Goal: Task Accomplishment & Management: Complete application form

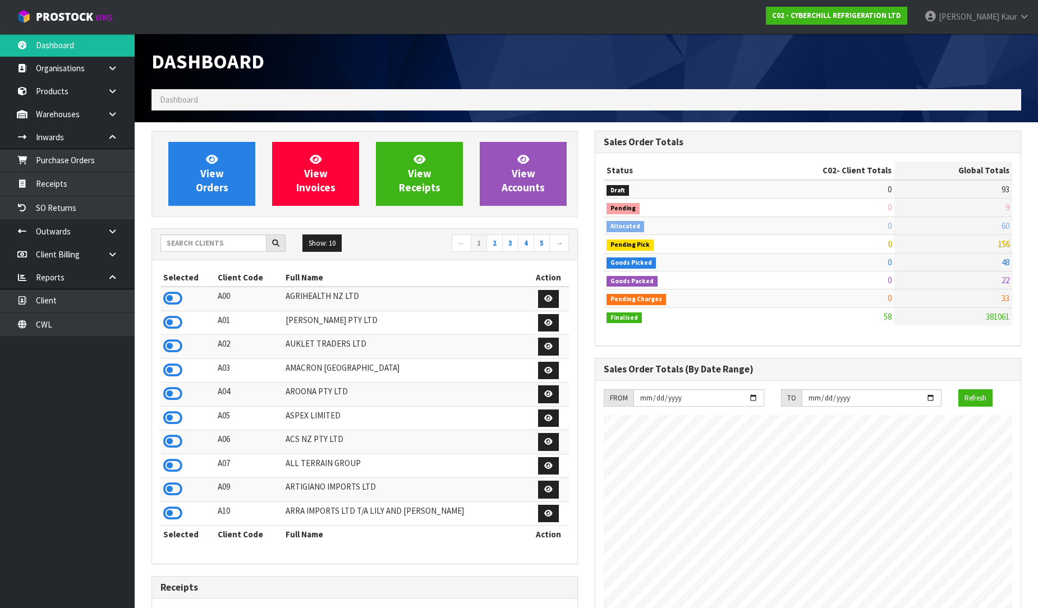
click at [178, 240] on input "text" at bounding box center [213, 242] width 106 height 17
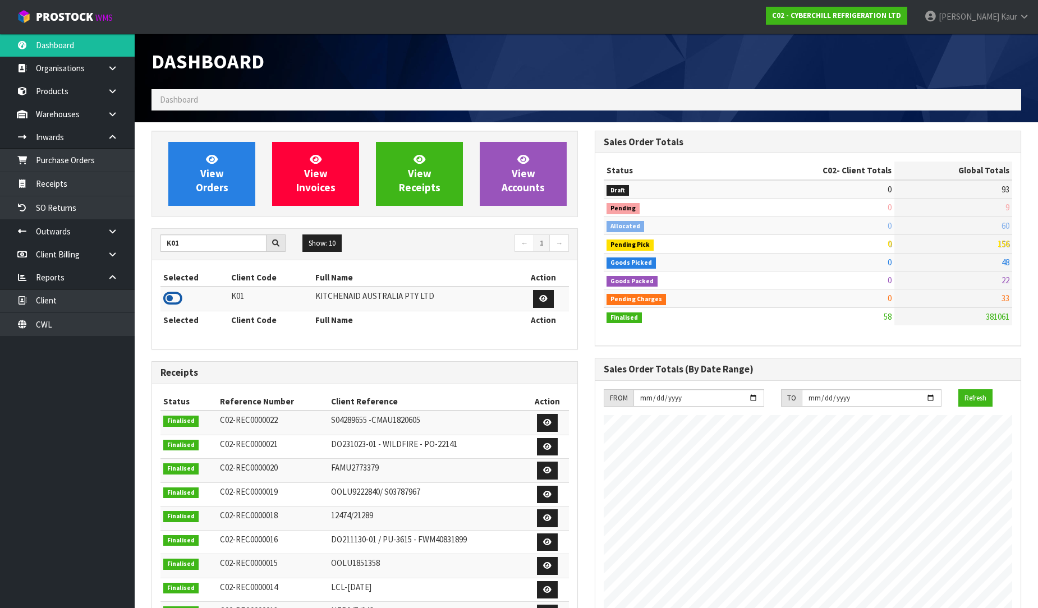
type input "K01"
click at [171, 294] on icon at bounding box center [172, 298] width 19 height 17
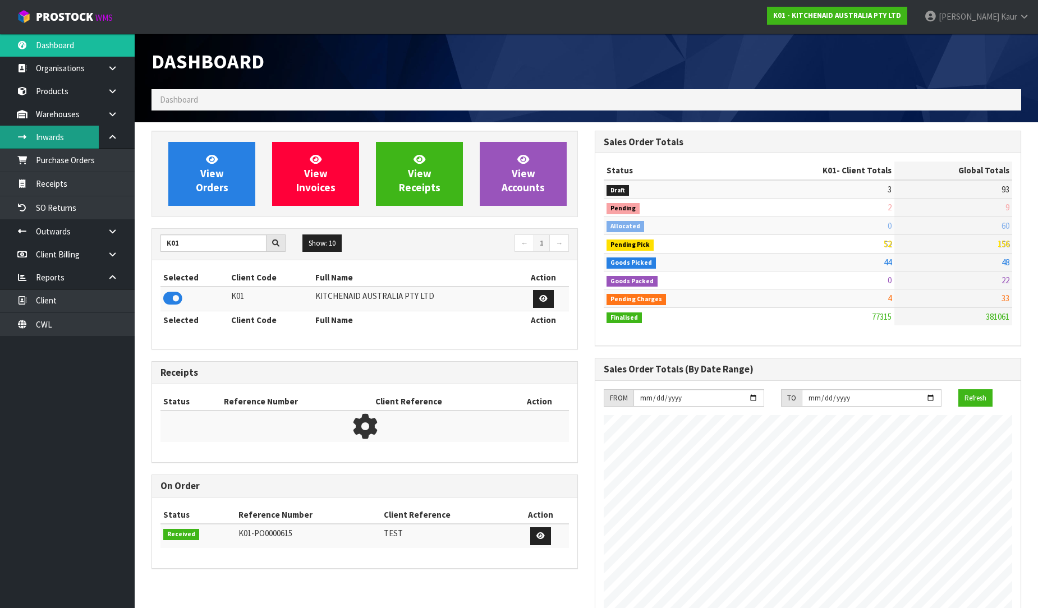
scroll to position [850, 443]
click at [79, 162] on link "Purchase Orders" at bounding box center [67, 160] width 135 height 23
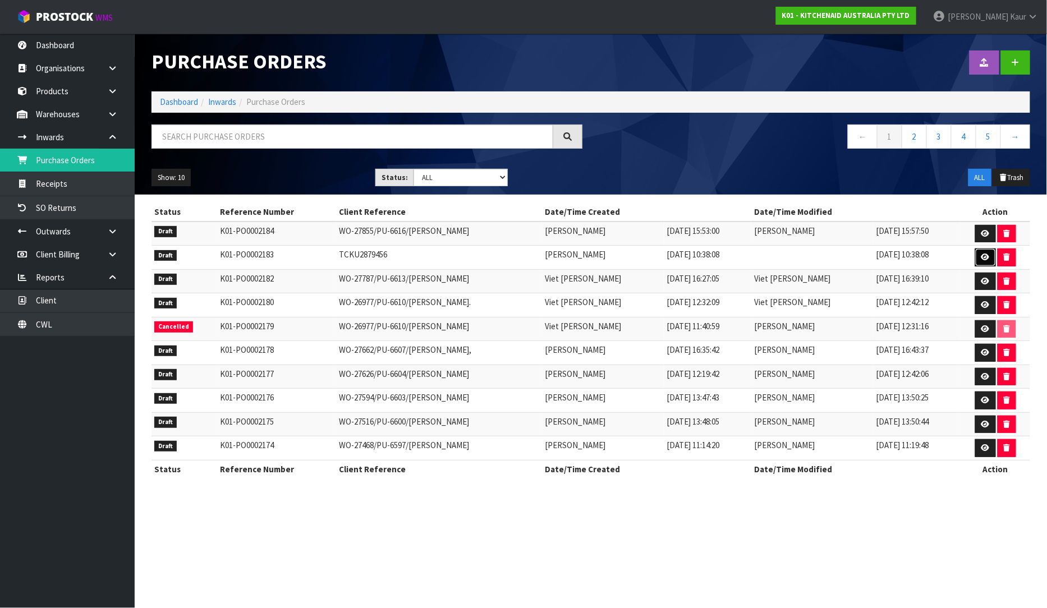
click at [988, 255] on icon at bounding box center [985, 257] width 8 height 7
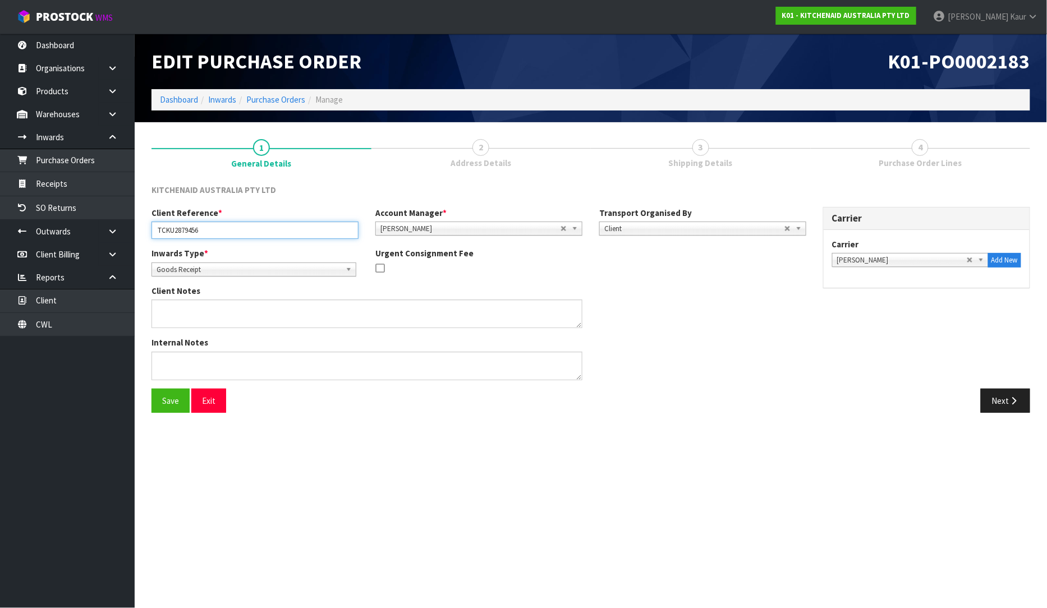
click at [209, 230] on input "TCKU2879456" at bounding box center [254, 230] width 207 height 17
paste input "240001481"
type input "TCKU2879456/ 240001481"
click at [1006, 401] on button "Next" at bounding box center [1005, 401] width 49 height 24
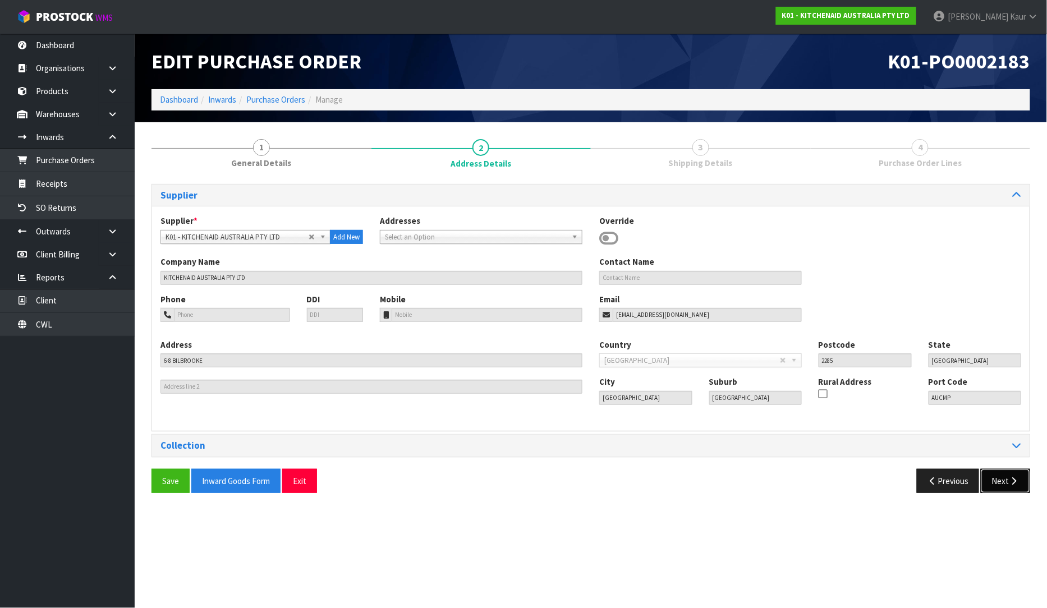
click at [1002, 482] on button "Next" at bounding box center [1005, 481] width 49 height 24
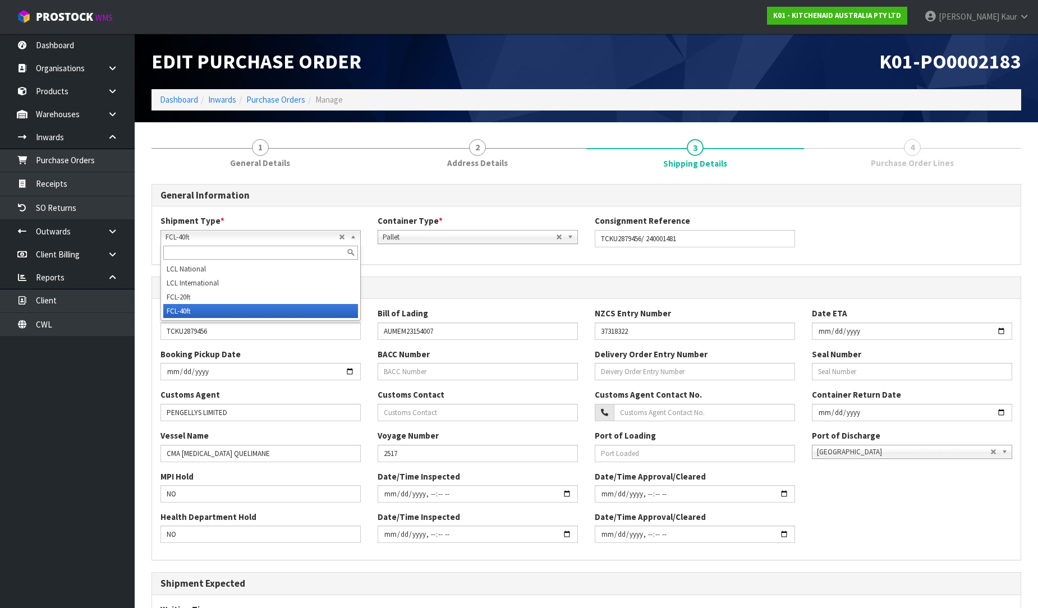
click at [284, 237] on span "FCL-40ft" at bounding box center [251, 237] width 173 height 13
click at [243, 294] on li "FCL-20ft" at bounding box center [260, 297] width 195 height 14
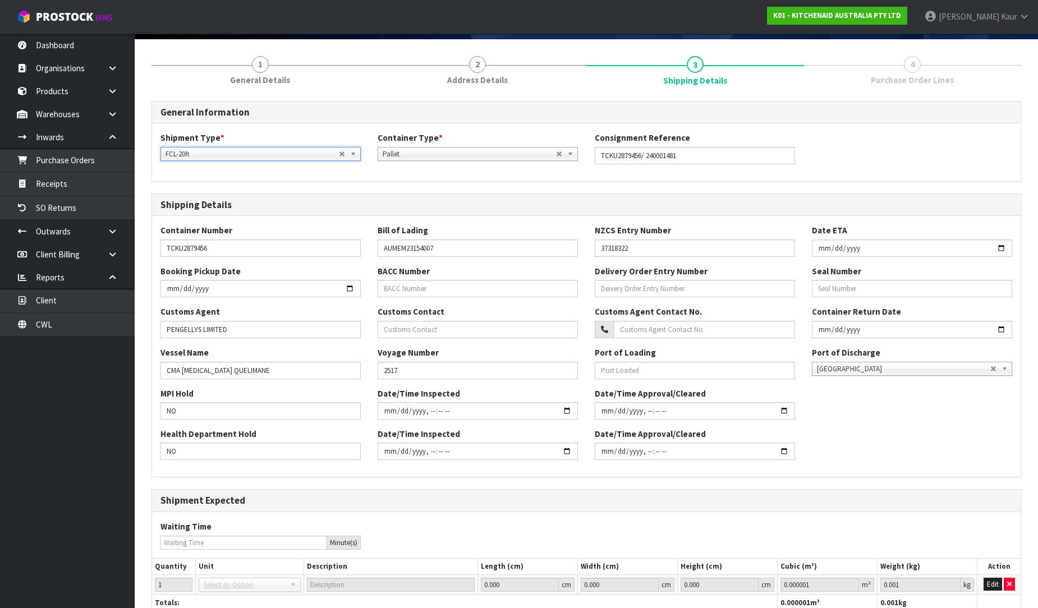
scroll to position [165, 0]
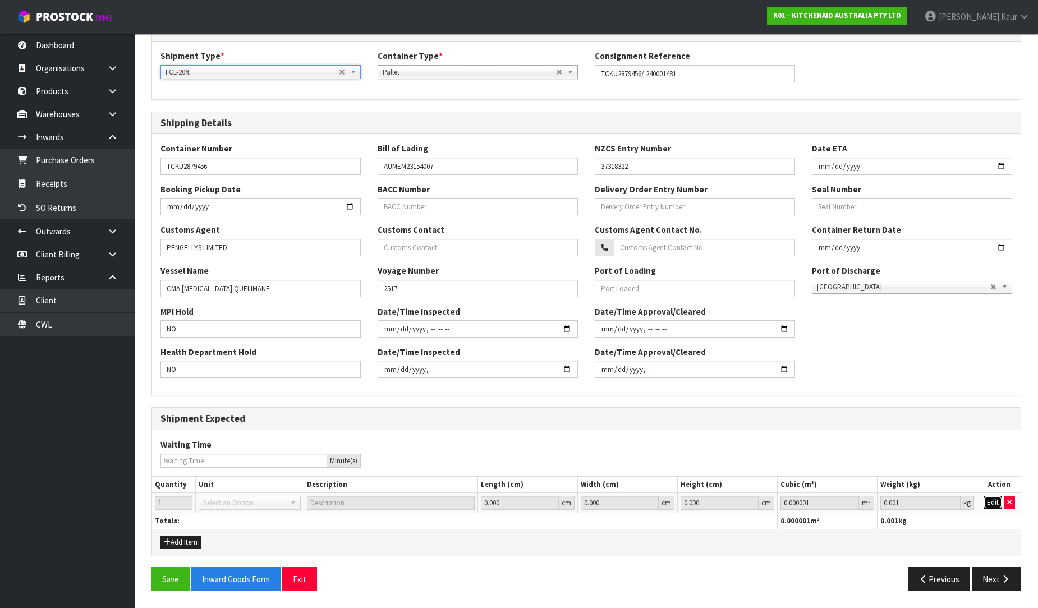
drag, startPoint x: 990, startPoint y: 502, endPoint x: 975, endPoint y: 511, distance: 17.6
click at [989, 503] on button "Edit" at bounding box center [992, 502] width 19 height 13
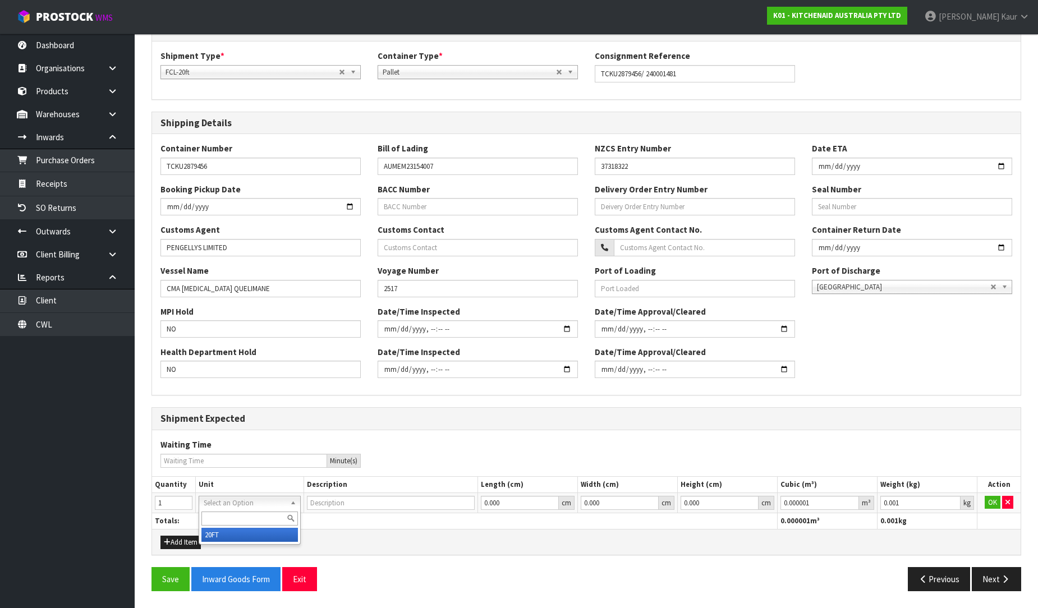
type input "20FT CONTAINER"
click at [985, 503] on button "OK" at bounding box center [993, 502] width 16 height 13
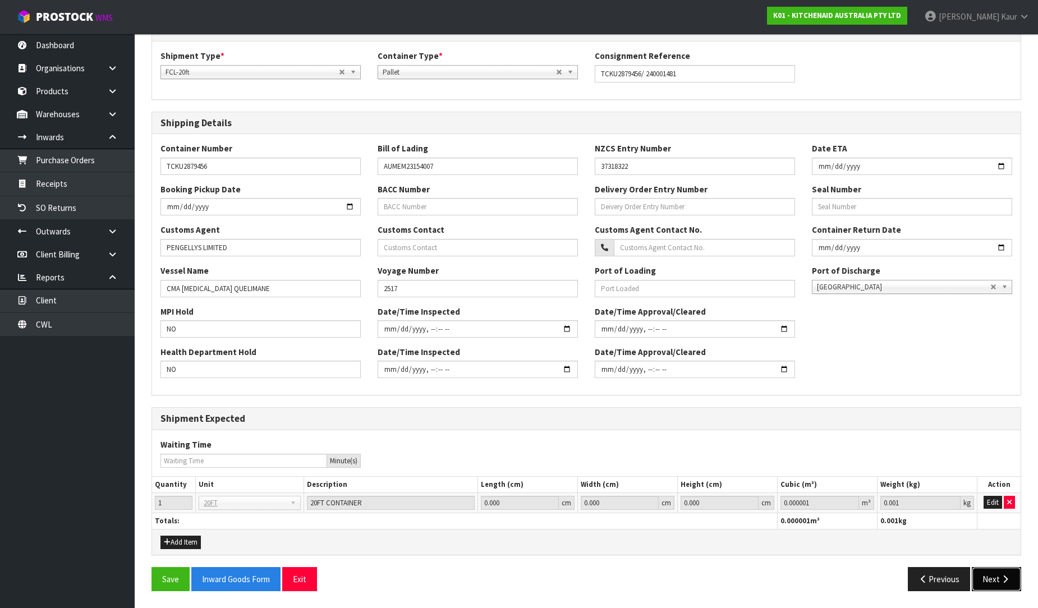
click at [991, 577] on button "Next" at bounding box center [996, 579] width 49 height 24
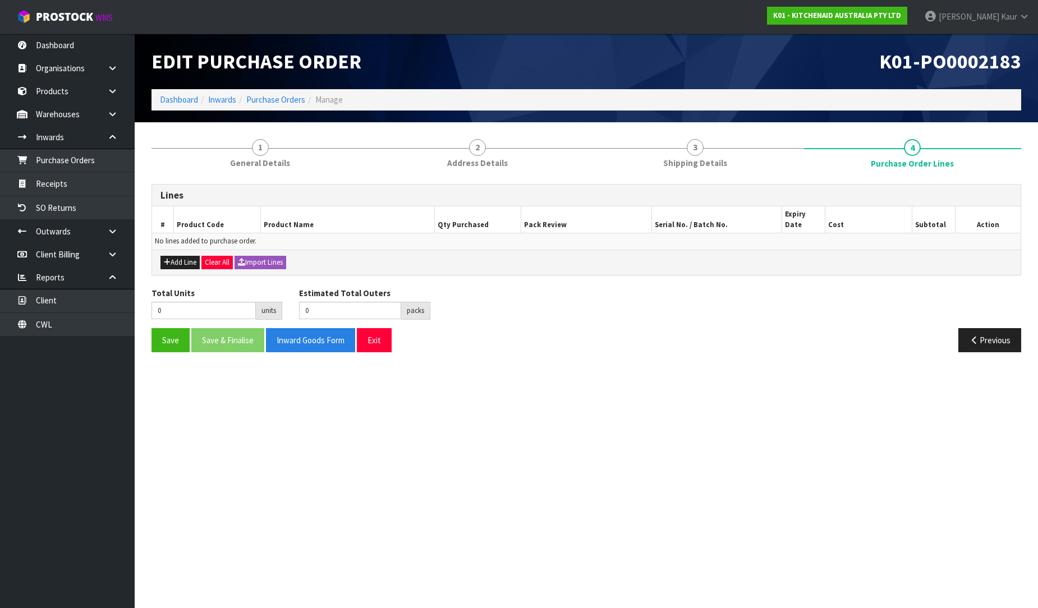
scroll to position [0, 0]
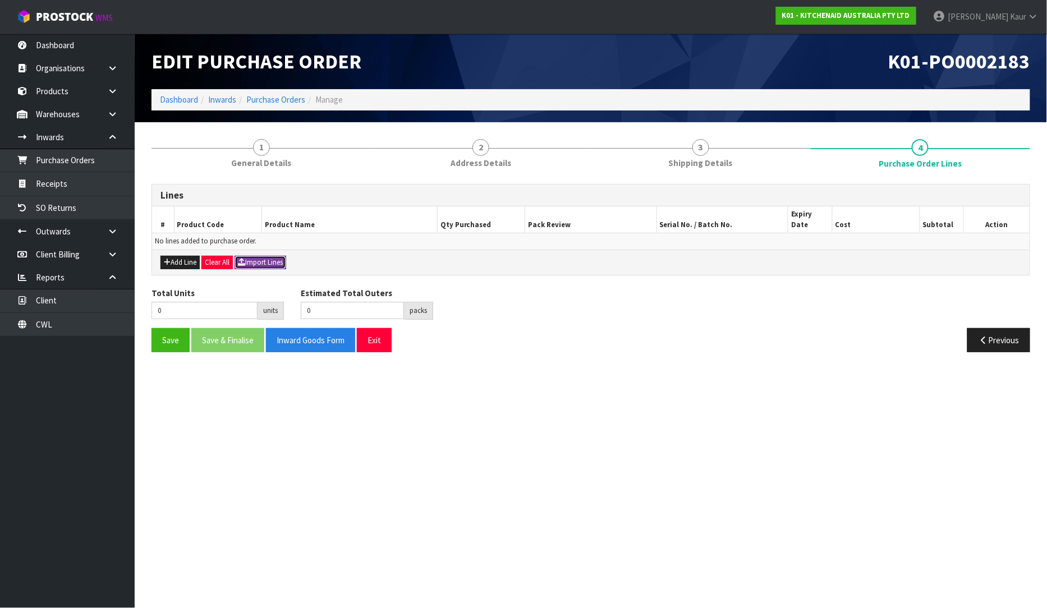
click at [278, 256] on button "Import Lines" at bounding box center [260, 262] width 52 height 13
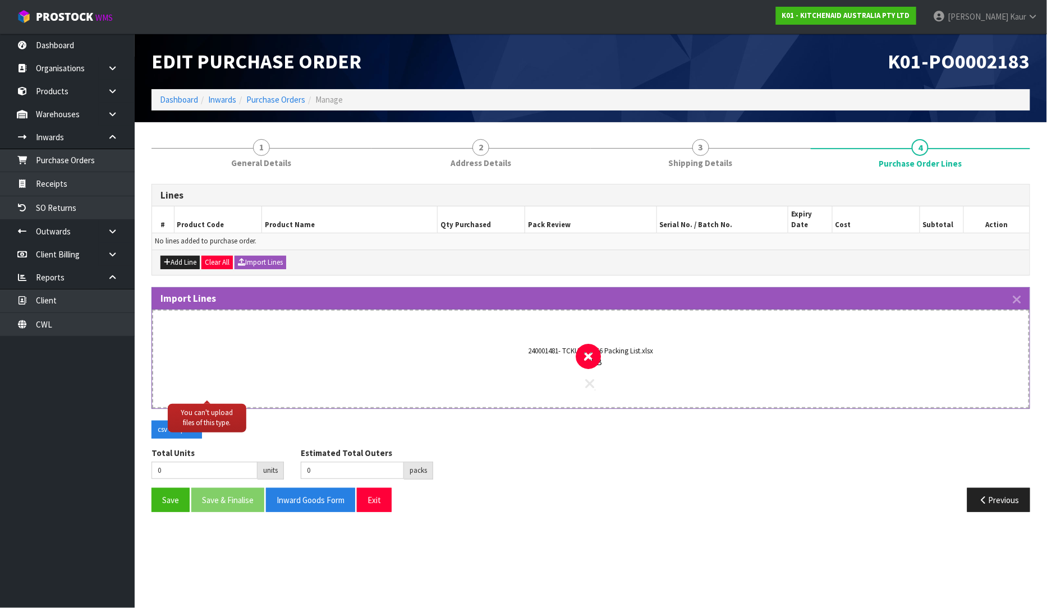
click at [587, 376] on icon at bounding box center [590, 383] width 9 height 15
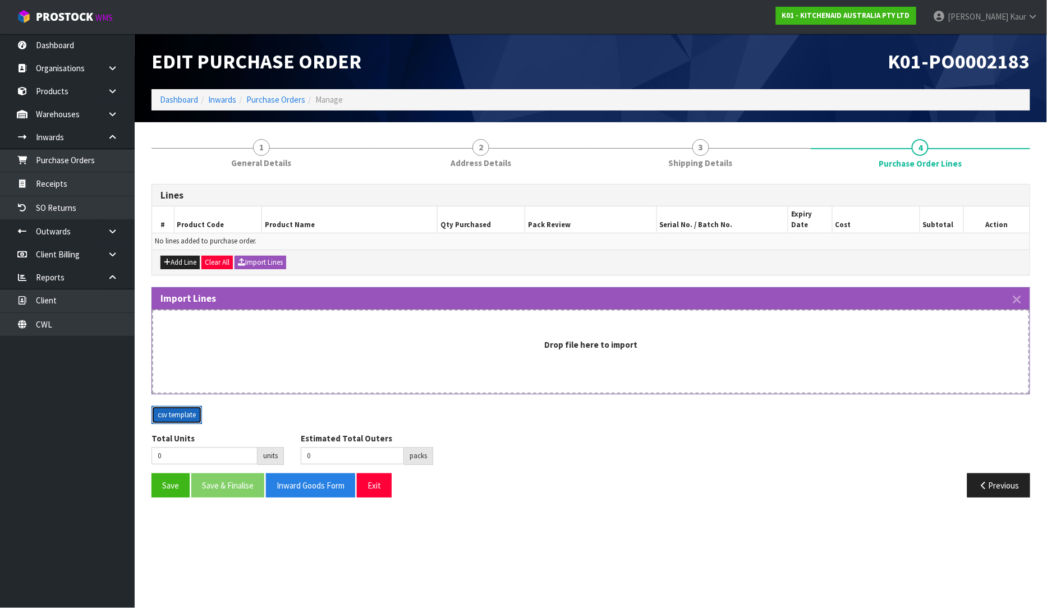
click at [163, 411] on button "csv template" at bounding box center [176, 415] width 50 height 18
drag, startPoint x: 433, startPoint y: 349, endPoint x: 438, endPoint y: 352, distance: 5.8
click at [438, 352] on div "Drop file here to import" at bounding box center [590, 352] width 877 height 84
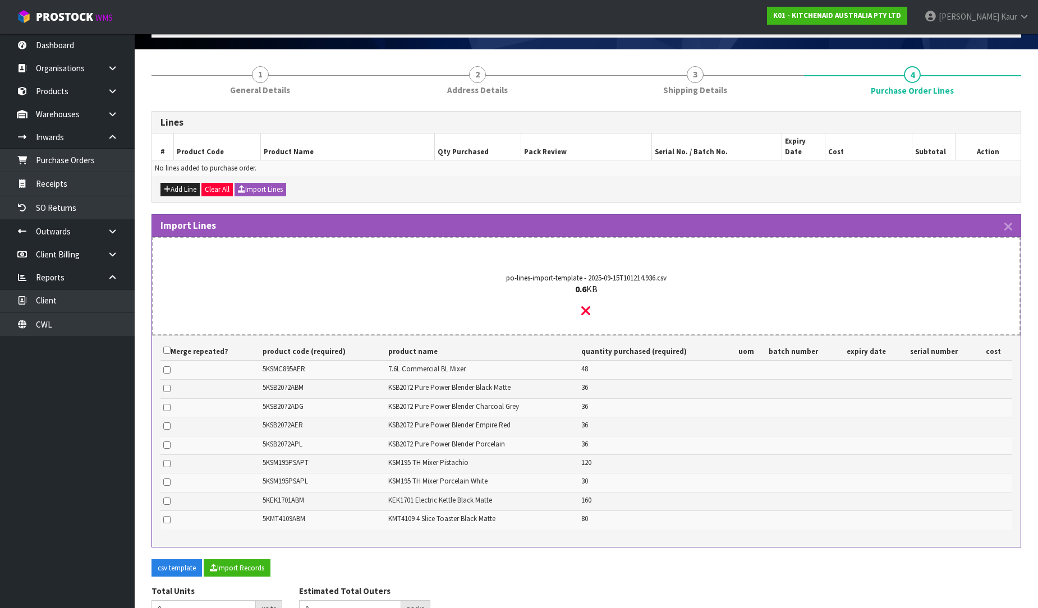
scroll to position [118, 0]
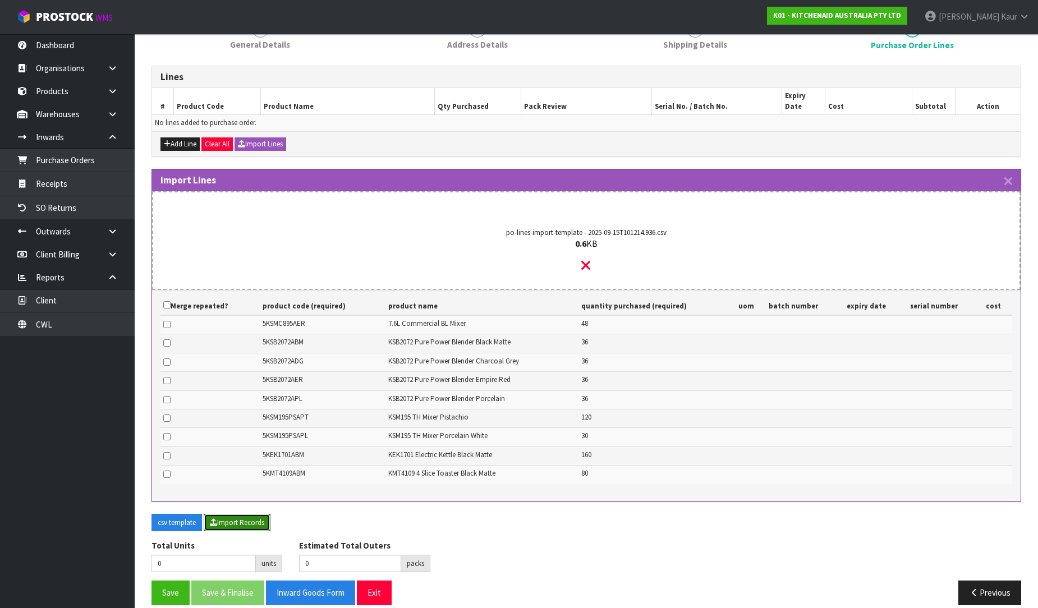
click at [256, 514] on button "Import Records" at bounding box center [237, 523] width 67 height 18
type input "582"
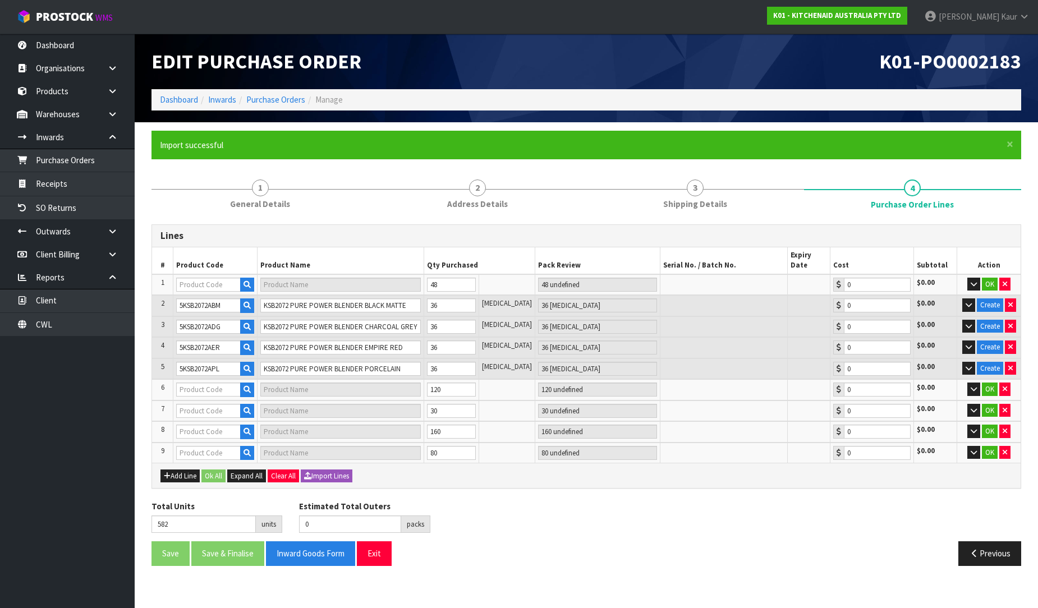
type input "118"
type input "5KSMC895AER"
type input "7.6L COMMERCIAL STAND MIXER"
type input "48 CTN"
type input "0.00"
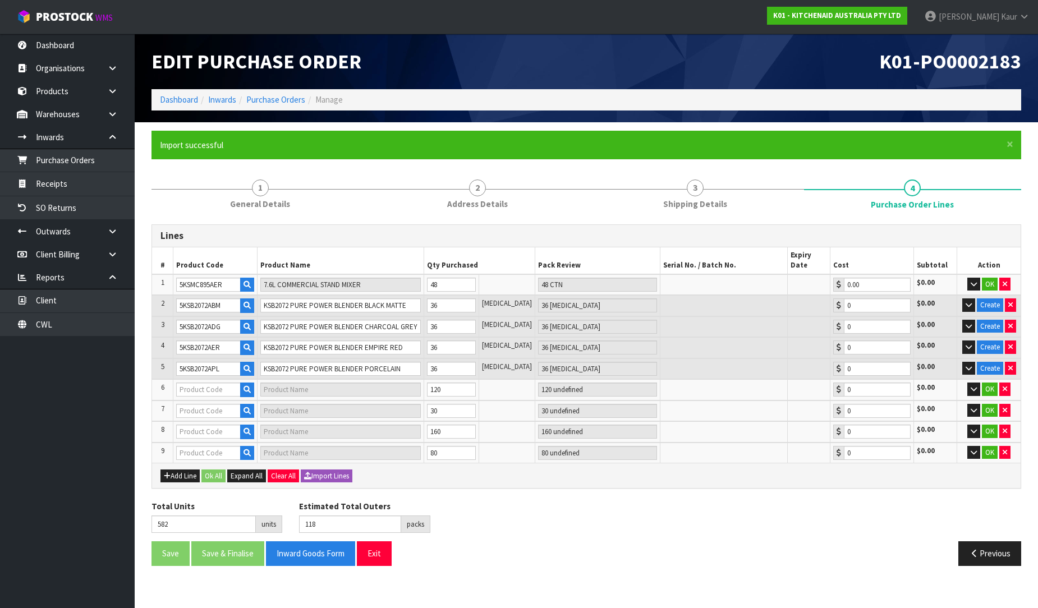
type input "5KSM195PSAPL"
type input "KSM195 TH MIXER PORCELAIN WHITE"
type input "30 CTN"
type input "0.00"
type input "5KMT4109ABM"
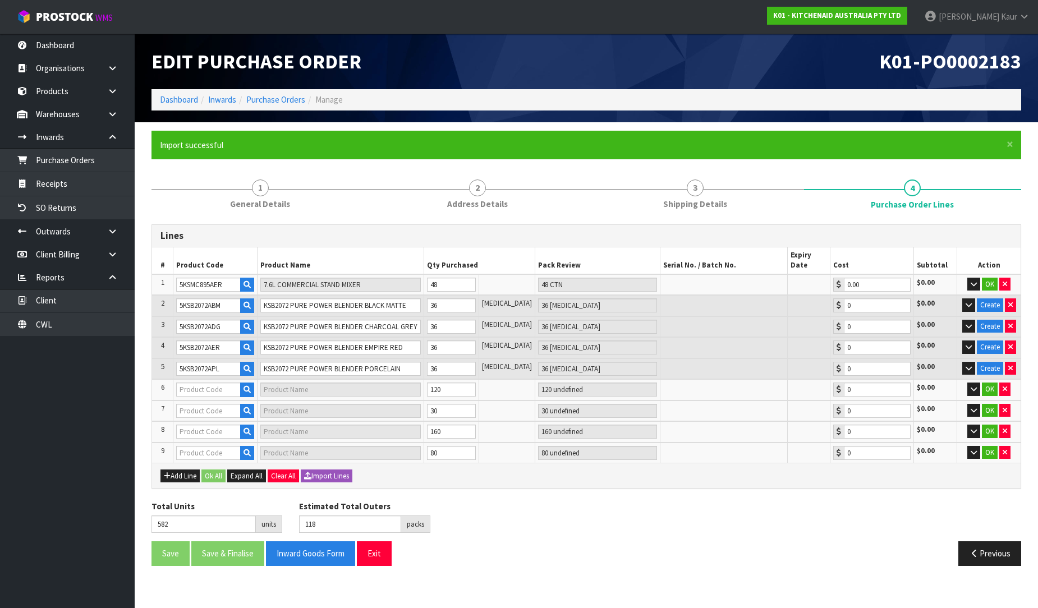
type input "4 SLICE TOASTER MATTE BLACK"
type input "40 CTN"
type input "0.00"
type input "318"
type input "5KSM195PSAPT"
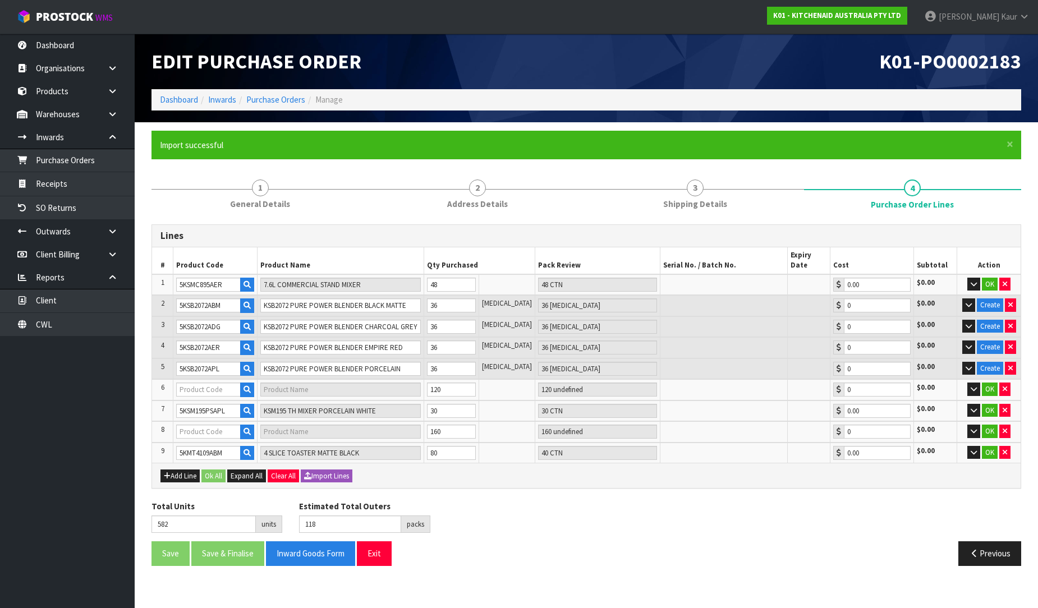
type input "KSM195 PISTACHIO MIXER"
type input "120 CTN"
type input "0.00"
type input "5KEK1701ABM"
type input "KETTLE MATTE BLACK"
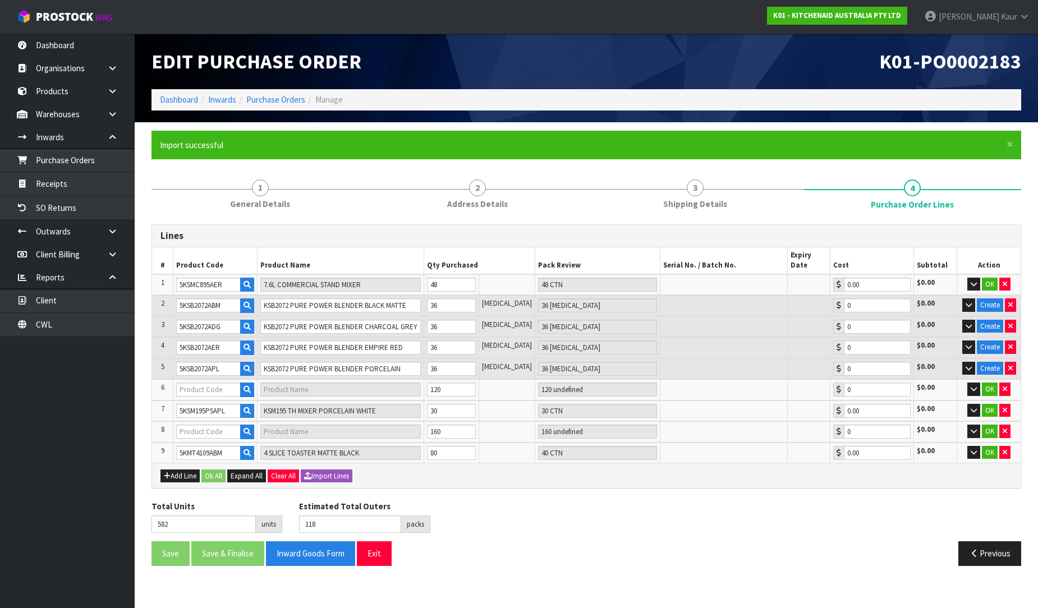
type input "80 CTN"
type input "0.00"
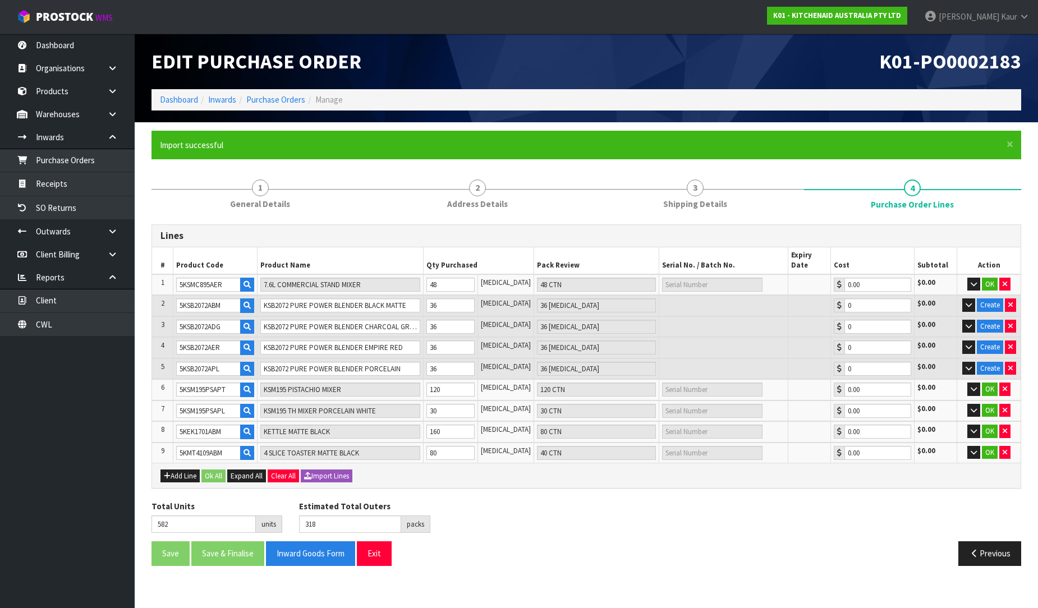
scroll to position [0, 0]
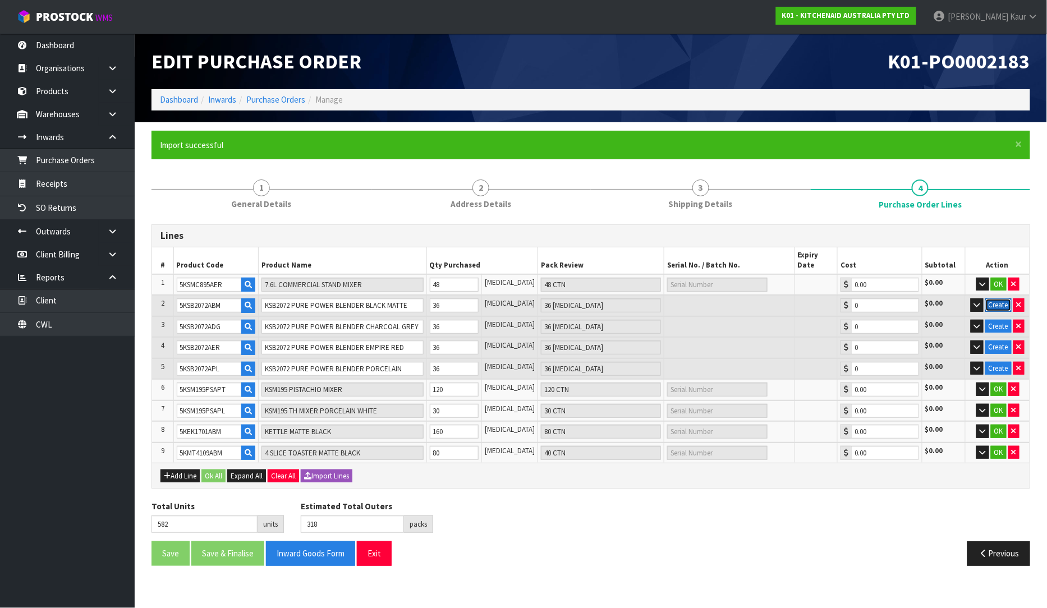
click at [997, 298] on button "Create" at bounding box center [998, 304] width 26 height 13
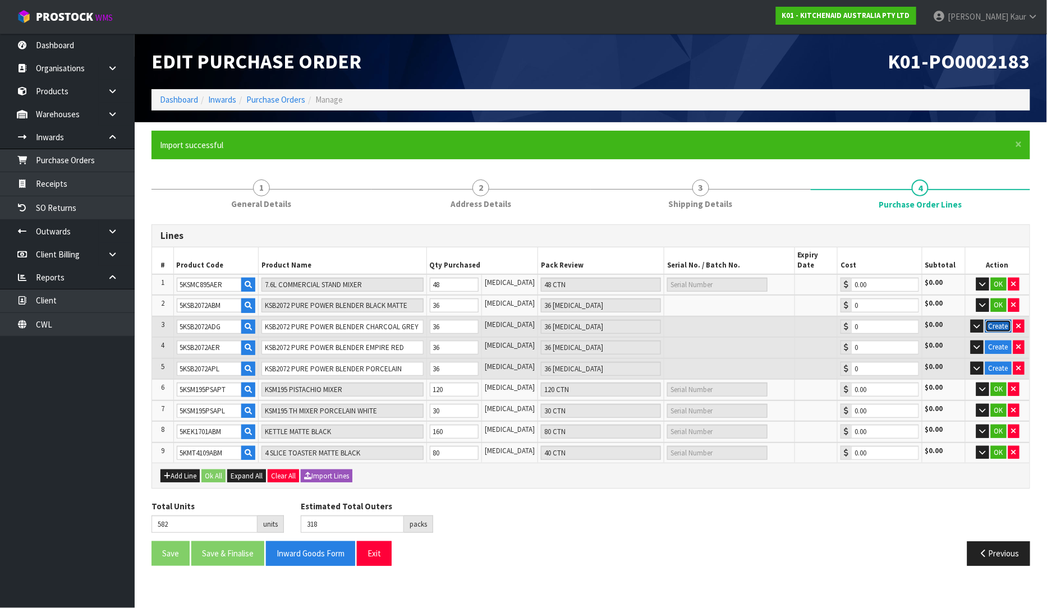
click at [995, 320] on button "Create" at bounding box center [998, 326] width 26 height 13
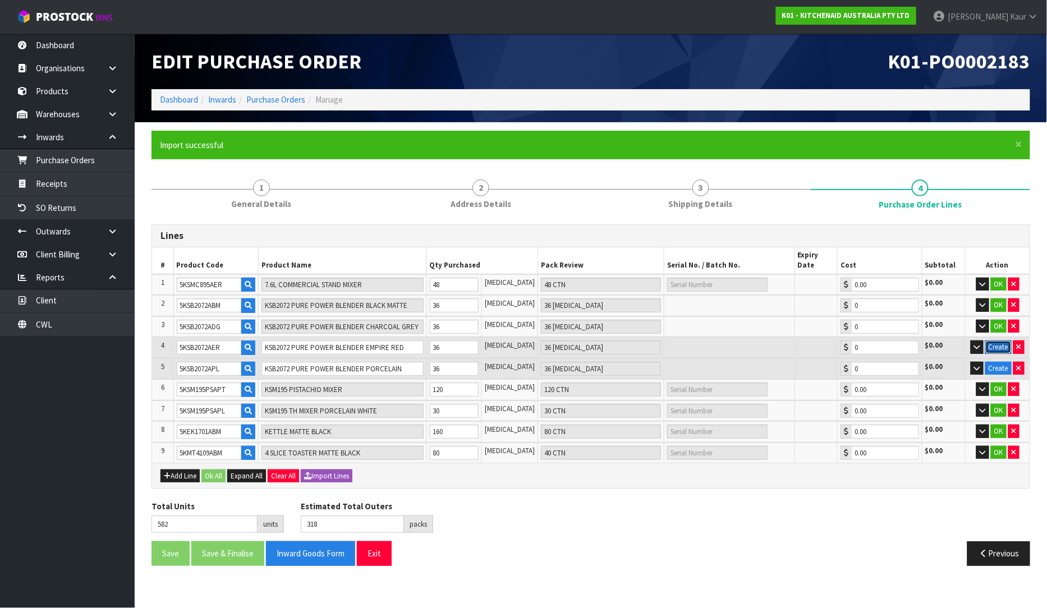
click at [995, 341] on button "Create" at bounding box center [998, 347] width 26 height 13
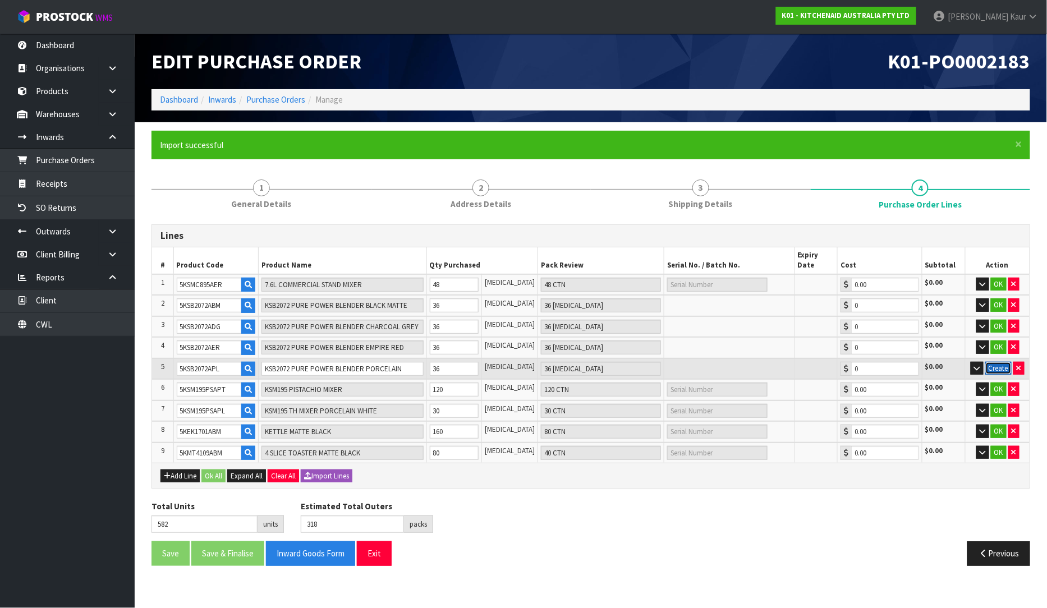
click at [995, 362] on button "Create" at bounding box center [998, 368] width 26 height 13
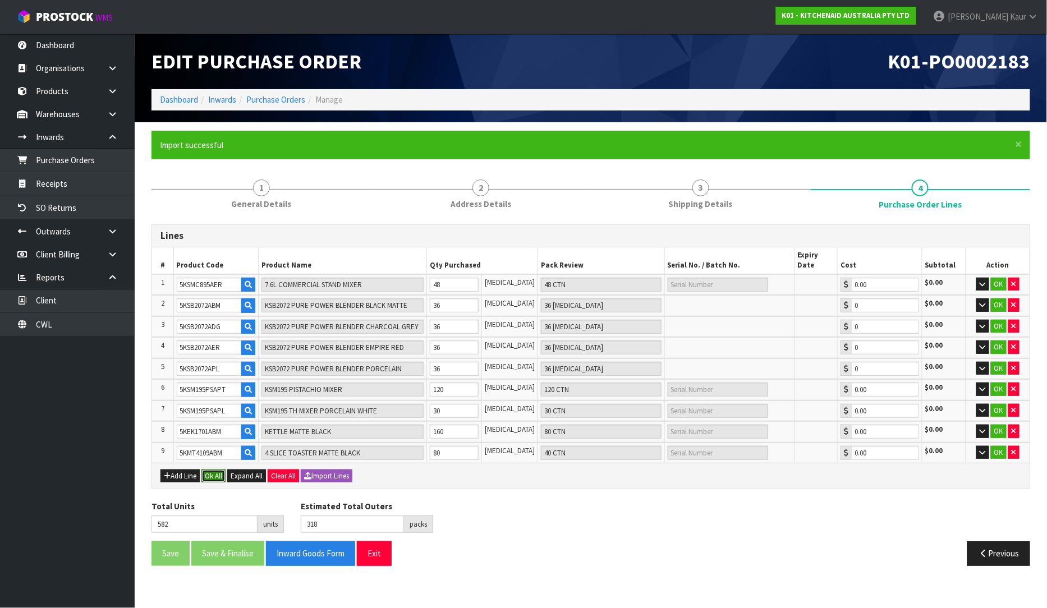
click at [206, 470] on button "Ok All" at bounding box center [213, 476] width 24 height 13
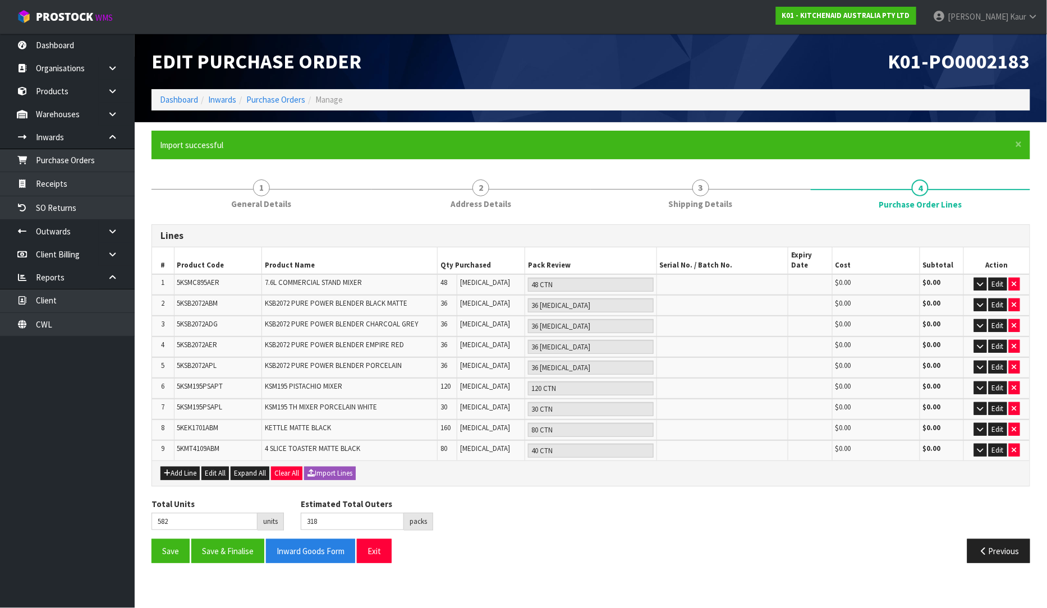
click at [163, 549] on div "Save Save & Finalise Inward Goods Form Exit Previous" at bounding box center [590, 555] width 895 height 33
click at [166, 539] on button "Save" at bounding box center [170, 551] width 38 height 24
click at [43, 57] on link "Organisations" at bounding box center [67, 68] width 135 height 23
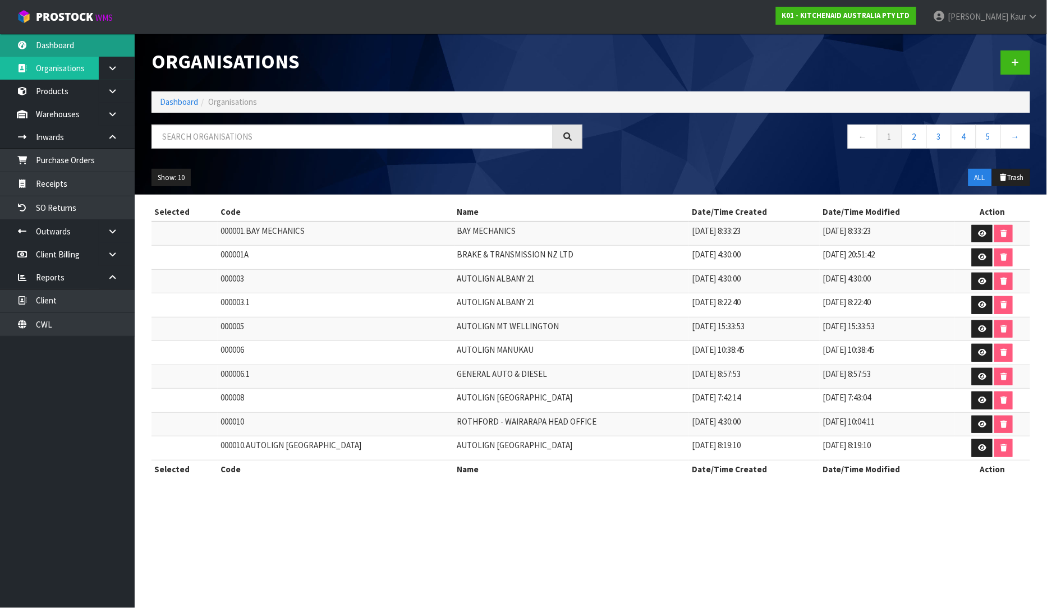
click at [48, 38] on link "Dashboard" at bounding box center [67, 45] width 135 height 23
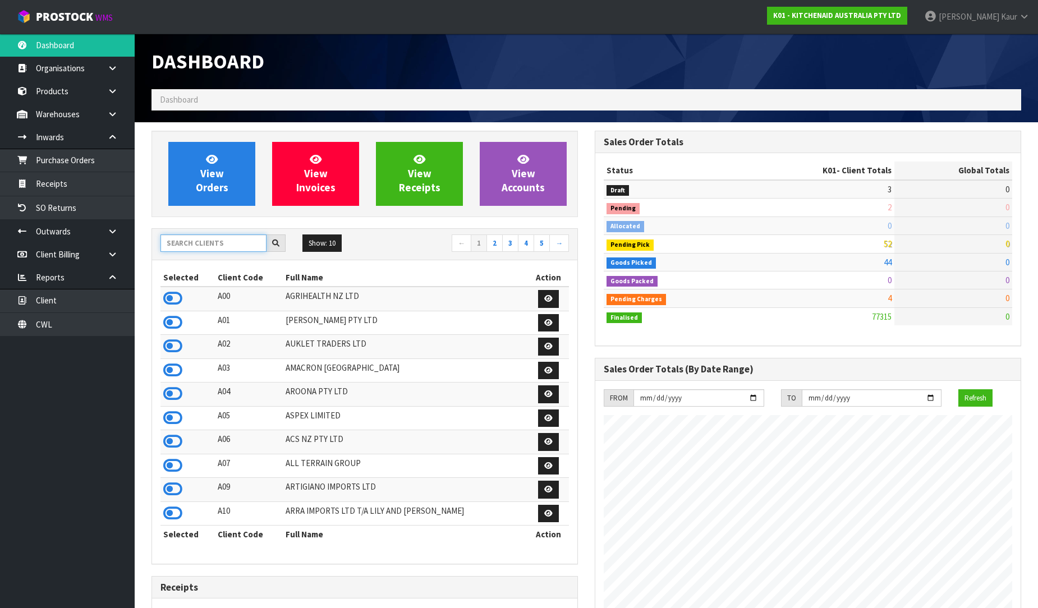
click at [204, 249] on input "text" at bounding box center [213, 242] width 106 height 17
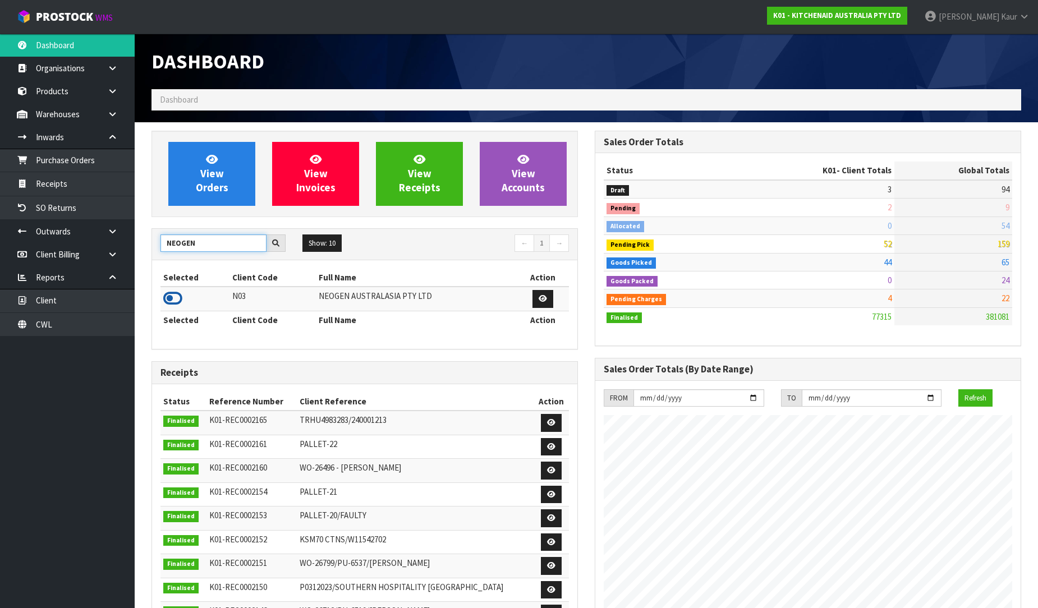
type input "NEOGEN"
click at [171, 297] on icon at bounding box center [172, 298] width 19 height 17
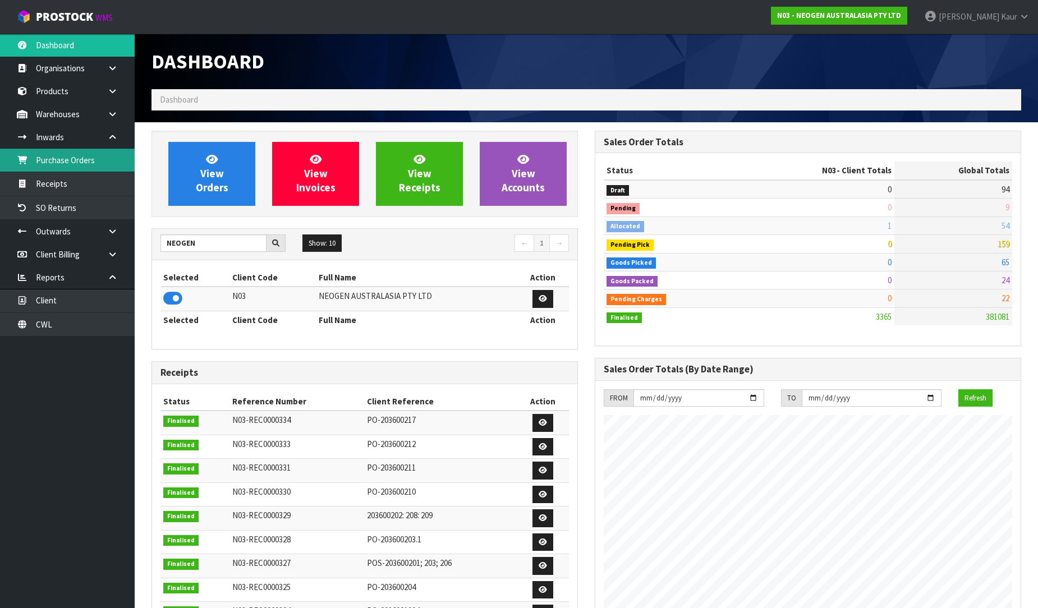
click at [89, 162] on link "Purchase Orders" at bounding box center [67, 160] width 135 height 23
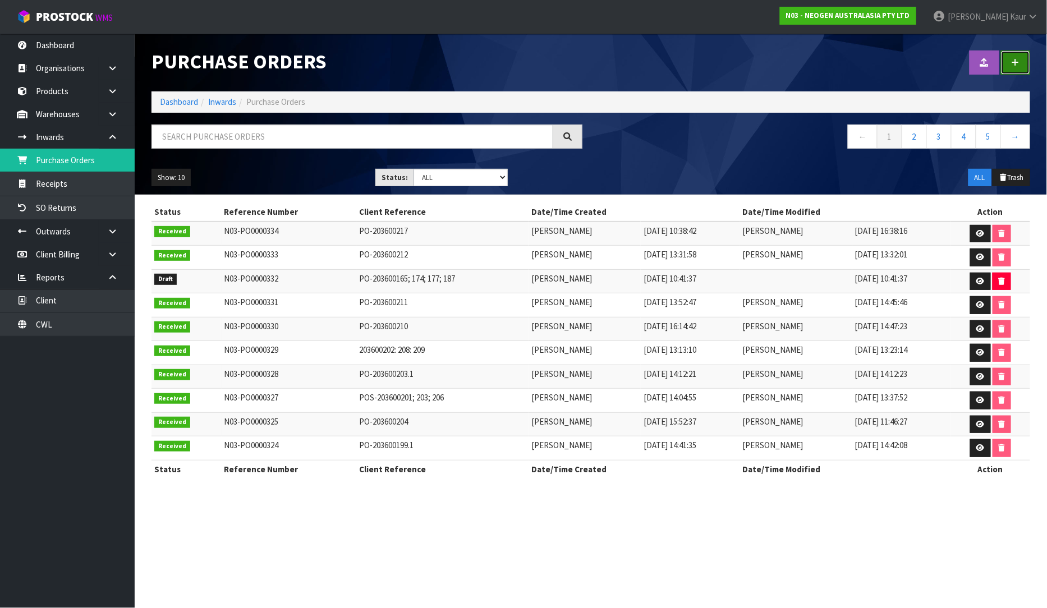
click at [1025, 70] on link at bounding box center [1015, 62] width 29 height 24
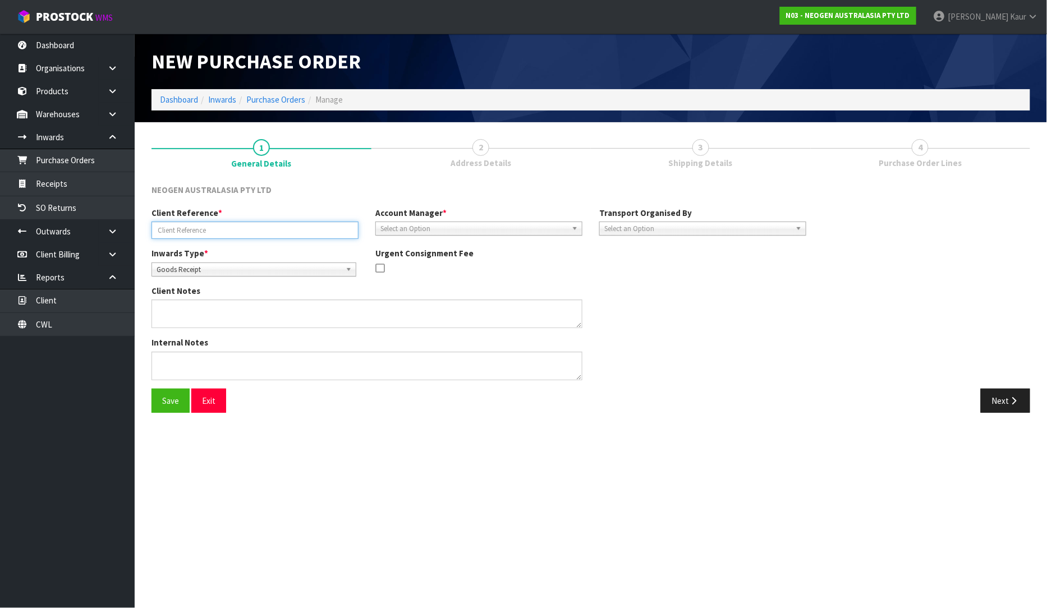
click at [193, 236] on input "text" at bounding box center [254, 230] width 207 height 17
paste input "PO-203600215"
type input "PO-203600215"
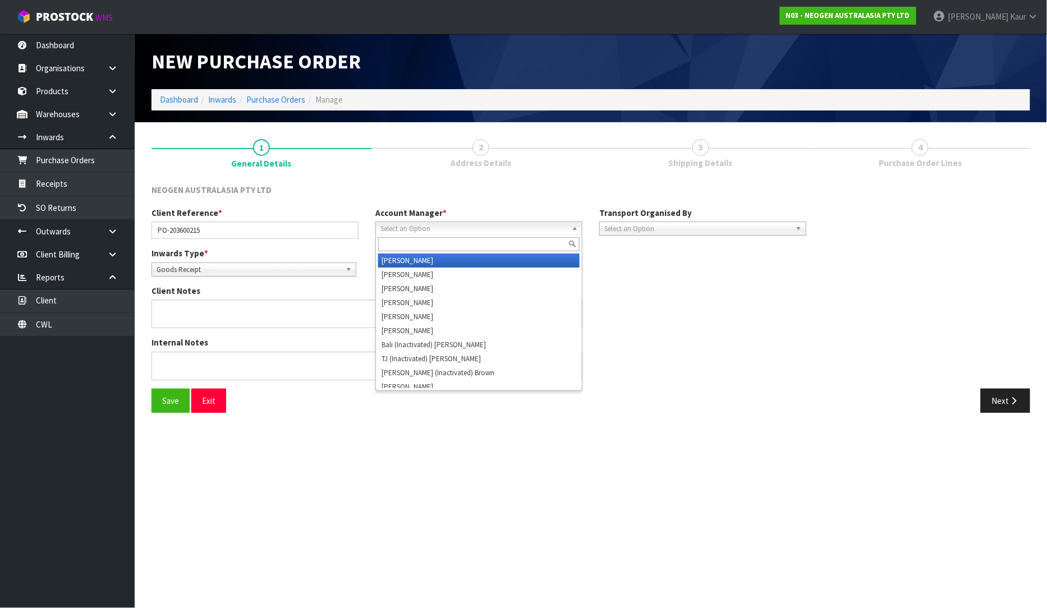
click at [407, 234] on div "Select an Option Zubair Moolla Rod Giles Kirsty Giles Tracey Retter Vineeta Lin…" at bounding box center [478, 229] width 207 height 14
type input "v"
click at [413, 261] on li "V ineeta Lingam" at bounding box center [478, 261] width 201 height 14
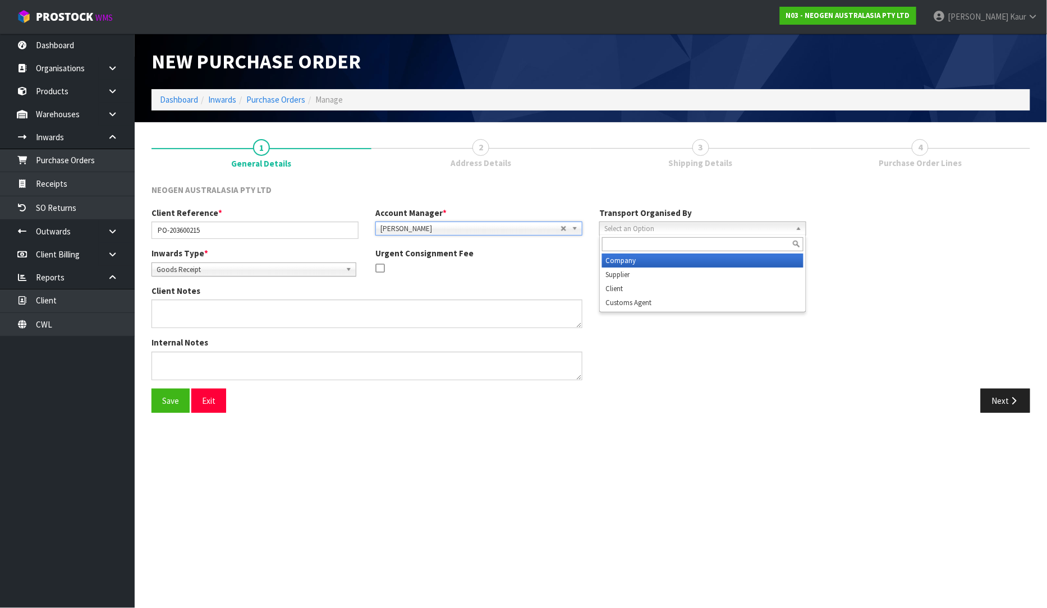
click at [723, 229] on span "Select an Option" at bounding box center [697, 228] width 187 height 13
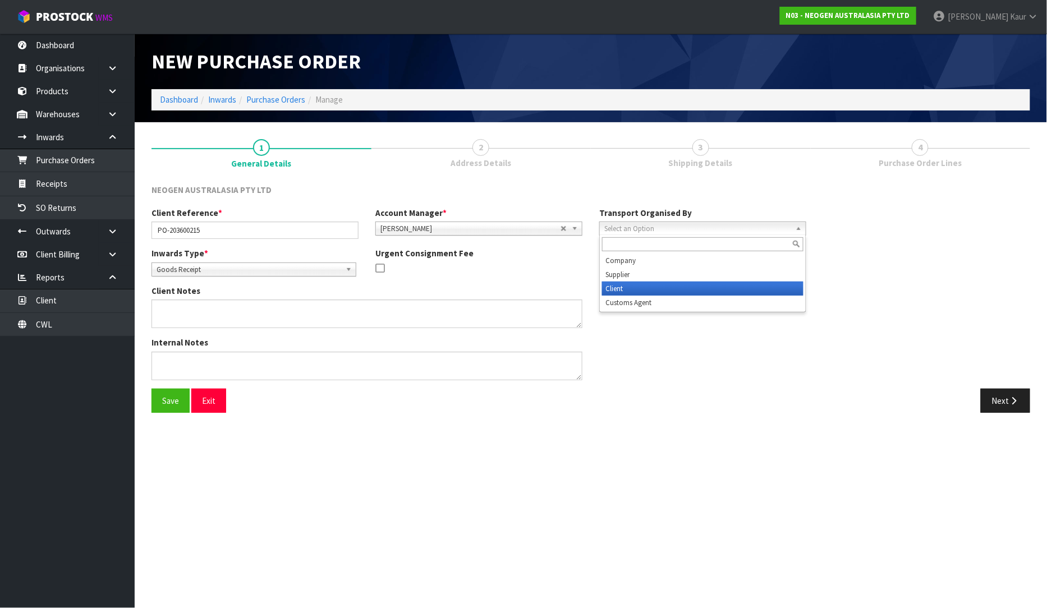
click at [703, 288] on li "Client" at bounding box center [702, 289] width 201 height 14
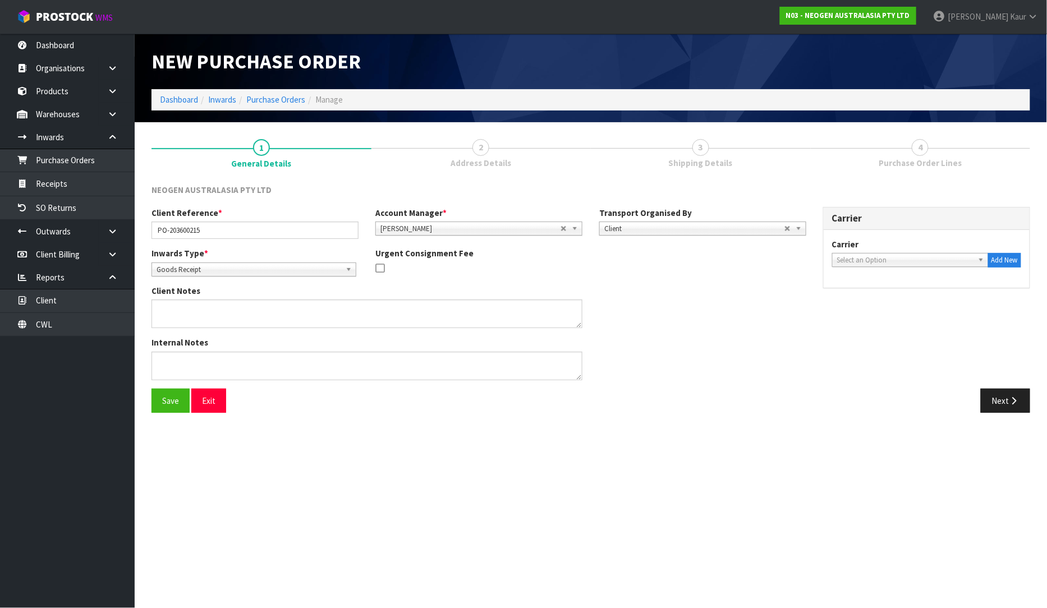
click at [861, 259] on span "Select an Option" at bounding box center [905, 260] width 136 height 13
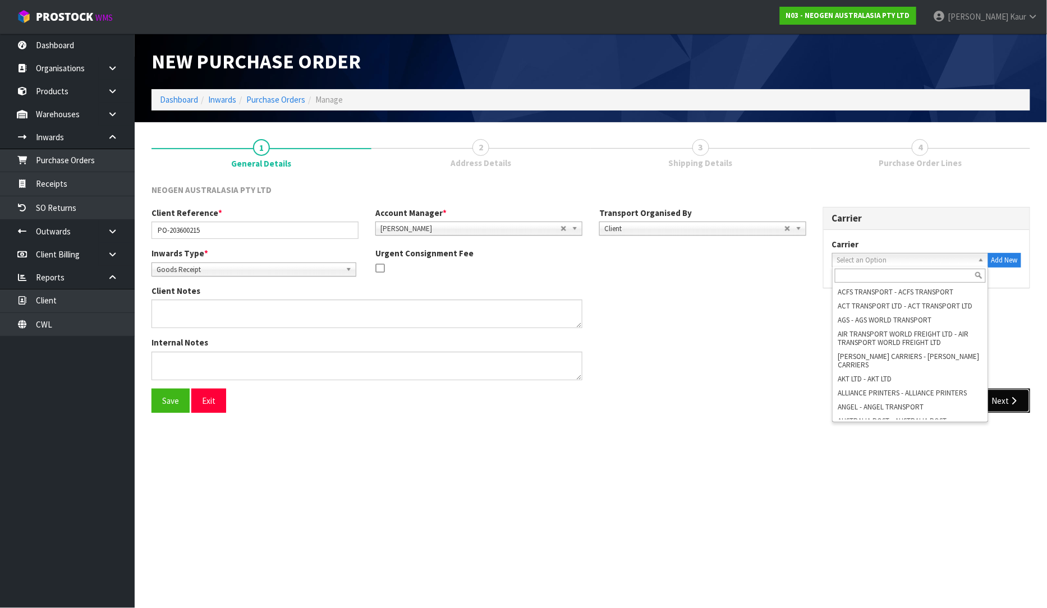
click at [1013, 399] on icon "button" at bounding box center [1014, 401] width 11 height 8
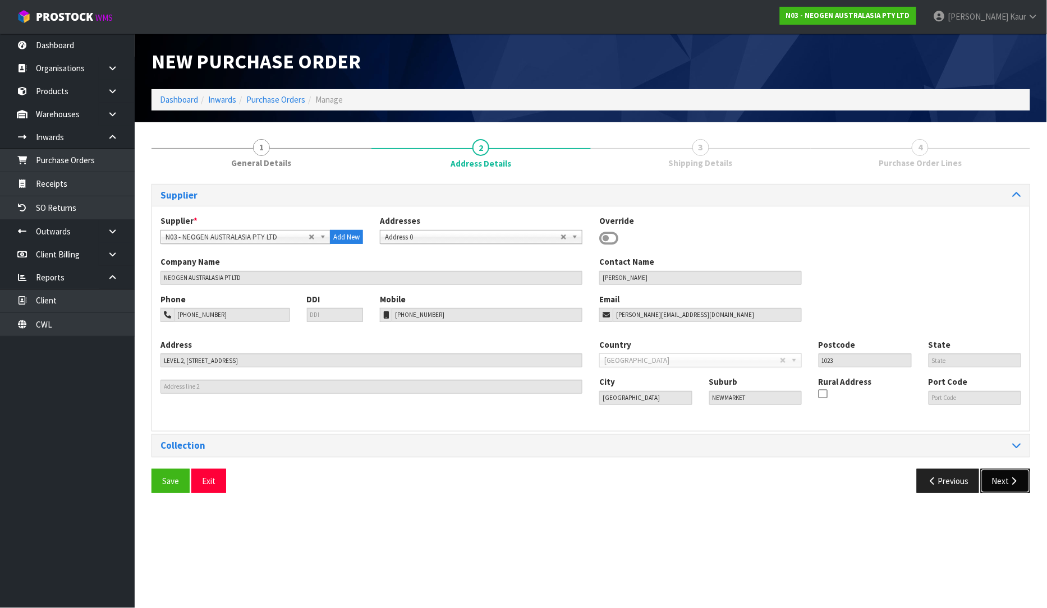
click at [1011, 483] on icon "button" at bounding box center [1014, 481] width 11 height 8
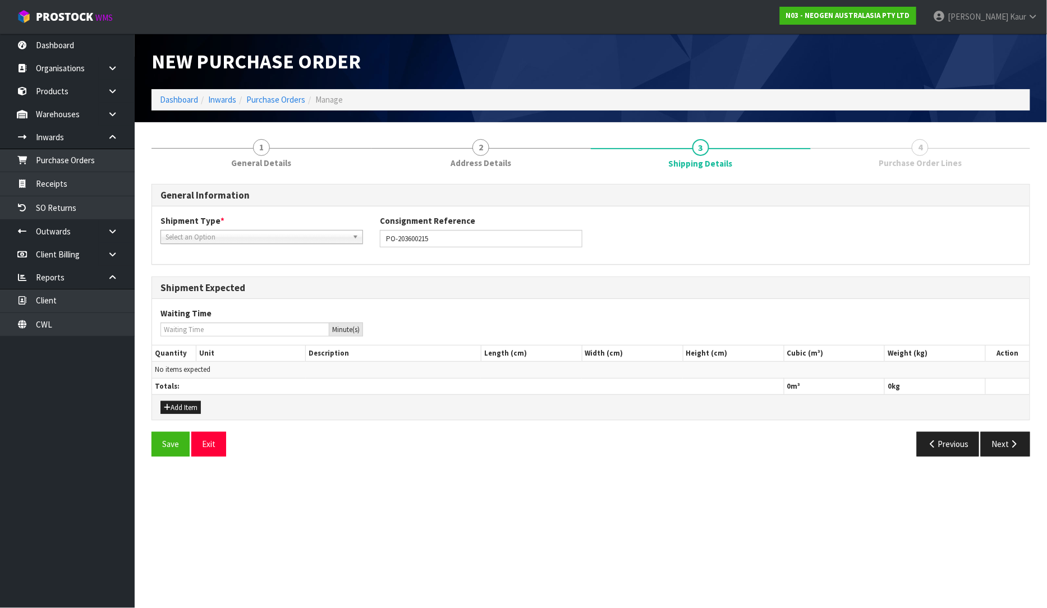
click at [190, 236] on span "Select an Option" at bounding box center [256, 237] width 182 height 13
click at [200, 276] on li "LCL International" at bounding box center [261, 283] width 197 height 14
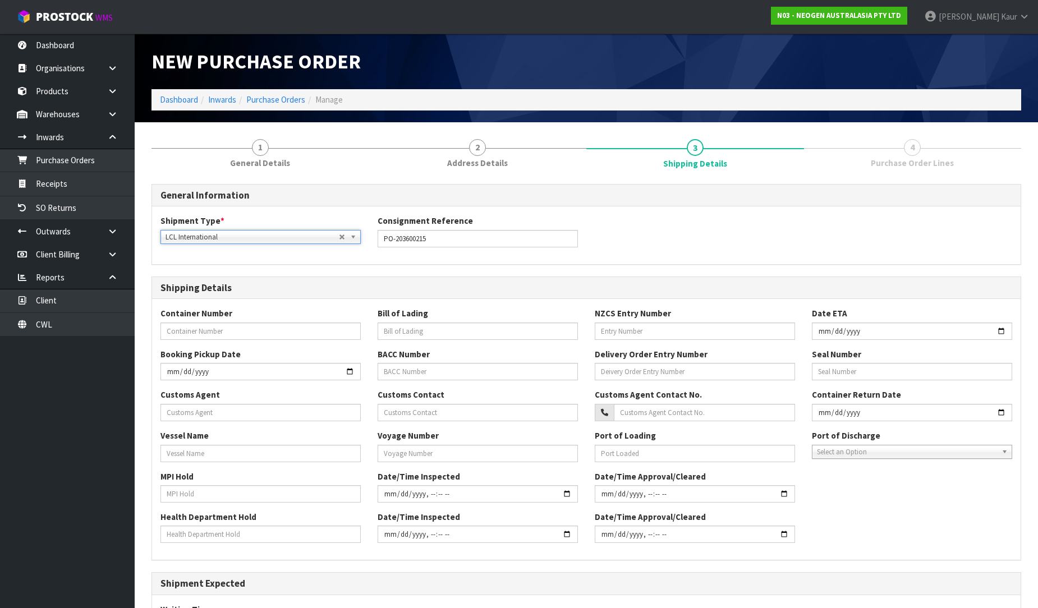
click at [209, 236] on span "LCL International" at bounding box center [251, 237] width 173 height 13
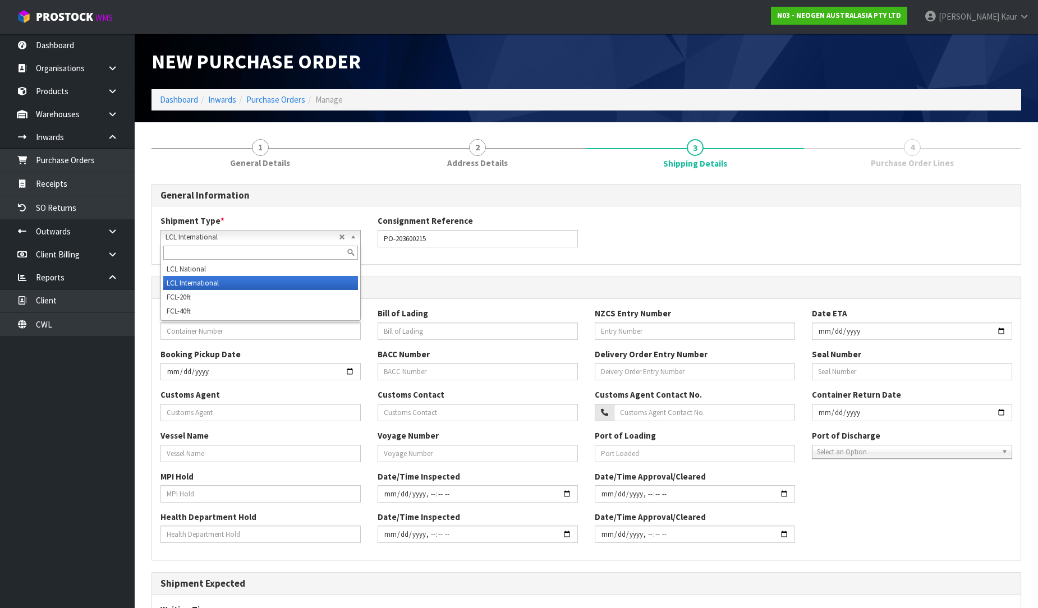
click at [210, 276] on li "LCL International" at bounding box center [260, 283] width 195 height 14
click at [217, 240] on span "LCL International" at bounding box center [251, 237] width 173 height 13
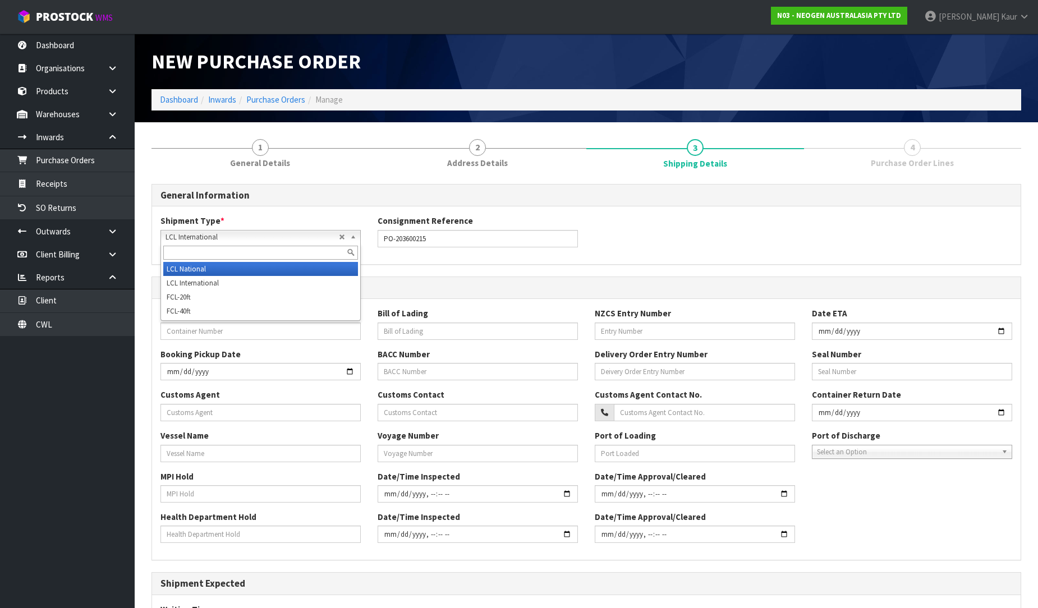
click at [210, 273] on li "LCL National" at bounding box center [260, 269] width 195 height 14
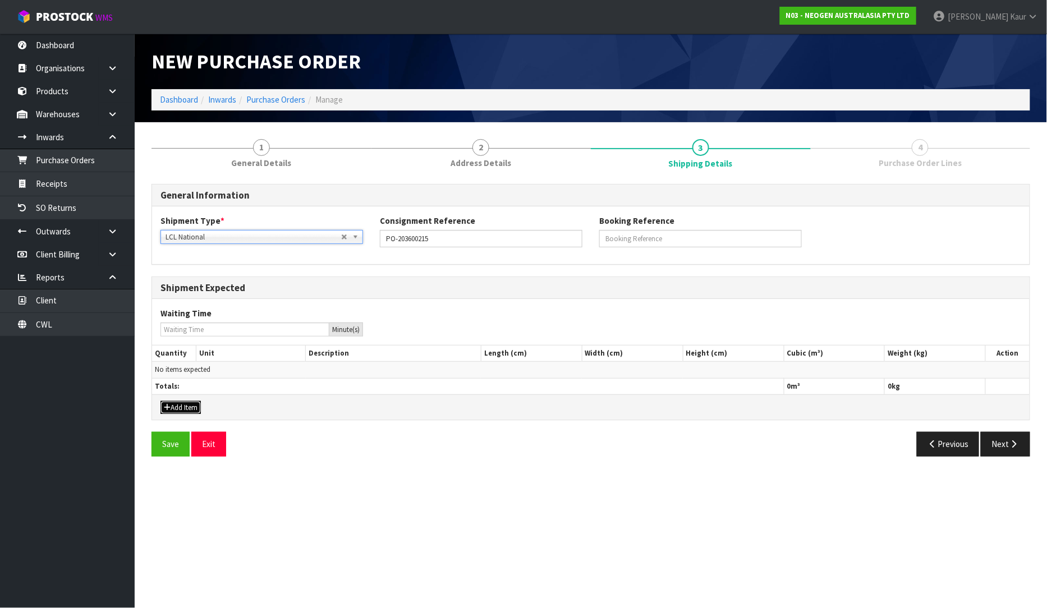
click at [191, 408] on button "Add Item" at bounding box center [180, 407] width 40 height 13
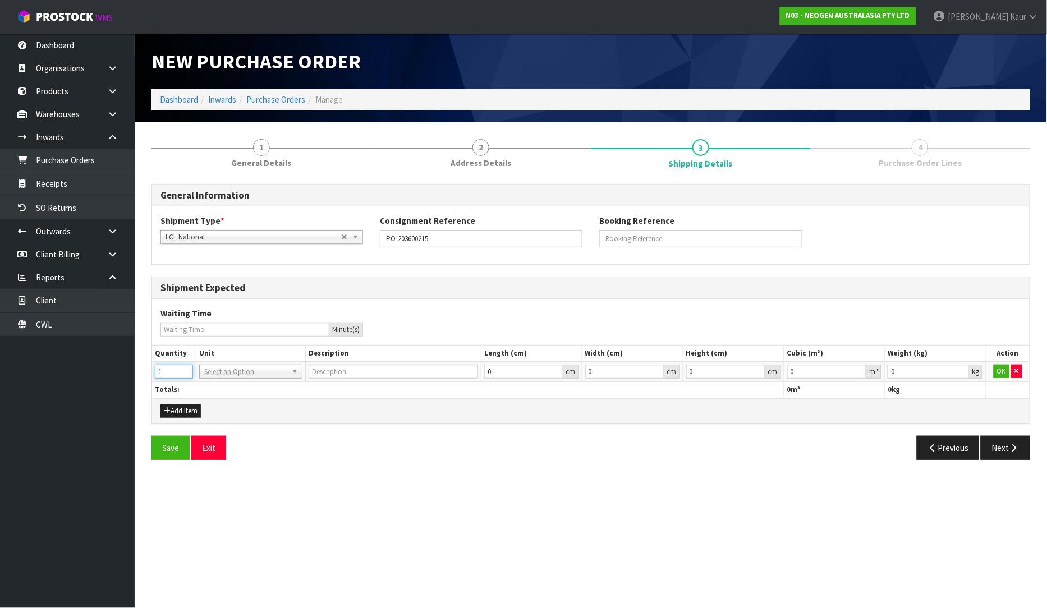
click at [183, 370] on input "1" at bounding box center [174, 372] width 38 height 14
type input "2"
click at [183, 370] on input "2" at bounding box center [174, 372] width 38 height 14
click at [217, 389] on input "text" at bounding box center [251, 387] width 98 height 14
type input "plt"
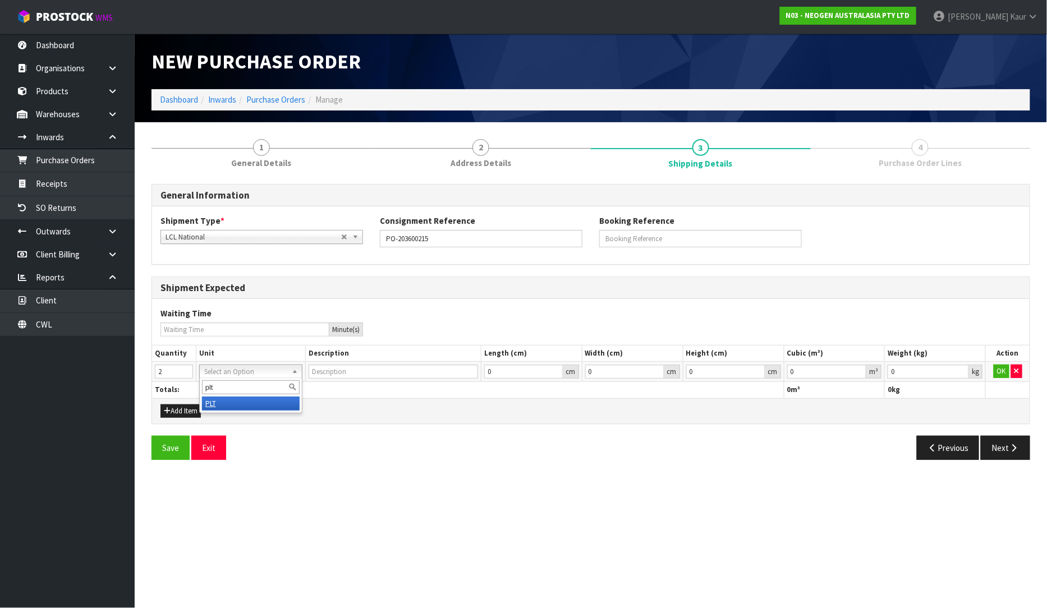
type input "PALLET"
click at [1001, 367] on button "OK" at bounding box center [1002, 371] width 16 height 13
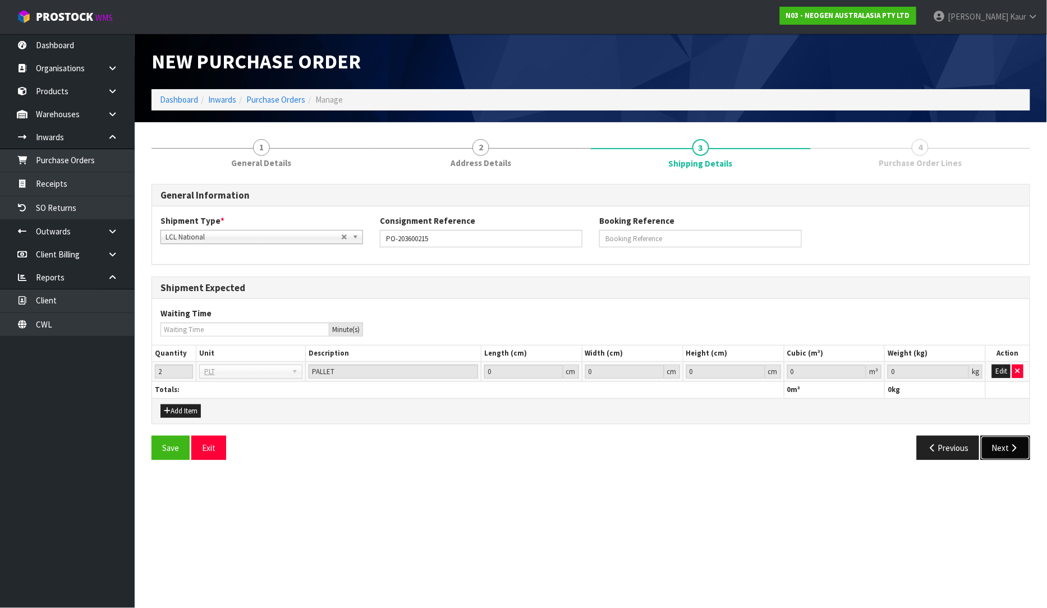
click at [1009, 449] on icon "button" at bounding box center [1014, 448] width 11 height 8
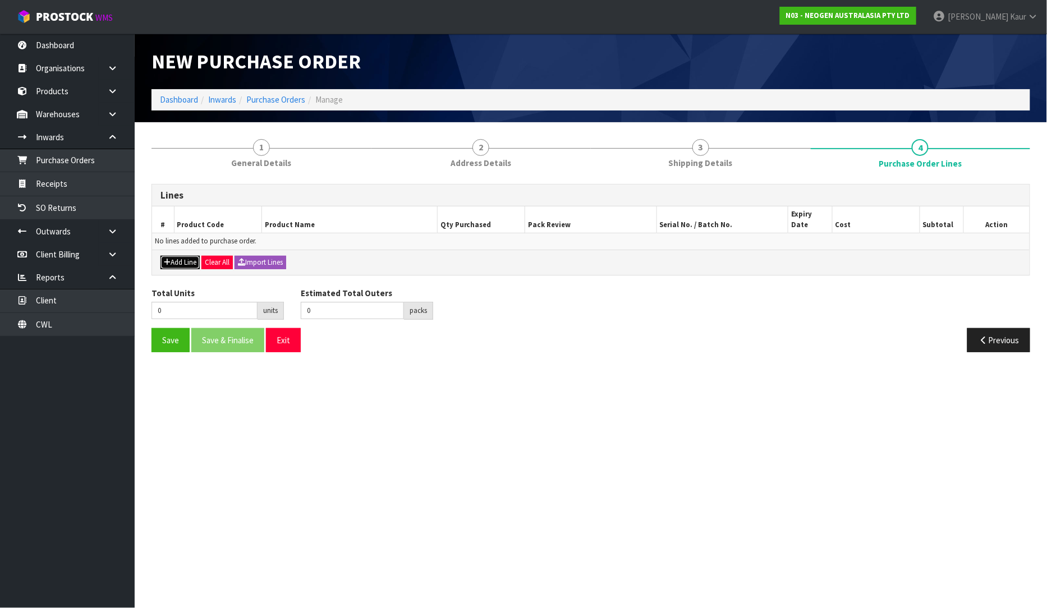
click at [172, 256] on button "Add Line" at bounding box center [179, 262] width 39 height 13
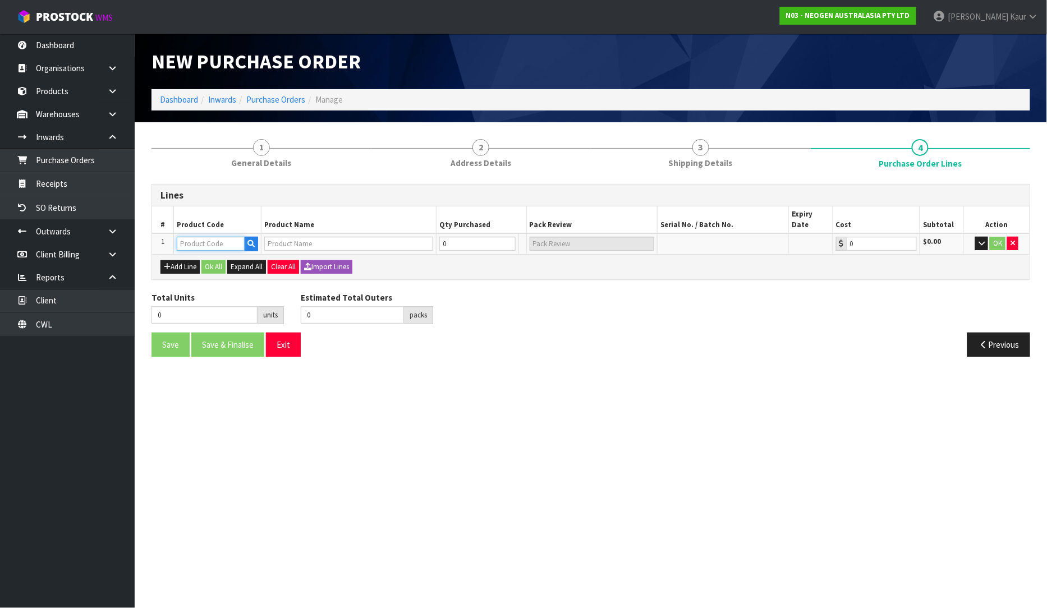
click at [183, 237] on input "text" at bounding box center [211, 244] width 68 height 14
paste input "700002207"
type input "700002207"
type input "7100067519 - UXL100 CLEAN-TRACE SURF ATP 100EA/PK"
type input "0.00"
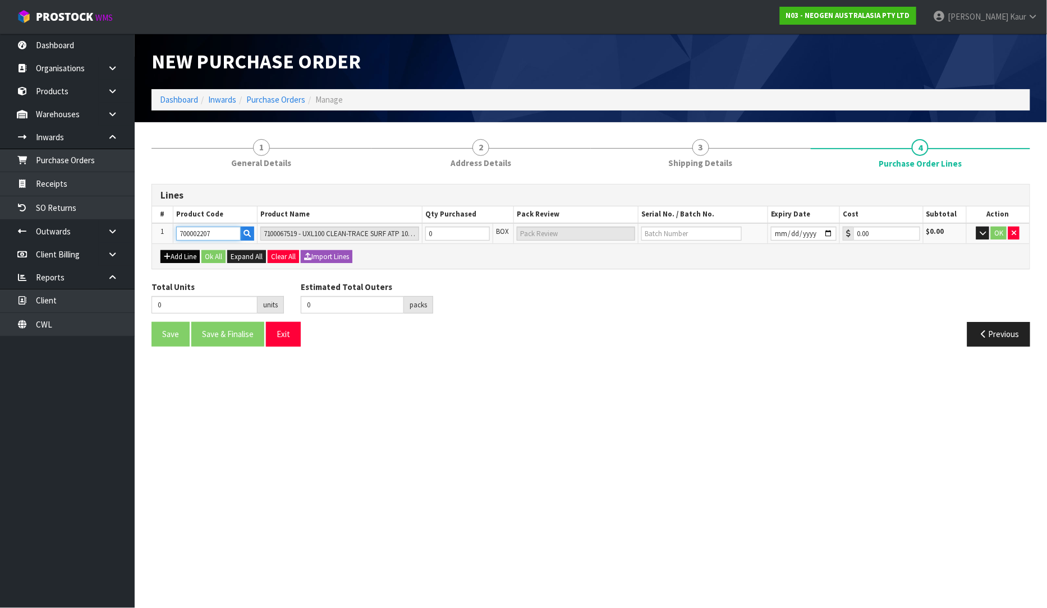
type input "700002207"
click at [177, 250] on button "Add Line" at bounding box center [179, 256] width 39 height 13
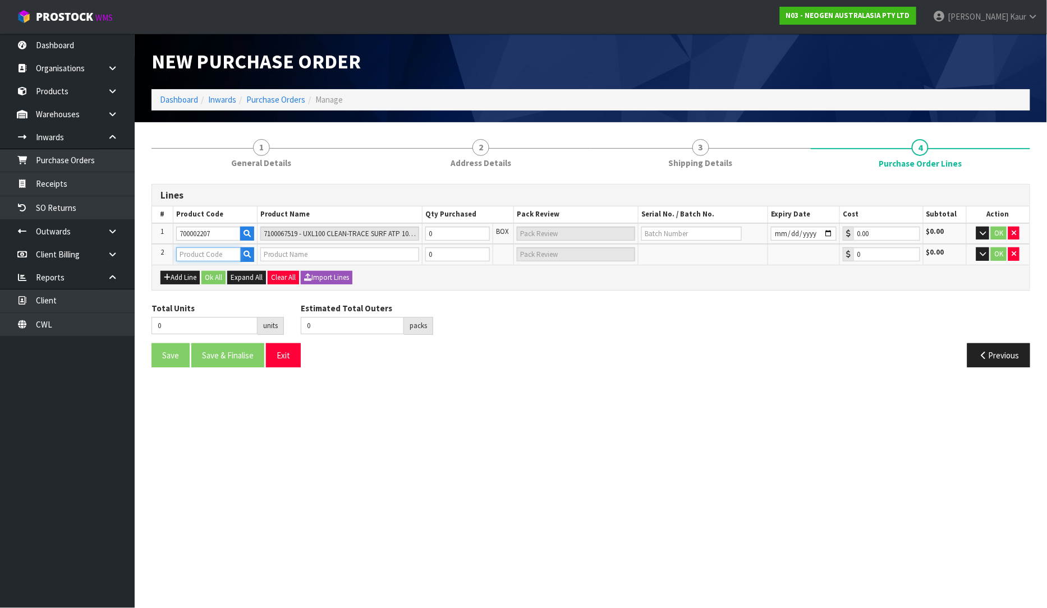
click at [189, 252] on input "text" at bounding box center [208, 254] width 65 height 14
paste input "700002207"
type input "700002207"
type input "7100067519 - UXL100 CLEAN-TRACE SURF ATP 100EA/PK"
type input "0.00"
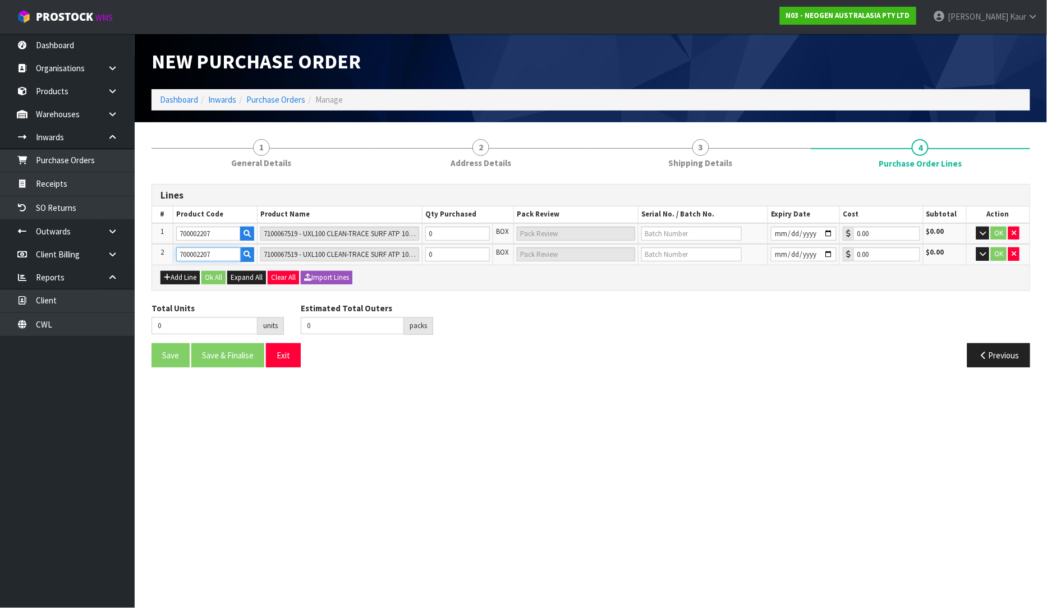
type input "700002207"
click at [176, 284] on div "Add Line Ok All Expand All Clear All Import Lines" at bounding box center [590, 277] width 877 height 25
click at [173, 276] on button "Add Line" at bounding box center [179, 277] width 39 height 13
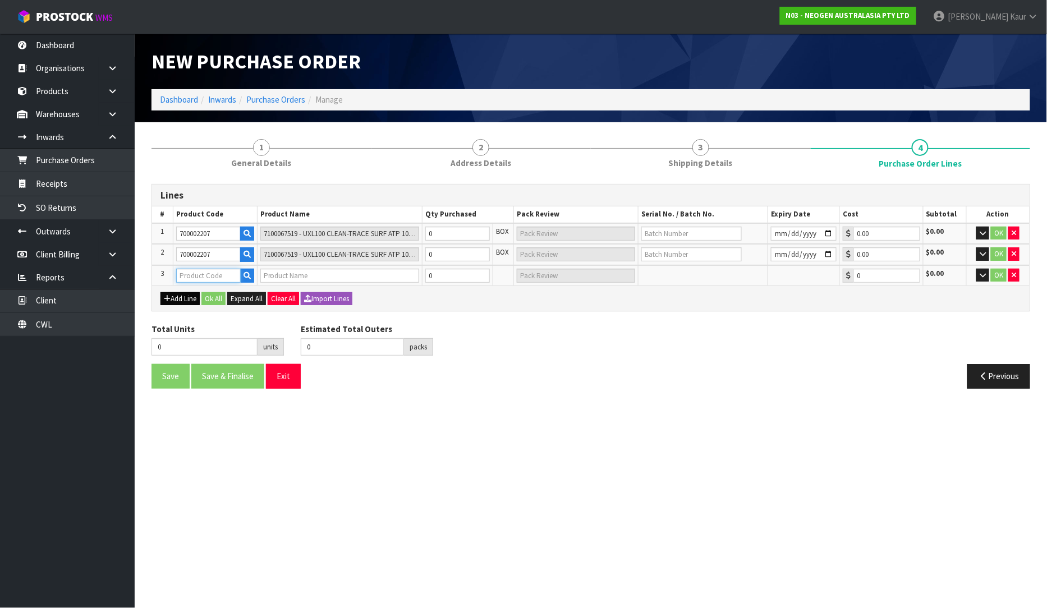
click at [181, 276] on input "text" at bounding box center [208, 276] width 65 height 14
paste input "700002277"
type input "700002277"
type input "7100126845 - 6414 PETRIFILM ECOLI/COLI CT PLT 500C PL"
type input "0.00"
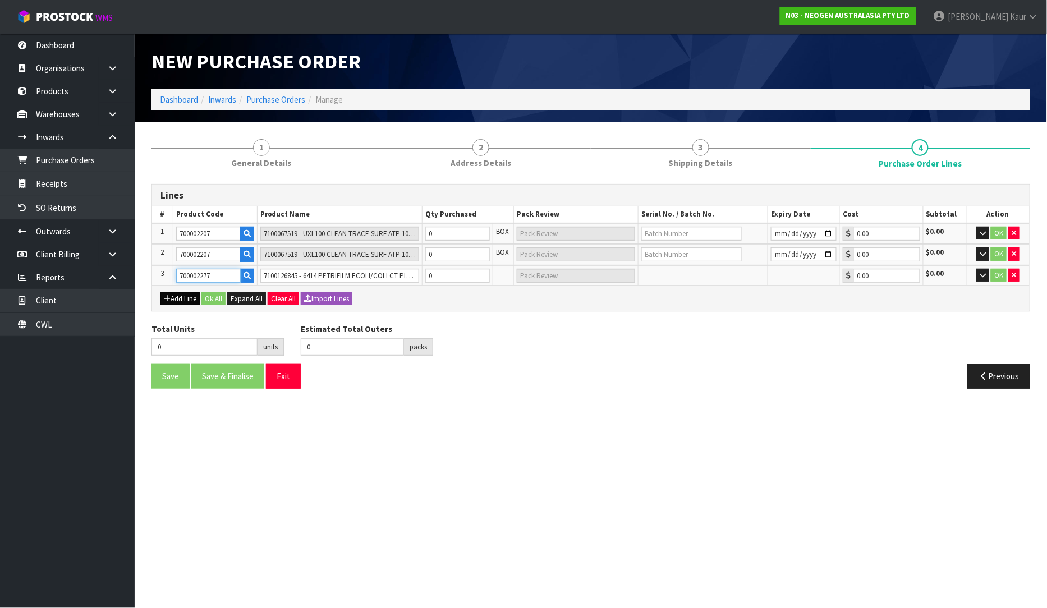
type input "700002277"
click at [174, 296] on button "Add Line" at bounding box center [179, 298] width 39 height 13
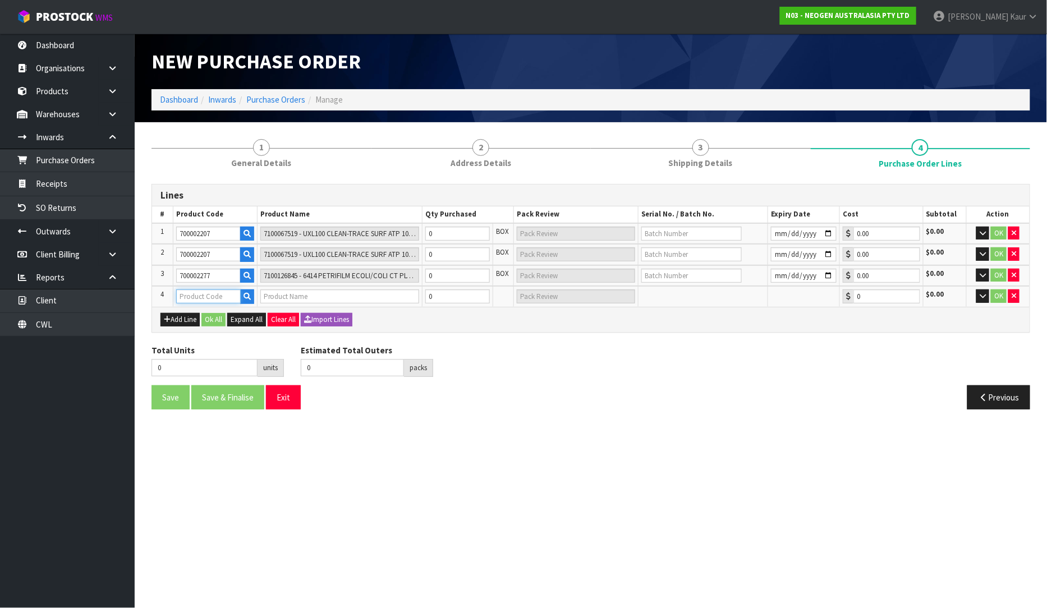
click at [186, 291] on input "text" at bounding box center [208, 296] width 65 height 14
paste input "700002277"
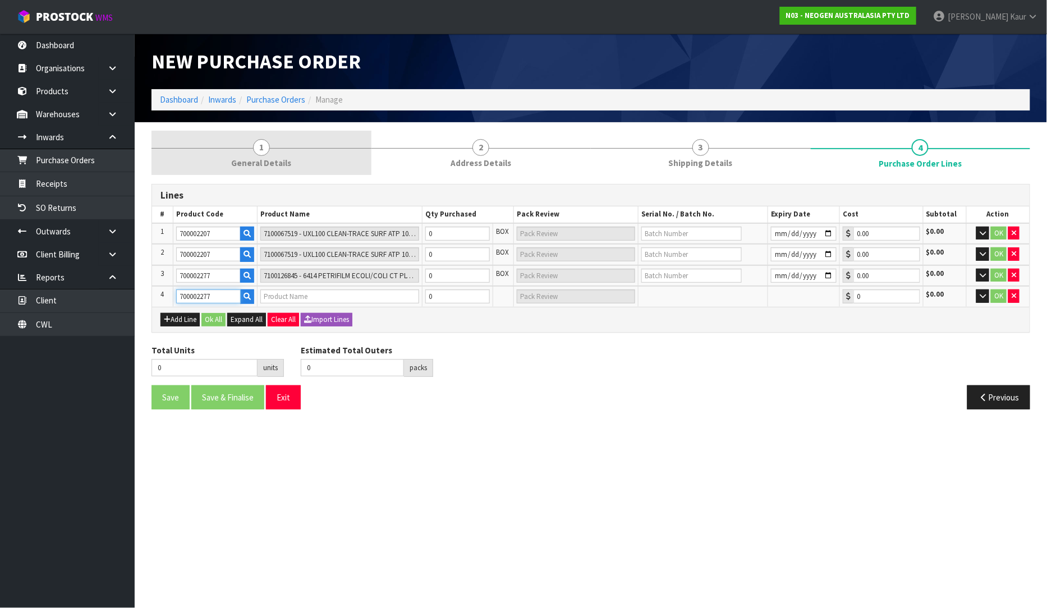
type input "700002277"
click at [266, 163] on span "General Details" at bounding box center [261, 163] width 60 height 12
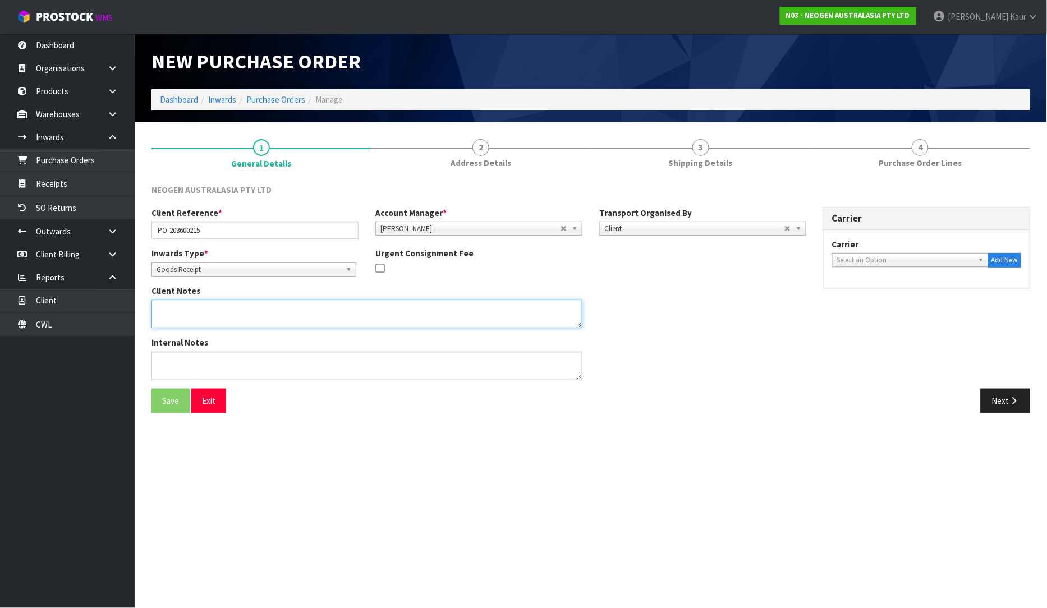
click at [171, 309] on textarea at bounding box center [366, 314] width 431 height 29
paste textarea "700002277"
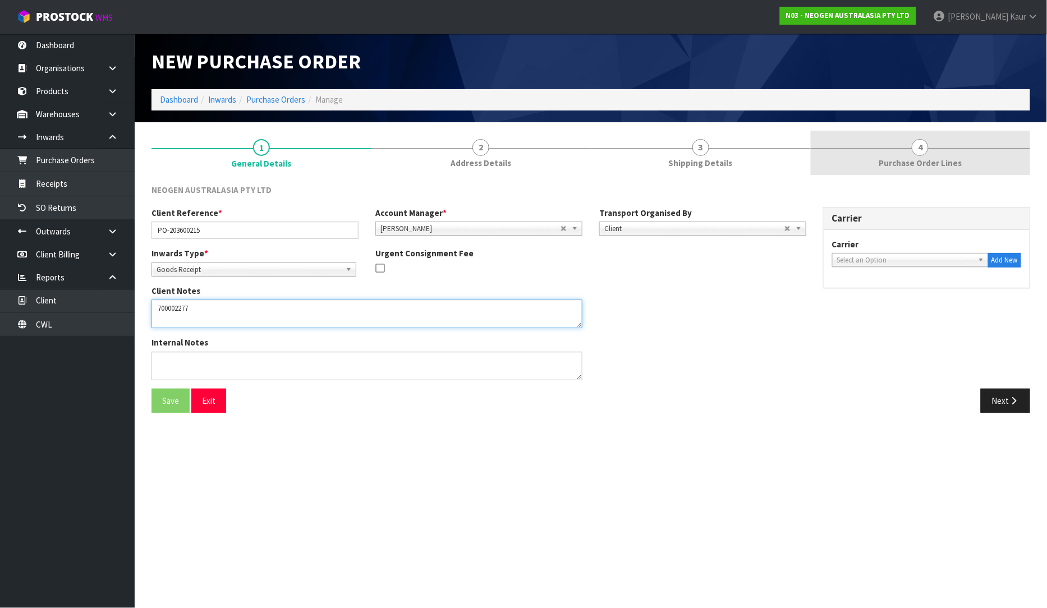
type textarea "700002277"
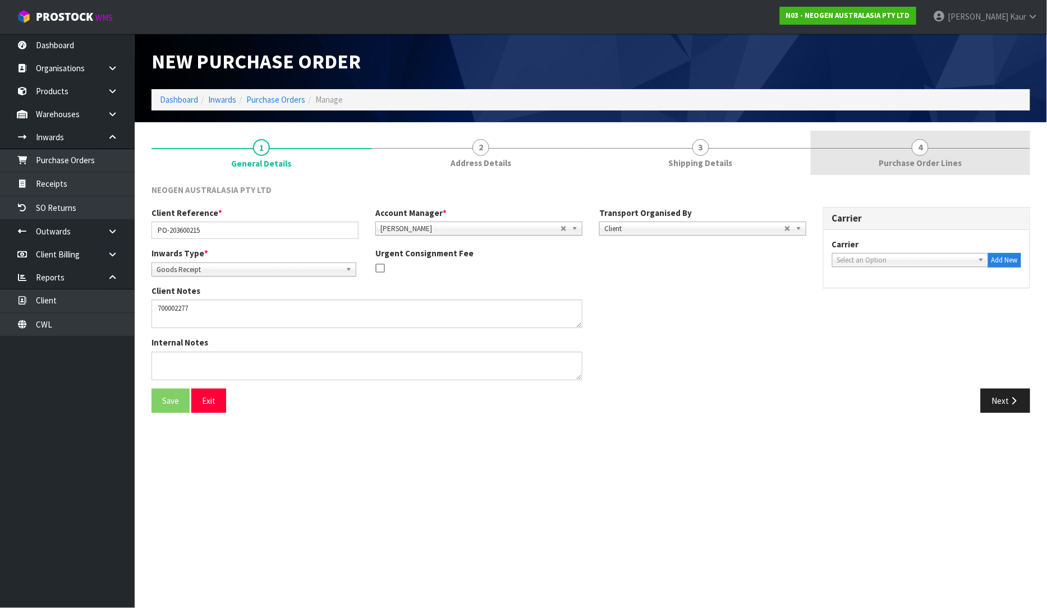
click at [918, 159] on span "Purchase Order Lines" at bounding box center [920, 163] width 83 height 12
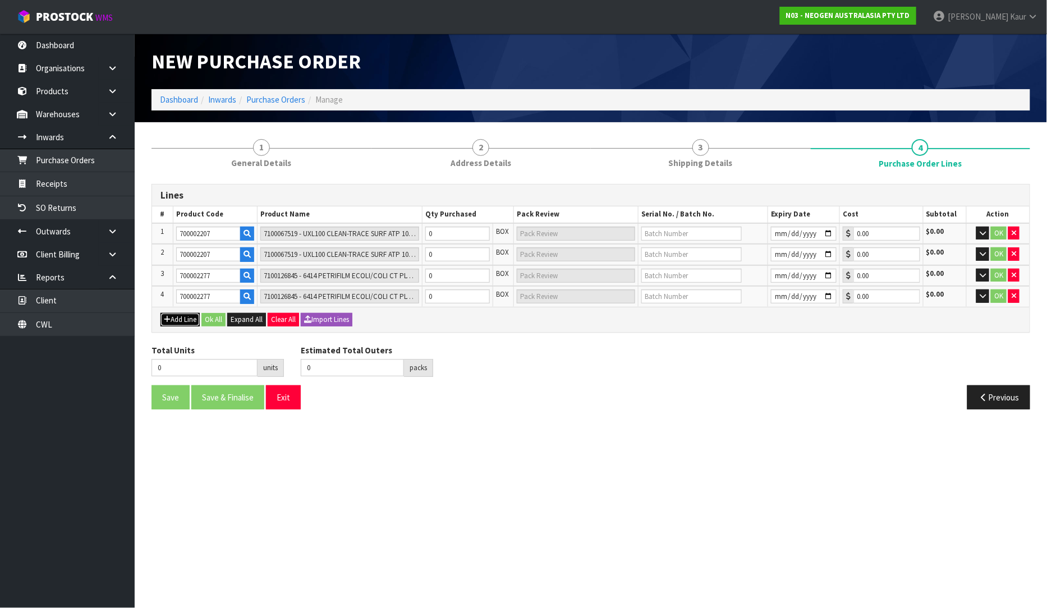
click at [181, 320] on button "Add Line" at bounding box center [179, 319] width 39 height 13
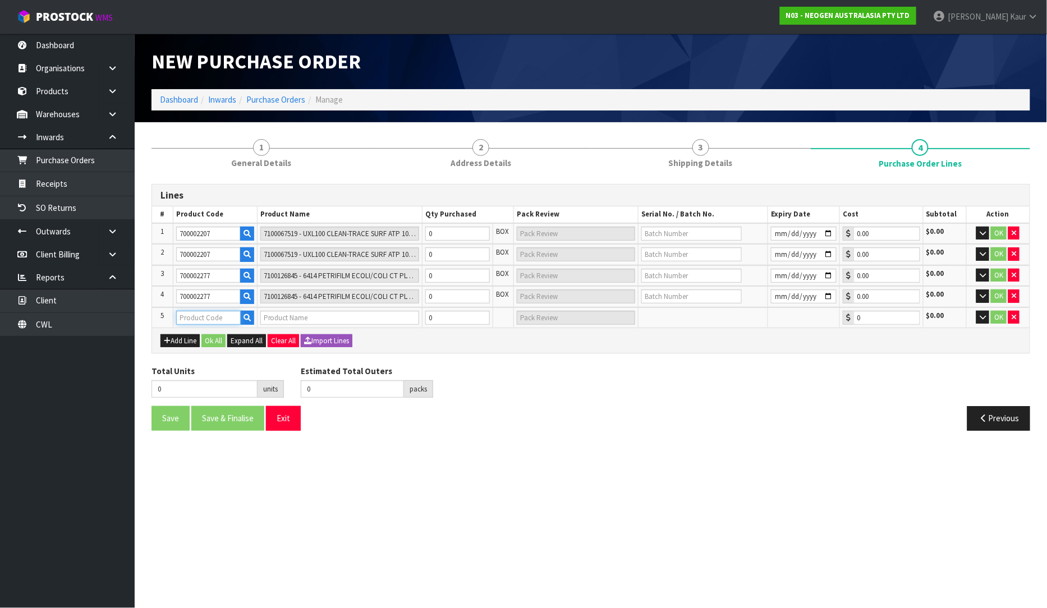
click at [187, 313] on input "text" at bounding box center [208, 318] width 65 height 14
paste input "700002022"
type input "700002022"
type input "7000034524 - 7000034524 3000DPQCOG MLS DAIRY SCREEN KIT"
type input "0.00"
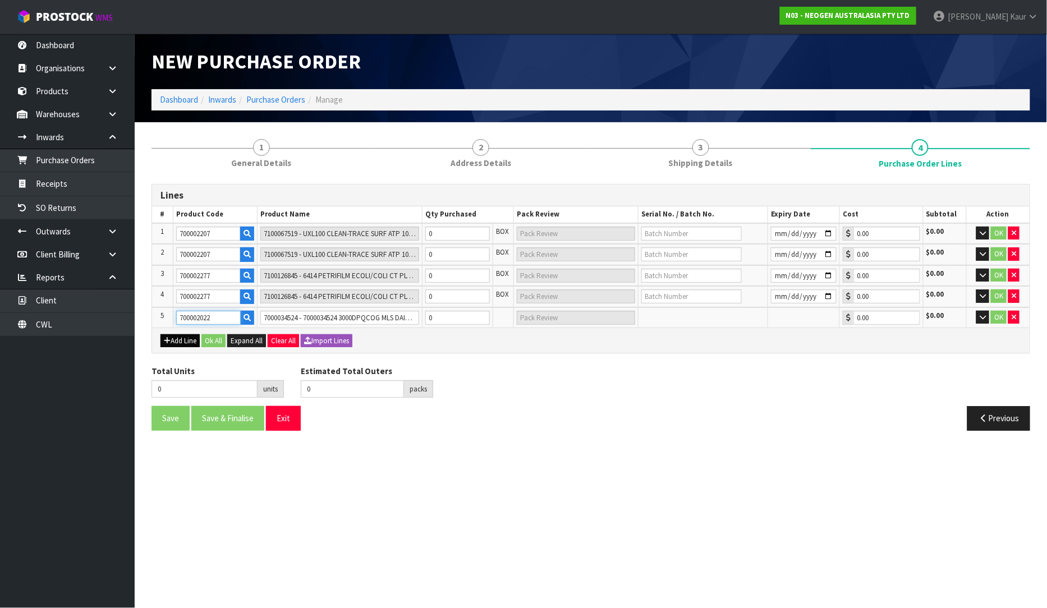
type input "700002022"
click at [186, 338] on button "Add Line" at bounding box center [179, 340] width 39 height 13
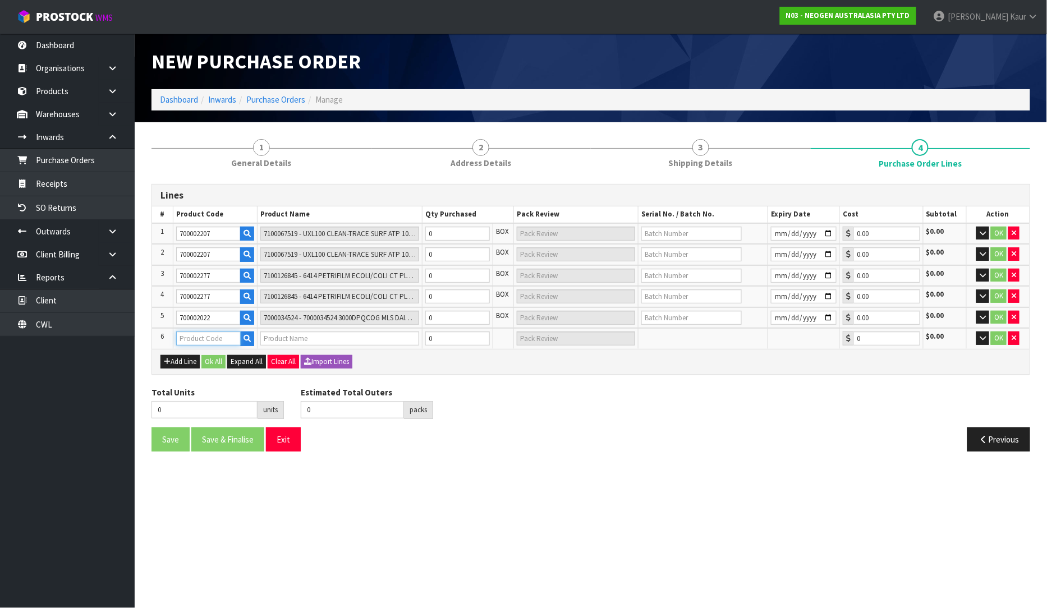
click at [194, 333] on input "text" at bounding box center [208, 339] width 65 height 14
paste input "700002022"
type input "700002022"
type input "7000034524 - 7000034524 3000DPQCOG MLS DAIRY SCREEN KIT"
type input "0.00"
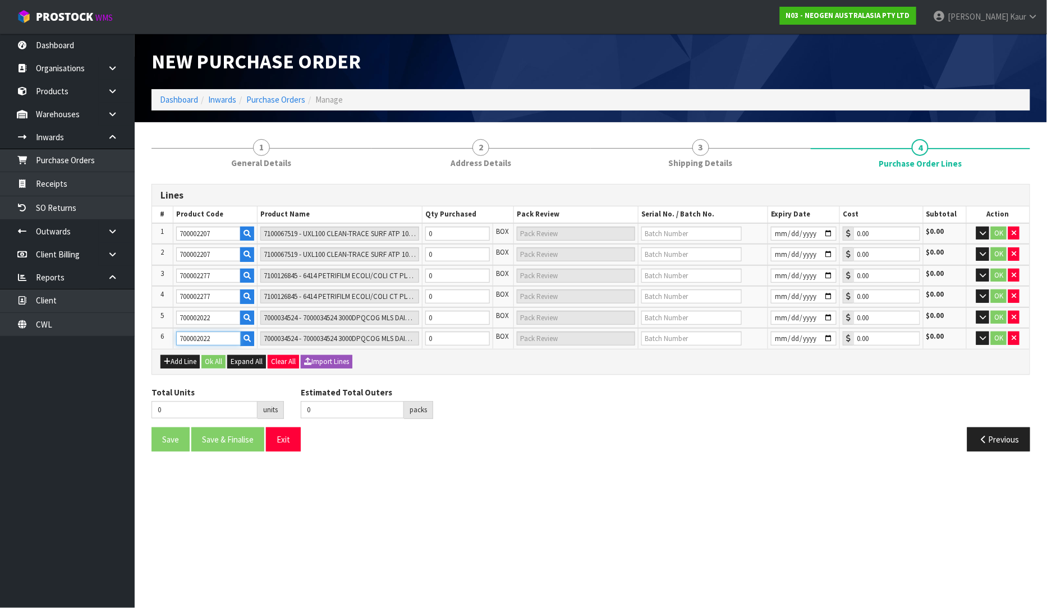
type input "700002022"
click at [186, 366] on div "Add Line Ok All Expand All Clear All Import Lines" at bounding box center [590, 361] width 877 height 25
click at [194, 355] on button "Add Line" at bounding box center [179, 361] width 39 height 13
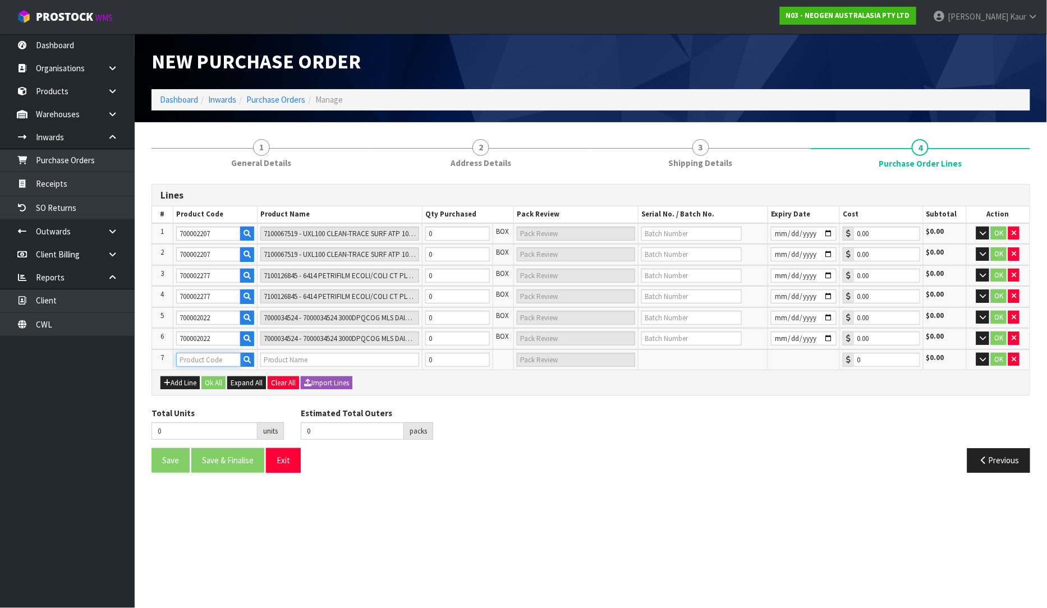
click at [196, 354] on input "text" at bounding box center [208, 360] width 65 height 14
paste input "700002022"
type input "700002022"
type input "7000034524 - 7000034524 3000DPQCOG MLS DAIRY SCREEN KIT"
type input "0.00"
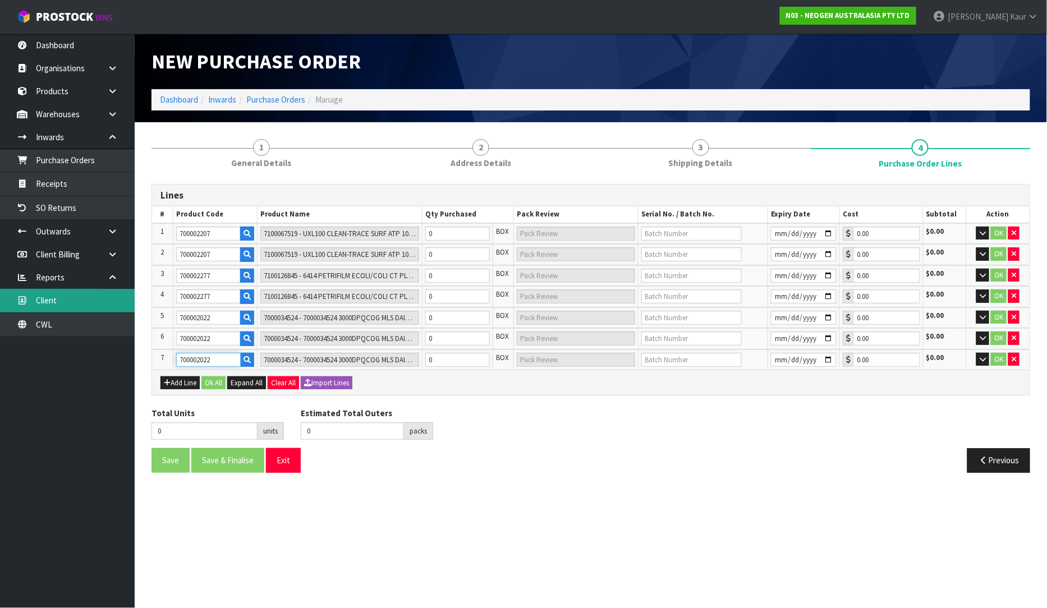
type input "700002022"
click at [183, 382] on button "Add Line" at bounding box center [179, 382] width 39 height 13
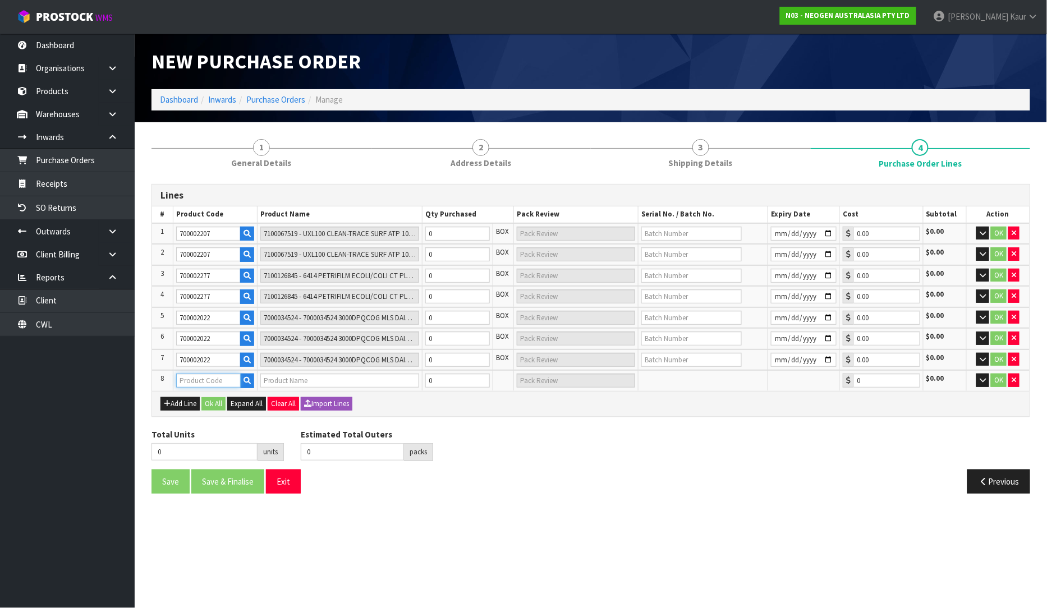
click at [194, 376] on input "text" at bounding box center [208, 381] width 65 height 14
paste input "700002209"
type input "700002209"
type input "7100067521 - PRO100 SURFACE PROTEIN PLUS 100/CS"
type input "0.00"
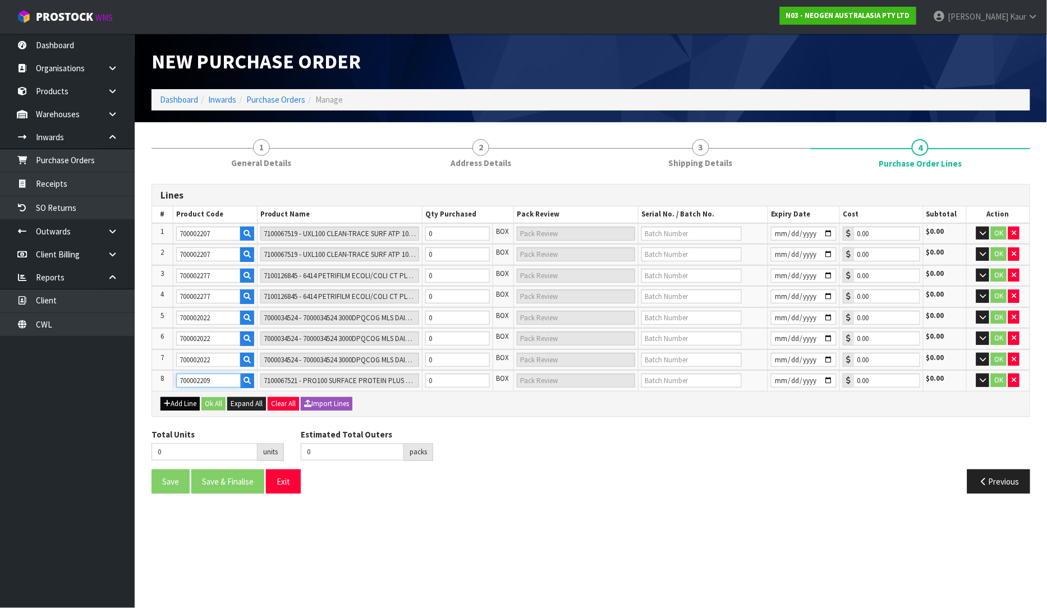
type input "700002209"
click at [183, 399] on button "Add Line" at bounding box center [179, 403] width 39 height 13
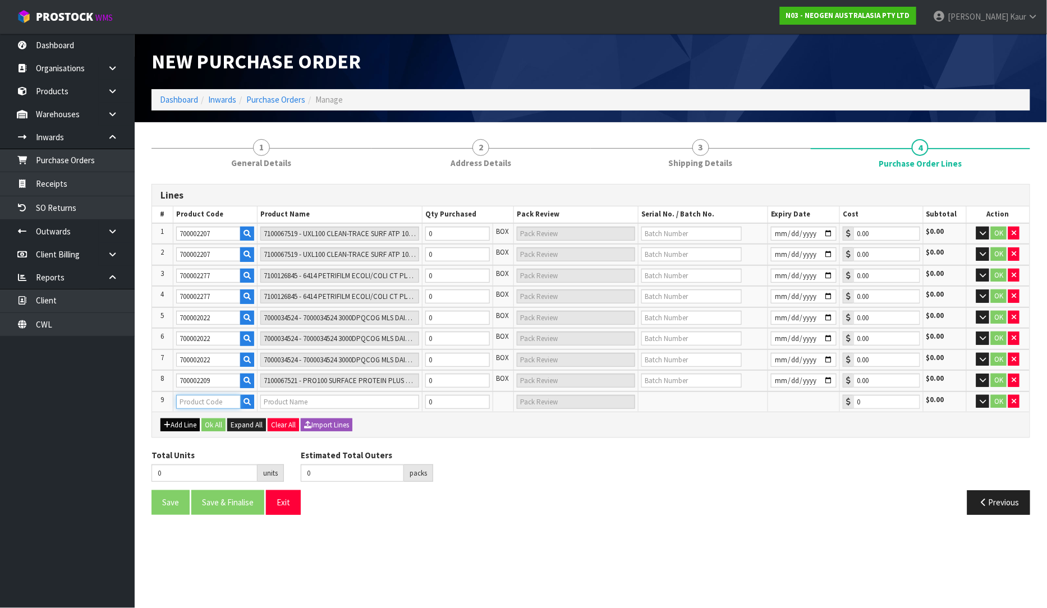
click at [191, 399] on input "text" at bounding box center [208, 402] width 65 height 14
paste input "700002209"
type input "700002209"
type input "7100067521 - PRO100 SURFACE PROTEIN PLUS 100/CS"
type input "0.00"
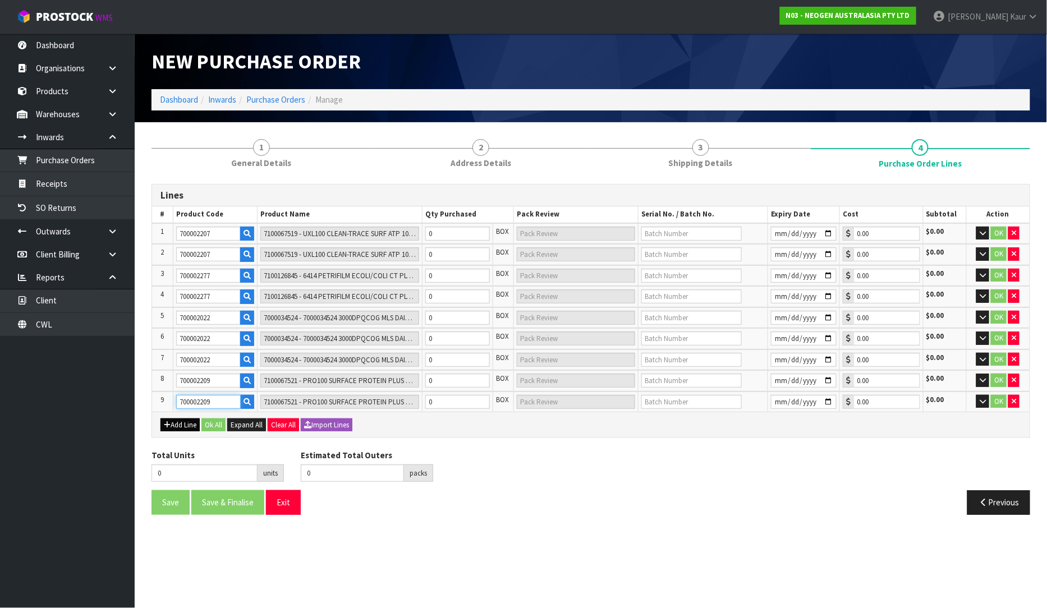
type input "700002209"
click at [177, 422] on button "Add Line" at bounding box center [179, 425] width 39 height 13
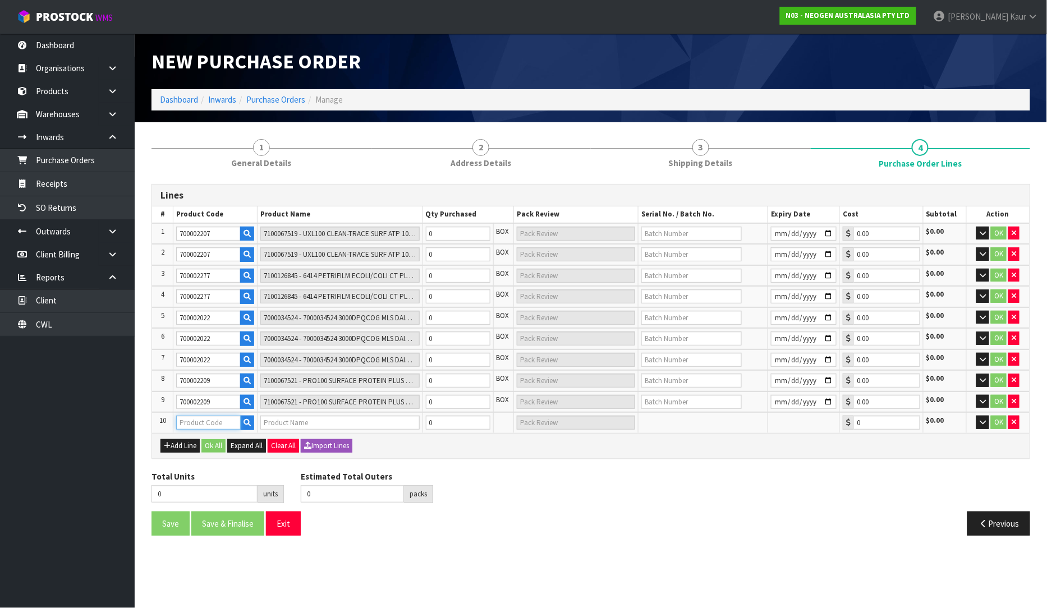
click at [190, 419] on input "text" at bounding box center [208, 423] width 65 height 14
paste input "700002101"
type input "700002101"
type input "7100004522 - ATP10 CLEAN TRACE SURFACE POS CONTROL"
type input "0.00"
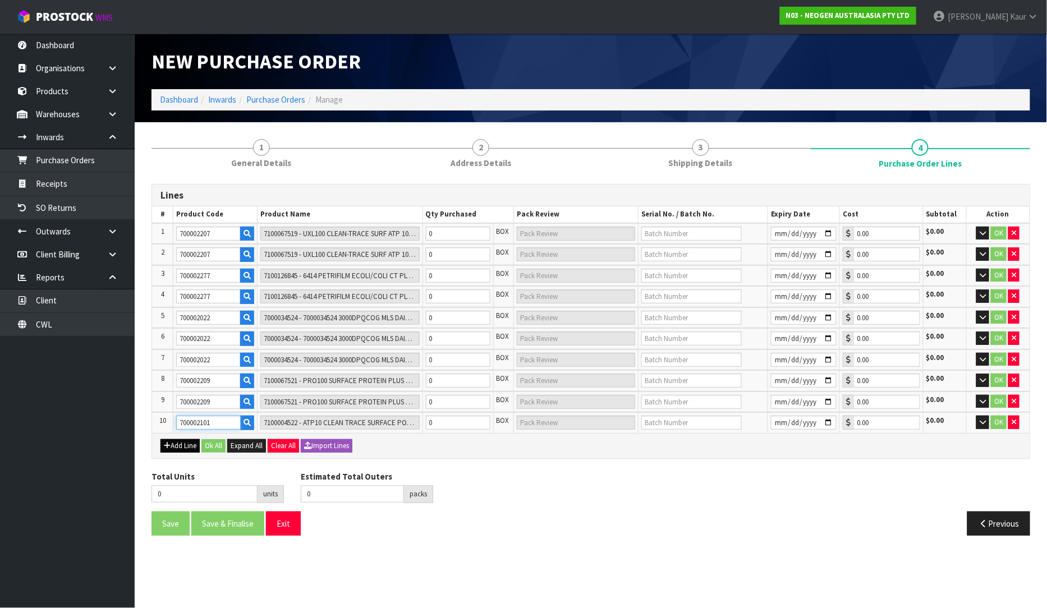
type input "700002101"
click at [178, 439] on button "Add Line" at bounding box center [179, 445] width 39 height 13
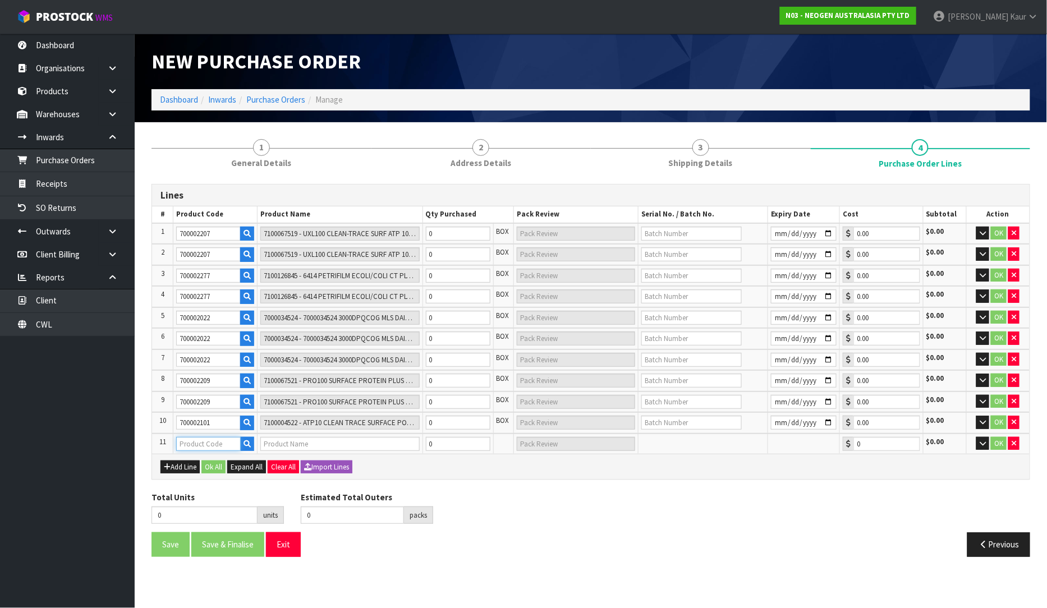
click at [208, 439] on input "text" at bounding box center [208, 444] width 65 height 14
paste input "700002230"
type input "700002230"
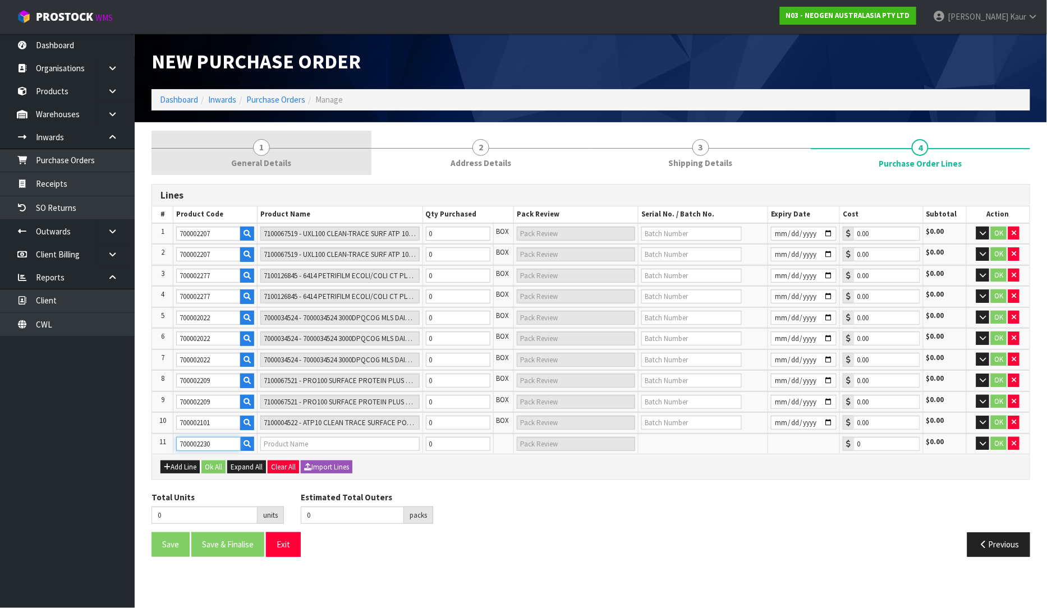
type input "7100090291 - 6490 PETRIFILM STAPH EXPRS CT 50/CS"
type input "0.00"
type input "700002230"
click at [275, 161] on span "General Details" at bounding box center [261, 163] width 60 height 12
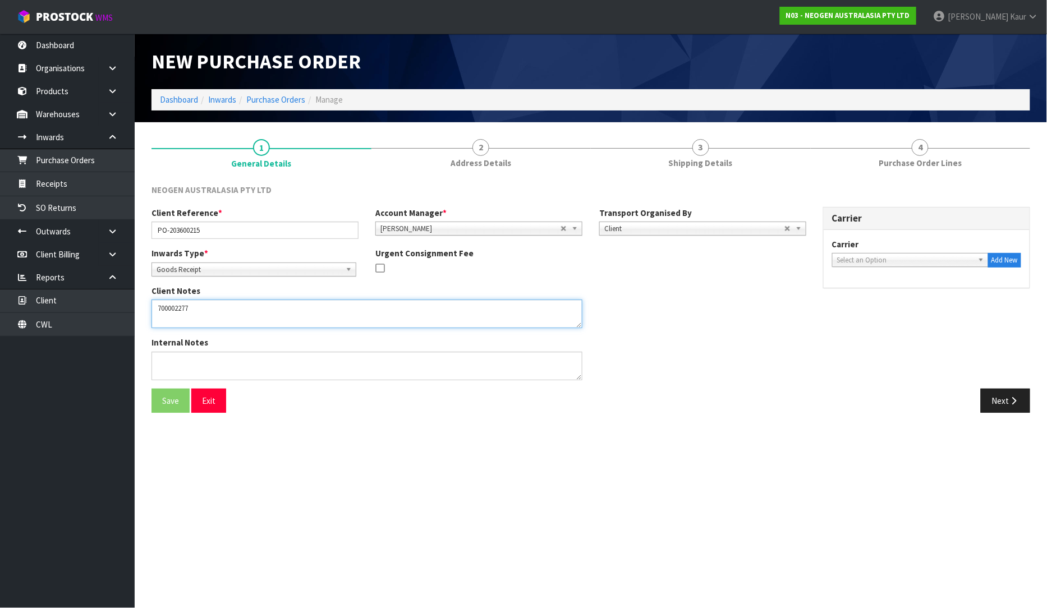
click at [210, 305] on textarea at bounding box center [366, 314] width 431 height 29
paste textarea "700002230"
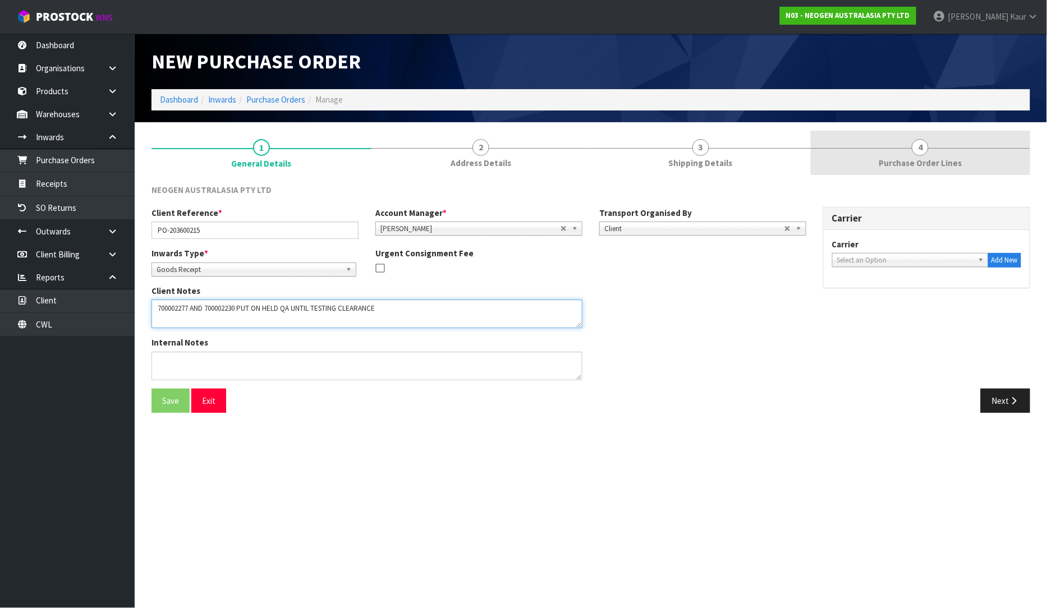
type textarea "700002277 AND 700002230 PUT ON HELD QA UNTIL TESTING CLEARANCE"
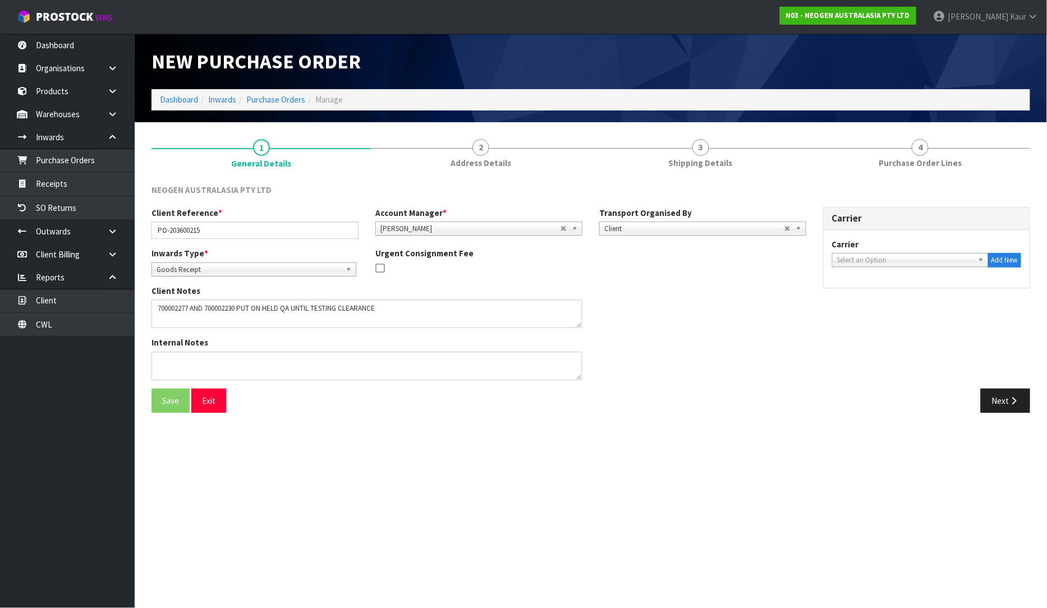
drag, startPoint x: 910, startPoint y: 152, endPoint x: 862, endPoint y: 208, distance: 73.6
click at [910, 153] on link "4 Purchase Order Lines" at bounding box center [921, 153] width 220 height 44
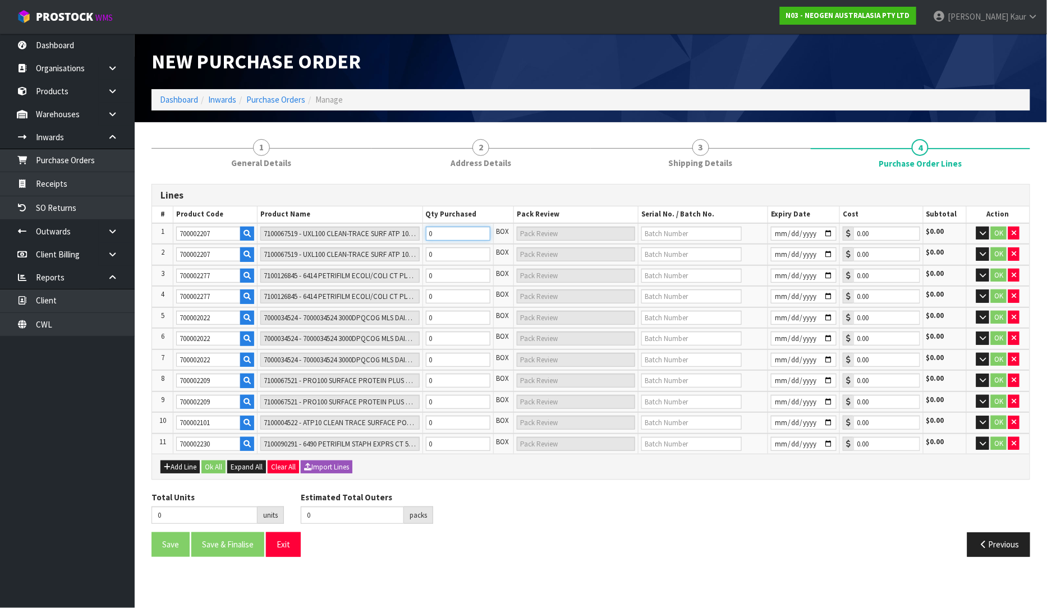
drag, startPoint x: 445, startPoint y: 223, endPoint x: 439, endPoint y: 234, distance: 12.3
click at [440, 227] on td "0" at bounding box center [457, 233] width 71 height 21
click at [439, 234] on input "0" at bounding box center [458, 234] width 65 height 14
type input "5"
type input "5 CTN"
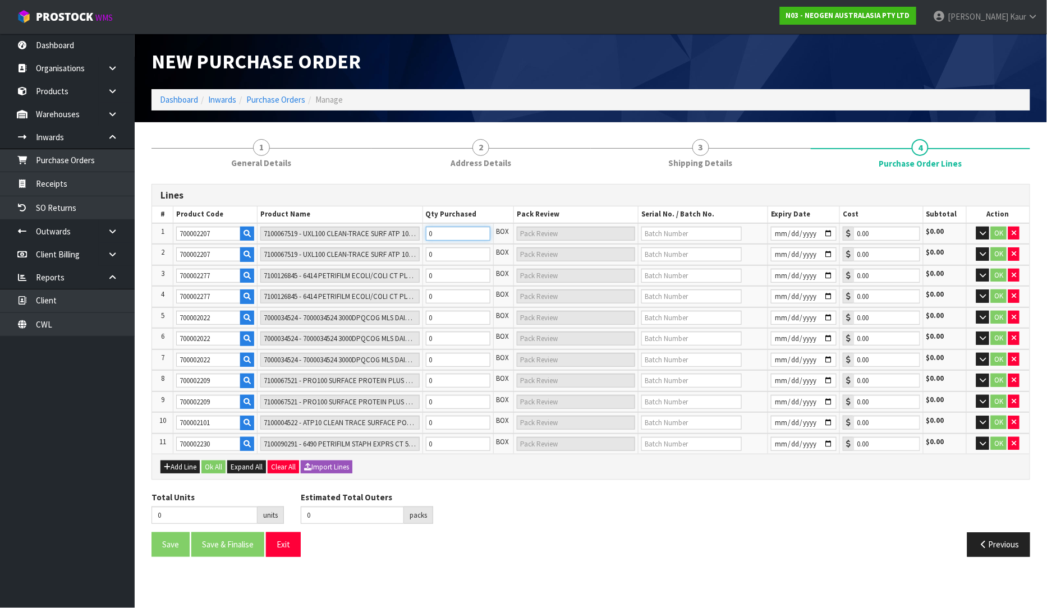
type input "5"
click at [435, 256] on input "0" at bounding box center [458, 254] width 65 height 14
type input "8"
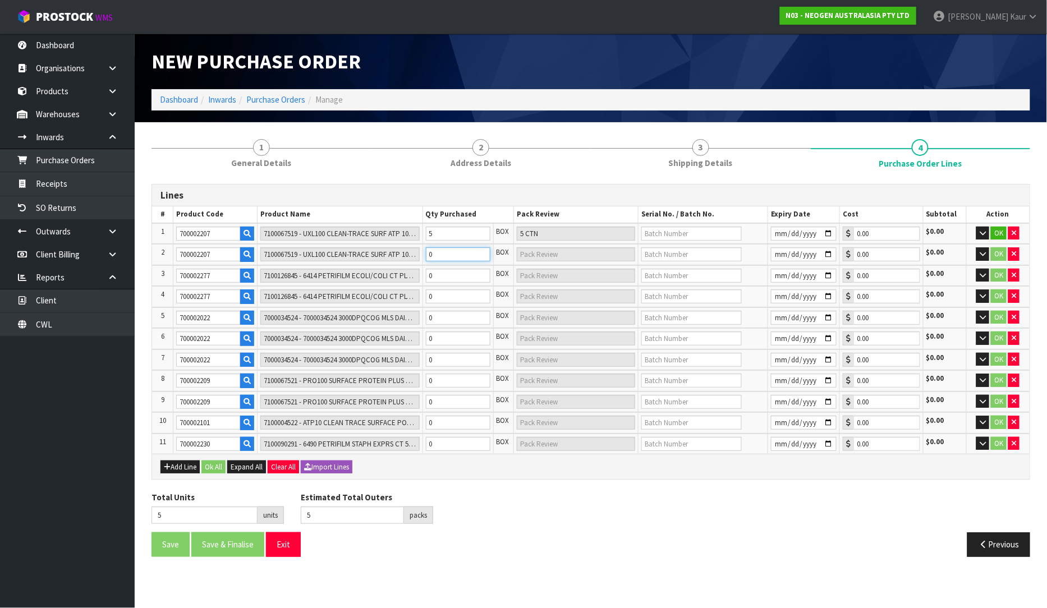
type input "8 CTN"
type input "13"
type input "87"
type input "87 CTN"
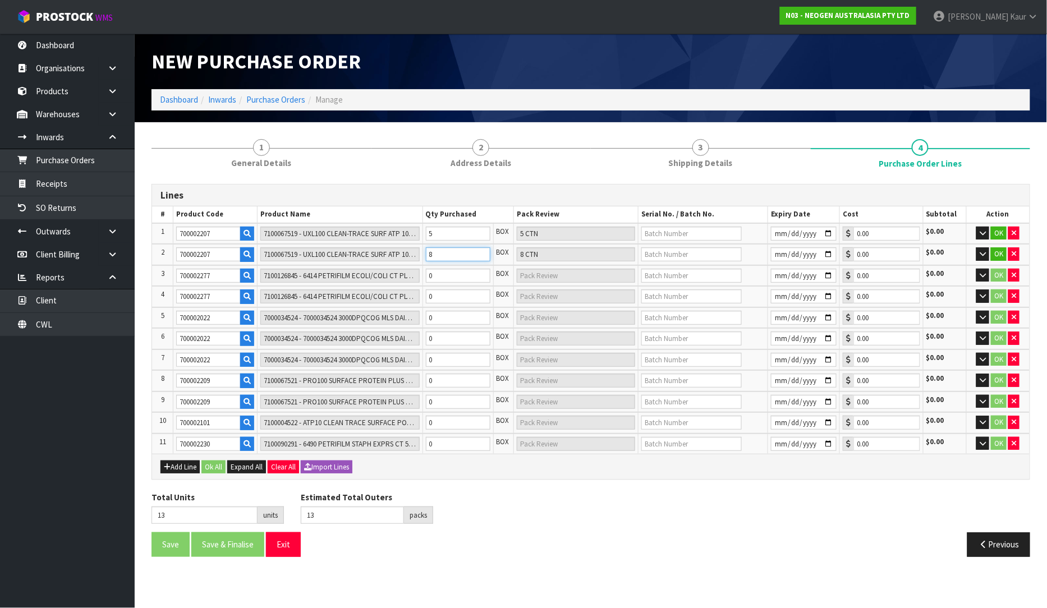
type input "92"
type input "87"
click at [434, 279] on input "0" at bounding box center [458, 276] width 65 height 14
type input "2"
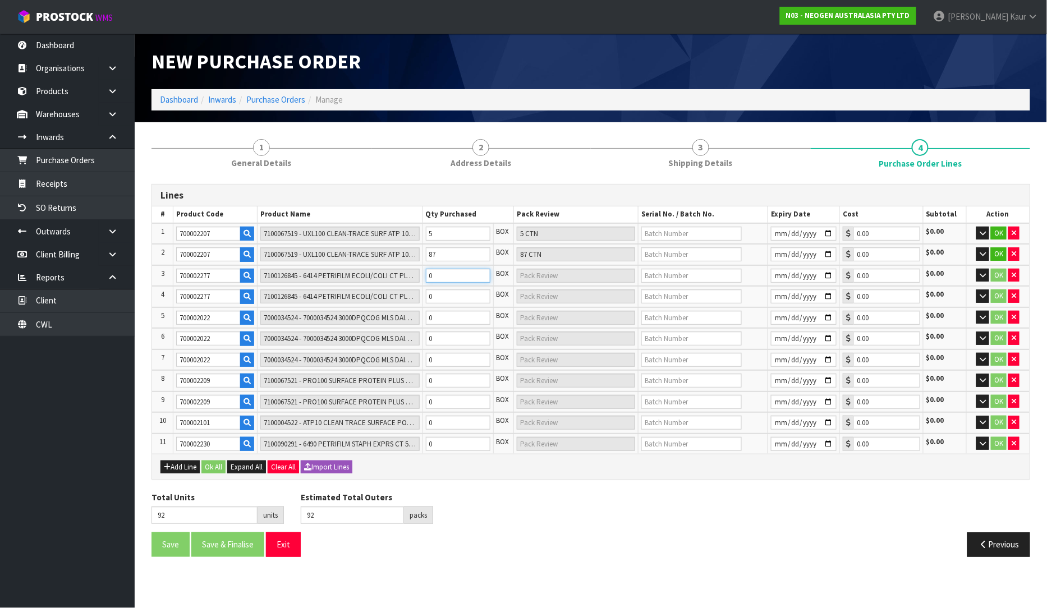
type input "2 CTN"
type input "94"
type input "20"
type input "20 CTN"
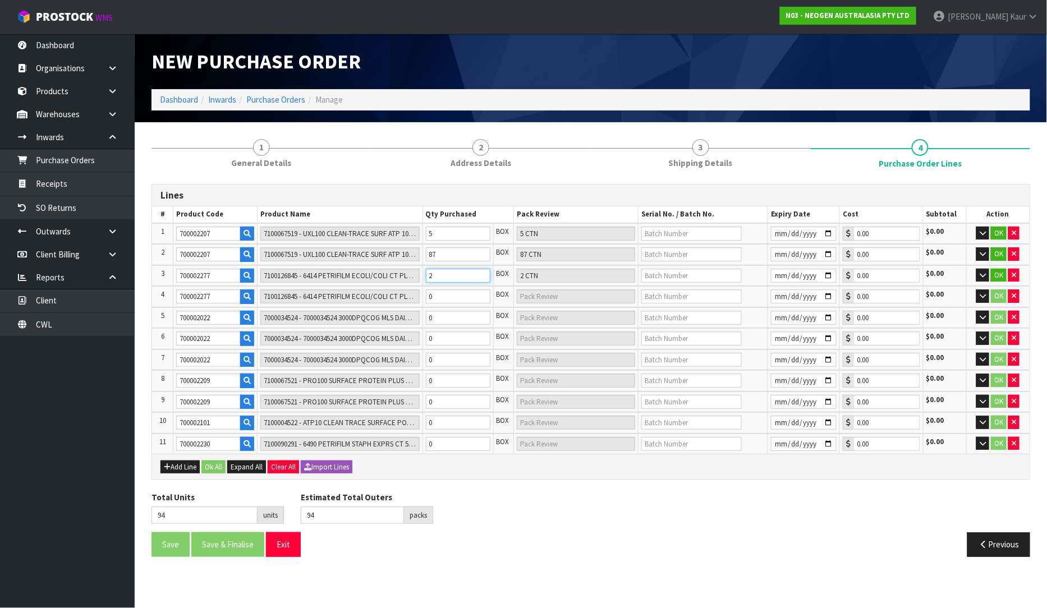
type input "112"
type input "20"
click at [438, 298] on input "0" at bounding box center [458, 296] width 65 height 14
type input "2"
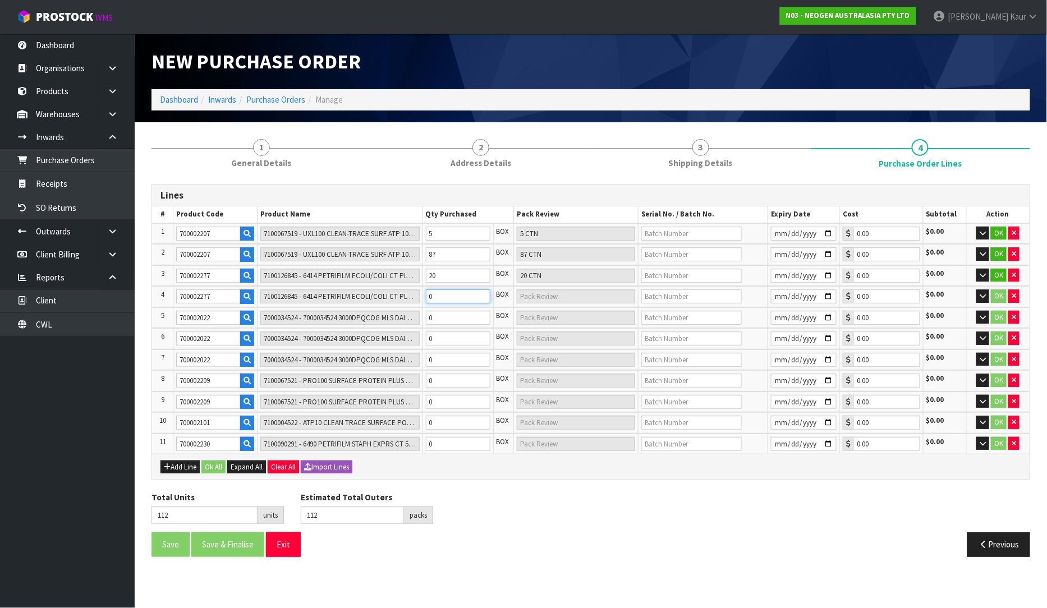
type input "2 CTN"
type input "114"
type input "25"
type input "25 CTN"
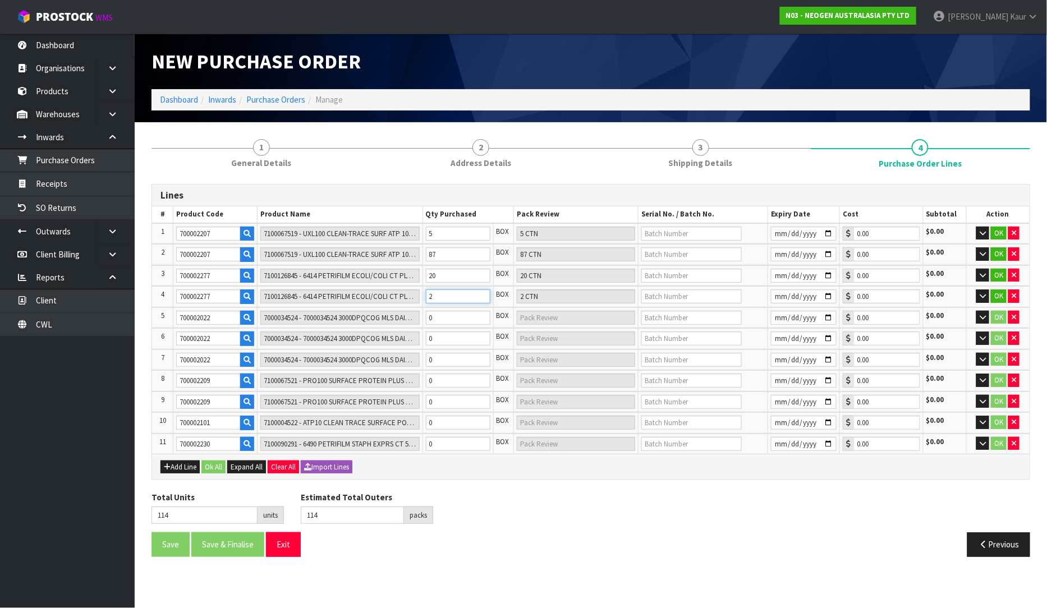
type input "137"
type input "25"
click at [438, 316] on input "0" at bounding box center [458, 318] width 65 height 14
type input "1"
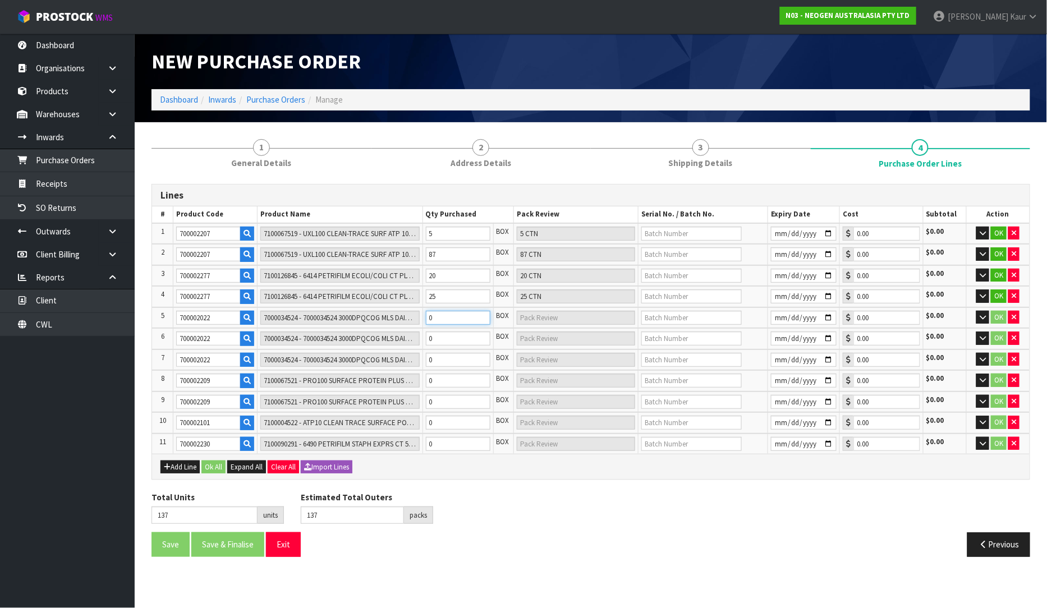
type input "1 CTN"
type input "138"
type input "11"
type input "11 CTN"
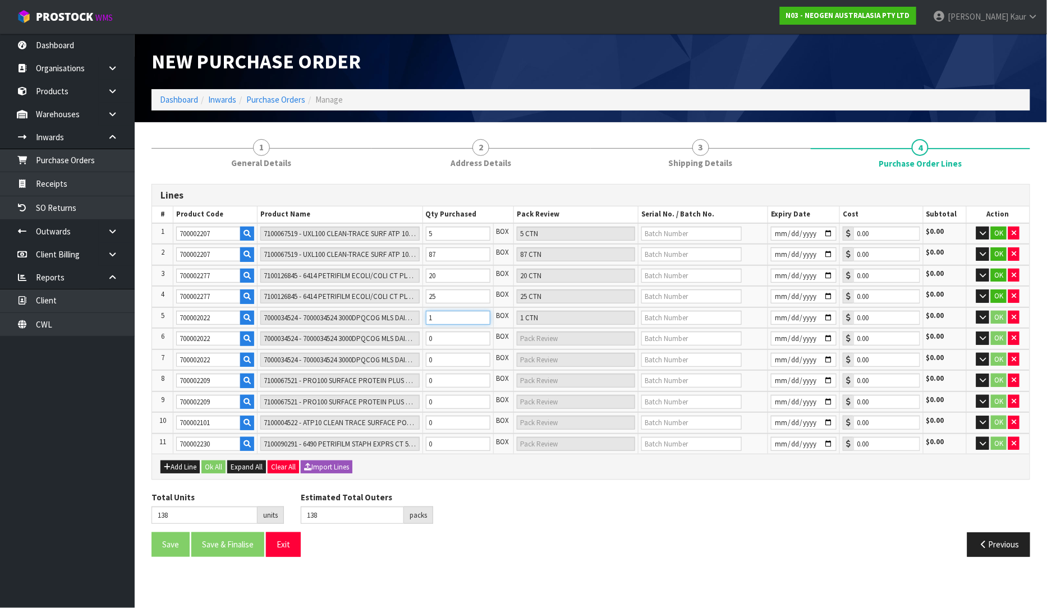
type input "148"
type input "11"
click at [440, 343] on td "0" at bounding box center [457, 338] width 71 height 21
click at [441, 333] on input "0" at bounding box center [458, 339] width 65 height 14
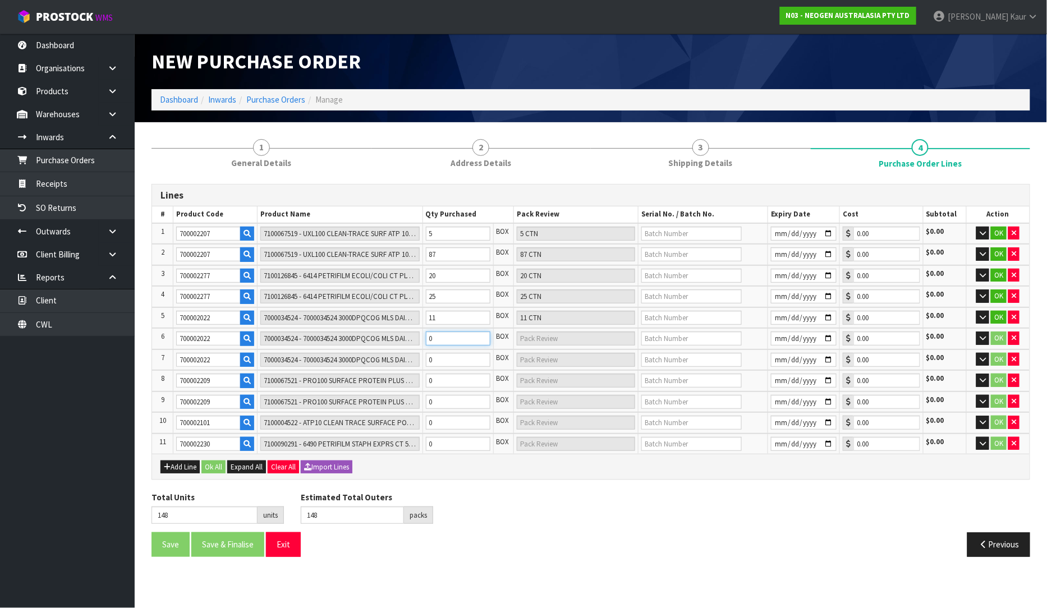
type input "1"
type input "1 CTN"
type input "149"
type input "19"
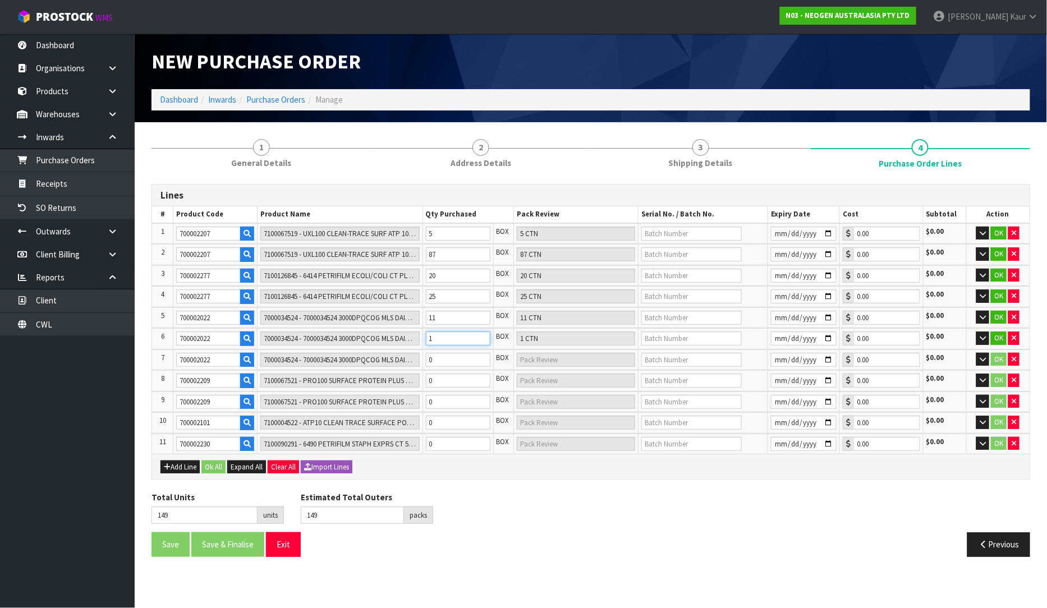
type input "19 CTN"
type input "167"
type input "19"
click at [435, 355] on input "0" at bounding box center [458, 360] width 65 height 14
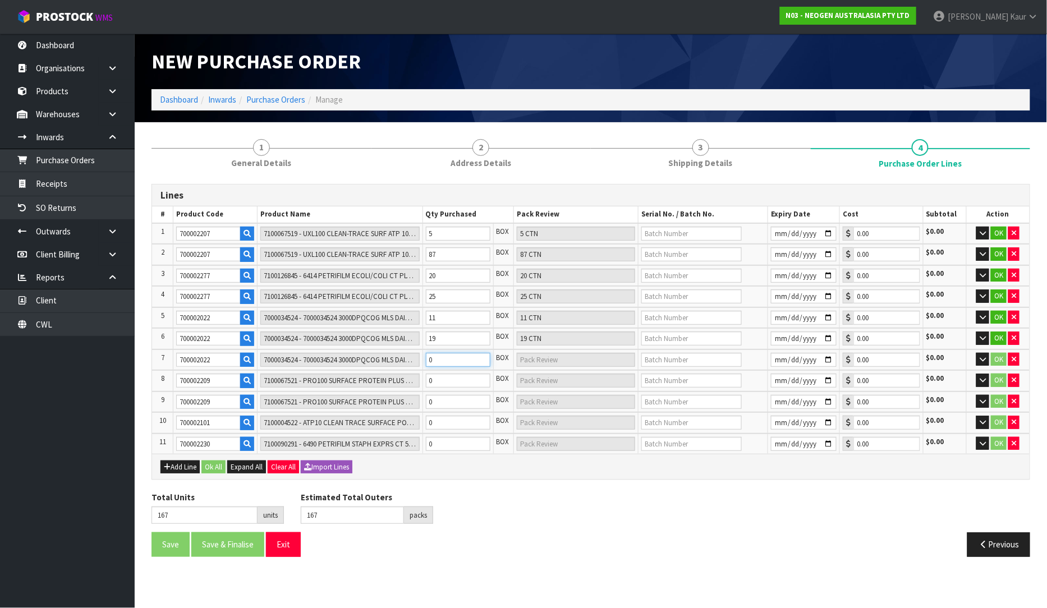
type input "1"
type input "1 CTN"
type input "168"
type input "1"
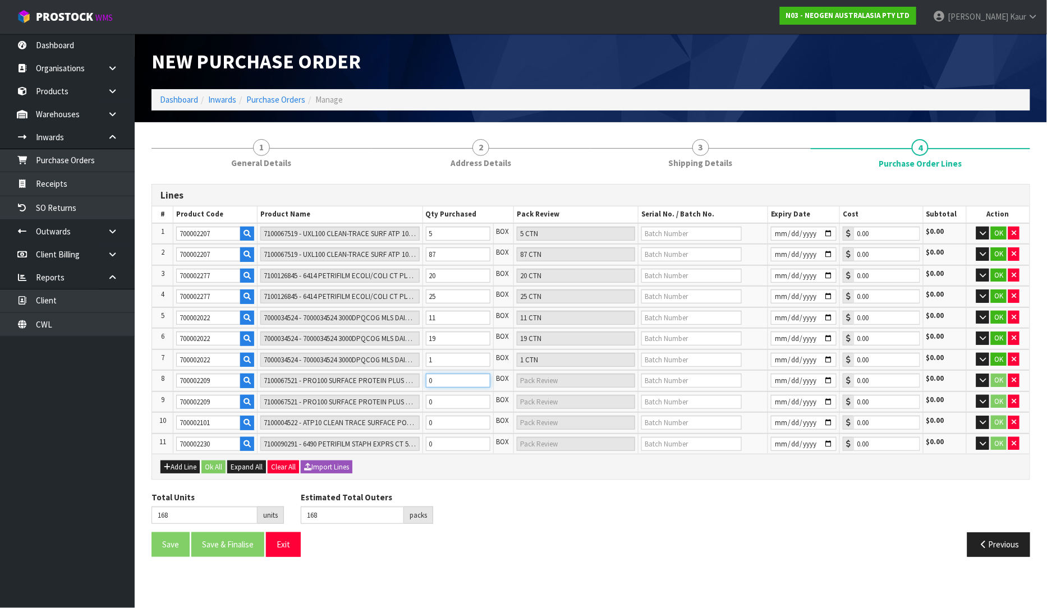
click at [436, 377] on input "0" at bounding box center [458, 381] width 65 height 14
type input "1"
type input "1 CTN"
type input "169"
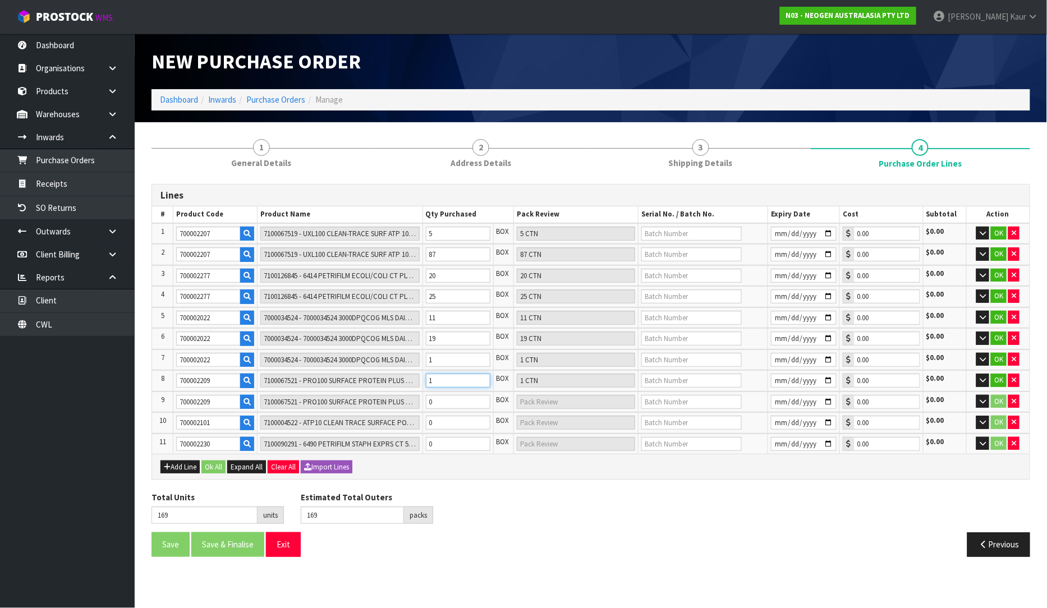
type input "12"
type input "12 CTN"
type input "180"
type input "12"
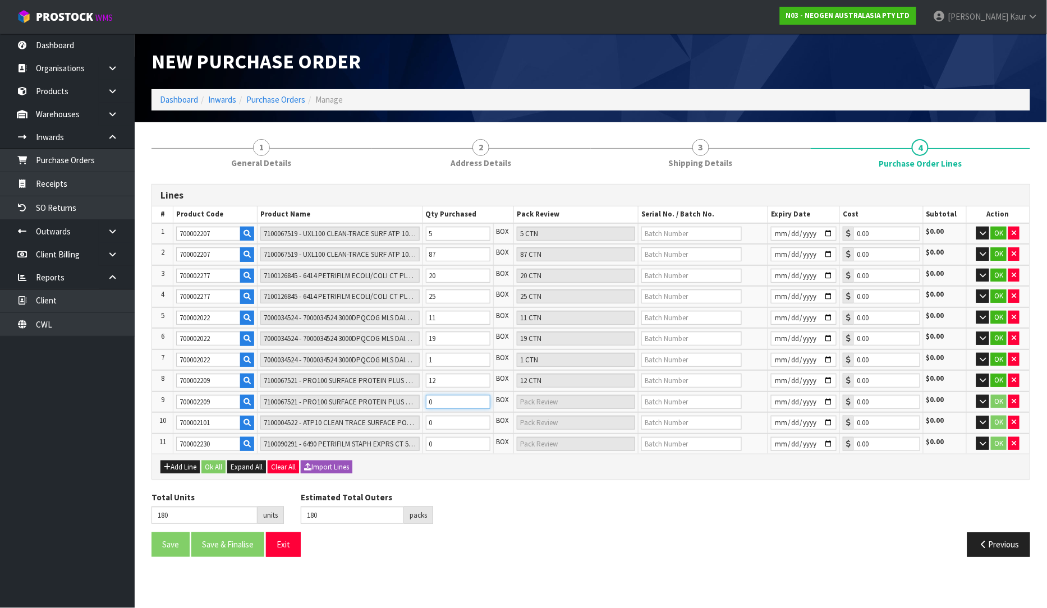
click at [440, 395] on input "0" at bounding box center [458, 402] width 65 height 14
type input "1"
type input "1 CTN"
type input "181"
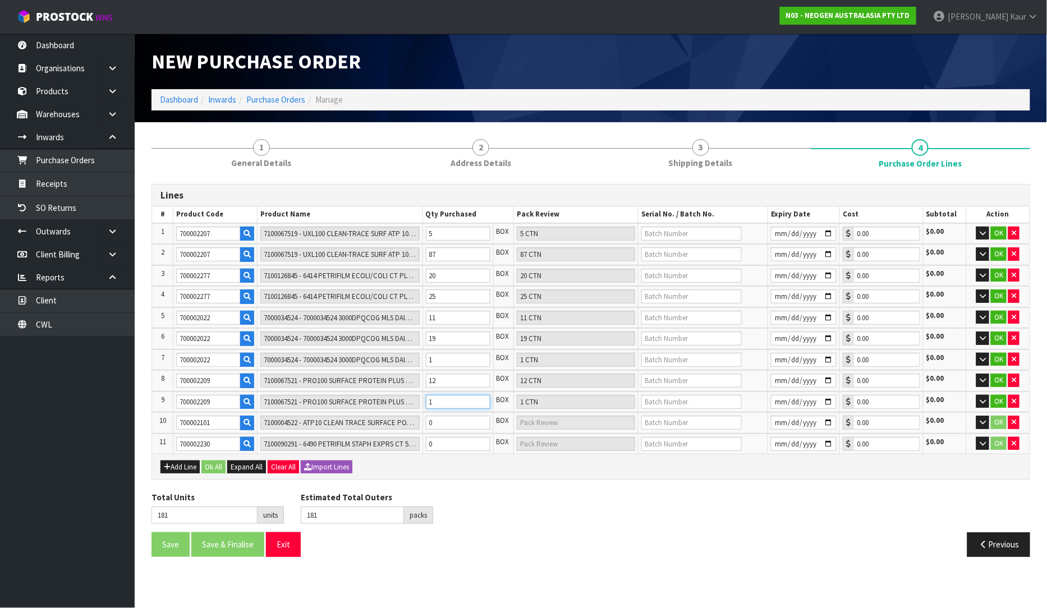
type input "11"
type input "11 CTN"
type input "191"
type input "11"
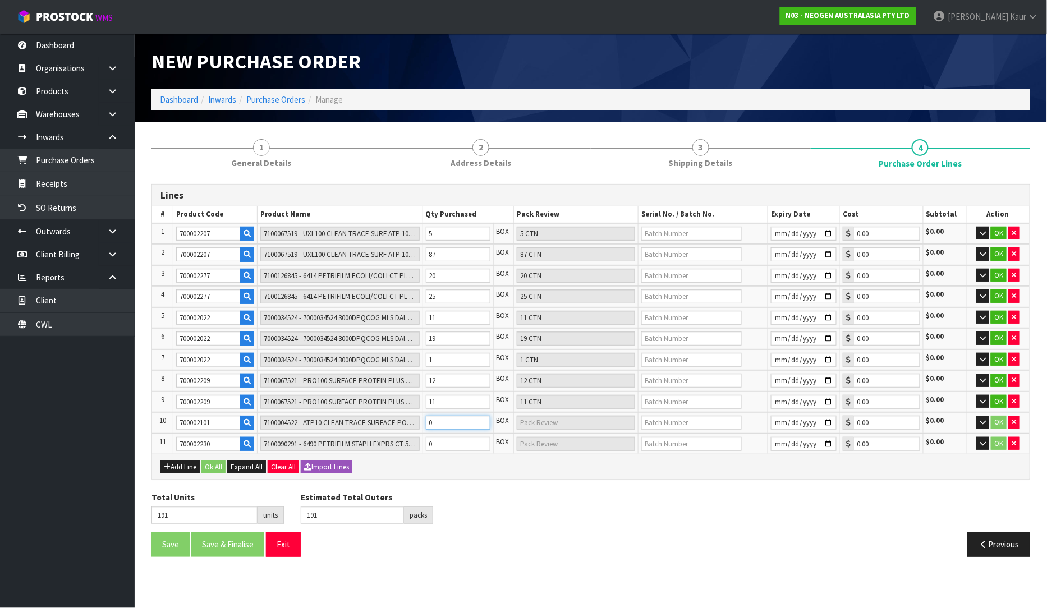
click at [440, 425] on input "0" at bounding box center [458, 423] width 65 height 14
type input "1"
type input "1 CTN"
type input "192"
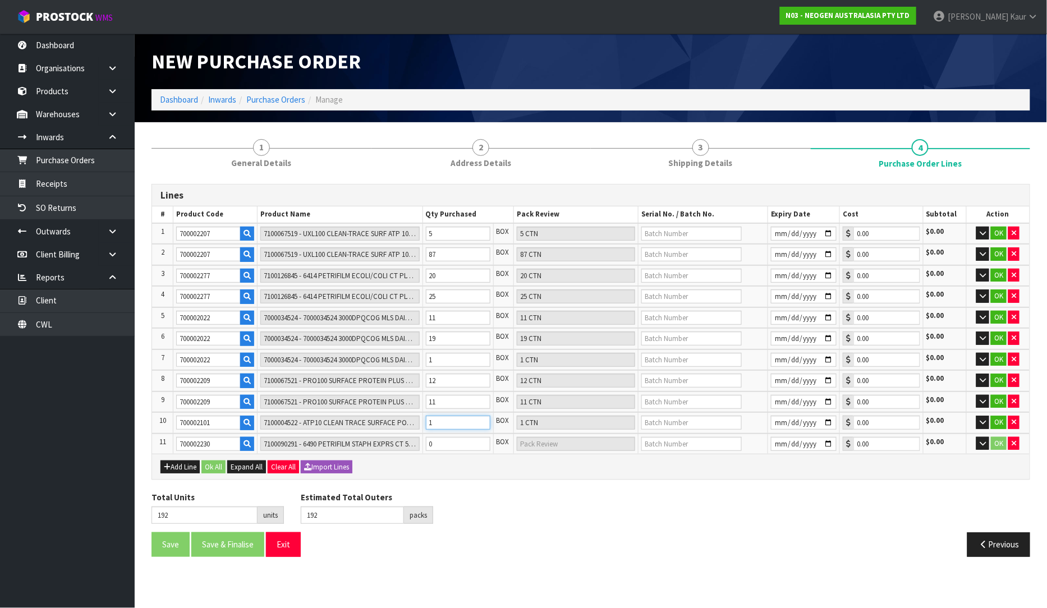
type input "16"
type input "16 CTN"
type input "207"
type input "16"
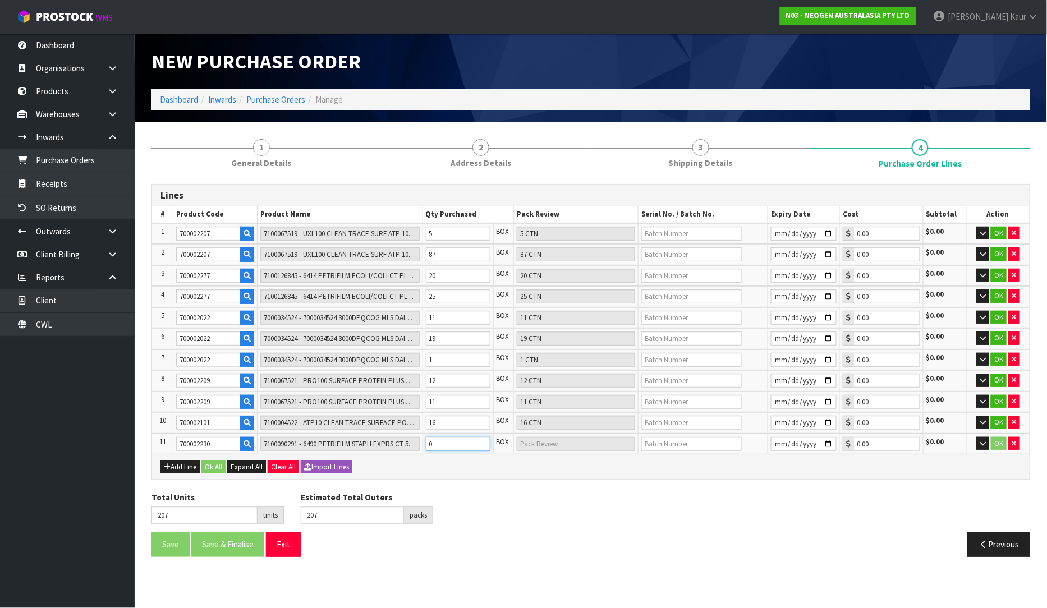
click at [438, 437] on input "0" at bounding box center [458, 444] width 65 height 14
type input "7"
type input "7 CTN"
type input "214"
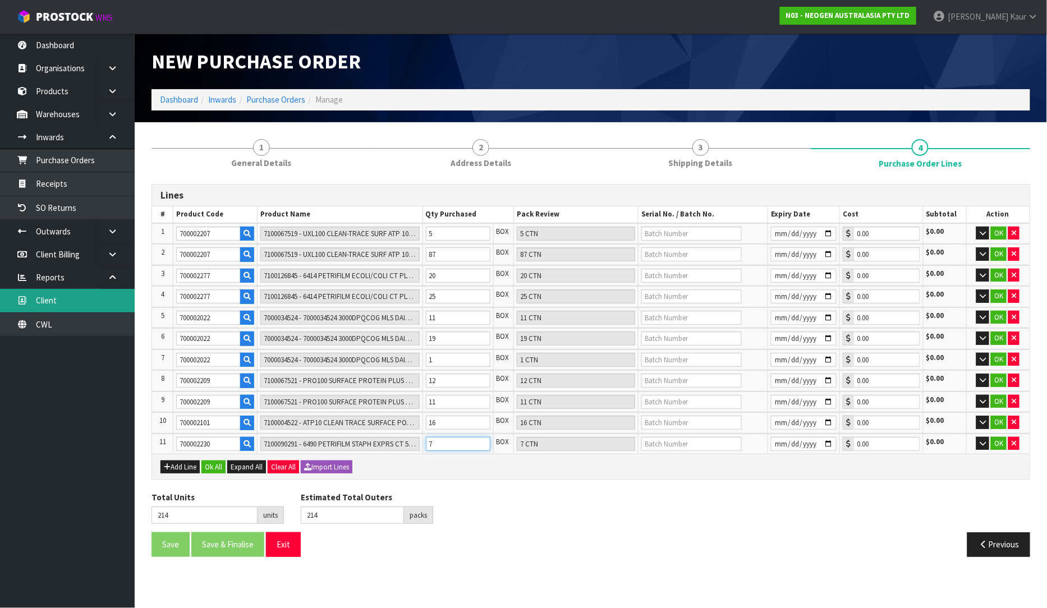
type input "7"
click at [691, 227] on input "text" at bounding box center [691, 234] width 100 height 14
paste input "3000034542"
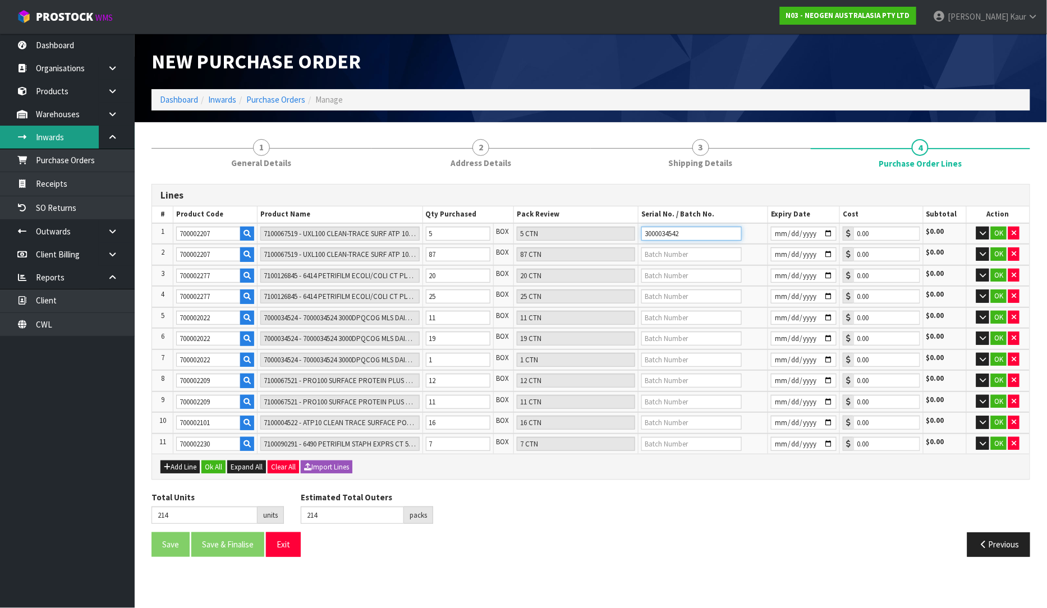
type input "3000034542"
click at [665, 251] on input "text" at bounding box center [691, 254] width 100 height 14
paste input "3000034583"
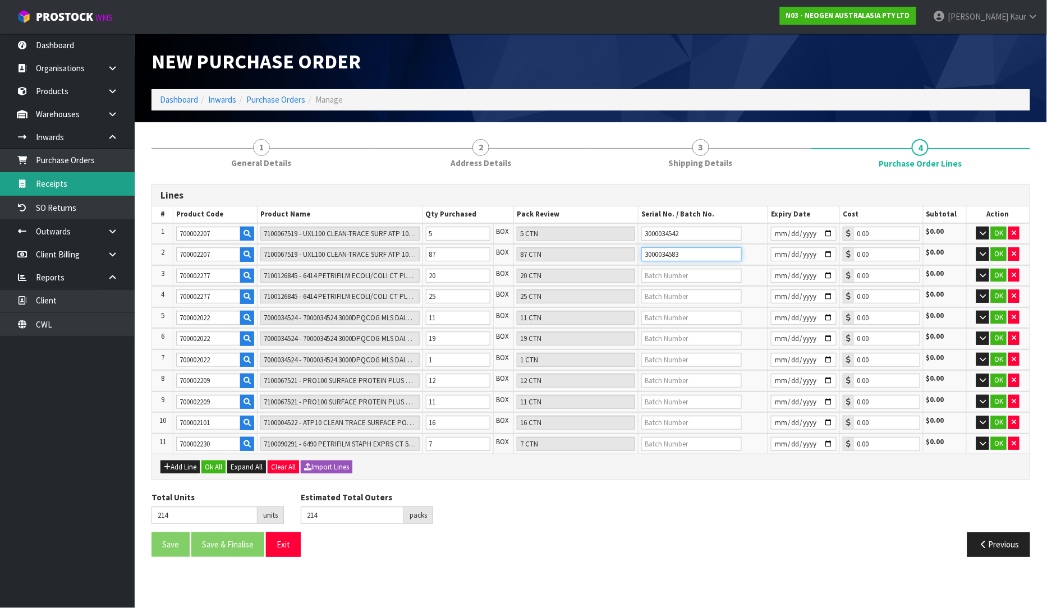
type input "3000034583"
click at [651, 278] on input "text" at bounding box center [691, 276] width 100 height 14
paste input "418325201C"
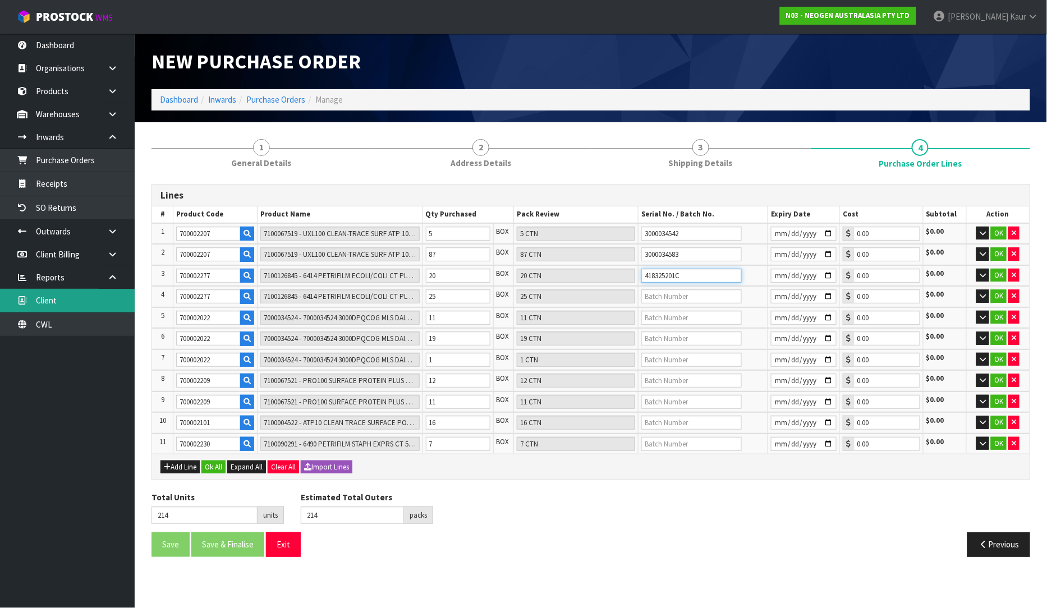
type input "418325201C"
click at [672, 289] on input "text" at bounding box center [691, 296] width 100 height 14
paste input "418325207A"
type input "418325207A"
click at [646, 315] on input "text" at bounding box center [691, 318] width 100 height 14
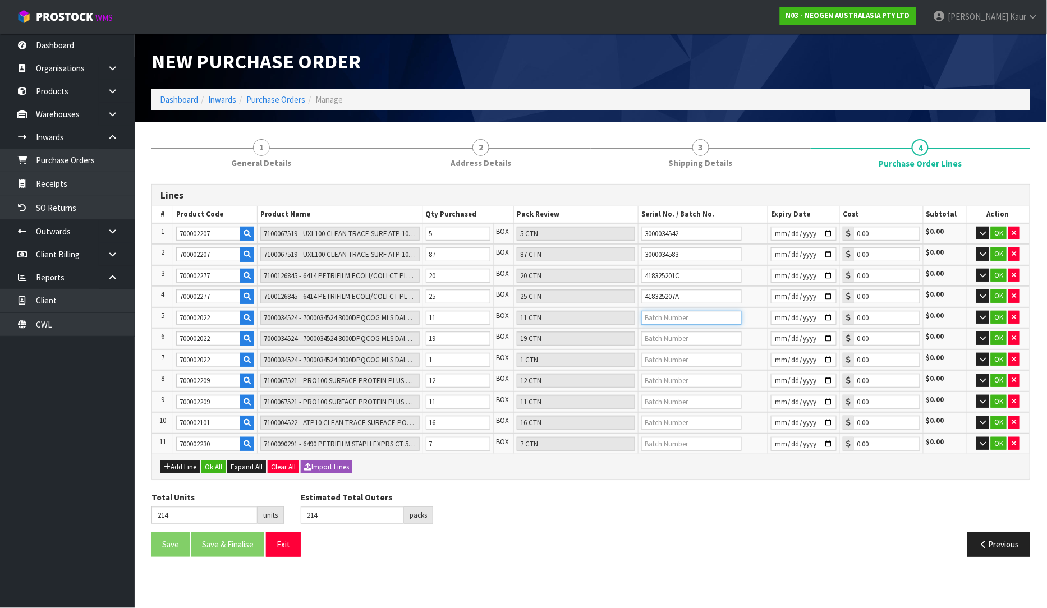
paste input "3000034803"
type input "3000034803"
click at [672, 332] on input "text" at bounding box center [691, 339] width 100 height 14
paste input "3000035201"
type input "3000035201"
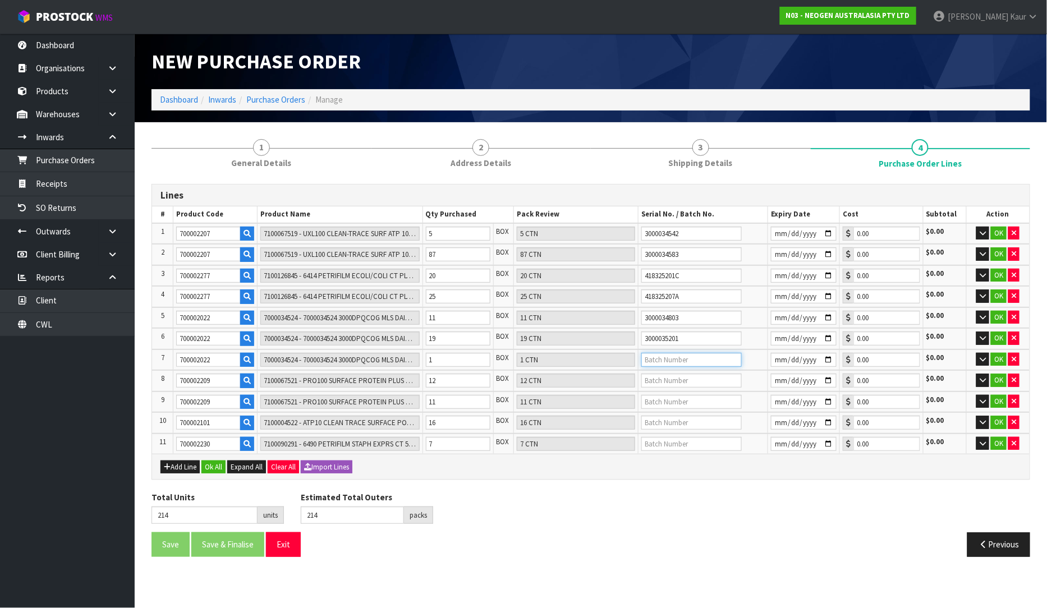
click at [660, 354] on input "text" at bounding box center [691, 360] width 100 height 14
paste input "3000035445"
type input "3000035445"
click at [668, 374] on input "text" at bounding box center [691, 381] width 100 height 14
paste input "3000033875"
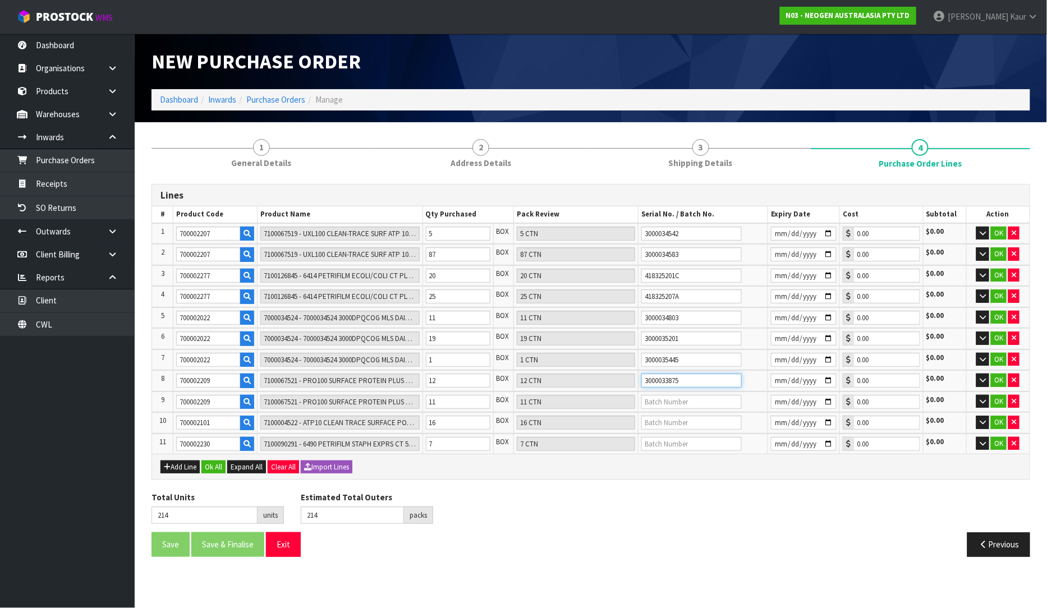
type input "3000033875"
click at [677, 402] on input "text" at bounding box center [691, 402] width 100 height 14
paste input "3000033877"
type input "3000033877"
click at [660, 421] on input "text" at bounding box center [691, 423] width 100 height 14
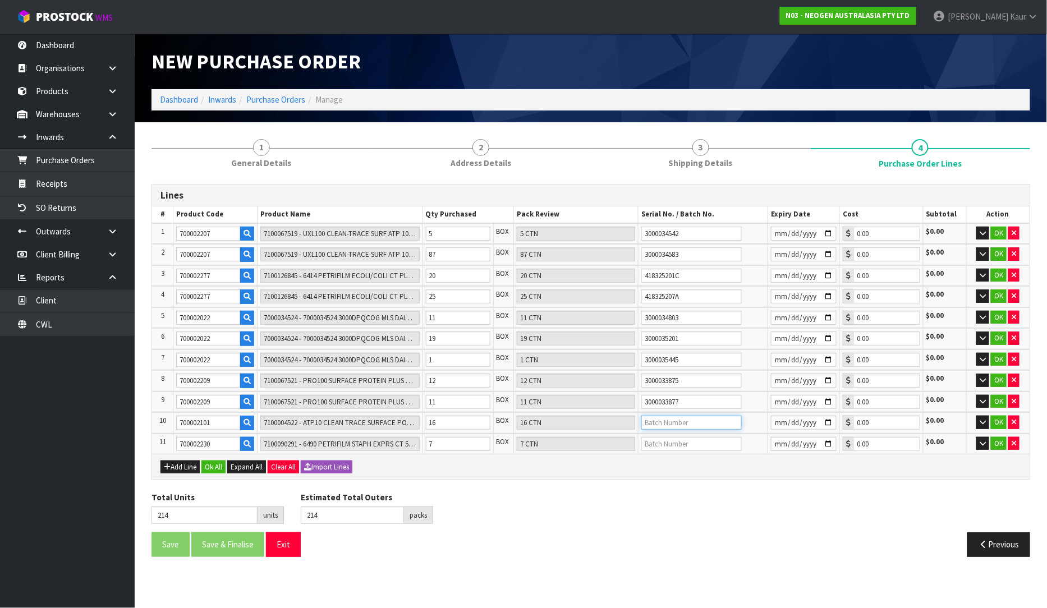
paste input "3000036388"
type input "3000036388"
click at [655, 442] on input "text" at bounding box center [691, 444] width 100 height 14
paste input "418325136D"
type input "418325136D"
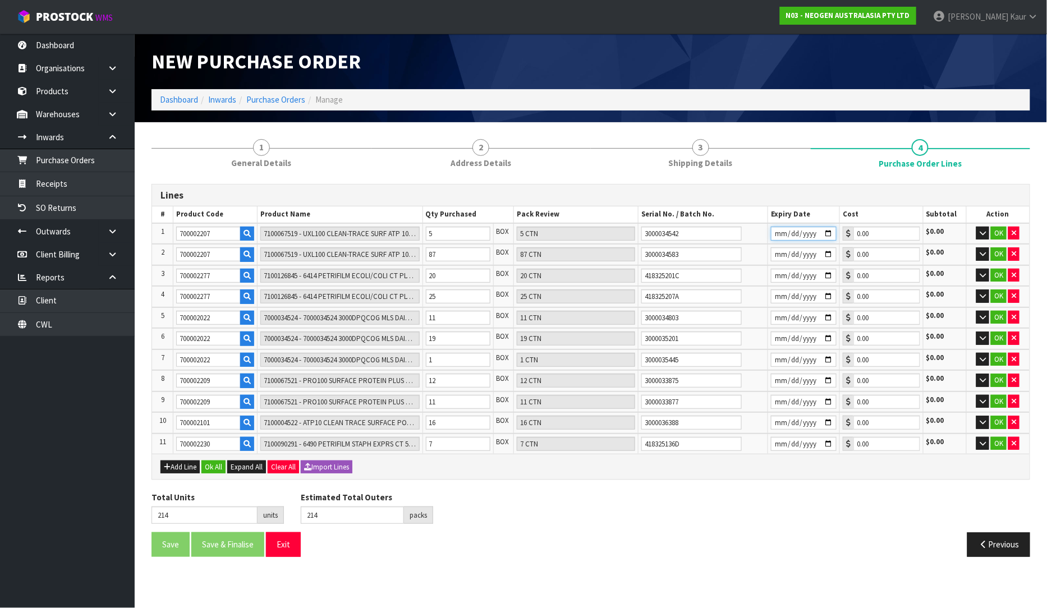
click at [777, 231] on input "date" at bounding box center [804, 234] width 66 height 14
type input "2026-04-16"
click at [780, 254] on input "date" at bounding box center [804, 254] width 66 height 14
type input "2026-04-17"
click at [780, 272] on input "date" at bounding box center [804, 276] width 66 height 14
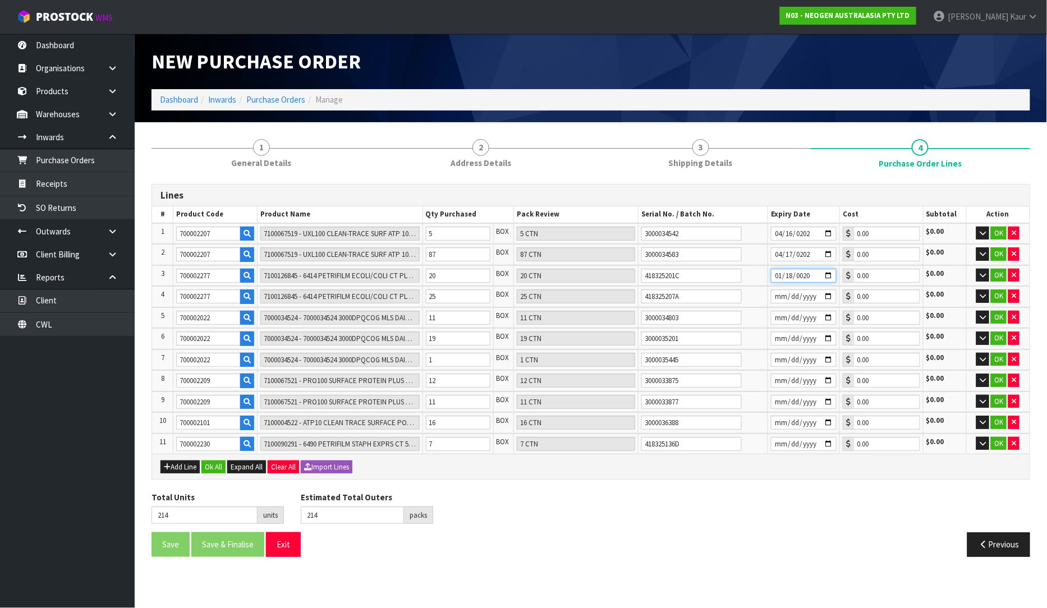
type input "0207-01-18"
type input "2027-01-18"
click at [778, 296] on input "date" at bounding box center [804, 296] width 66 height 14
type input "2027-01-24"
click at [777, 320] on input "date" at bounding box center [804, 318] width 66 height 14
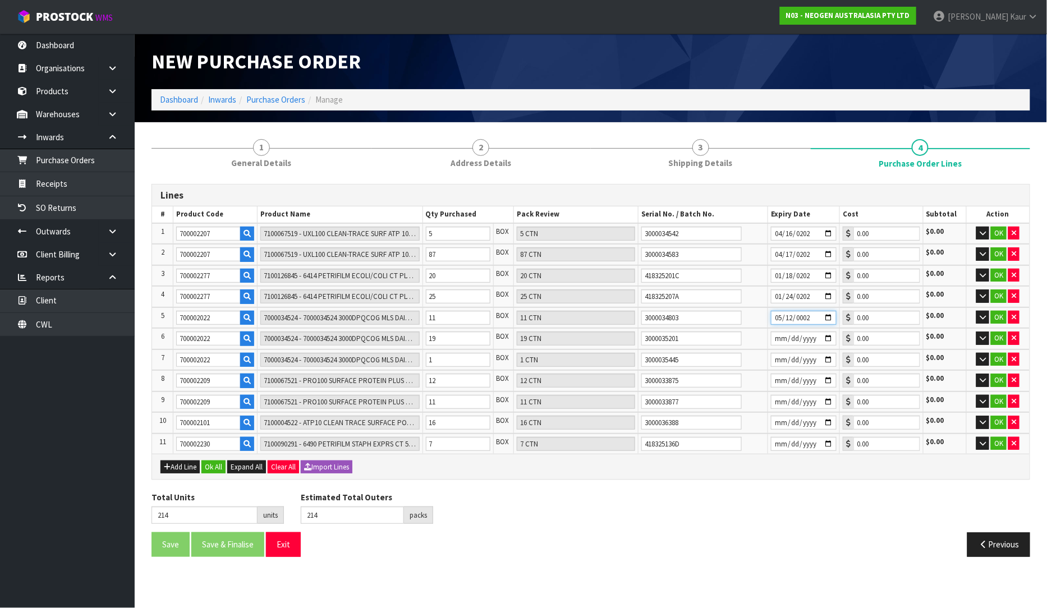
type input "0026-05-12"
click at [775, 335] on input "date" at bounding box center [804, 339] width 66 height 14
type input "2026-06-05"
click at [776, 354] on input "date" at bounding box center [804, 360] width 66 height 14
type input "2026-06-05"
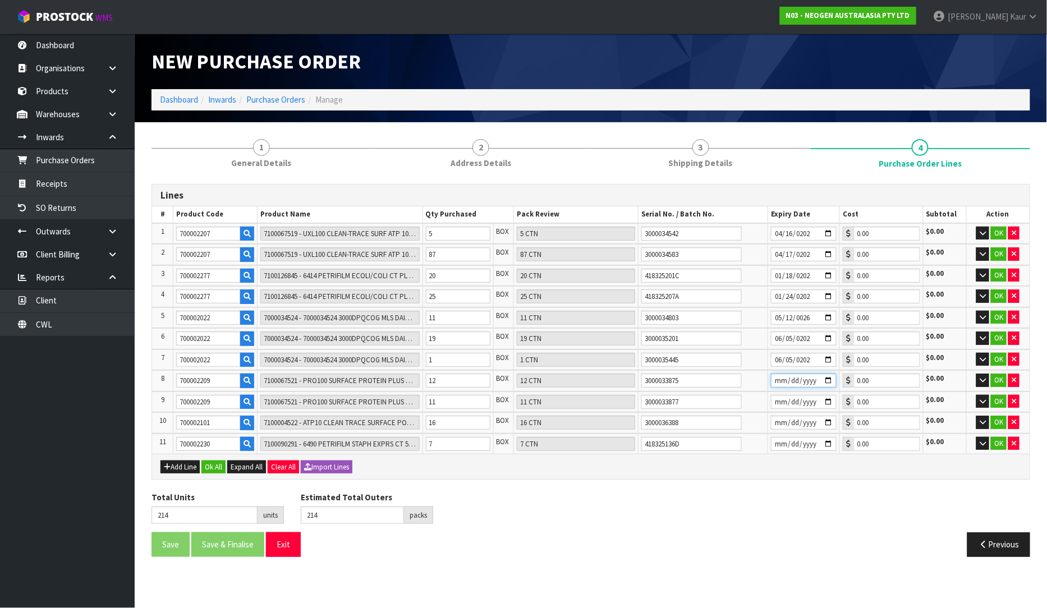
click at [777, 379] on input "date" at bounding box center [804, 381] width 66 height 14
type input "2026-11-06"
click at [780, 399] on input "date" at bounding box center [804, 402] width 66 height 14
type input "2026-10-29"
click at [780, 419] on input "date" at bounding box center [804, 423] width 66 height 14
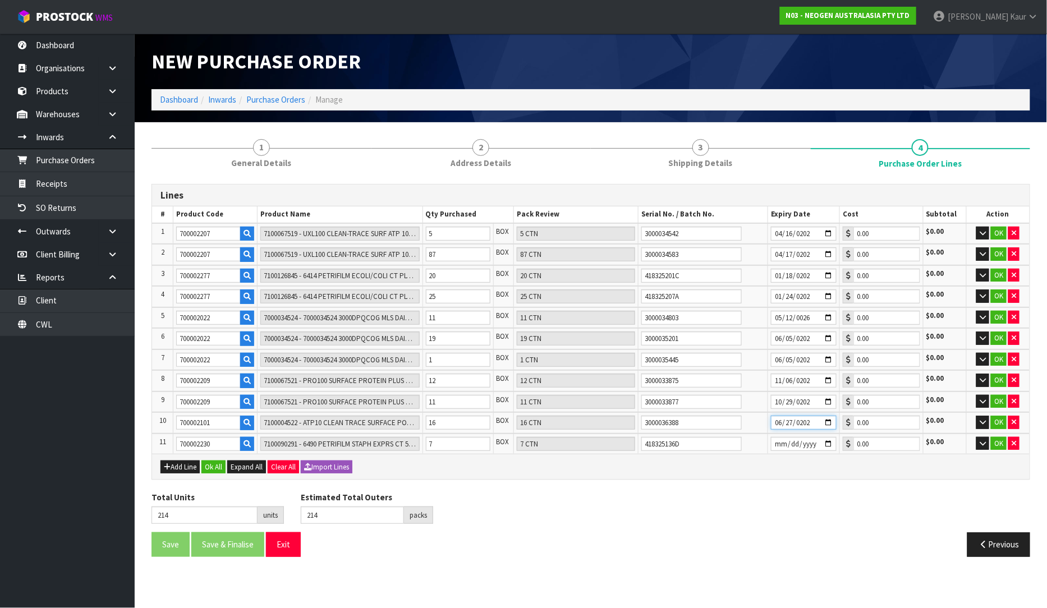
type input "2026-06-27"
click at [783, 439] on input "date" at bounding box center [804, 444] width 66 height 14
type input "2026-11-14"
click at [221, 464] on button "Ok All" at bounding box center [213, 467] width 24 height 13
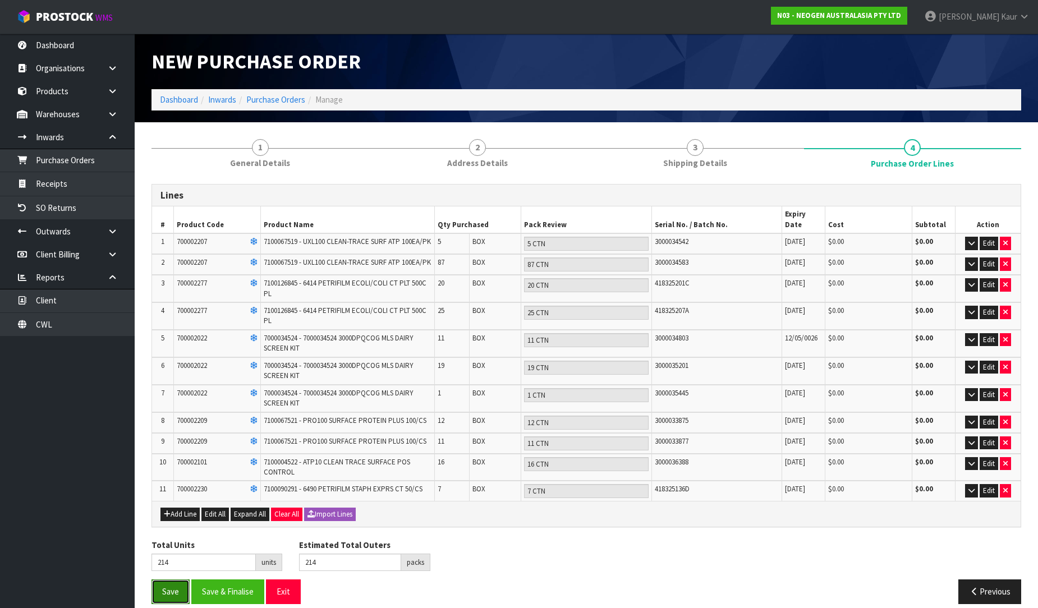
click at [165, 591] on button "Save" at bounding box center [170, 592] width 38 height 24
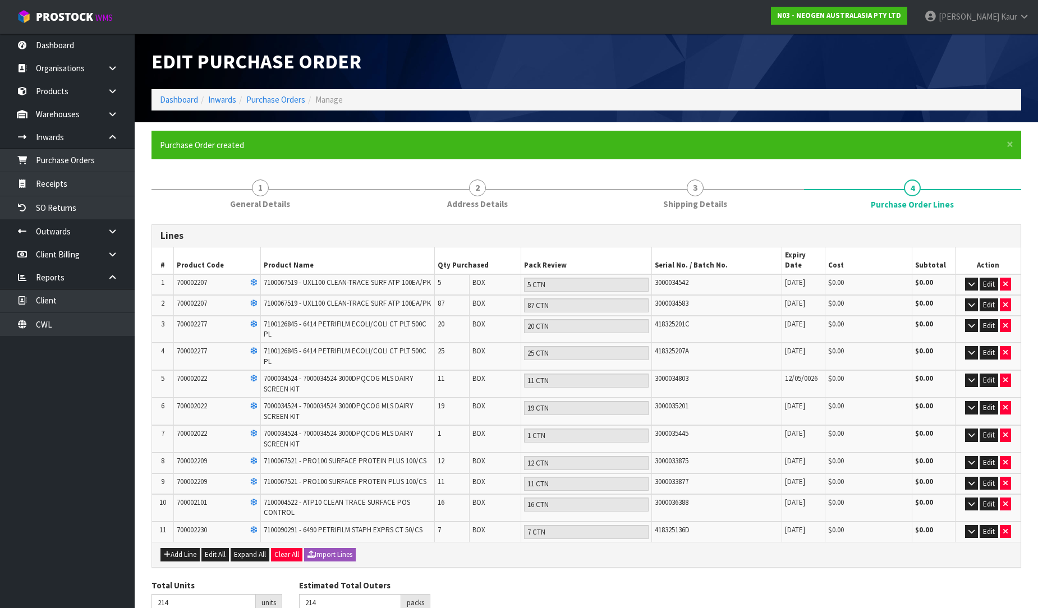
type input "0"
click at [66, 43] on link "Dashboard" at bounding box center [67, 45] width 135 height 23
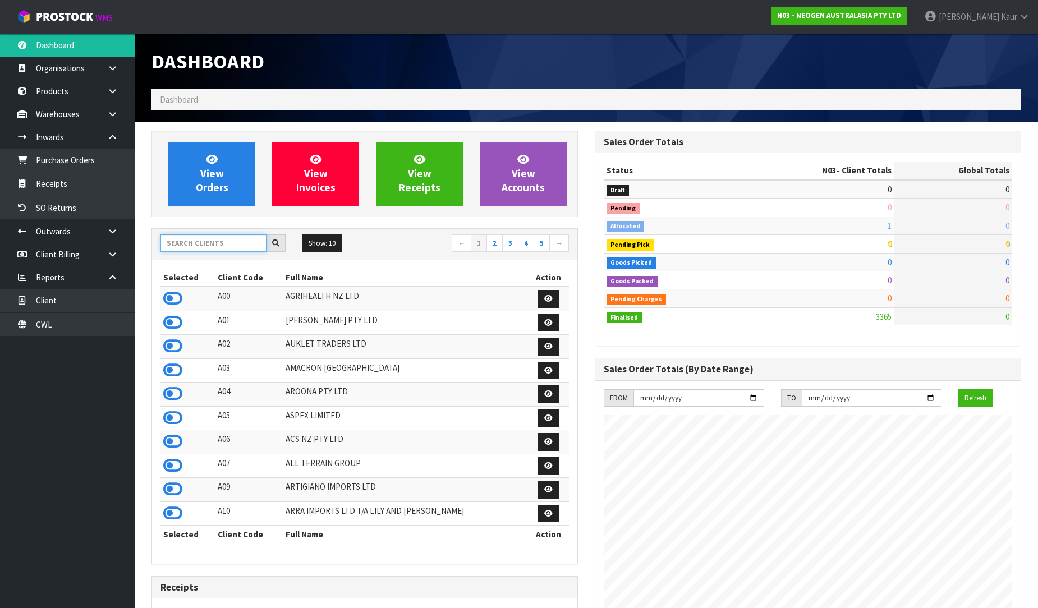
click at [183, 245] on input "text" at bounding box center [213, 242] width 106 height 17
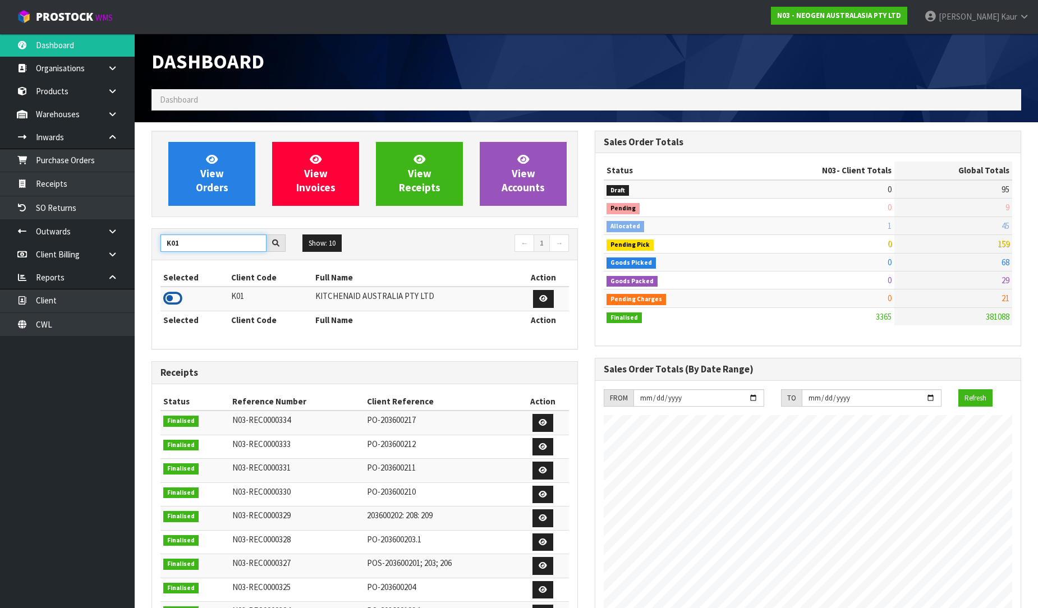
type input "K01"
click at [171, 296] on icon at bounding box center [172, 298] width 19 height 17
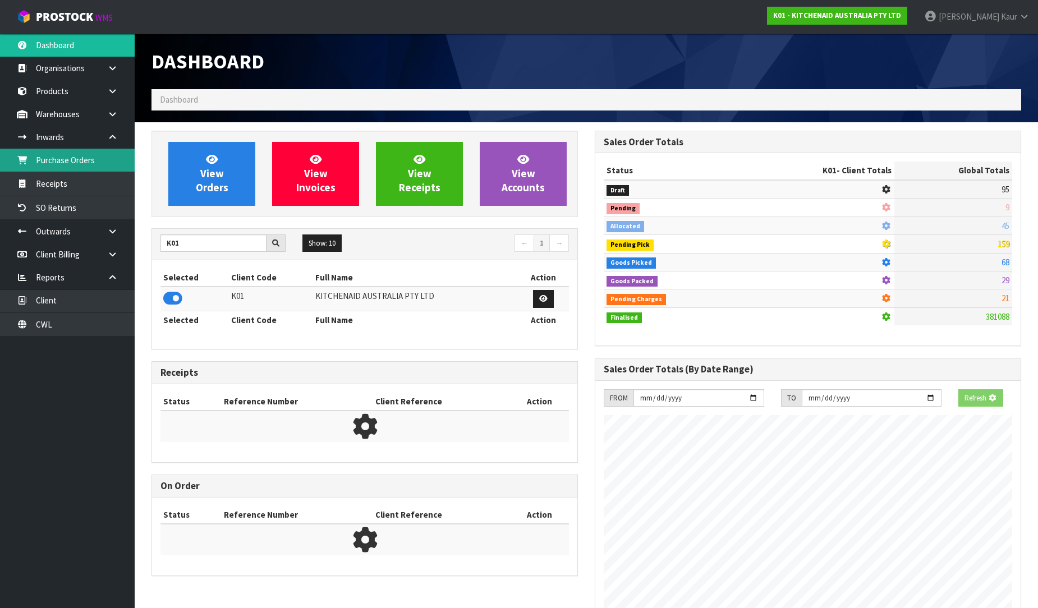
scroll to position [560298, 560554]
drag, startPoint x: 107, startPoint y: 159, endPoint x: 136, endPoint y: 159, distance: 28.6
click at [105, 159] on link "Purchase Orders" at bounding box center [67, 160] width 135 height 23
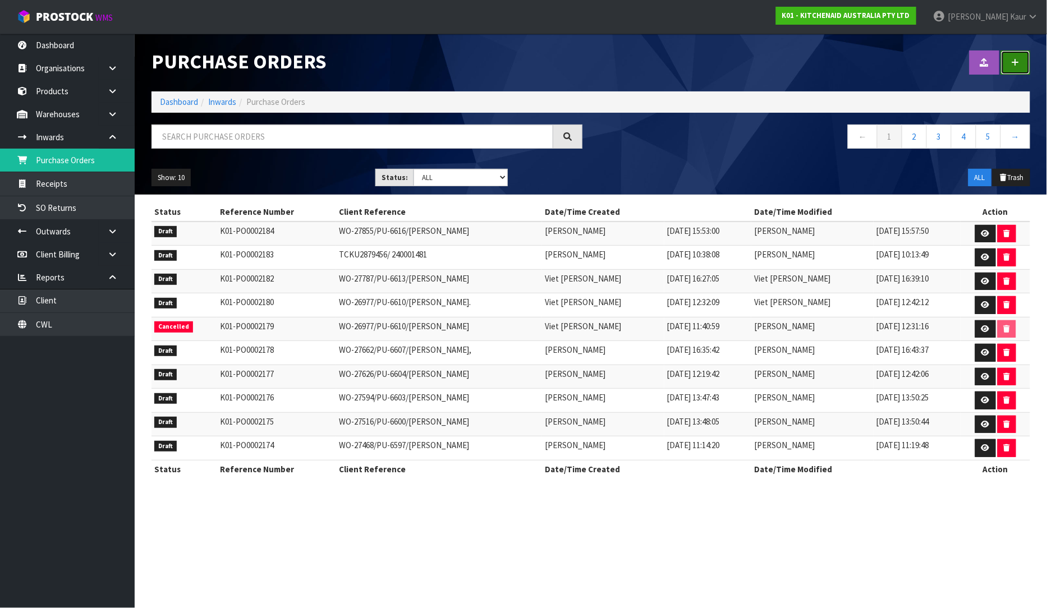
click at [1010, 63] on link at bounding box center [1015, 62] width 29 height 24
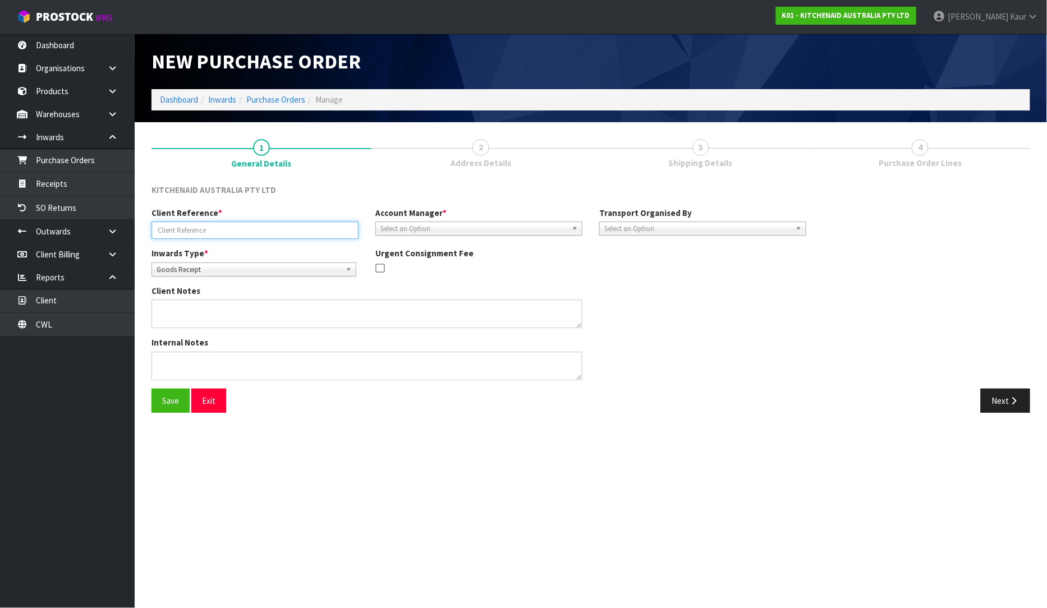
click at [221, 228] on input "text" at bounding box center [254, 230] width 207 height 17
paste input "CMAU3846954"
click at [209, 231] on input "CMAU3846954-" at bounding box center [254, 230] width 207 height 17
paste input "240001482"
type input "CMAU3846954-240001482"
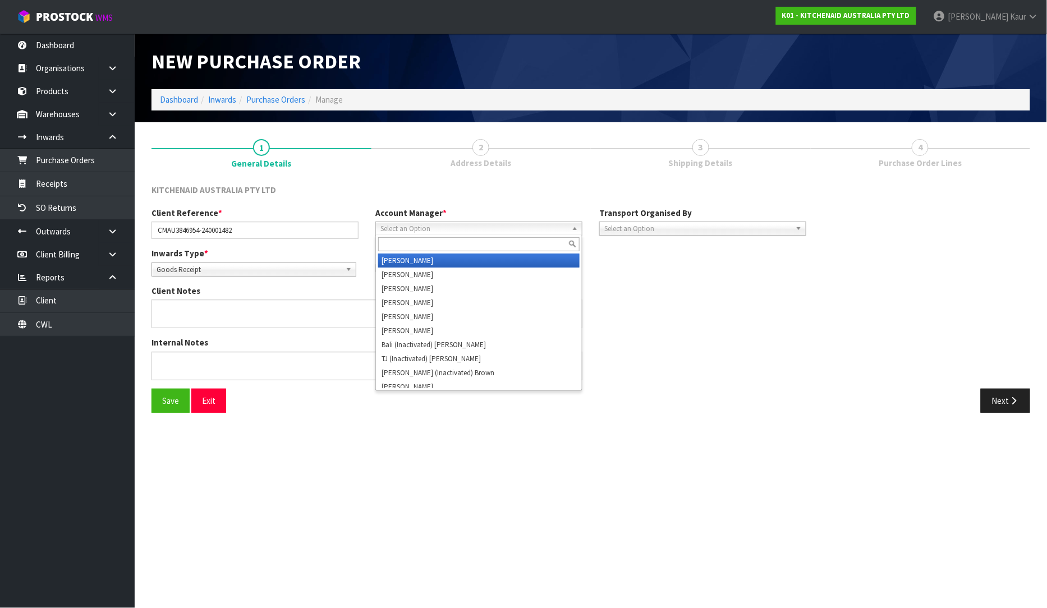
click at [483, 228] on span "Select an Option" at bounding box center [473, 228] width 187 height 13
type input "v"
click at [464, 259] on li "V ineeta Lingam" at bounding box center [478, 261] width 201 height 14
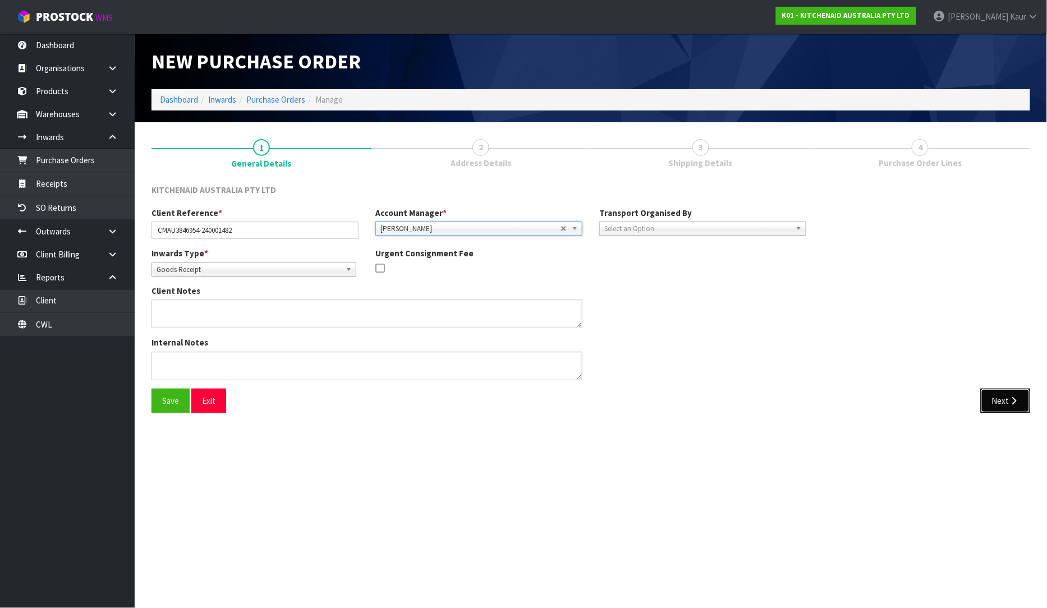
click at [1000, 397] on button "Next" at bounding box center [1005, 401] width 49 height 24
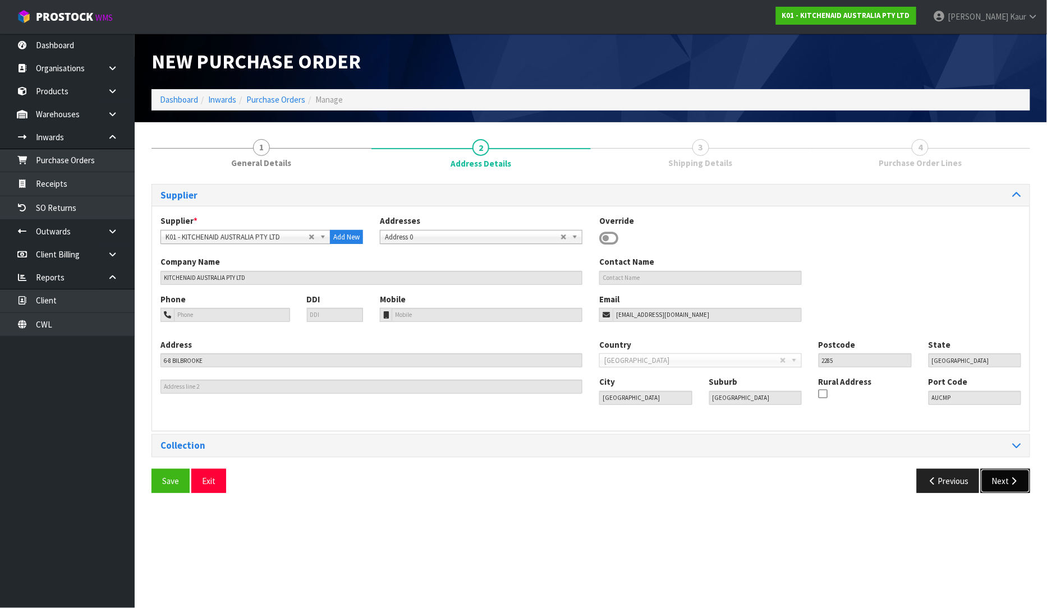
drag, startPoint x: 994, startPoint y: 480, endPoint x: 980, endPoint y: 475, distance: 14.6
click at [994, 481] on button "Next" at bounding box center [1005, 481] width 49 height 24
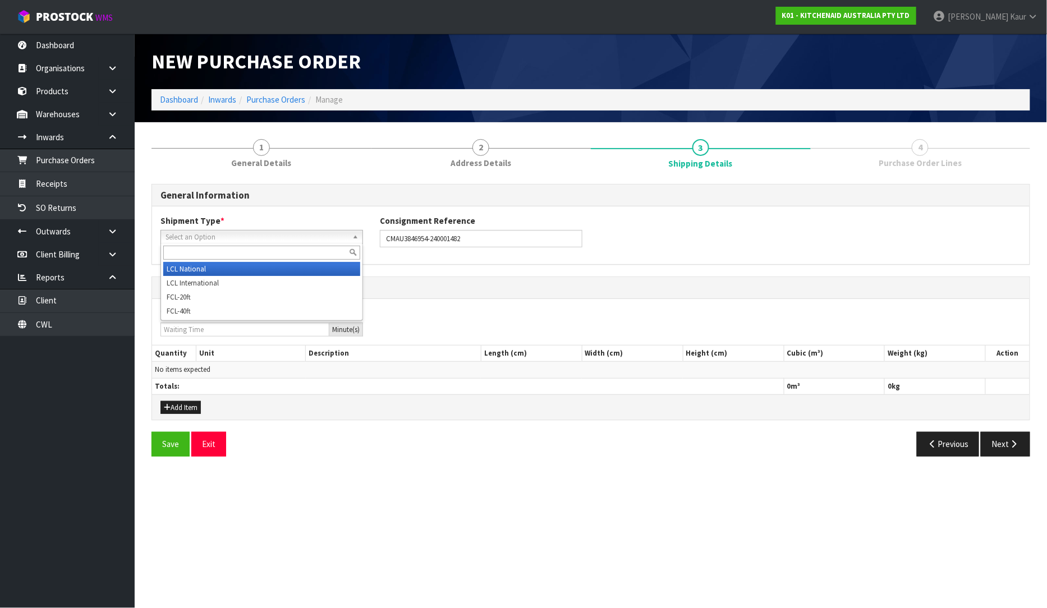
click at [229, 230] on link "Select an Option" at bounding box center [261, 237] width 203 height 14
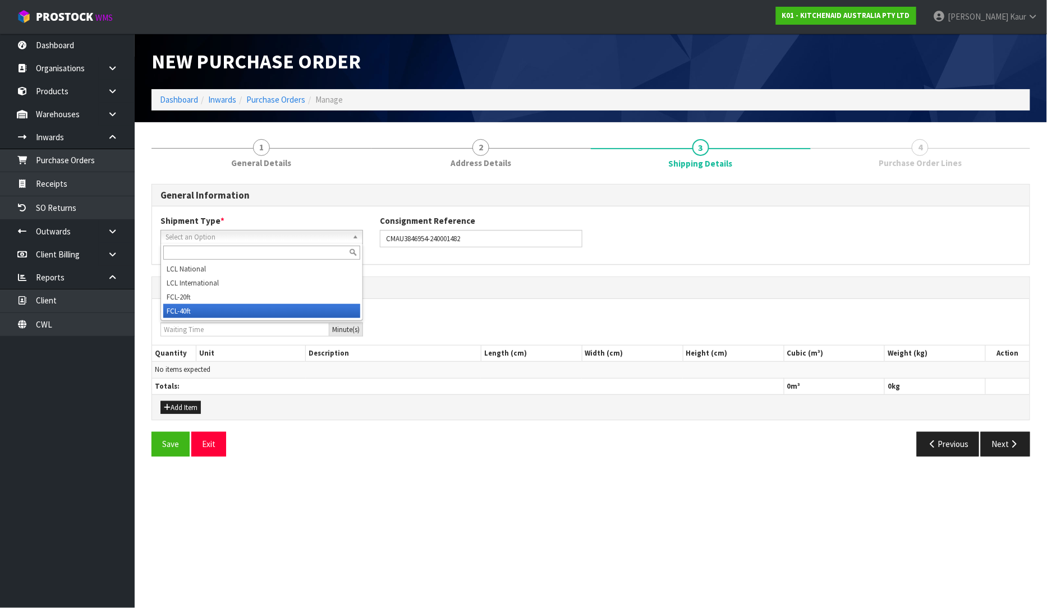
click at [209, 306] on li "FCL-40ft" at bounding box center [261, 311] width 197 height 14
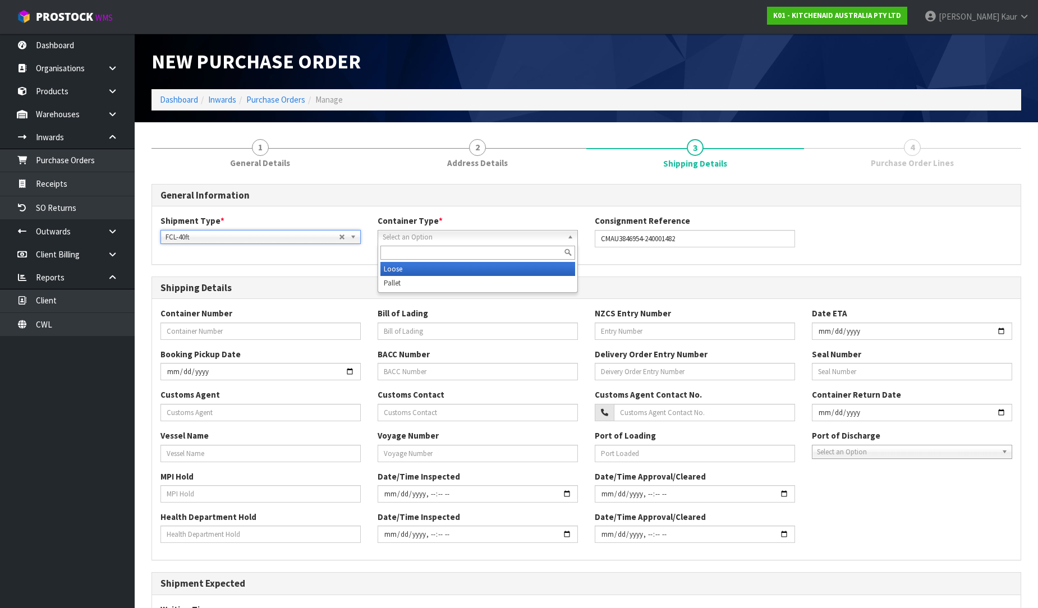
drag, startPoint x: 473, startPoint y: 241, endPoint x: 452, endPoint y: 259, distance: 27.9
click at [473, 241] on span "Select an Option" at bounding box center [473, 237] width 180 height 13
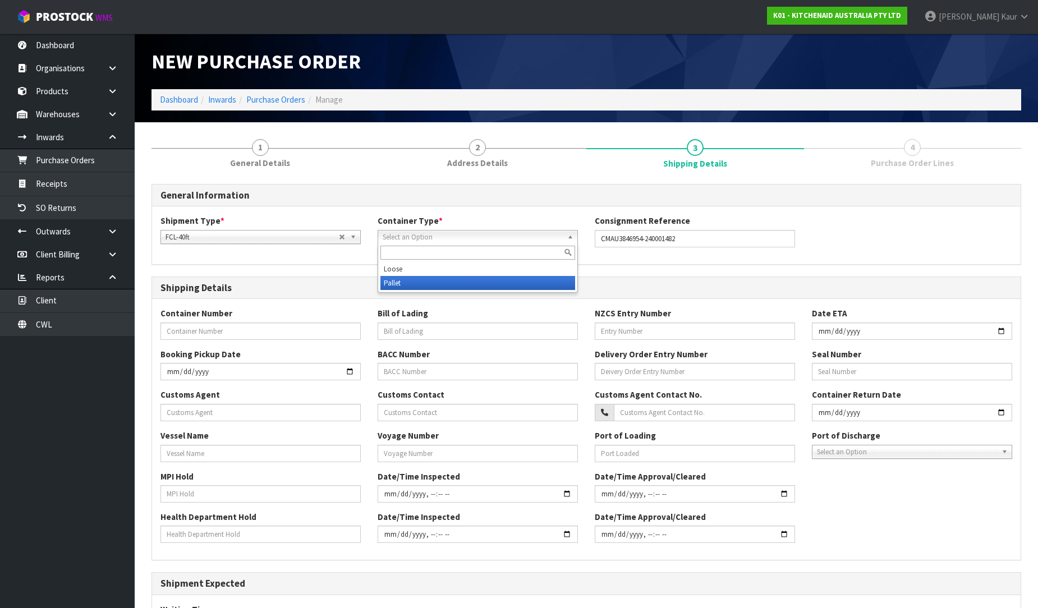
click at [442, 279] on li "Pallet" at bounding box center [477, 283] width 195 height 14
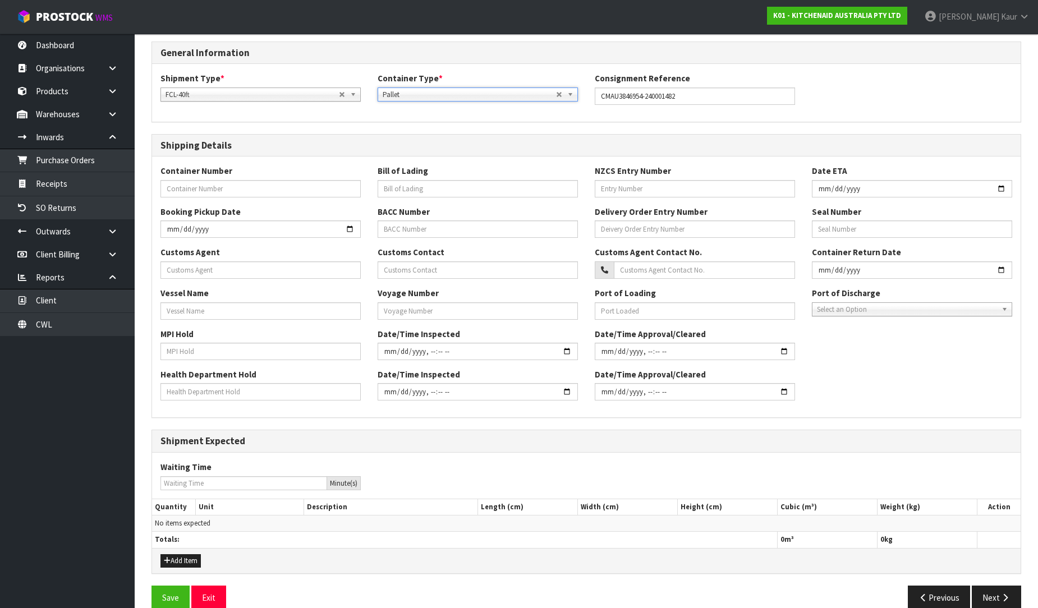
scroll to position [161, 0]
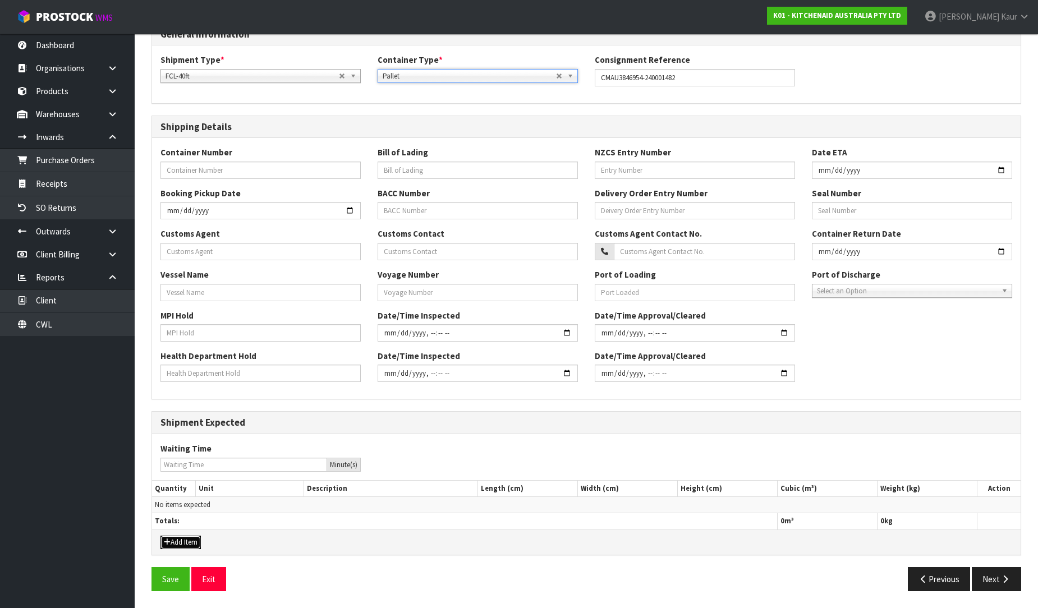
click at [171, 537] on button "Add Item" at bounding box center [180, 542] width 40 height 13
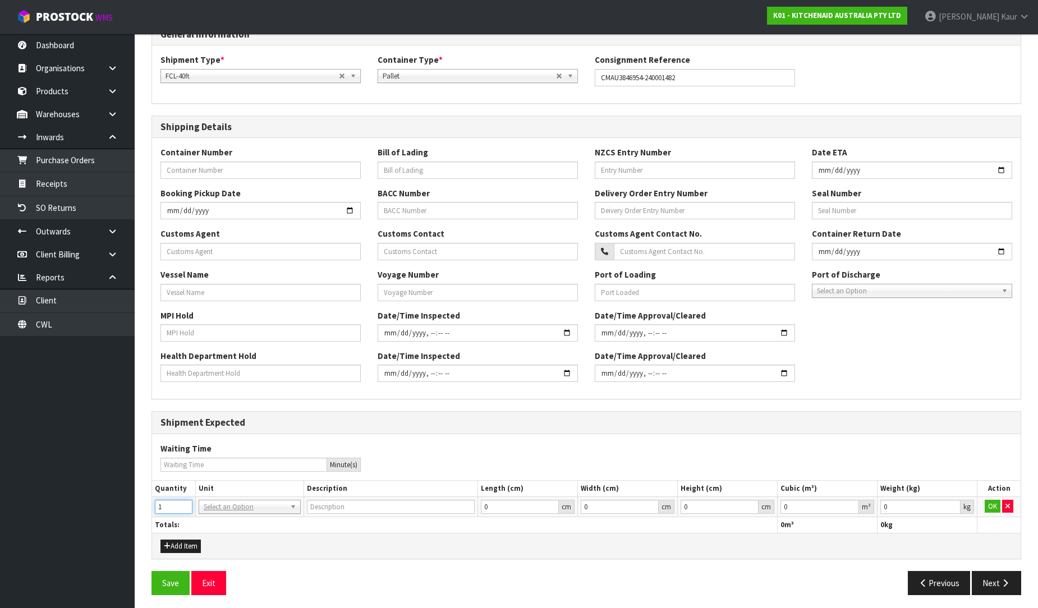
type input "1"
click at [183, 503] on input "1" at bounding box center [174, 507] width 38 height 14
type input "40FT CONTAINER"
type input "0.000001"
click at [850, 502] on input "0.000001" at bounding box center [819, 507] width 79 height 14
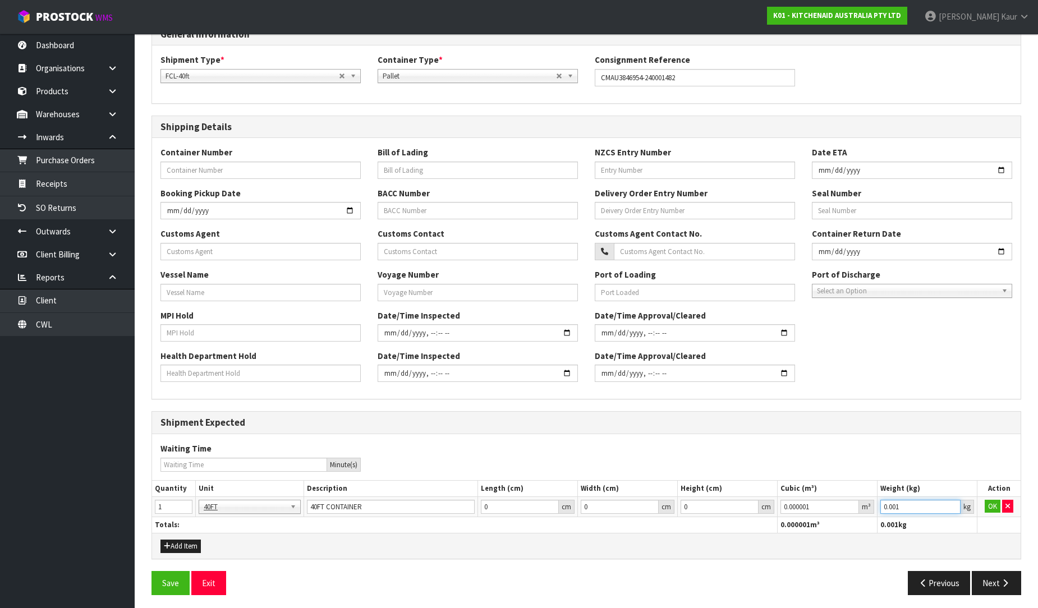
type input "0.001"
click at [955, 502] on input "0.001" at bounding box center [920, 507] width 80 height 14
click at [992, 505] on button "OK" at bounding box center [993, 506] width 16 height 13
click at [987, 580] on button "Next" at bounding box center [996, 583] width 49 height 24
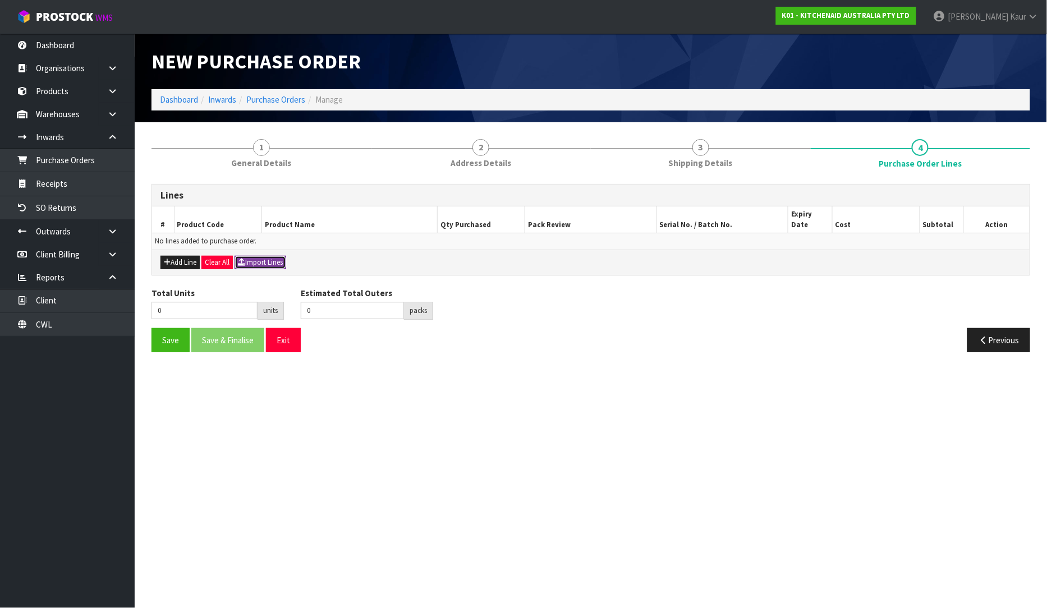
click at [262, 256] on button "Import Lines" at bounding box center [260, 262] width 52 height 13
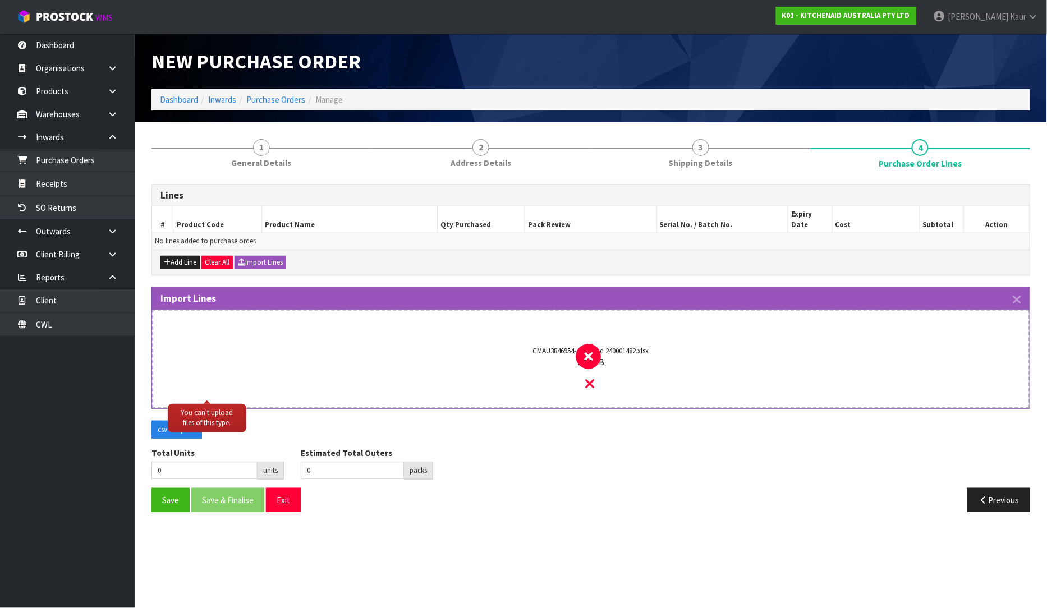
click at [597, 368] on div "CMAU3846954- Inbound 240001482.xlsx 10.1 KB" at bounding box center [590, 369] width 835 height 76
click at [591, 376] on icon at bounding box center [590, 383] width 9 height 15
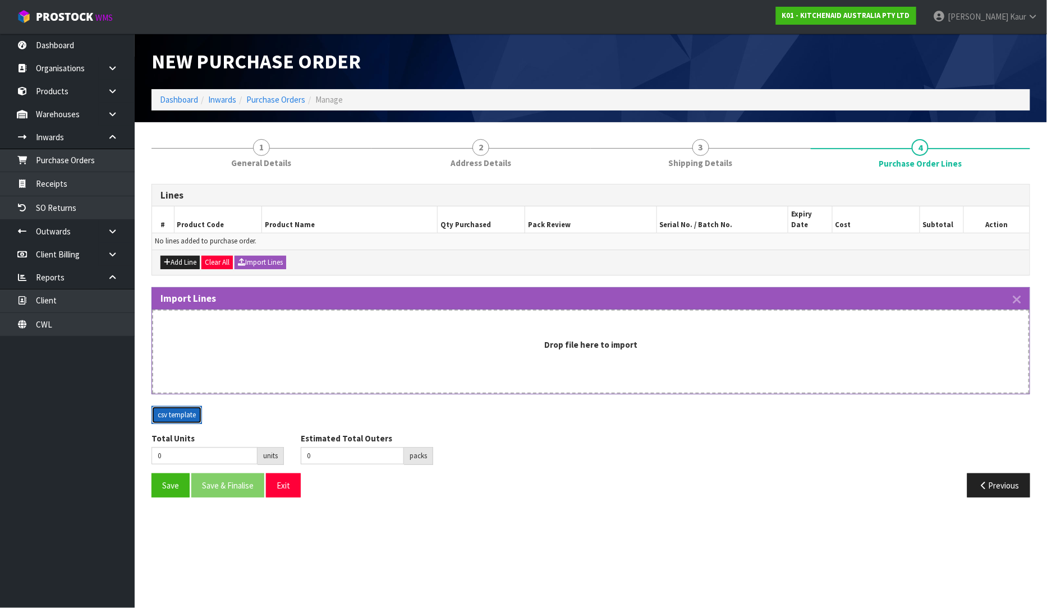
click at [166, 406] on button "csv template" at bounding box center [176, 415] width 50 height 18
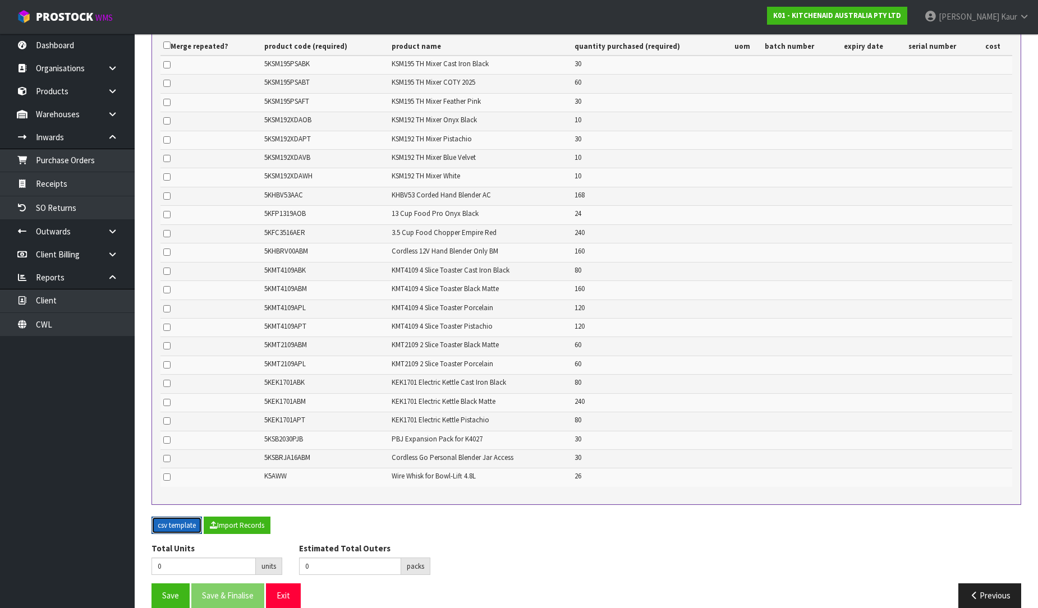
scroll to position [379, 0]
click at [219, 516] on button "Import Records" at bounding box center [237, 525] width 67 height 18
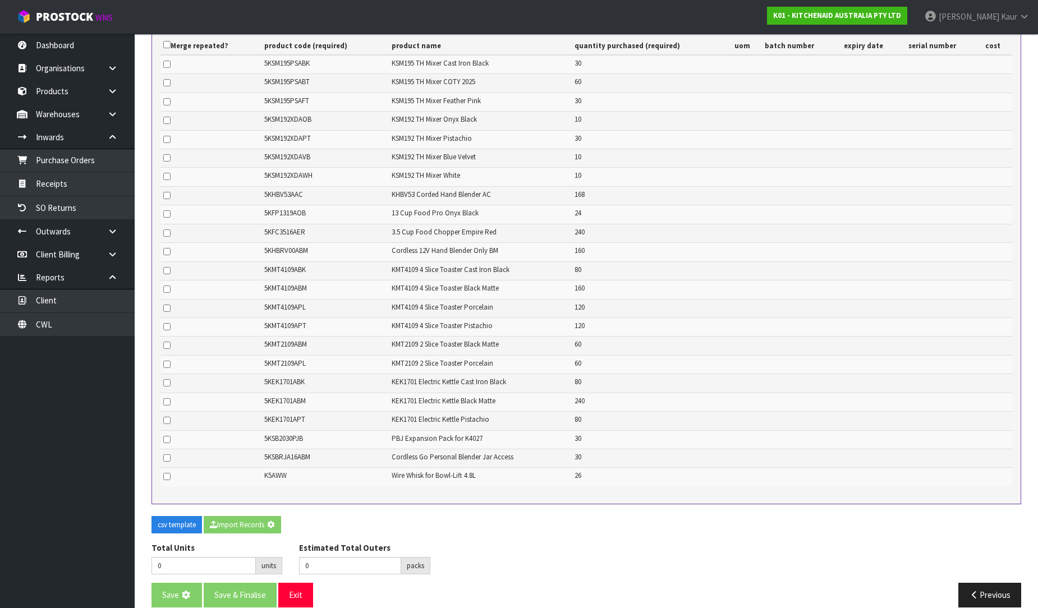
type input "1858"
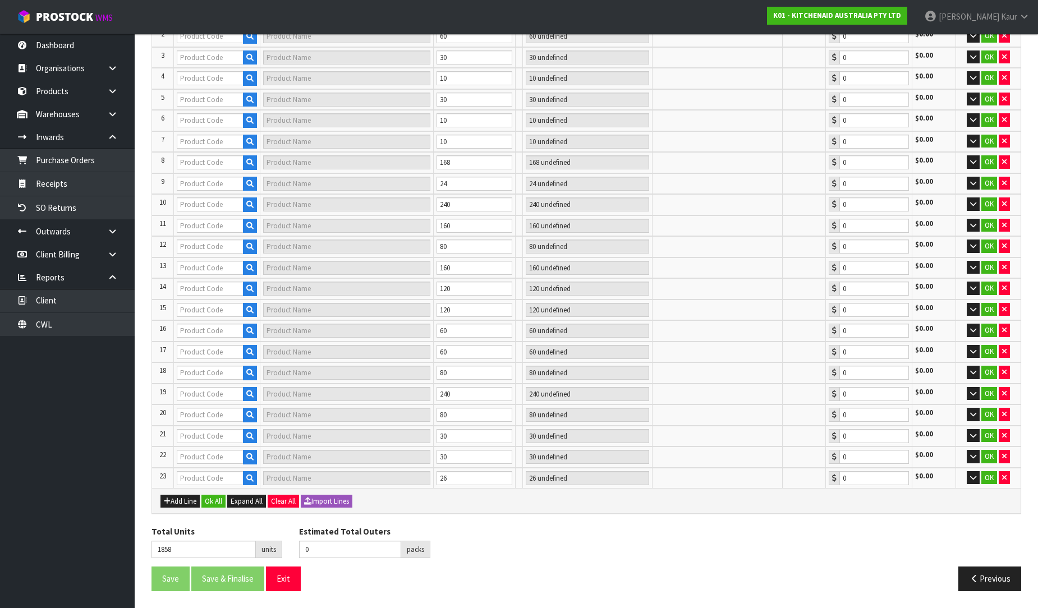
type input "30"
type input "5KSM192XDAPT"
type input "KSM192 PISTACHIO MIXER"
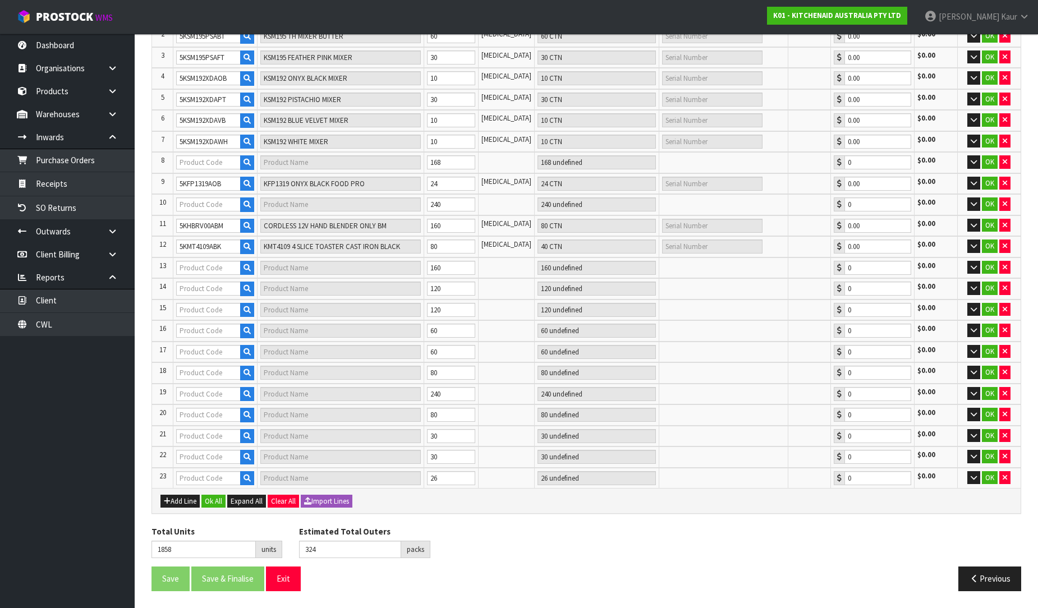
scroll to position [249, 0]
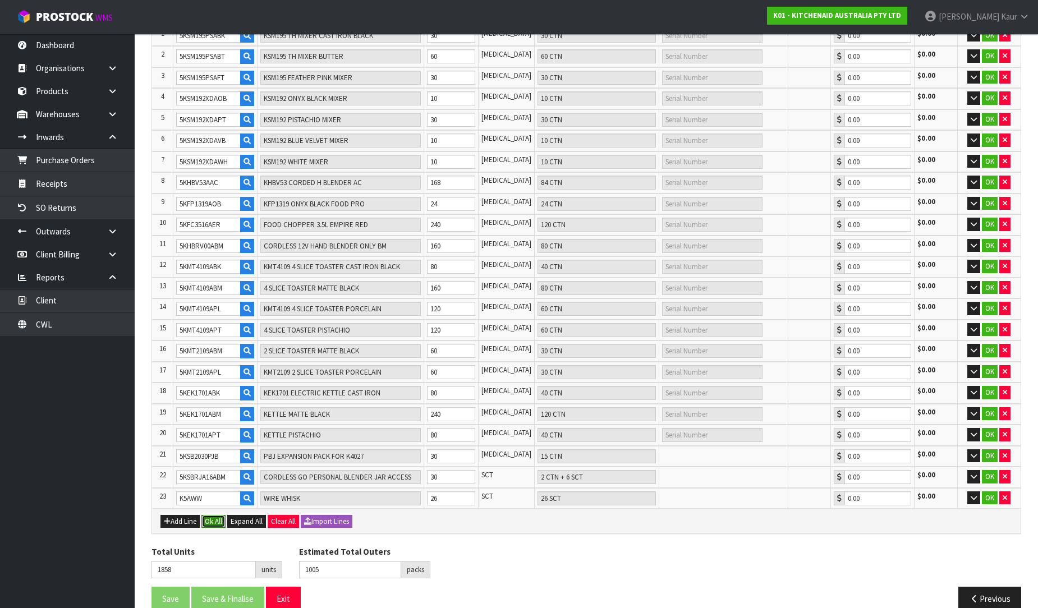
click at [215, 515] on button "Ok All" at bounding box center [213, 521] width 24 height 13
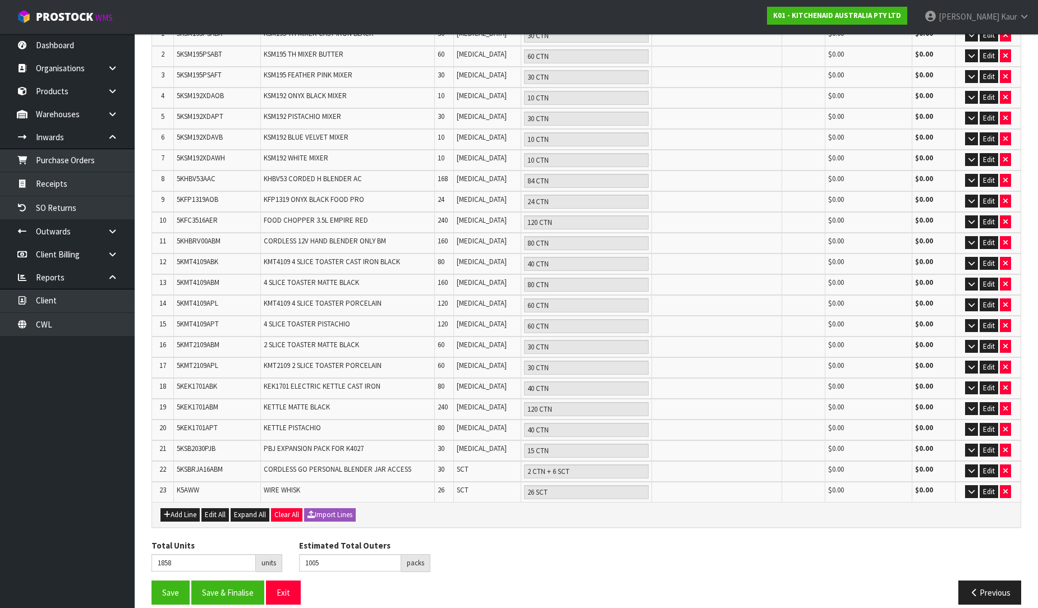
scroll to position [240, 0]
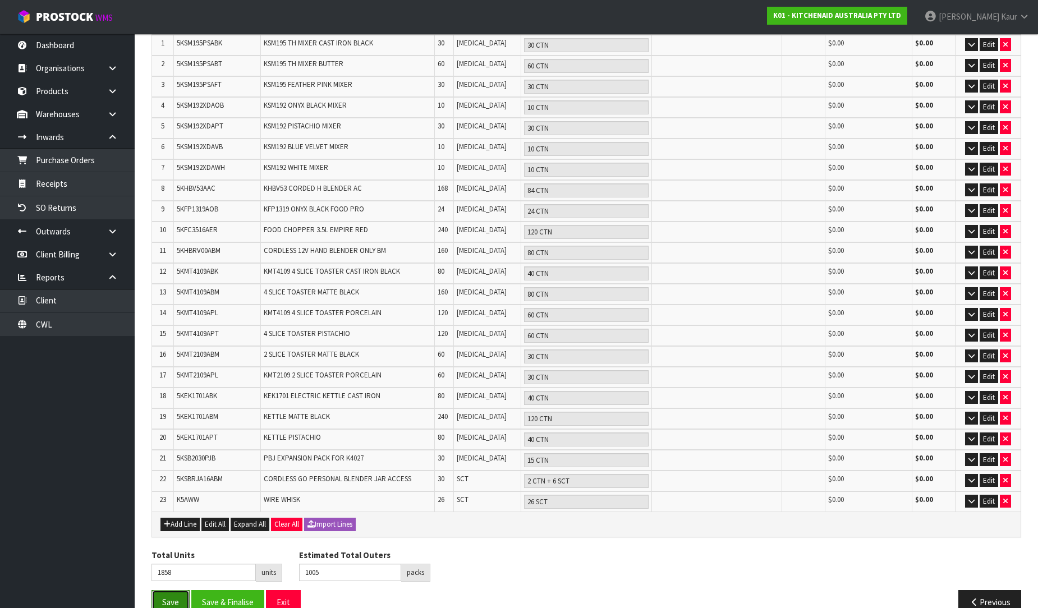
click at [164, 590] on button "Save" at bounding box center [170, 602] width 38 height 24
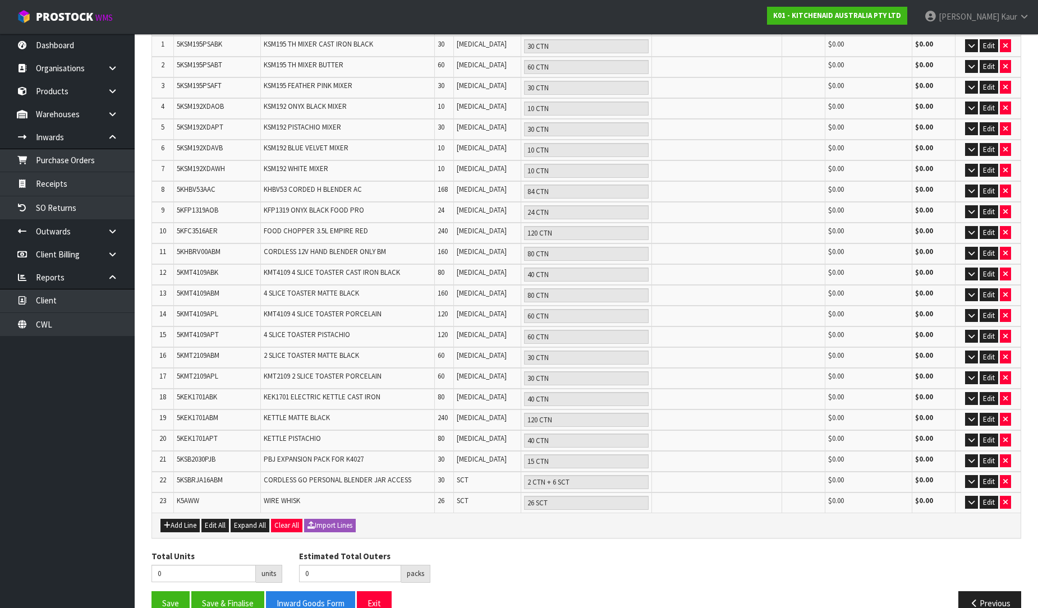
scroll to position [240, 0]
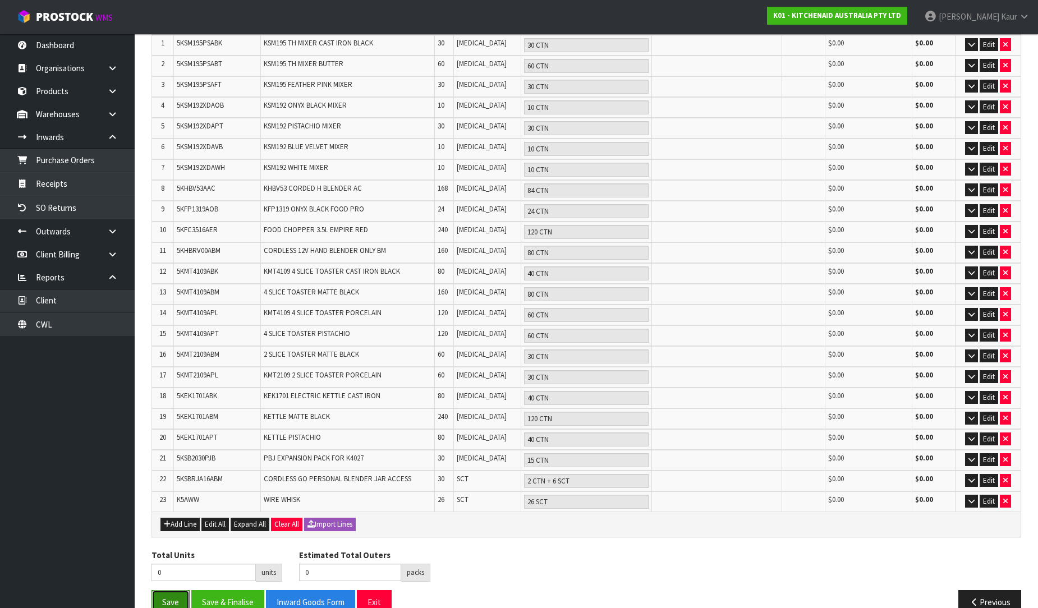
click at [170, 590] on button "Save" at bounding box center [170, 602] width 38 height 24
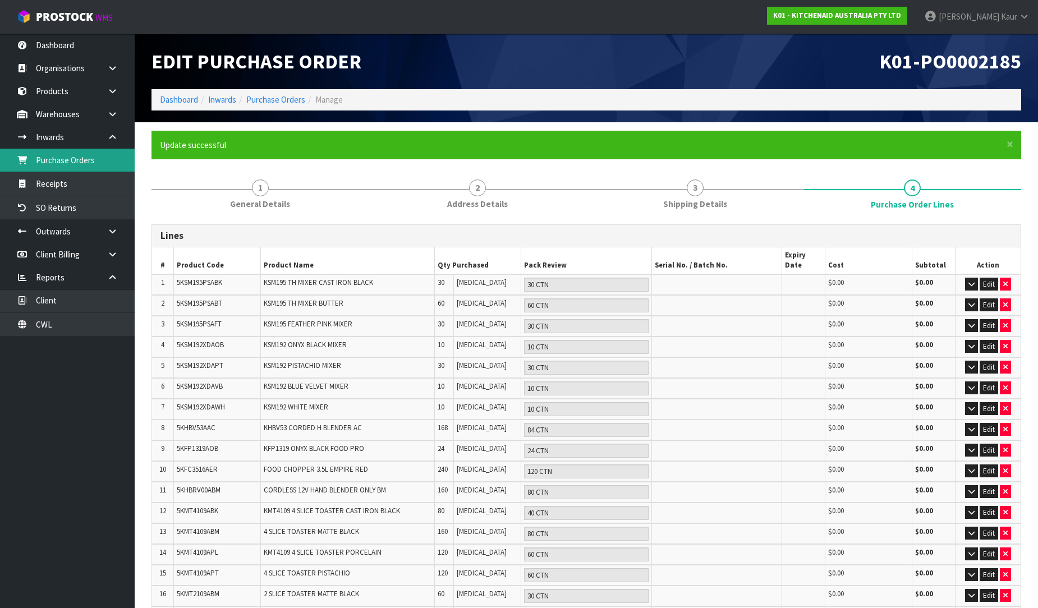
click at [93, 166] on link "Purchase Orders" at bounding box center [67, 160] width 135 height 23
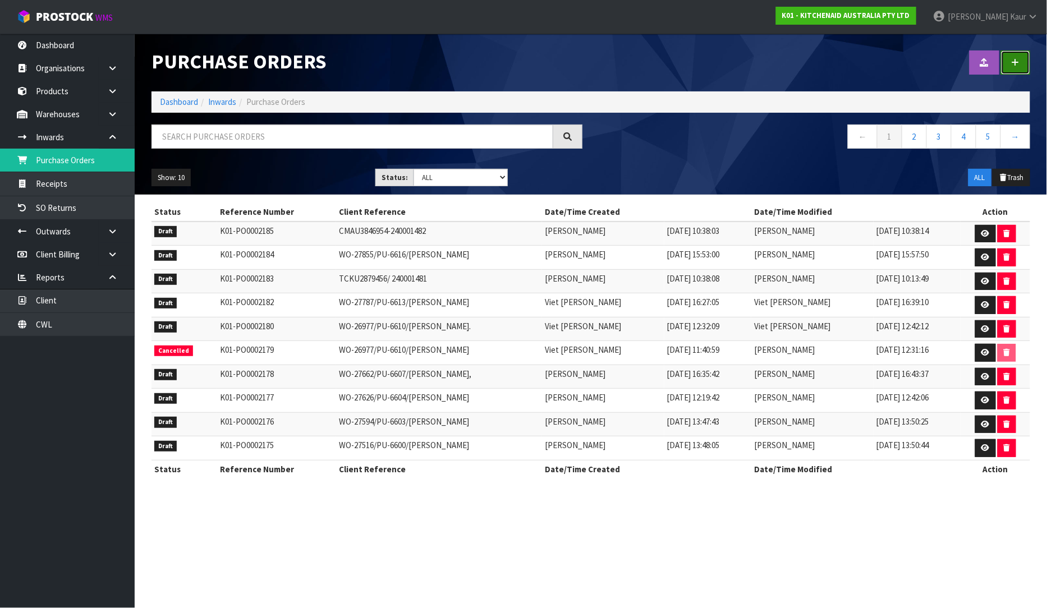
click at [1024, 59] on link at bounding box center [1015, 62] width 29 height 24
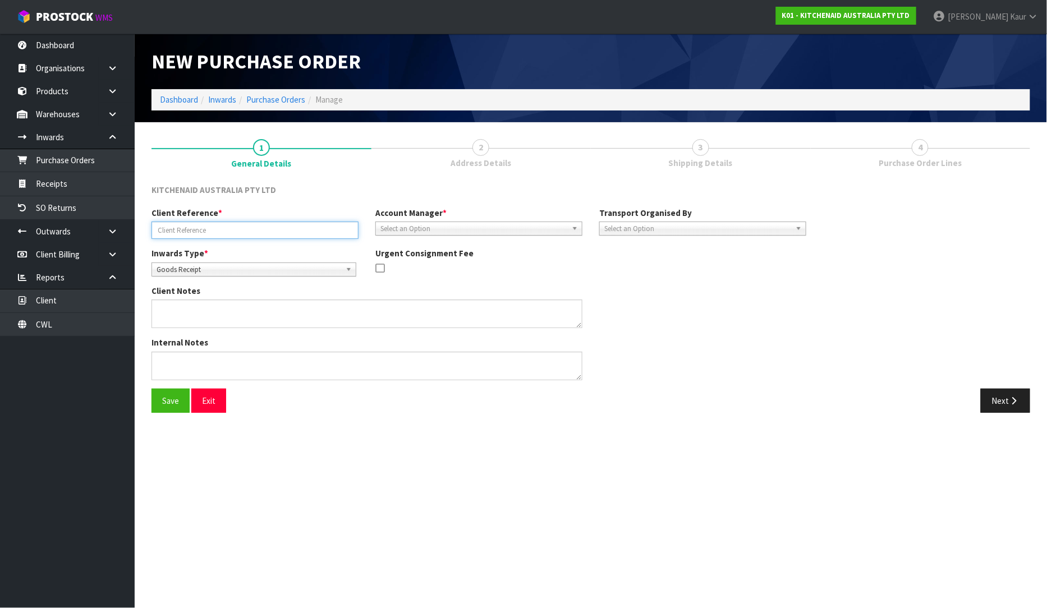
click at [224, 228] on input "text" at bounding box center [254, 230] width 207 height 17
paste input "CAAU5701091"
click at [221, 236] on input "CAAU5701091-" at bounding box center [254, 230] width 207 height 17
paste input "240001483"
click at [432, 223] on span "Select an Option" at bounding box center [473, 228] width 187 height 13
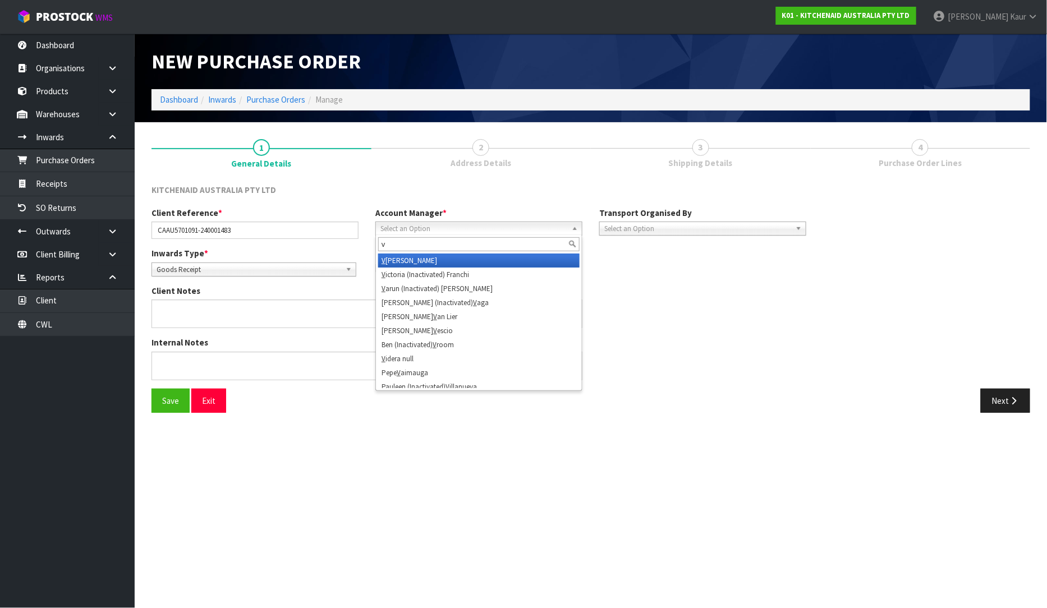
click at [427, 256] on li "V ineeta Lingam" at bounding box center [478, 261] width 201 height 14
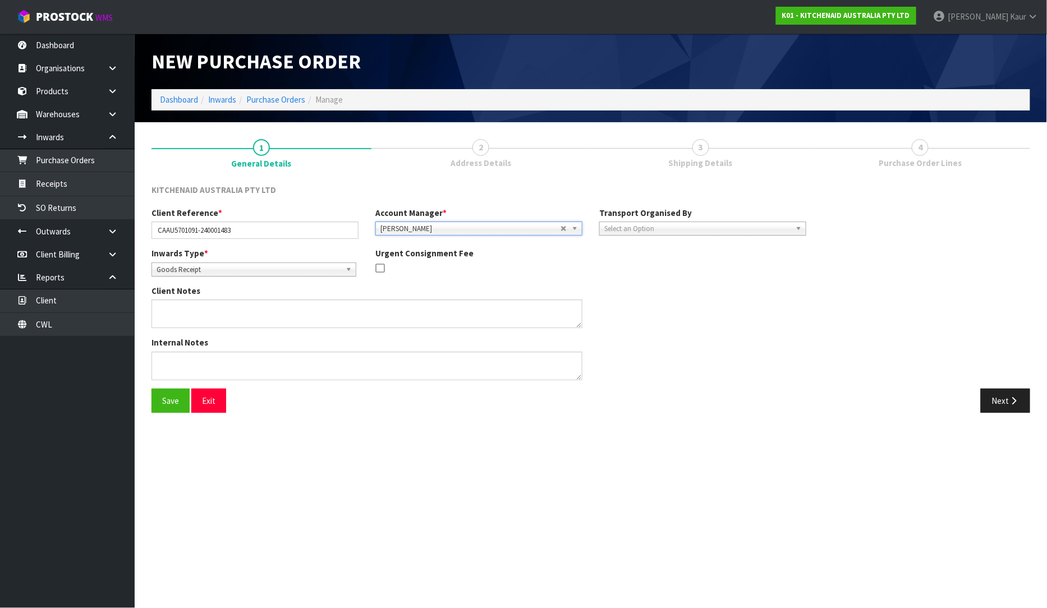
click at [739, 231] on span "Select an Option" at bounding box center [697, 228] width 187 height 13
click at [839, 395] on div "Next" at bounding box center [814, 401] width 431 height 24
click at [997, 398] on button "Next" at bounding box center [1005, 401] width 49 height 24
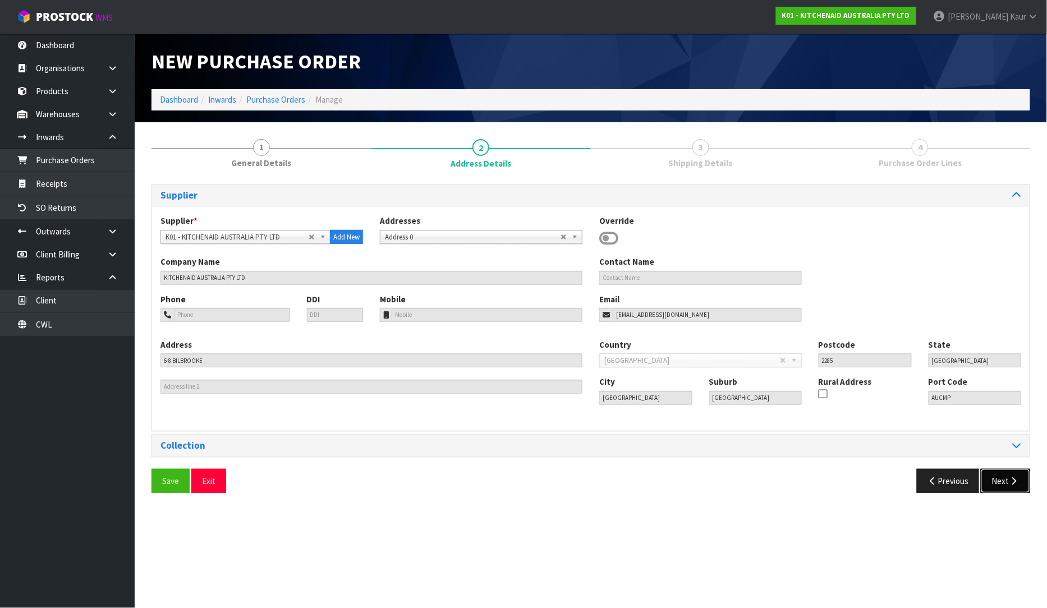
click at [1005, 486] on button "Next" at bounding box center [1005, 481] width 49 height 24
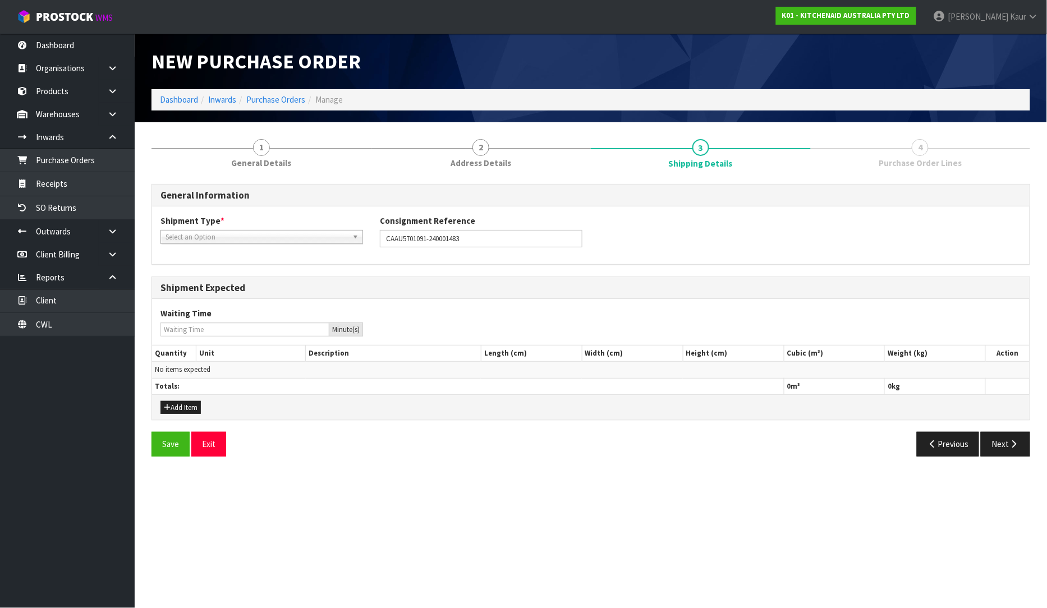
click at [213, 238] on span "Select an Option" at bounding box center [256, 237] width 182 height 13
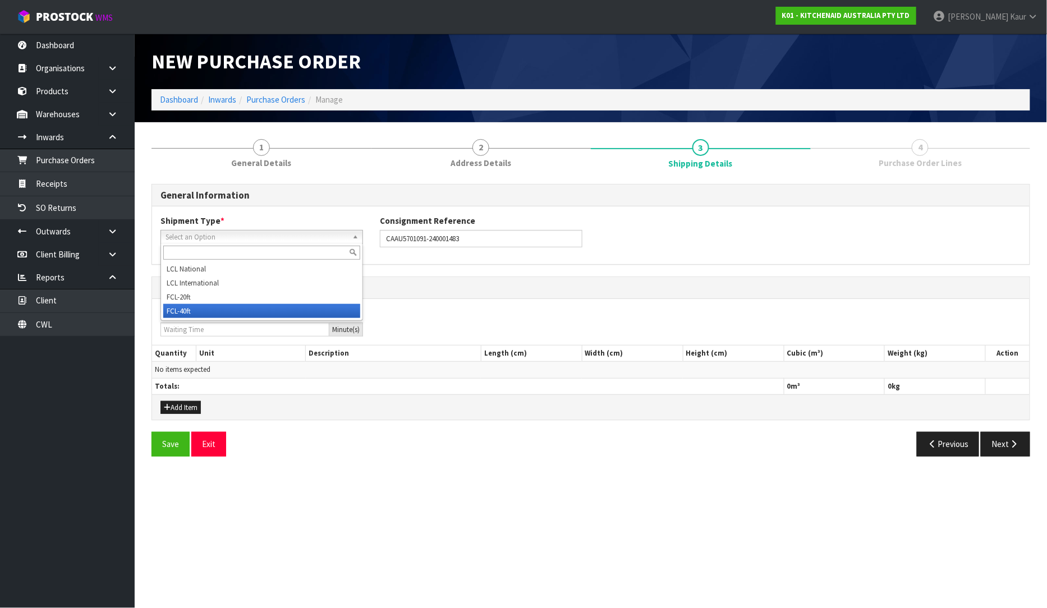
click at [202, 310] on li "FCL-40ft" at bounding box center [261, 311] width 197 height 14
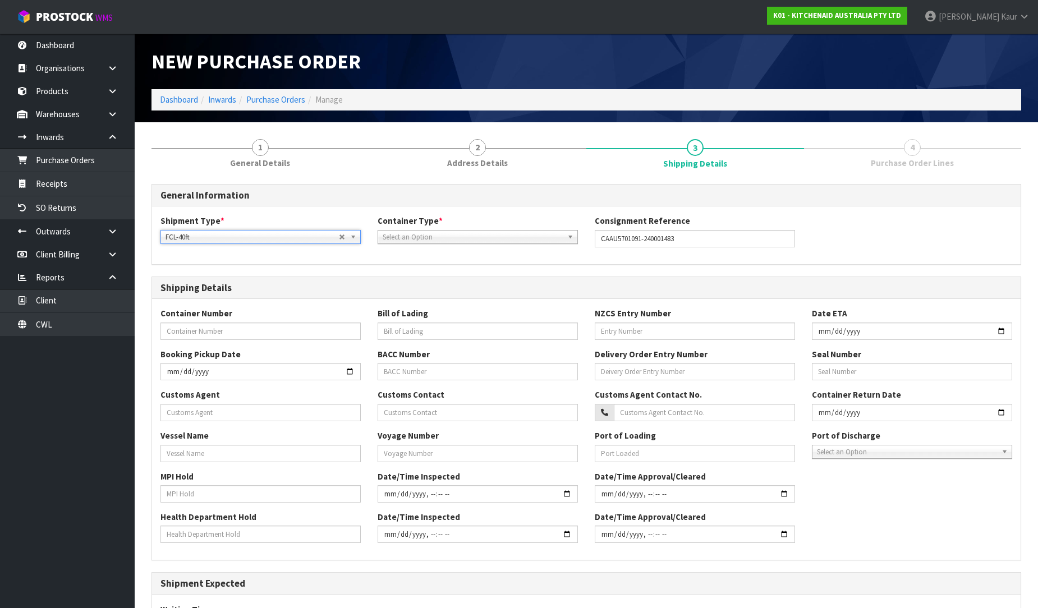
click at [439, 230] on link "Select an Option" at bounding box center [478, 237] width 200 height 14
click at [426, 277] on li "Pallet" at bounding box center [477, 283] width 195 height 14
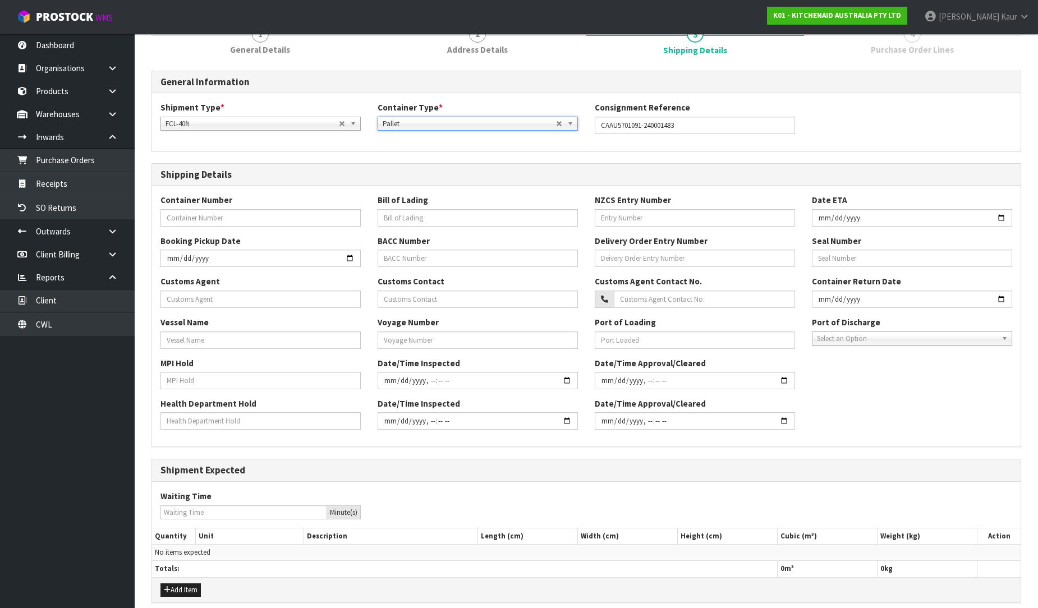
scroll to position [161, 0]
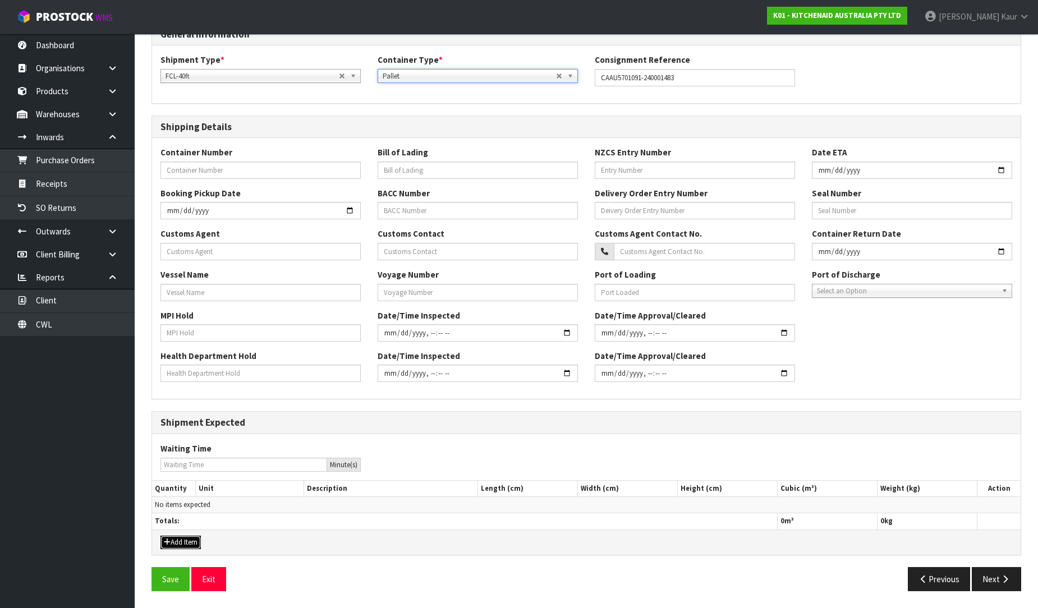
click at [185, 541] on button "Add Item" at bounding box center [180, 542] width 40 height 13
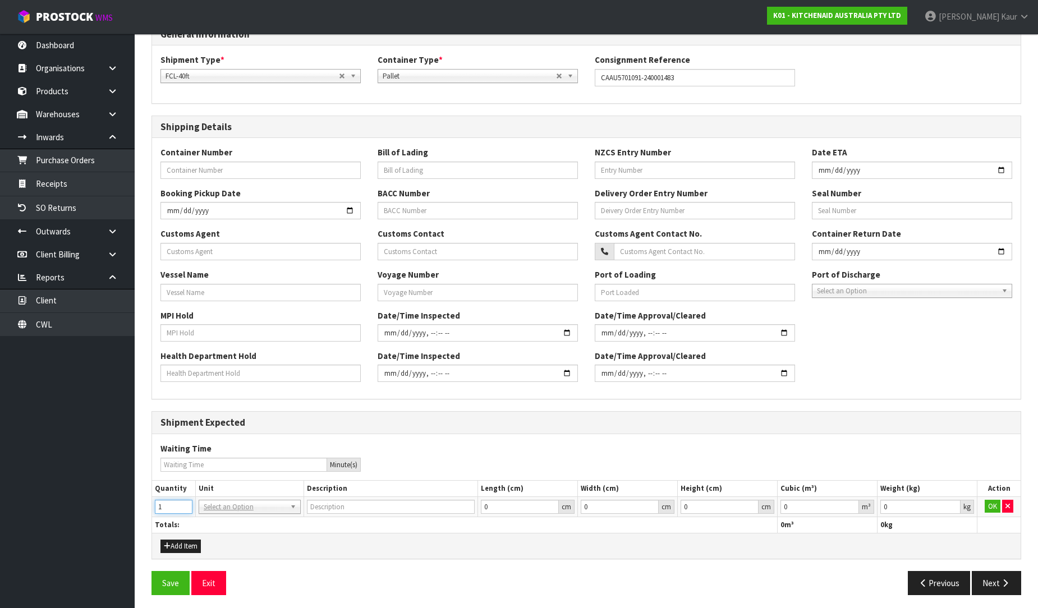
click at [183, 502] on input "1" at bounding box center [174, 507] width 38 height 14
click at [849, 506] on input "0.000001" at bounding box center [819, 507] width 79 height 14
click at [950, 505] on input "0.001" at bounding box center [920, 507] width 80 height 14
click at [989, 505] on button "OK" at bounding box center [993, 506] width 16 height 13
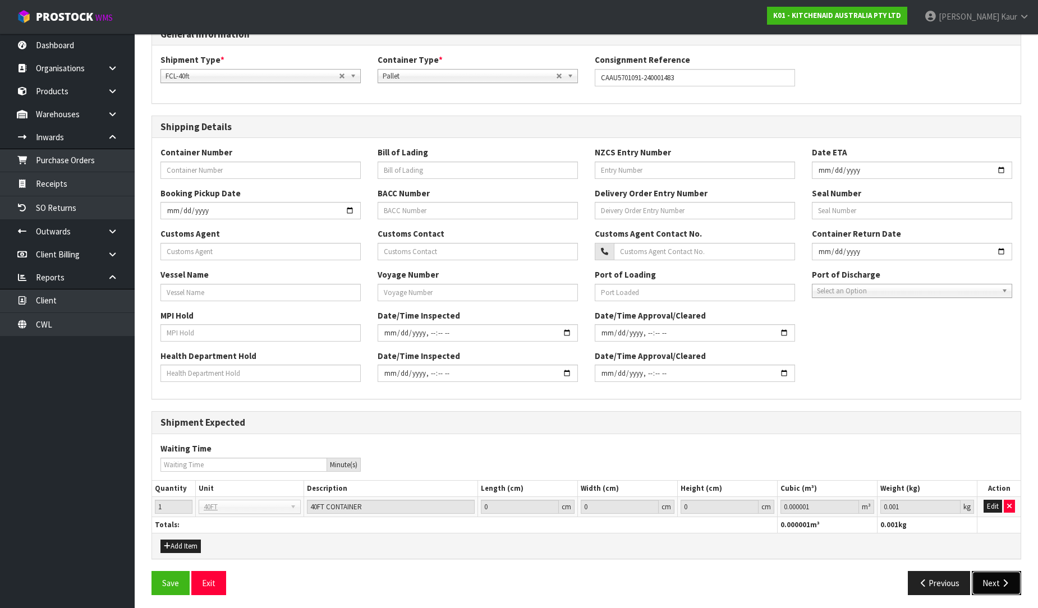
click at [1001, 572] on button "Next" at bounding box center [996, 583] width 49 height 24
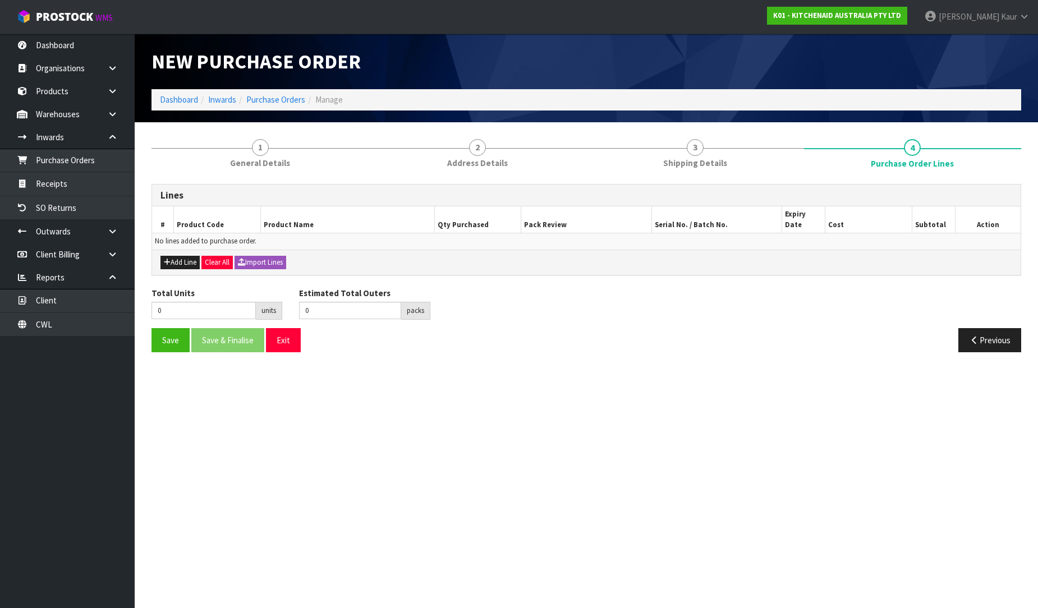
scroll to position [0, 0]
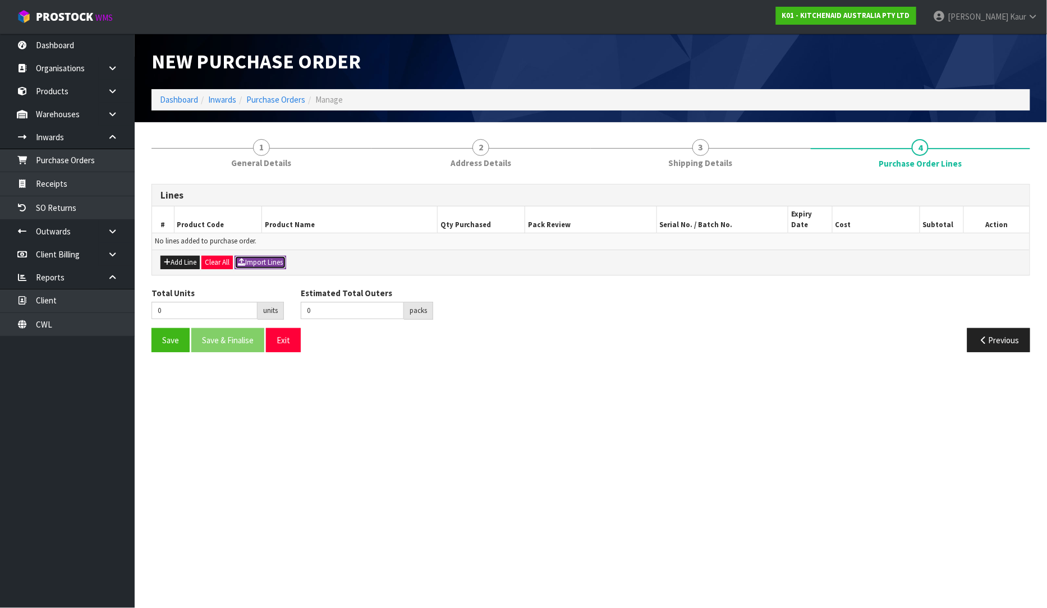
click at [272, 256] on button "Import Lines" at bounding box center [260, 262] width 52 height 13
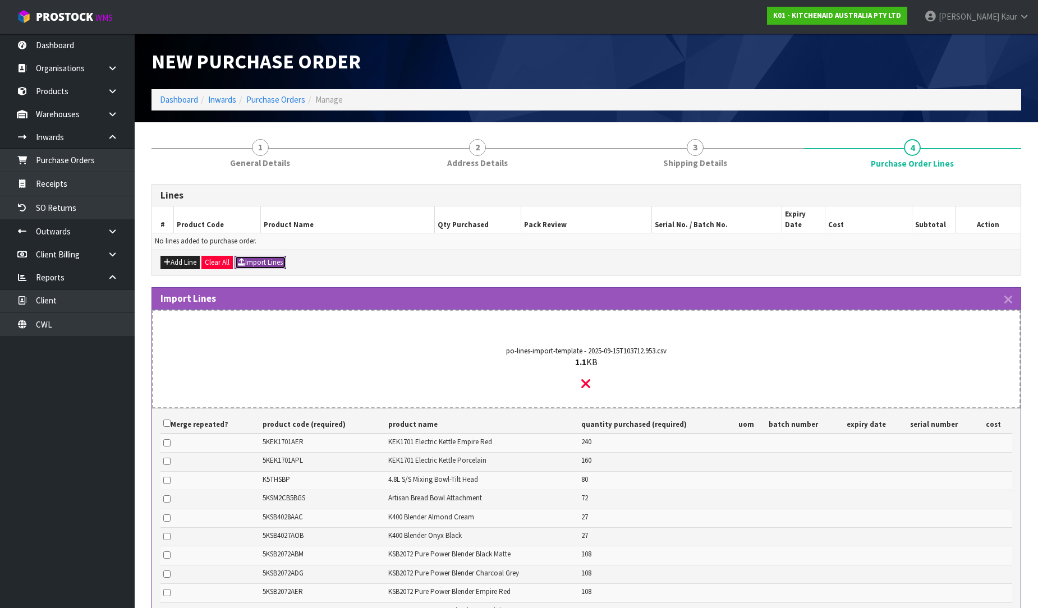
scroll to position [311, 0]
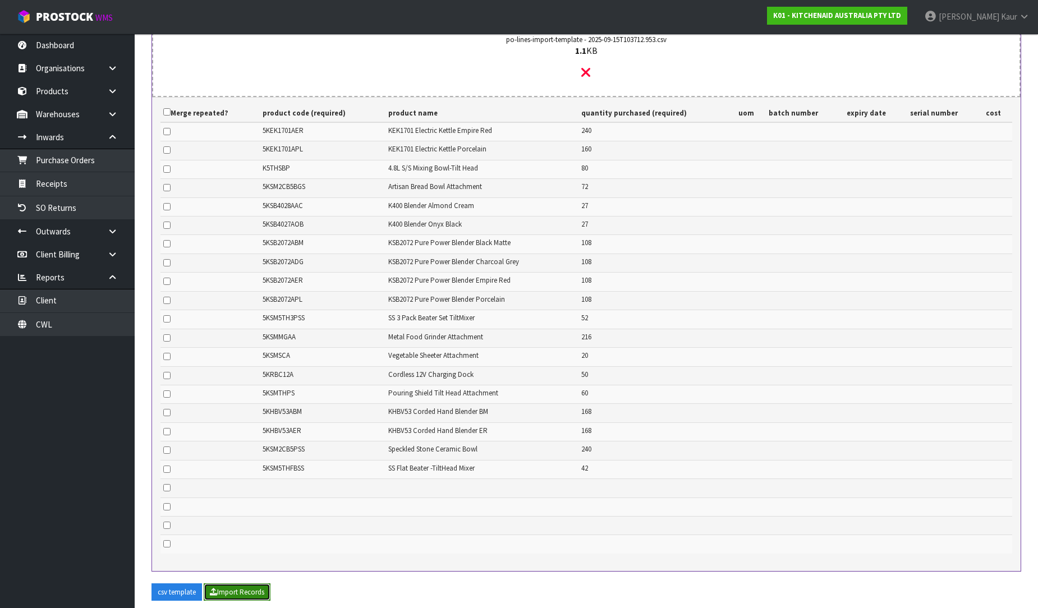
click at [254, 583] on button "Import Records" at bounding box center [237, 592] width 67 height 18
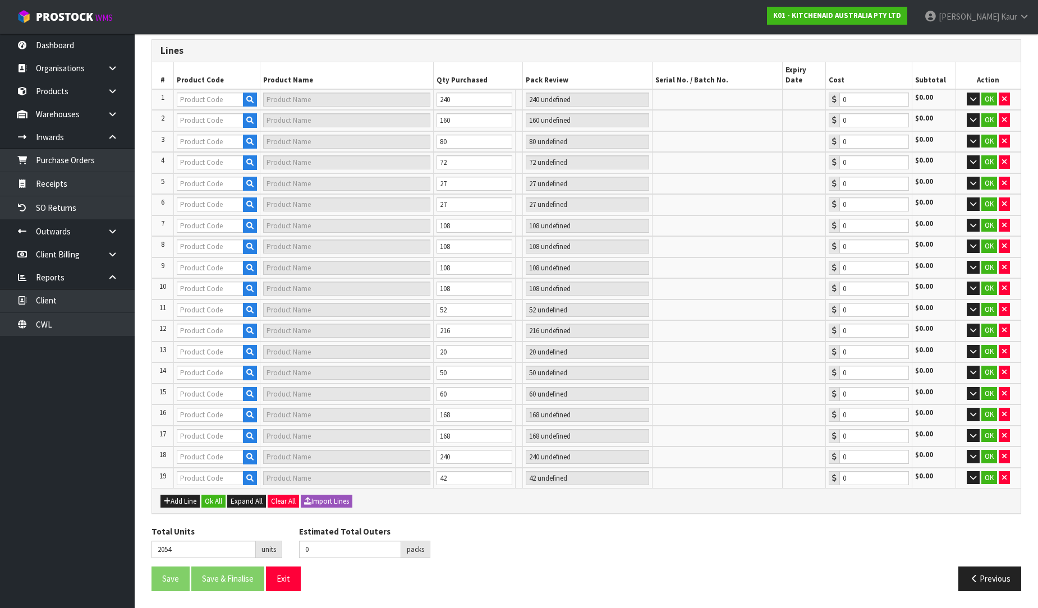
scroll to position [167, 0]
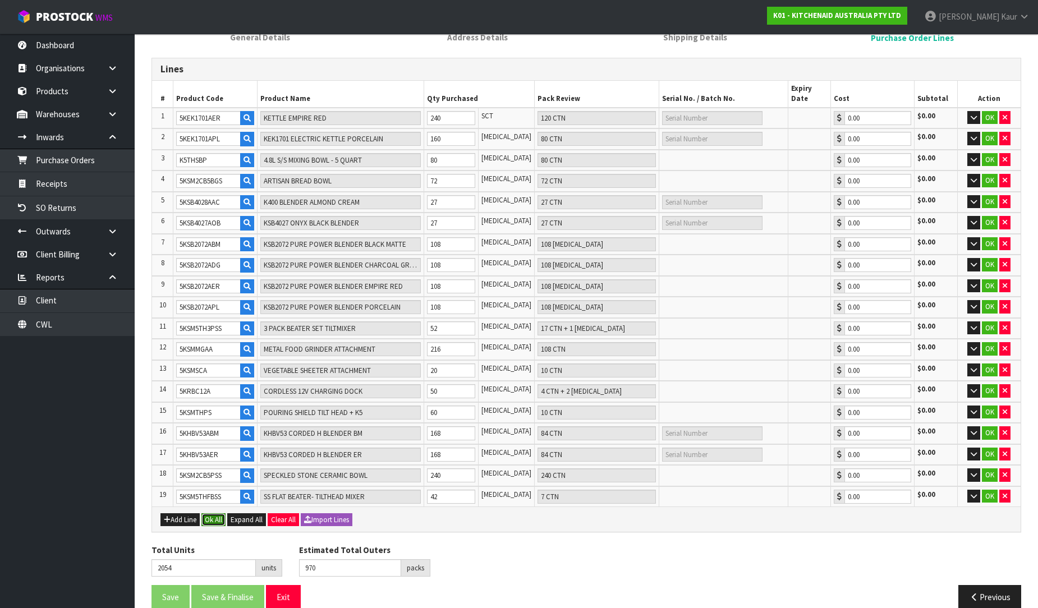
click at [217, 513] on button "Ok All" at bounding box center [213, 519] width 24 height 13
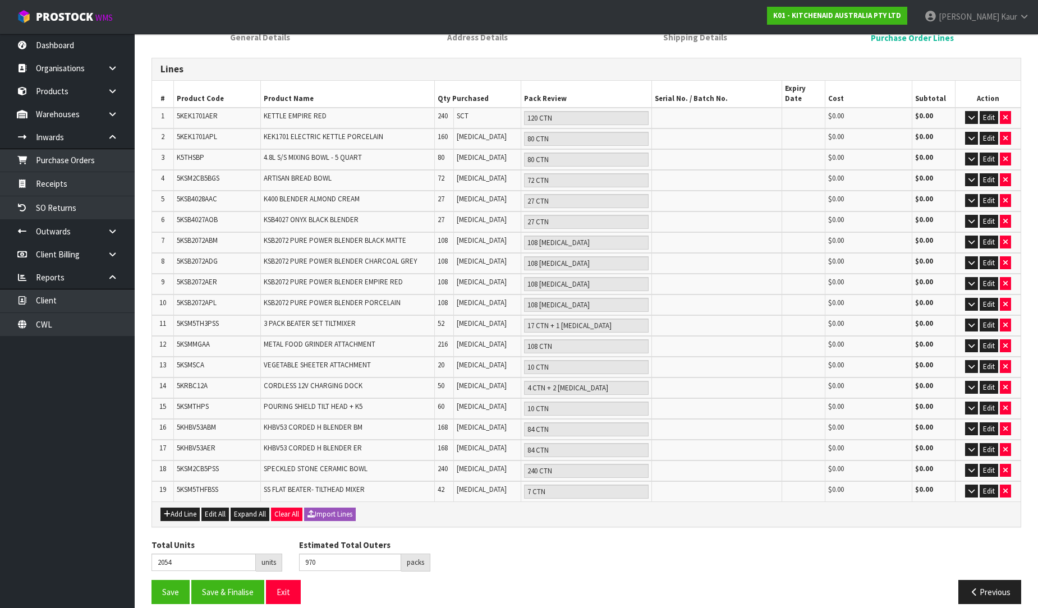
scroll to position [159, 0]
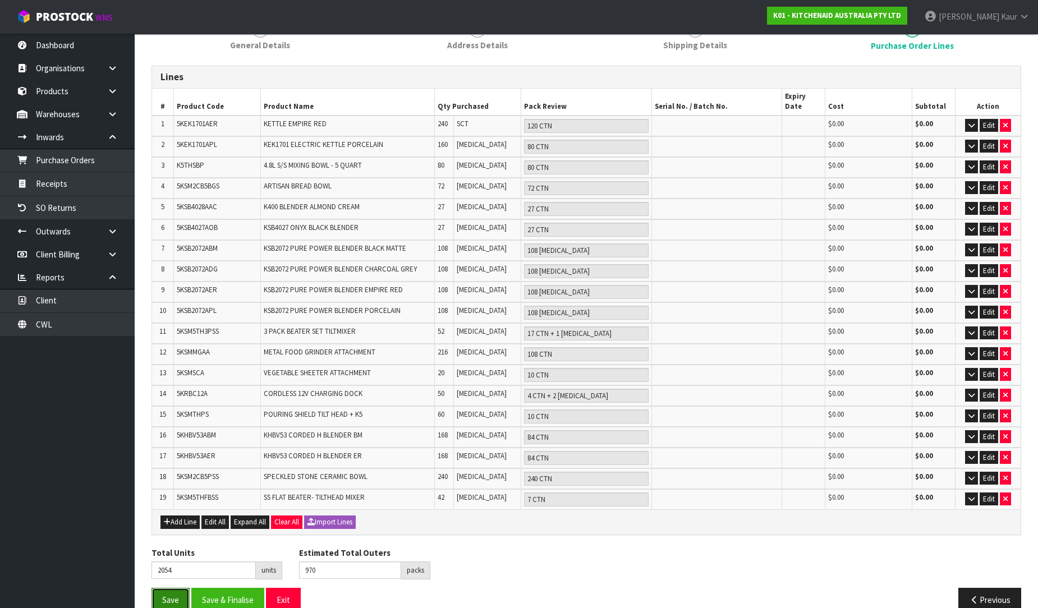
click at [169, 588] on button "Save" at bounding box center [170, 600] width 38 height 24
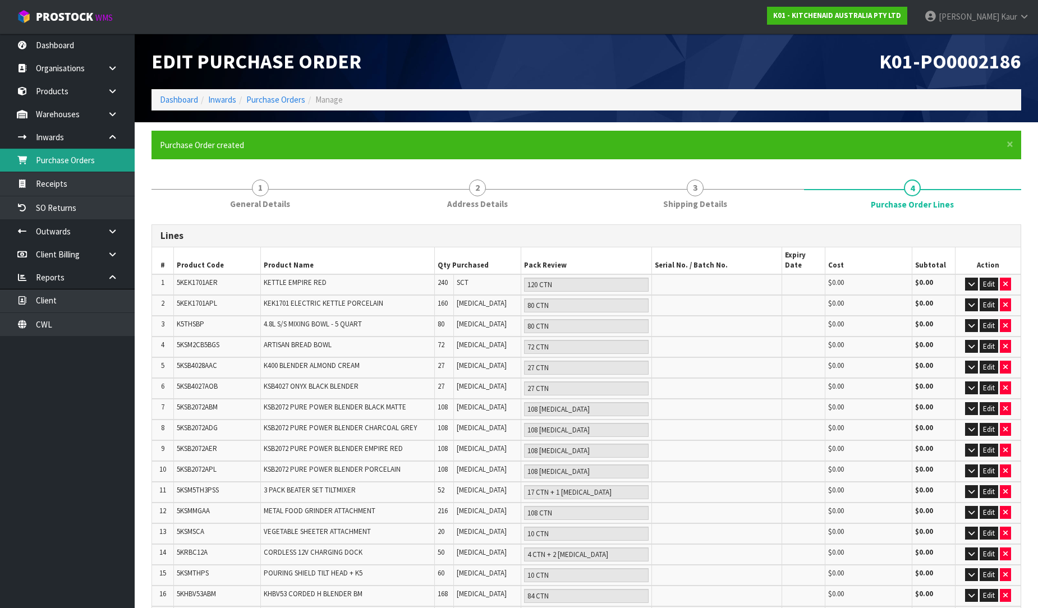
click at [68, 158] on link "Purchase Orders" at bounding box center [67, 160] width 135 height 23
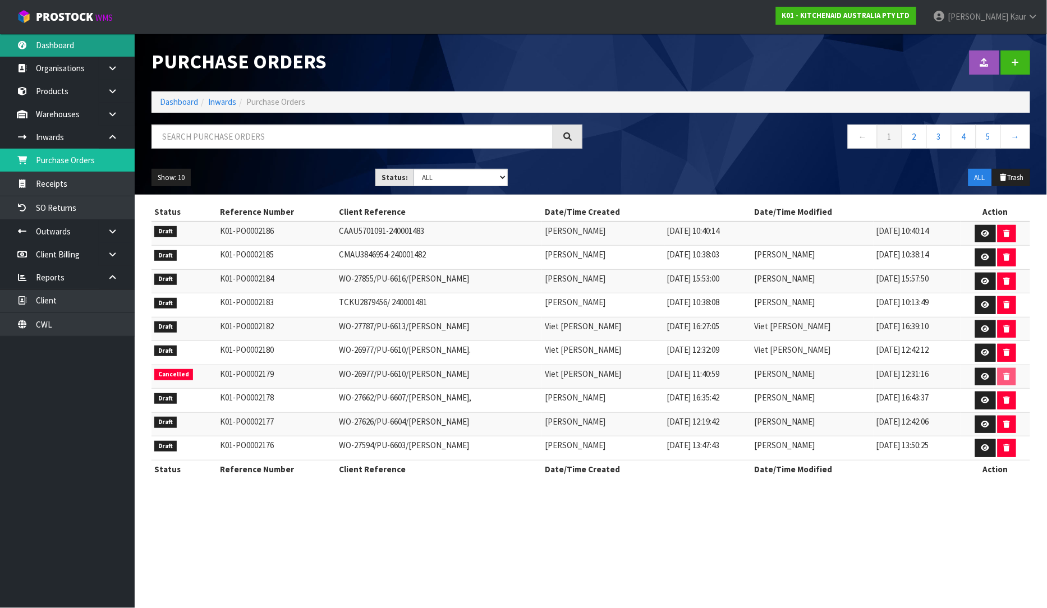
click at [41, 54] on link "Dashboard" at bounding box center [67, 45] width 135 height 23
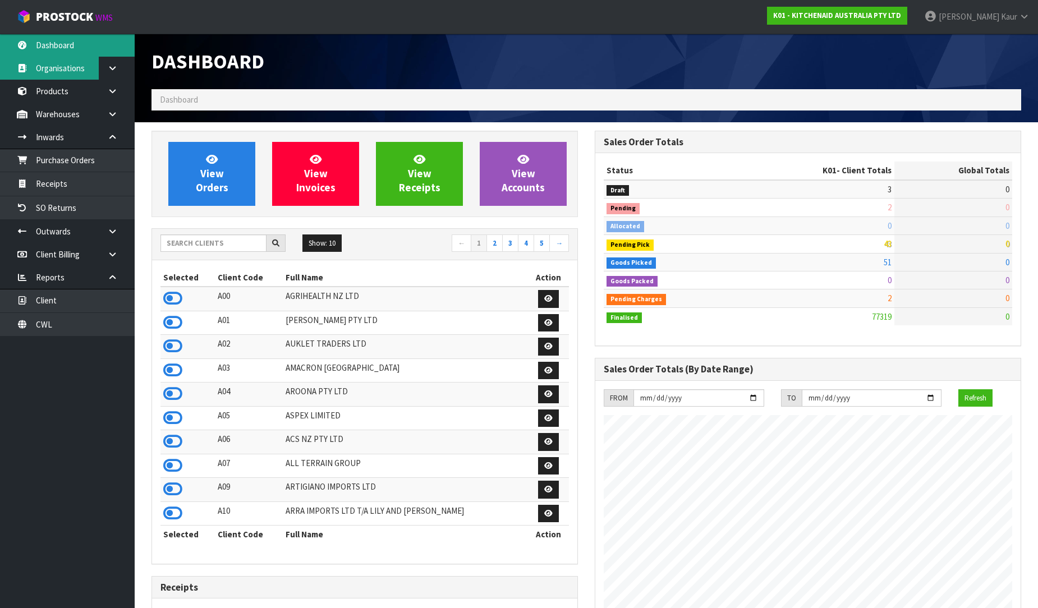
scroll to position [850, 443]
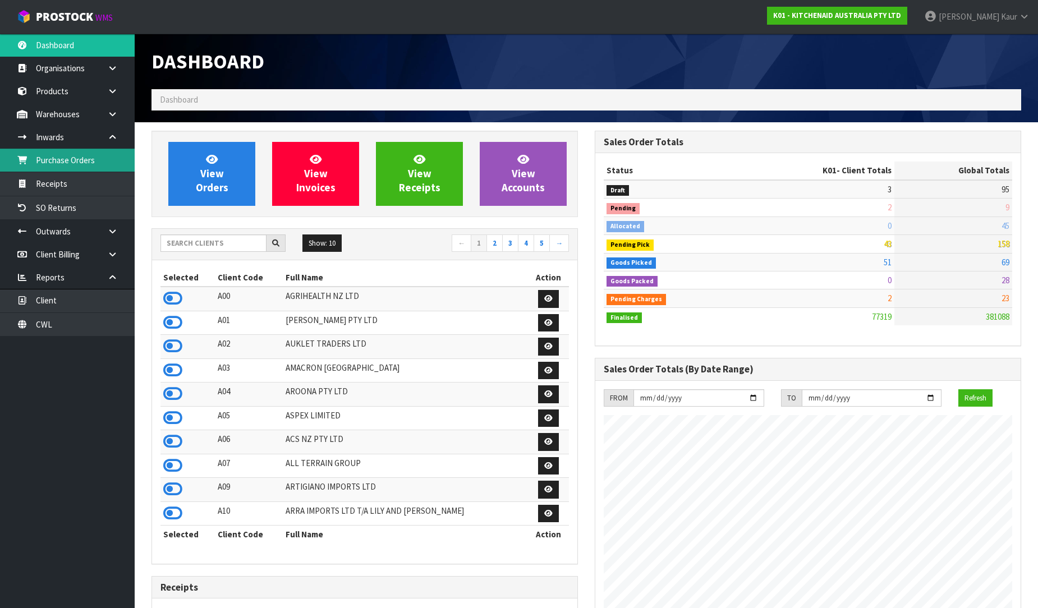
click at [64, 168] on link "Purchase Orders" at bounding box center [67, 160] width 135 height 23
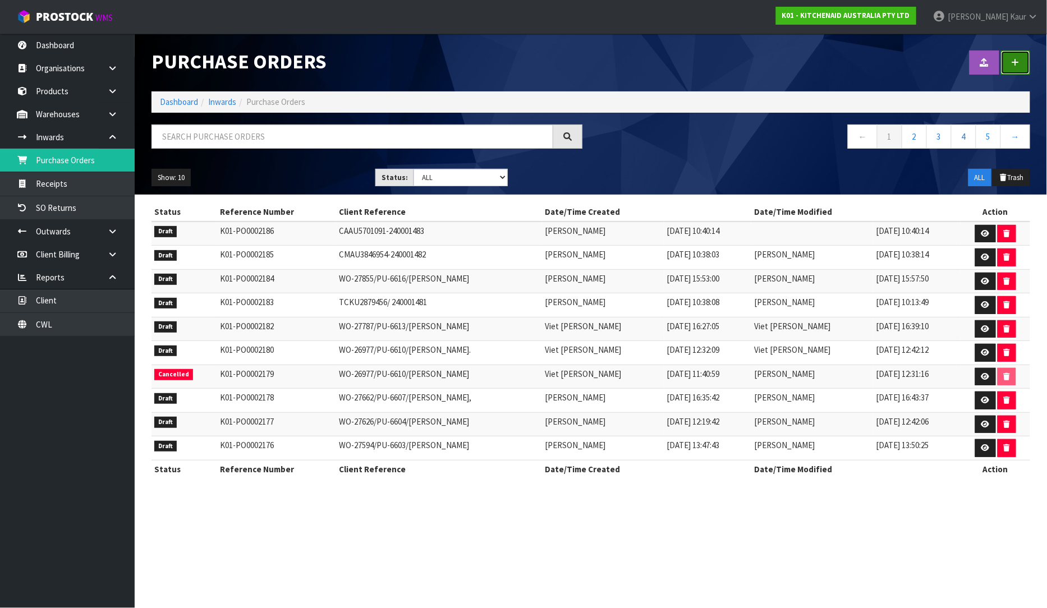
click at [1017, 65] on icon at bounding box center [1015, 62] width 8 height 8
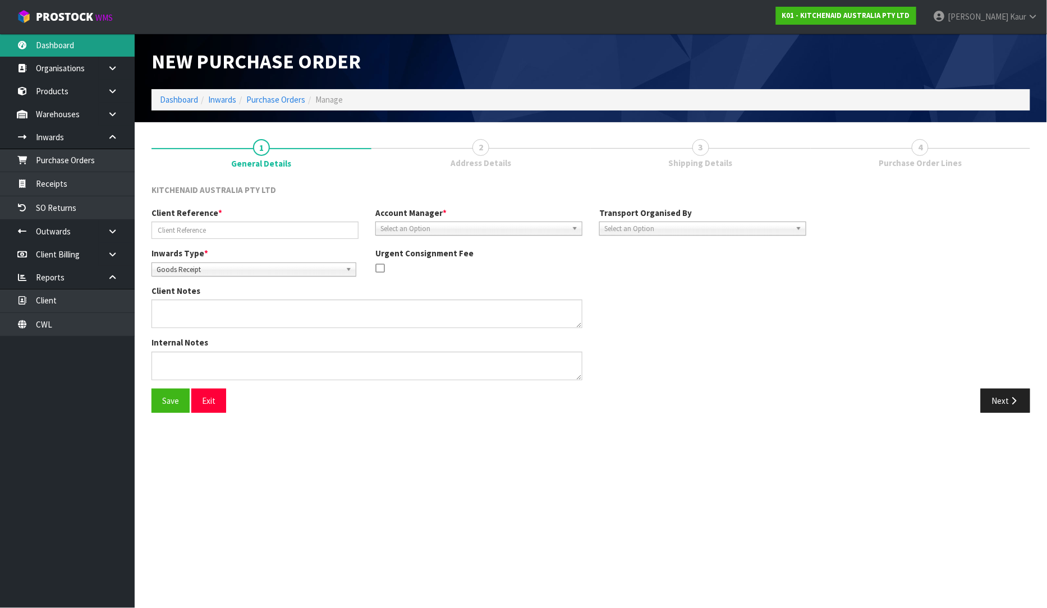
click at [108, 49] on link "Dashboard" at bounding box center [67, 45] width 135 height 23
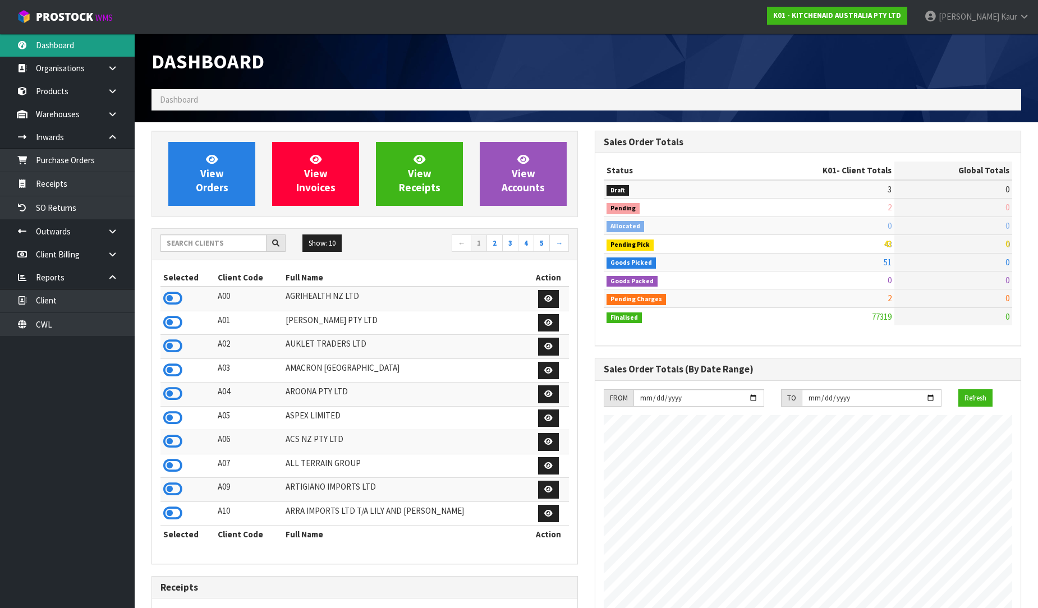
scroll to position [560146, 560554]
click at [174, 296] on icon at bounding box center [172, 298] width 19 height 17
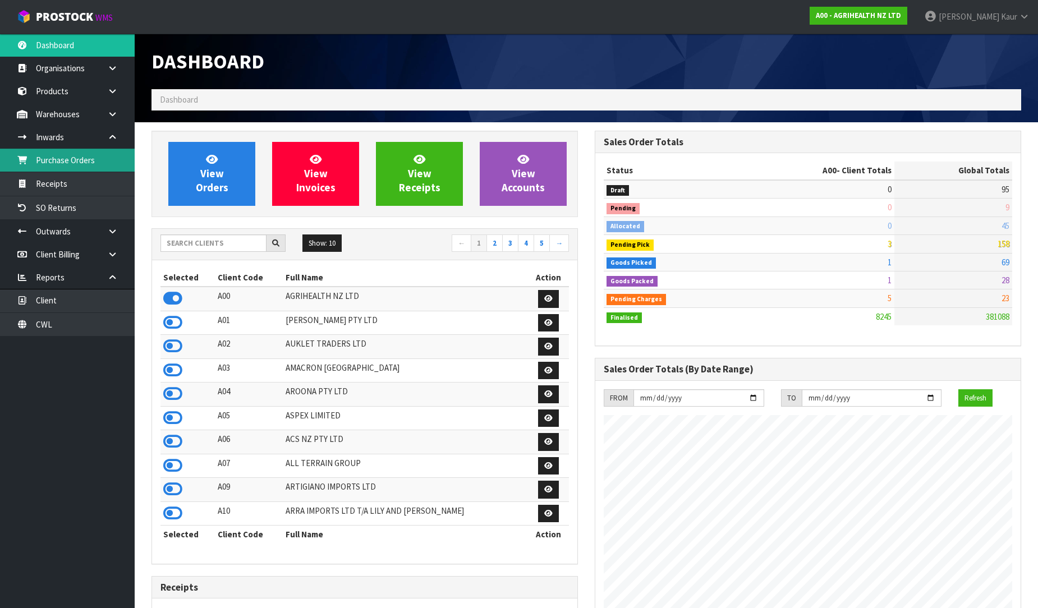
scroll to position [850, 443]
click at [48, 157] on link "Purchase Orders" at bounding box center [67, 160] width 135 height 23
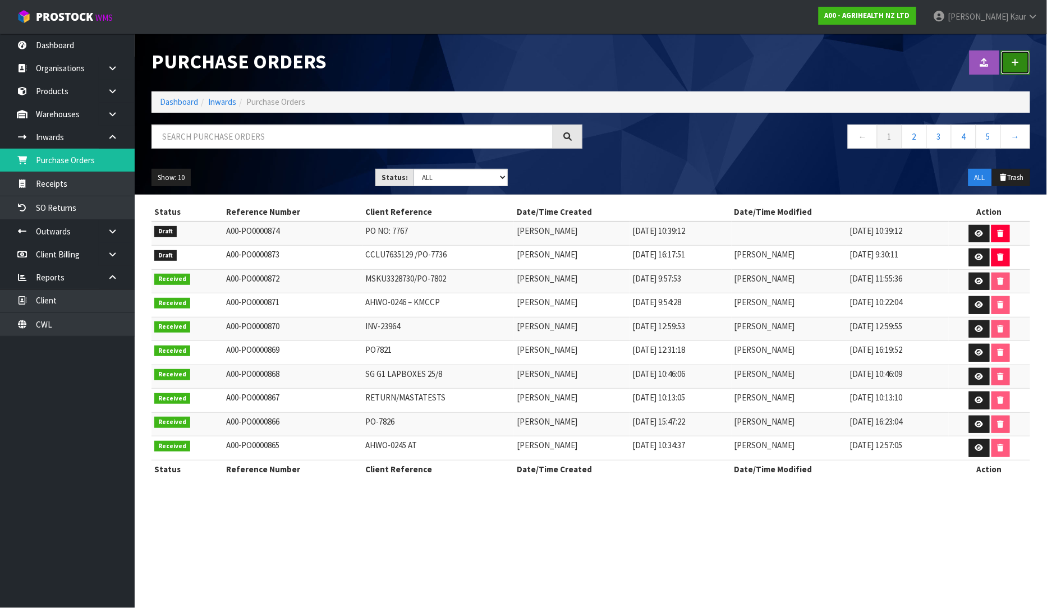
click at [1008, 70] on link at bounding box center [1015, 62] width 29 height 24
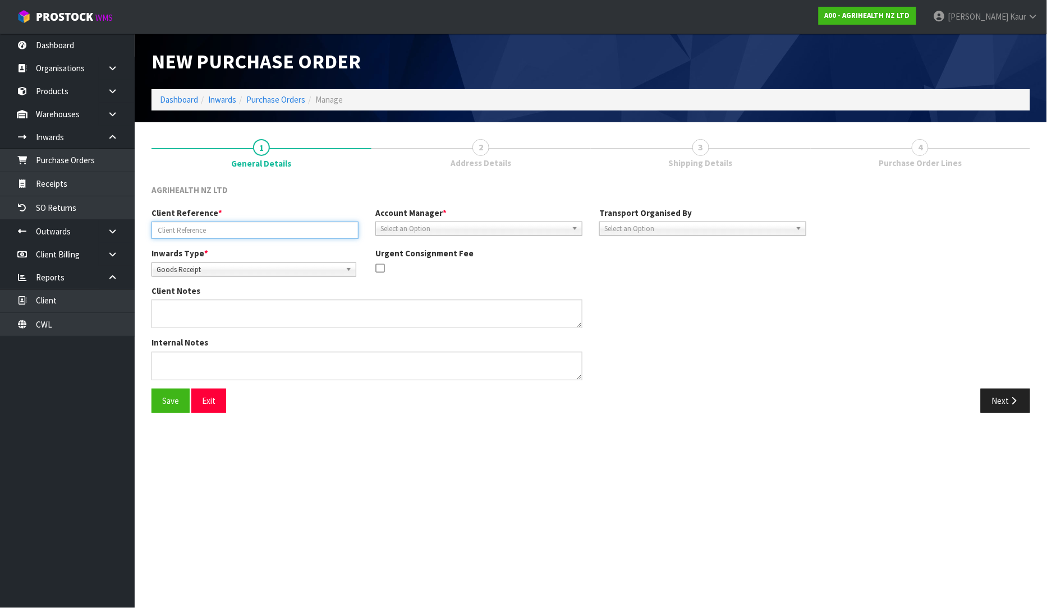
click at [192, 226] on input "text" at bounding box center [254, 230] width 207 height 17
paste input "TLLU8266713"
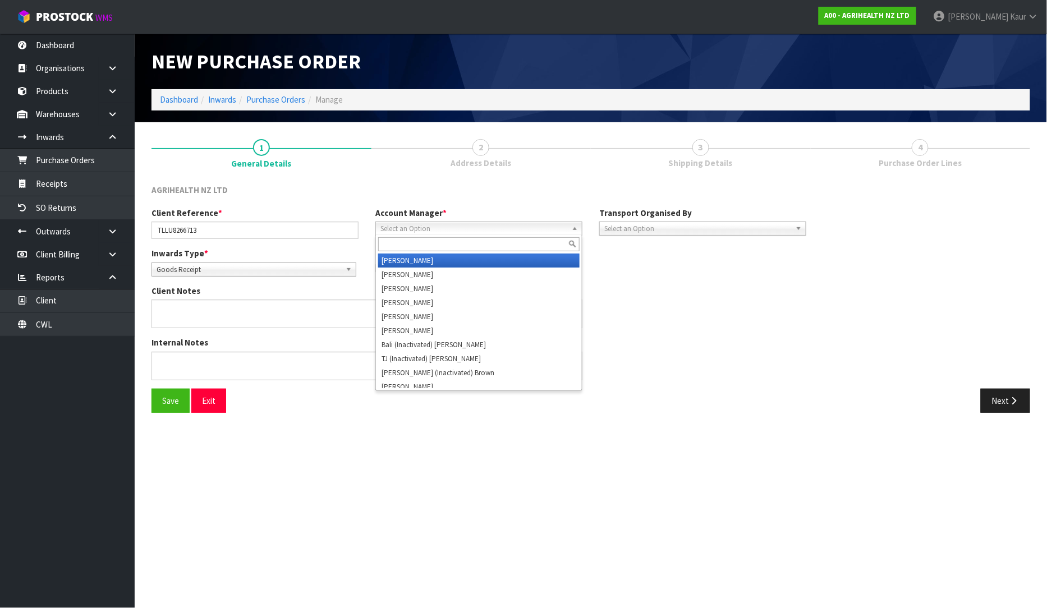
click at [436, 225] on span "Select an Option" at bounding box center [473, 228] width 187 height 13
click at [425, 255] on li "V ineeta Lingam" at bounding box center [478, 261] width 201 height 14
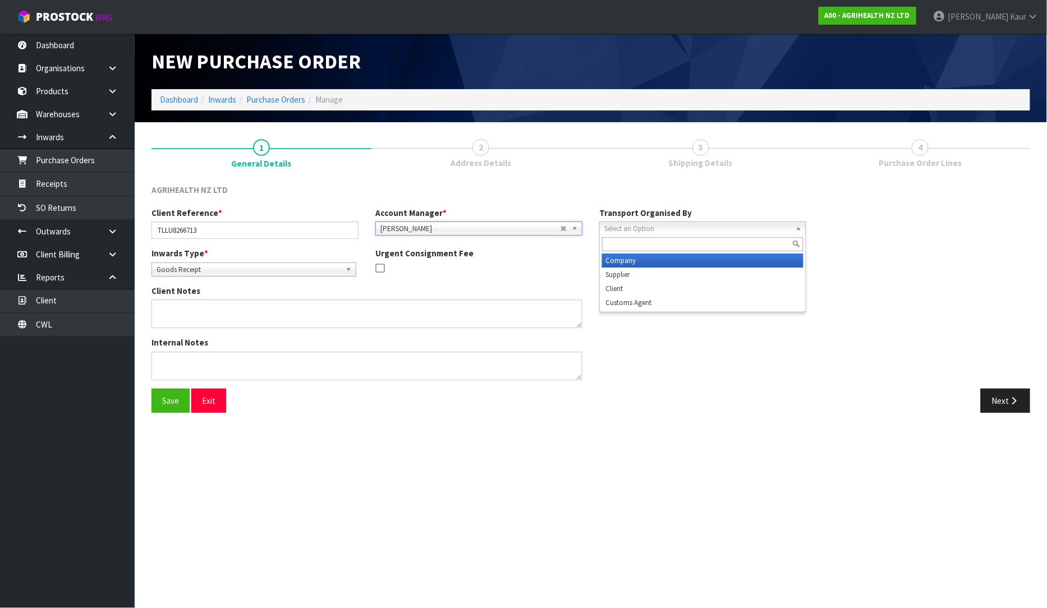
click at [657, 222] on span "Select an Option" at bounding box center [697, 228] width 187 height 13
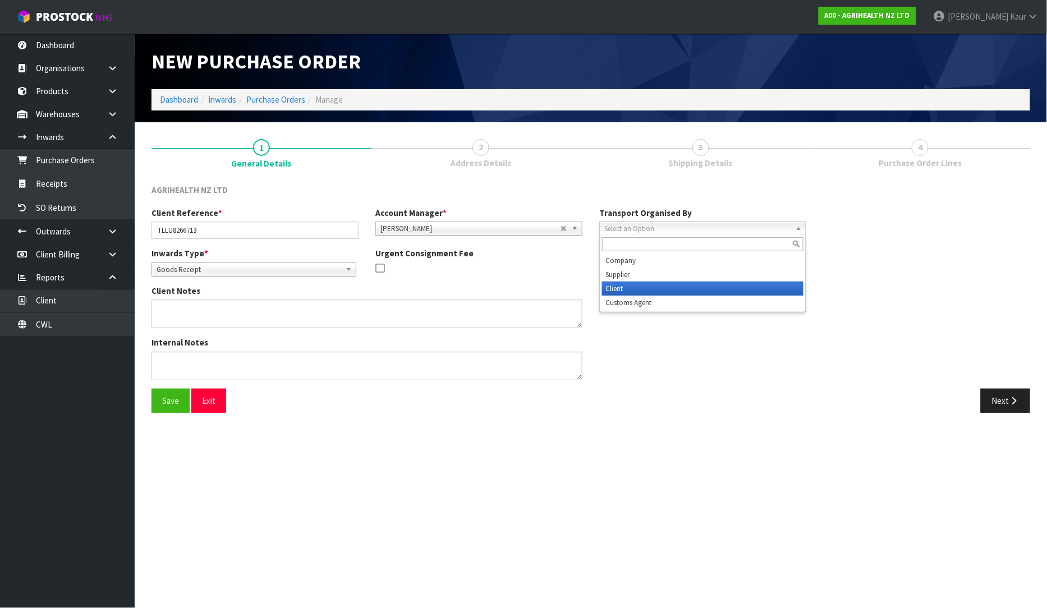
click at [636, 288] on li "Client" at bounding box center [702, 289] width 201 height 14
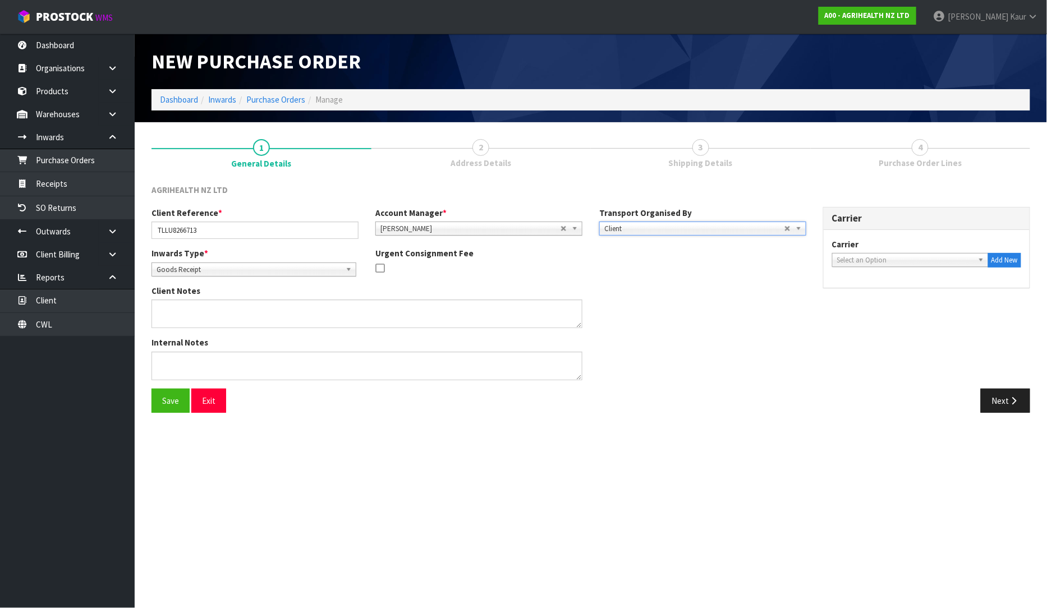
click at [845, 260] on span "Select an Option" at bounding box center [905, 260] width 136 height 13
click at [875, 293] on li "TOP TRANZ - TOP TRANZ" at bounding box center [910, 292] width 151 height 14
click at [1007, 399] on button "Next" at bounding box center [1005, 401] width 49 height 24
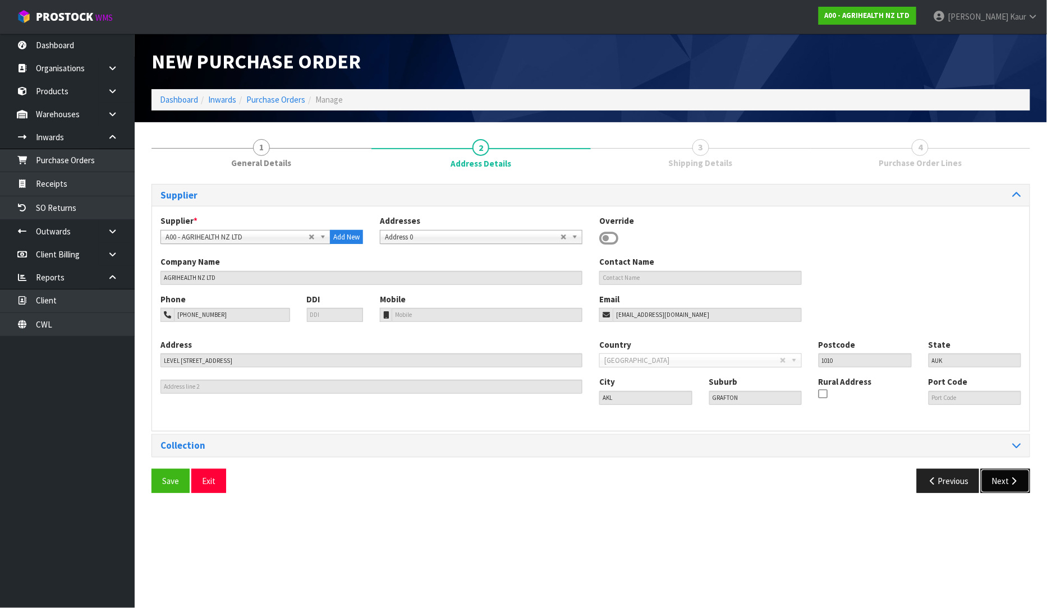
click at [1003, 487] on button "Next" at bounding box center [1005, 481] width 49 height 24
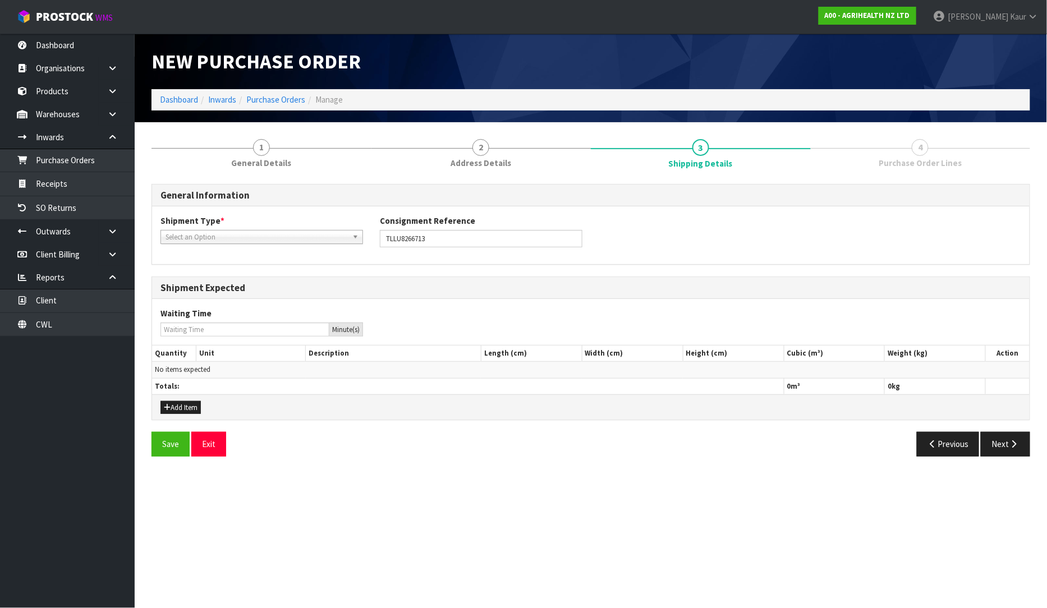
click at [237, 236] on span "Select an Option" at bounding box center [256, 237] width 182 height 13
click at [219, 292] on li "FCL-20ft" at bounding box center [261, 297] width 197 height 14
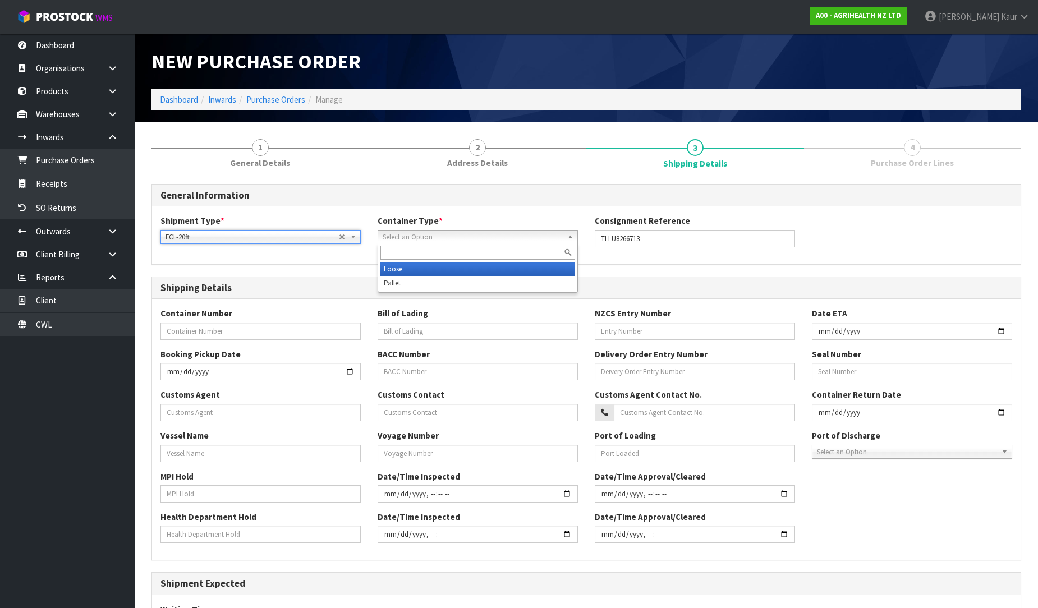
click at [388, 238] on span "Select an Option" at bounding box center [473, 237] width 180 height 13
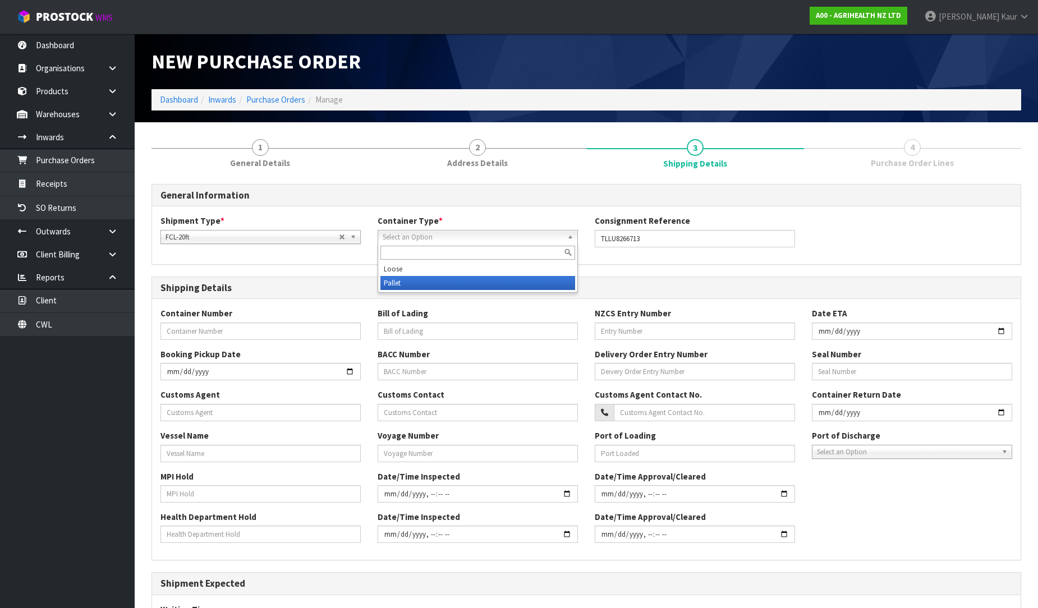
click at [386, 279] on li "Pallet" at bounding box center [477, 283] width 195 height 14
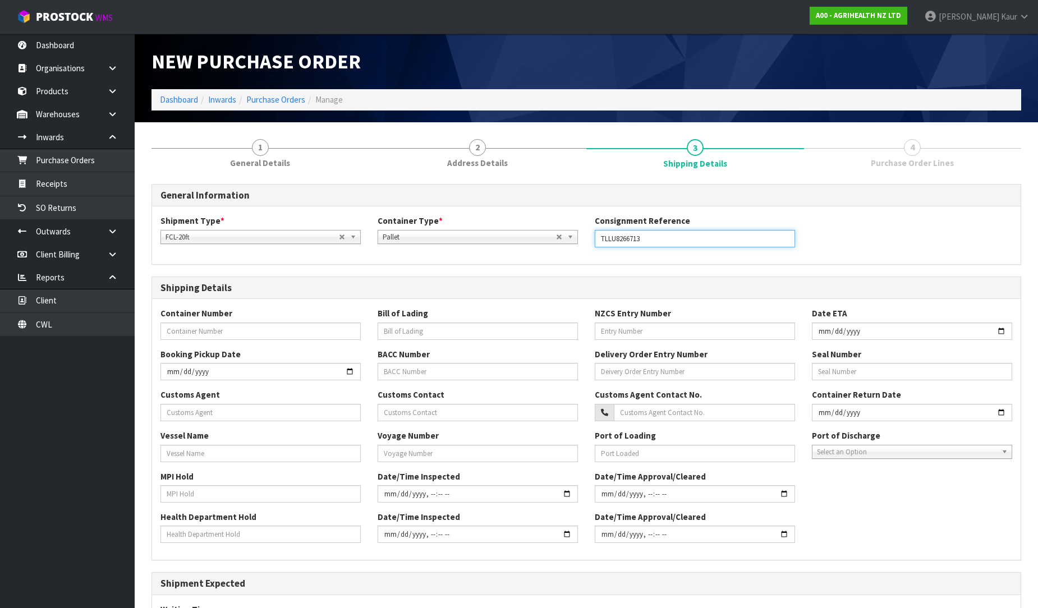
drag, startPoint x: 655, startPoint y: 237, endPoint x: 594, endPoint y: 245, distance: 62.2
click at [594, 245] on div "Consignment Reference TLLU8266713" at bounding box center [694, 231] width 217 height 32
click at [204, 335] on input "text" at bounding box center [260, 331] width 200 height 17
paste input "TLLU8266713"
click at [473, 327] on input "text" at bounding box center [478, 331] width 200 height 17
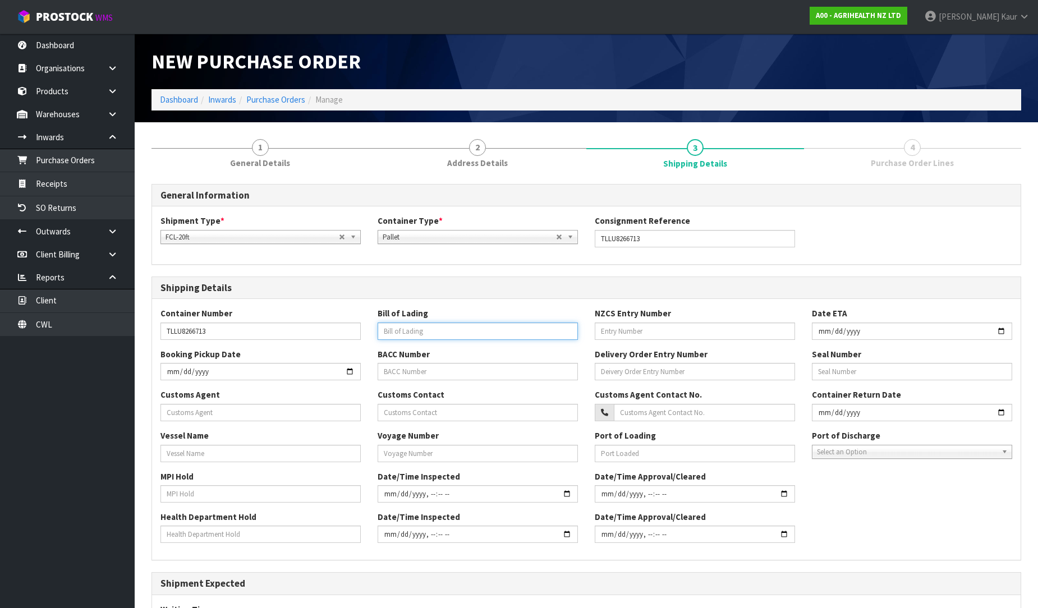
paste input "OOLU8899492790"
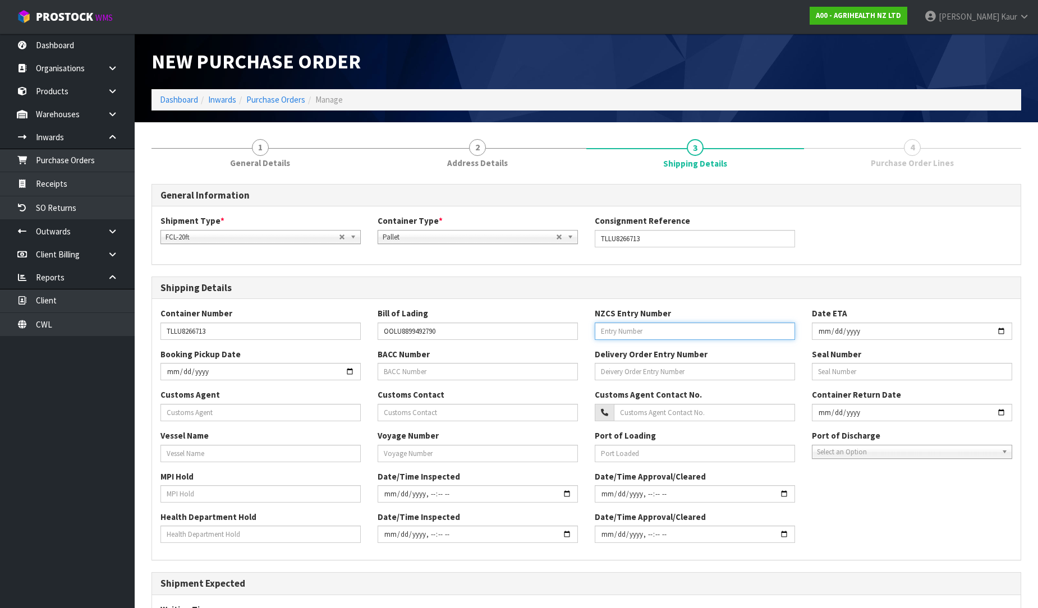
click at [620, 327] on input "text" at bounding box center [695, 331] width 200 height 17
paste input "88626884"
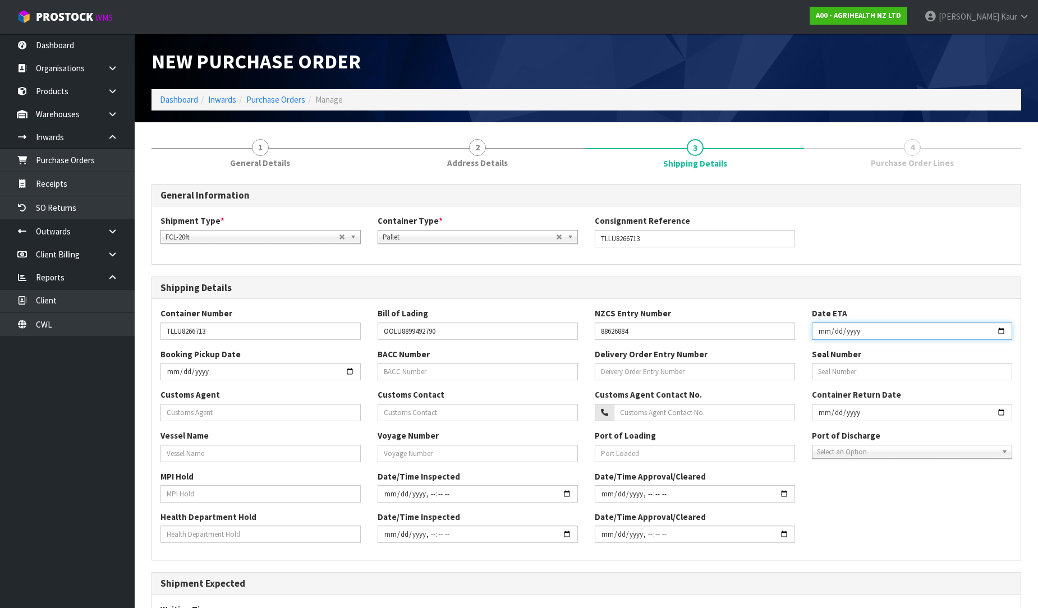
click at [820, 329] on input "date" at bounding box center [912, 331] width 200 height 17
click at [222, 405] on input "text" at bounding box center [260, 412] width 200 height 17
paste input "C.H. ROBINSON WORLDWIDE (NZ) LIMITED"
click at [270, 461] on input "text" at bounding box center [260, 453] width 200 height 17
paste input "ANL WAIKATO"
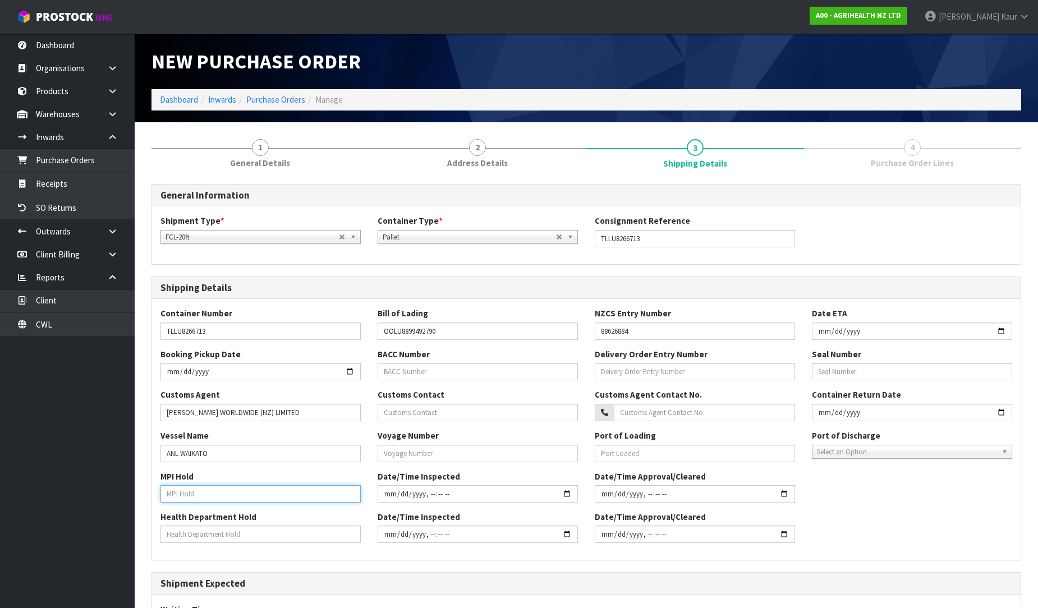
click at [190, 491] on input "text" at bounding box center [260, 493] width 200 height 17
click at [183, 527] on input "text" at bounding box center [260, 534] width 200 height 17
click at [401, 462] on input "text" at bounding box center [478, 453] width 200 height 17
paste input "469S"
click at [851, 452] on span "Select an Option" at bounding box center [907, 451] width 180 height 13
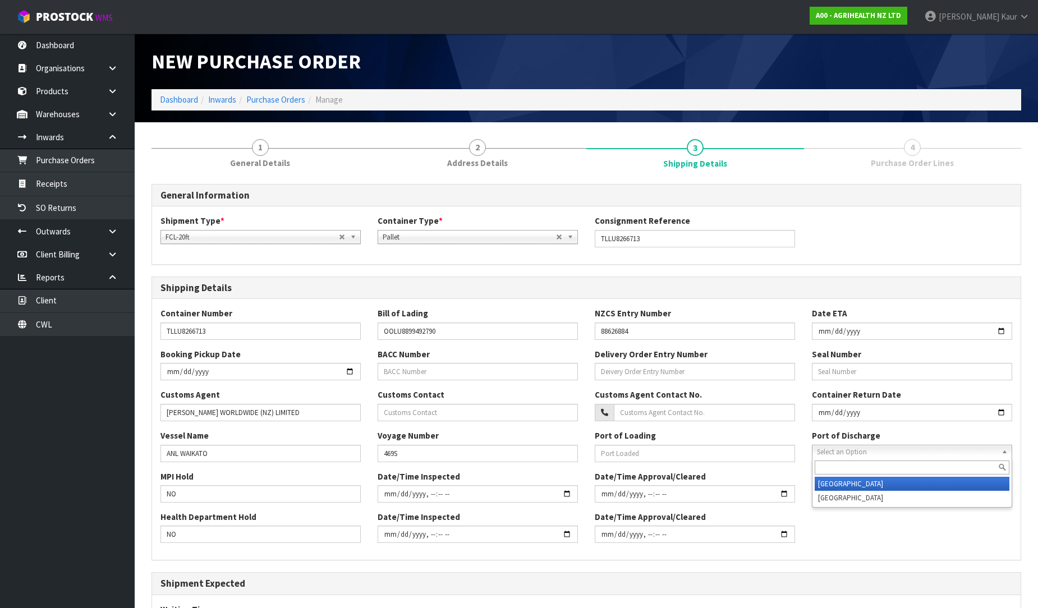
click at [822, 484] on li "[GEOGRAPHIC_DATA]" at bounding box center [912, 484] width 195 height 14
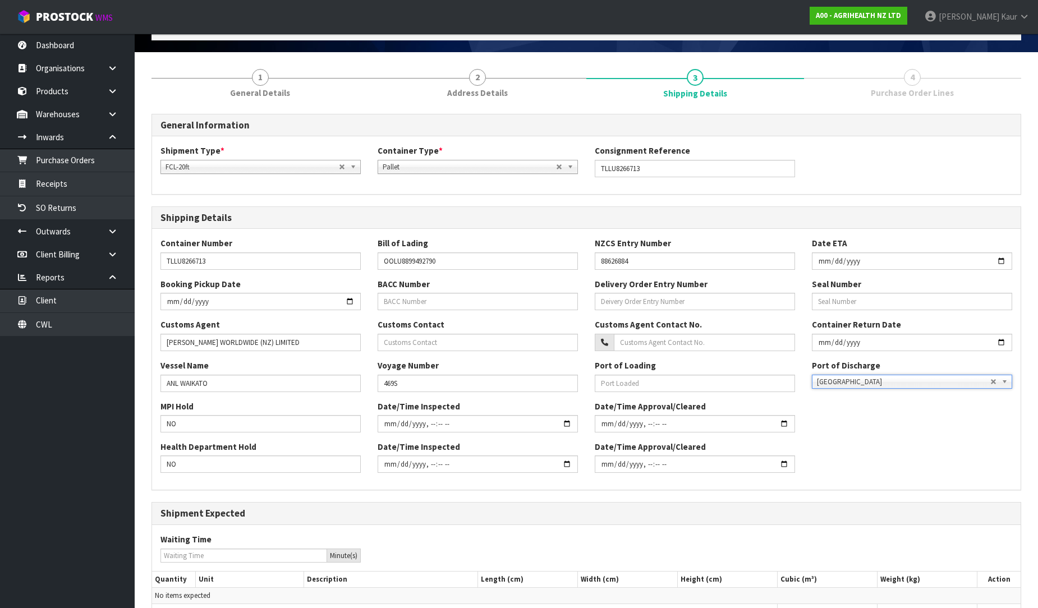
scroll to position [161, 0]
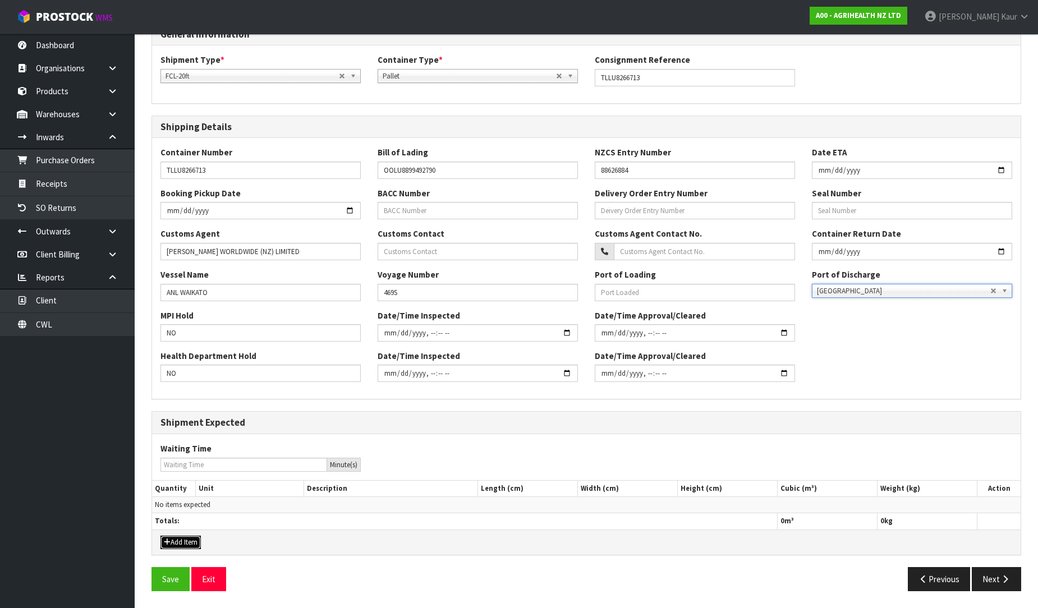
drag, startPoint x: 176, startPoint y: 545, endPoint x: 186, endPoint y: 523, distance: 23.6
click at [176, 545] on button "Add Item" at bounding box center [180, 542] width 40 height 13
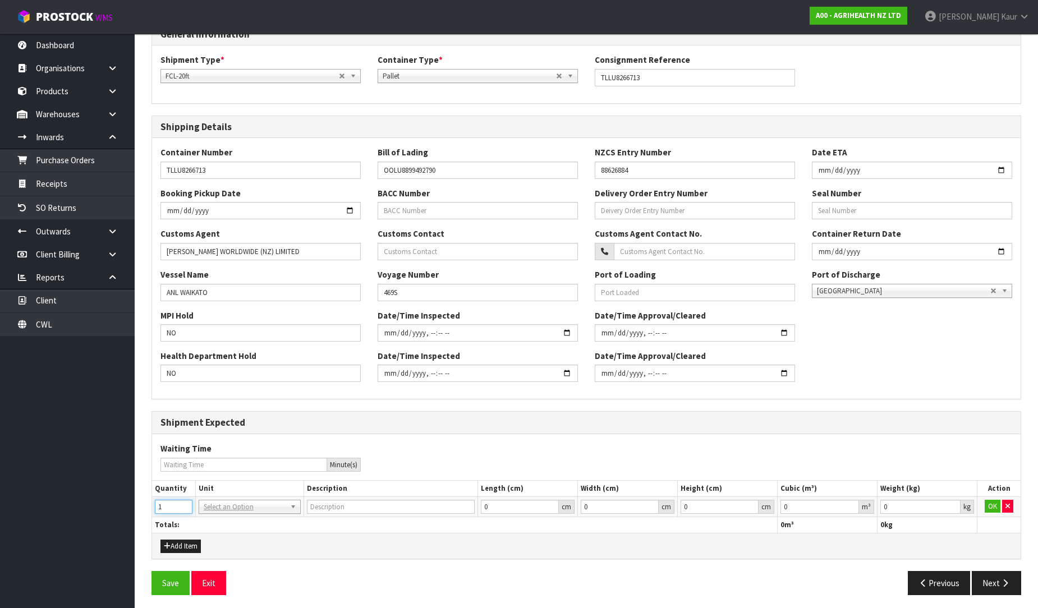
click at [183, 505] on input "1" at bounding box center [174, 507] width 38 height 14
click at [853, 502] on input "0.000001" at bounding box center [819, 507] width 79 height 14
click at [953, 506] on input "0.001" at bounding box center [920, 507] width 80 height 14
click at [986, 506] on button "OK" at bounding box center [993, 506] width 16 height 13
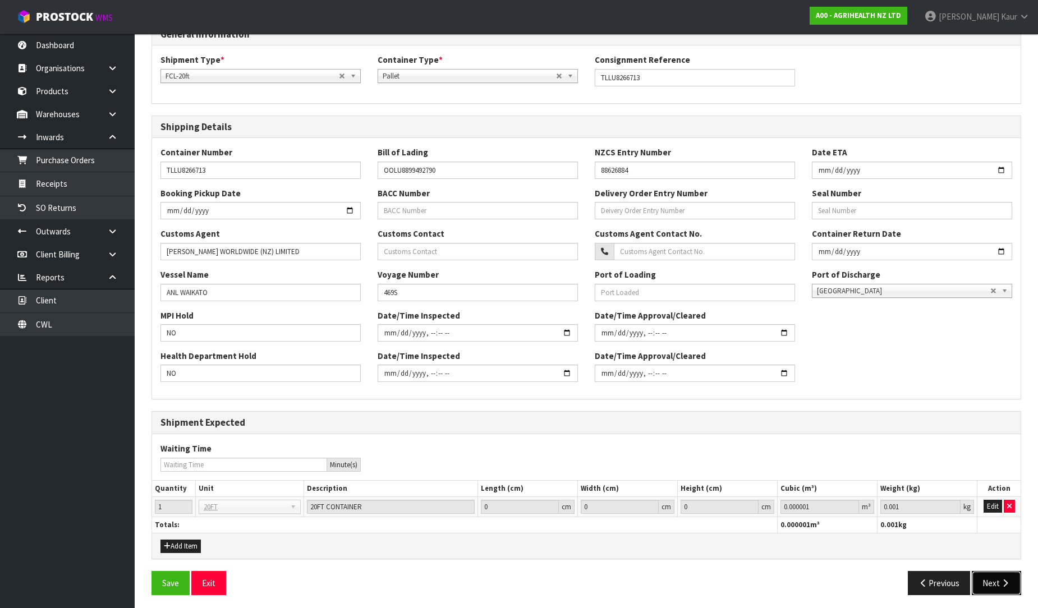
drag, startPoint x: 994, startPoint y: 585, endPoint x: 991, endPoint y: 575, distance: 10.1
click at [993, 585] on button "Next" at bounding box center [996, 583] width 49 height 24
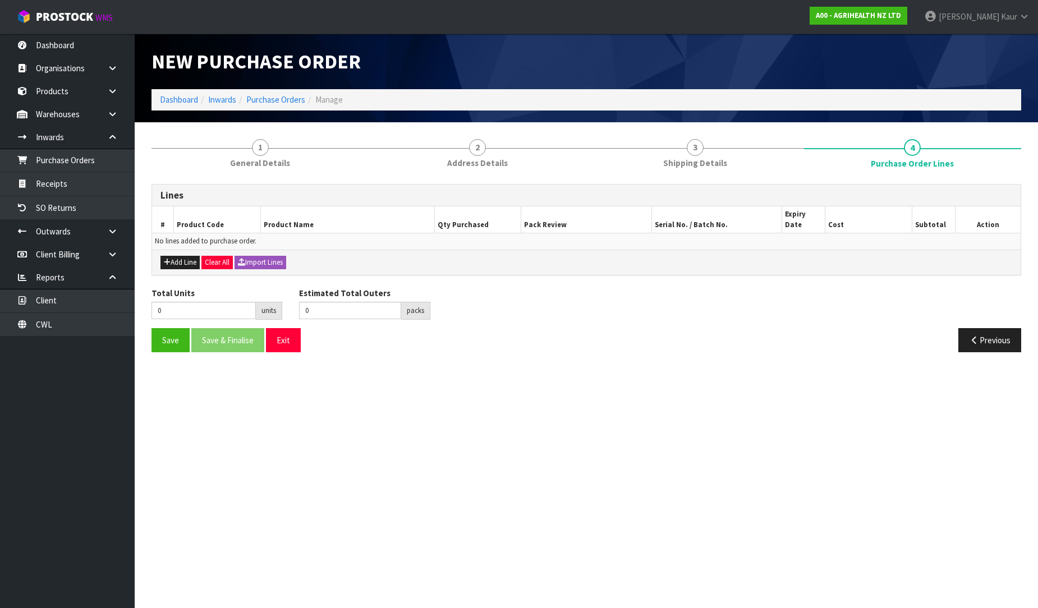
scroll to position [0, 0]
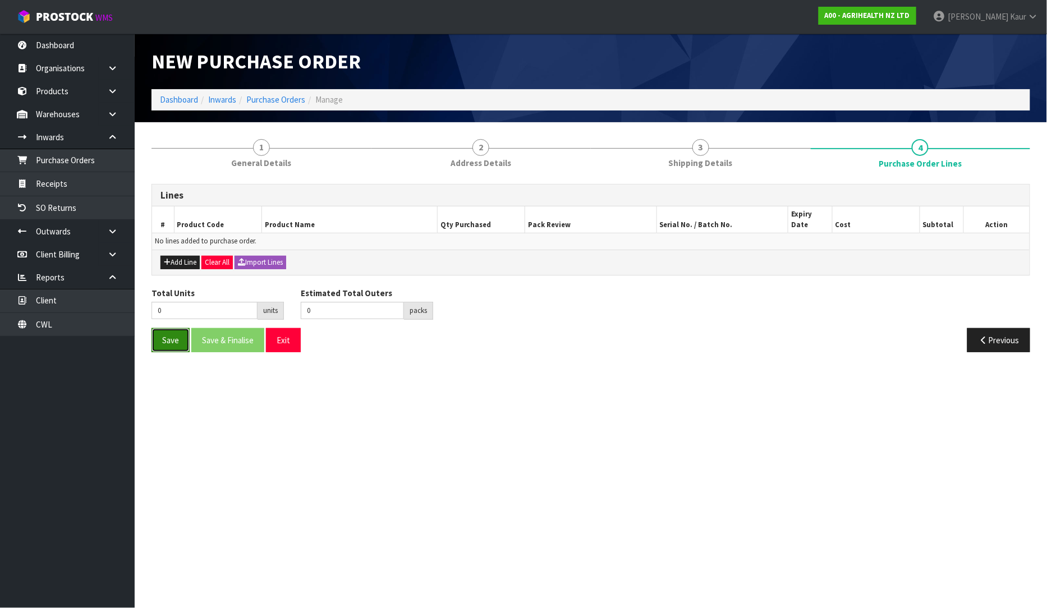
click at [165, 335] on button "Save" at bounding box center [170, 340] width 38 height 24
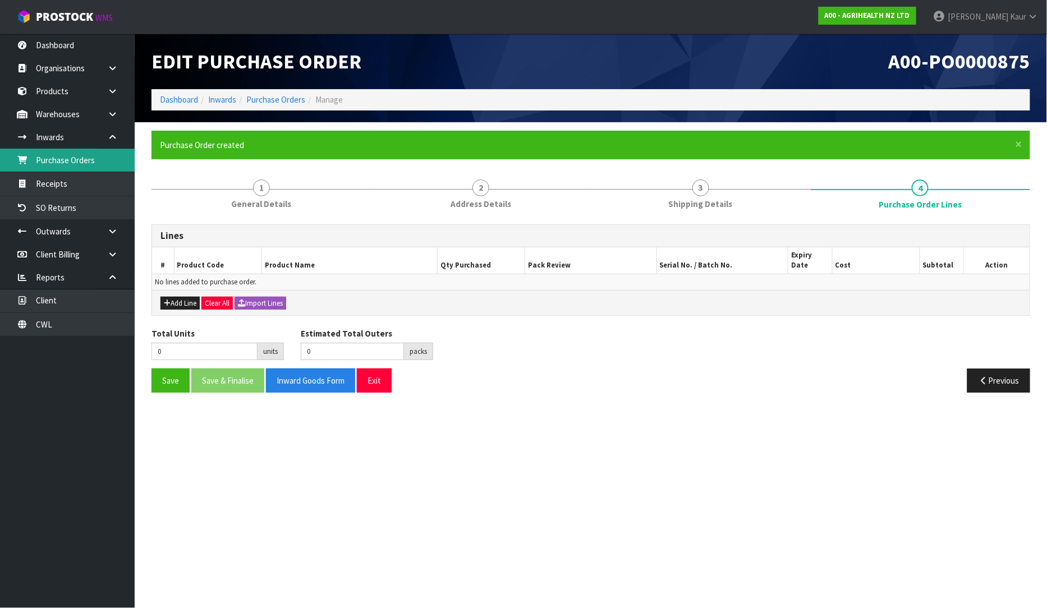
click at [57, 167] on link "Purchase Orders" at bounding box center [67, 160] width 135 height 23
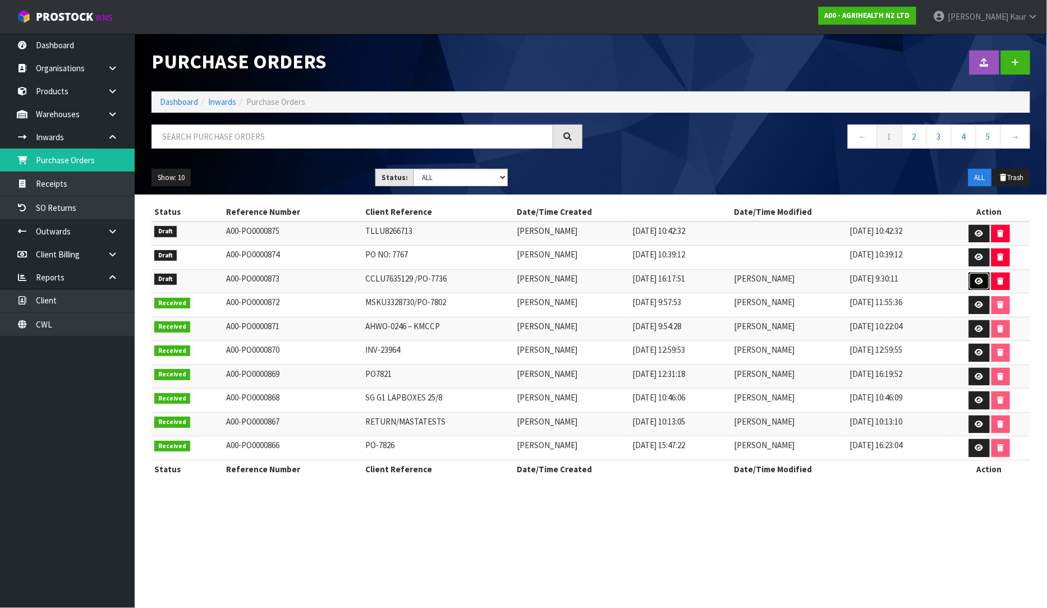
click at [978, 287] on link at bounding box center [979, 282] width 21 height 18
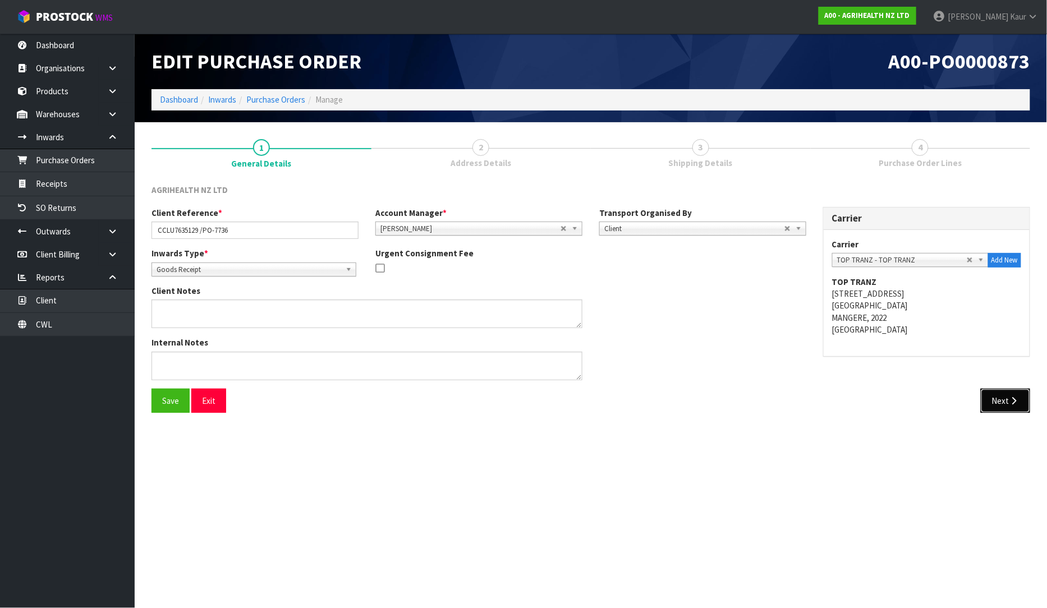
click at [990, 399] on button "Next" at bounding box center [1005, 401] width 49 height 24
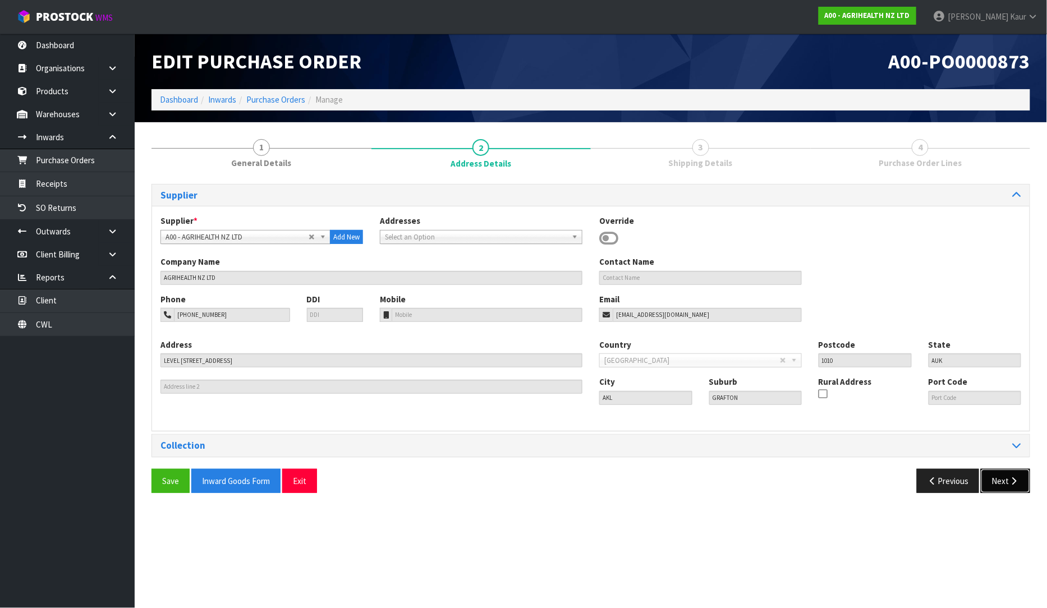
click at [1001, 479] on button "Next" at bounding box center [1005, 481] width 49 height 24
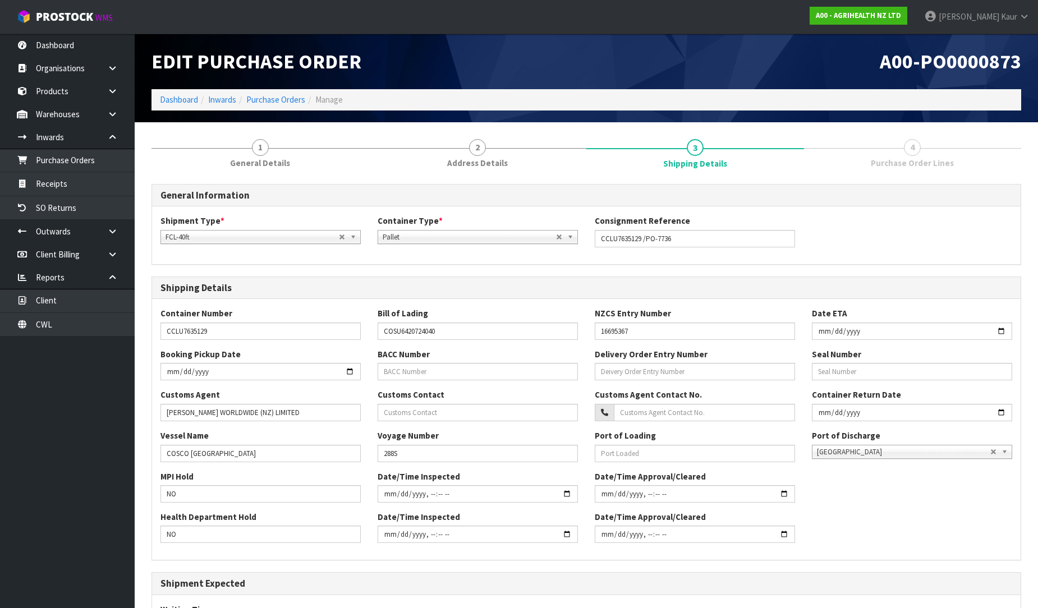
scroll to position [165, 0]
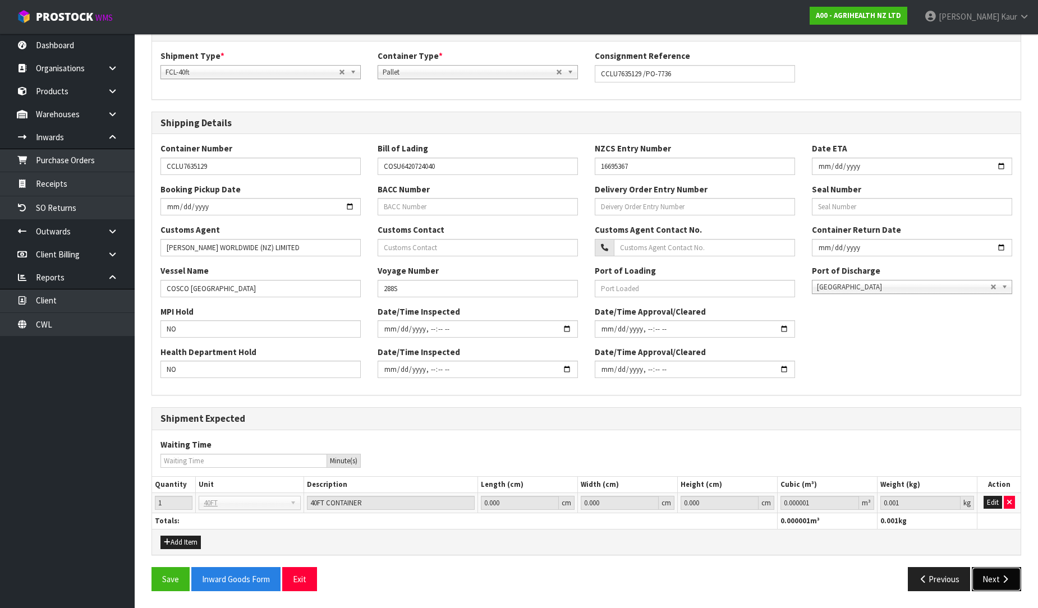
click at [997, 571] on button "Next" at bounding box center [996, 579] width 49 height 24
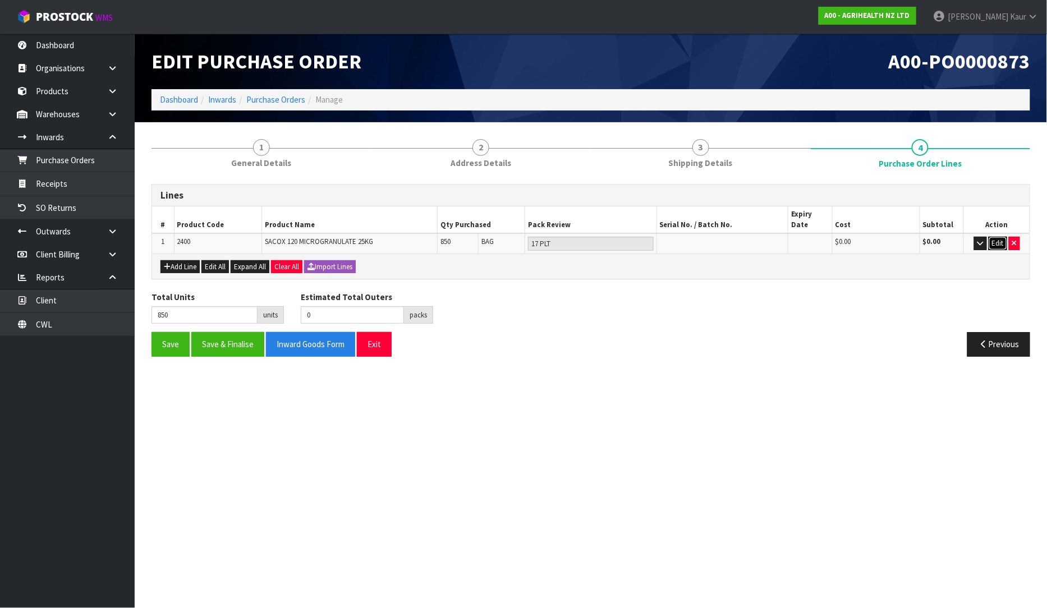
click at [996, 237] on button "Edit" at bounding box center [997, 243] width 19 height 13
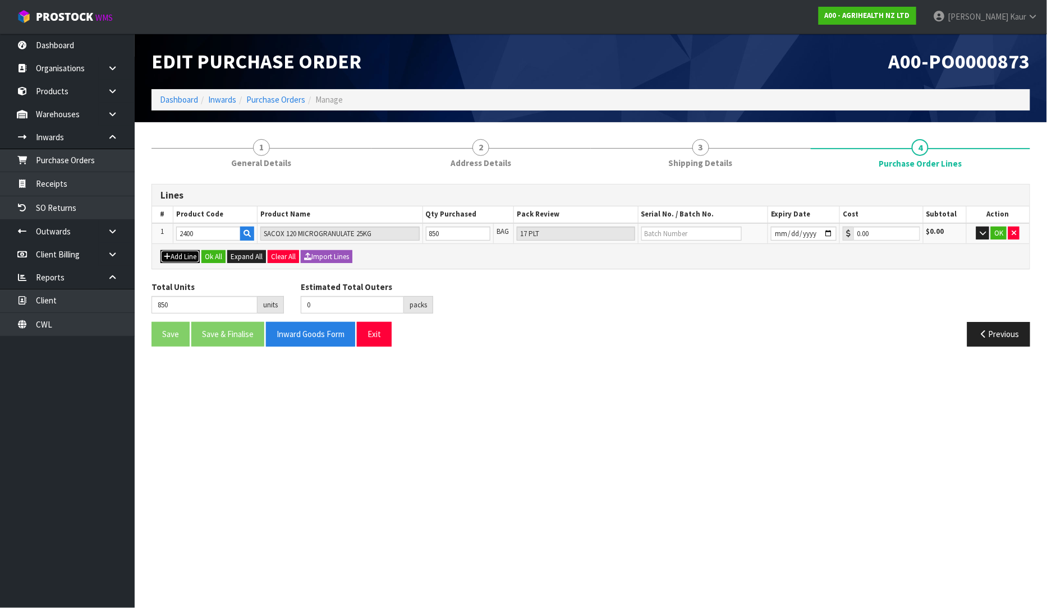
click at [187, 255] on button "Add Line" at bounding box center [179, 256] width 39 height 13
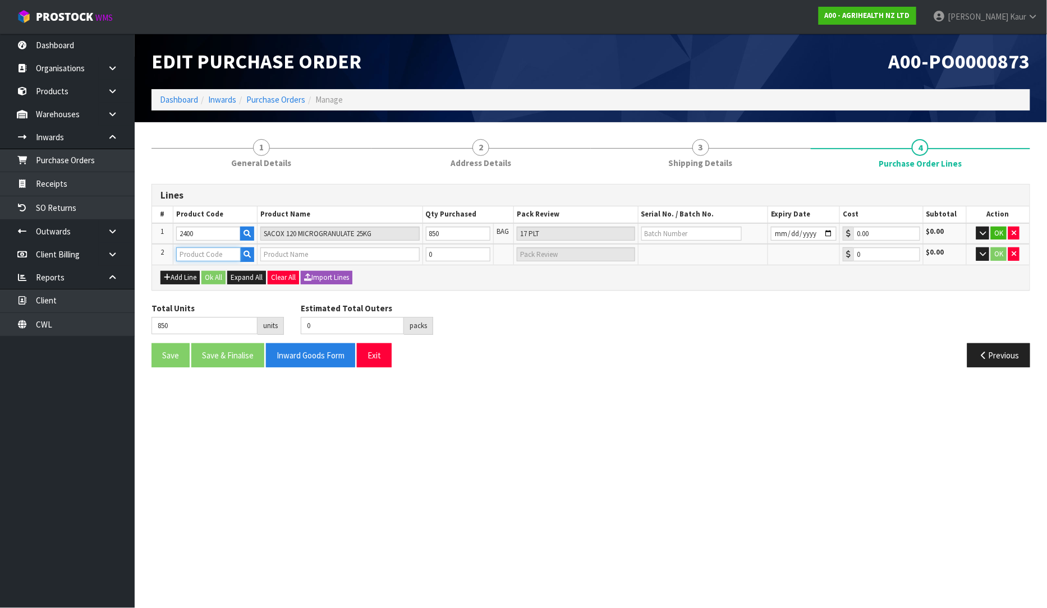
click at [189, 252] on input "text" at bounding box center [208, 254] width 65 height 14
drag, startPoint x: 444, startPoint y: 233, endPoint x: 395, endPoint y: 241, distance: 49.5
click at [395, 241] on tr "1 2400 SACOX 120 MICROGRANULATE 25KG 850 BAG 17 PLT 0.00 $0.00 OK" at bounding box center [590, 233] width 877 height 21
drag, startPoint x: 455, startPoint y: 250, endPoint x: 425, endPoint y: 250, distance: 29.7
click at [426, 250] on input "0" at bounding box center [458, 254] width 65 height 14
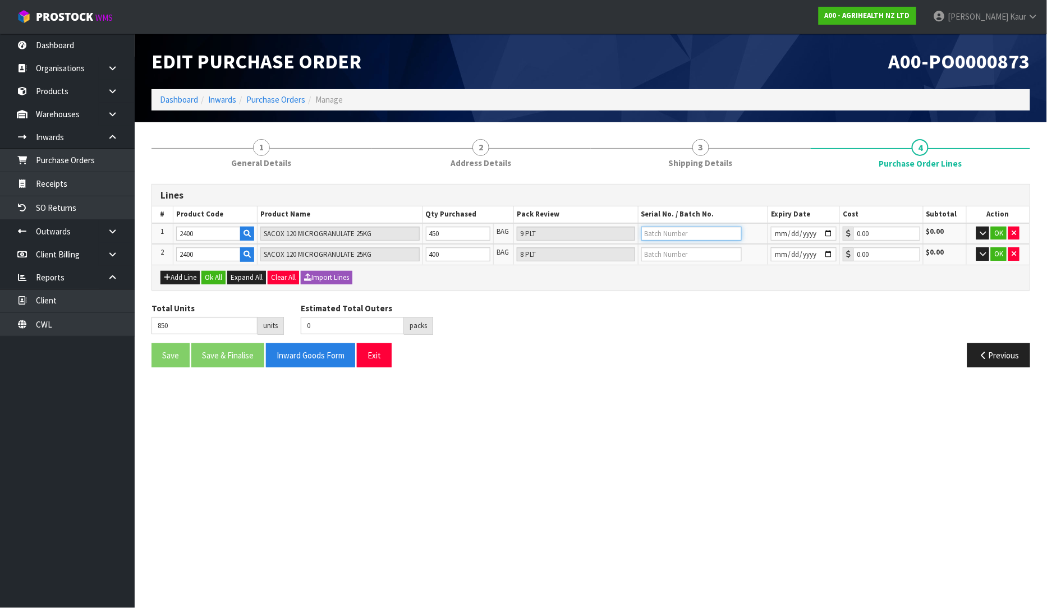
click at [664, 236] on input "text" at bounding box center [691, 234] width 100 height 14
paste input "25060587182"
click at [684, 256] on input "text" at bounding box center [691, 254] width 100 height 14
paste input "25060587183"
click at [776, 227] on input "date" at bounding box center [804, 234] width 66 height 14
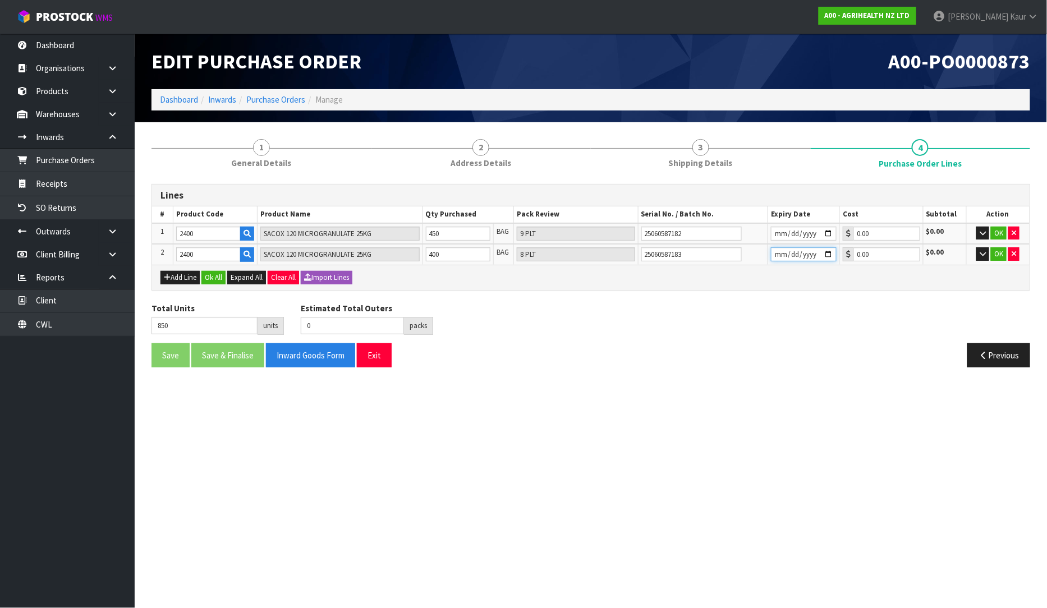
click at [776, 248] on input "date" at bounding box center [804, 254] width 66 height 14
click at [217, 279] on button "Ok All" at bounding box center [213, 277] width 24 height 13
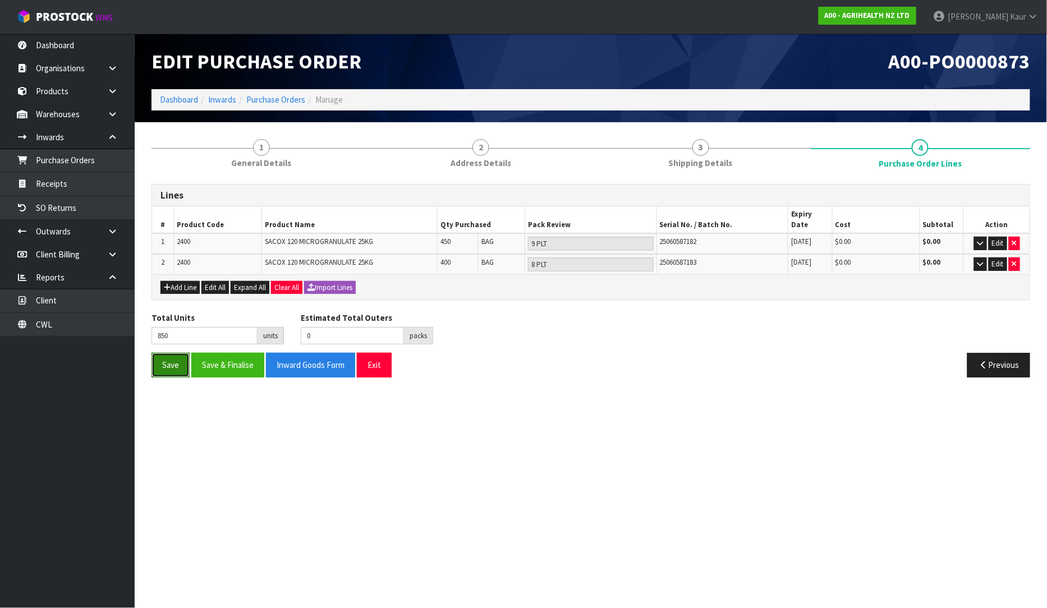
click at [176, 353] on button "Save" at bounding box center [170, 365] width 38 height 24
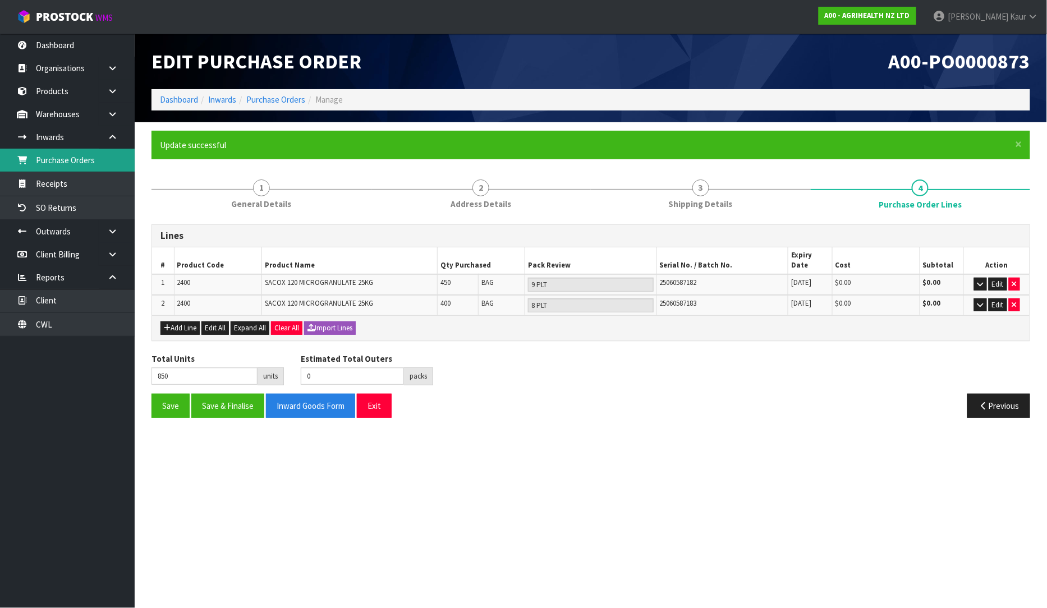
click at [108, 161] on link "Purchase Orders" at bounding box center [67, 160] width 135 height 23
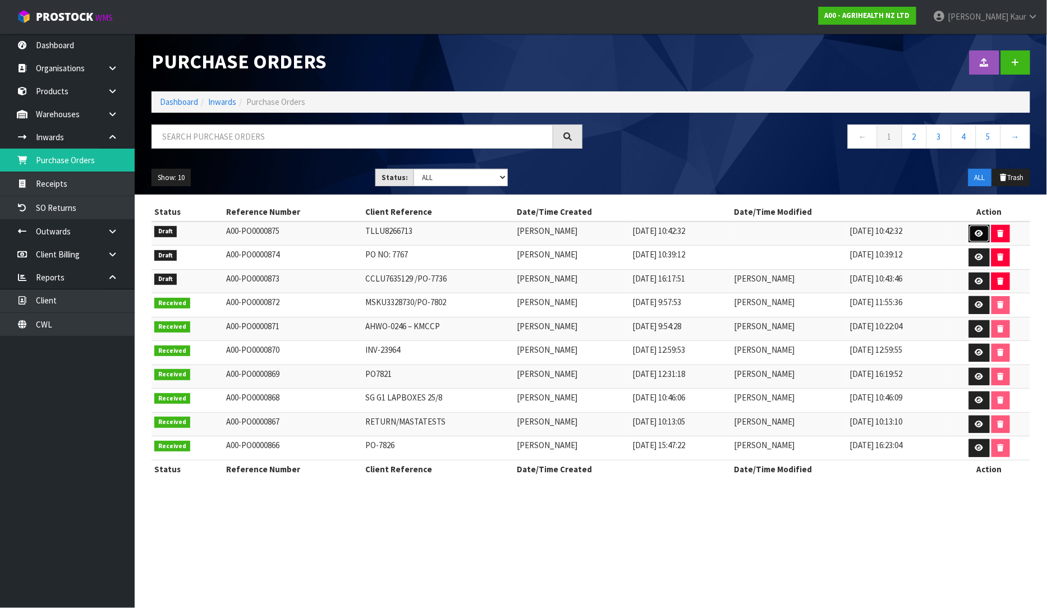
click at [973, 237] on link at bounding box center [979, 234] width 21 height 18
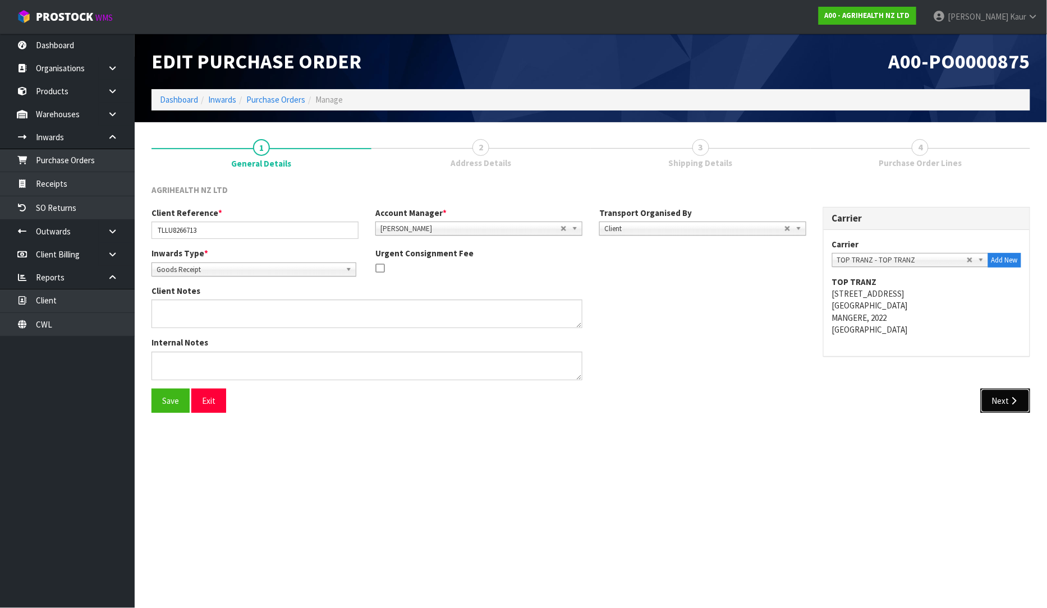
click at [1015, 402] on icon "button" at bounding box center [1014, 401] width 11 height 8
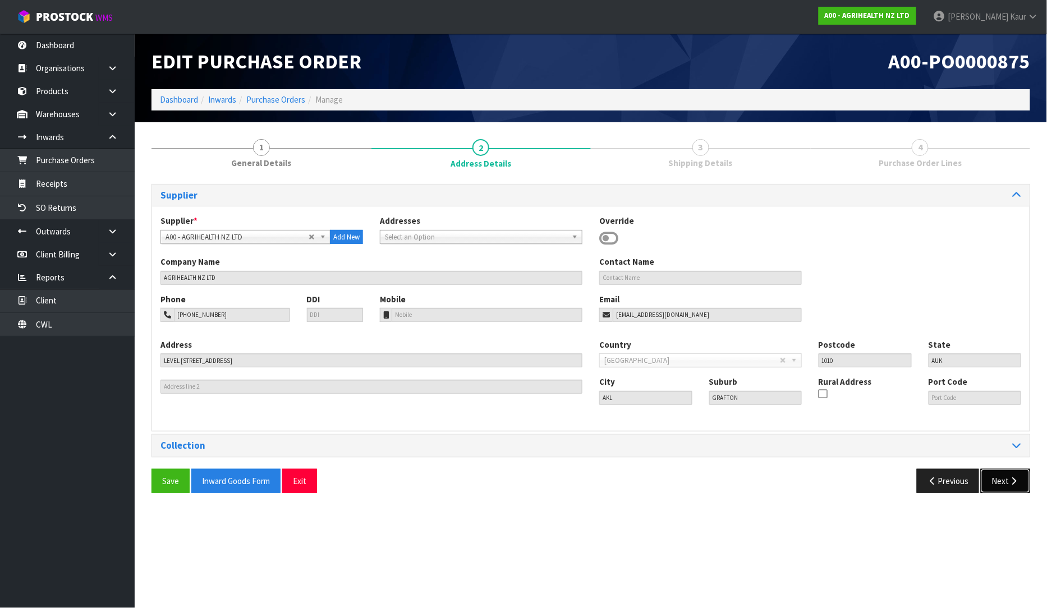
click at [1019, 484] on button "Next" at bounding box center [1005, 481] width 49 height 24
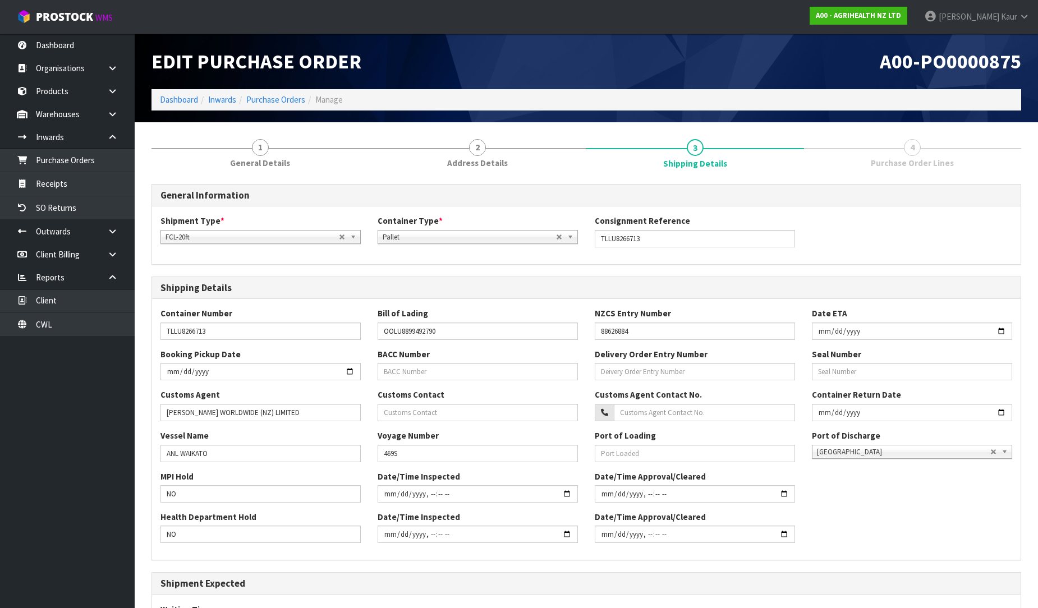
scroll to position [165, 0]
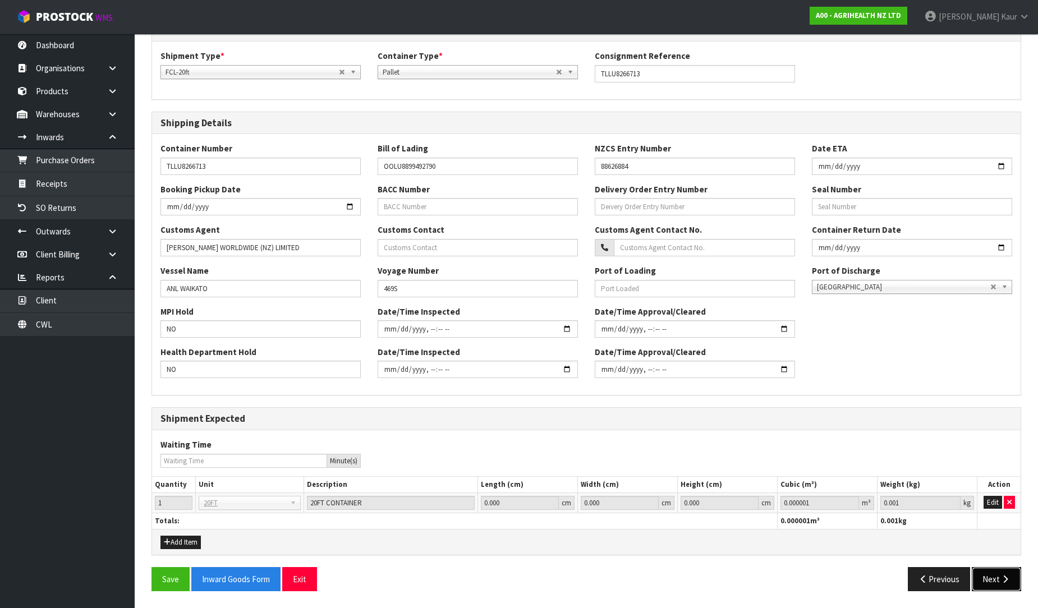
click at [1006, 589] on button "Next" at bounding box center [996, 579] width 49 height 24
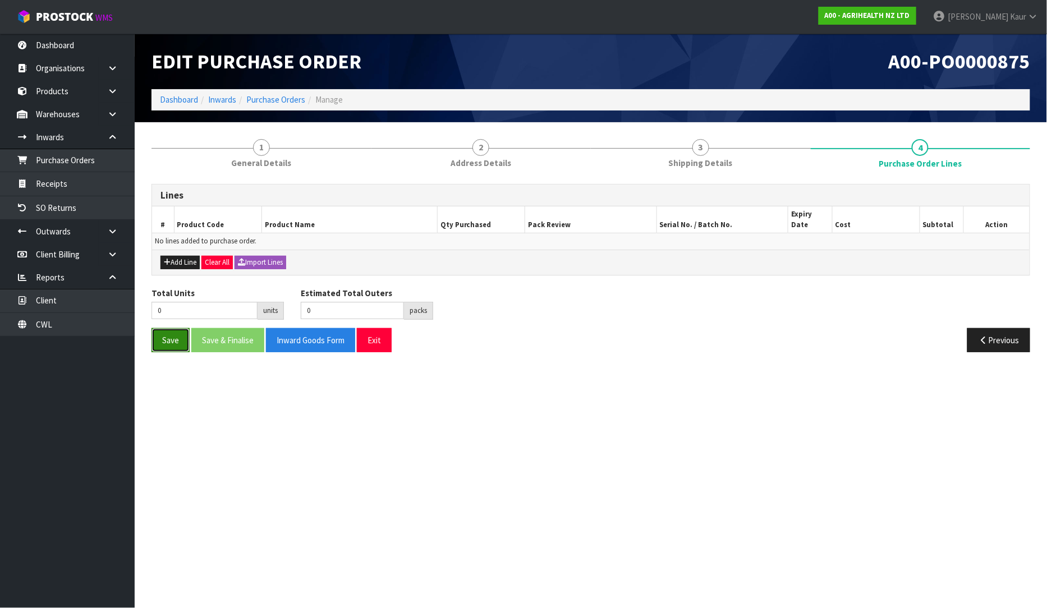
click at [173, 332] on button "Save" at bounding box center [170, 340] width 38 height 24
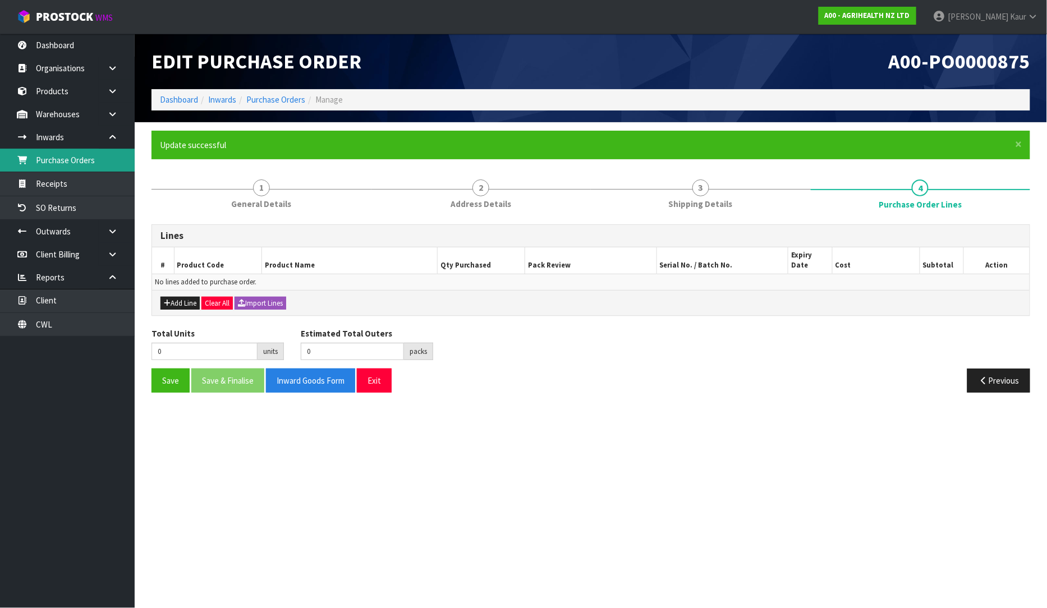
click at [88, 153] on link "Purchase Orders" at bounding box center [67, 160] width 135 height 23
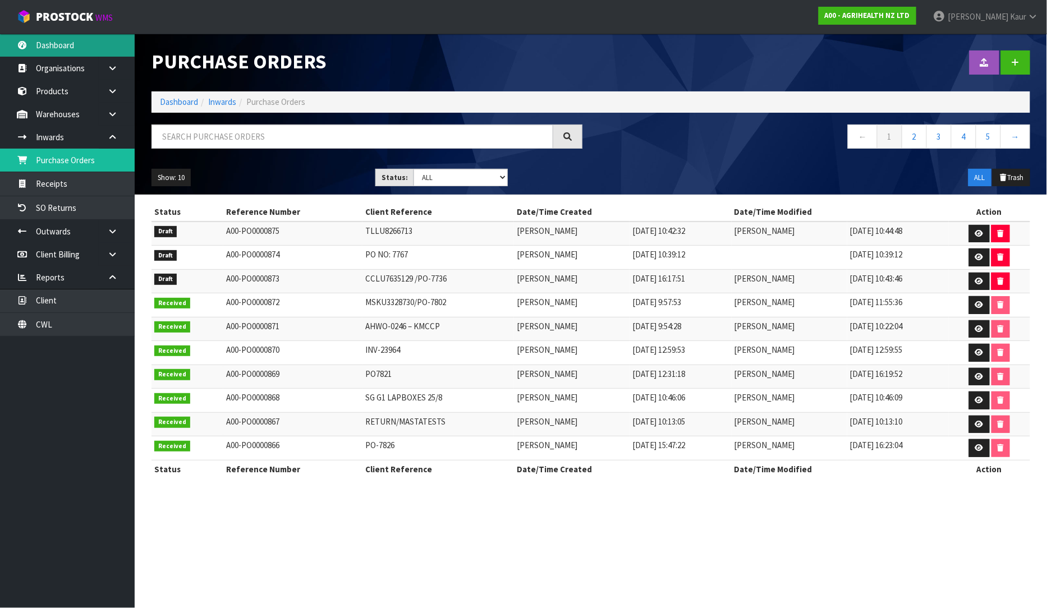
click at [70, 51] on link "Dashboard" at bounding box center [67, 45] width 135 height 23
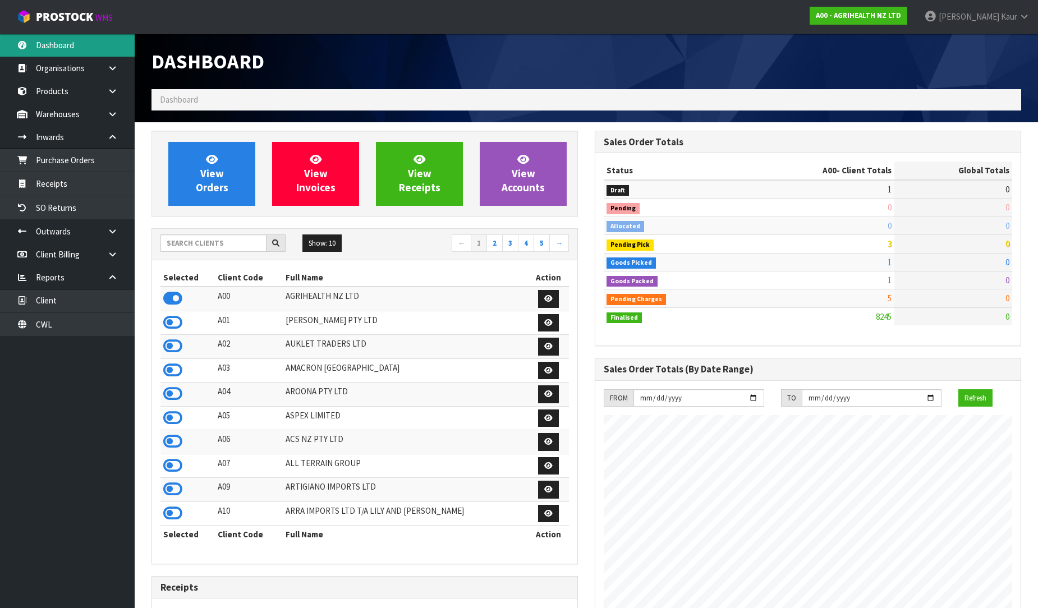
scroll to position [850, 443]
click at [183, 243] on input "text" at bounding box center [213, 242] width 106 height 17
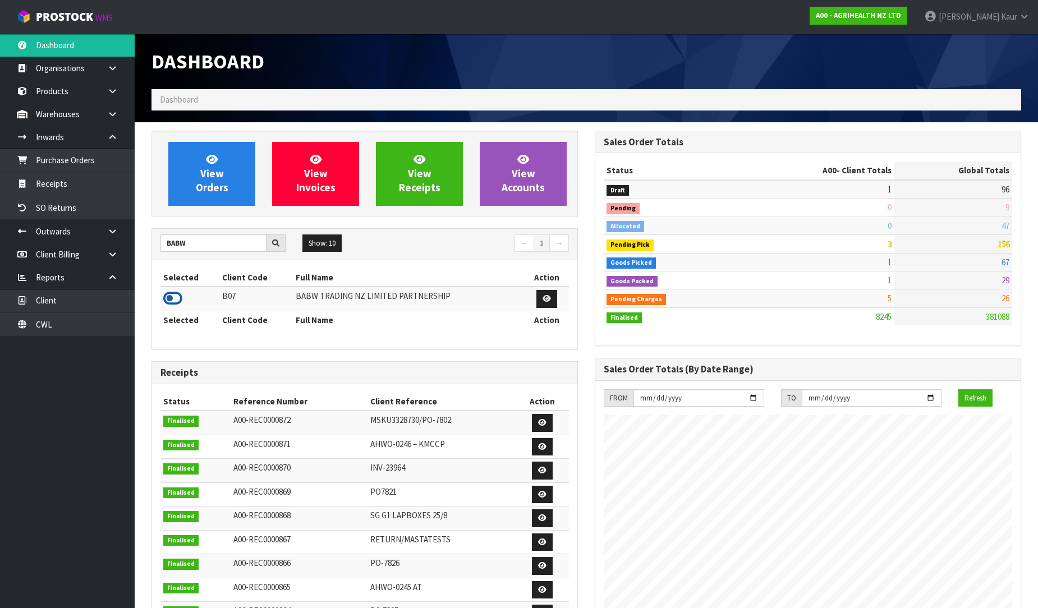
click at [172, 296] on icon at bounding box center [172, 298] width 19 height 17
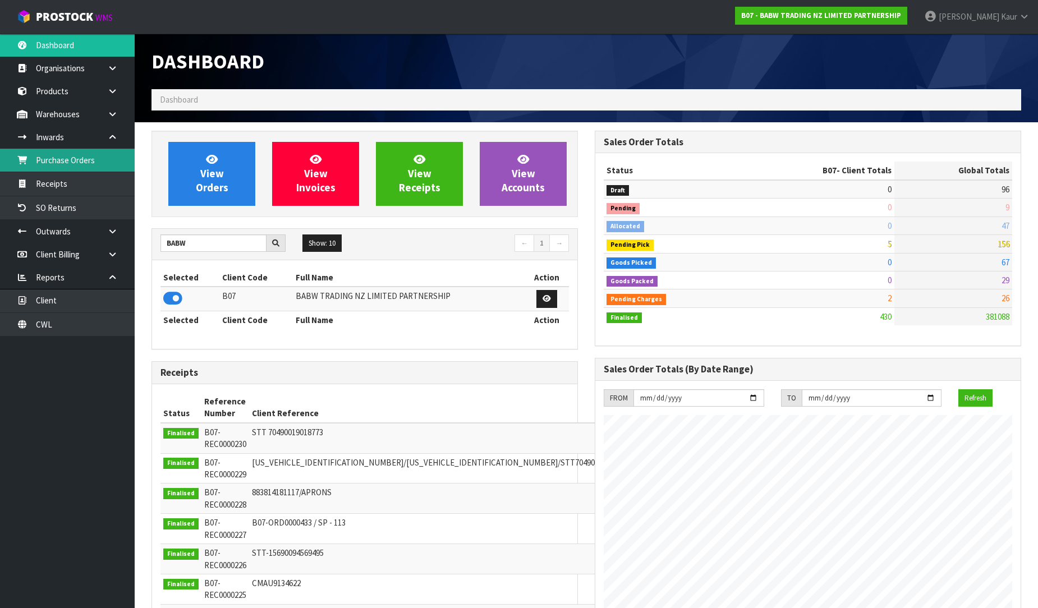
click at [65, 149] on link "Purchase Orders" at bounding box center [67, 160] width 135 height 23
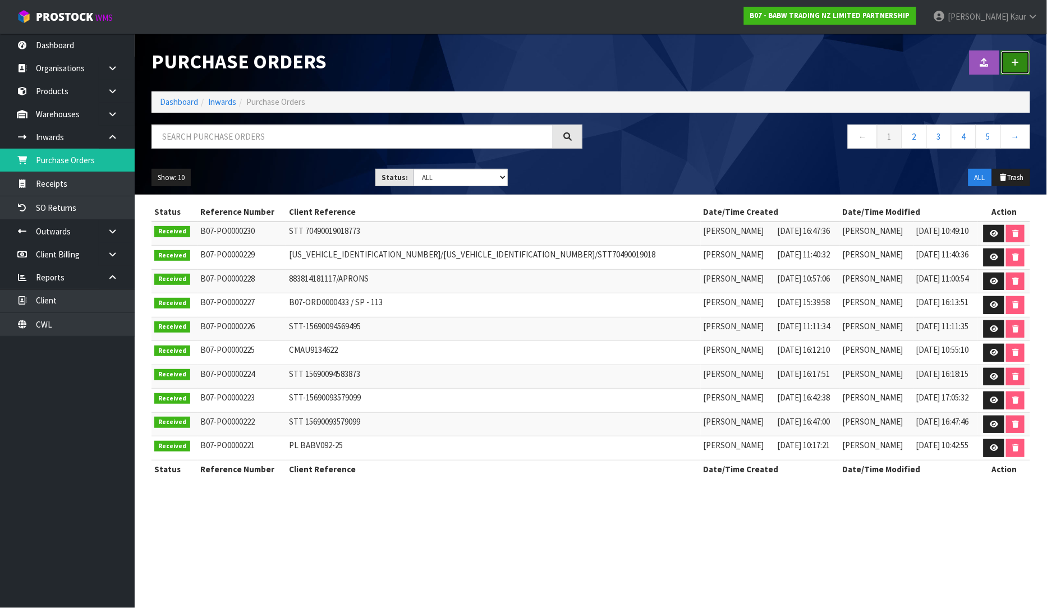
click at [1010, 62] on link at bounding box center [1015, 62] width 29 height 24
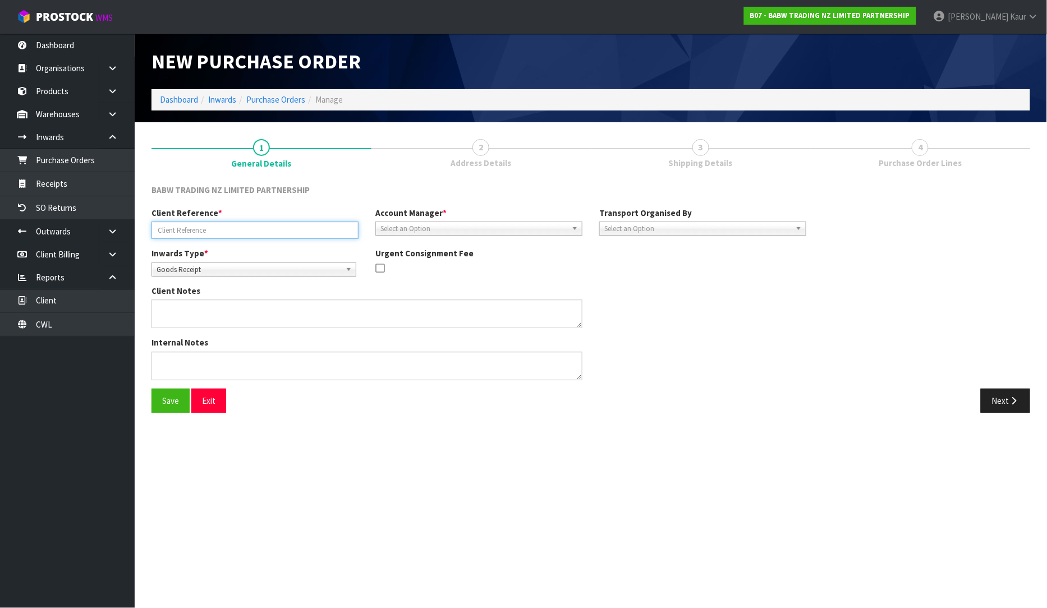
click at [227, 223] on input "text" at bounding box center [254, 230] width 207 height 17
paste input "STT 15690095918575"
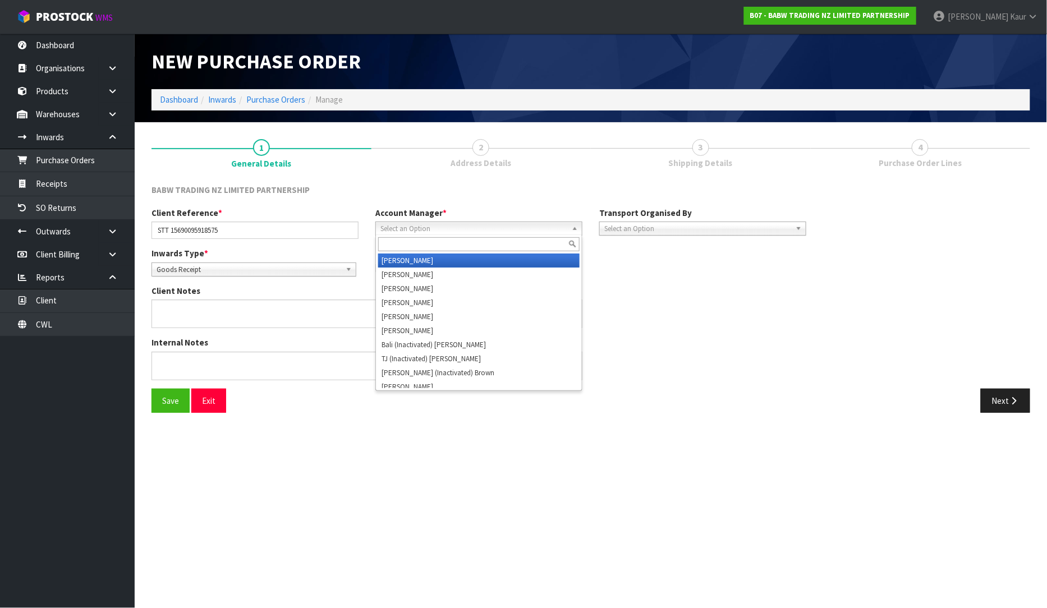
click at [430, 233] on span "Select an Option" at bounding box center [473, 228] width 187 height 13
click at [422, 262] on li "V ineeta Lingam" at bounding box center [478, 261] width 201 height 14
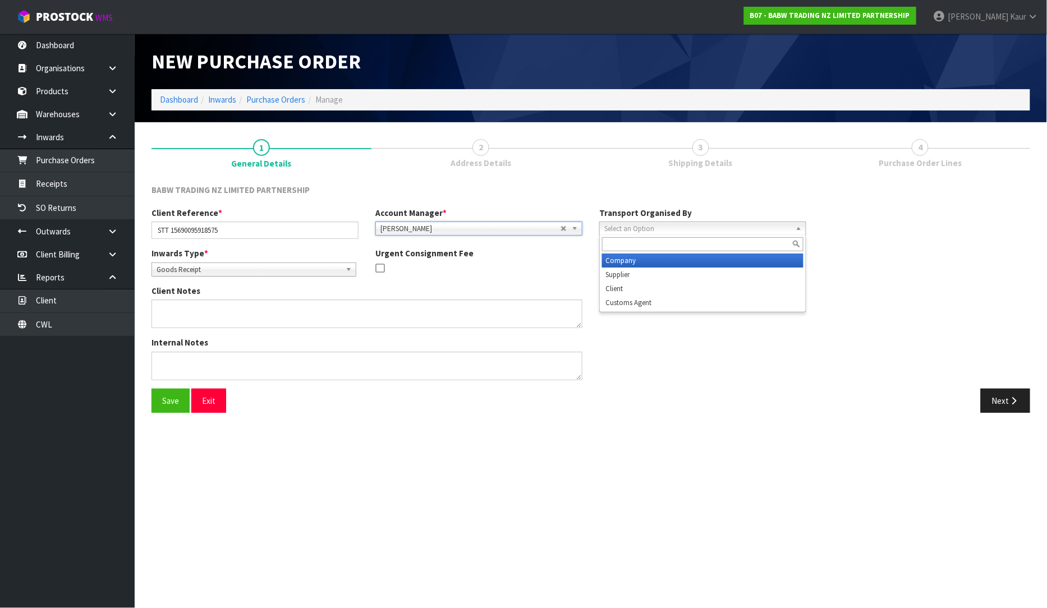
click at [617, 231] on span "Select an Option" at bounding box center [697, 228] width 187 height 13
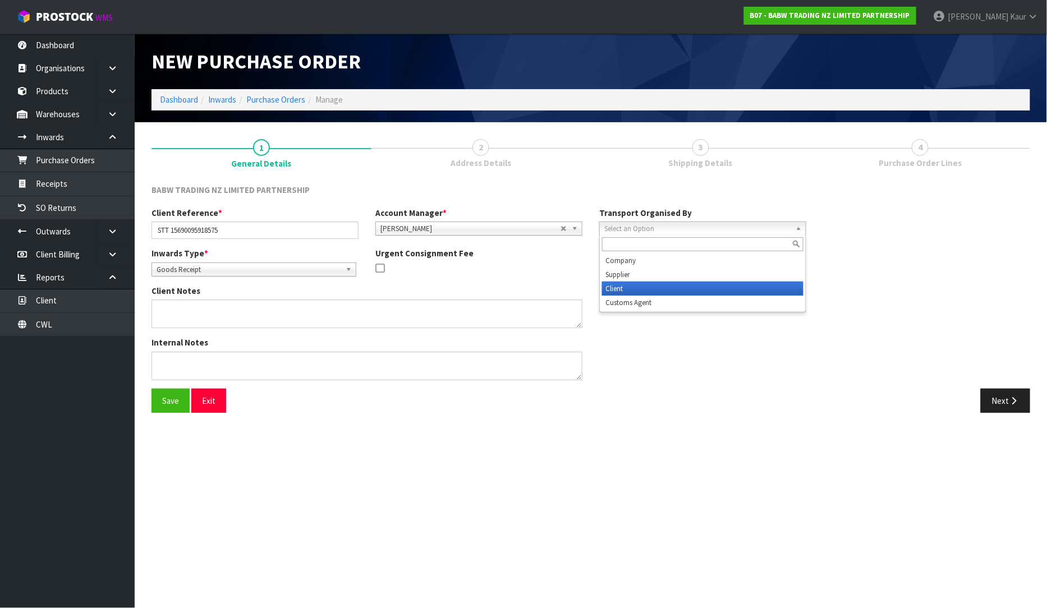
click at [622, 287] on li "Client" at bounding box center [702, 289] width 201 height 14
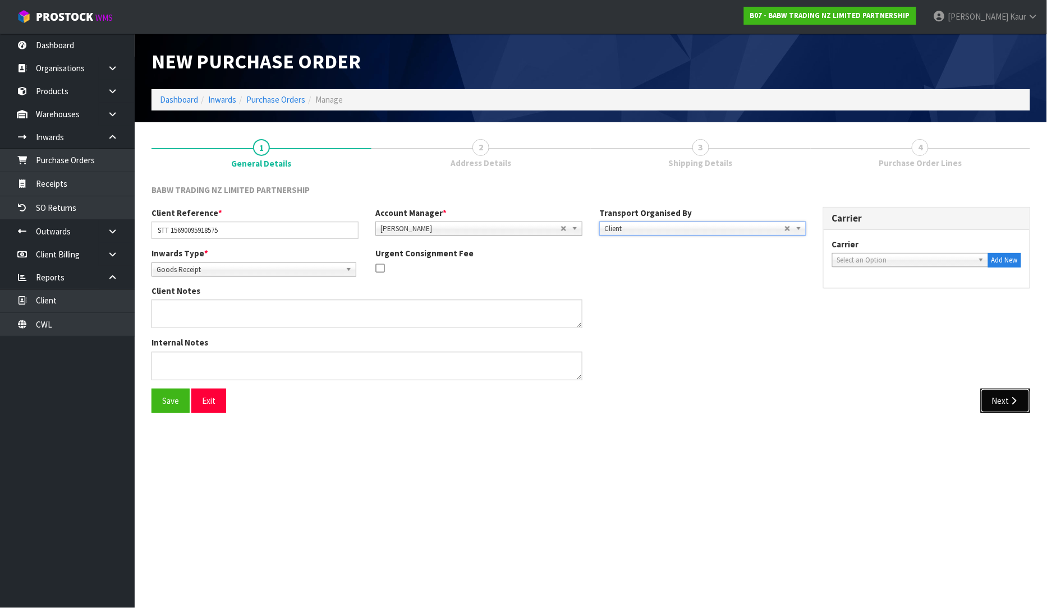
click at [1023, 401] on button "Next" at bounding box center [1005, 401] width 49 height 24
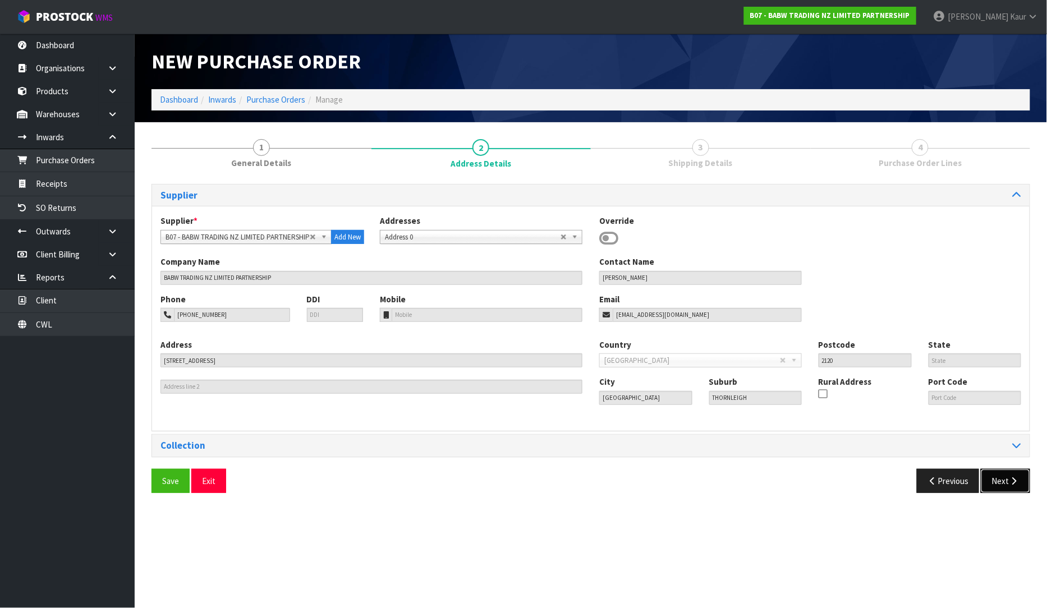
click at [1004, 475] on button "Next" at bounding box center [1005, 481] width 49 height 24
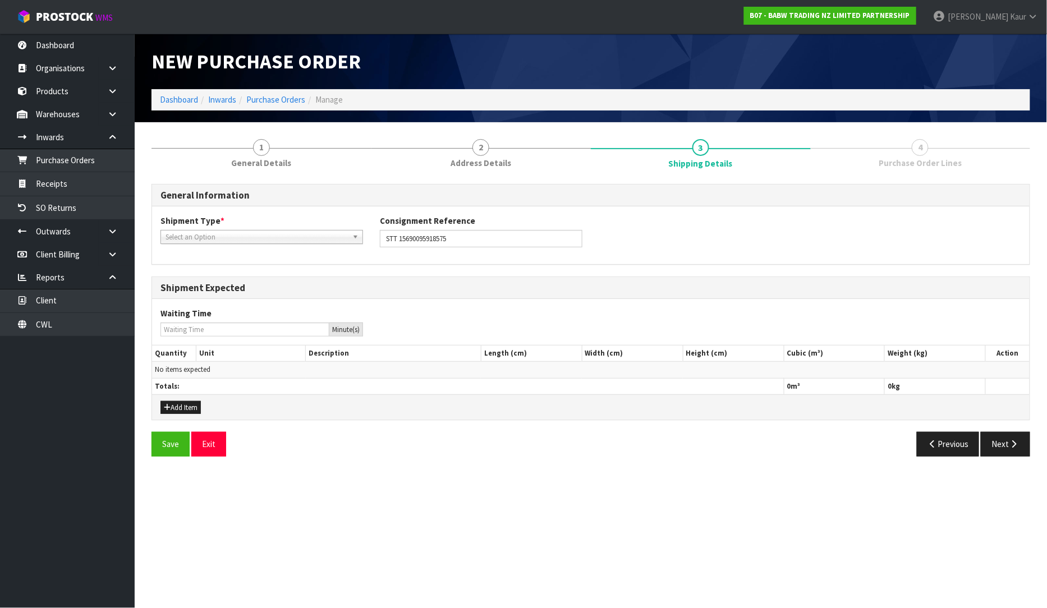
click at [265, 231] on span "Select an Option" at bounding box center [256, 237] width 182 height 13
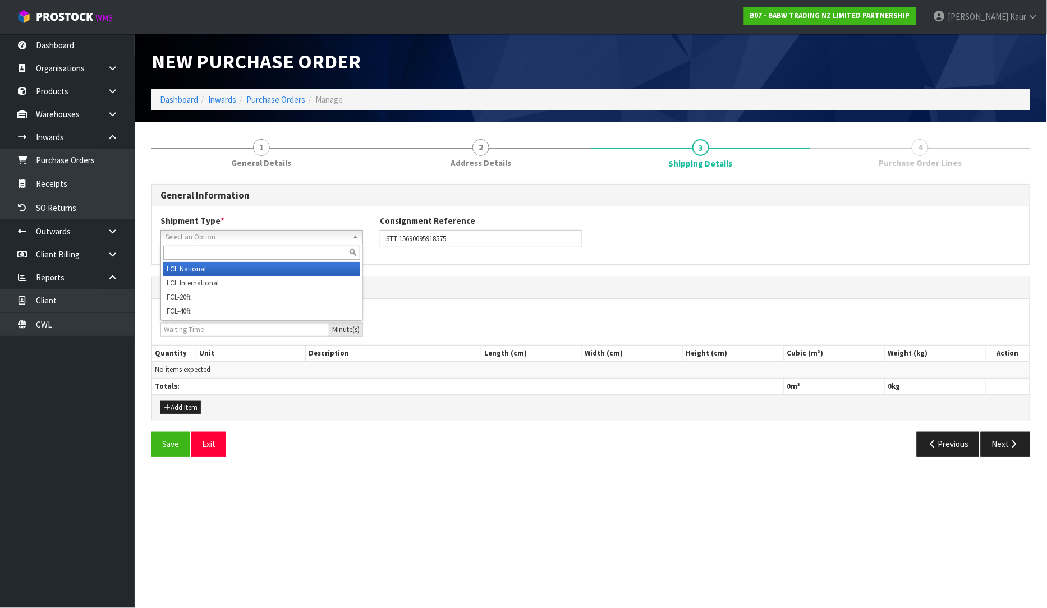
click at [256, 264] on li "LCL National" at bounding box center [261, 269] width 197 height 14
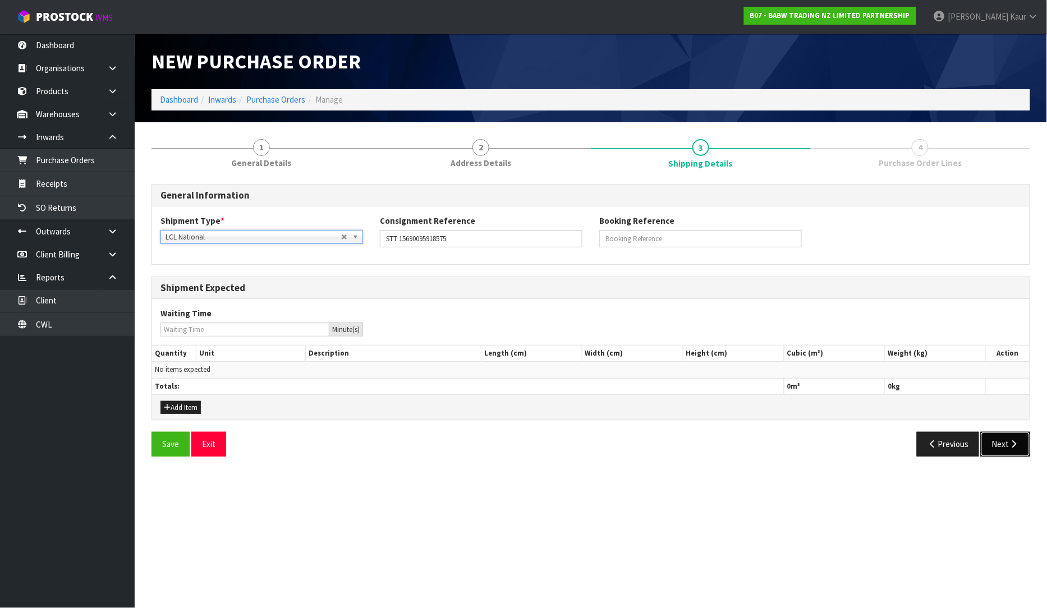
click at [992, 442] on button "Next" at bounding box center [1005, 444] width 49 height 24
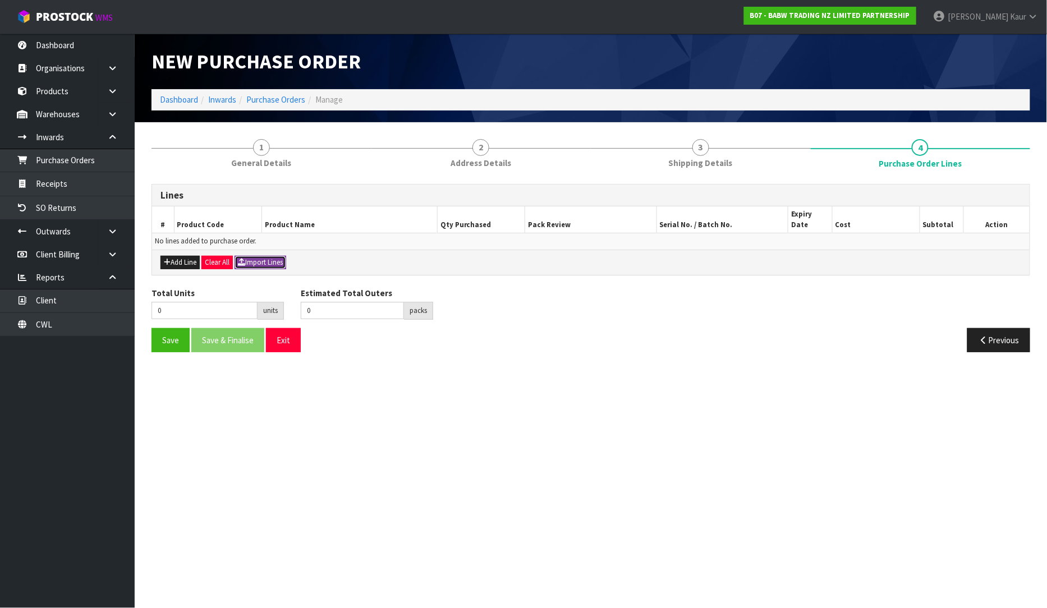
click at [269, 256] on button "Import Lines" at bounding box center [260, 262] width 52 height 13
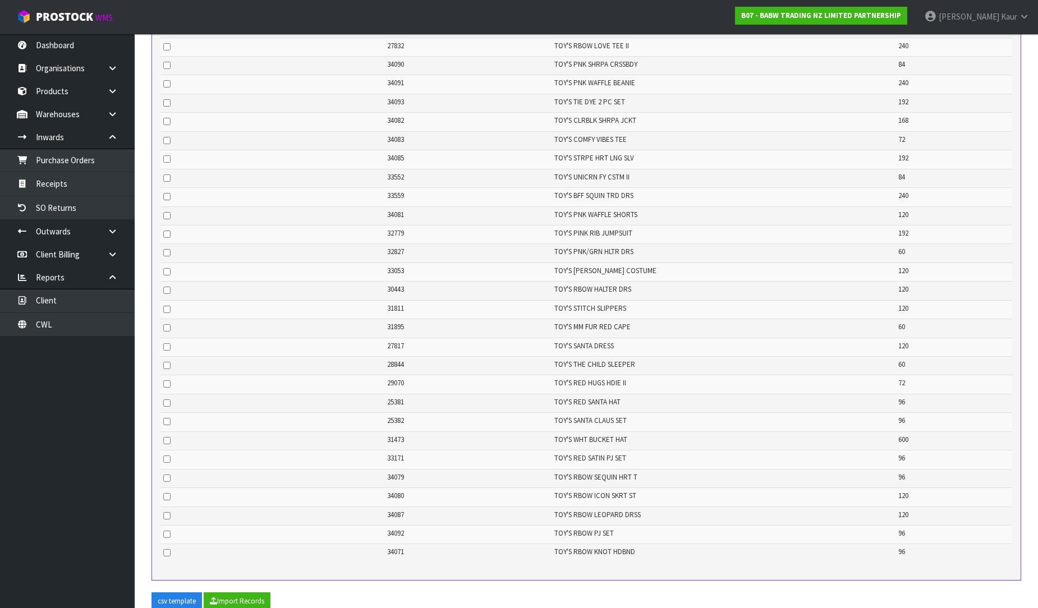
scroll to position [546, 0]
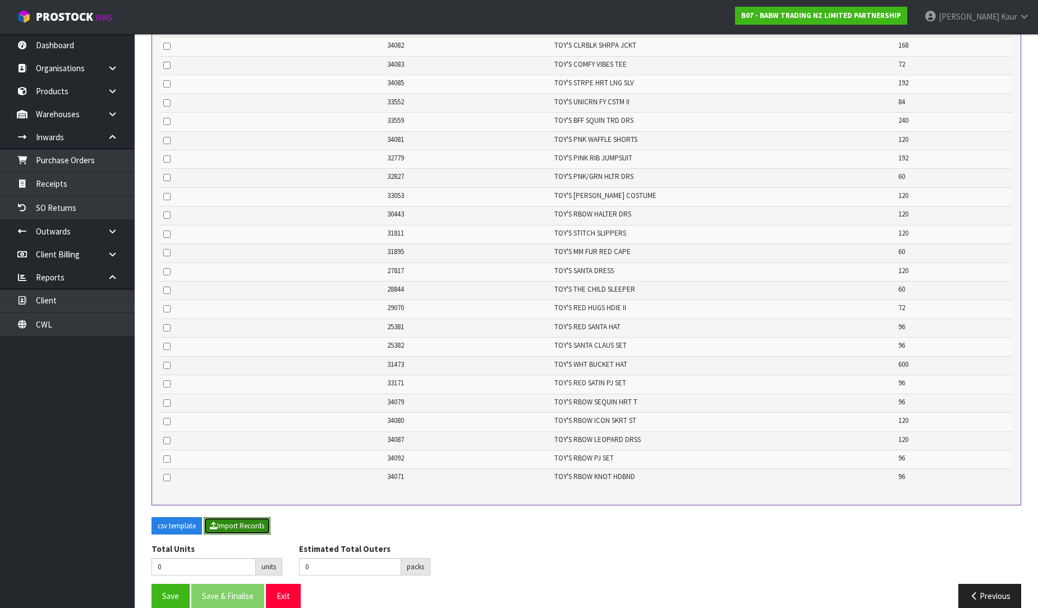
click at [250, 517] on button "Import Records" at bounding box center [237, 526] width 67 height 18
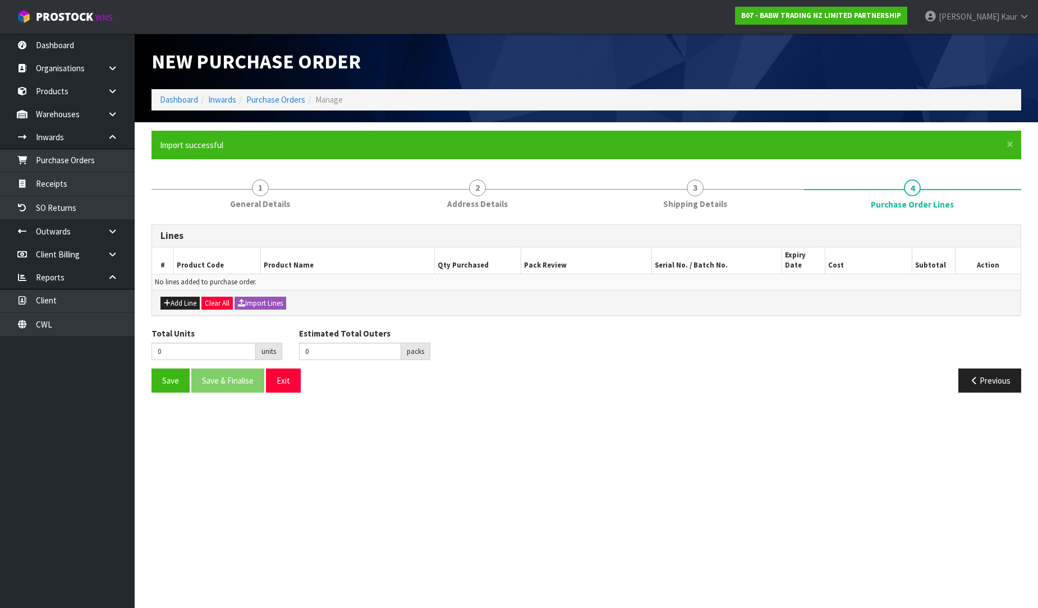
scroll to position [0, 0]
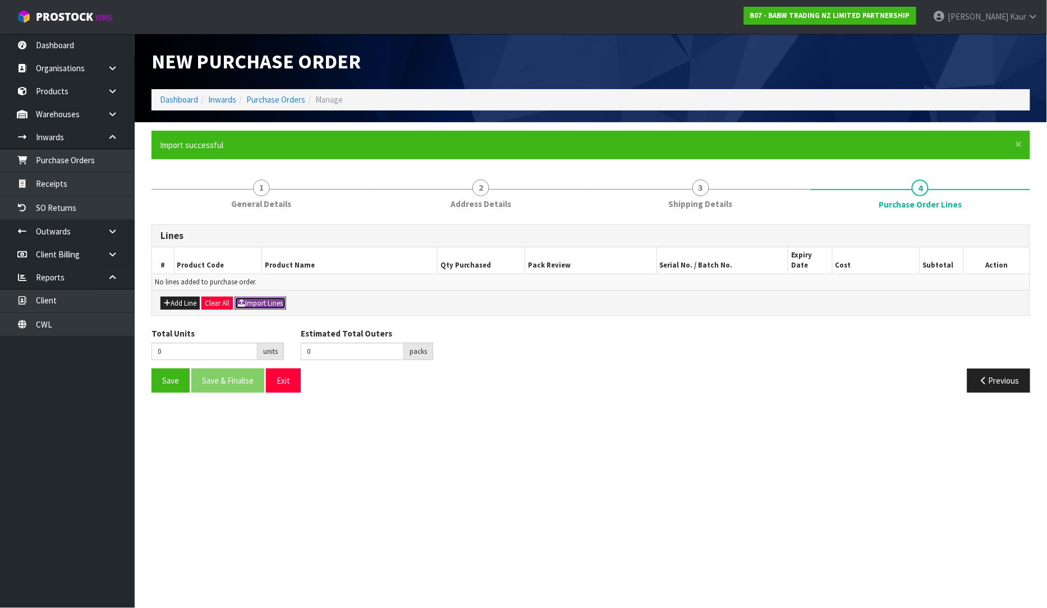
click at [251, 297] on button "Import Lines" at bounding box center [260, 303] width 52 height 13
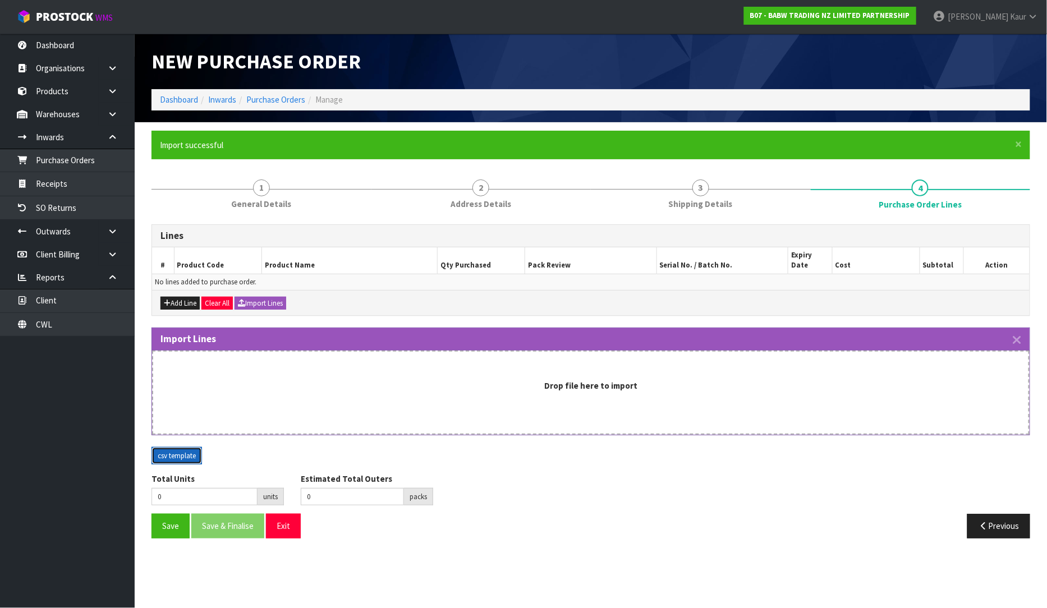
click at [172, 447] on button "csv template" at bounding box center [176, 456] width 50 height 18
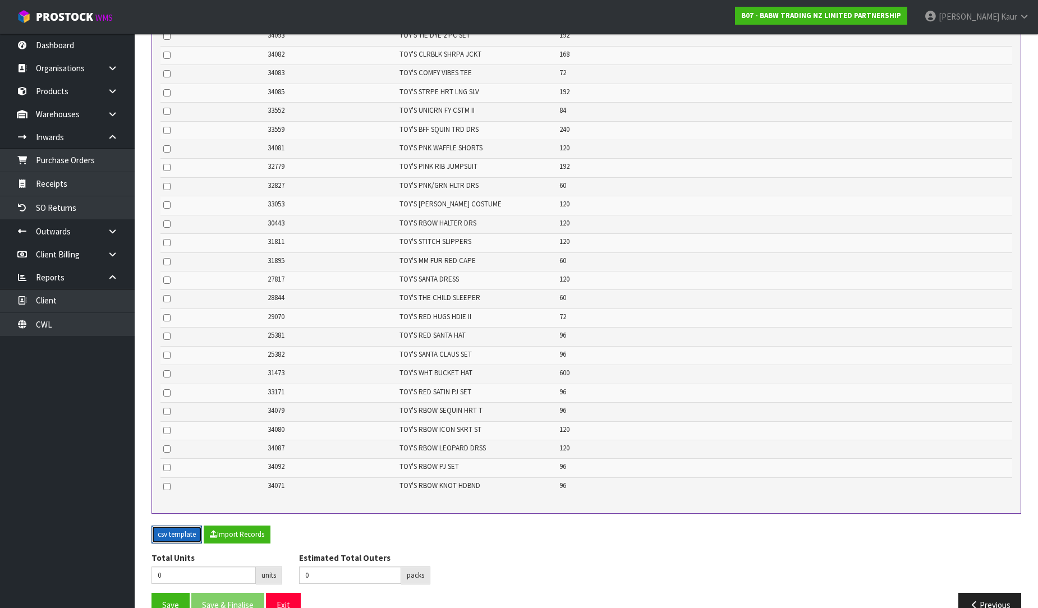
scroll to position [587, 0]
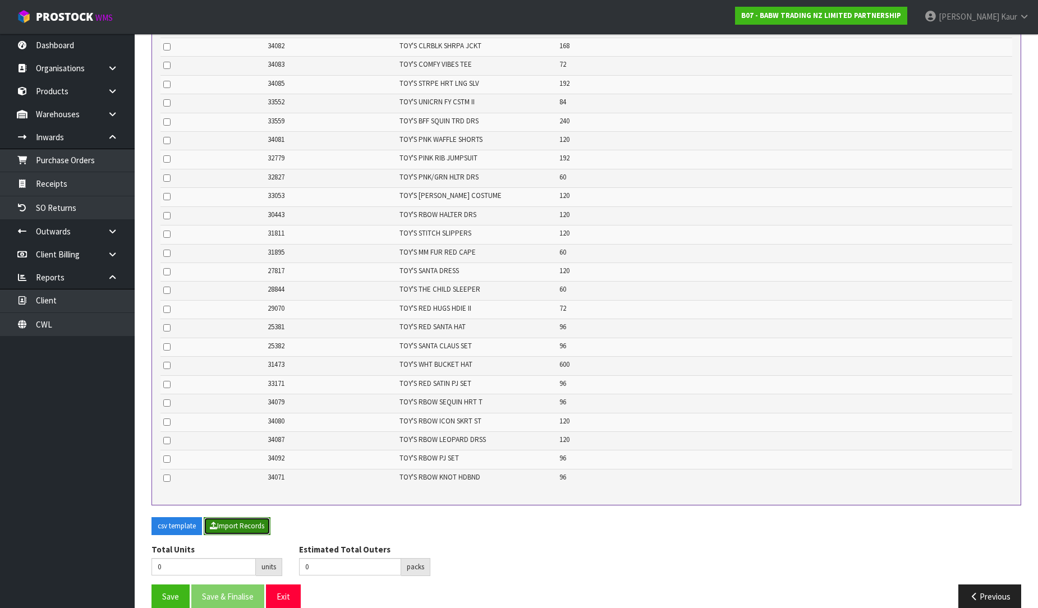
click at [221, 517] on button "Import Records" at bounding box center [237, 526] width 67 height 18
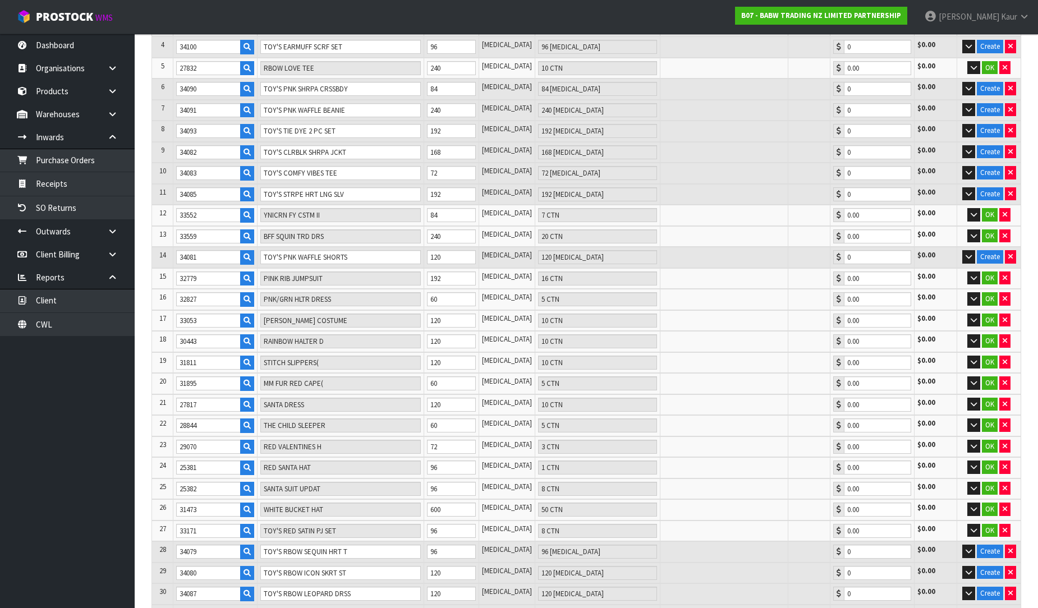
scroll to position [123, 0]
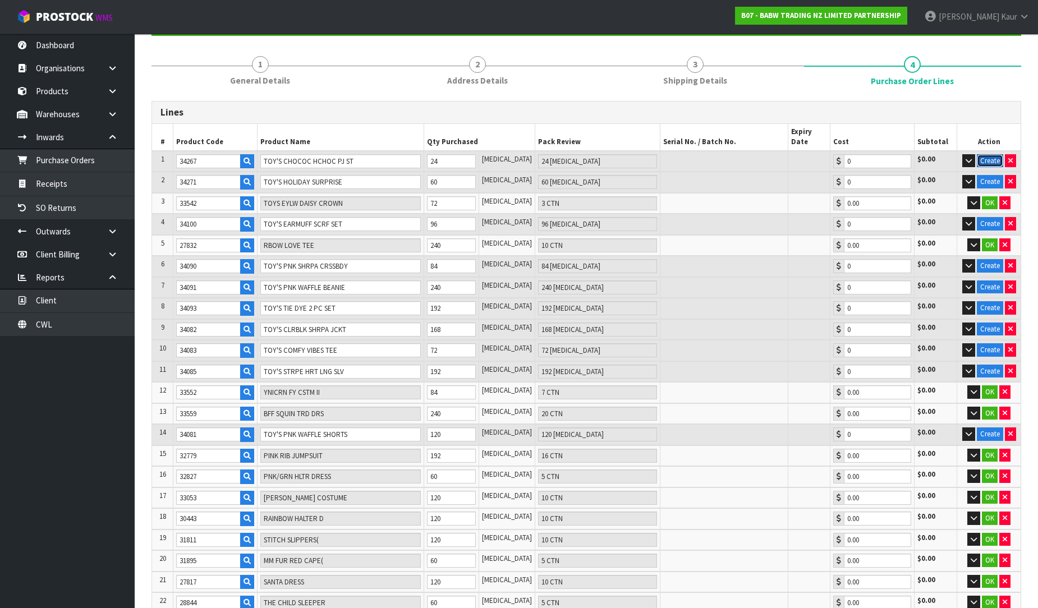
click at [1000, 154] on button "Create" at bounding box center [990, 160] width 26 height 13
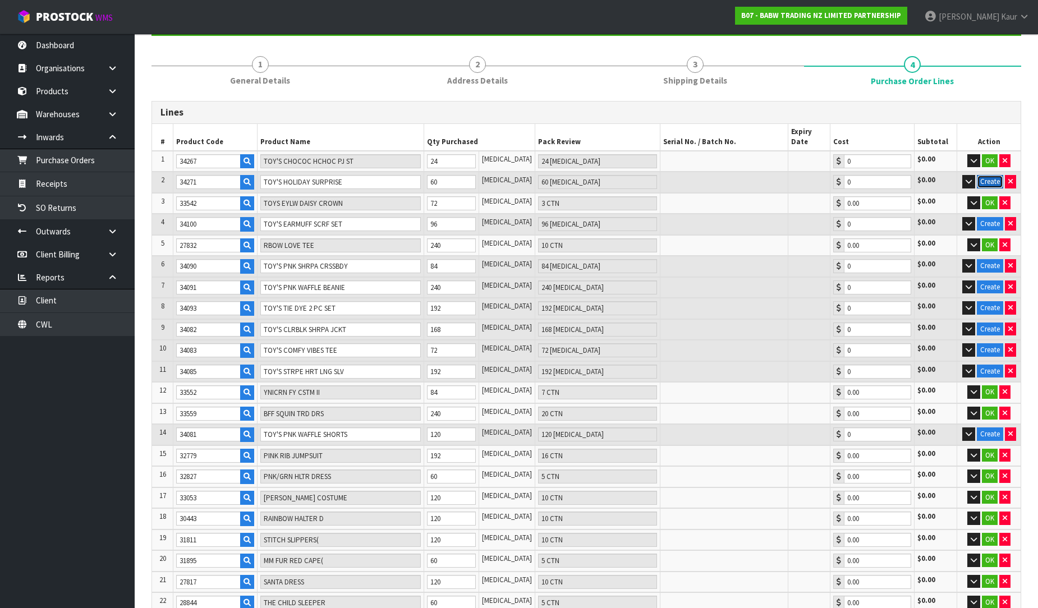
click at [986, 175] on button "Create" at bounding box center [990, 181] width 26 height 13
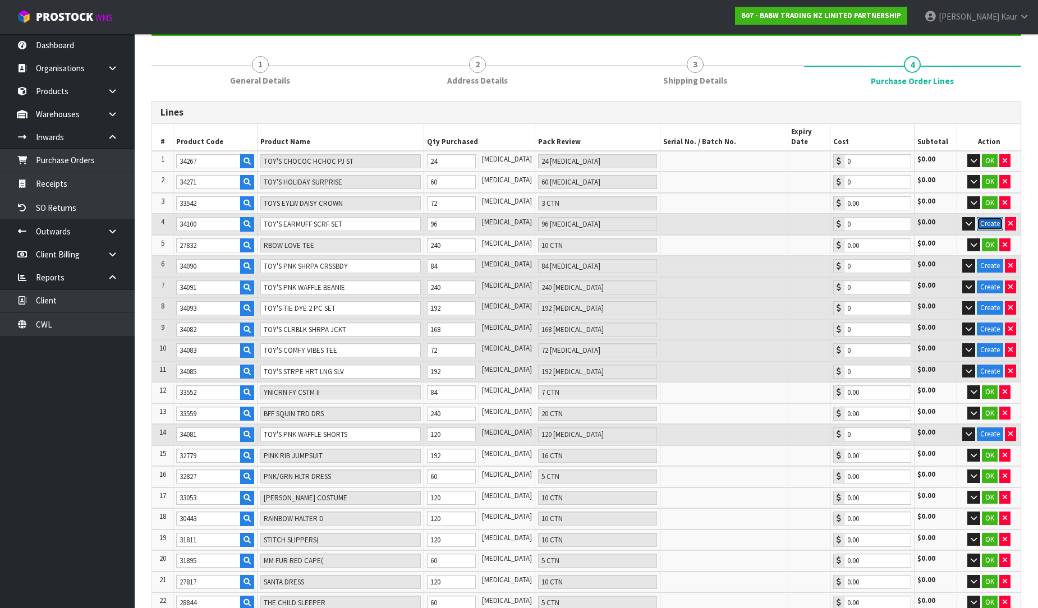
click at [989, 217] on button "Create" at bounding box center [990, 223] width 26 height 13
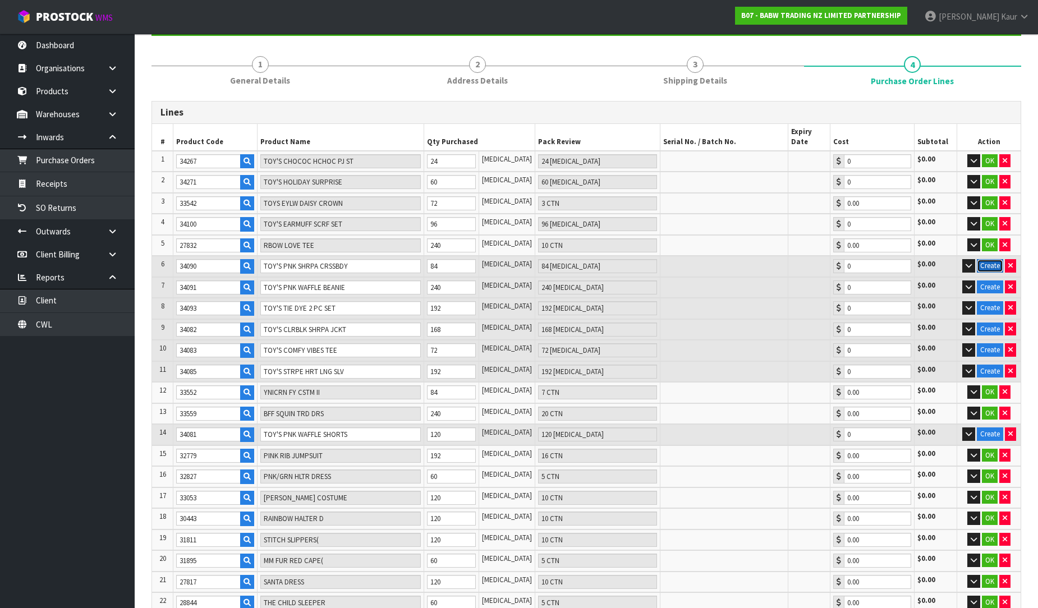
click at [991, 259] on button "Create" at bounding box center [990, 265] width 26 height 13
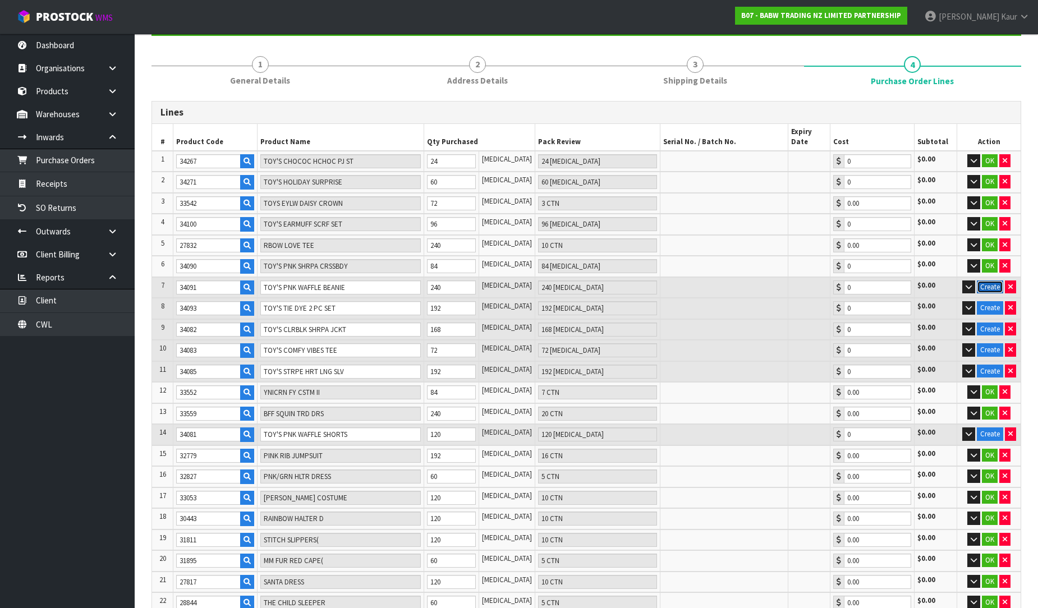
click at [986, 280] on button "Create" at bounding box center [990, 286] width 26 height 13
click at [992, 301] on button "Create" at bounding box center [990, 307] width 26 height 13
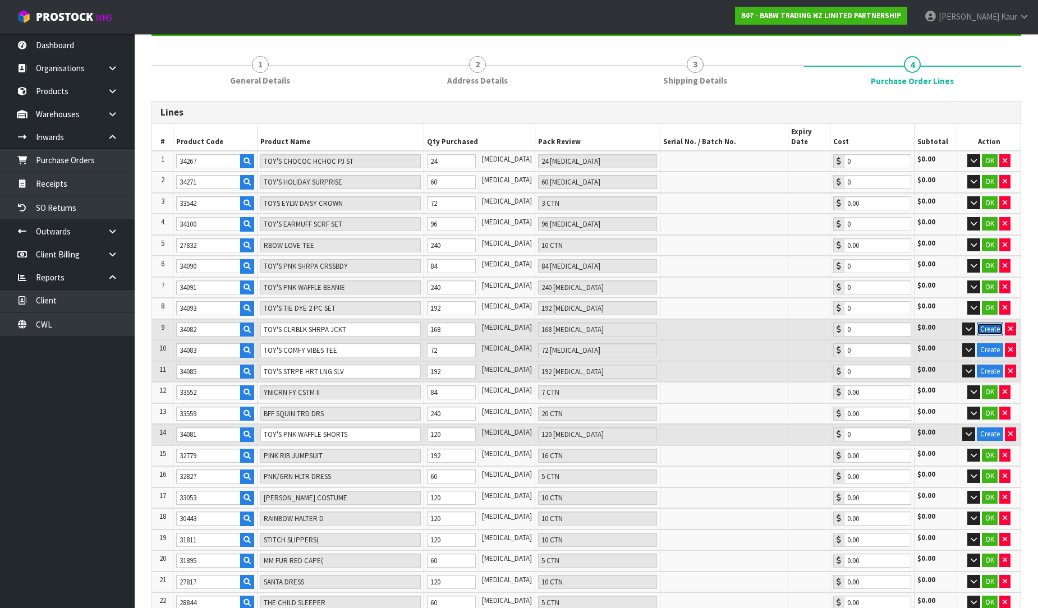
click at [987, 323] on button "Create" at bounding box center [990, 329] width 26 height 13
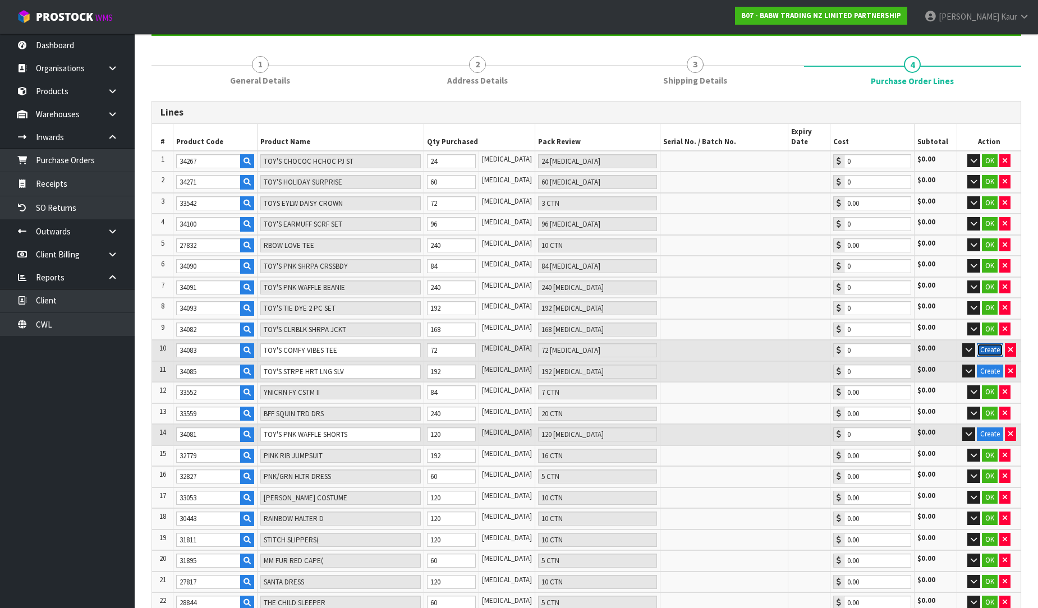
click at [986, 343] on button "Create" at bounding box center [990, 349] width 26 height 13
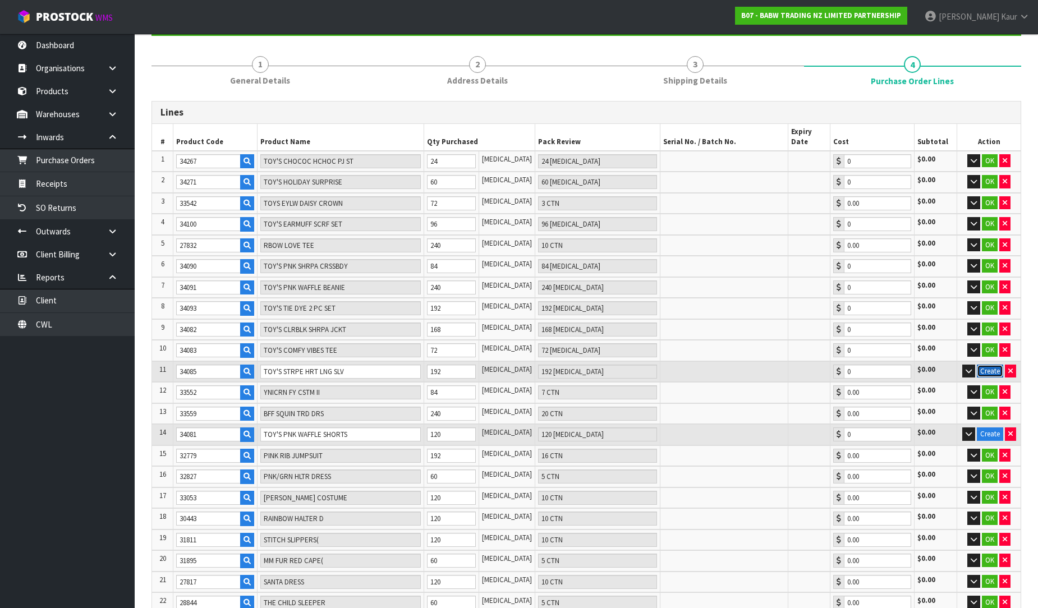
click at [992, 365] on button "Create" at bounding box center [990, 371] width 26 height 13
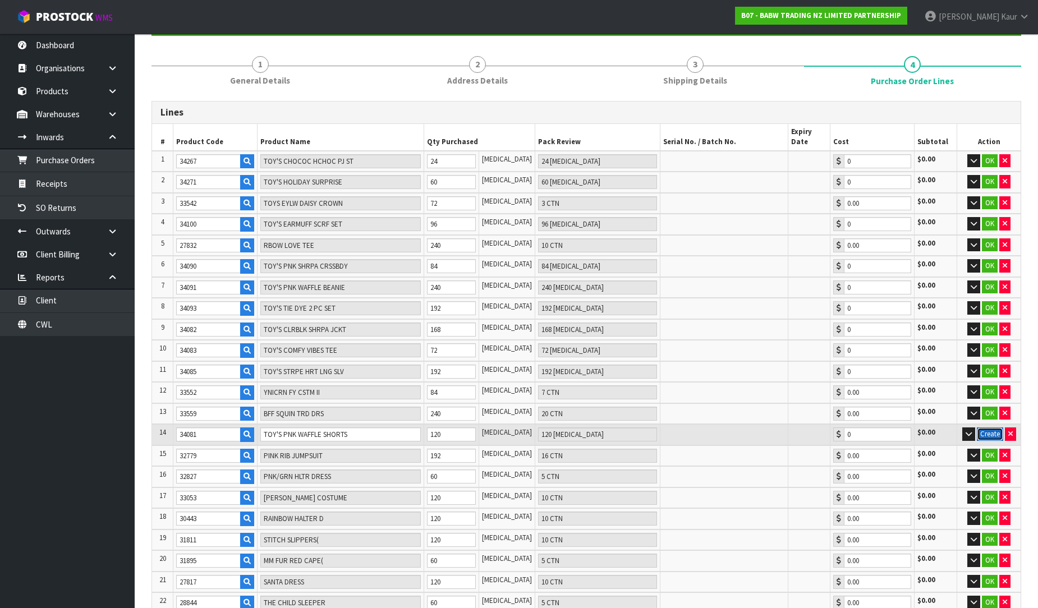
click at [992, 427] on button "Create" at bounding box center [990, 433] width 26 height 13
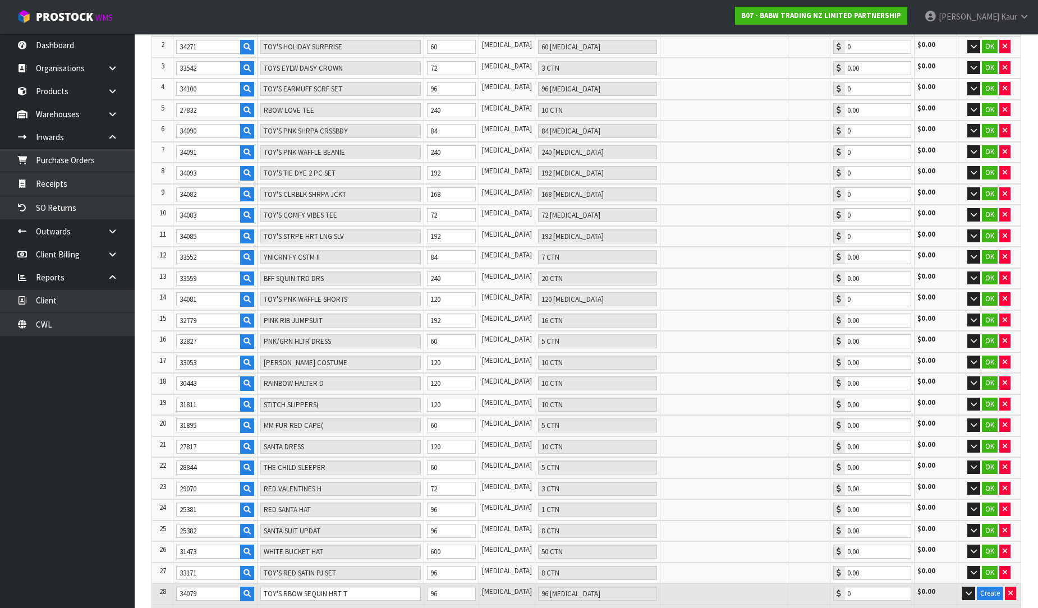
scroll to position [435, 0]
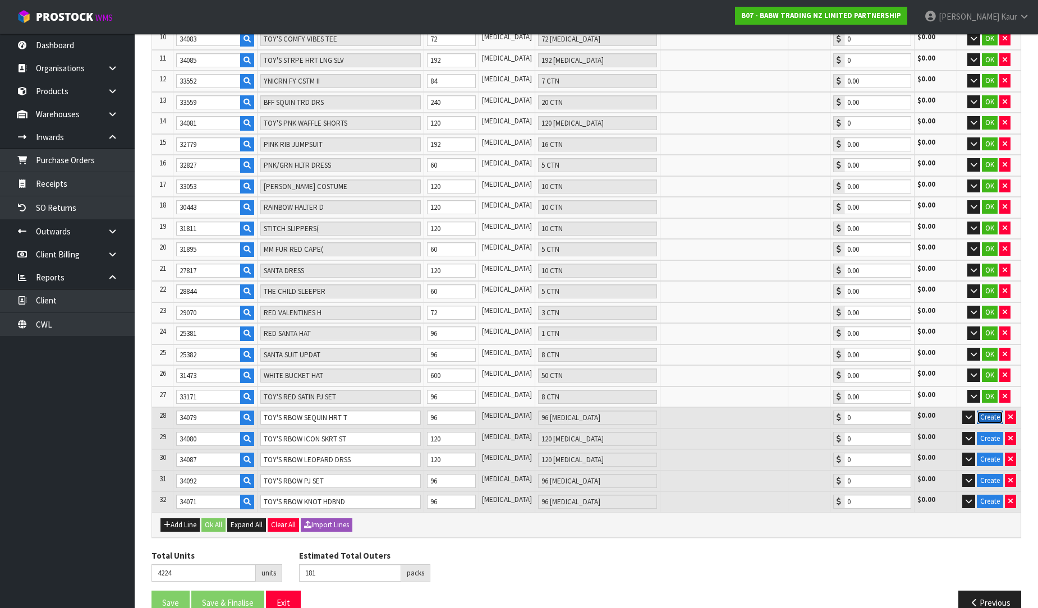
click at [990, 411] on button "Create" at bounding box center [990, 417] width 26 height 13
click at [994, 432] on button "Create" at bounding box center [990, 438] width 26 height 13
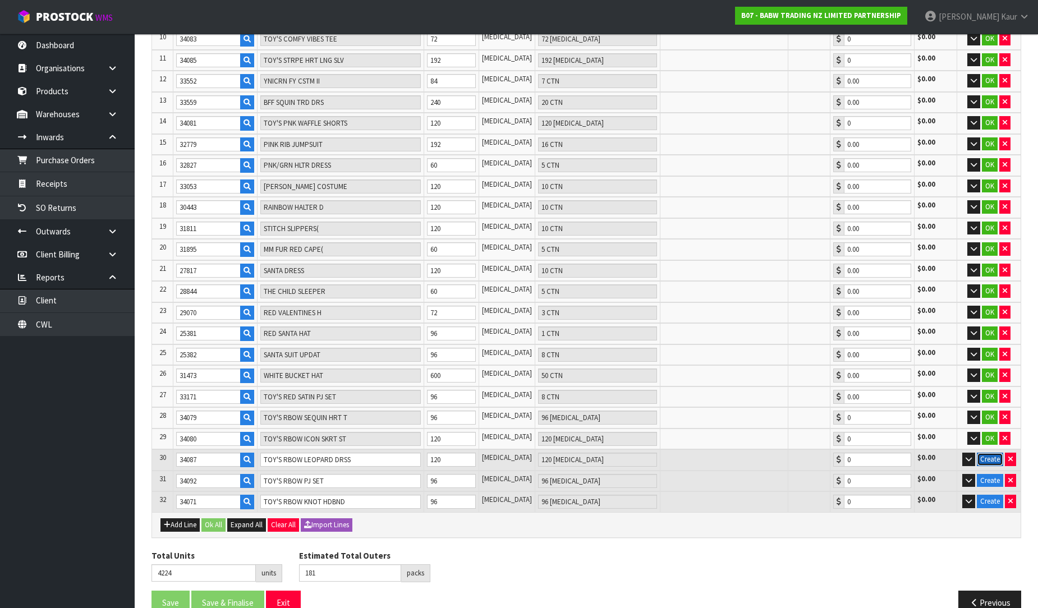
click at [989, 453] on button "Create" at bounding box center [990, 459] width 26 height 13
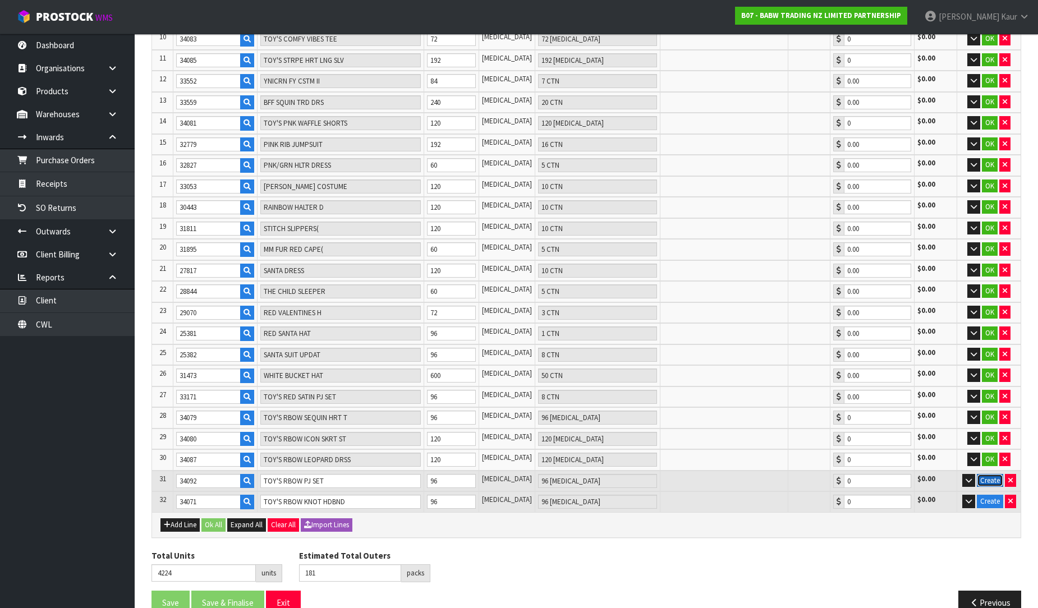
click at [993, 474] on button "Create" at bounding box center [990, 480] width 26 height 13
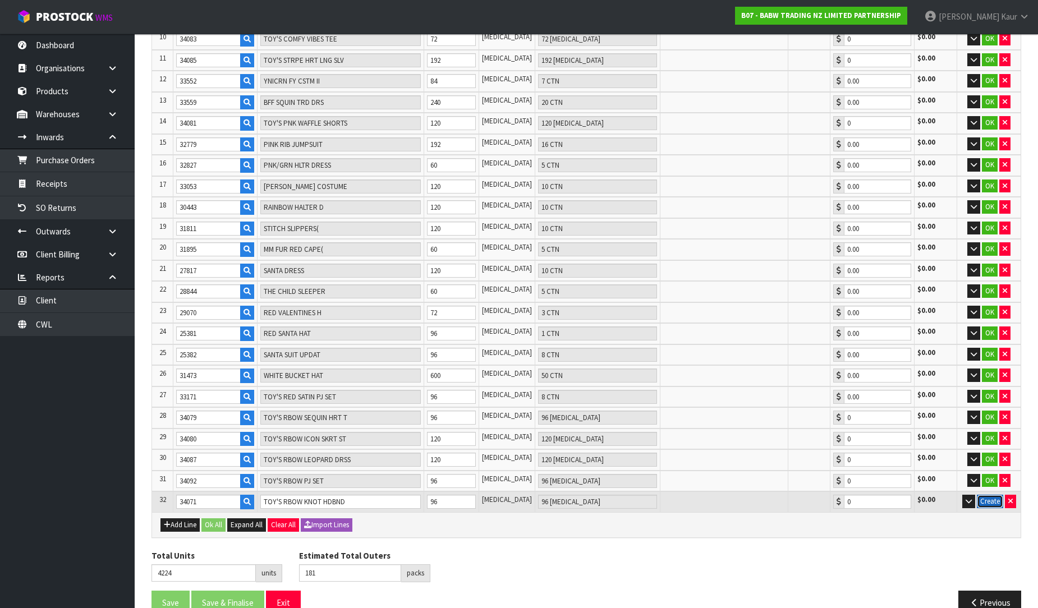
click at [994, 495] on button "Create" at bounding box center [990, 501] width 26 height 13
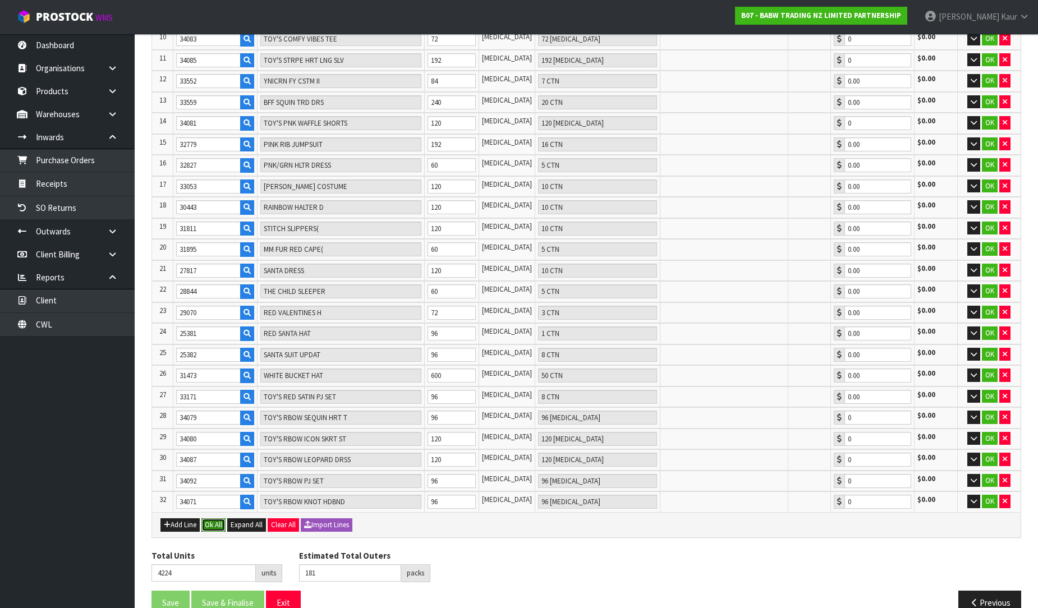
click at [214, 518] on button "Ok All" at bounding box center [213, 524] width 24 height 13
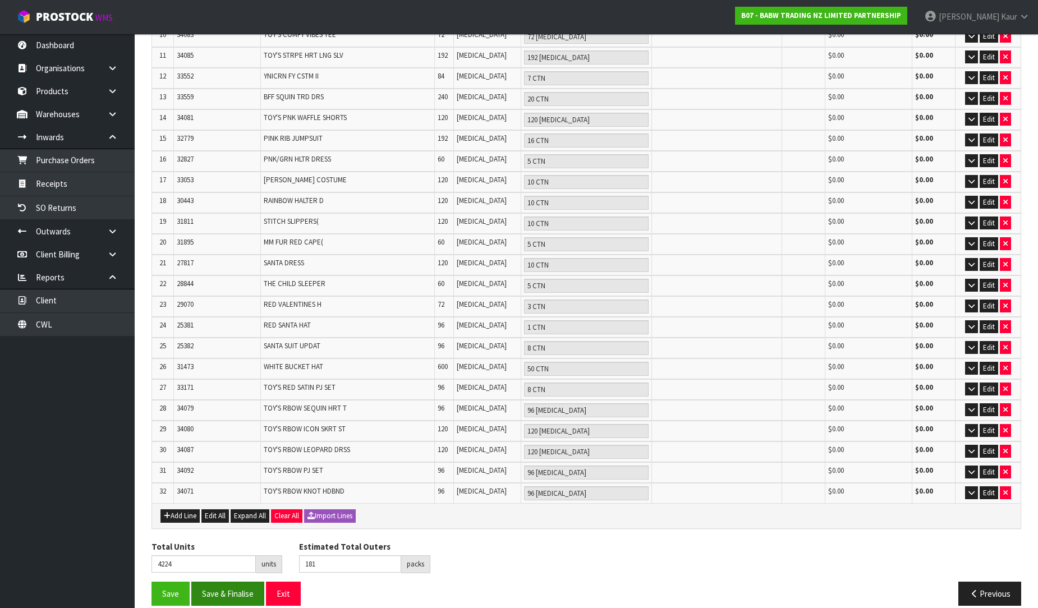
scroll to position [422, 0]
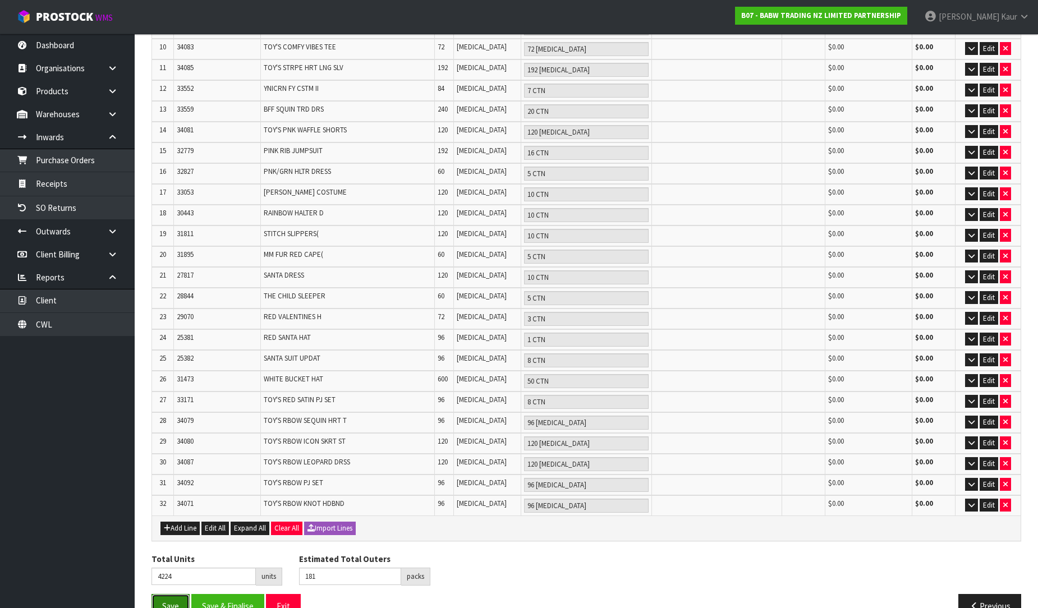
click at [181, 594] on button "Save" at bounding box center [170, 606] width 38 height 24
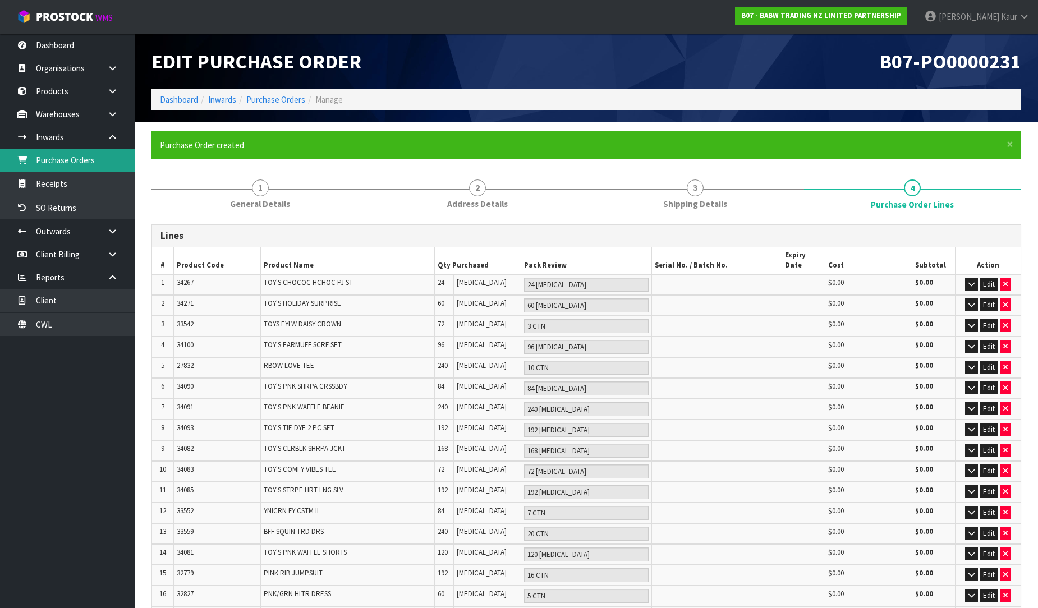
click at [80, 166] on link "Purchase Orders" at bounding box center [67, 160] width 135 height 23
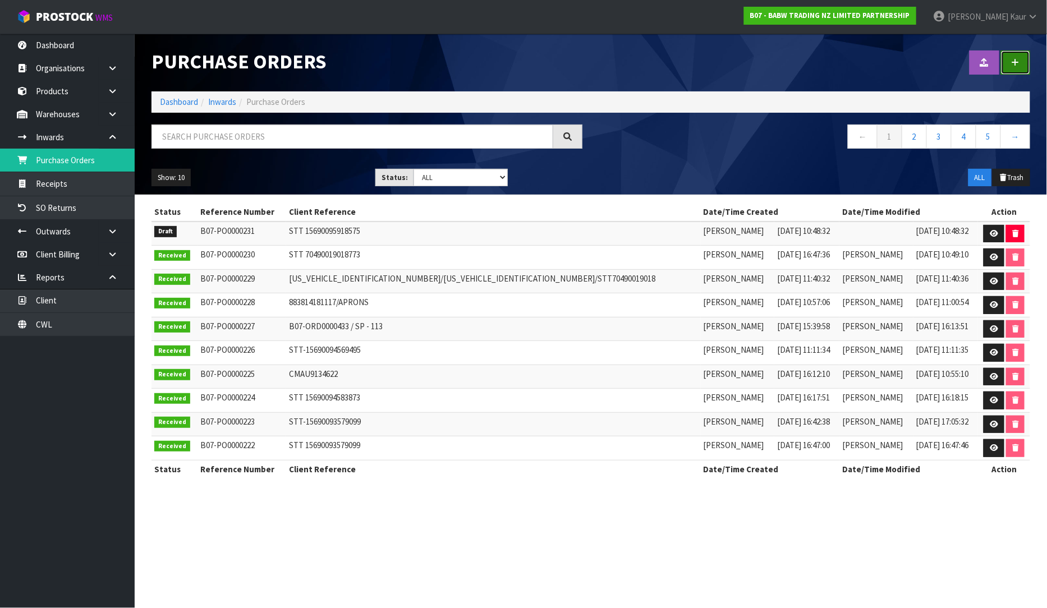
click at [1022, 57] on link at bounding box center [1015, 62] width 29 height 24
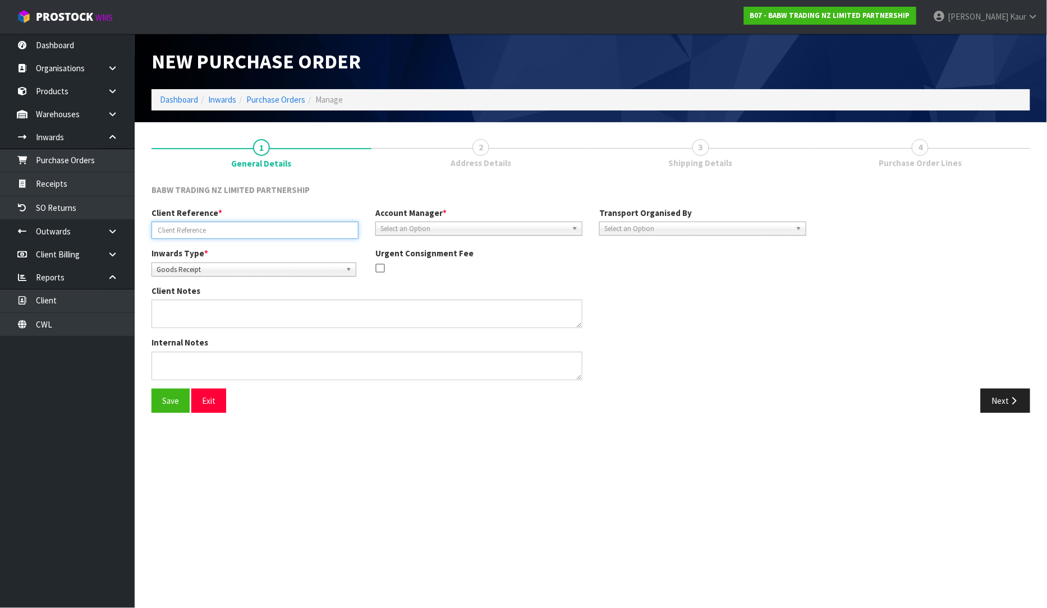
click at [183, 222] on input "text" at bounding box center [254, 230] width 207 height 17
paste input "STT 15690094634391"
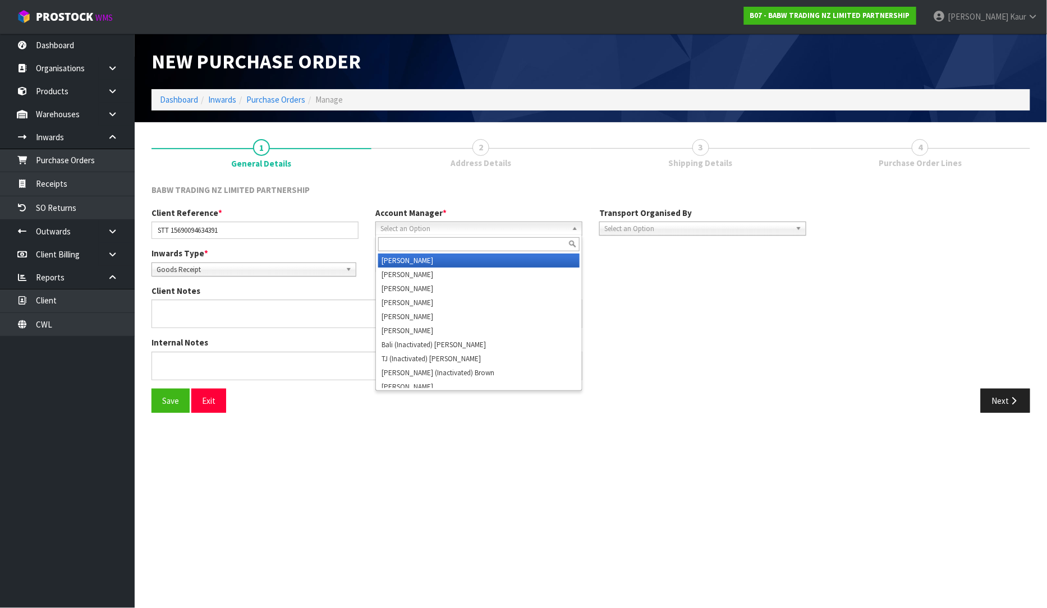
click at [428, 225] on span "Select an Option" at bounding box center [473, 228] width 187 height 13
click at [419, 259] on li "V ineeta Lingam" at bounding box center [478, 261] width 201 height 14
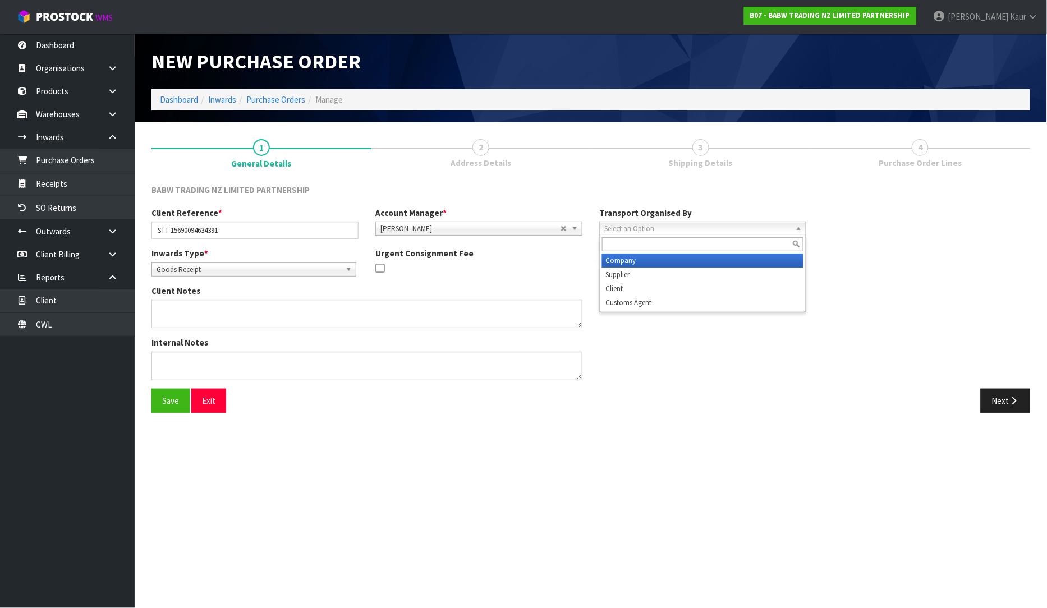
click at [632, 233] on span "Select an Option" at bounding box center [697, 228] width 187 height 13
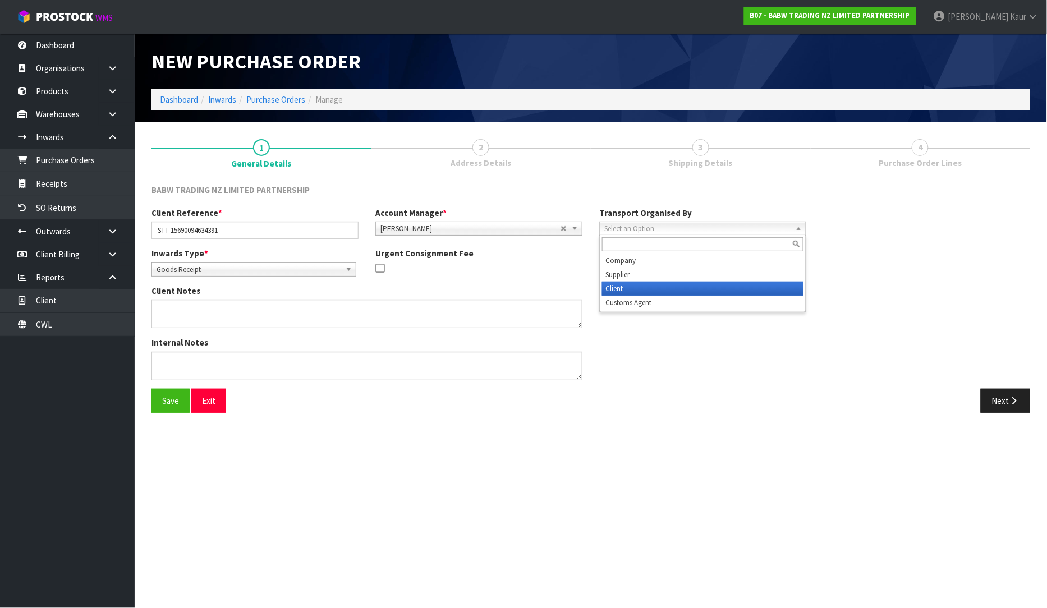
click at [628, 284] on li "Client" at bounding box center [702, 289] width 201 height 14
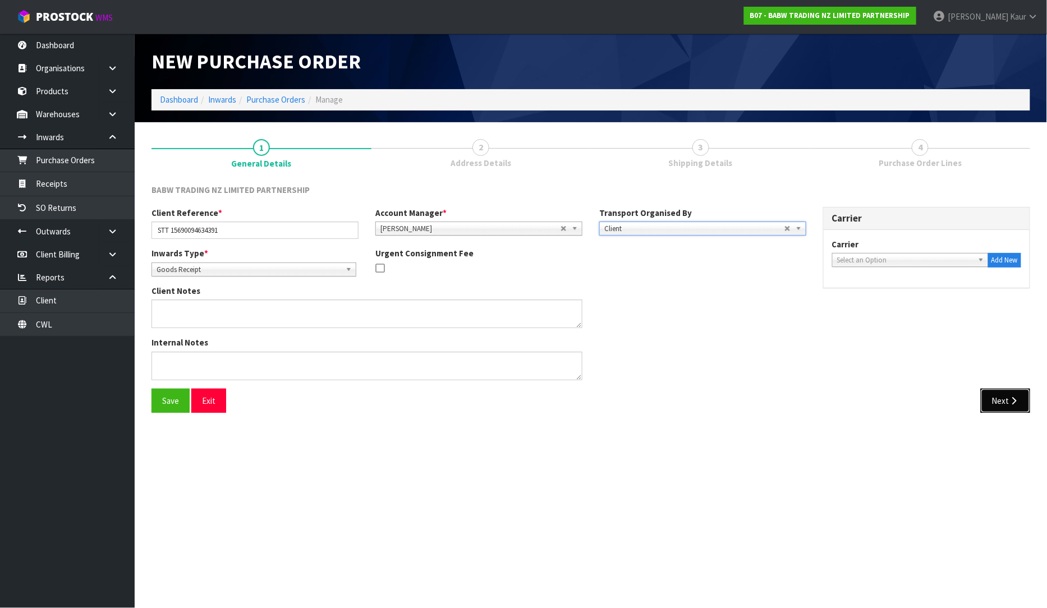
click at [1003, 399] on button "Next" at bounding box center [1005, 401] width 49 height 24
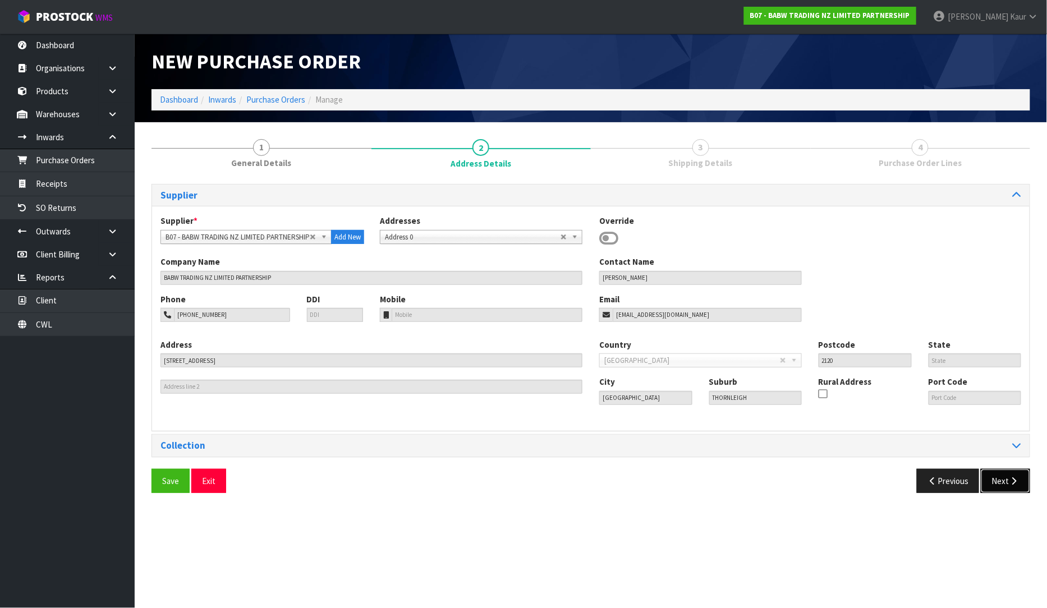
click at [1003, 475] on button "Next" at bounding box center [1005, 481] width 49 height 24
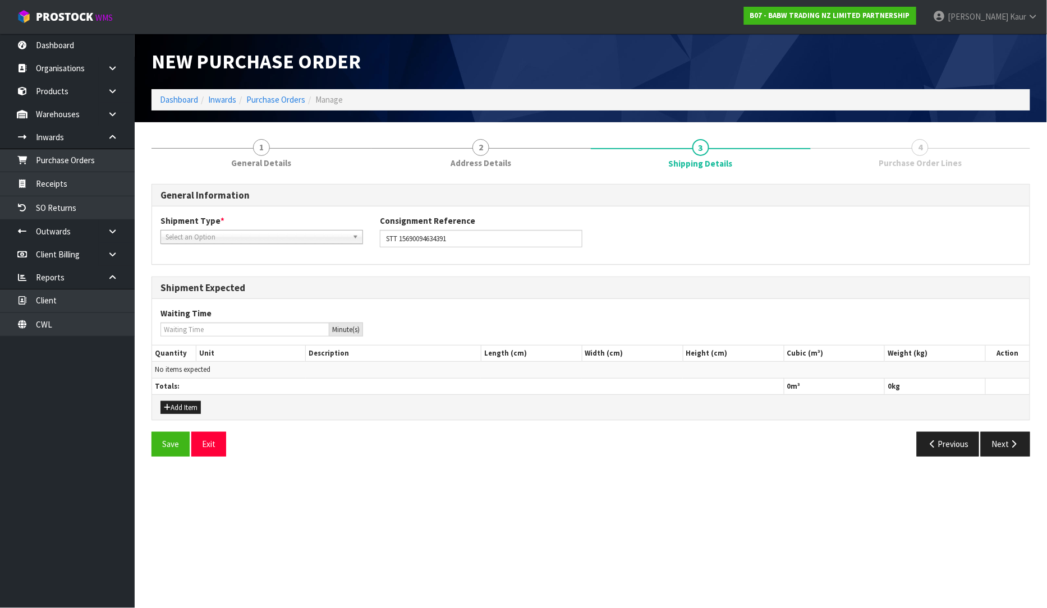
click at [263, 237] on span "Select an Option" at bounding box center [256, 237] width 182 height 13
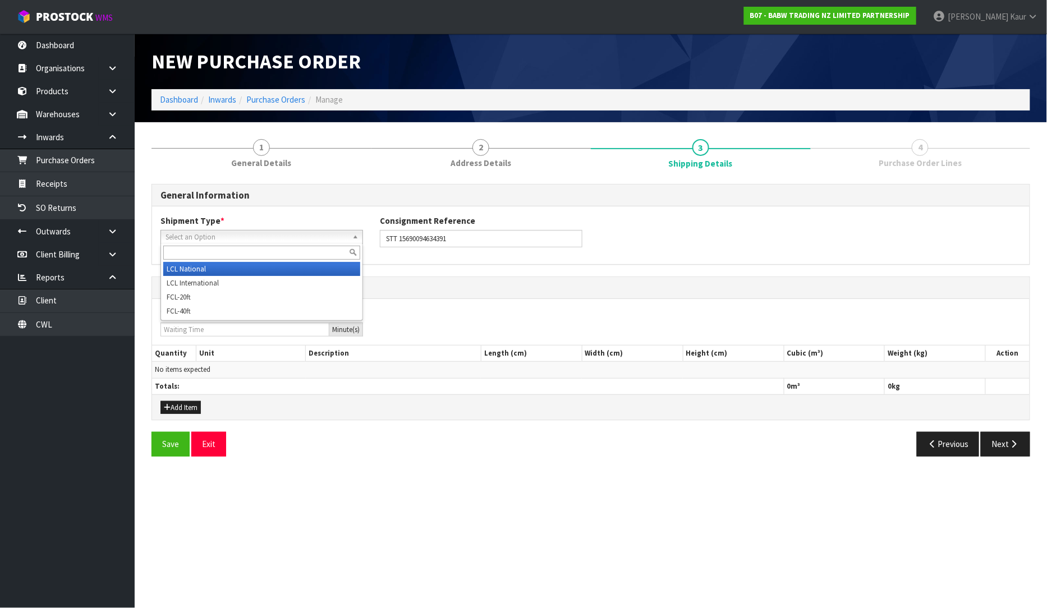
click at [240, 272] on li "LCL National" at bounding box center [261, 269] width 197 height 14
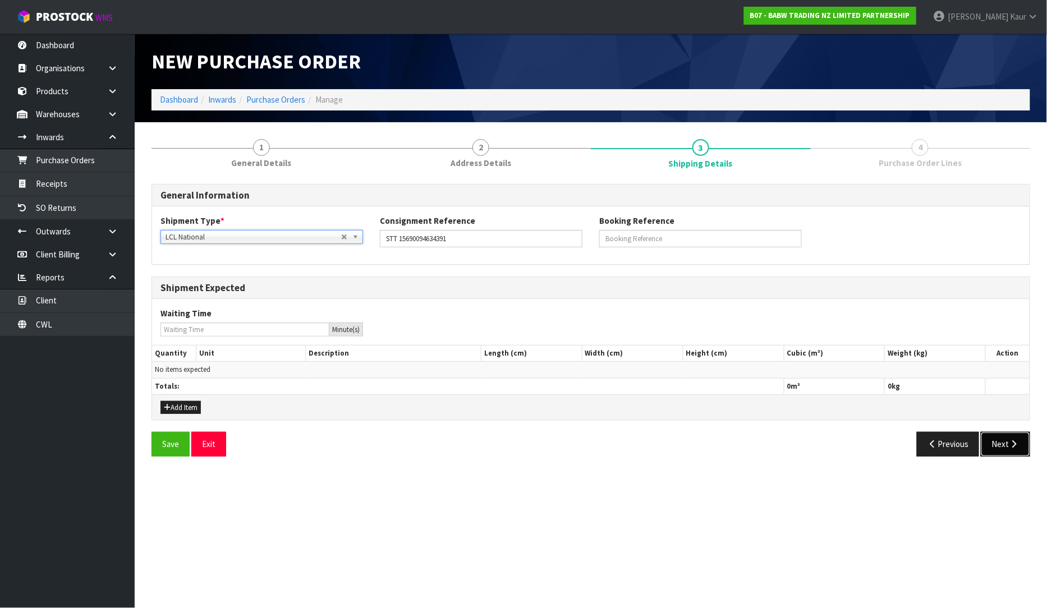
click at [1014, 442] on icon "button" at bounding box center [1014, 444] width 11 height 8
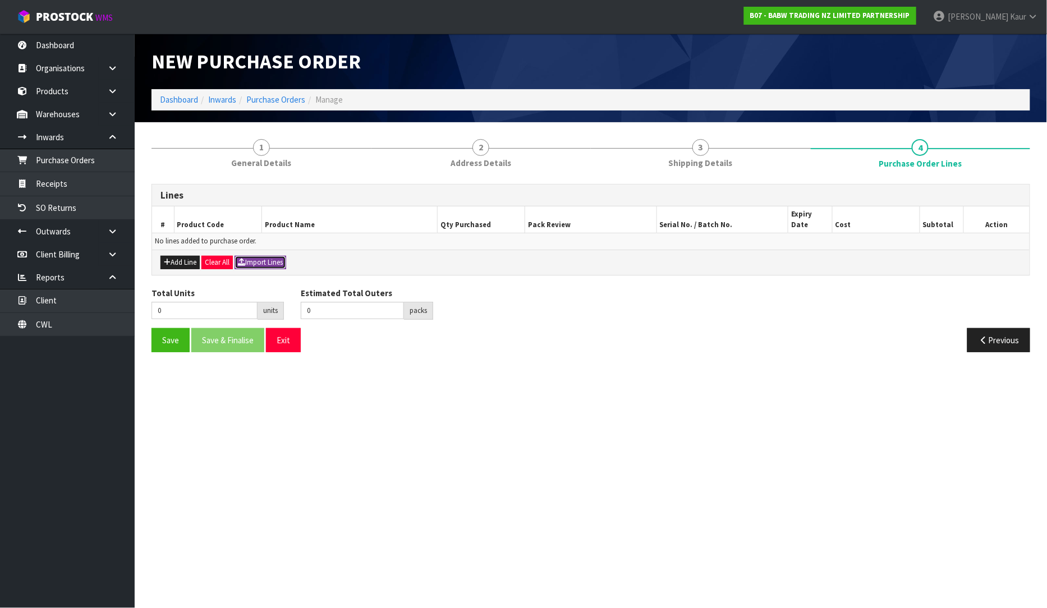
click at [278, 256] on button "Import Lines" at bounding box center [260, 262] width 52 height 13
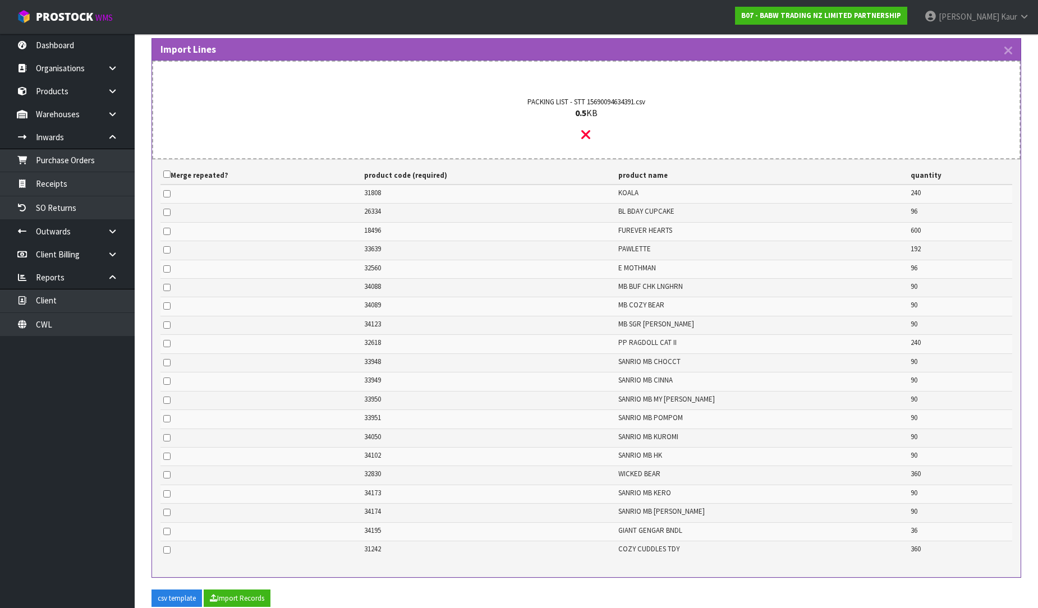
scroll to position [323, 0]
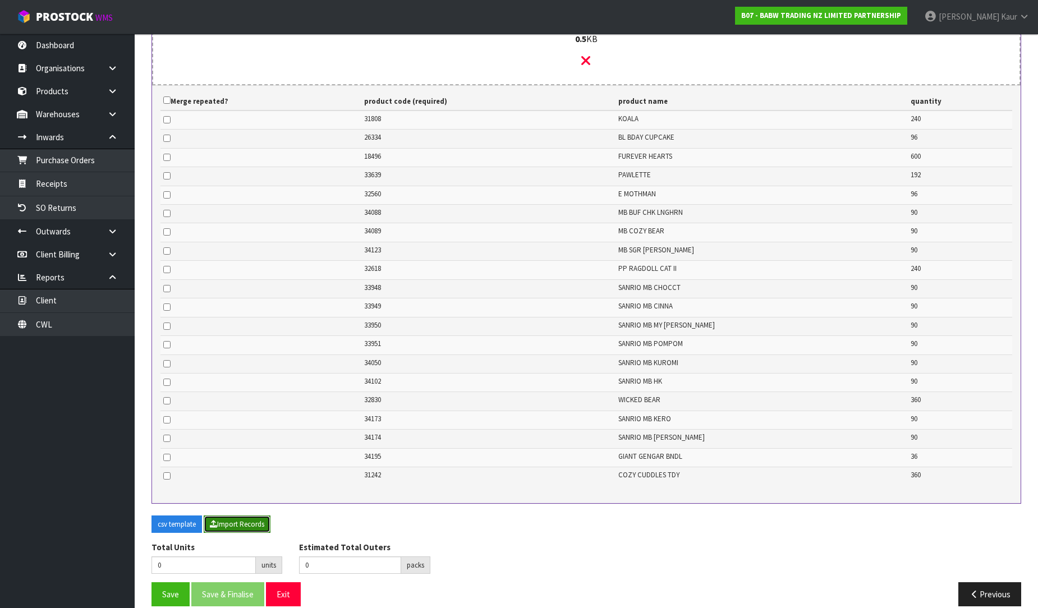
click at [255, 516] on button "Import Records" at bounding box center [237, 525] width 67 height 18
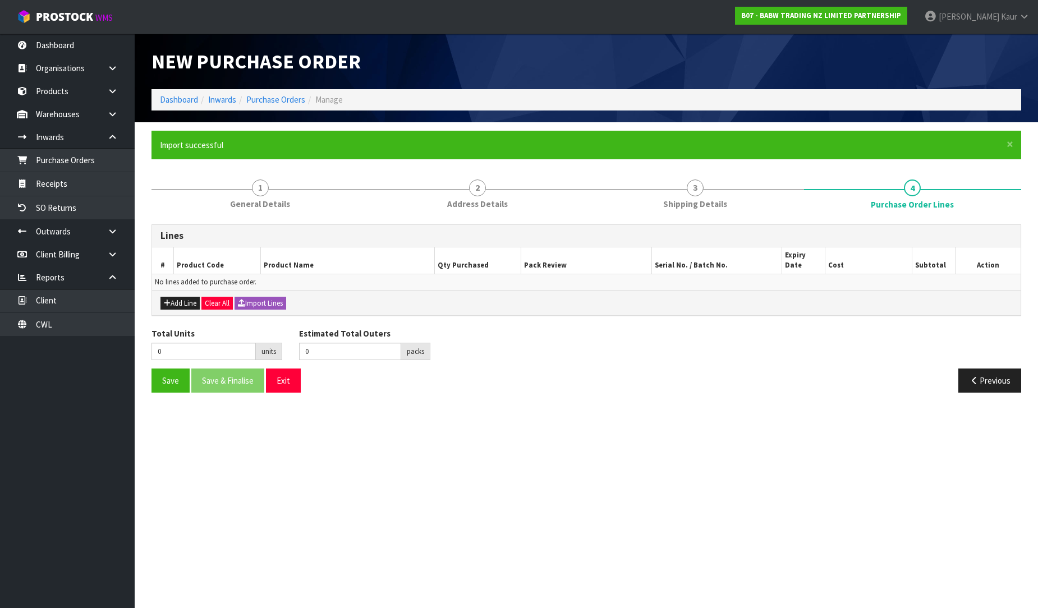
scroll to position [0, 0]
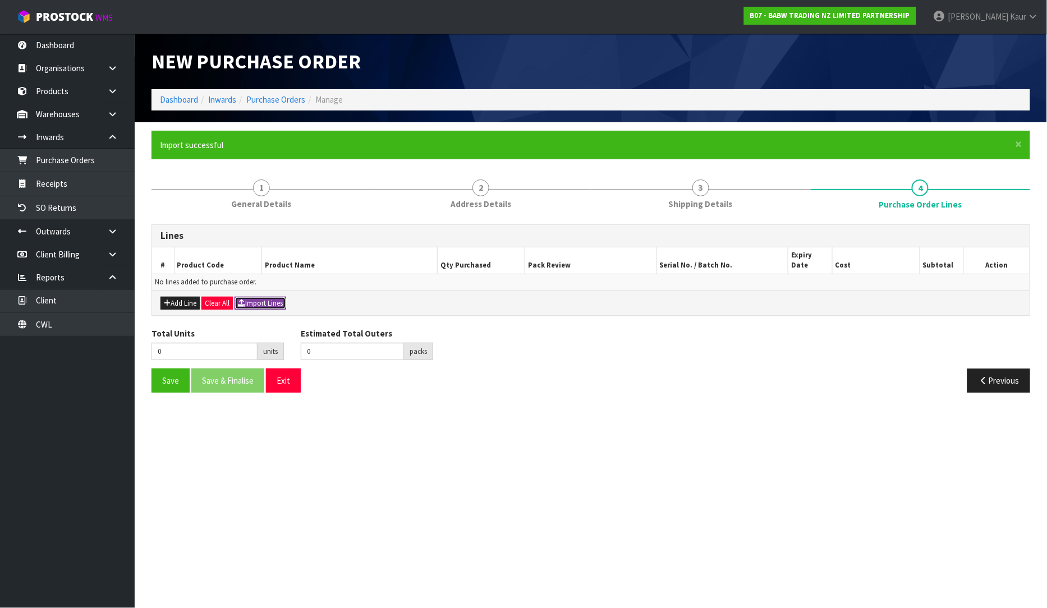
click at [262, 297] on button "Import Lines" at bounding box center [260, 303] width 52 height 13
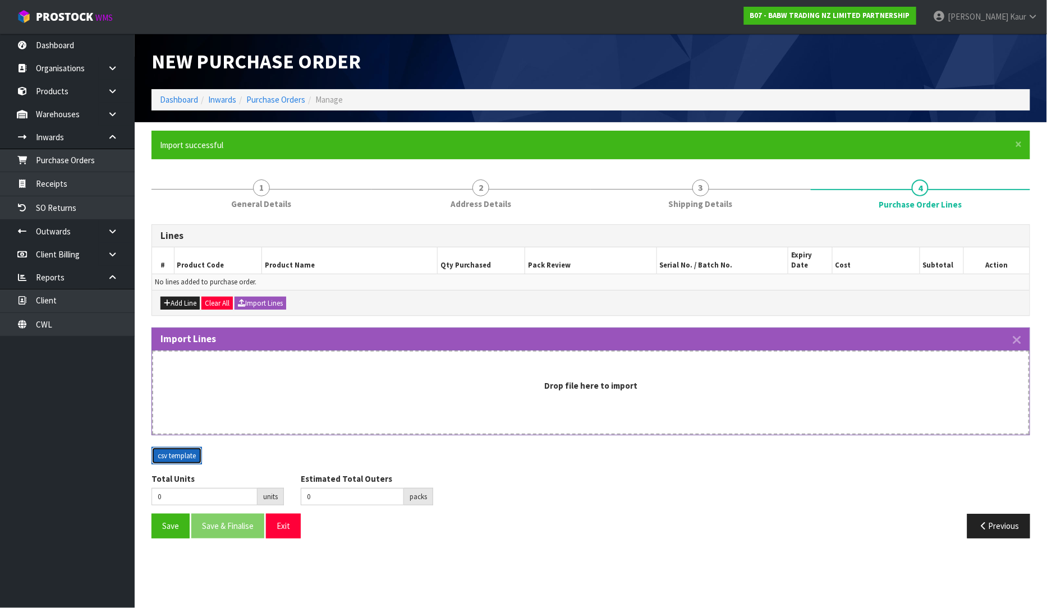
click at [187, 448] on button "csv template" at bounding box center [176, 456] width 50 height 18
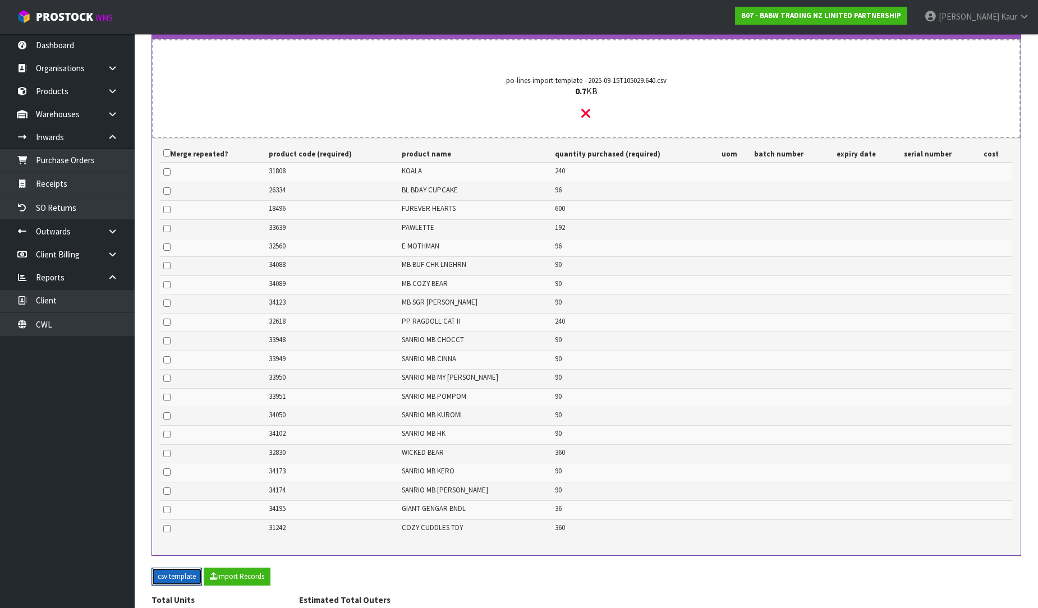
scroll to position [364, 0]
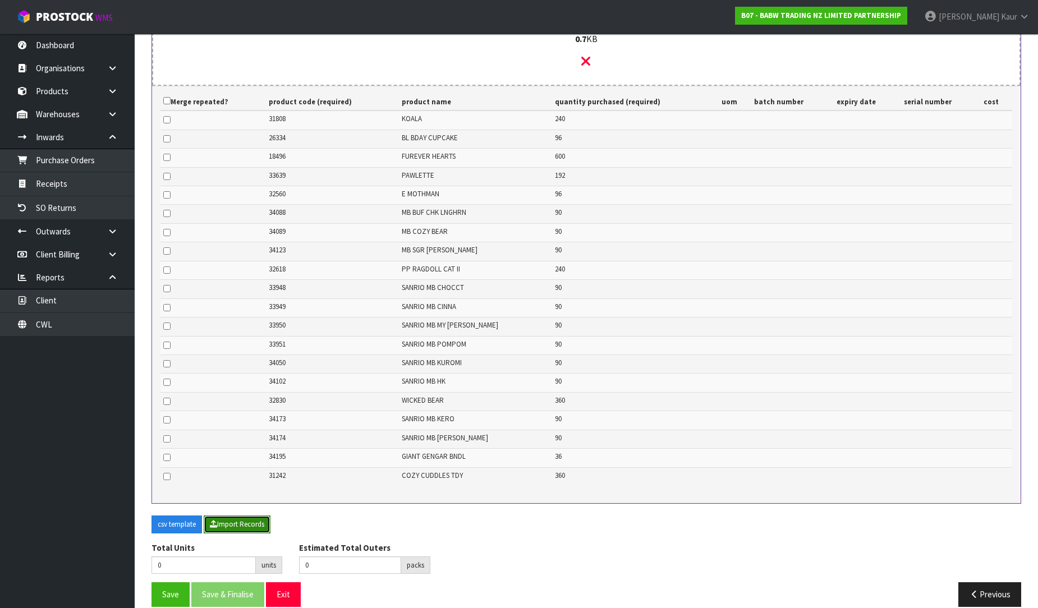
click at [258, 516] on button "Import Records" at bounding box center [237, 525] width 67 height 18
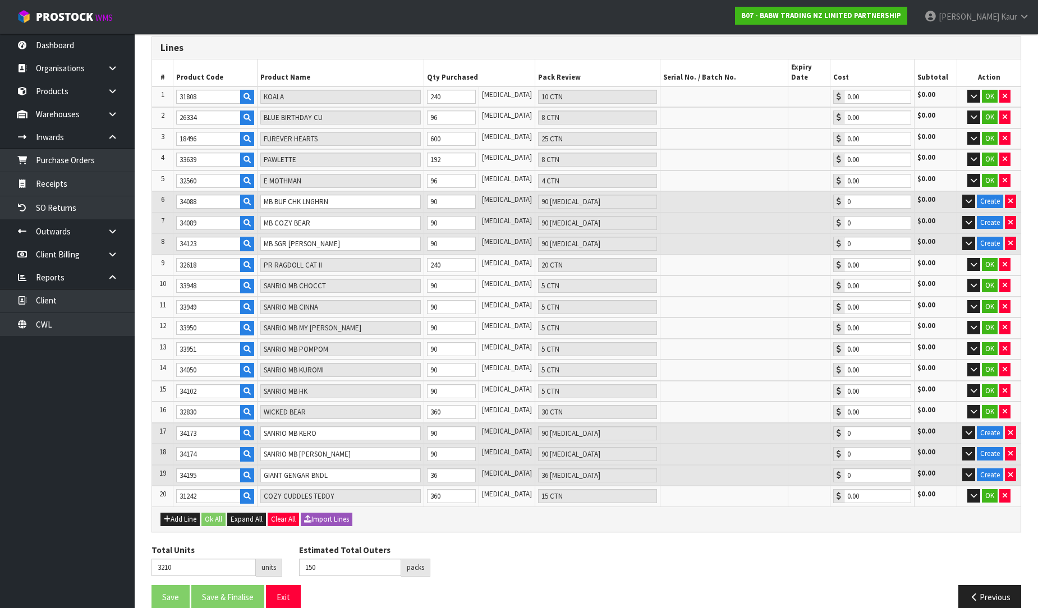
scroll to position [187, 0]
click at [995, 195] on button "Create" at bounding box center [990, 201] width 26 height 13
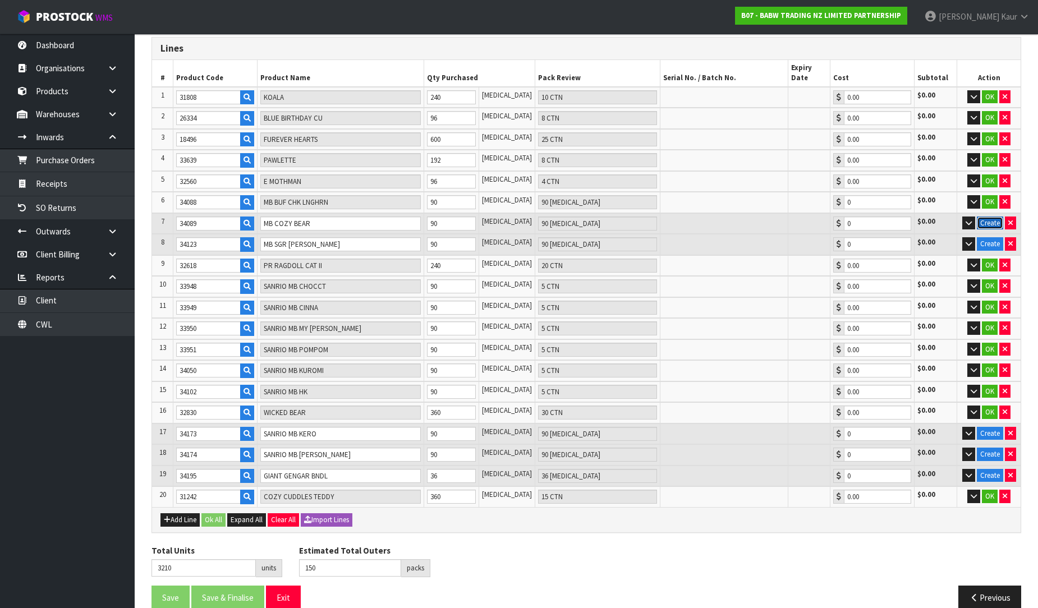
click at [990, 217] on button "Create" at bounding box center [990, 223] width 26 height 13
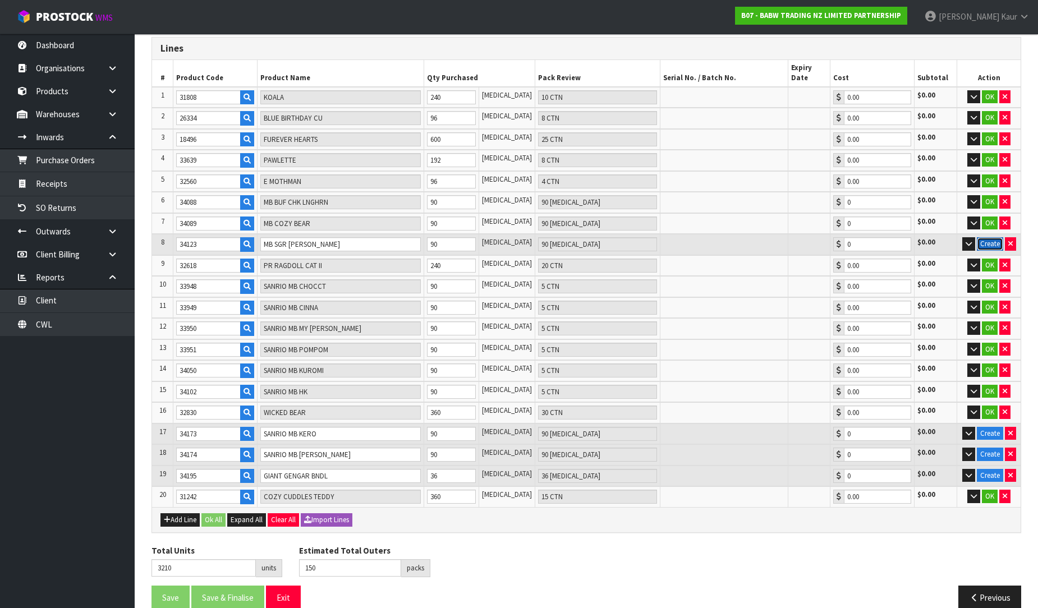
click at [995, 237] on button "Create" at bounding box center [990, 243] width 26 height 13
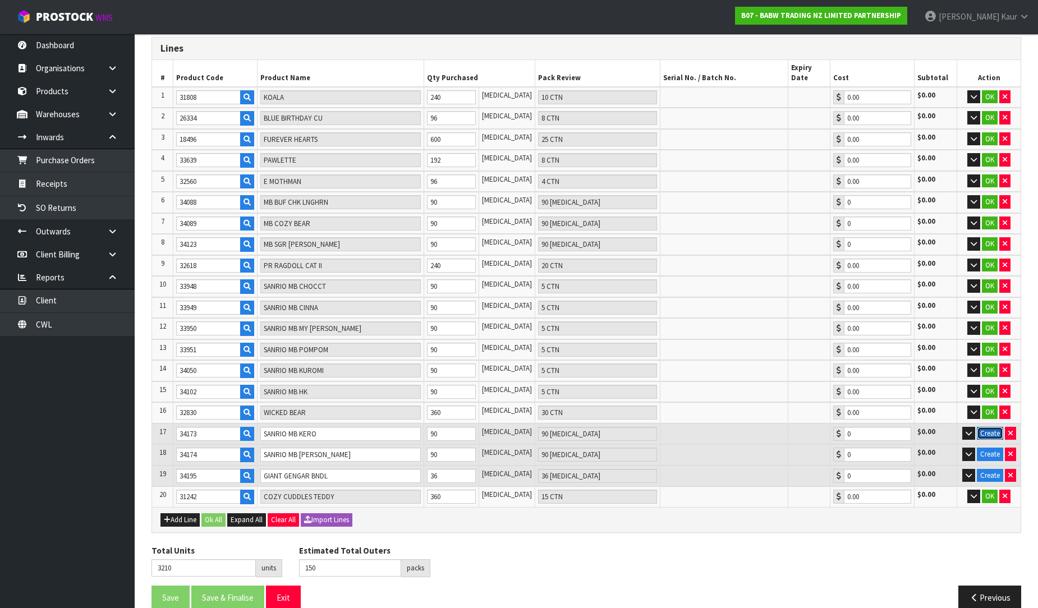
click at [990, 427] on button "Create" at bounding box center [990, 433] width 26 height 13
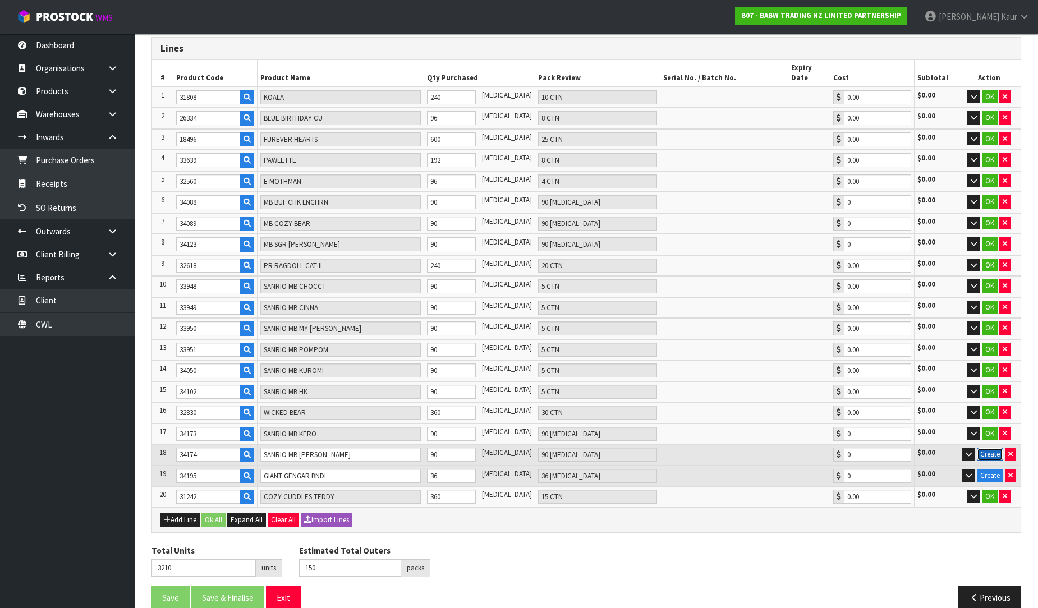
click at [983, 448] on button "Create" at bounding box center [990, 454] width 26 height 13
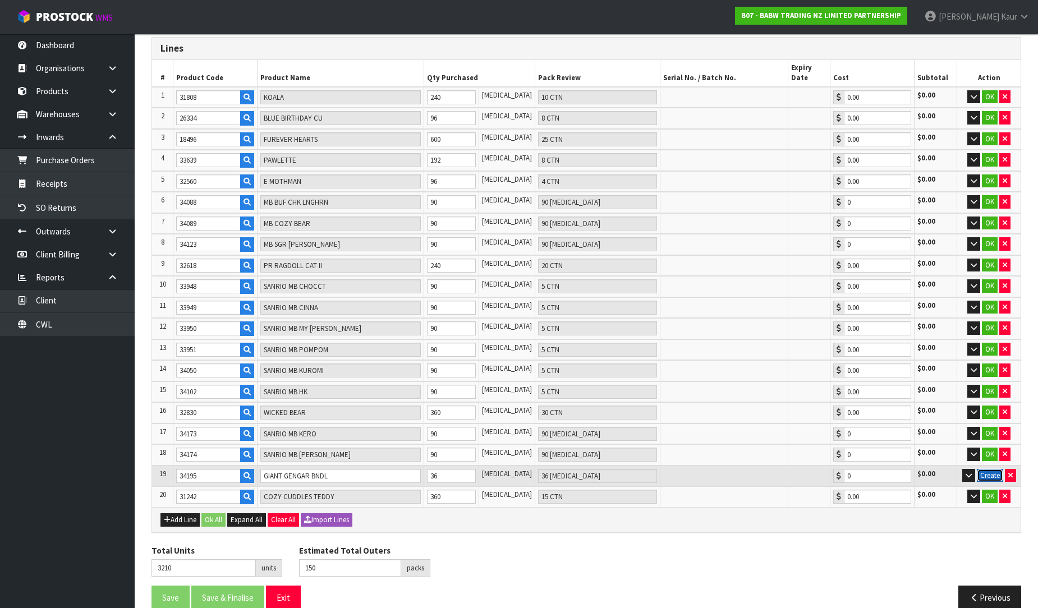
click at [986, 469] on button "Create" at bounding box center [990, 475] width 26 height 13
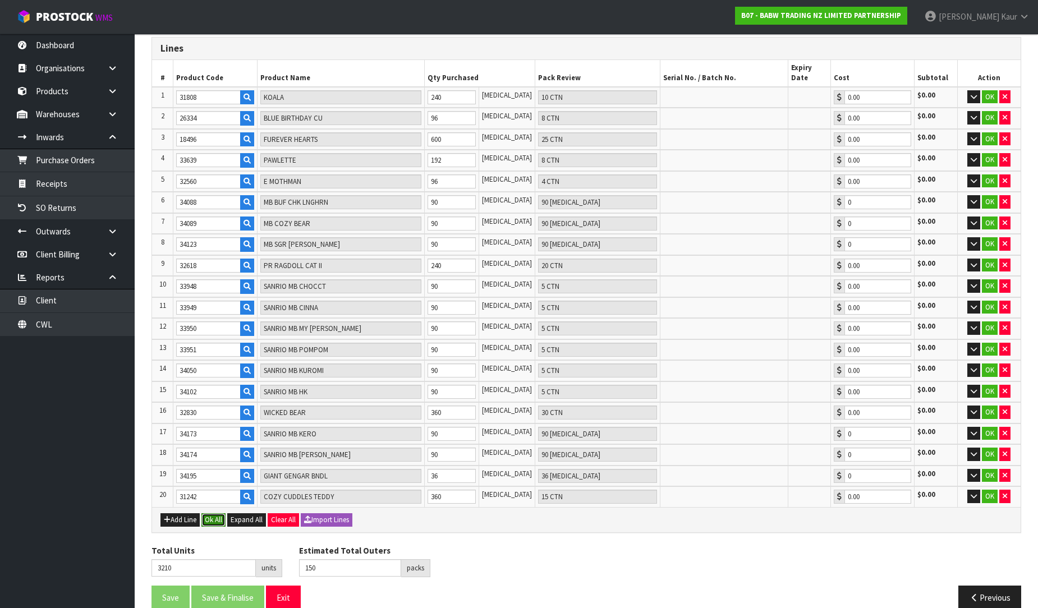
click at [226, 513] on button "Ok All" at bounding box center [213, 519] width 24 height 13
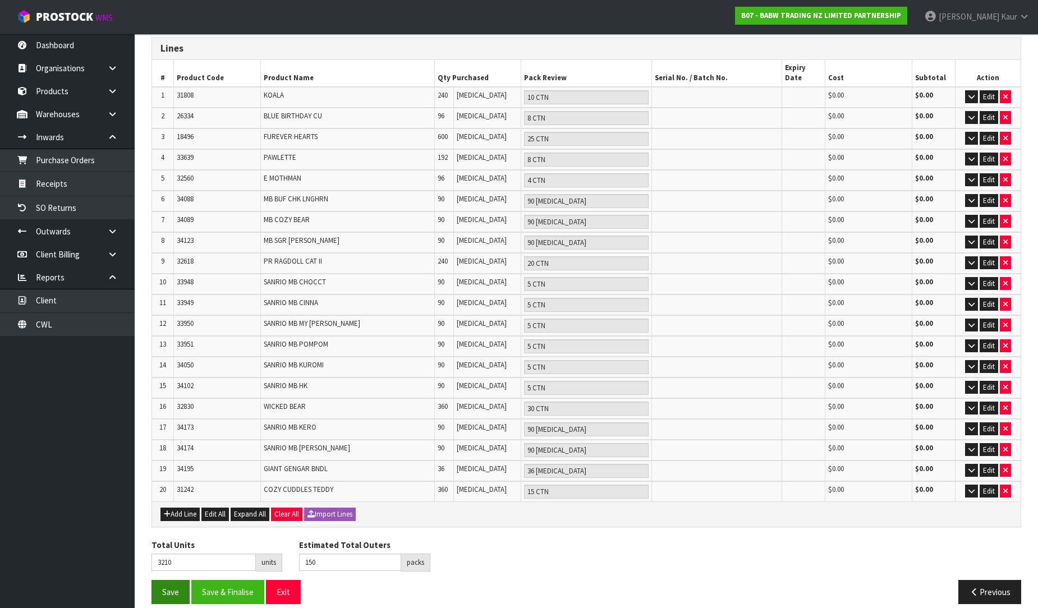
scroll to position [180, 0]
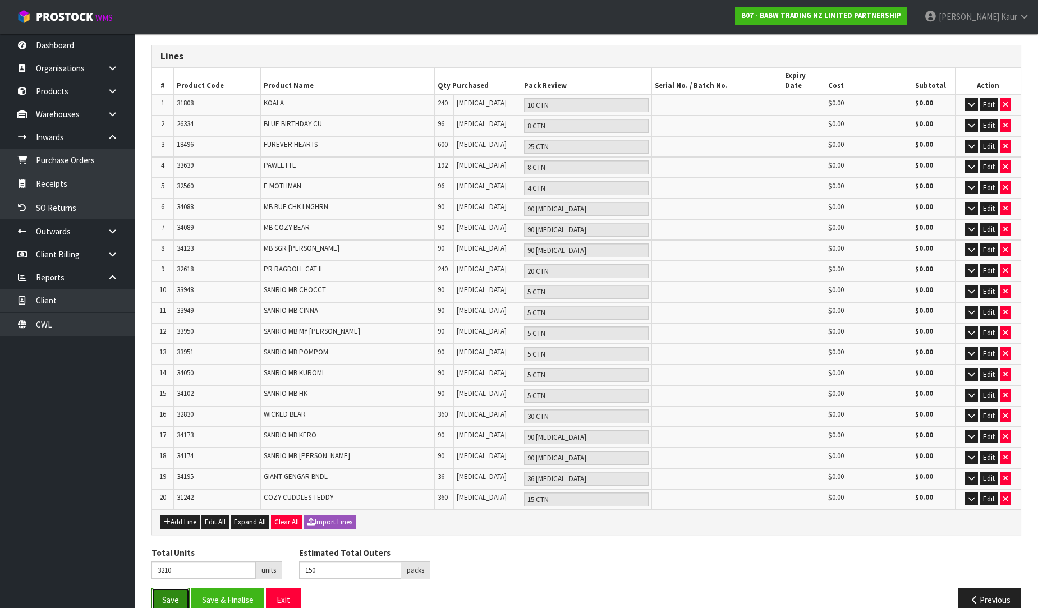
click at [165, 588] on button "Save" at bounding box center [170, 600] width 38 height 24
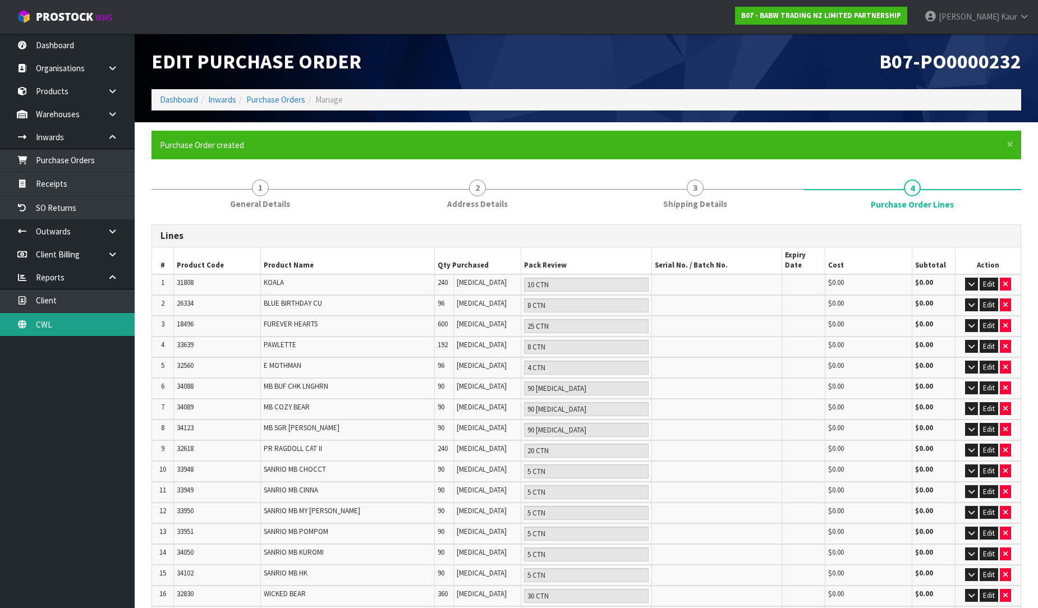
click at [75, 318] on link "CWL" at bounding box center [67, 324] width 135 height 23
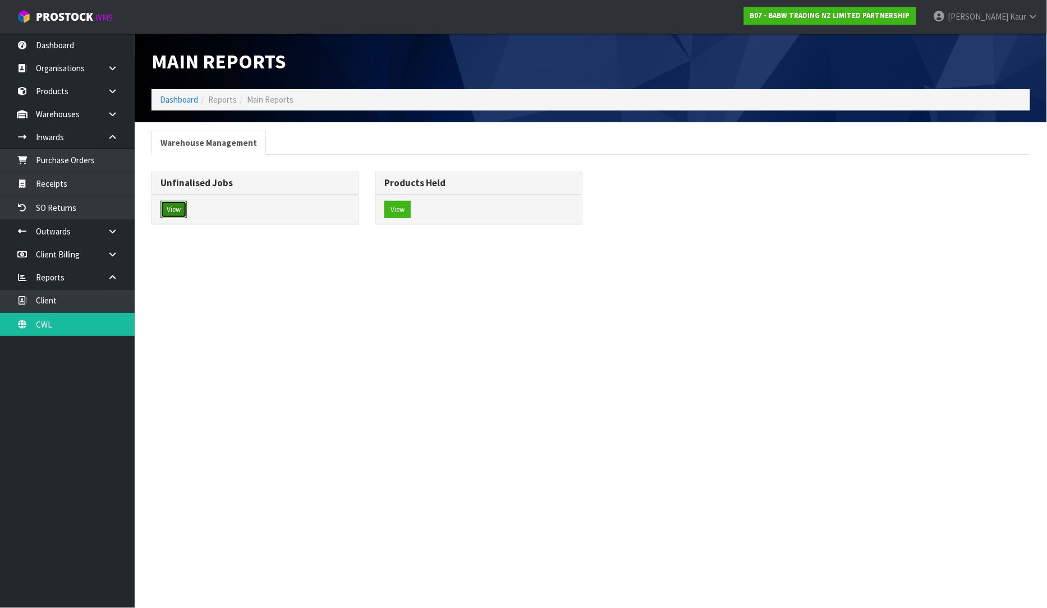
click at [175, 210] on button "View" at bounding box center [173, 210] width 26 height 18
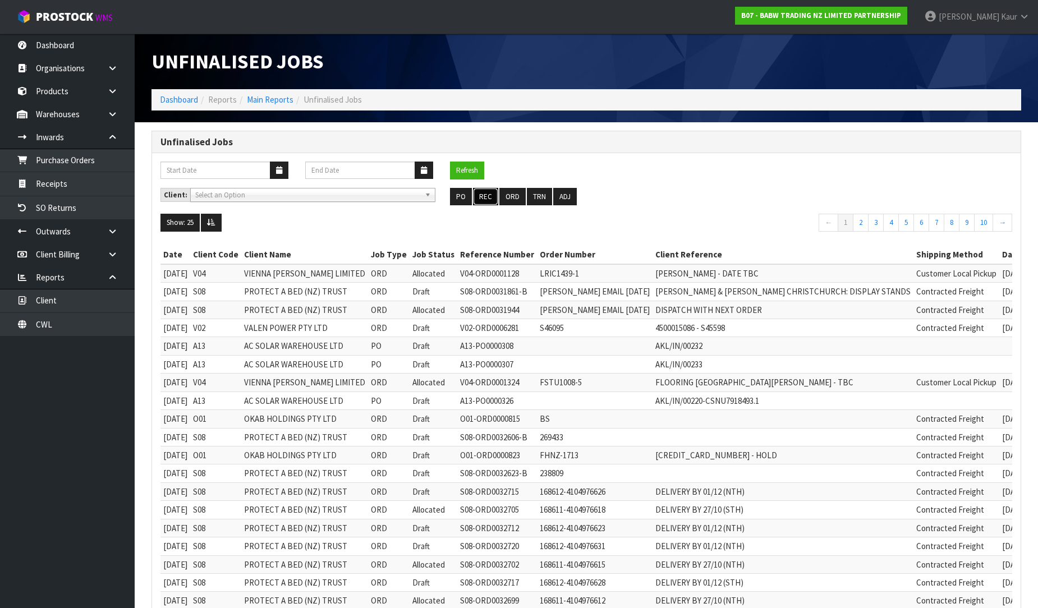
click at [486, 194] on button "REC" at bounding box center [485, 197] width 25 height 18
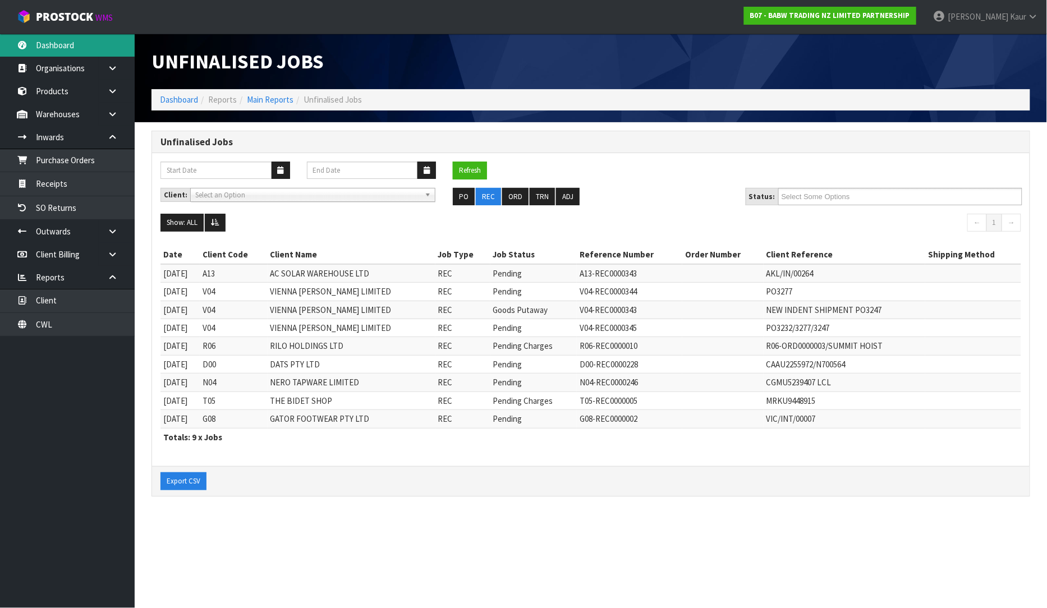
click at [61, 49] on link "Dashboard" at bounding box center [67, 45] width 135 height 23
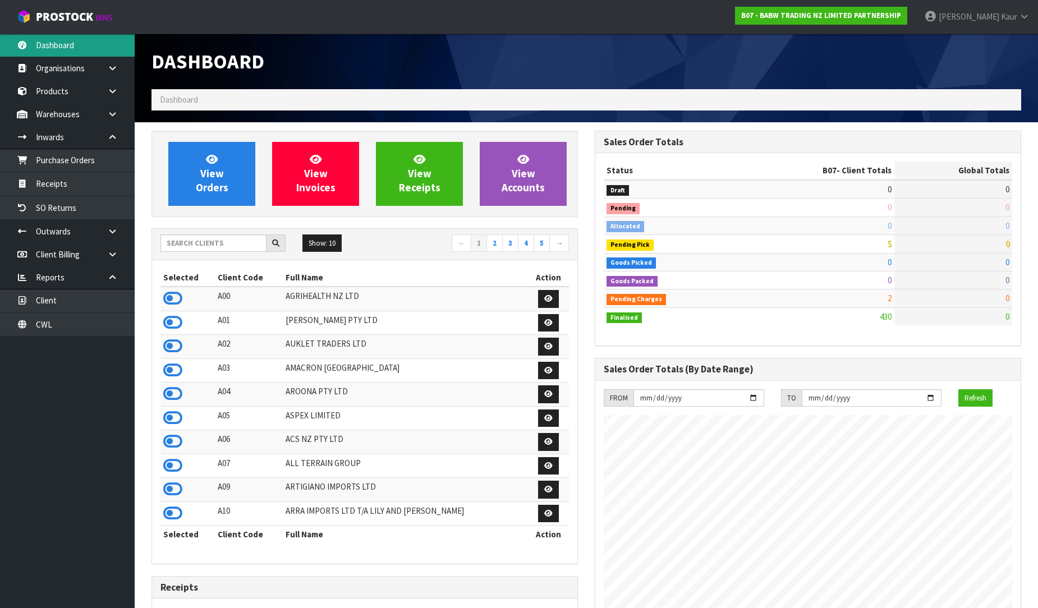
scroll to position [850, 443]
click at [188, 237] on input "text" at bounding box center [213, 242] width 106 height 17
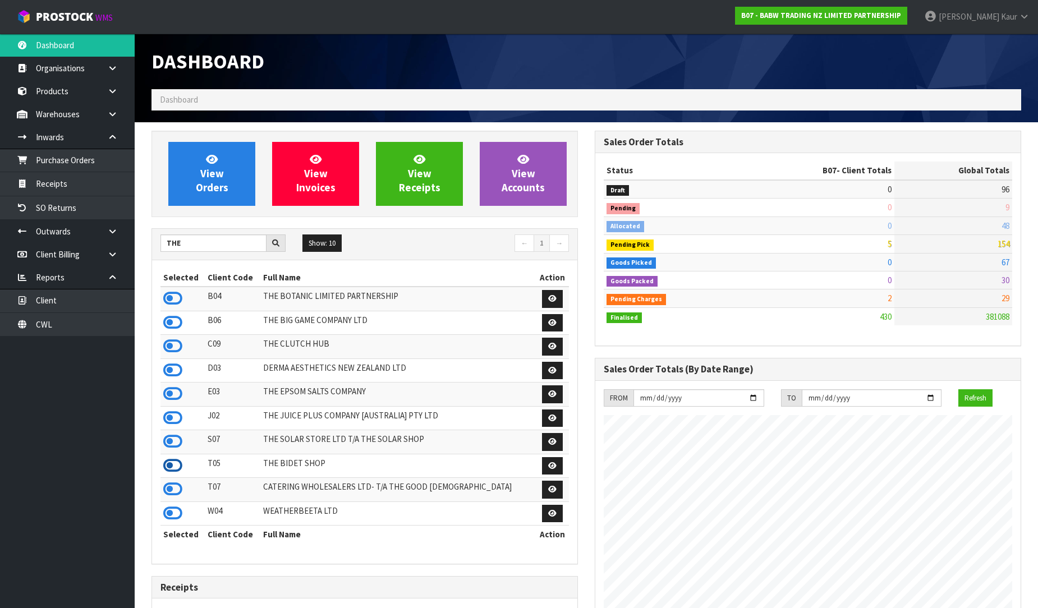
click at [169, 471] on icon at bounding box center [172, 465] width 19 height 17
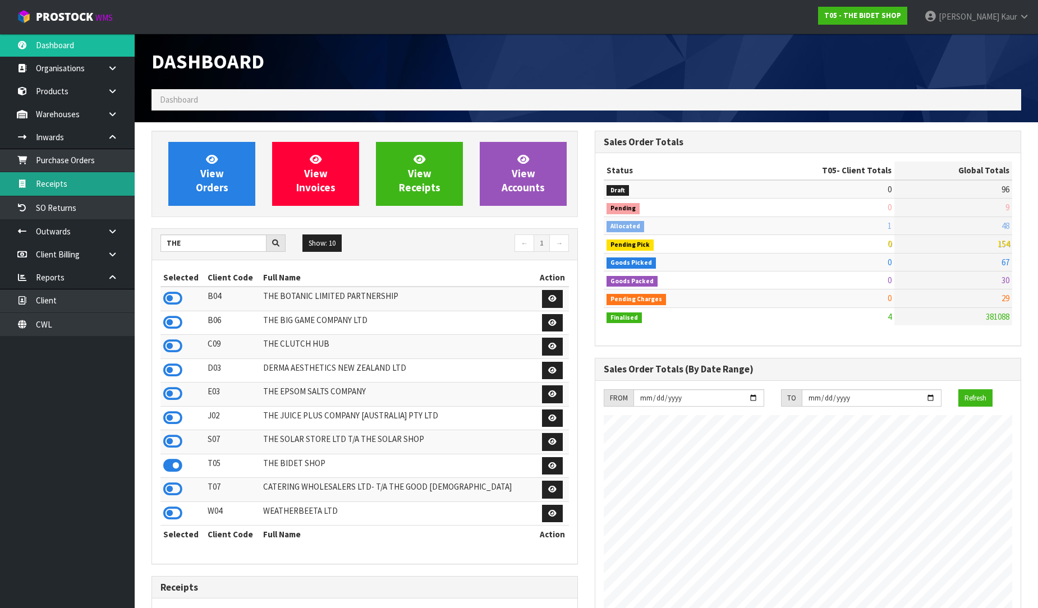
click at [80, 177] on link "Receipts" at bounding box center [67, 183] width 135 height 23
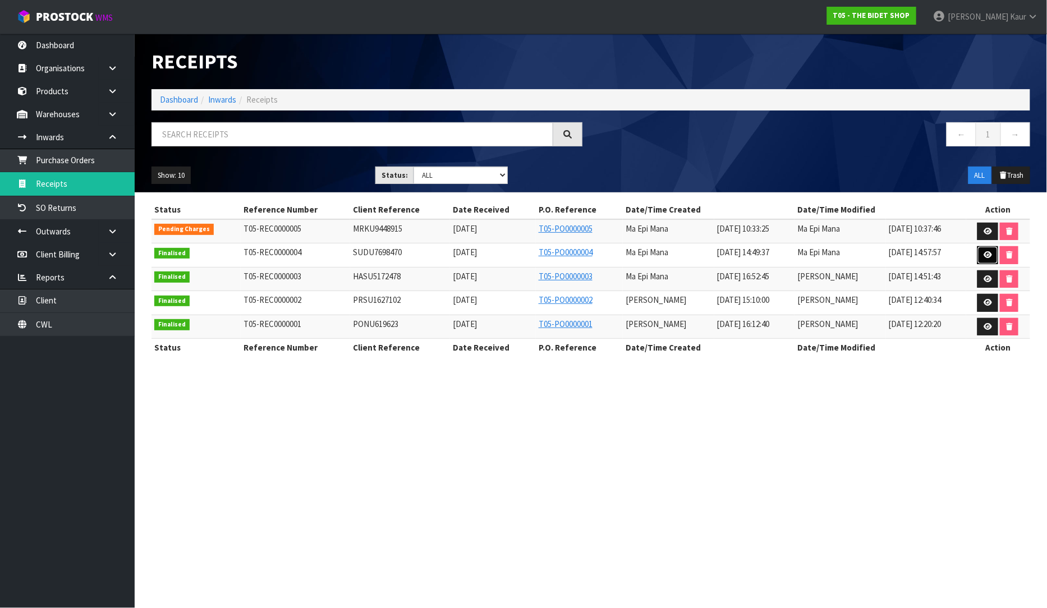
click at [990, 251] on icon at bounding box center [987, 254] width 8 height 7
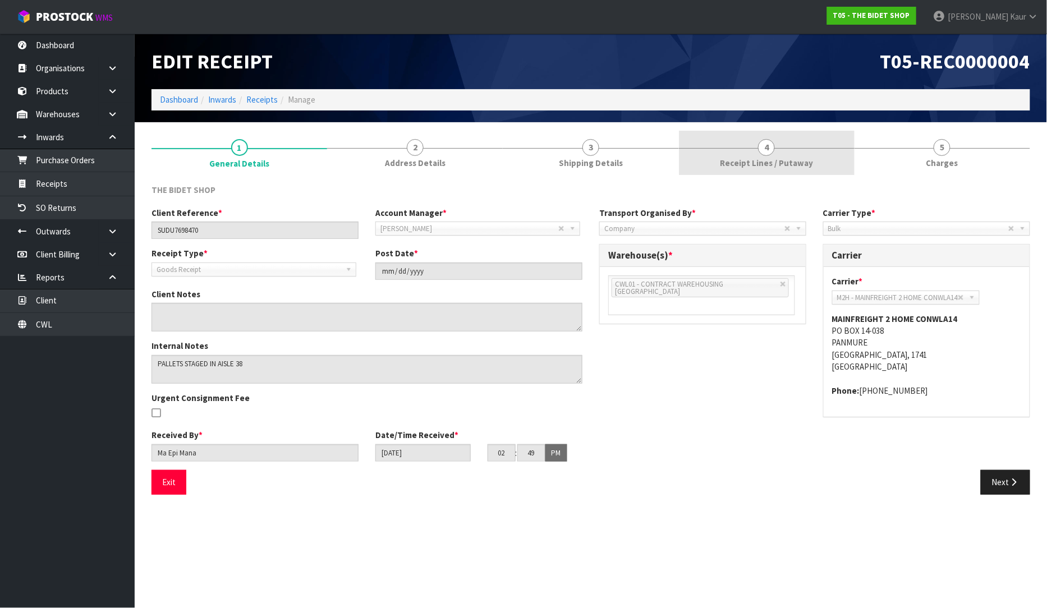
click at [790, 150] on link "4 Receipt Lines / Putaway" at bounding box center [767, 153] width 176 height 44
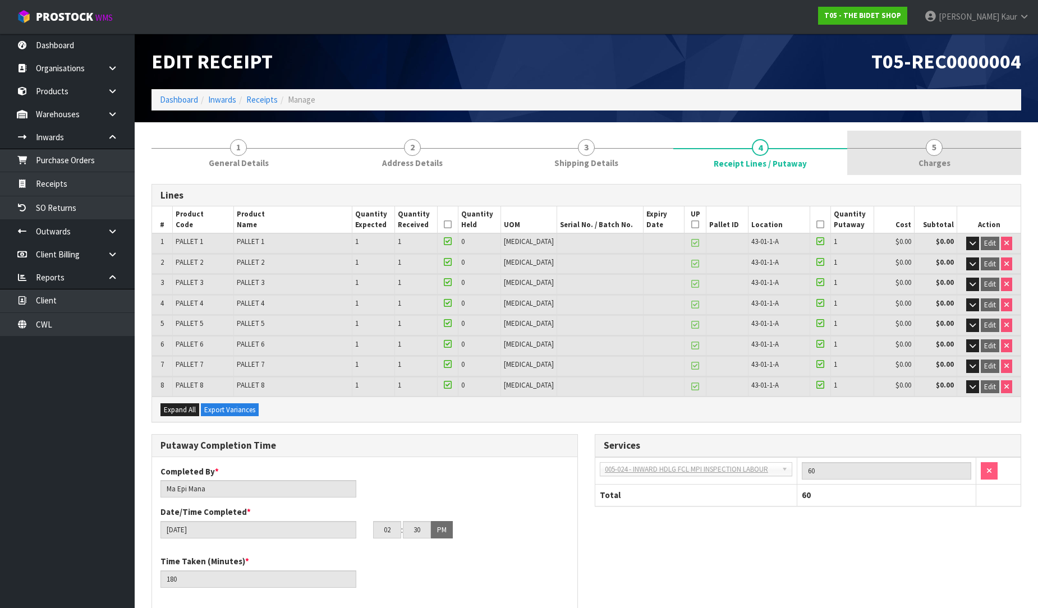
click at [923, 148] on link "5 Charges" at bounding box center [934, 153] width 174 height 44
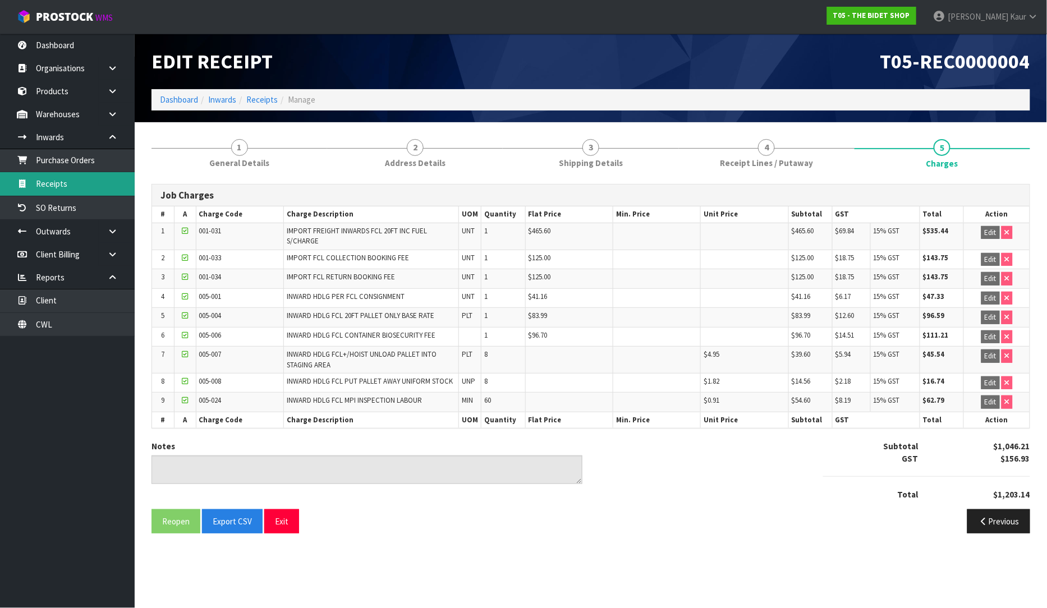
click at [95, 189] on link "Receipts" at bounding box center [67, 183] width 135 height 23
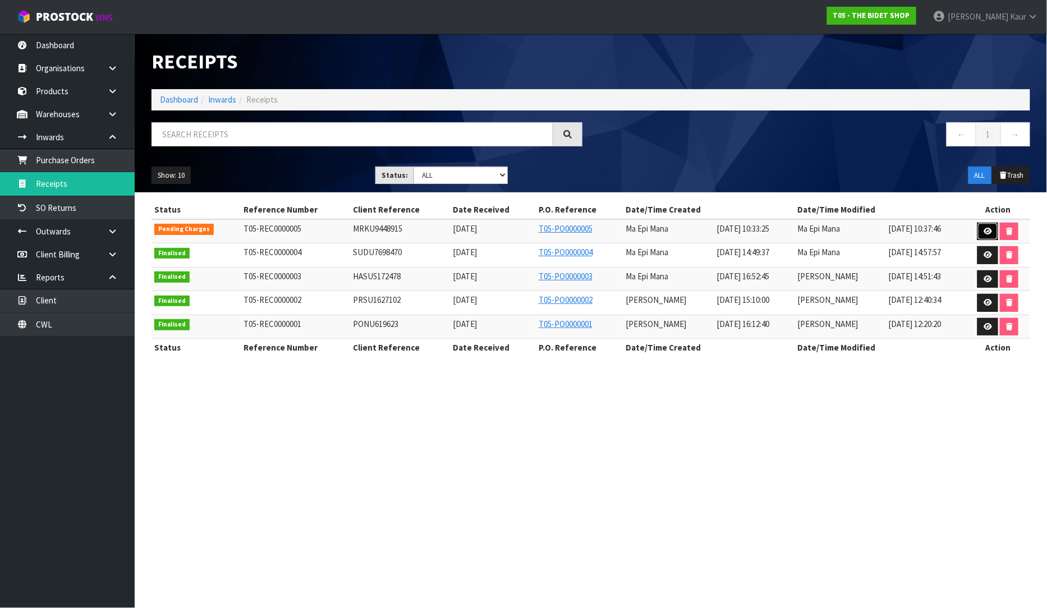
click at [987, 233] on icon at bounding box center [987, 231] width 8 height 7
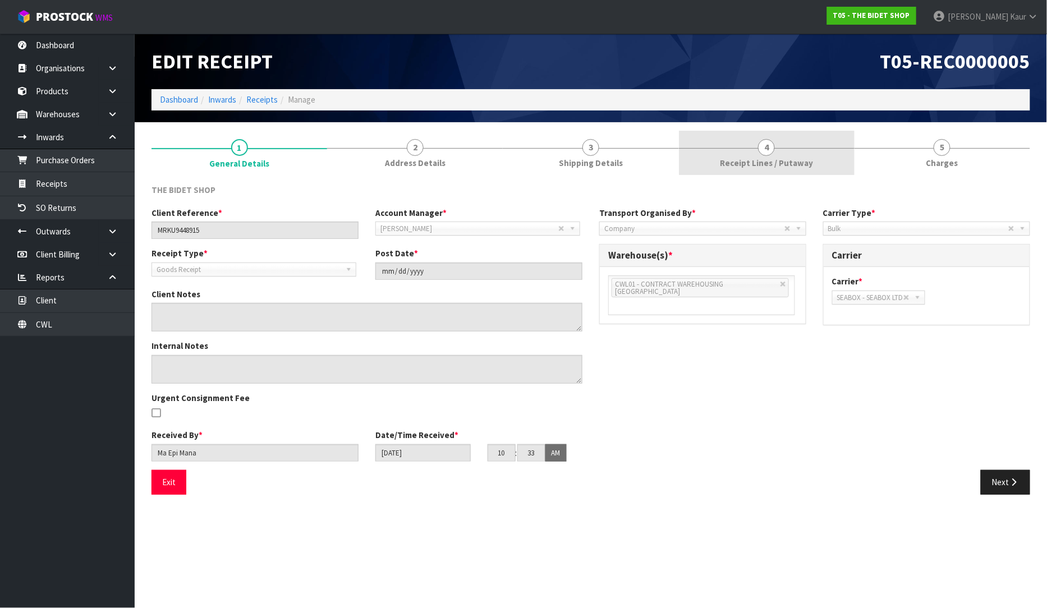
click at [787, 169] on link "4 Receipt Lines / Putaway" at bounding box center [767, 153] width 176 height 44
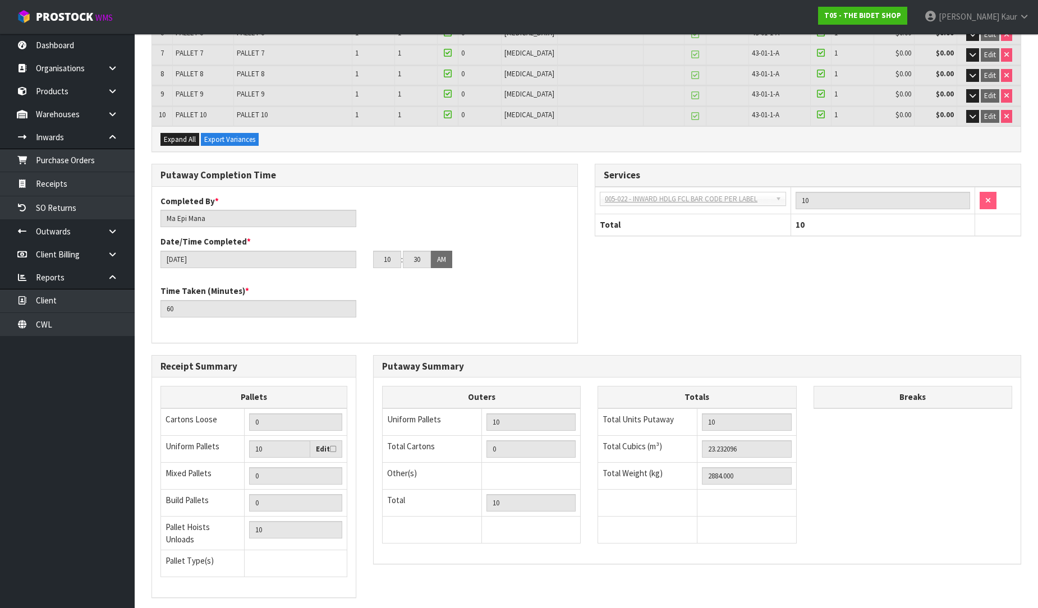
scroll to position [370, 0]
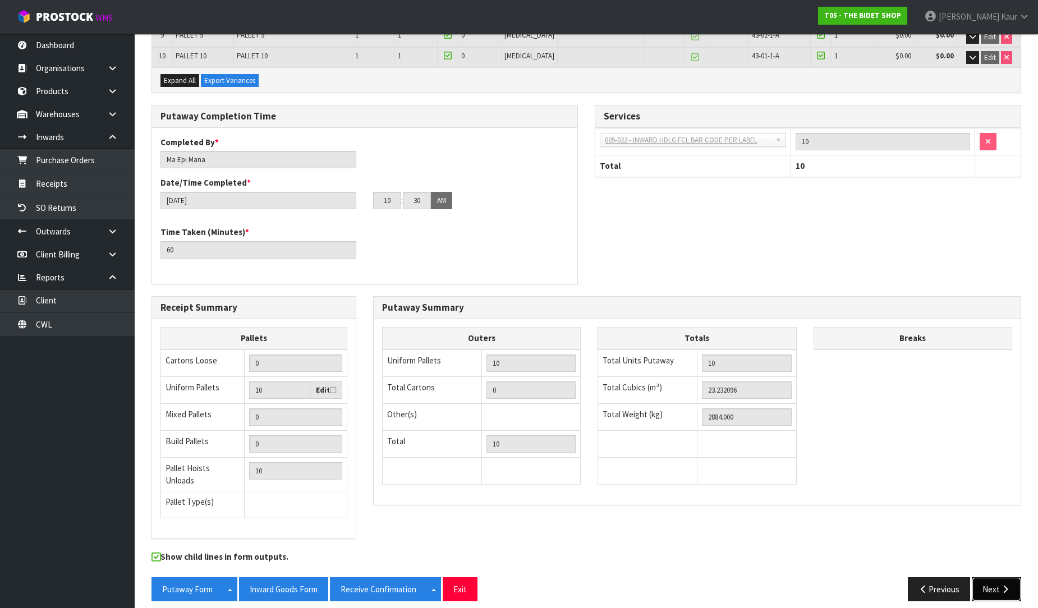
click at [999, 577] on button "Next" at bounding box center [996, 589] width 49 height 24
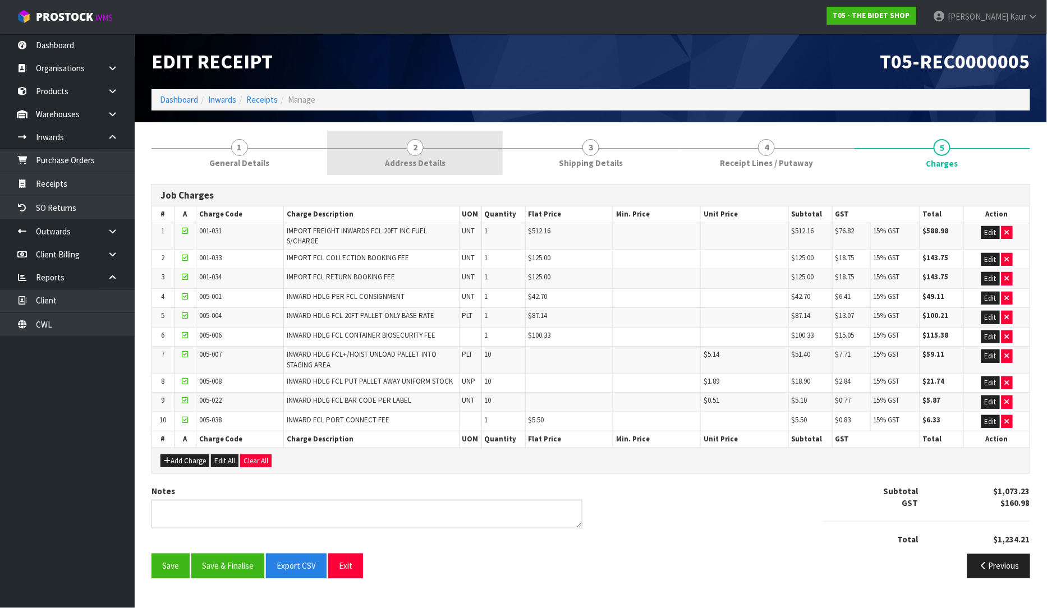
click at [431, 165] on span "Address Details" at bounding box center [415, 163] width 61 height 12
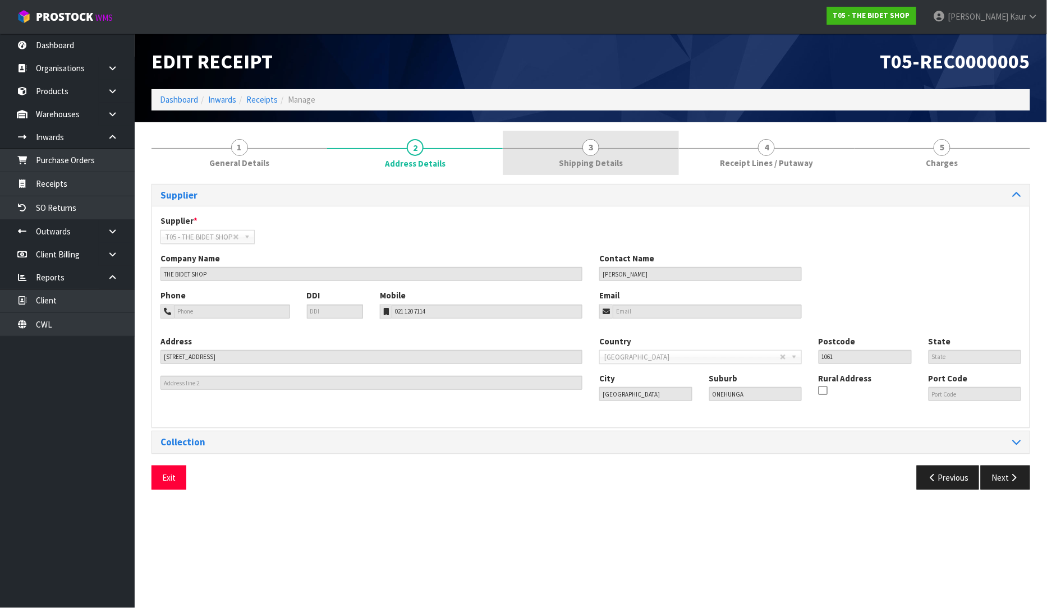
click at [580, 150] on link "3 Shipping Details" at bounding box center [591, 153] width 176 height 44
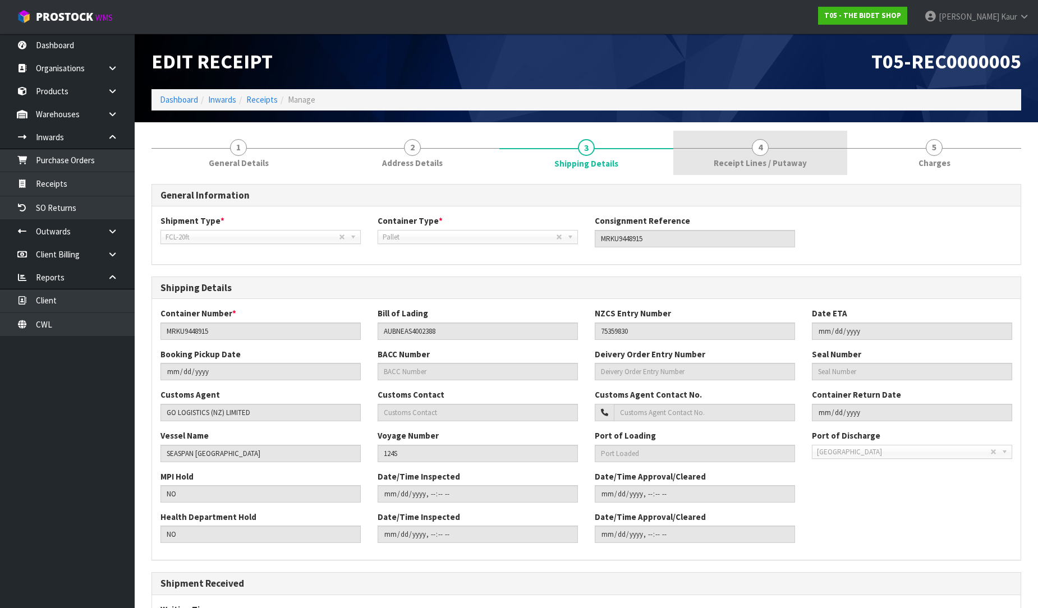
click at [710, 160] on link "4 Receipt Lines / Putaway" at bounding box center [760, 153] width 174 height 44
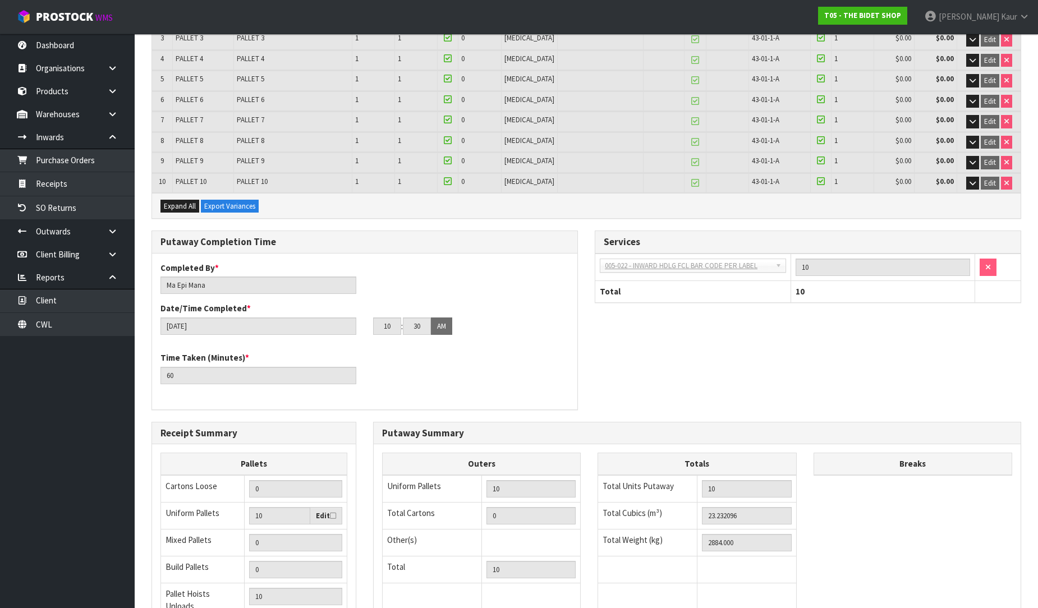
scroll to position [370, 0]
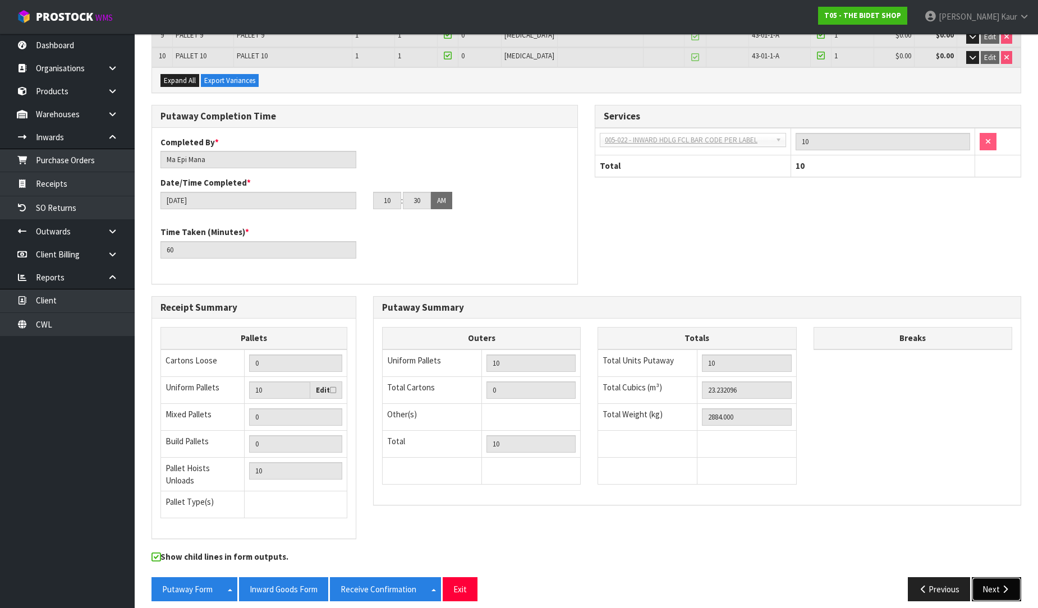
click at [982, 587] on button "Next" at bounding box center [996, 589] width 49 height 24
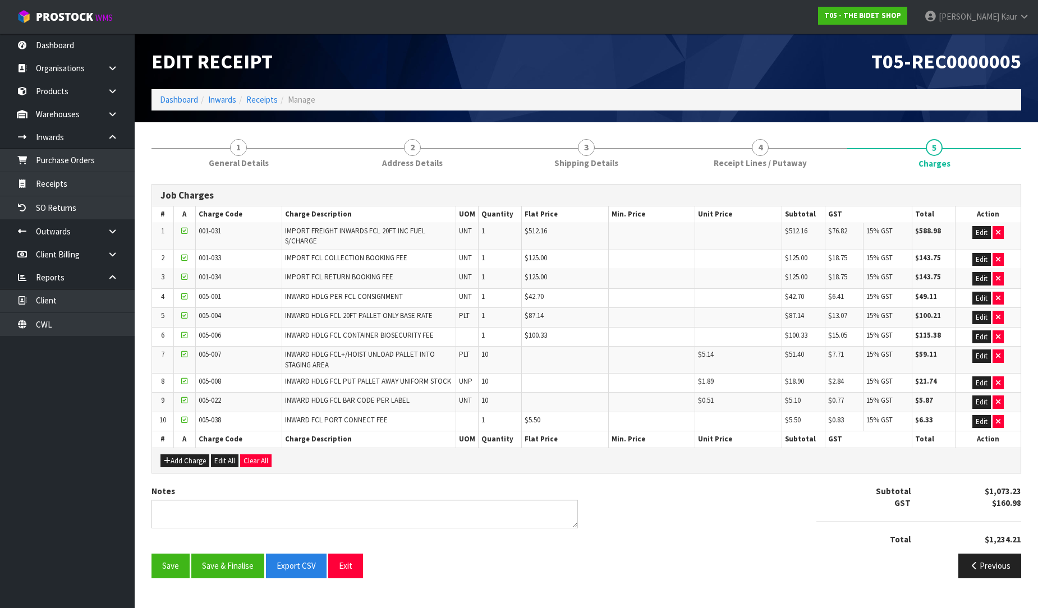
scroll to position [0, 0]
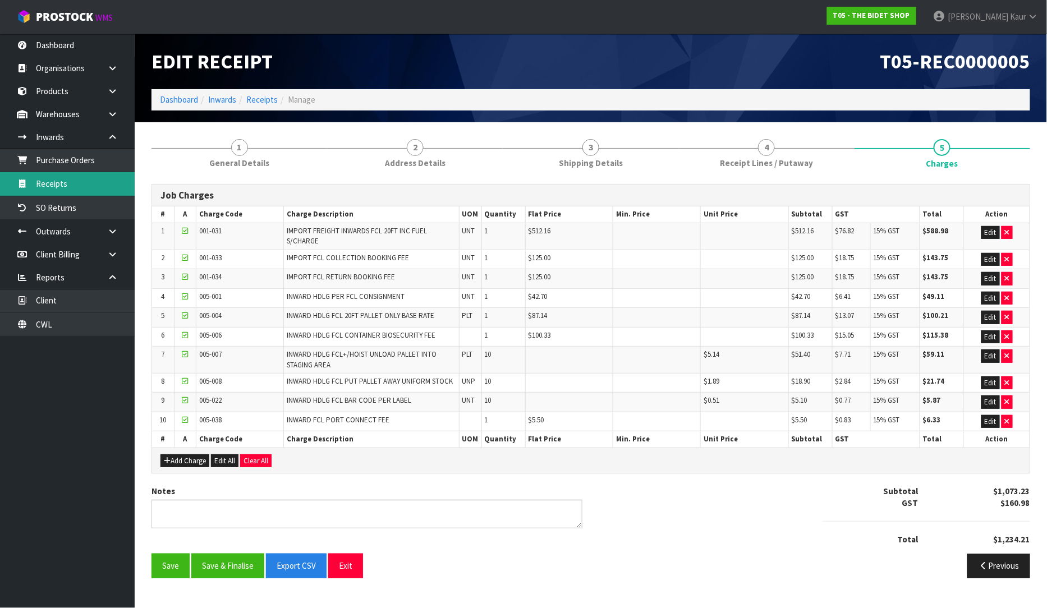
click at [71, 180] on link "Receipts" at bounding box center [67, 183] width 135 height 23
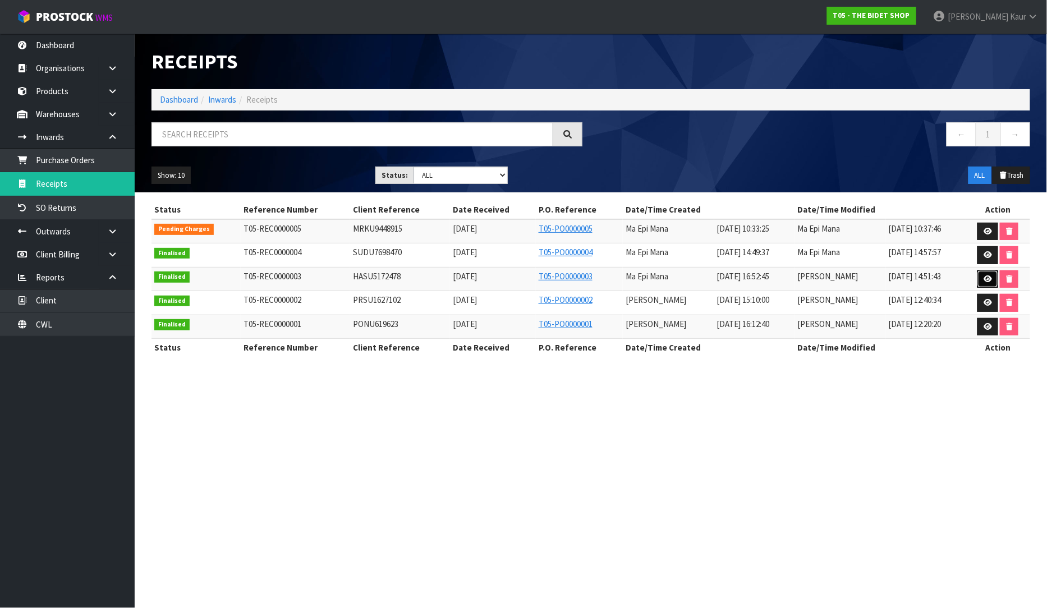
click at [986, 275] on icon at bounding box center [987, 278] width 8 height 7
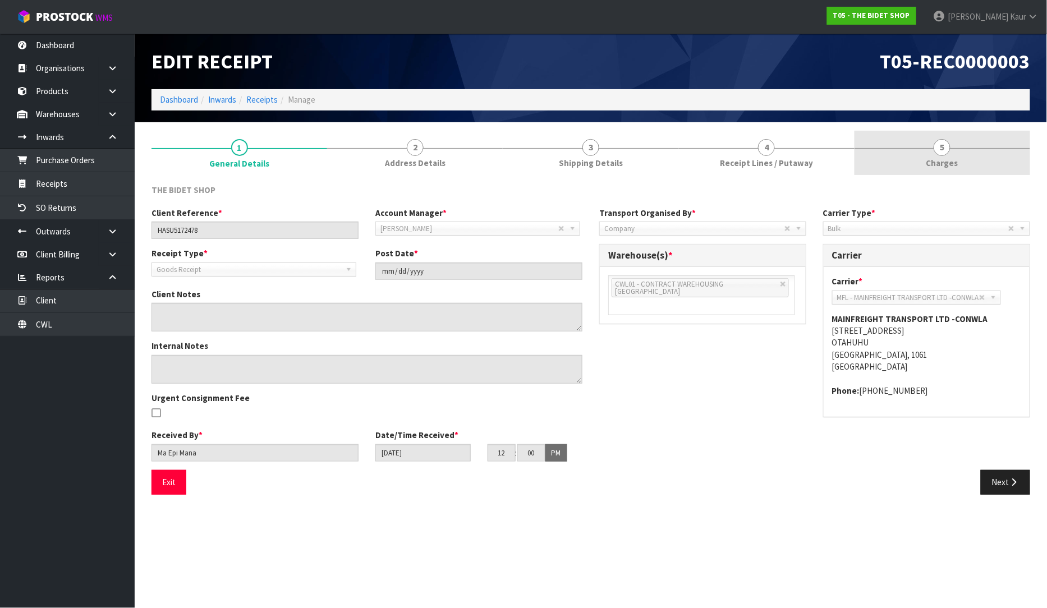
click at [945, 161] on span "Charges" at bounding box center [942, 163] width 32 height 12
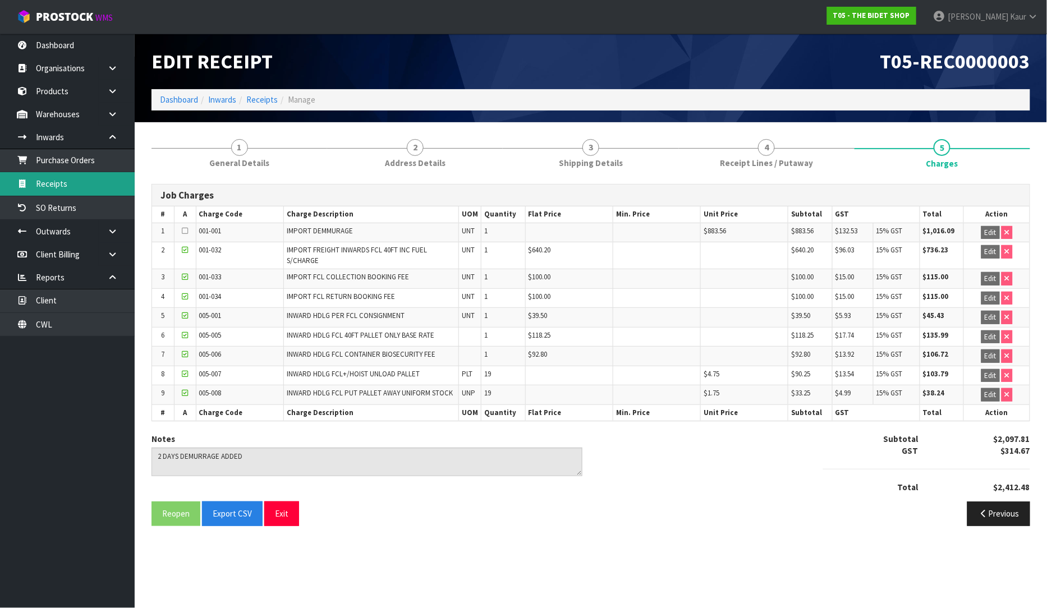
click at [76, 185] on link "Receipts" at bounding box center [67, 183] width 135 height 23
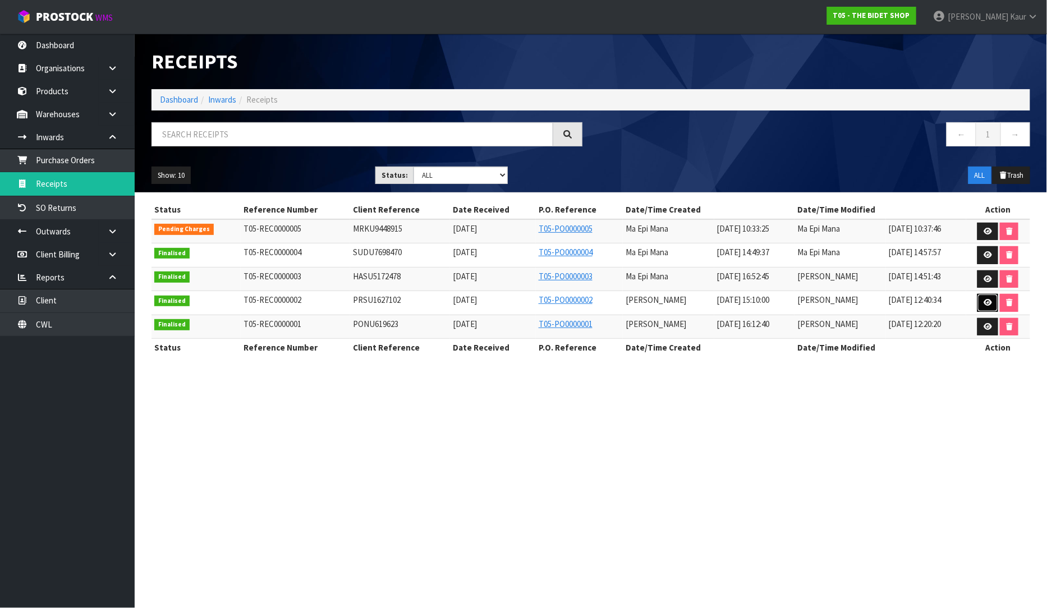
click at [984, 301] on icon at bounding box center [987, 302] width 8 height 7
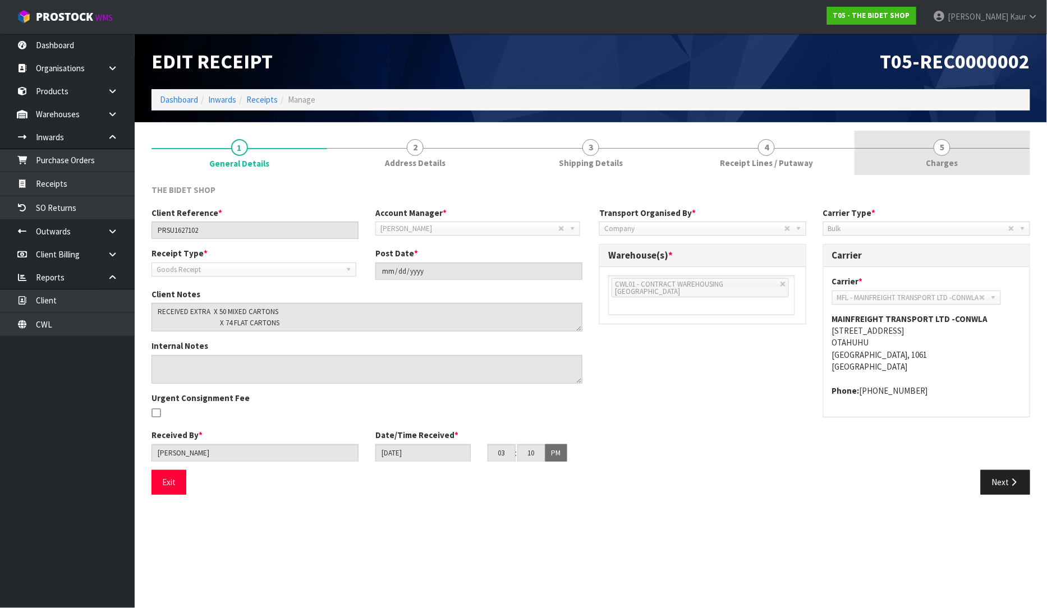
click at [965, 168] on link "5 Charges" at bounding box center [942, 153] width 176 height 44
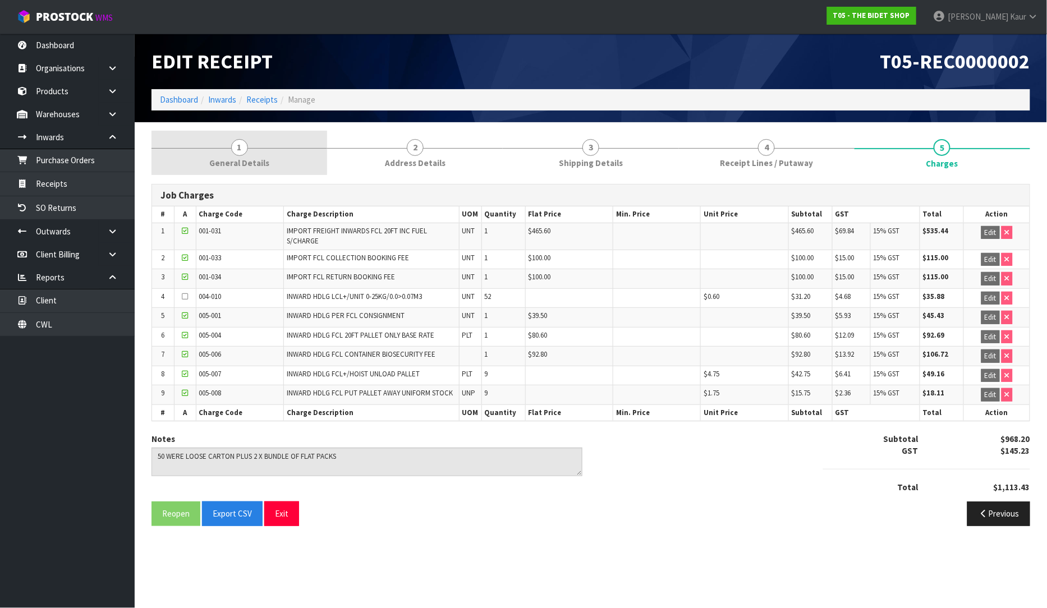
click at [219, 159] on span "General Details" at bounding box center [239, 163] width 60 height 12
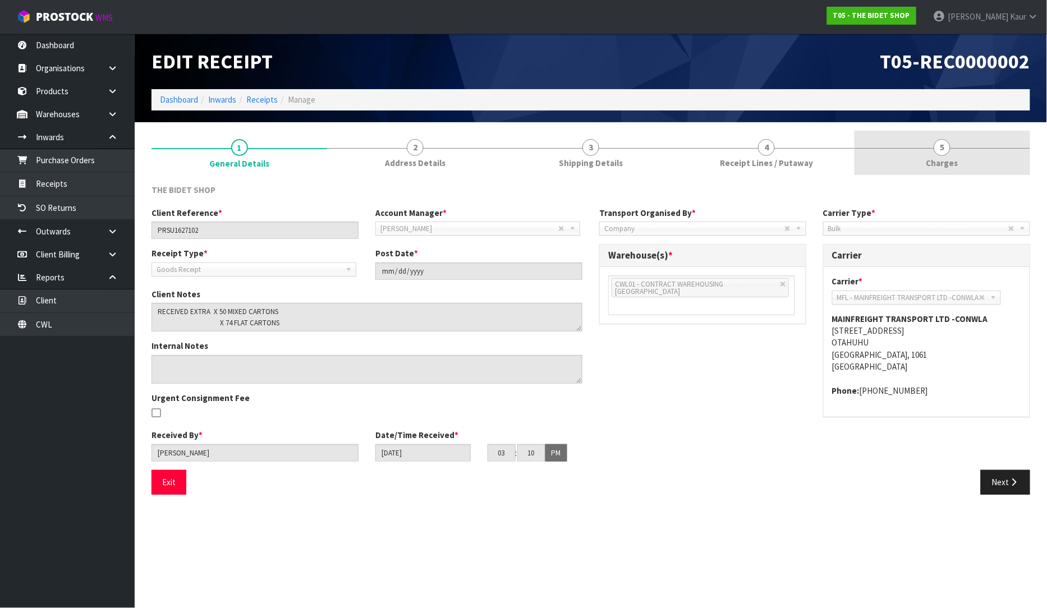
click at [929, 160] on span "Charges" at bounding box center [942, 163] width 32 height 12
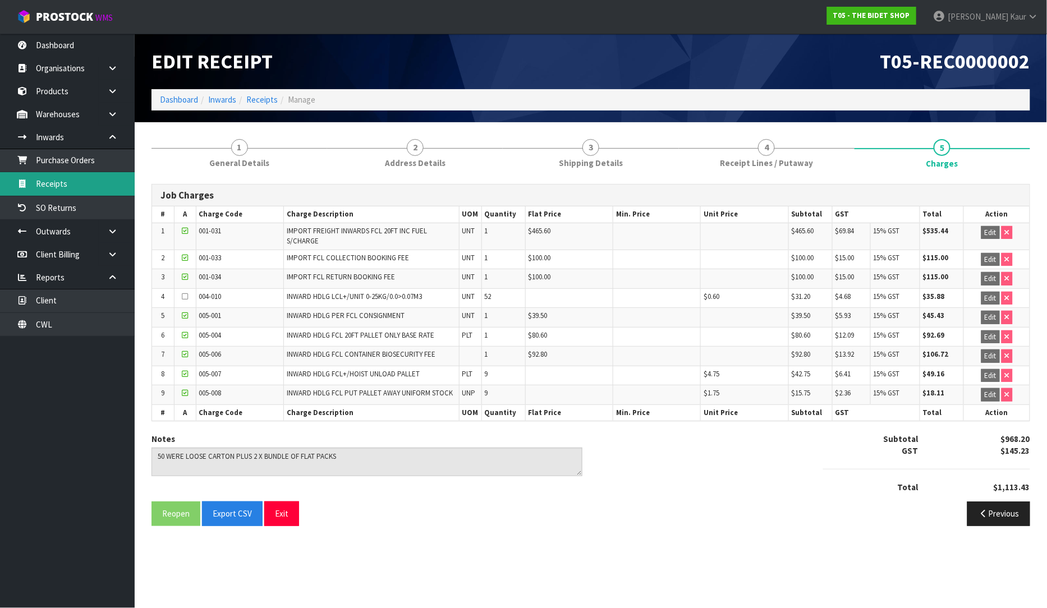
click at [75, 195] on link "Receipts" at bounding box center [67, 183] width 135 height 23
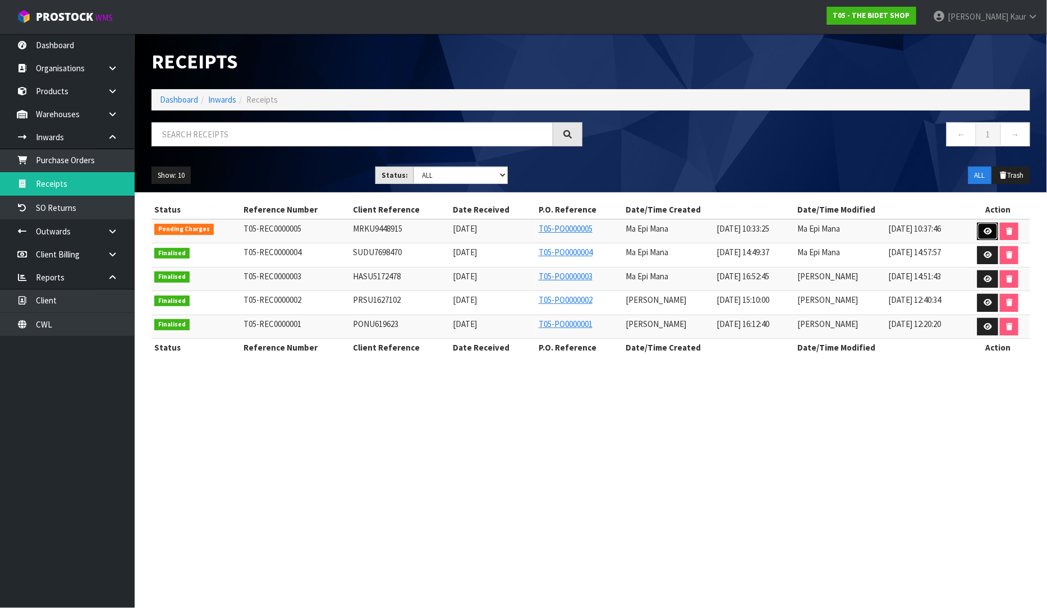
click at [987, 229] on icon at bounding box center [987, 231] width 8 height 7
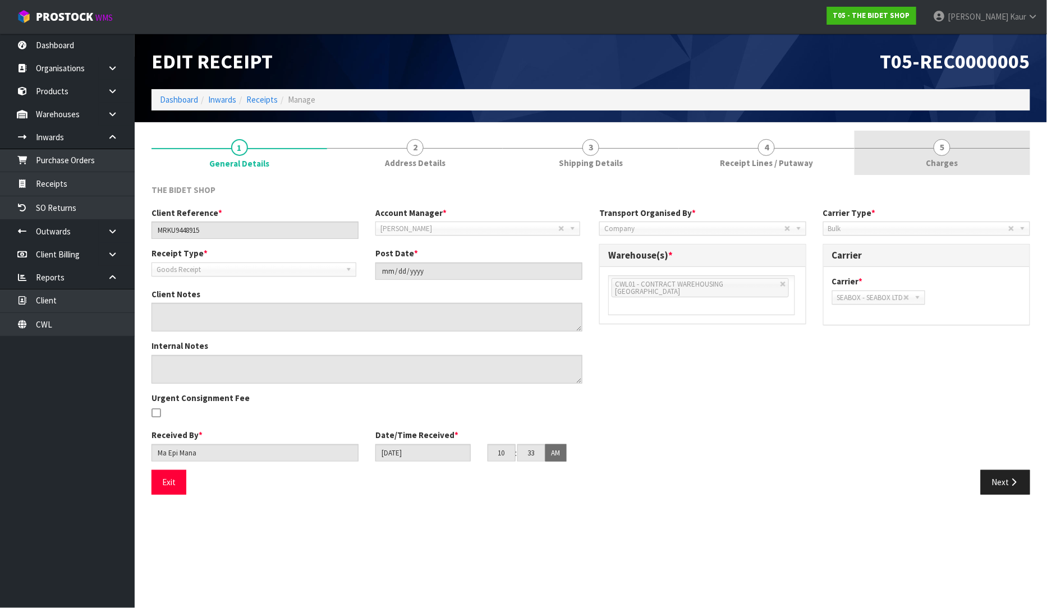
click at [953, 158] on span "Charges" at bounding box center [942, 163] width 32 height 12
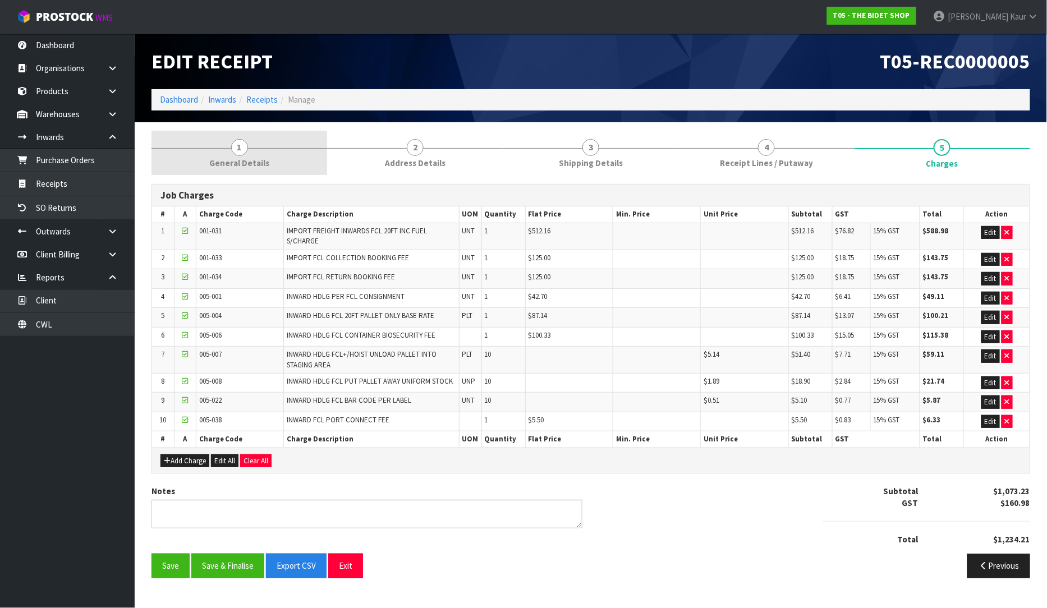
click at [239, 143] on span "1" at bounding box center [239, 147] width 17 height 17
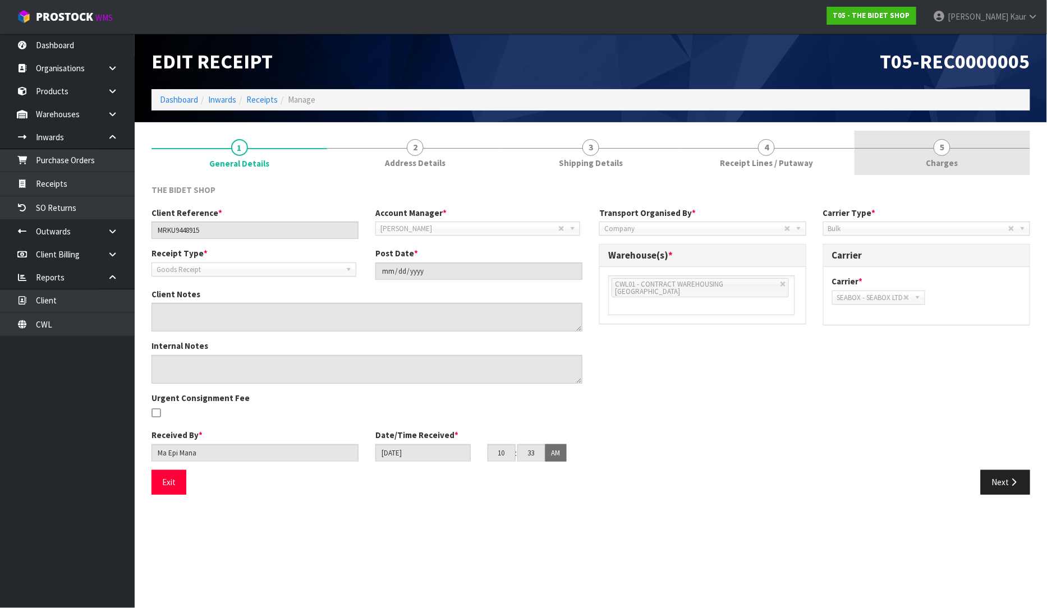
click at [931, 147] on link "5 Charges" at bounding box center [942, 153] width 176 height 44
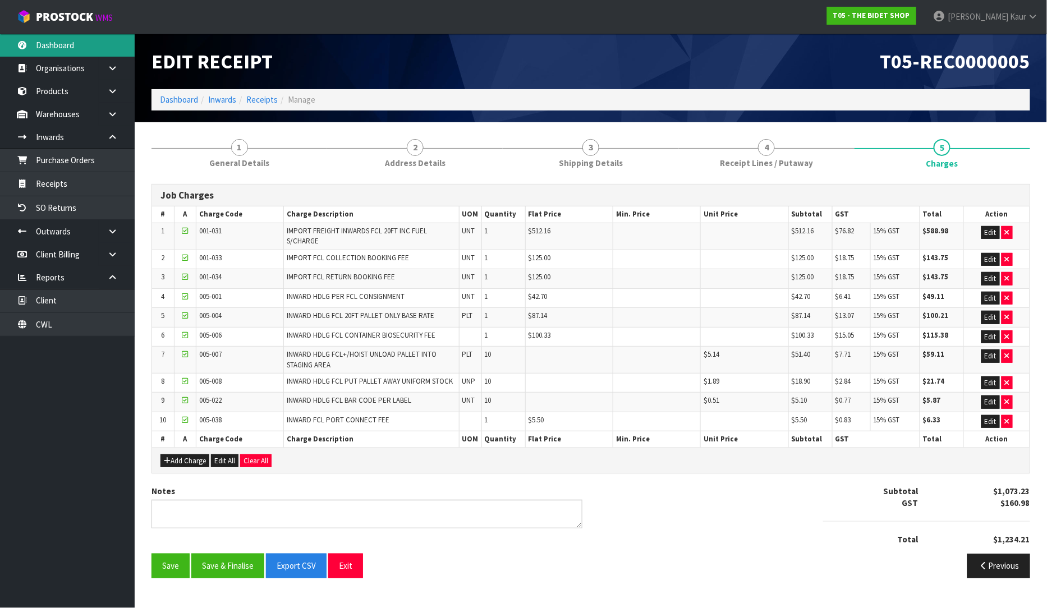
click at [49, 40] on link "Dashboard" at bounding box center [67, 45] width 135 height 23
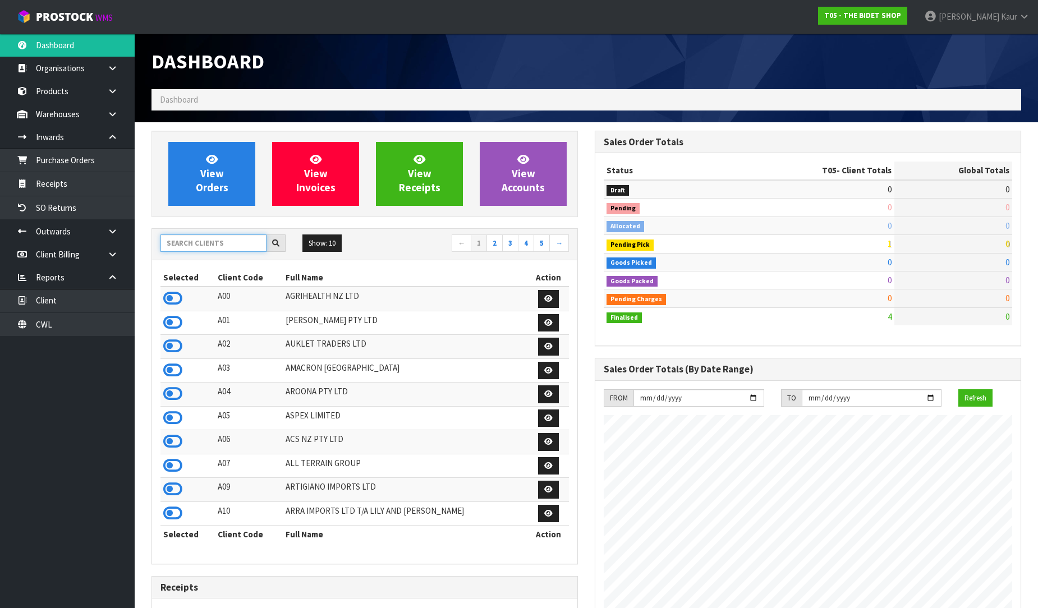
scroll to position [850, 443]
click at [215, 241] on input "text" at bounding box center [213, 242] width 106 height 17
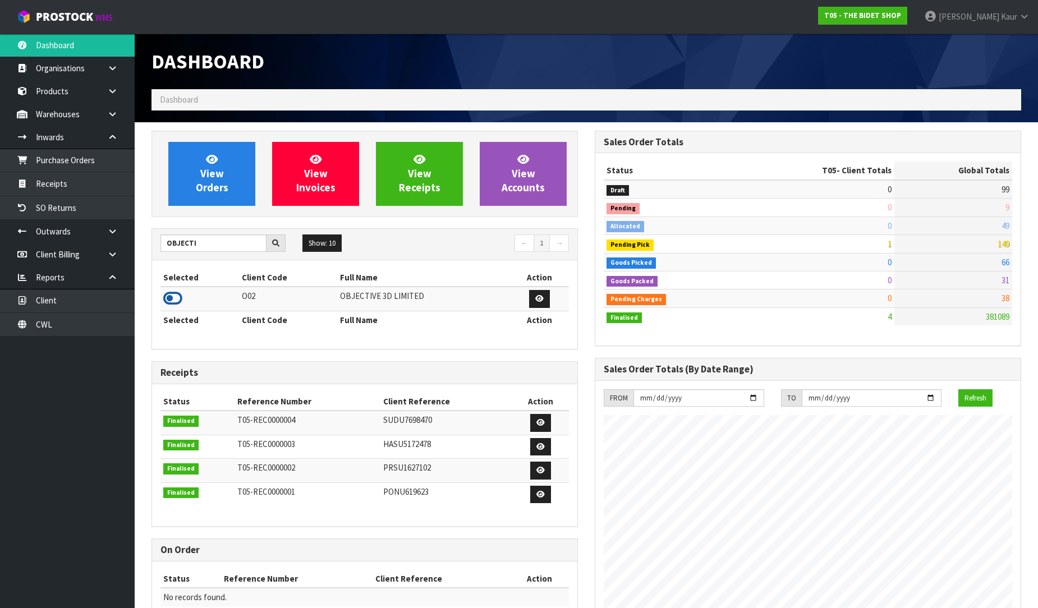
click at [174, 295] on icon at bounding box center [172, 298] width 19 height 17
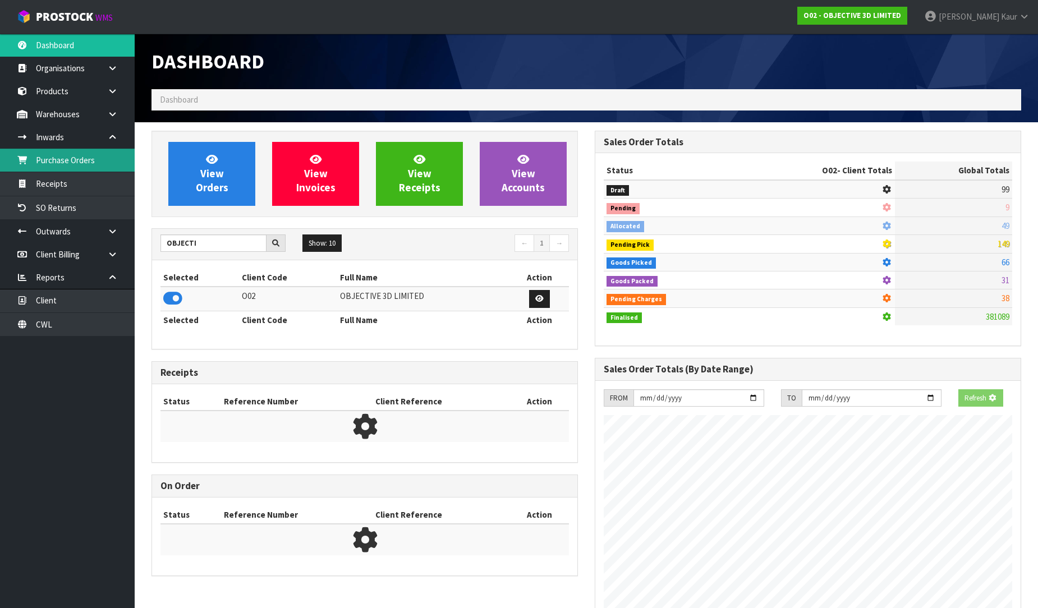
scroll to position [560298, 560554]
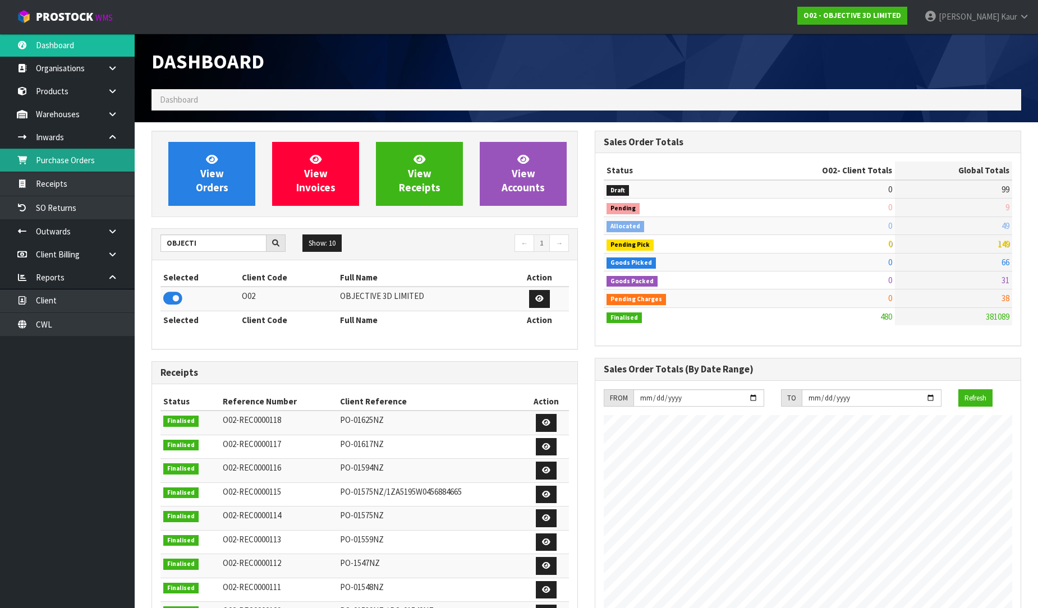
click at [103, 149] on link "Purchase Orders" at bounding box center [67, 160] width 135 height 23
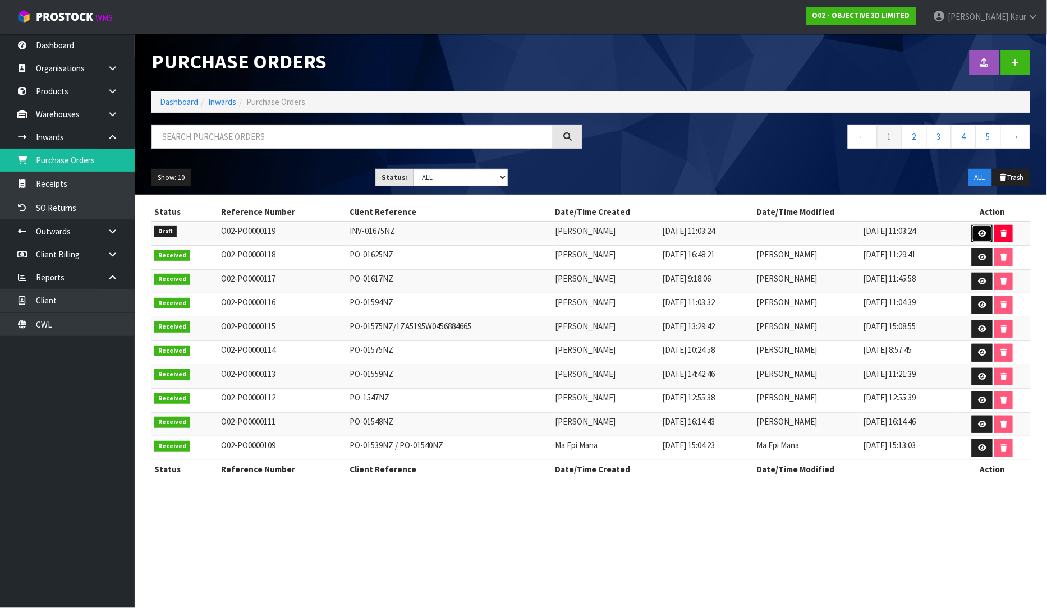
click at [986, 234] on icon at bounding box center [982, 233] width 8 height 7
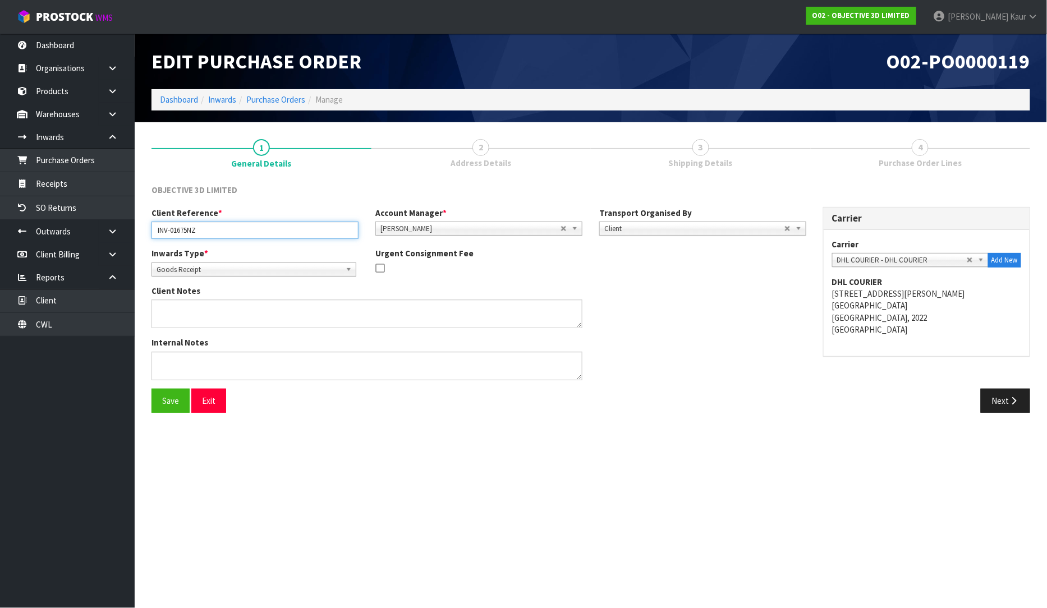
drag, startPoint x: 203, startPoint y: 231, endPoint x: 142, endPoint y: 243, distance: 62.4
click at [142, 243] on section "1 General Details 2 Address Details 3 Shipping Details 4 Purchase Order Lines O…" at bounding box center [591, 276] width 912 height 308
paste input "PO#01634NZ & PO#01635NZ (INV-01675NZ)"
click at [988, 395] on button "Next" at bounding box center [1005, 401] width 49 height 24
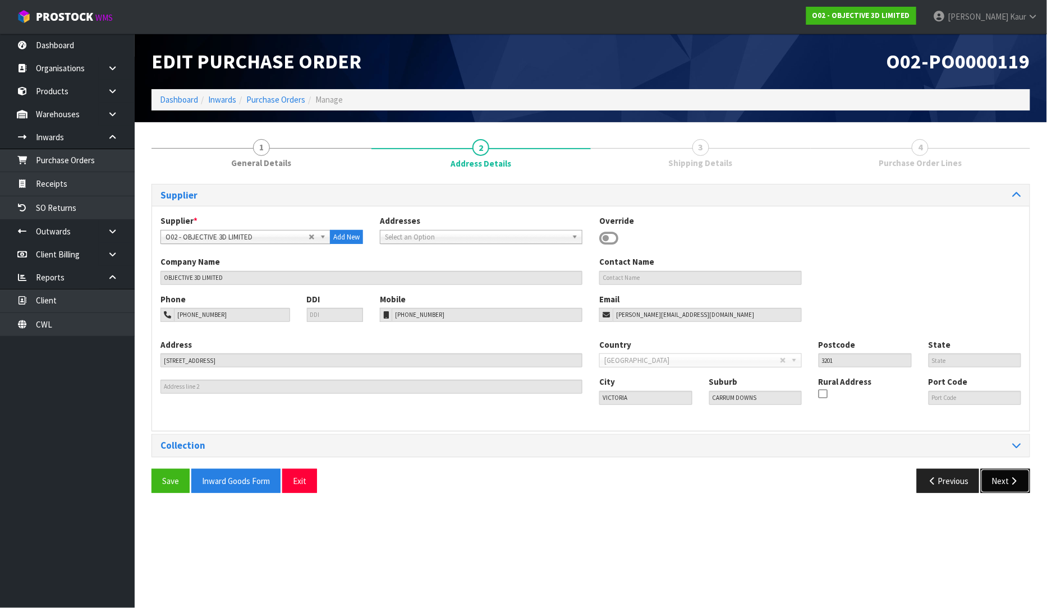
click at [1000, 490] on button "Next" at bounding box center [1005, 481] width 49 height 24
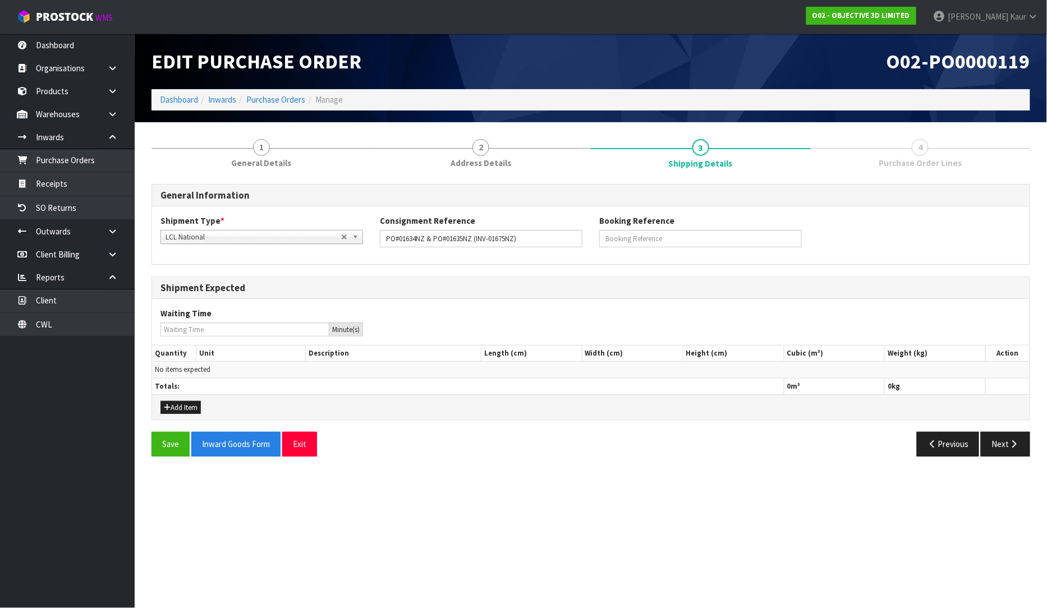
click at [272, 231] on span "LCL National" at bounding box center [253, 237] width 176 height 13
click at [236, 283] on li "LCL International" at bounding box center [261, 283] width 197 height 14
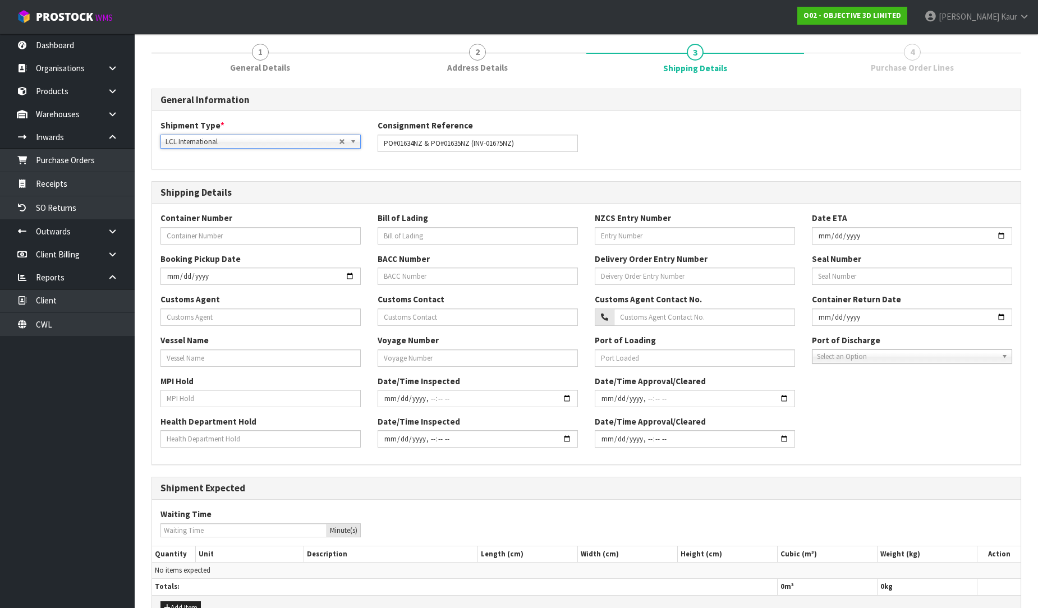
scroll to position [161, 0]
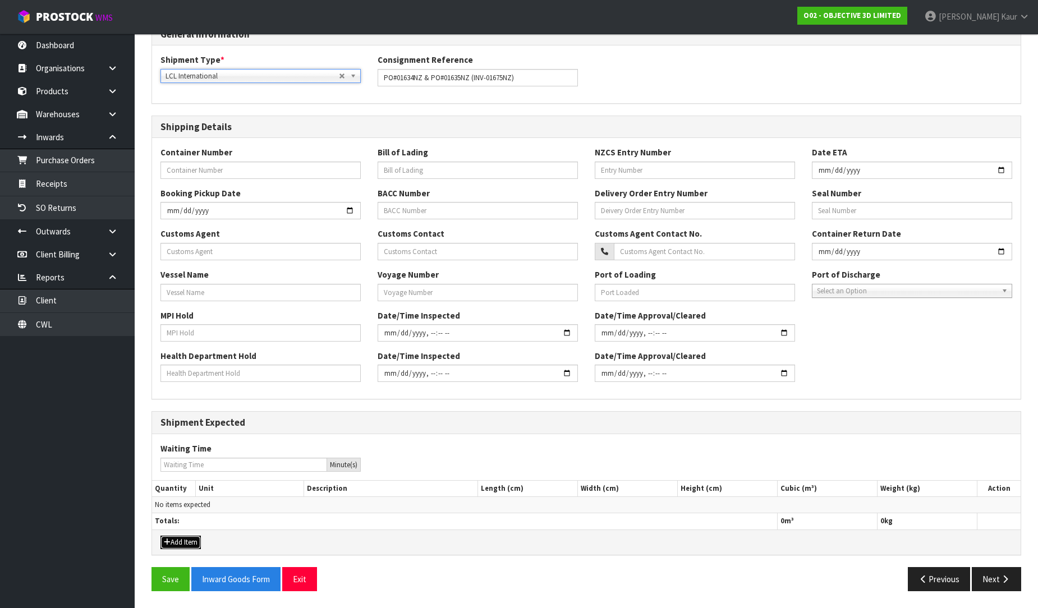
click at [189, 541] on button "Add Item" at bounding box center [180, 542] width 40 height 13
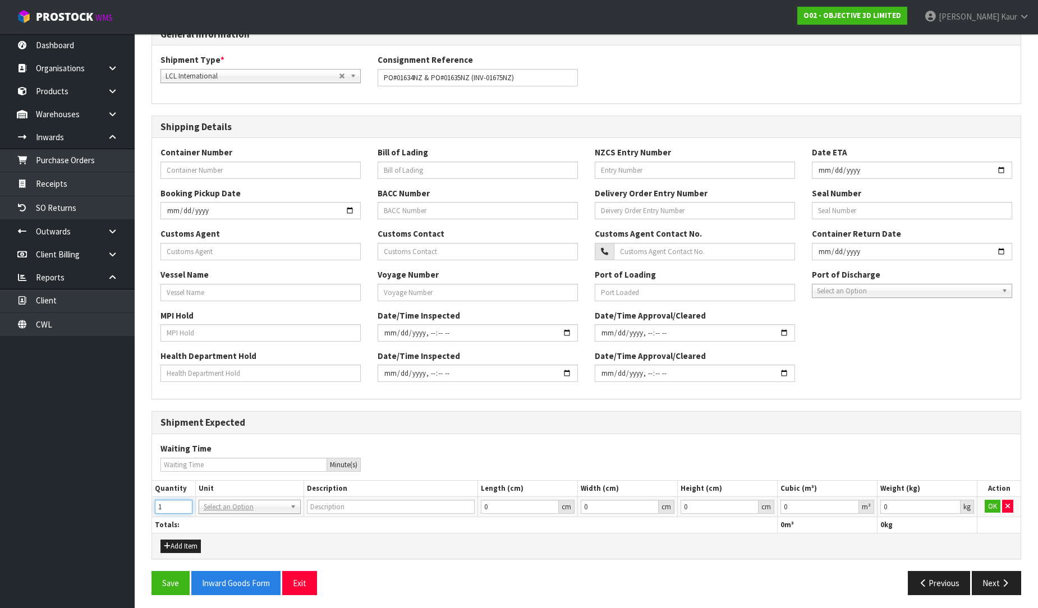
click at [182, 502] on input "1" at bounding box center [174, 507] width 38 height 14
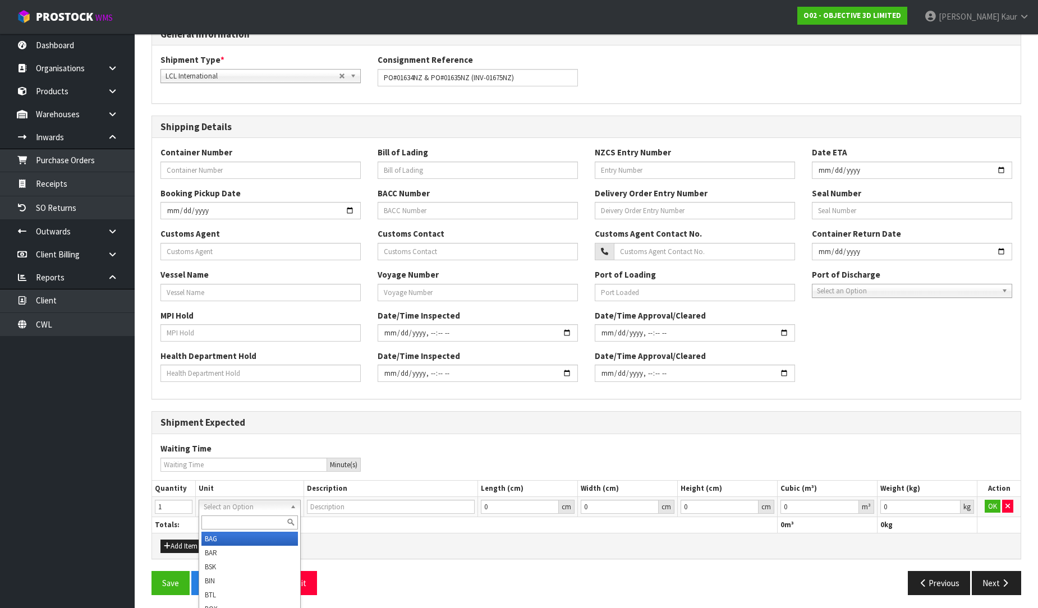
click at [210, 519] on input "text" at bounding box center [249, 523] width 96 height 14
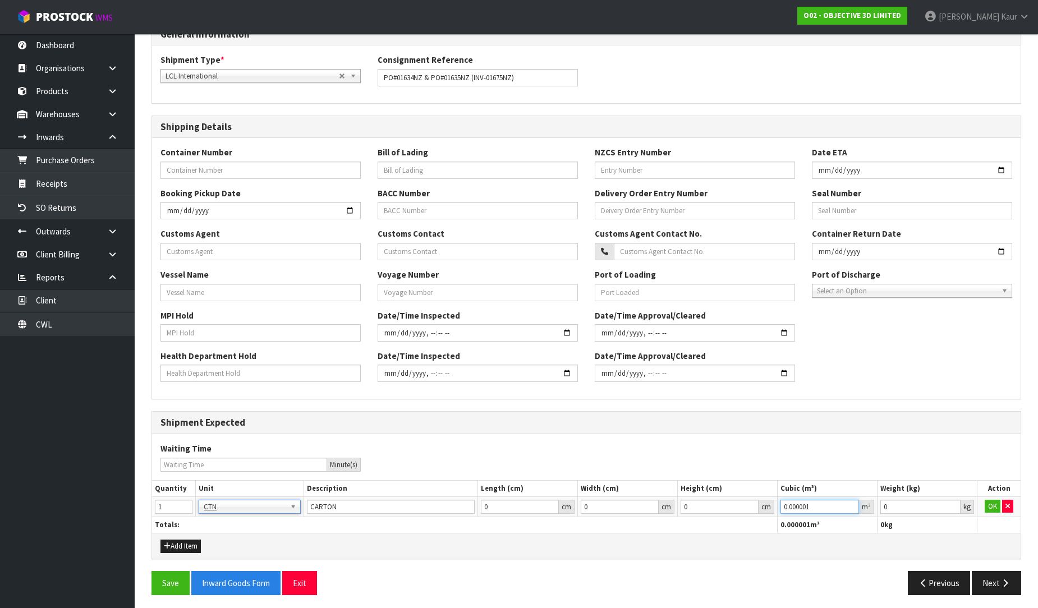
click at [850, 502] on input "0.000001" at bounding box center [819, 507] width 79 height 14
click at [954, 503] on input "0.001" at bounding box center [920, 507] width 80 height 14
click at [990, 501] on button "OK" at bounding box center [993, 506] width 16 height 13
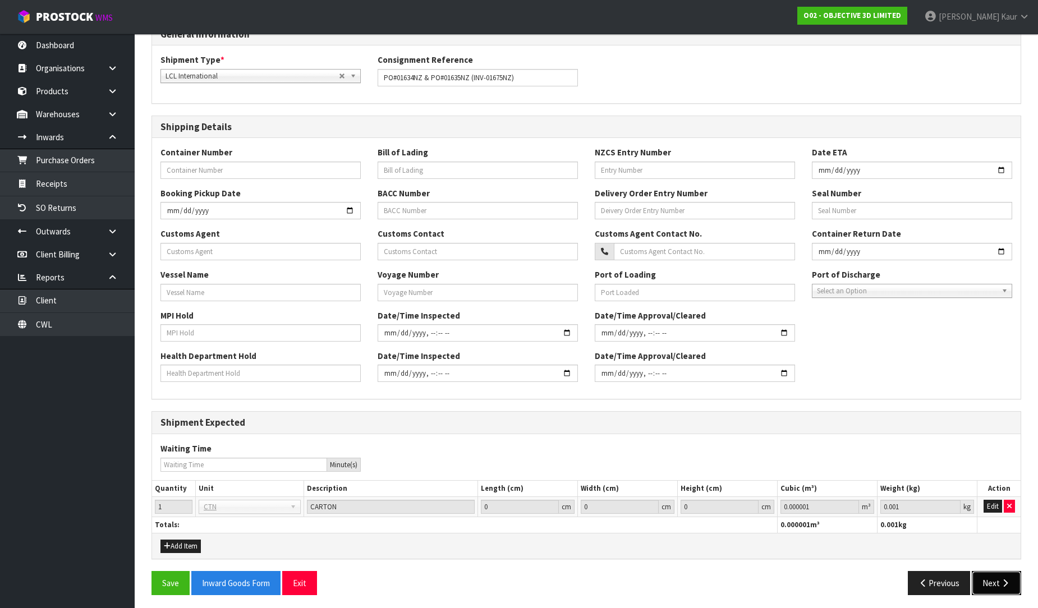
click at [983, 587] on button "Next" at bounding box center [996, 583] width 49 height 24
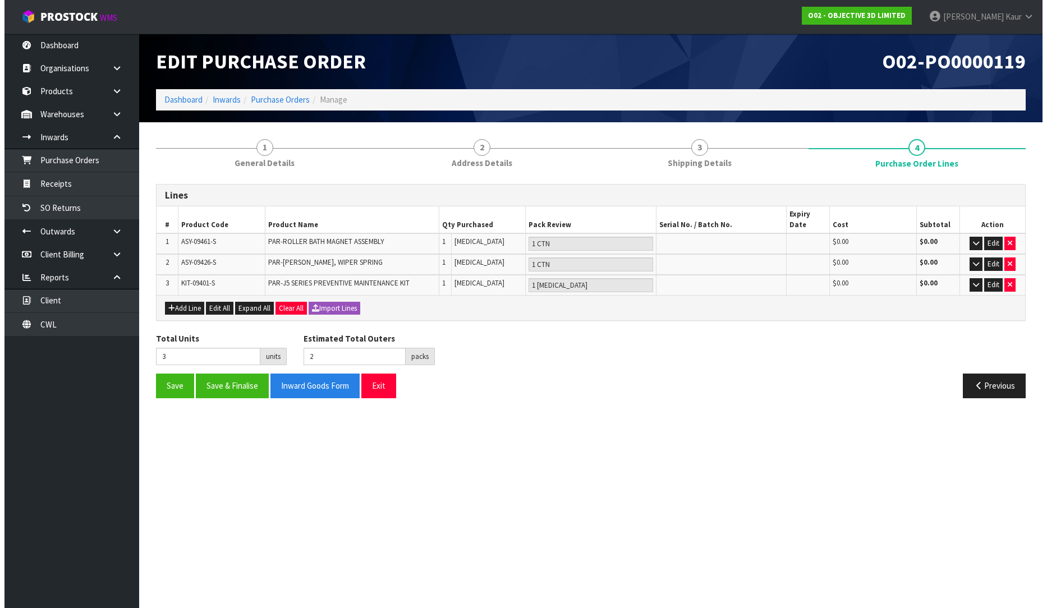
scroll to position [0, 0]
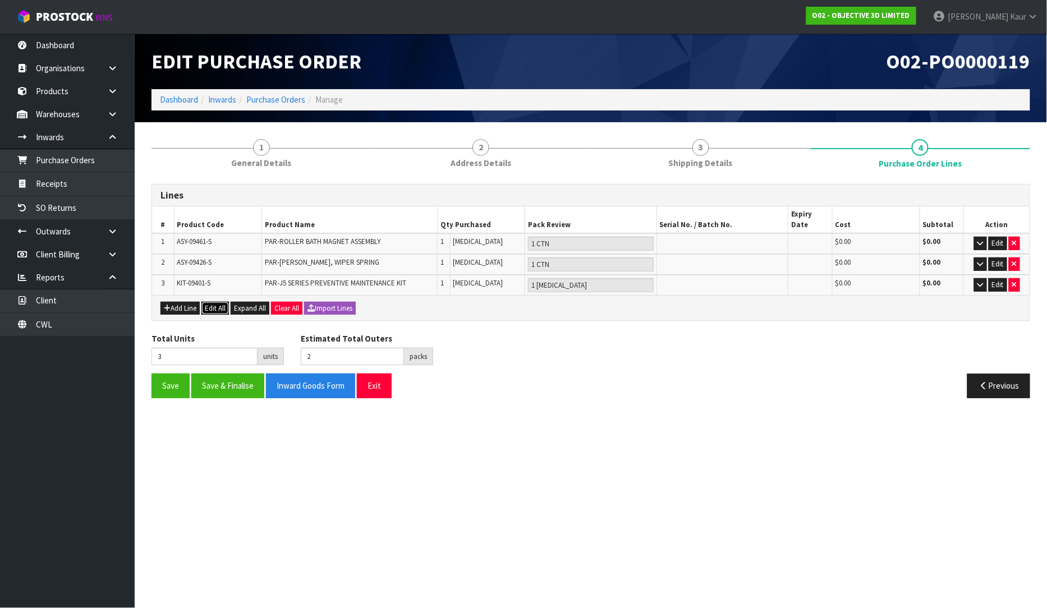
click at [210, 302] on button "Edit All" at bounding box center [214, 308] width 27 height 13
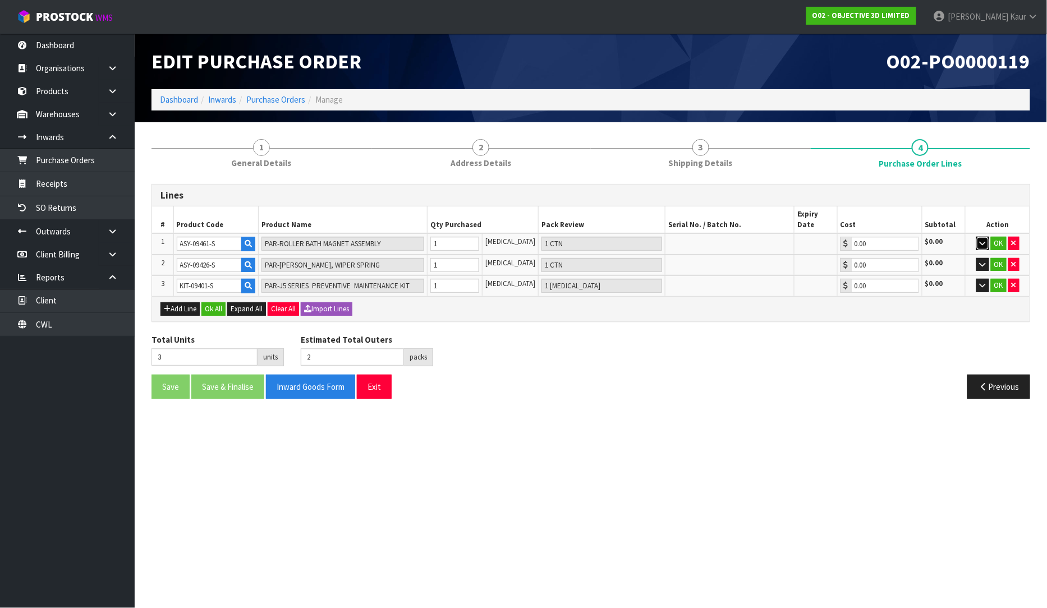
click at [980, 240] on icon "button" at bounding box center [983, 243] width 6 height 7
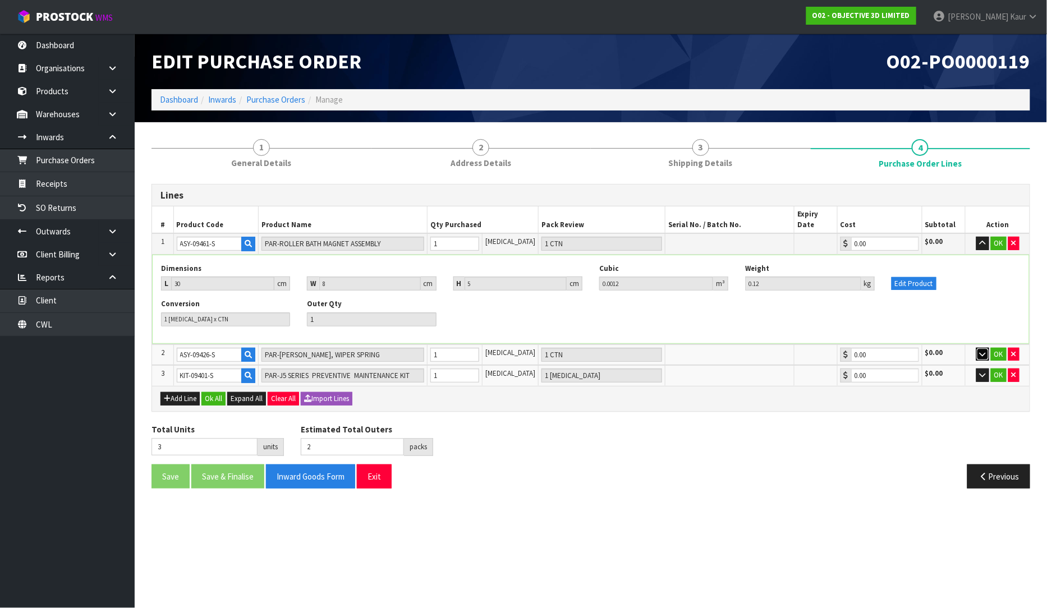
click at [981, 351] on icon "button" at bounding box center [983, 354] width 6 height 7
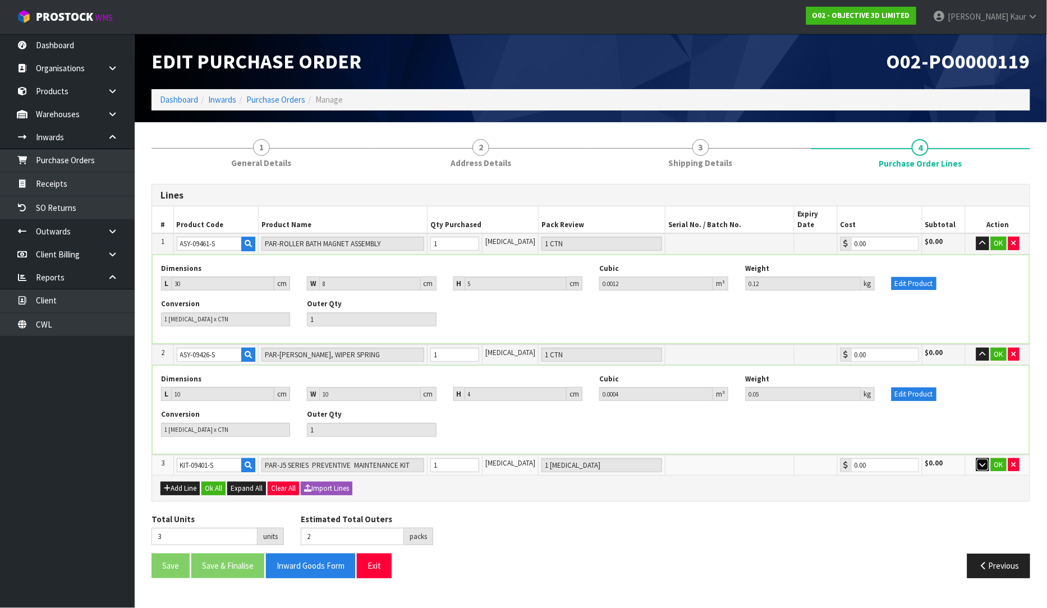
click at [980, 461] on icon "button" at bounding box center [983, 464] width 6 height 7
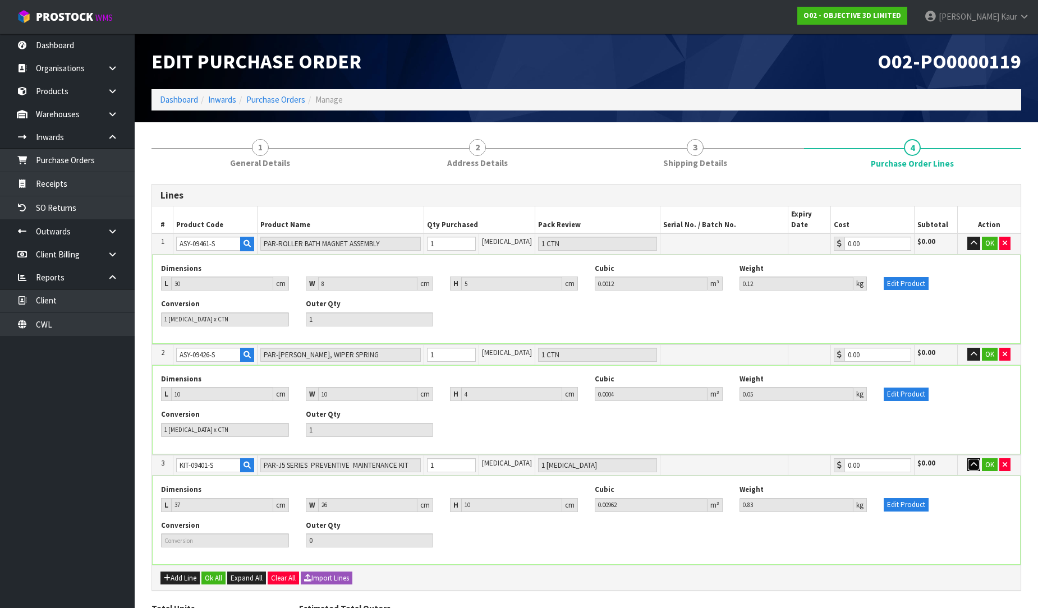
click at [974, 461] on icon "button" at bounding box center [974, 464] width 6 height 7
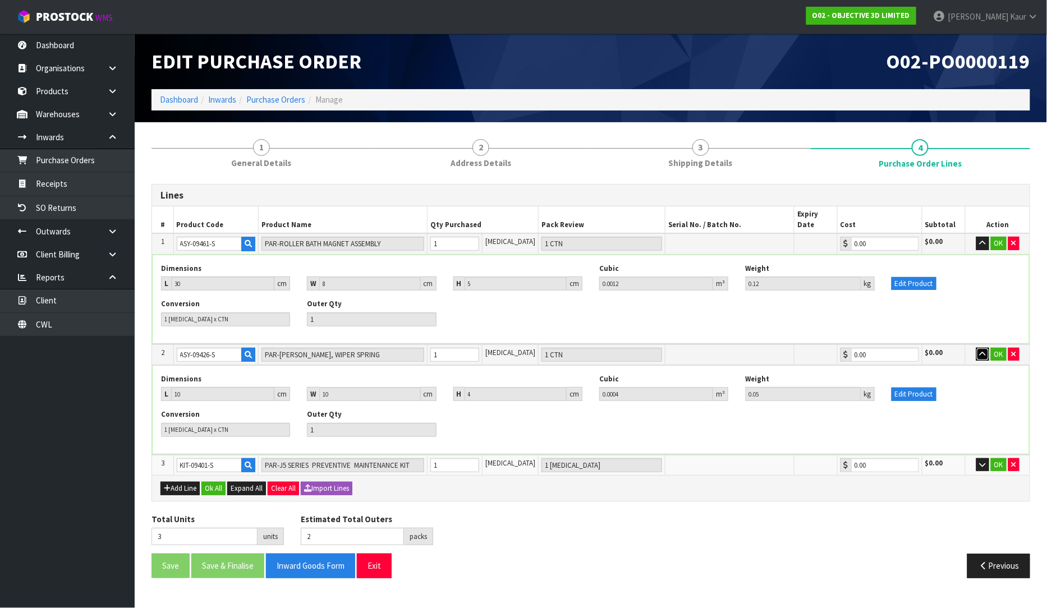
click at [976, 348] on button "button" at bounding box center [982, 354] width 13 height 13
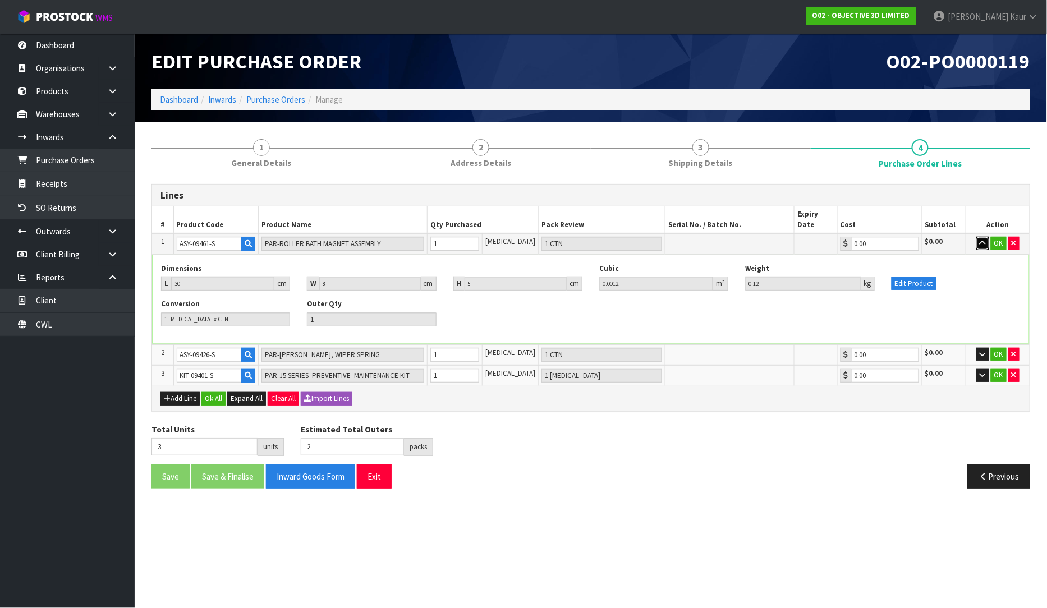
click at [983, 237] on button "button" at bounding box center [982, 243] width 13 height 13
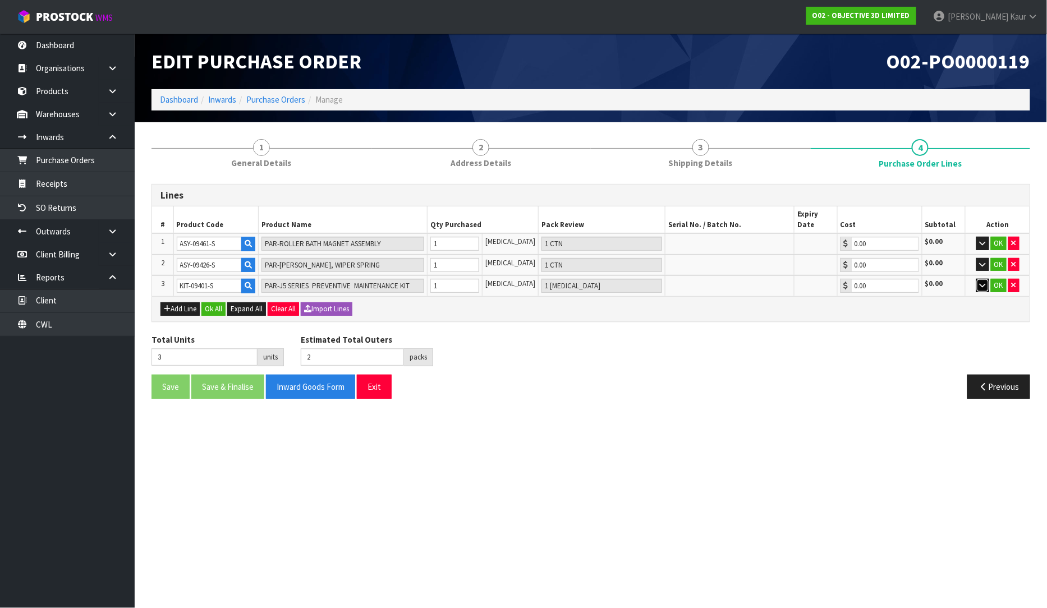
click at [979, 279] on button "button" at bounding box center [982, 285] width 13 height 13
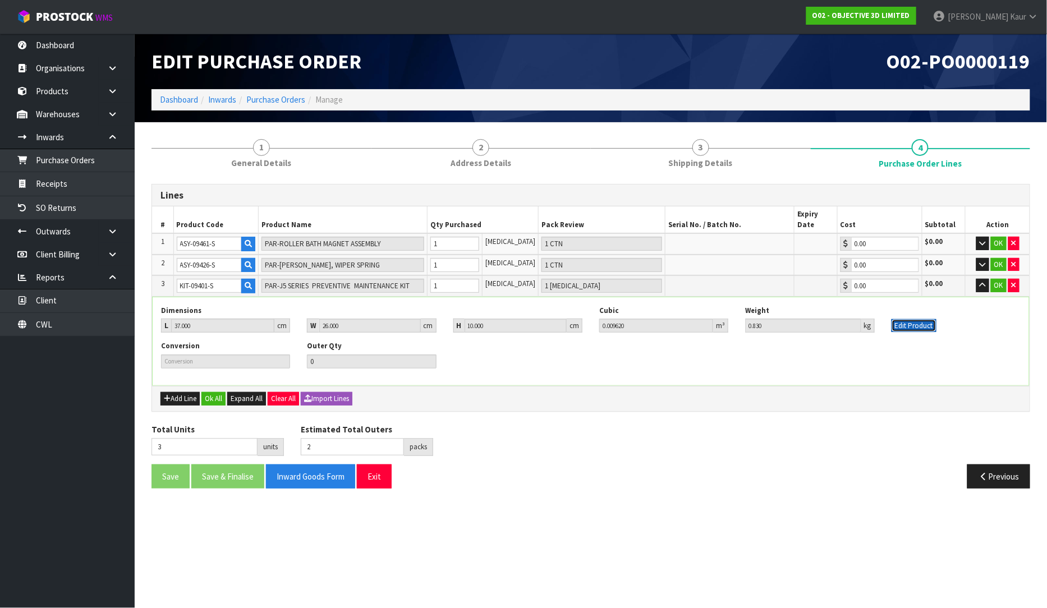
click at [895, 319] on button "Edit Product" at bounding box center [913, 325] width 45 height 13
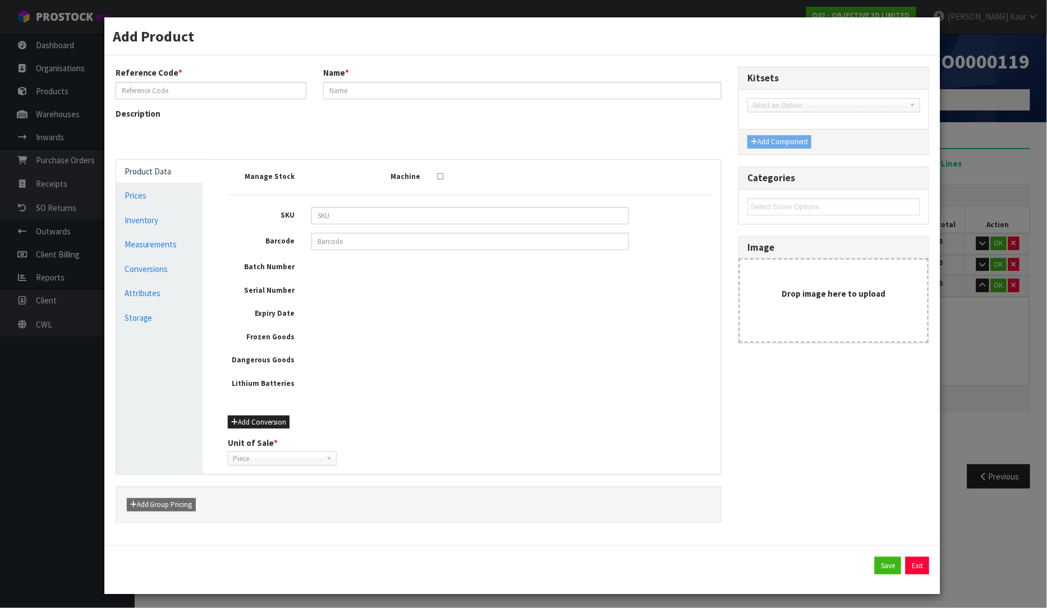
type input "KIT-09401-S"
type input "PAR-J5 SERIES PREVENTIVE MAINTENANCE KIT"
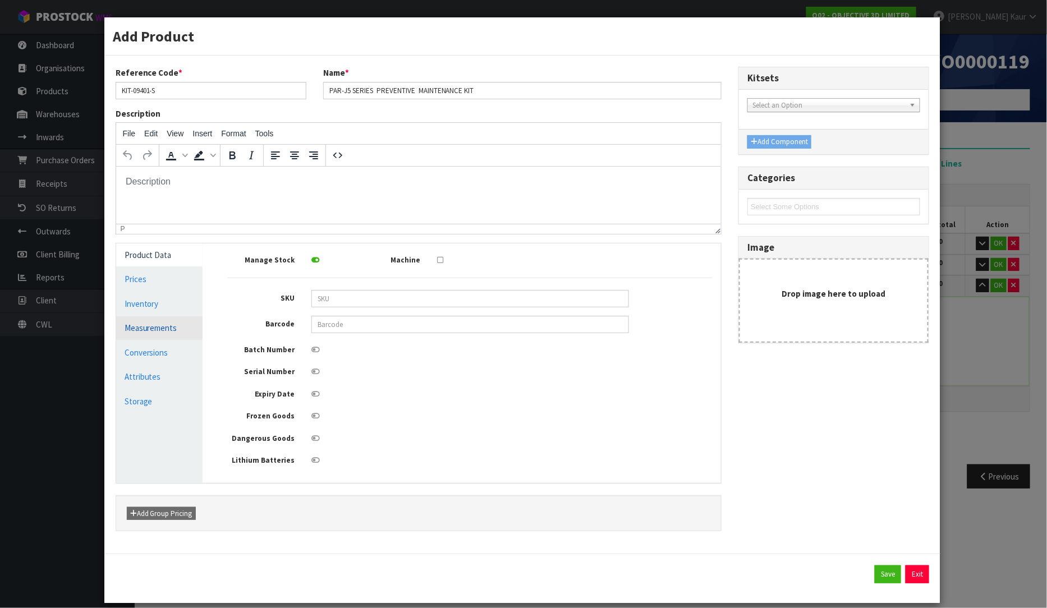
click at [150, 332] on link "Measurements" at bounding box center [159, 327] width 87 height 23
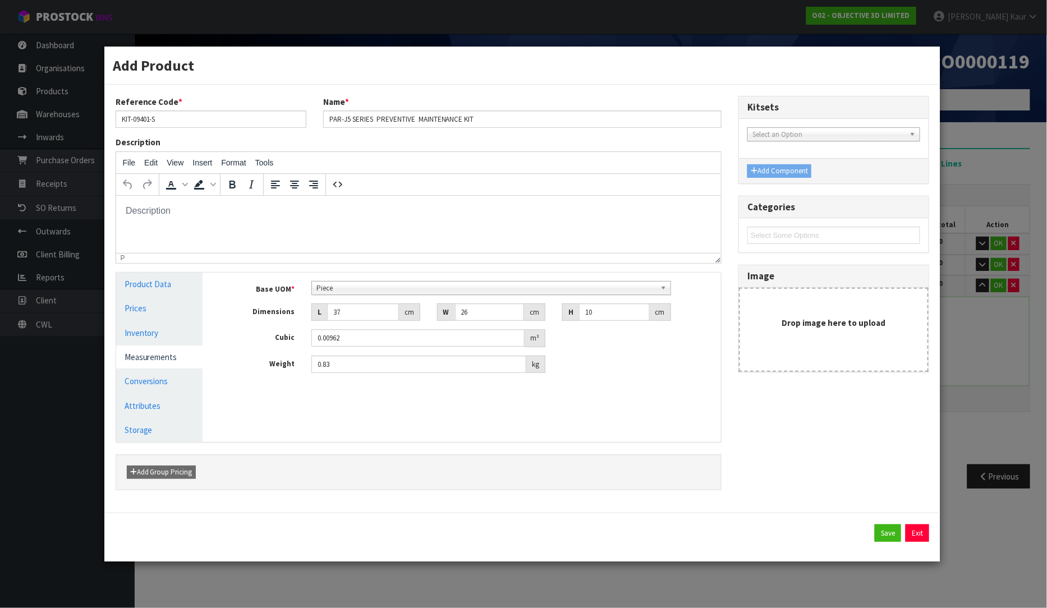
scroll to position [216, 0]
click at [356, 288] on span "Piece" at bounding box center [485, 288] width 339 height 13
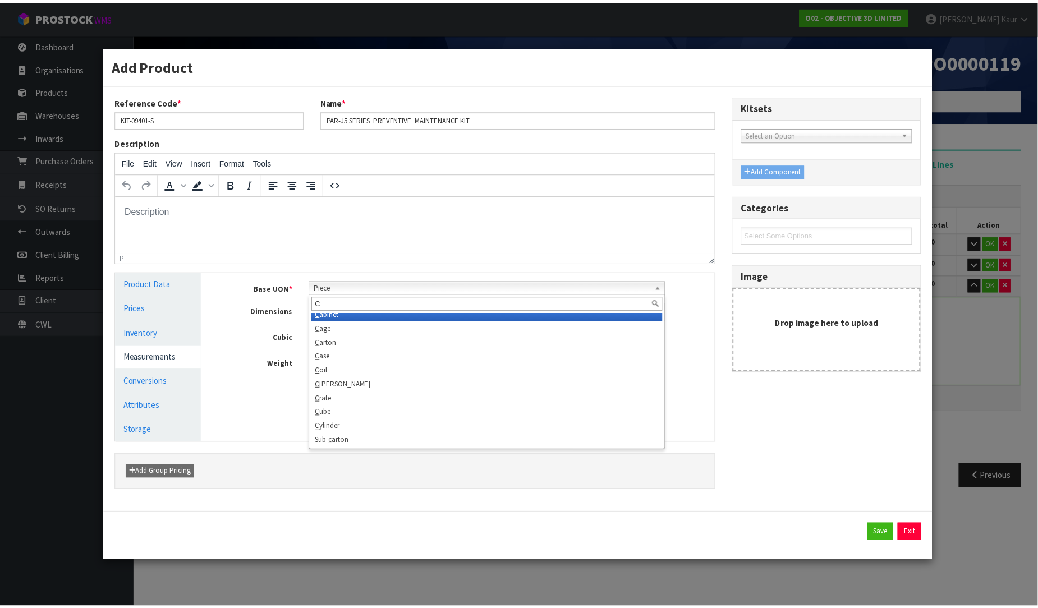
scroll to position [0, 0]
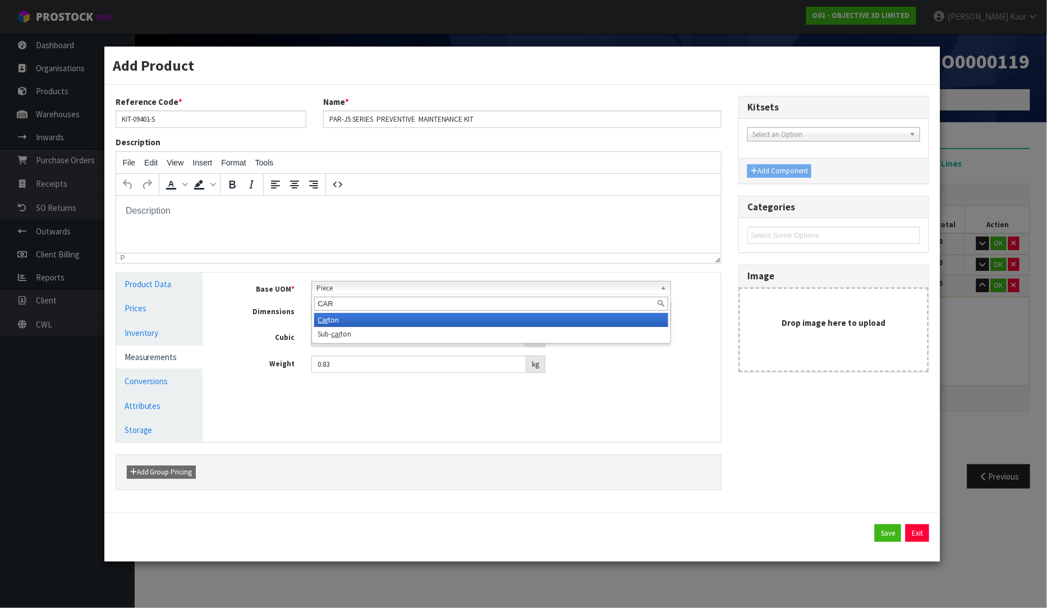
type input "CAR"
click at [350, 322] on li "Car ton" at bounding box center [490, 320] width 353 height 14
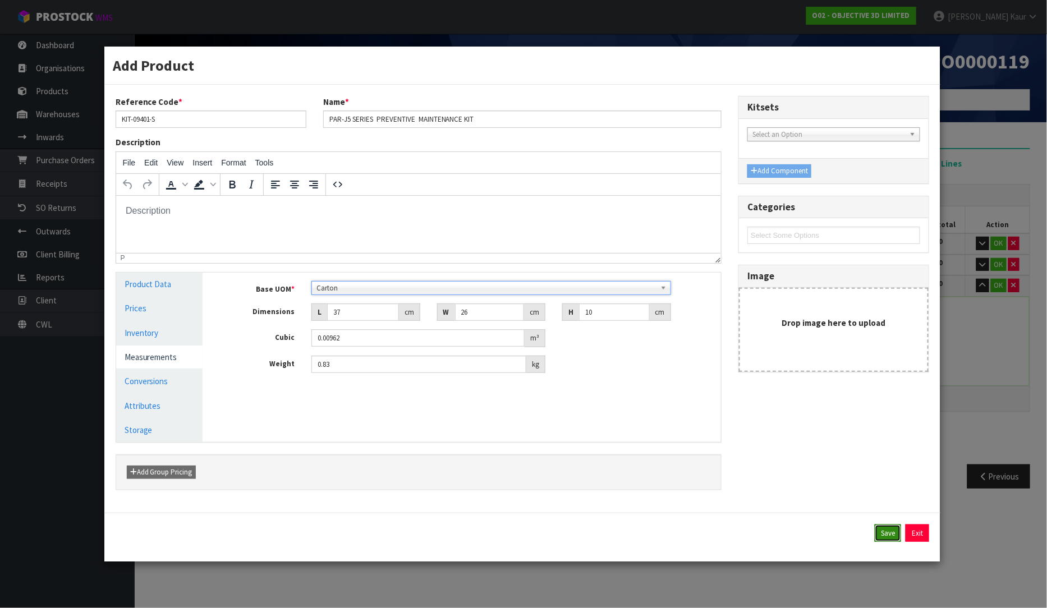
click at [888, 530] on button "Save" at bounding box center [888, 534] width 26 height 18
type input "3"
type input "1 CTN"
type input "37"
type input "26"
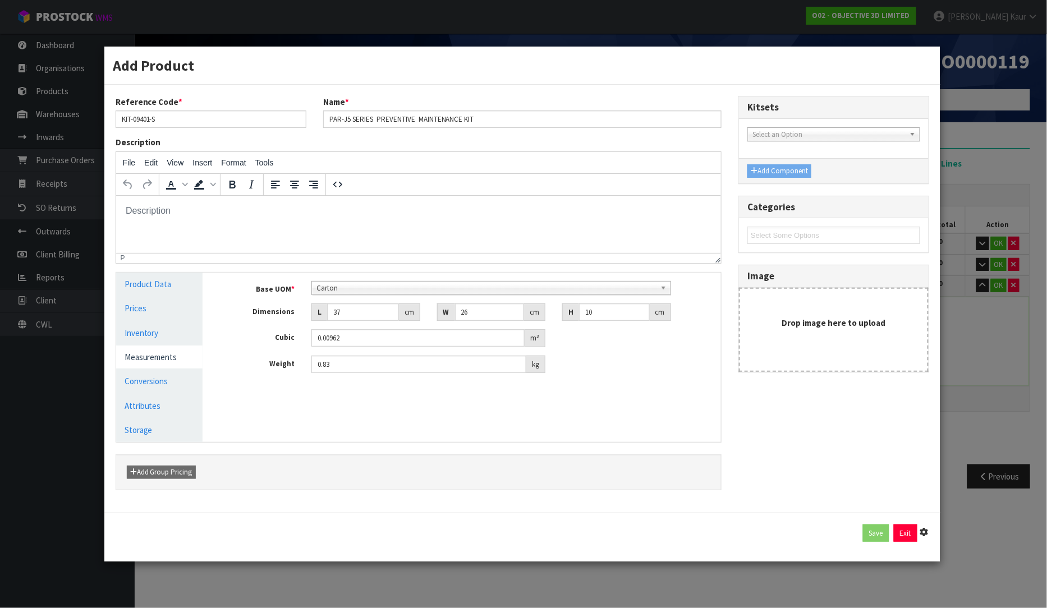
type input "10"
type input "0.00962"
type input "0.83"
type input "1 [MEDICAL_DATA] x CTN"
type input "1"
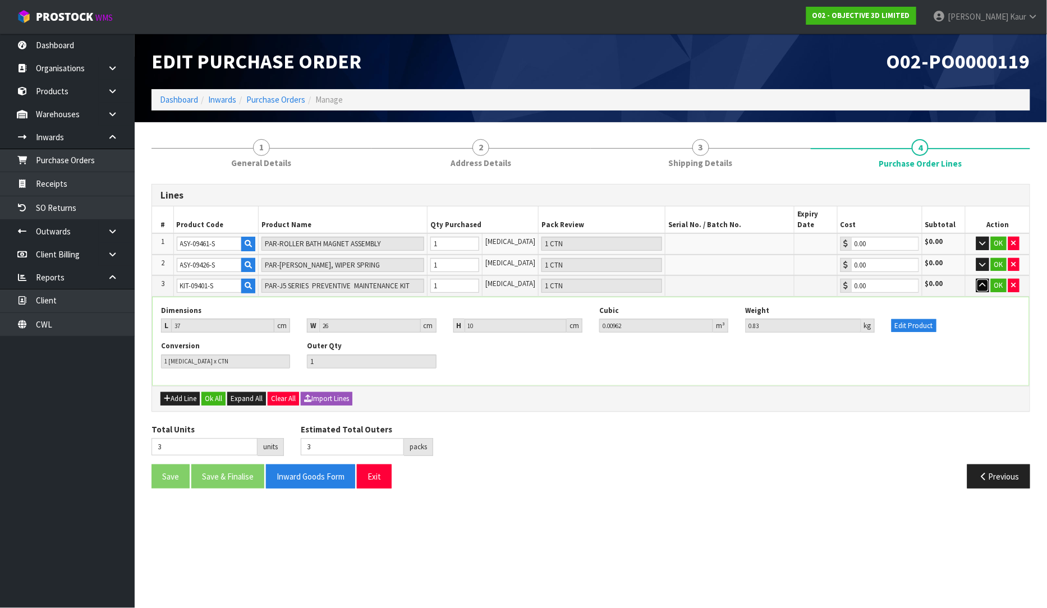
click at [984, 279] on button "button" at bounding box center [982, 285] width 13 height 13
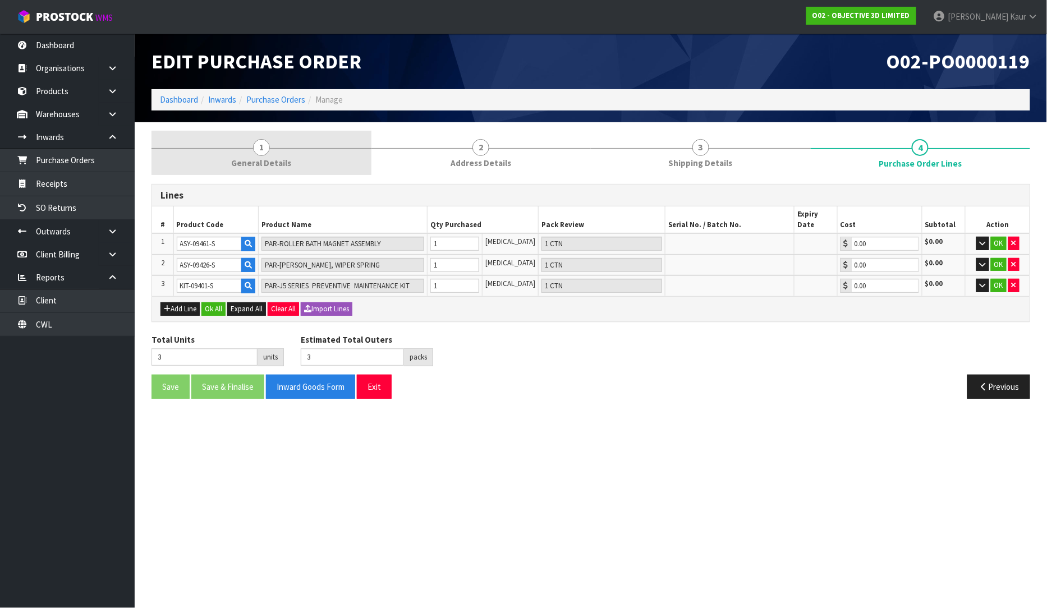
click at [258, 157] on span "General Details" at bounding box center [261, 163] width 60 height 12
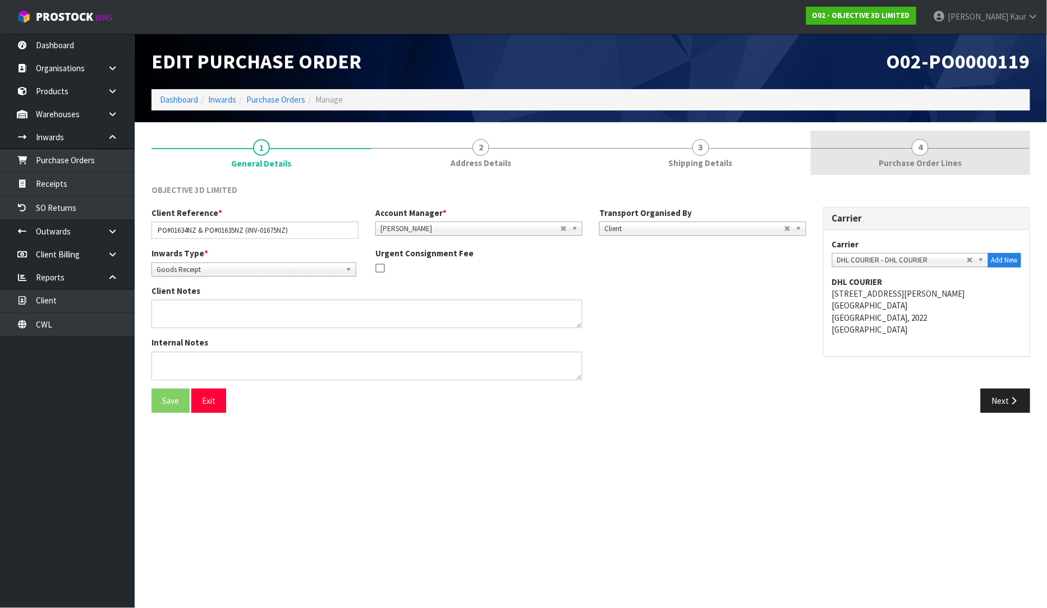
click at [930, 159] on span "Purchase Order Lines" at bounding box center [920, 163] width 83 height 12
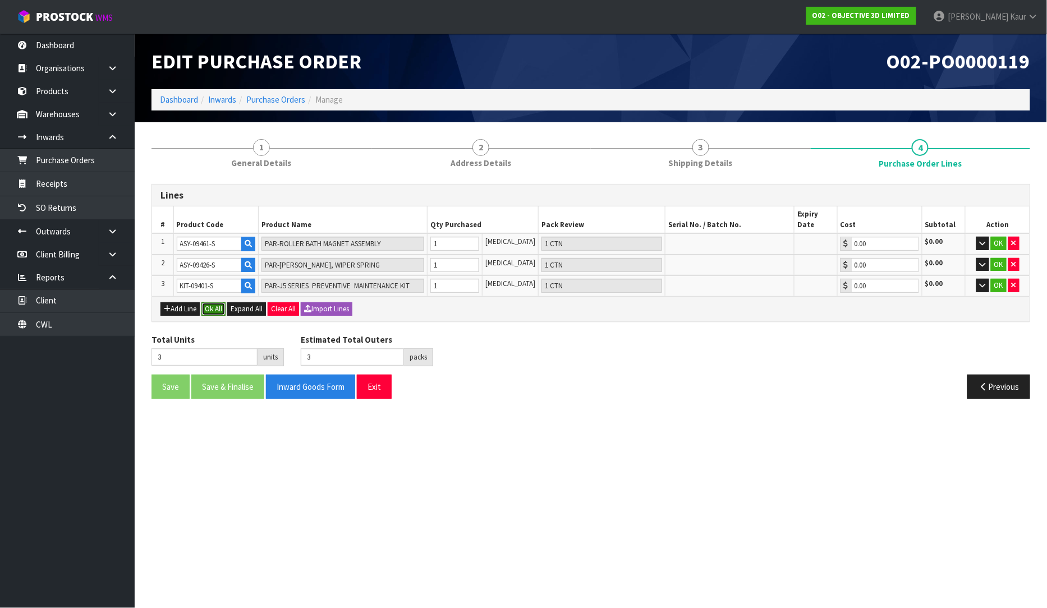
click at [209, 303] on button "Ok All" at bounding box center [213, 308] width 24 height 13
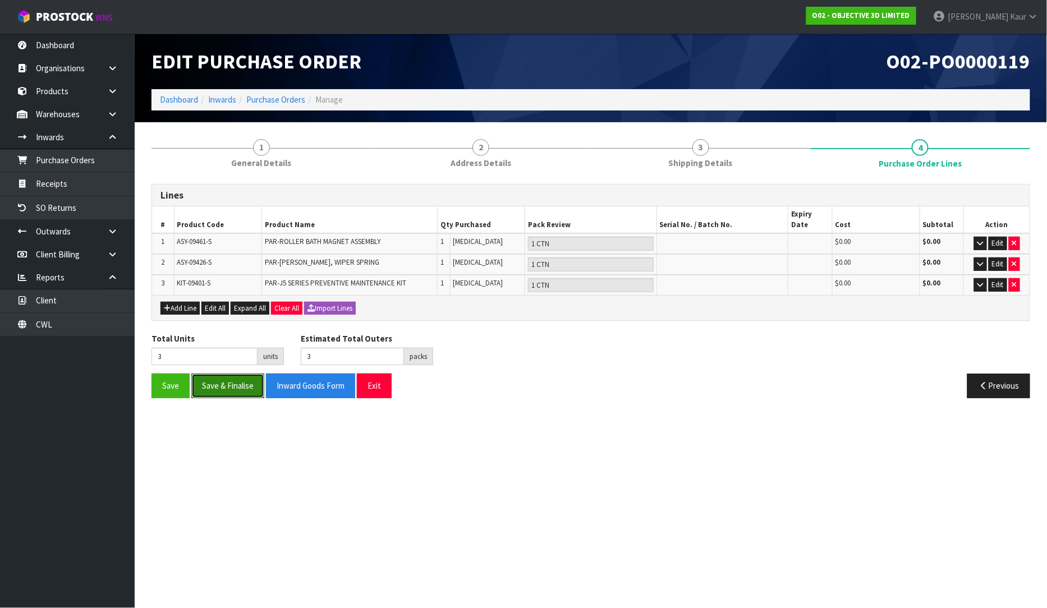
click at [223, 374] on button "Save & Finalise" at bounding box center [227, 386] width 73 height 24
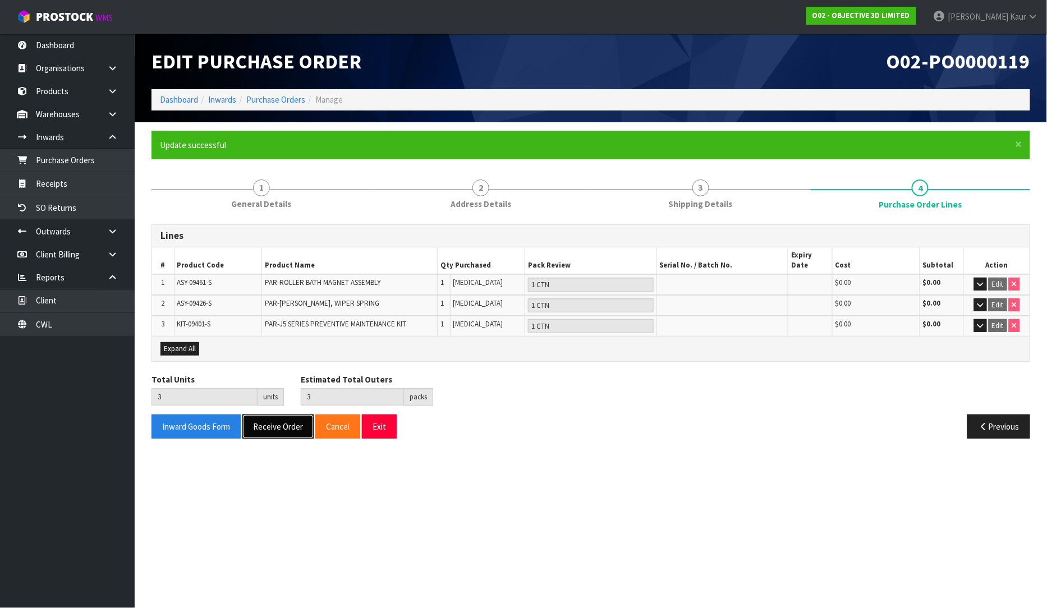
click at [293, 416] on button "Receive Order" at bounding box center [277, 427] width 71 height 24
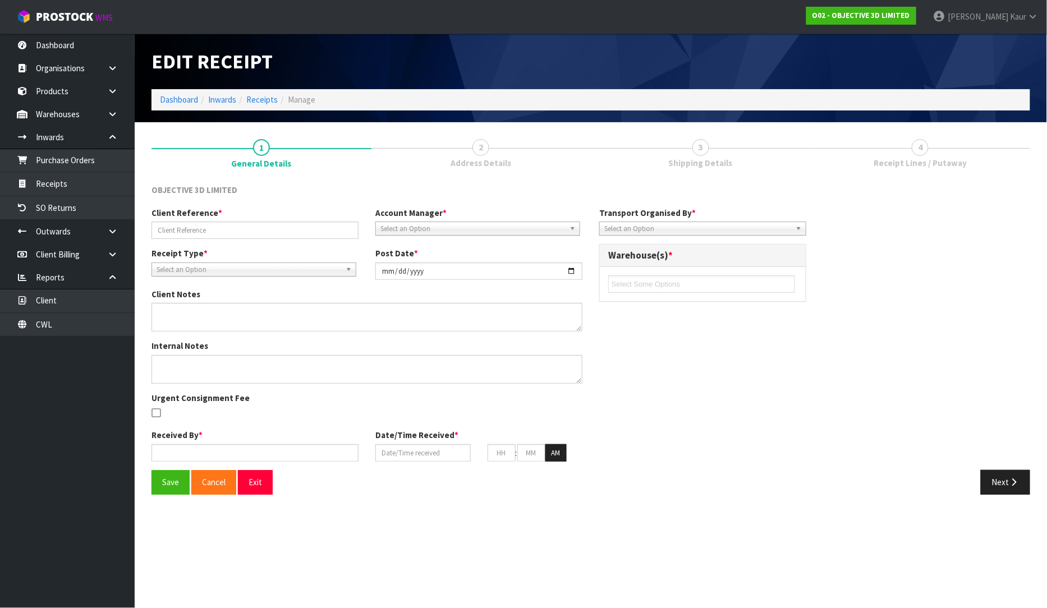
type input "PO#01634NZ & PO#01635NZ (INV-01675NZ)"
type input "[DATE]"
type input "[PERSON_NAME]"
type input "[DATE]"
type input "11"
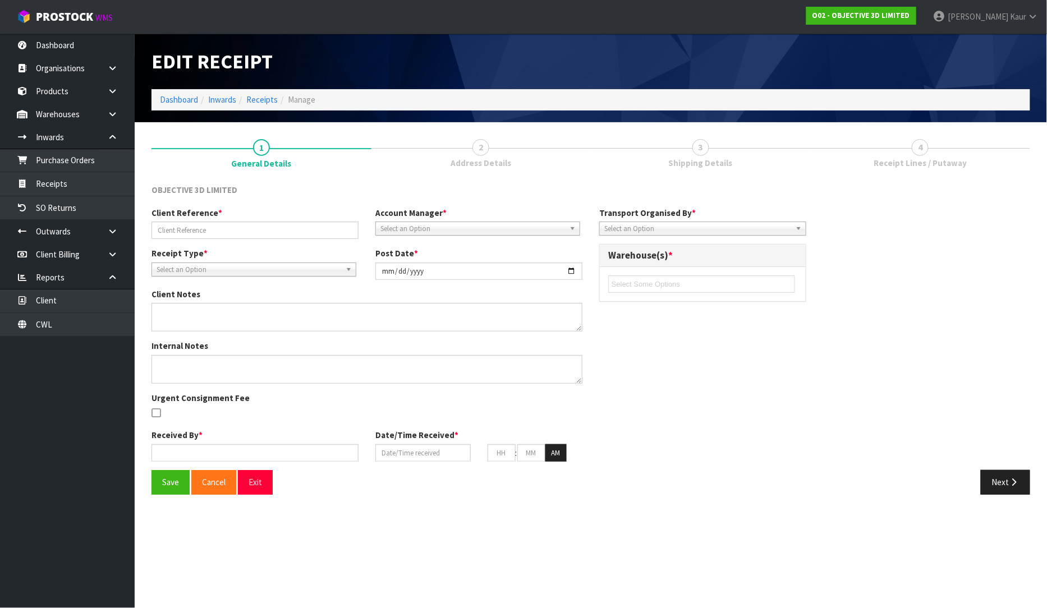
type input "13"
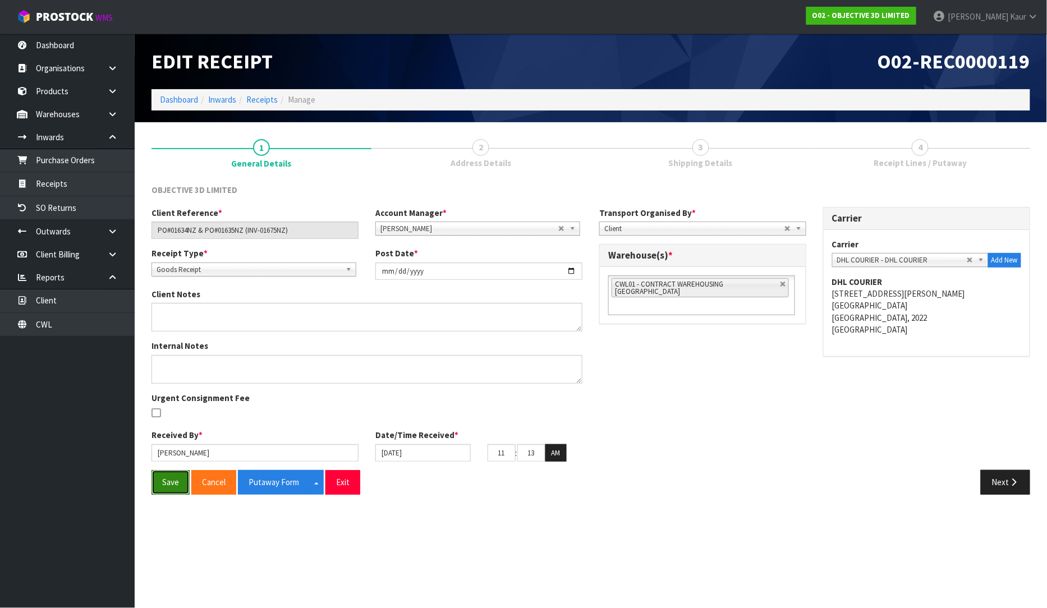
click at [159, 486] on button "Save" at bounding box center [170, 482] width 38 height 24
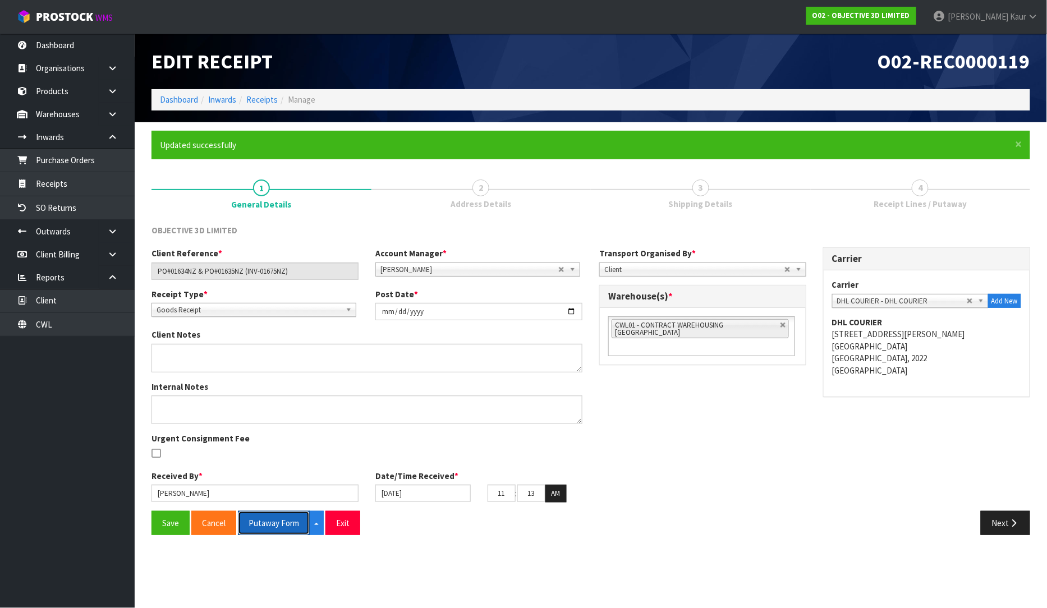
drag, startPoint x: 285, startPoint y: 525, endPoint x: 373, endPoint y: 473, distance: 101.9
click at [285, 525] on button "Putaway Form" at bounding box center [274, 523] width 72 height 24
drag, startPoint x: 279, startPoint y: 519, endPoint x: 1046, endPoint y: 16, distance: 918.0
click at [279, 519] on button "Putaway Form" at bounding box center [280, 523] width 84 height 24
click at [42, 194] on link "Receipts" at bounding box center [67, 183] width 135 height 23
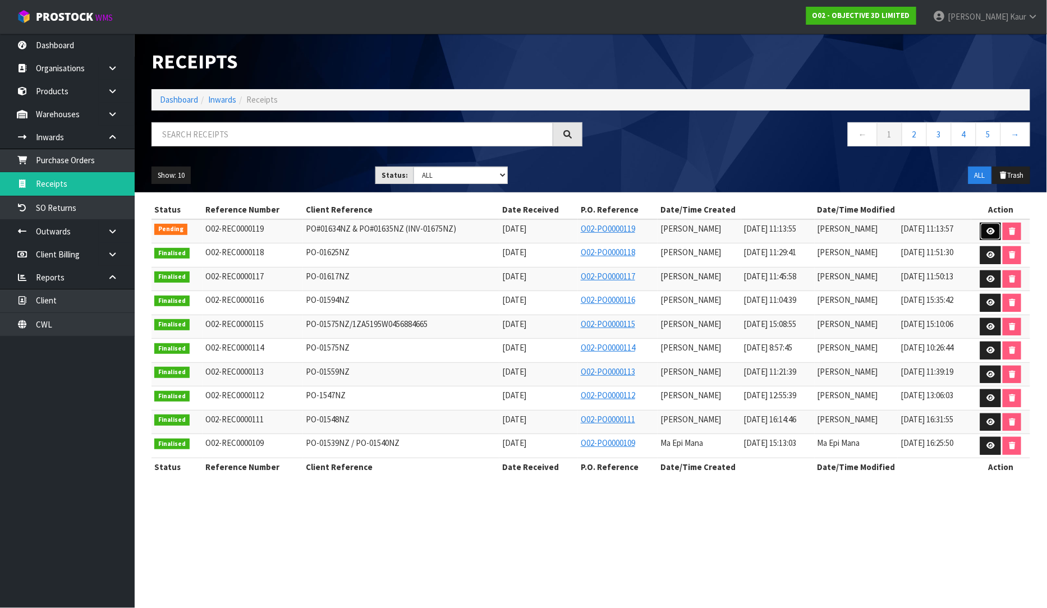
click at [987, 229] on icon at bounding box center [990, 231] width 8 height 7
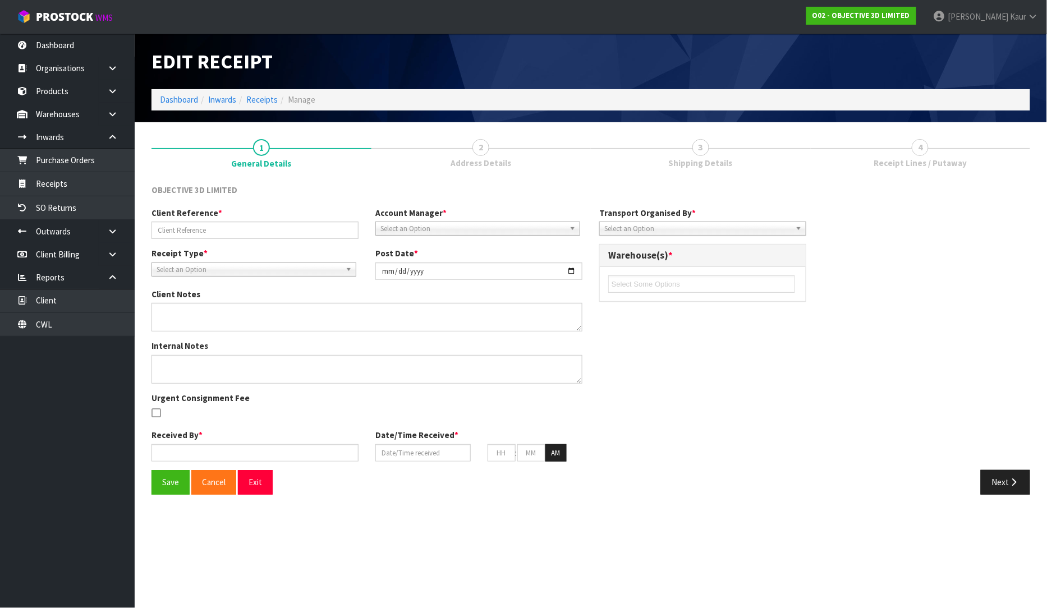
type input "PO#01634NZ & PO#01635NZ (INV-01675NZ)"
type input "[DATE]"
type input "[PERSON_NAME]"
type input "[DATE]"
type input "11"
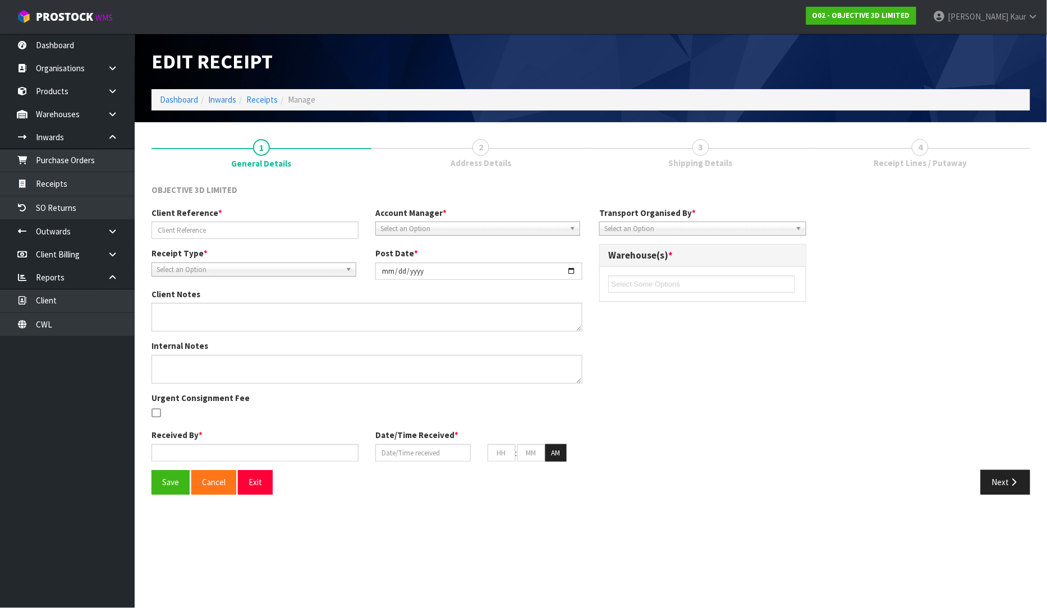
type input "13"
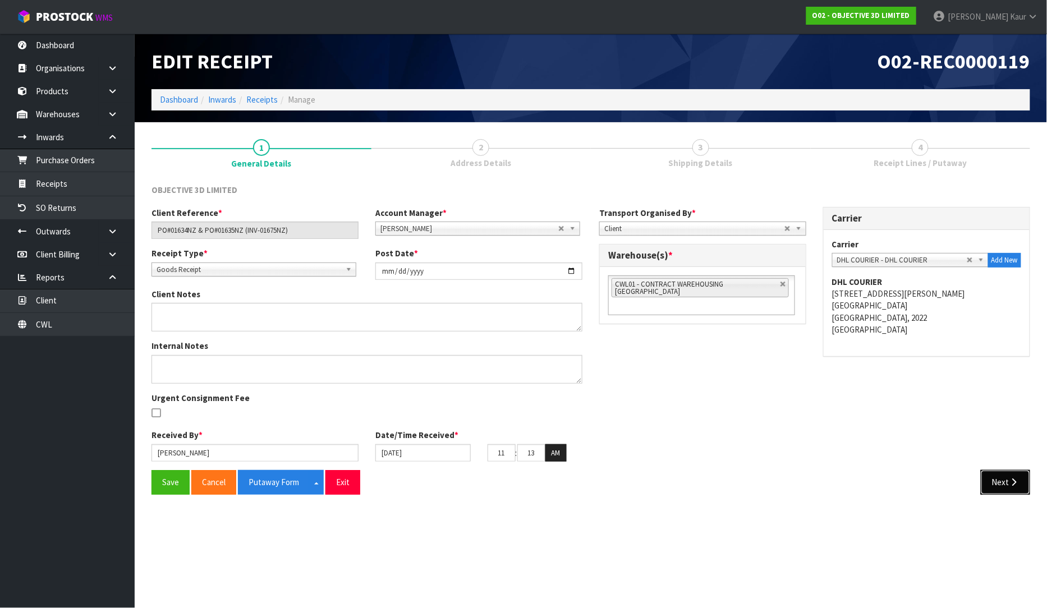
click at [1009, 481] on icon "button" at bounding box center [1014, 482] width 11 height 8
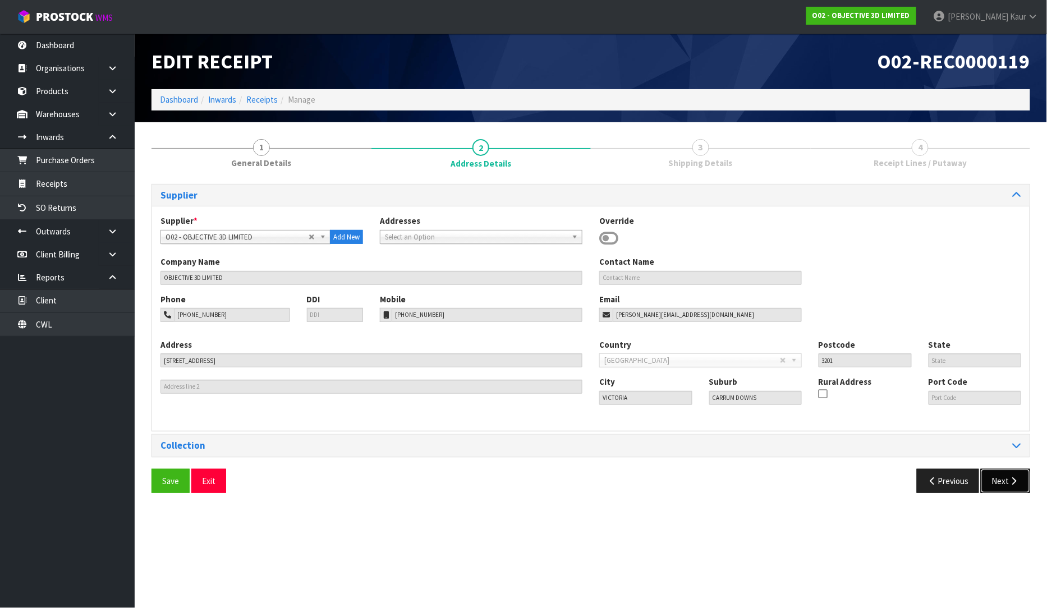
click at [1009, 481] on icon "button" at bounding box center [1014, 481] width 11 height 8
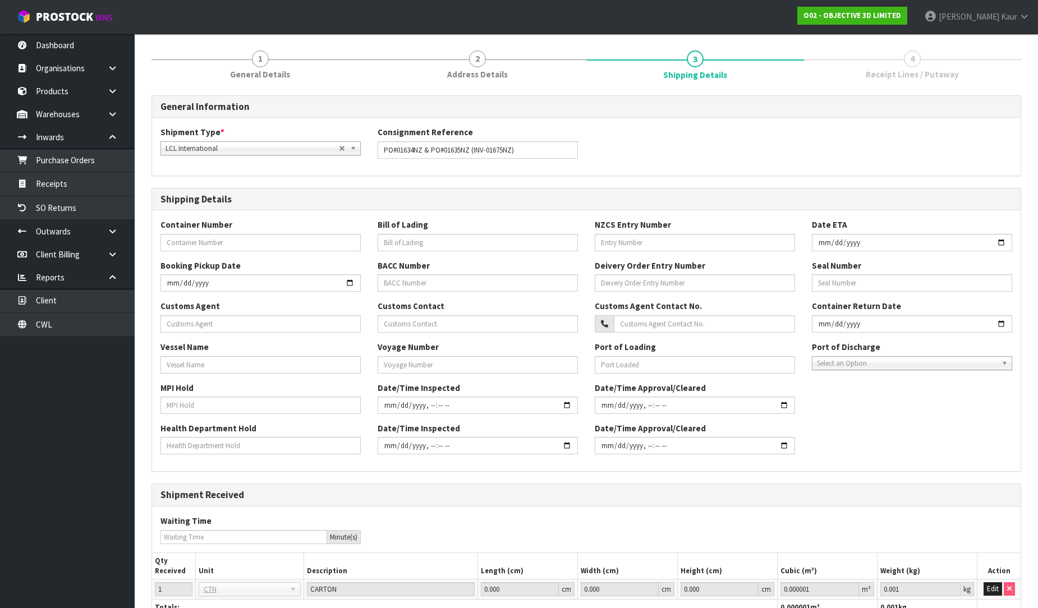
scroll to position [175, 0]
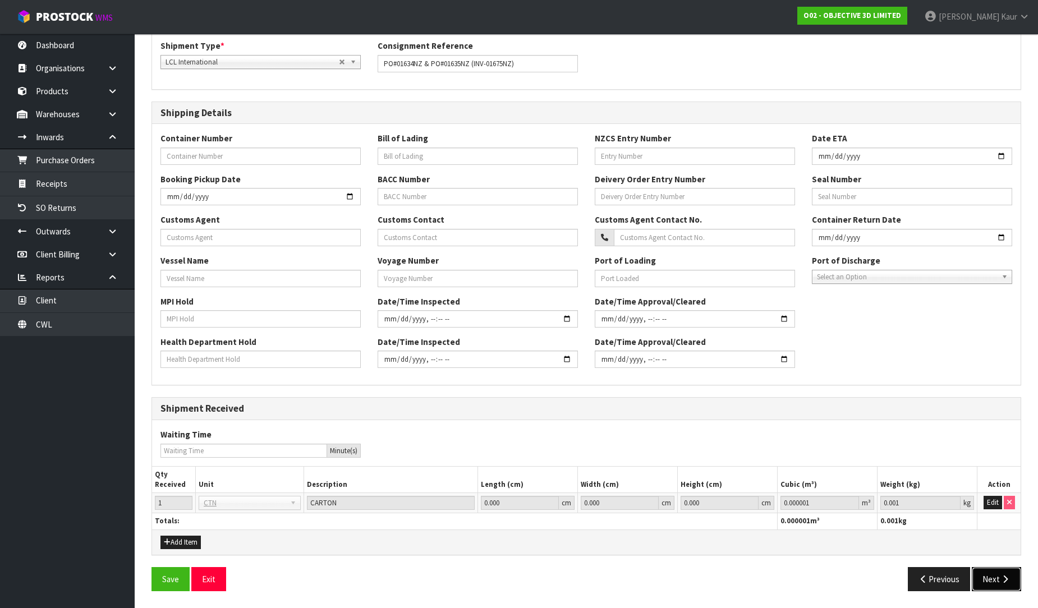
click at [1001, 580] on icon "button" at bounding box center [1005, 579] width 11 height 8
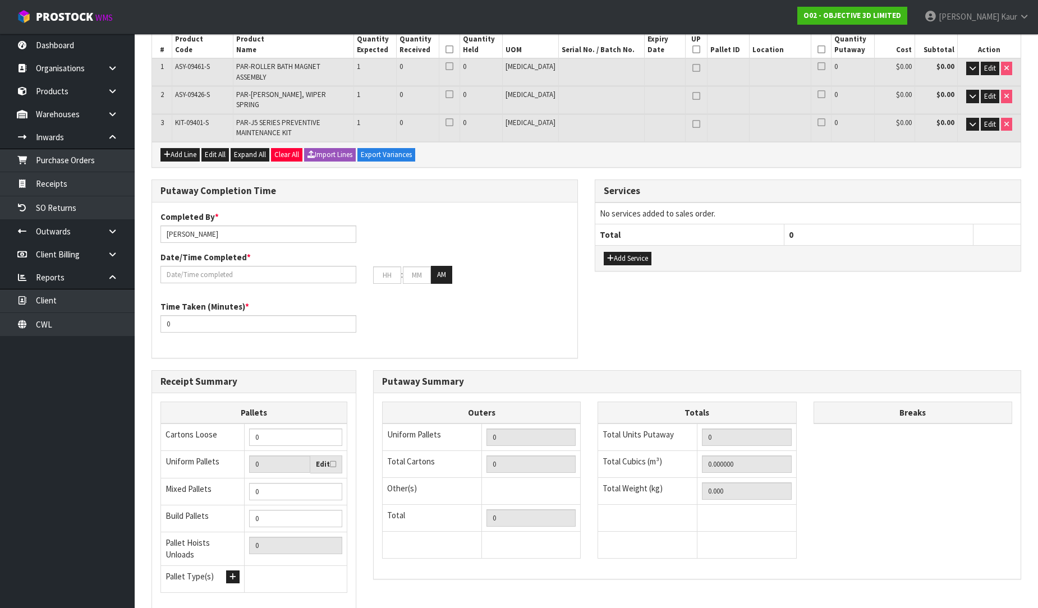
scroll to position [0, 0]
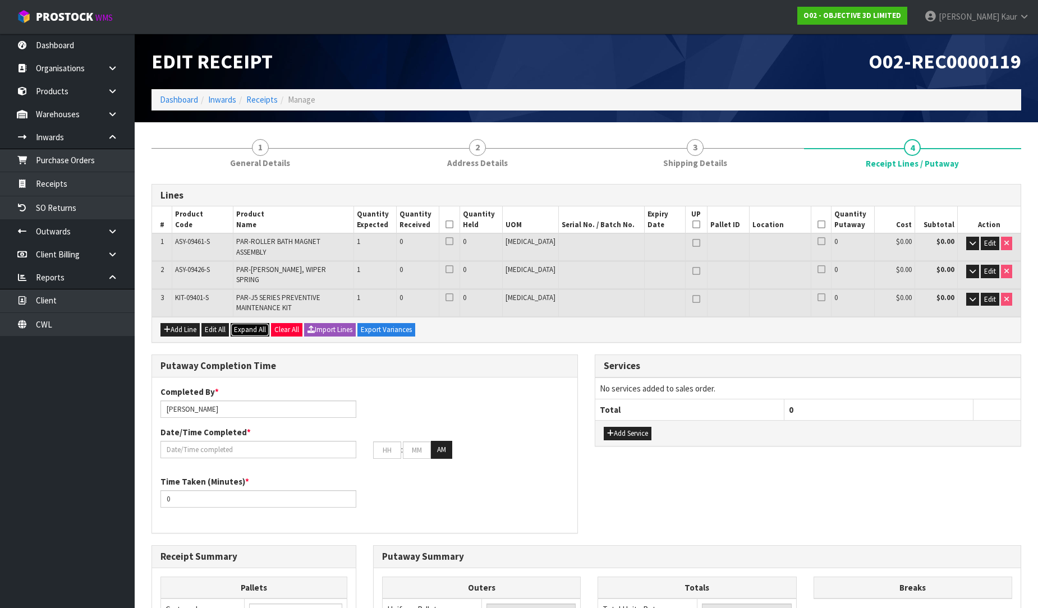
click at [238, 325] on span "Expand All" at bounding box center [250, 330] width 32 height 10
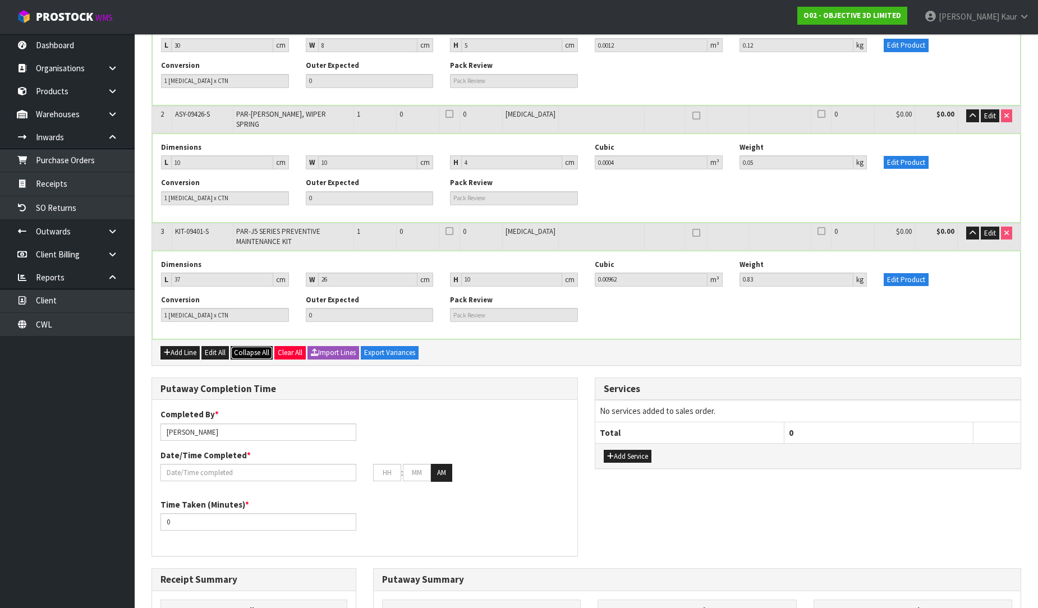
scroll to position [249, 0]
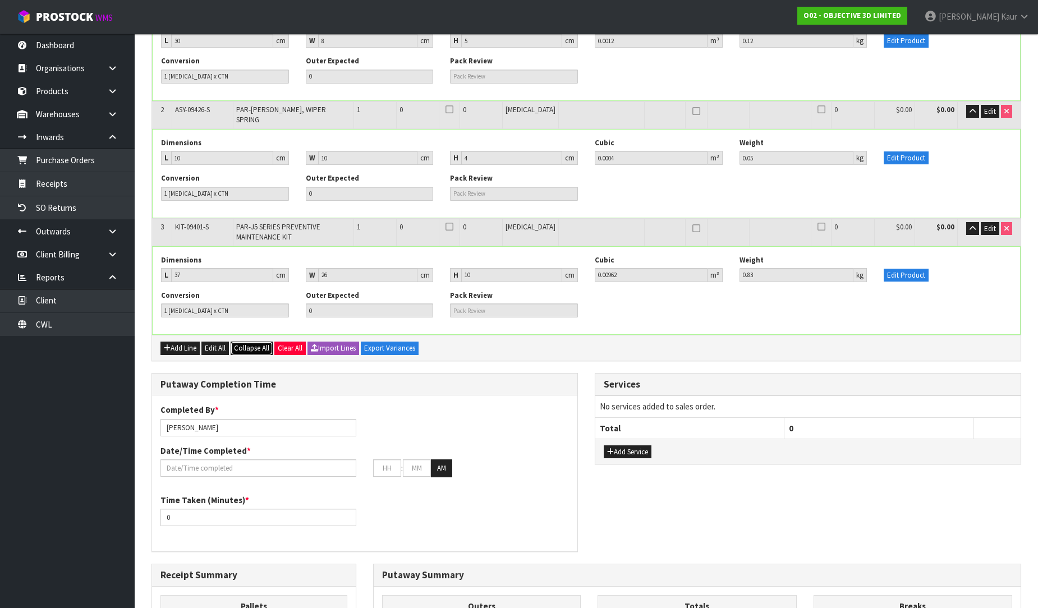
click at [253, 343] on span "Collapse All" at bounding box center [251, 348] width 35 height 10
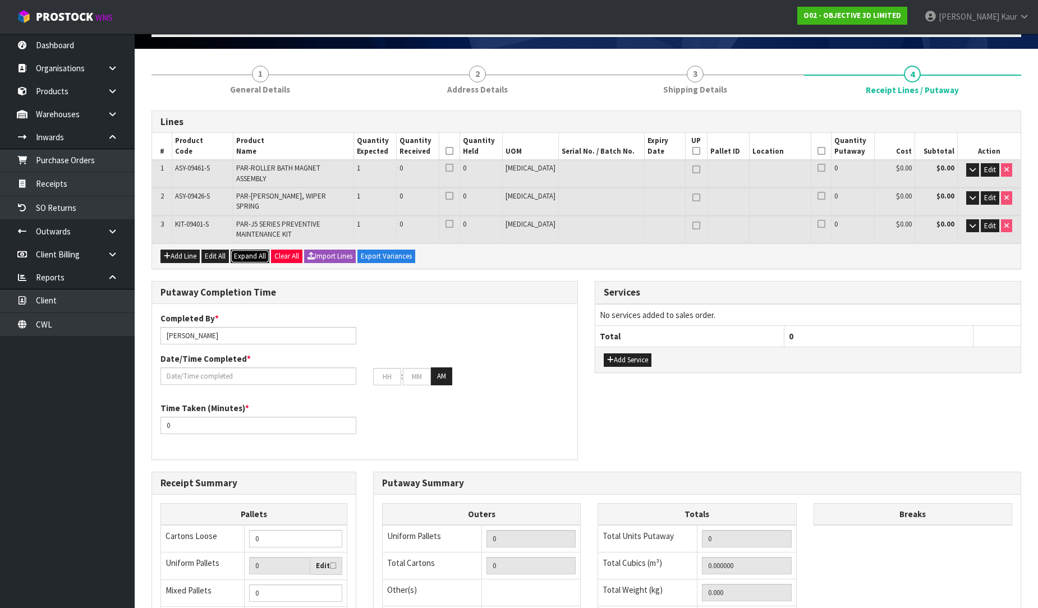
scroll to position [0, 0]
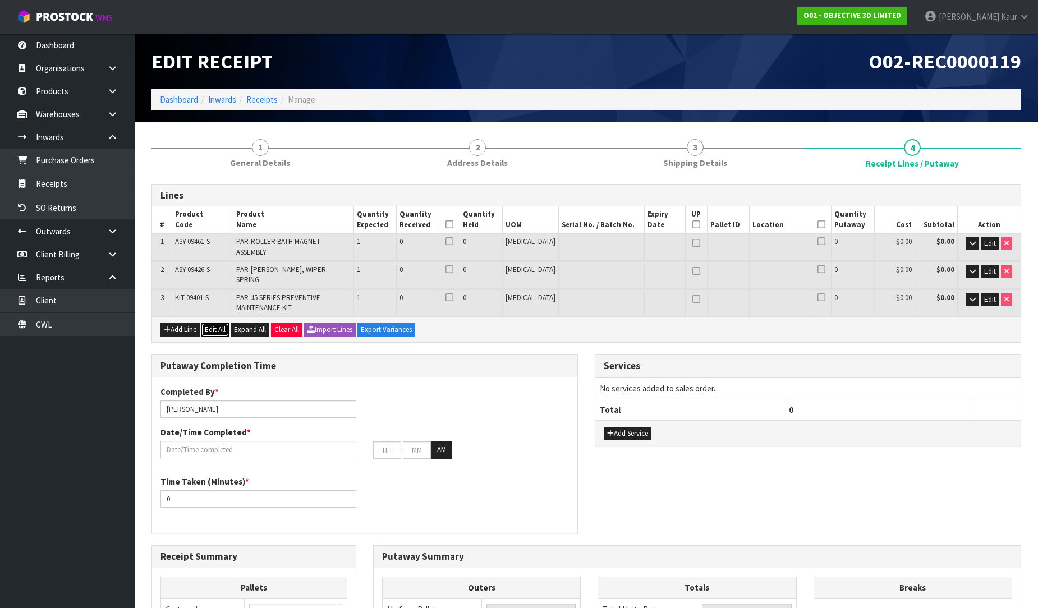
drag, startPoint x: 219, startPoint y: 312, endPoint x: 629, endPoint y: 195, distance: 427.1
click at [219, 323] on button "Edit All" at bounding box center [214, 329] width 27 height 13
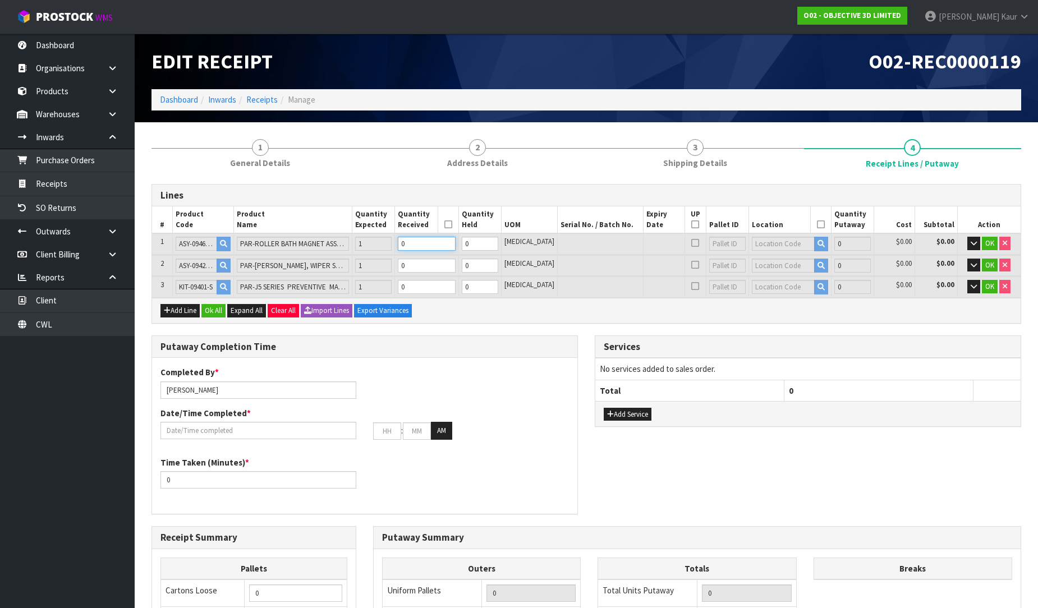
click at [448, 239] on input "0" at bounding box center [426, 244] width 57 height 14
type input "1"
type input "0.0012"
type input "0.12"
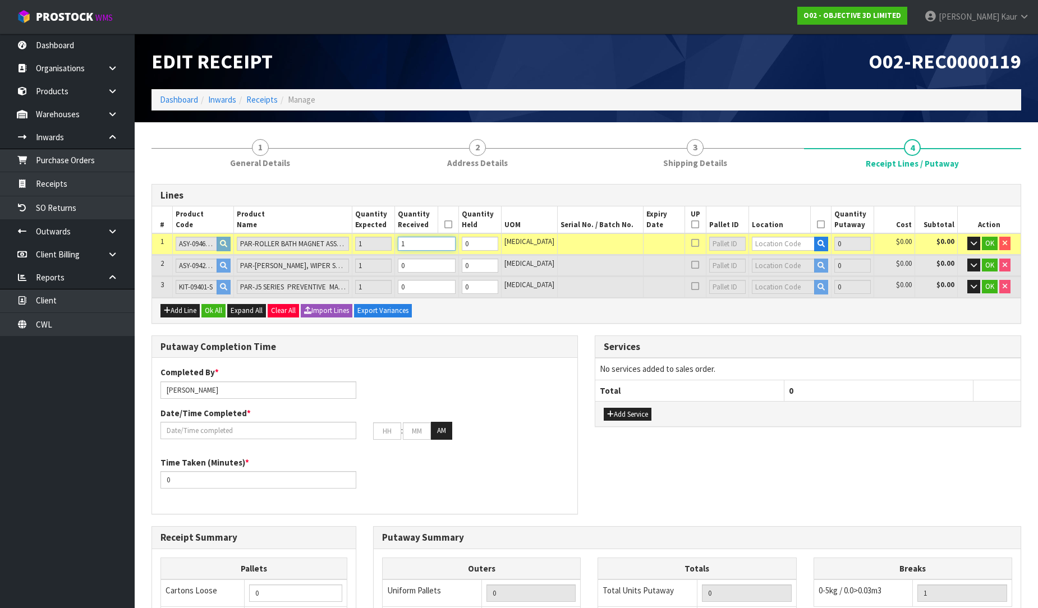
type input "1"
click at [439, 266] on input "0" at bounding box center [426, 266] width 57 height 14
type input "2"
type input "0.0016"
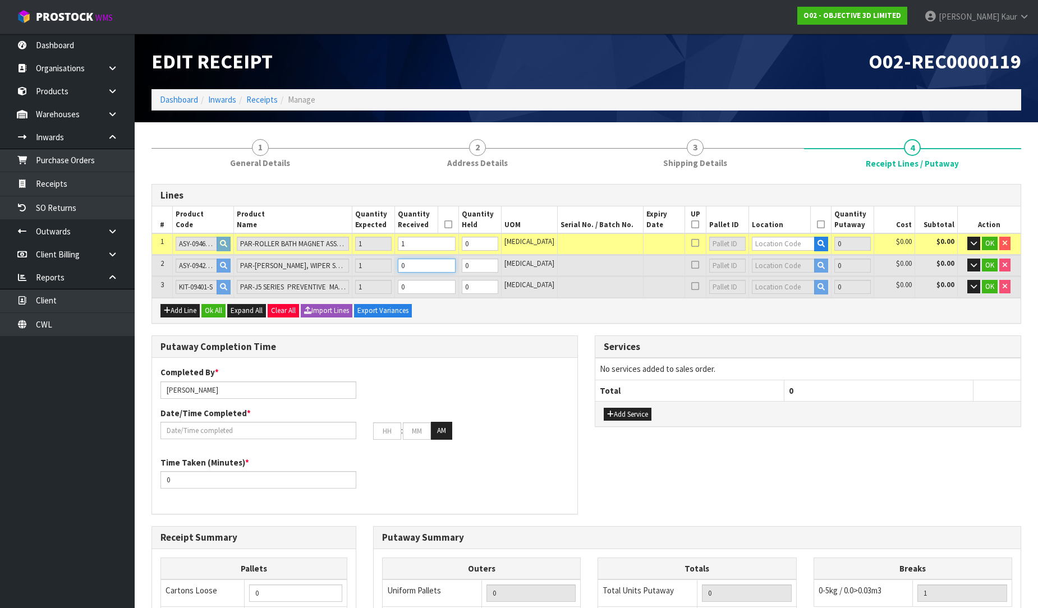
type input "0.17"
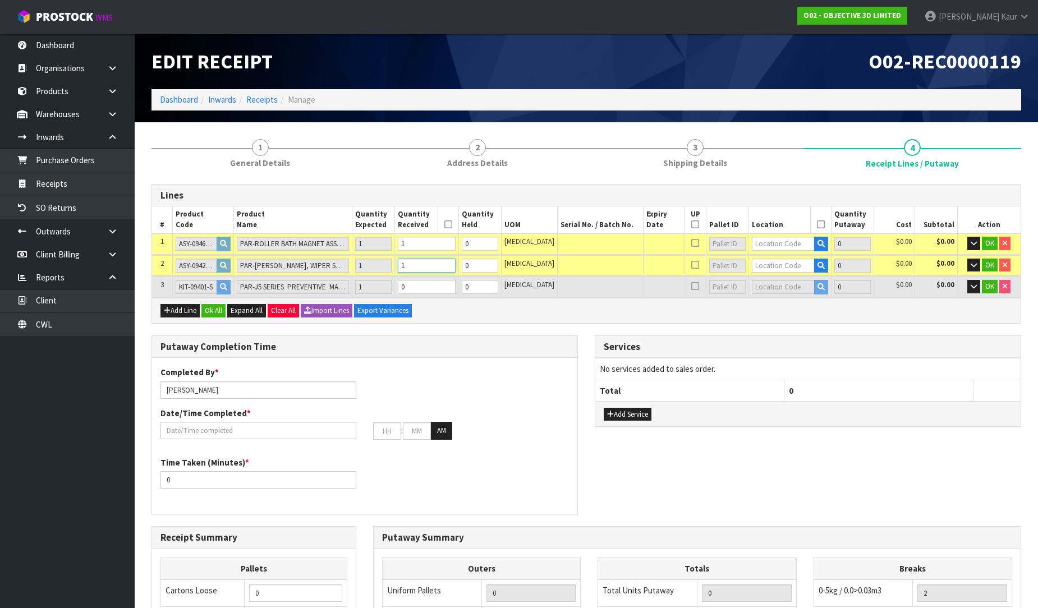
type input "1"
click at [440, 284] on input "0" at bounding box center [426, 287] width 57 height 14
type input "3"
type input "0.01122"
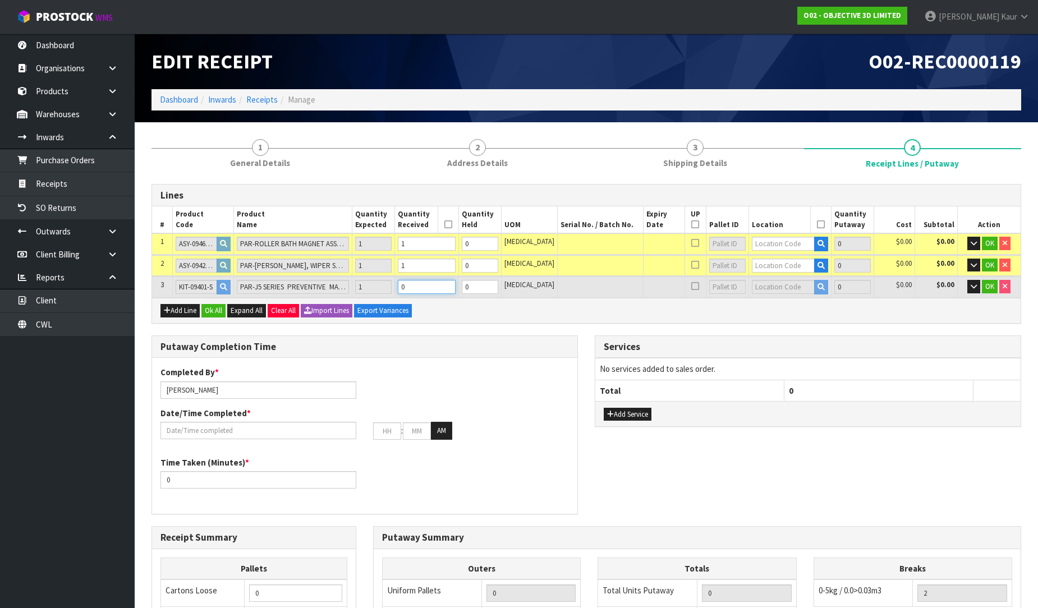
type input "1"
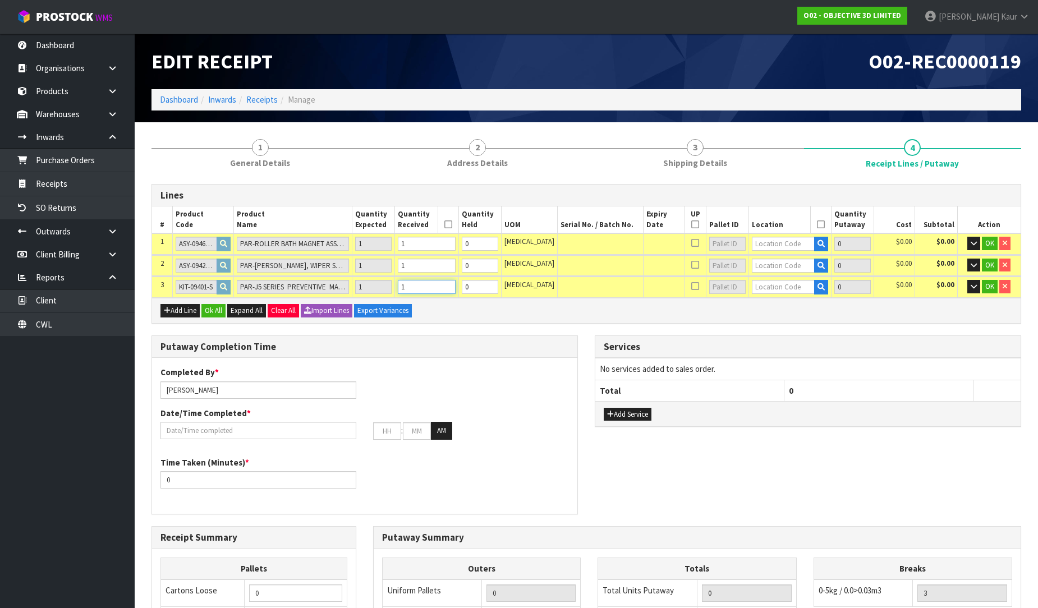
type input "1"
click at [780, 239] on input "text" at bounding box center [783, 244] width 63 height 14
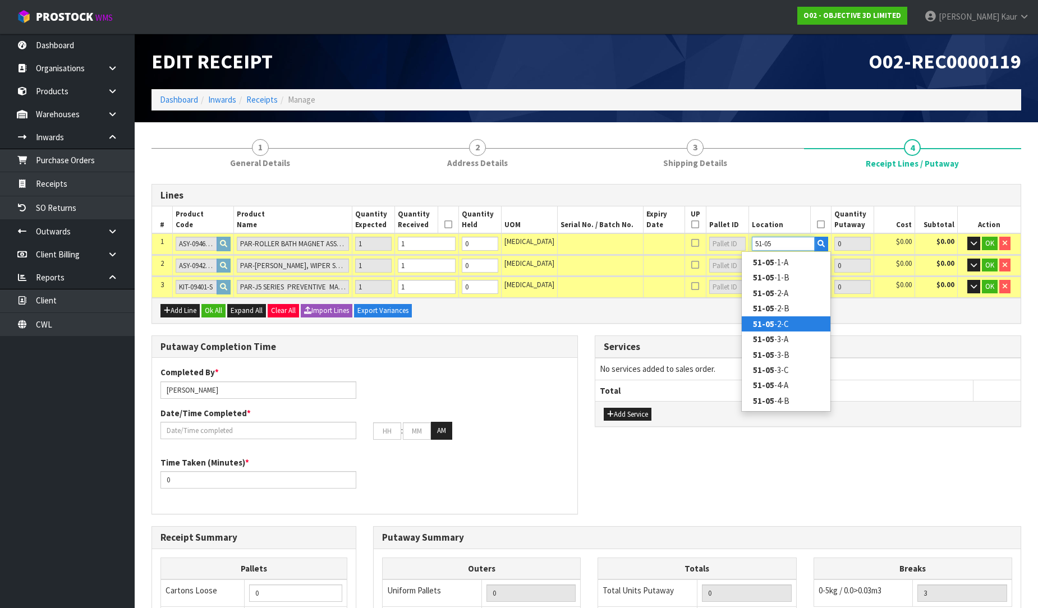
type input "51-05"
click at [783, 325] on link "51-05 -2-C" at bounding box center [786, 323] width 89 height 15
type input "1"
type input "51-05-2-C"
type input "1"
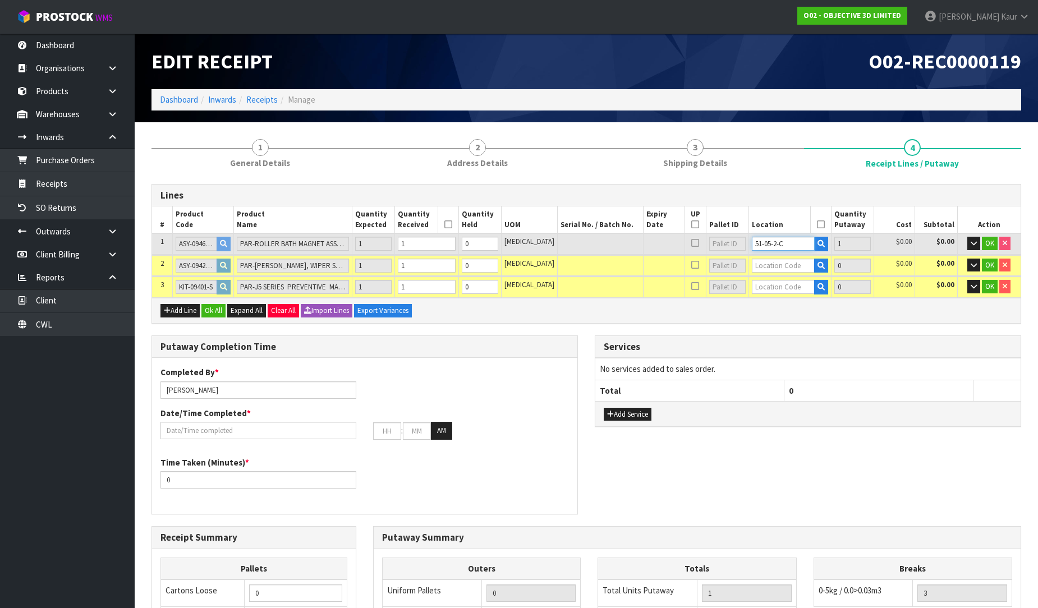
click at [721, 242] on tr "1 [GEOGRAPHIC_DATA]-09461-S PAR-ROLLER BATH MAGNET ASSEMBLY 1 1 0 [MEDICAL_DATA…" at bounding box center [586, 243] width 868 height 21
click at [753, 268] on input "text" at bounding box center [783, 266] width 63 height 14
paste input "51-05-2-C"
type input "51-05-2-C"
type input "2"
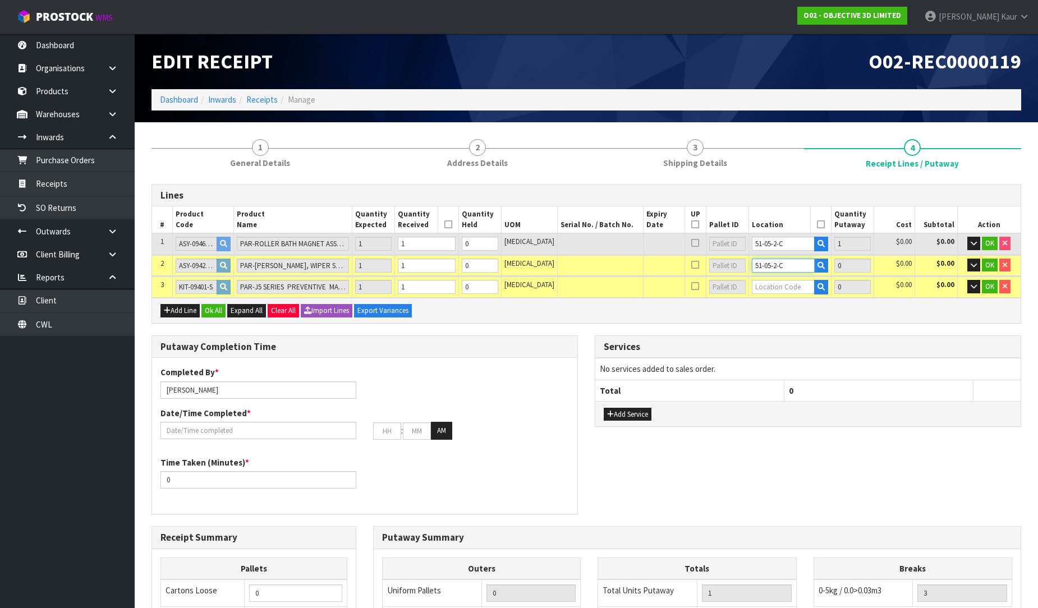
type input "1"
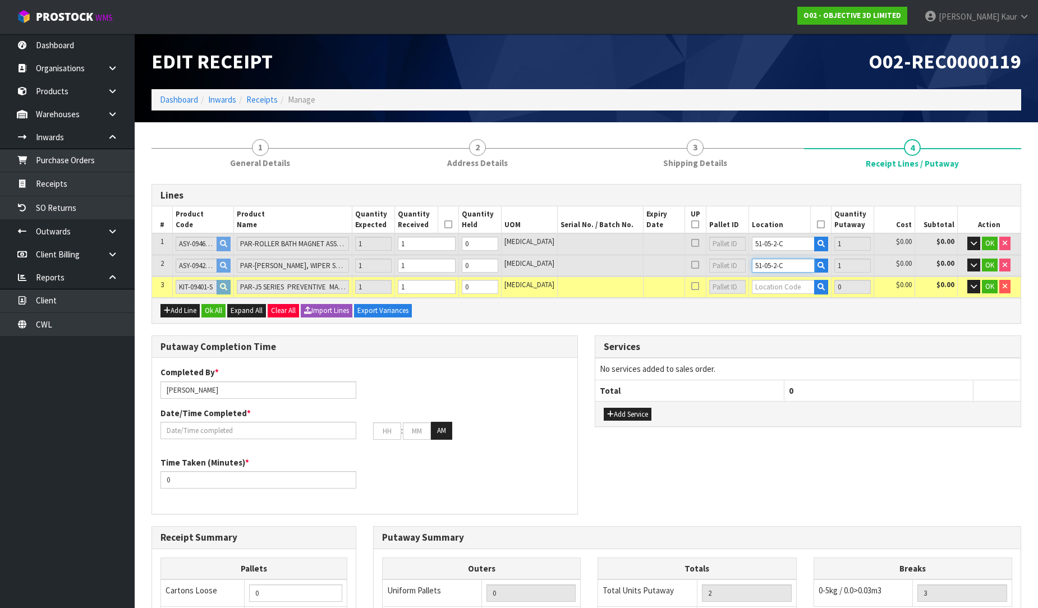
type input "51-05-2-C"
click at [758, 280] on input "text" at bounding box center [783, 287] width 63 height 14
paste input "51-05-2-C"
type input "51-05-2-C"
type input "3"
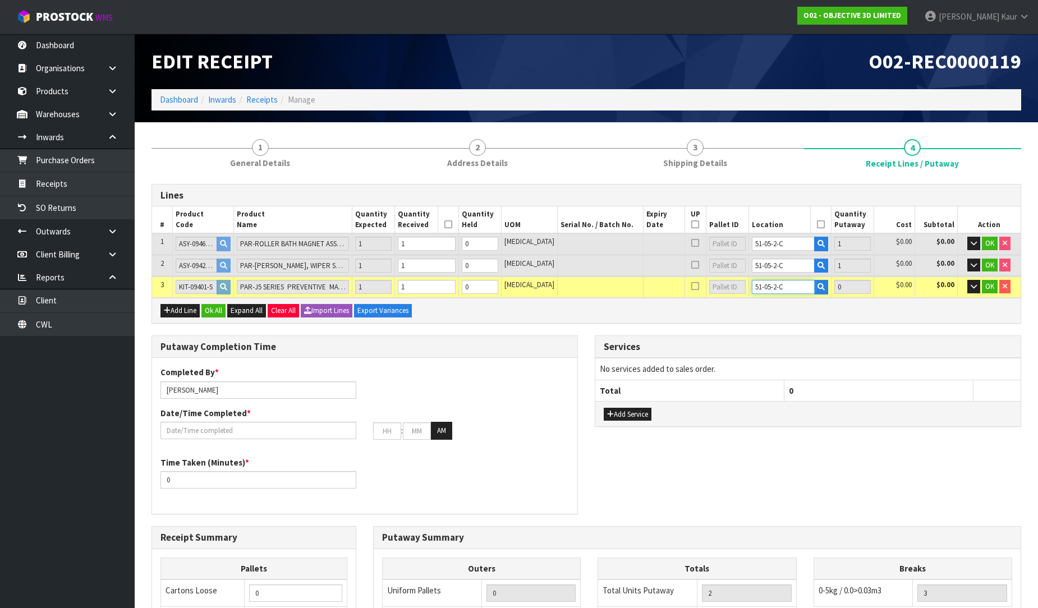
type input "1"
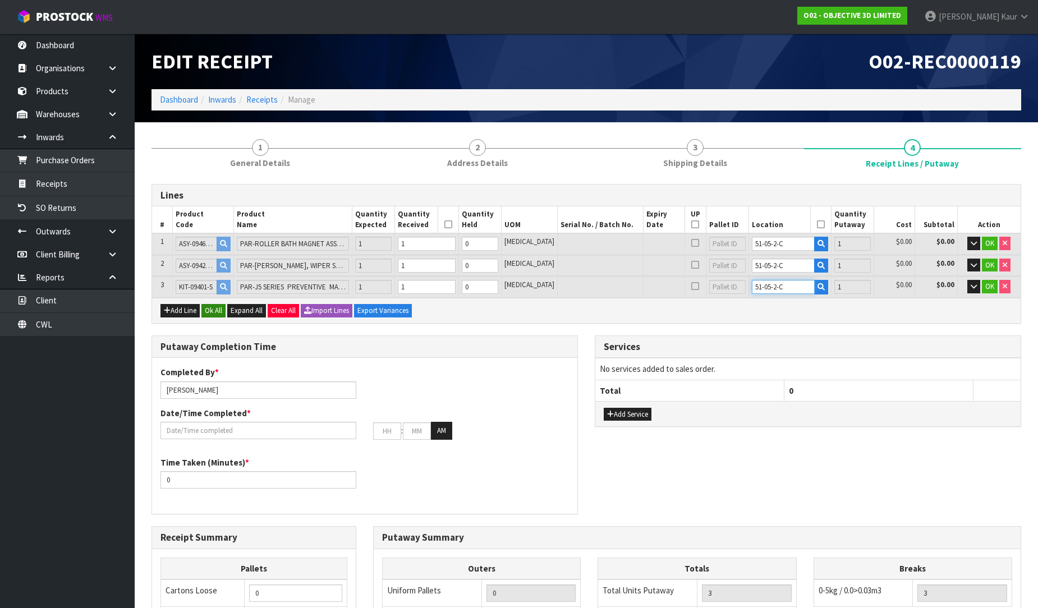
type input "51-05-2-C"
click at [214, 311] on button "Ok All" at bounding box center [213, 310] width 24 height 13
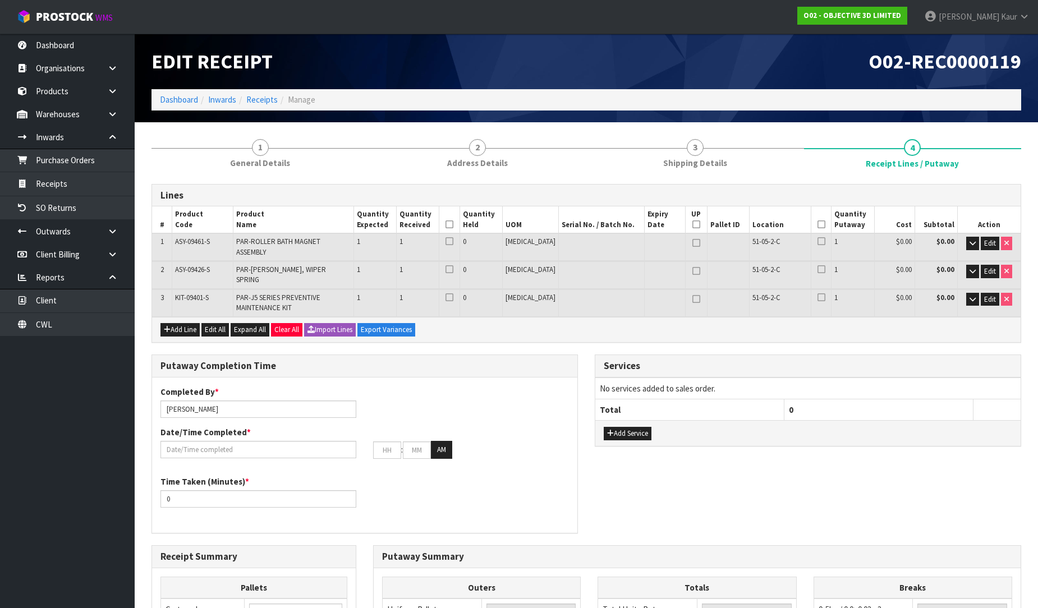
click at [453, 224] on icon at bounding box center [449, 224] width 8 height 1
click at [817, 224] on icon at bounding box center [821, 224] width 8 height 1
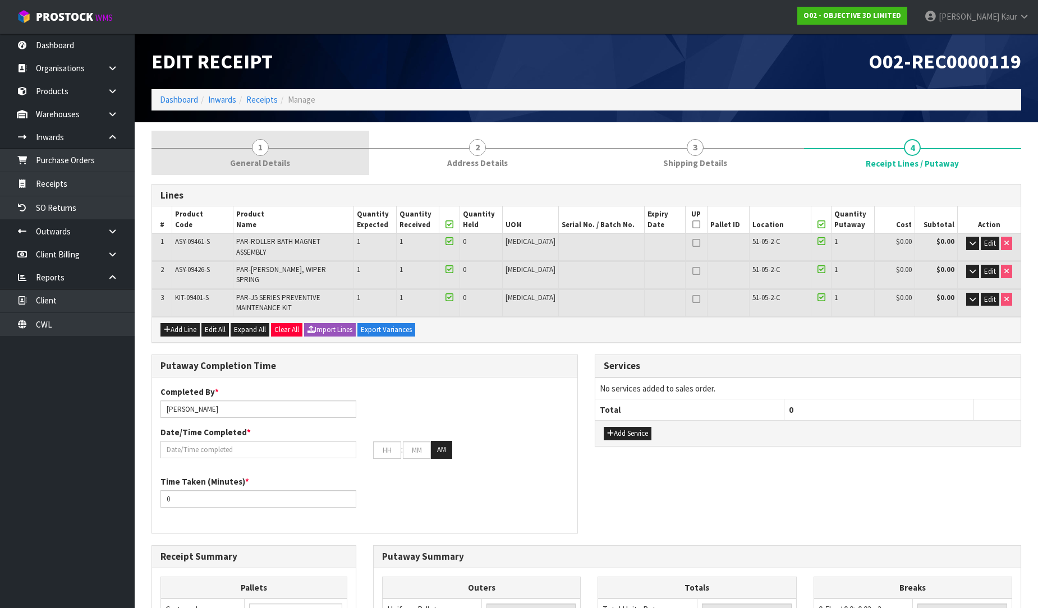
click at [268, 173] on link "1 General Details" at bounding box center [260, 153] width 218 height 44
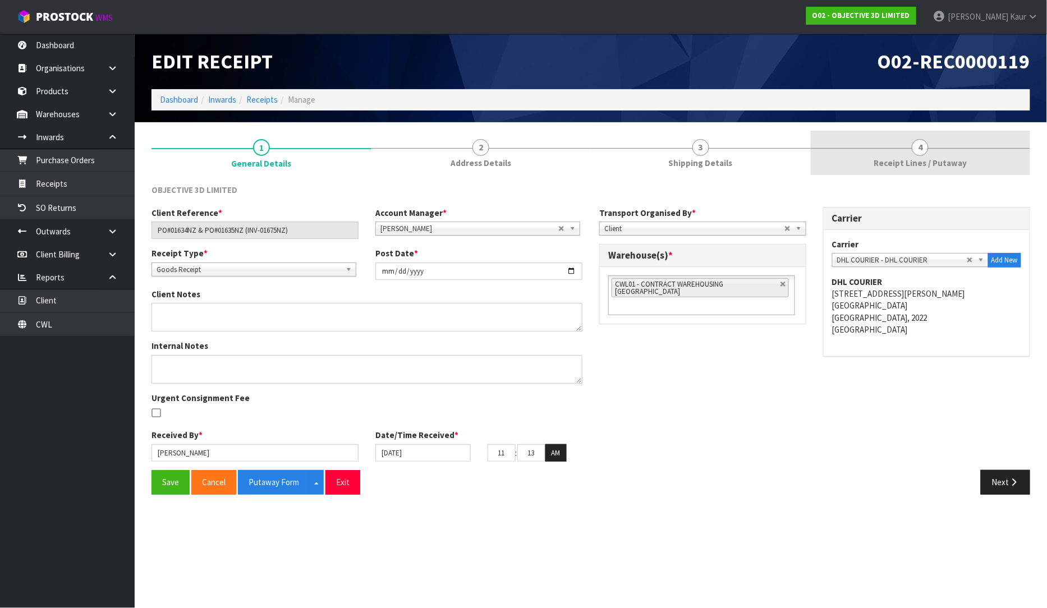
click at [904, 142] on link "4 Receipt Lines / Putaway" at bounding box center [921, 153] width 220 height 44
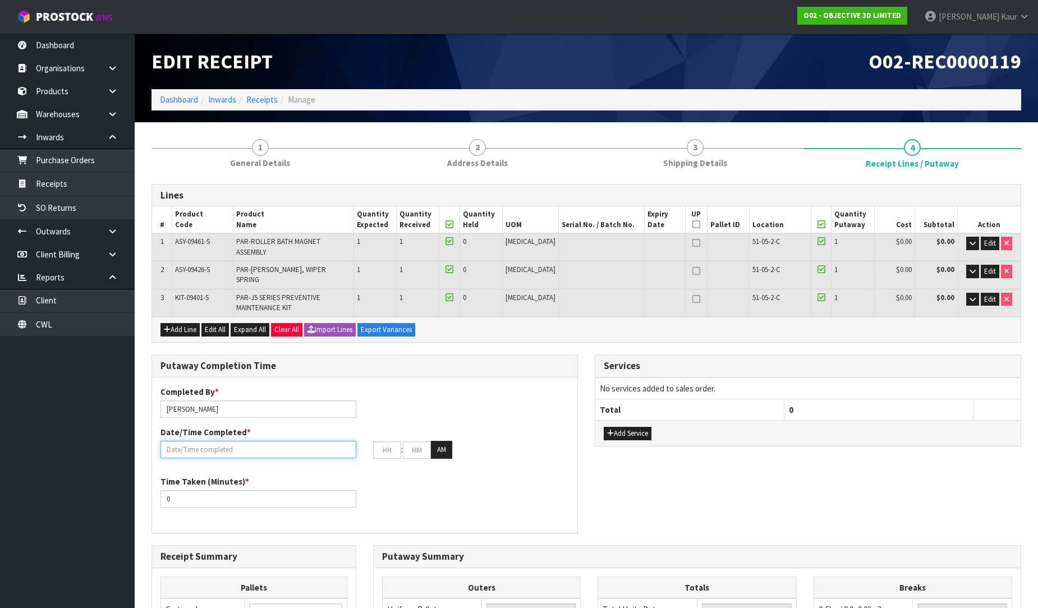
click at [238, 441] on input "text" at bounding box center [258, 449] width 196 height 17
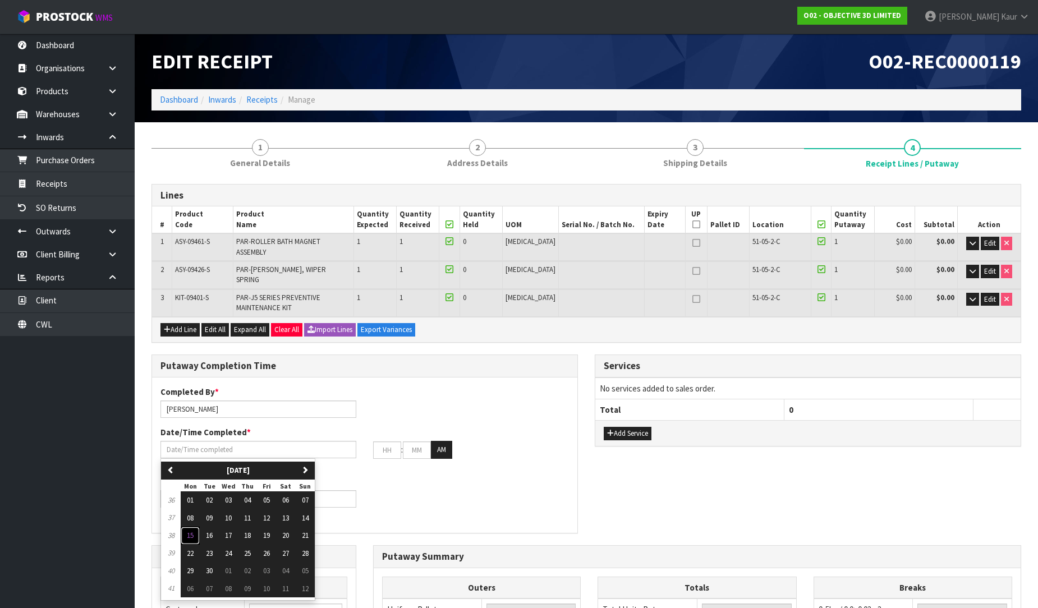
click at [185, 527] on button "15" at bounding box center [190, 536] width 19 height 18
type input "[DATE]"
type input "12"
type input "00"
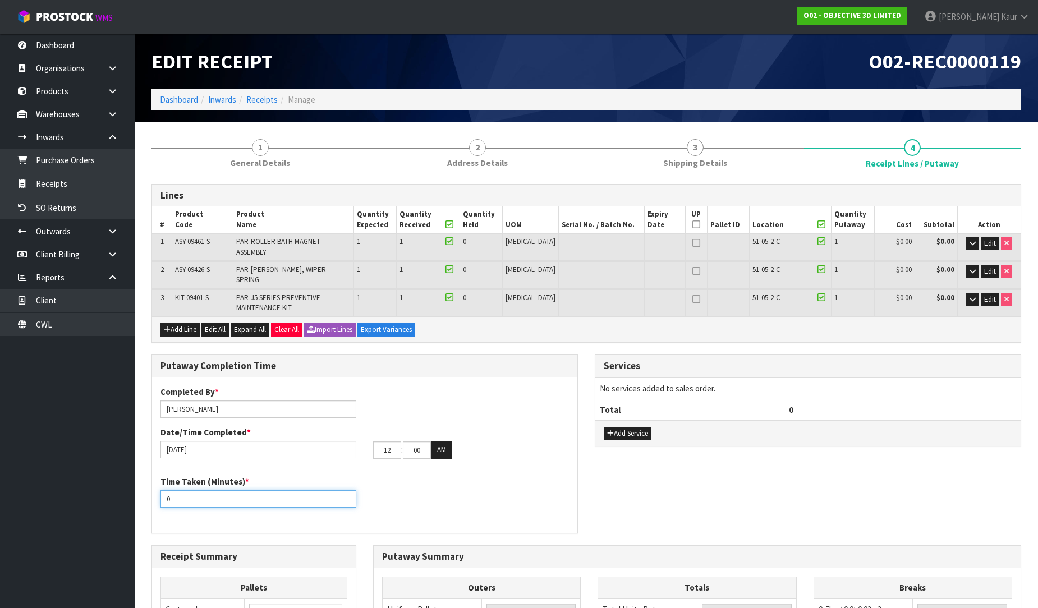
drag, startPoint x: 177, startPoint y: 484, endPoint x: 158, endPoint y: 484, distance: 19.6
click at [158, 484] on div "Time Taken (Minutes) * 0" at bounding box center [258, 492] width 213 height 32
type input "15"
drag, startPoint x: 391, startPoint y: 434, endPoint x: 376, endPoint y: 435, distance: 14.6
click at [376, 442] on input "12" at bounding box center [387, 450] width 28 height 17
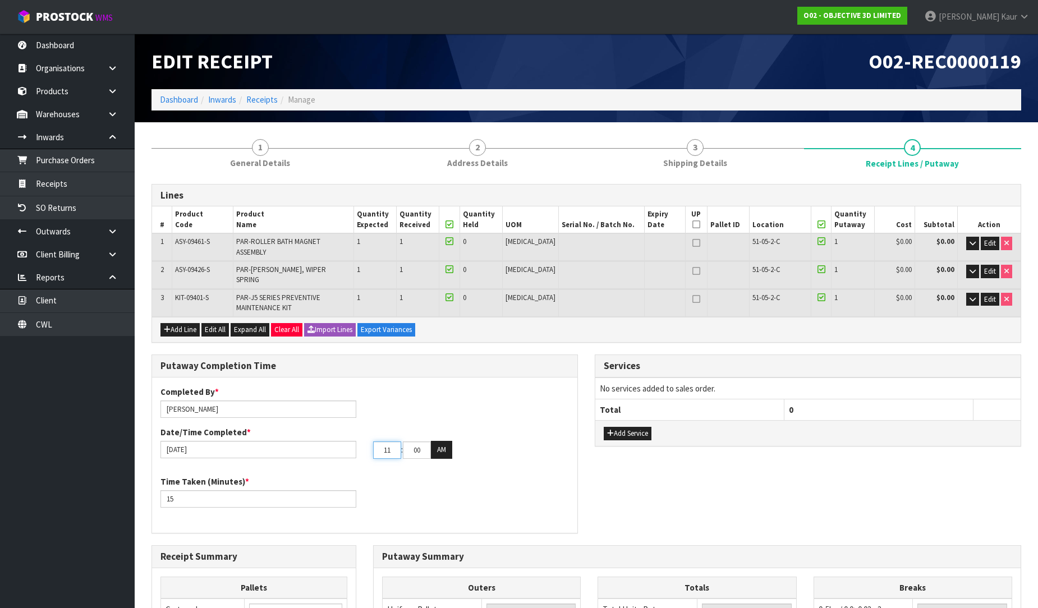
type input "11"
drag, startPoint x: 423, startPoint y: 435, endPoint x: 403, endPoint y: 435, distance: 20.2
click at [403, 442] on input "00" at bounding box center [417, 450] width 28 height 17
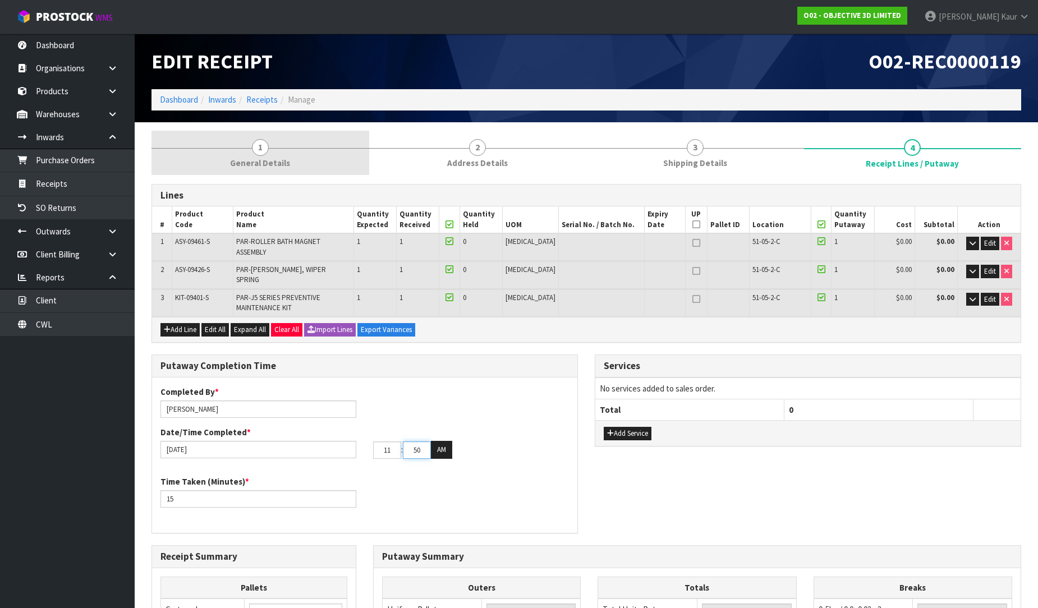
type input "50"
click at [245, 156] on link "1 General Details" at bounding box center [260, 153] width 218 height 44
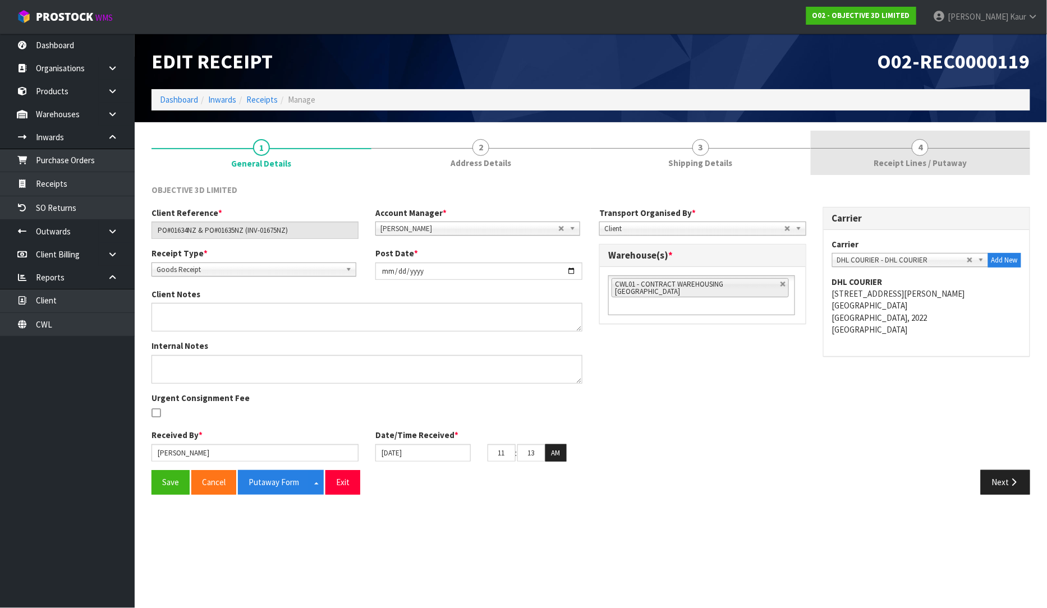
click at [934, 157] on span "Receipt Lines / Putaway" at bounding box center [919, 163] width 93 height 12
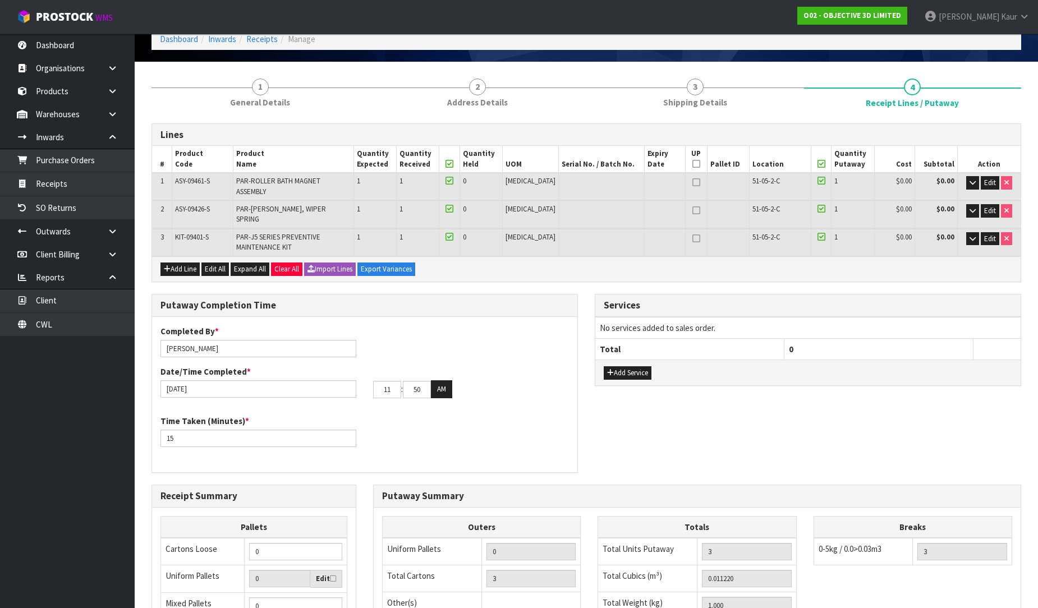
scroll to position [49, 0]
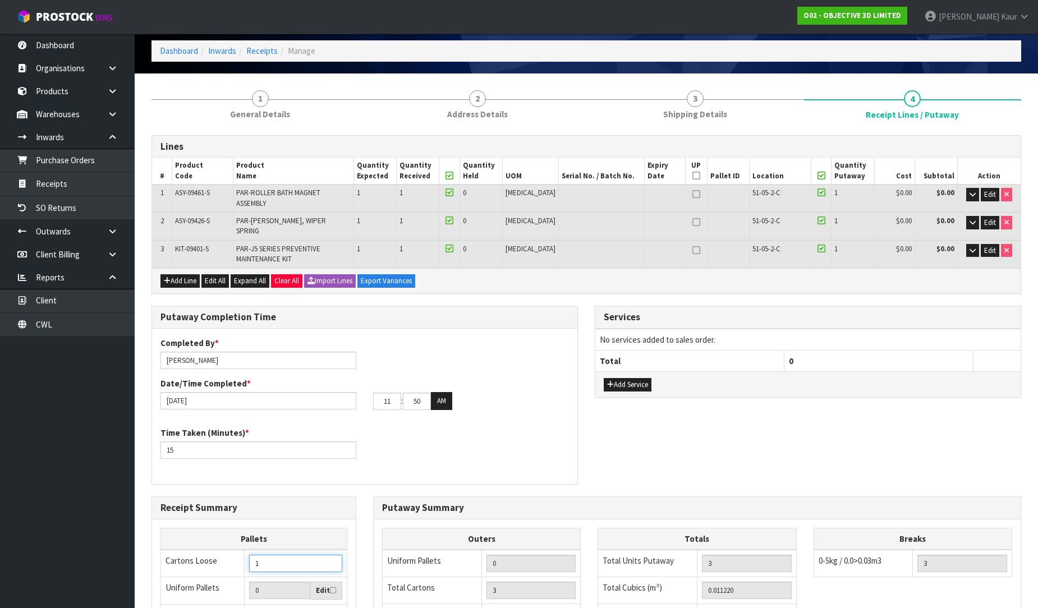
type input "1"
click at [332, 555] on input "1" at bounding box center [295, 563] width 93 height 17
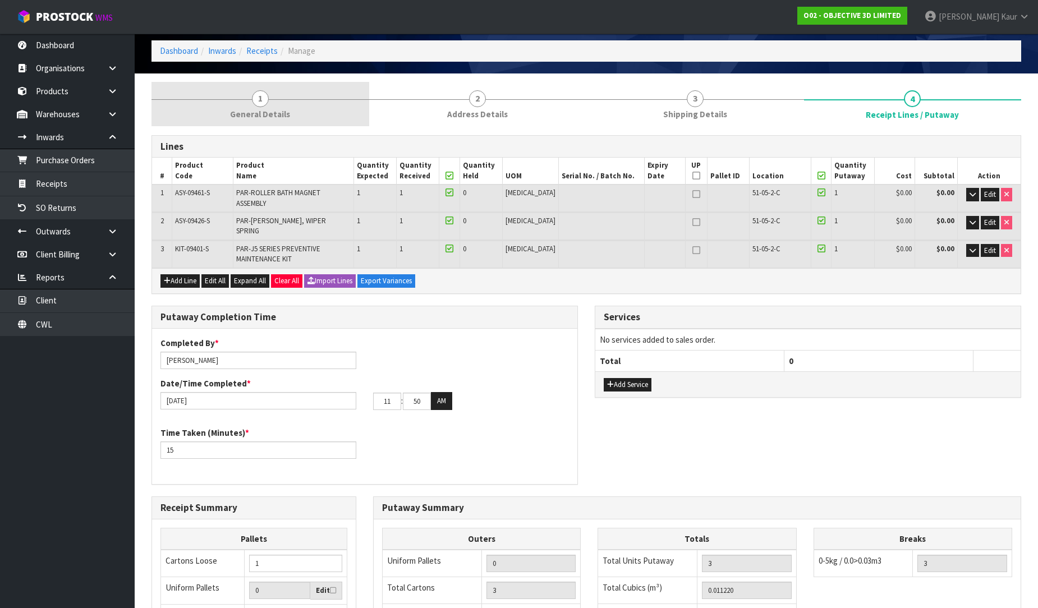
click at [273, 90] on link "1 General Details" at bounding box center [260, 104] width 218 height 44
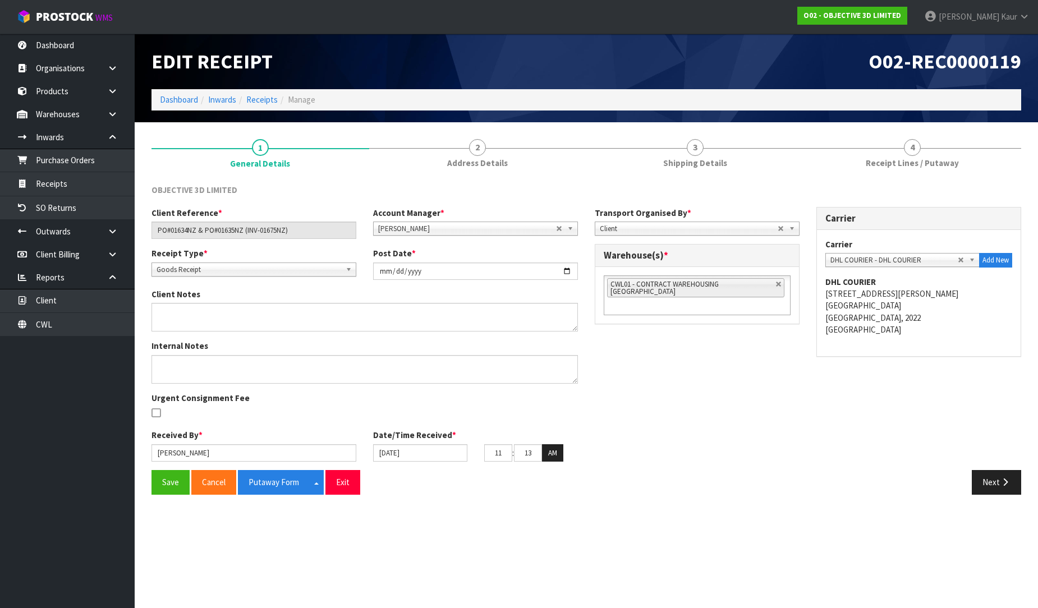
scroll to position [0, 0]
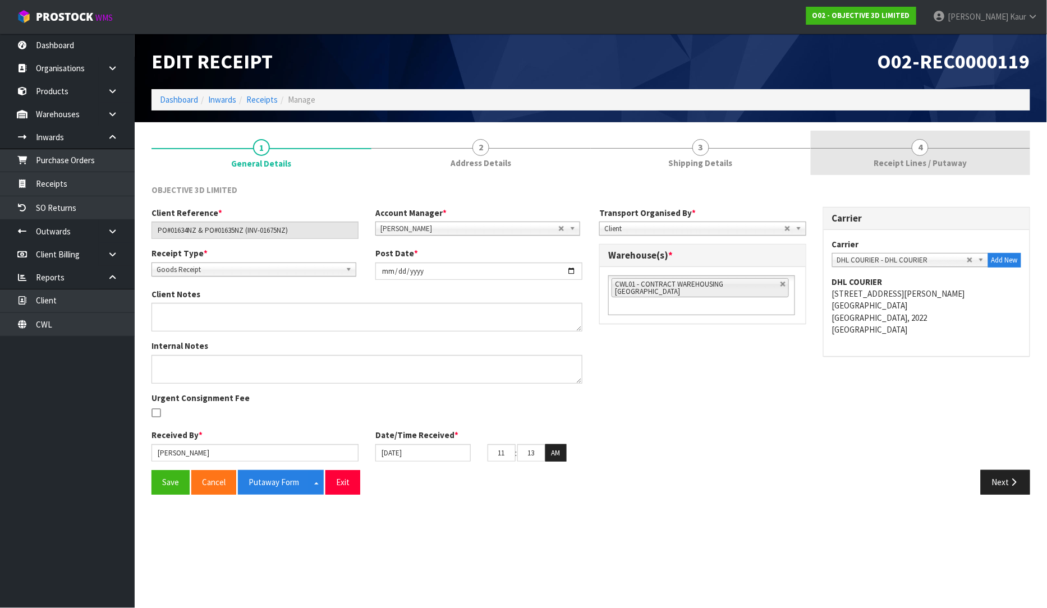
click at [906, 158] on span "Receipt Lines / Putaway" at bounding box center [919, 163] width 93 height 12
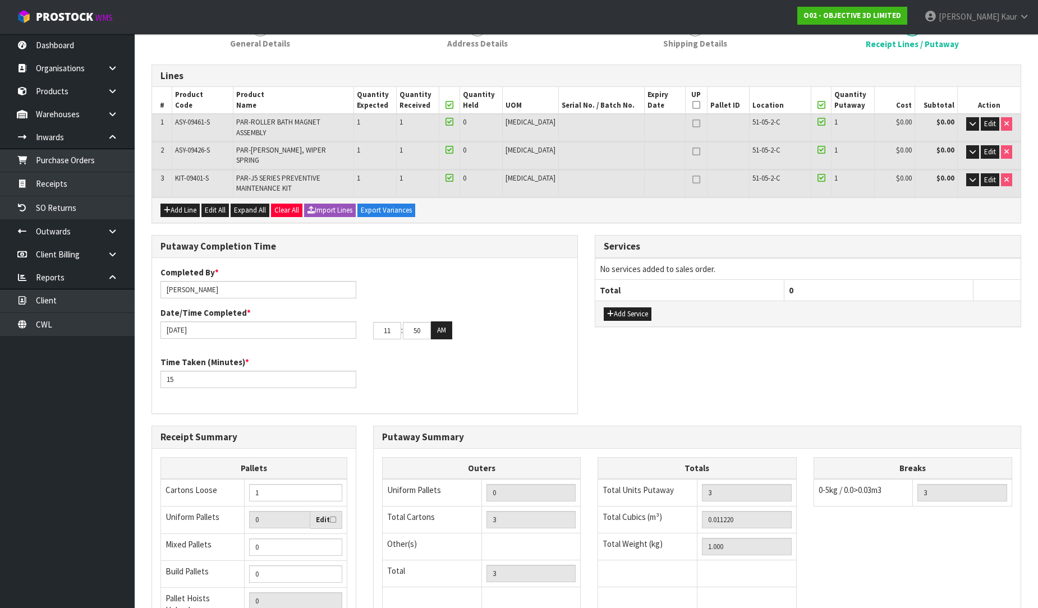
scroll to position [236, 0]
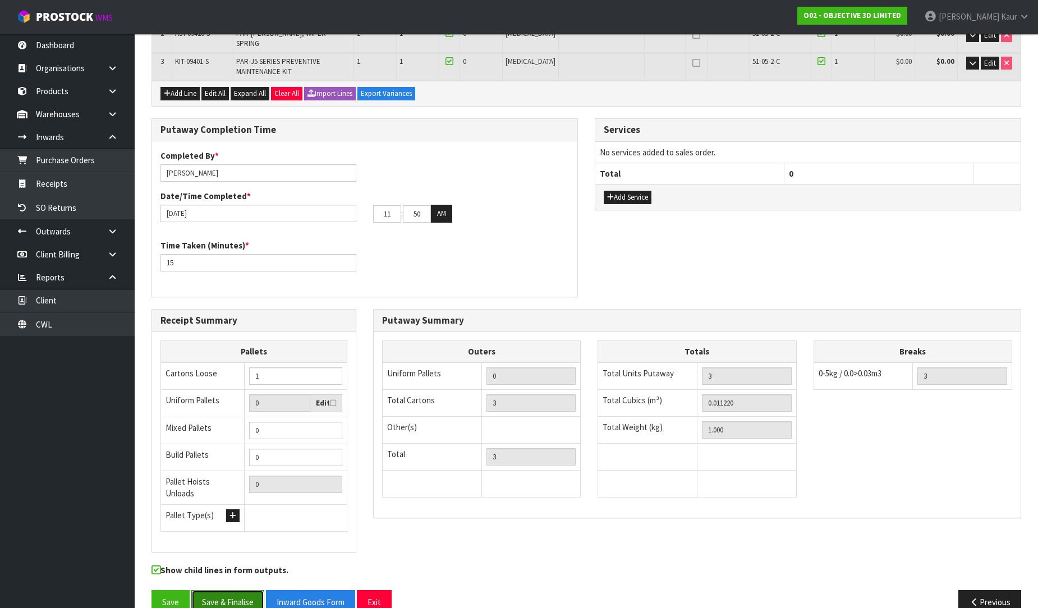
click at [222, 590] on button "Save & Finalise" at bounding box center [227, 602] width 73 height 24
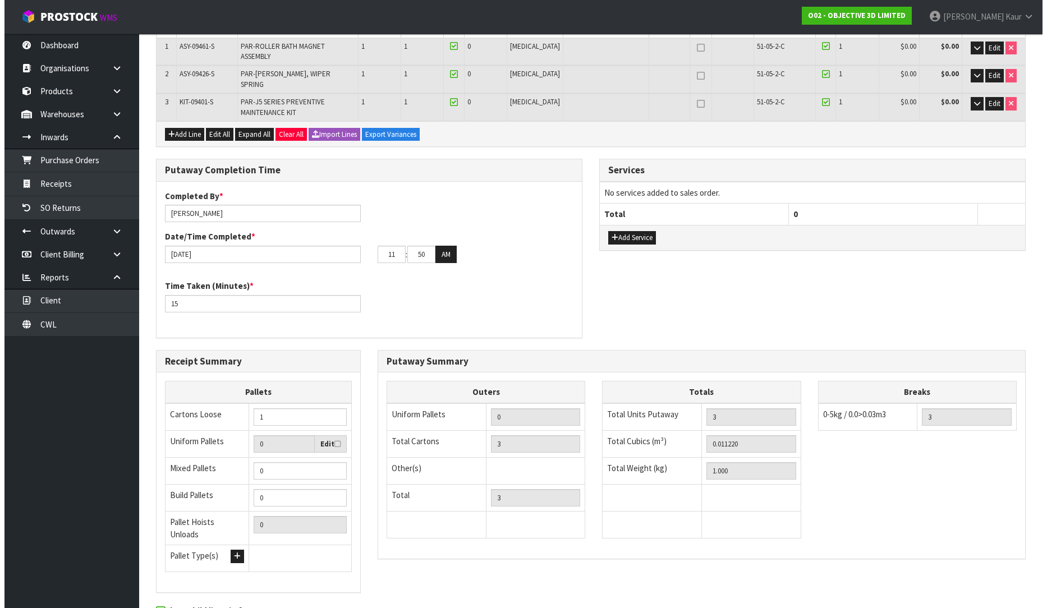
scroll to position [0, 0]
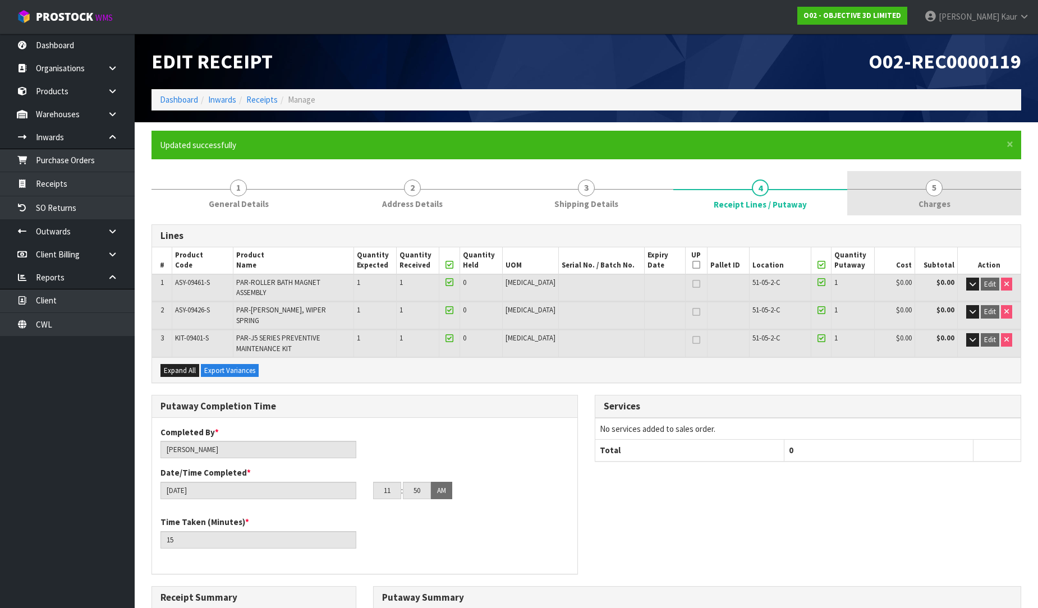
click at [930, 191] on span "5" at bounding box center [934, 188] width 17 height 17
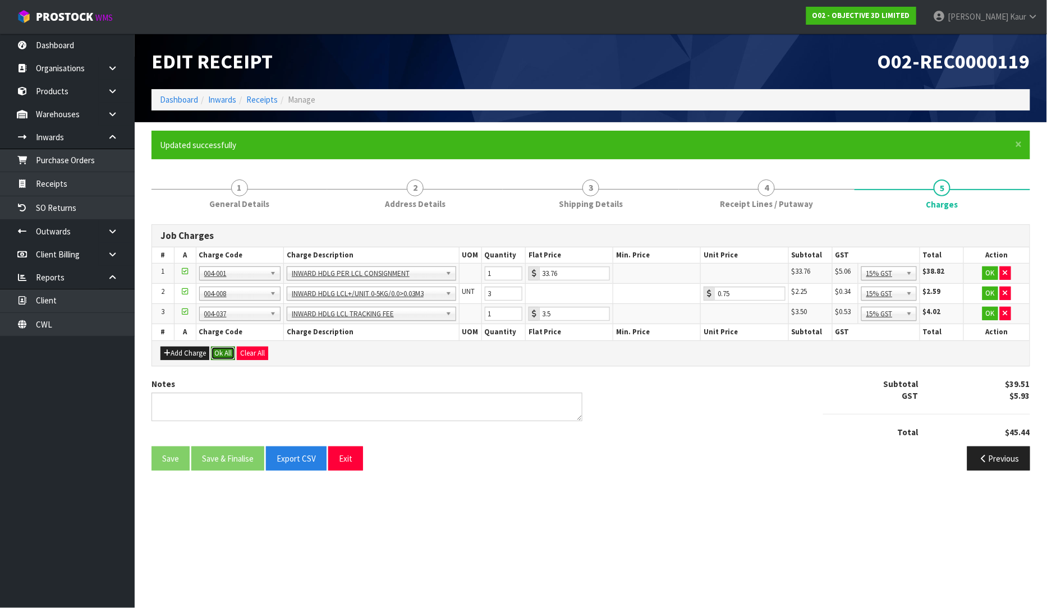
click at [217, 351] on button "Ok All" at bounding box center [223, 353] width 24 height 13
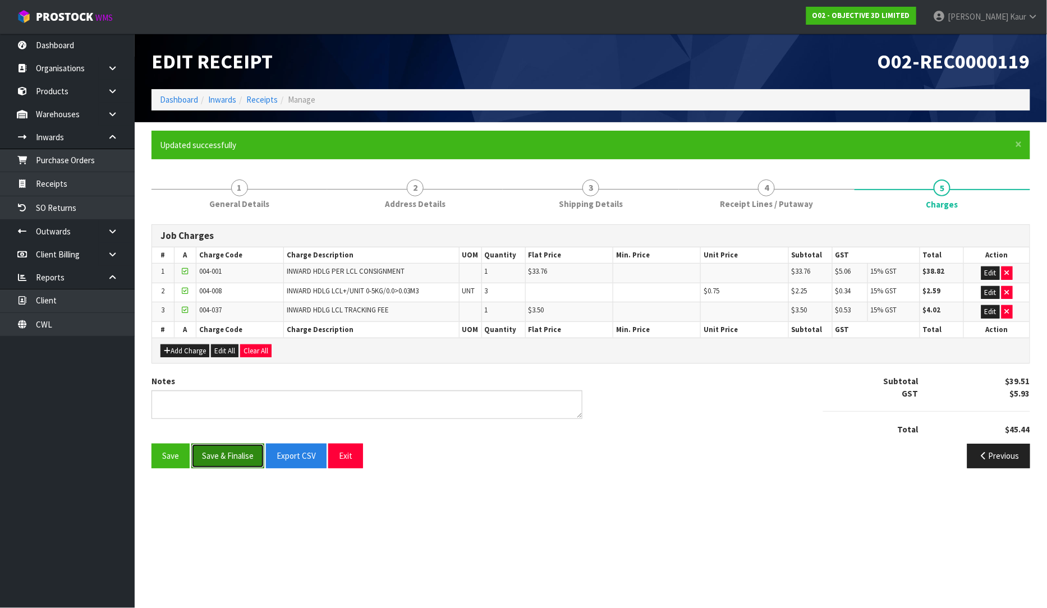
click at [210, 462] on button "Save & Finalise" at bounding box center [227, 456] width 73 height 24
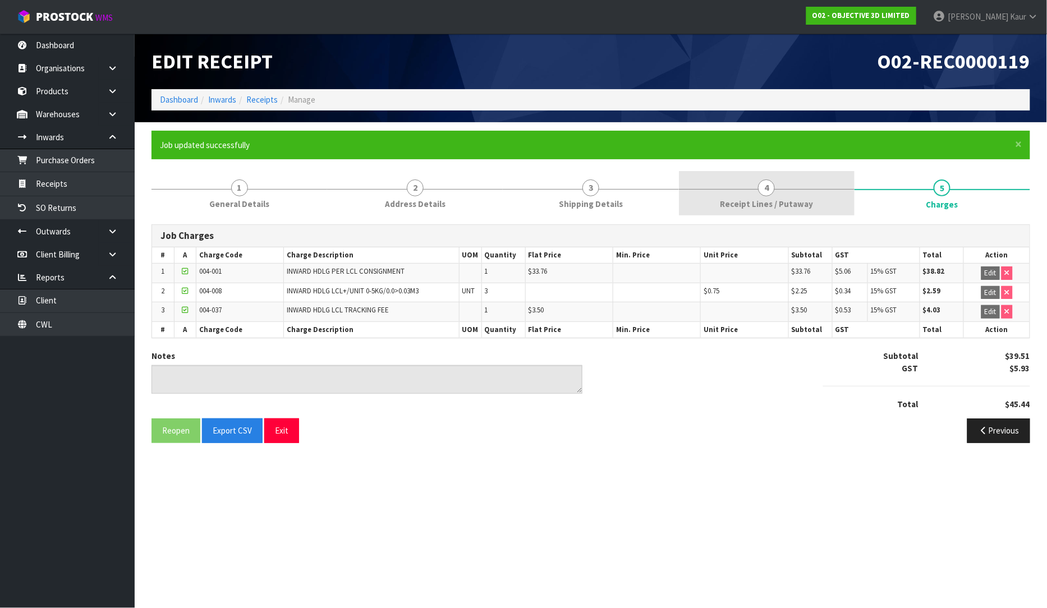
click at [715, 197] on link "4 Receipt Lines / Putaway" at bounding box center [767, 193] width 176 height 44
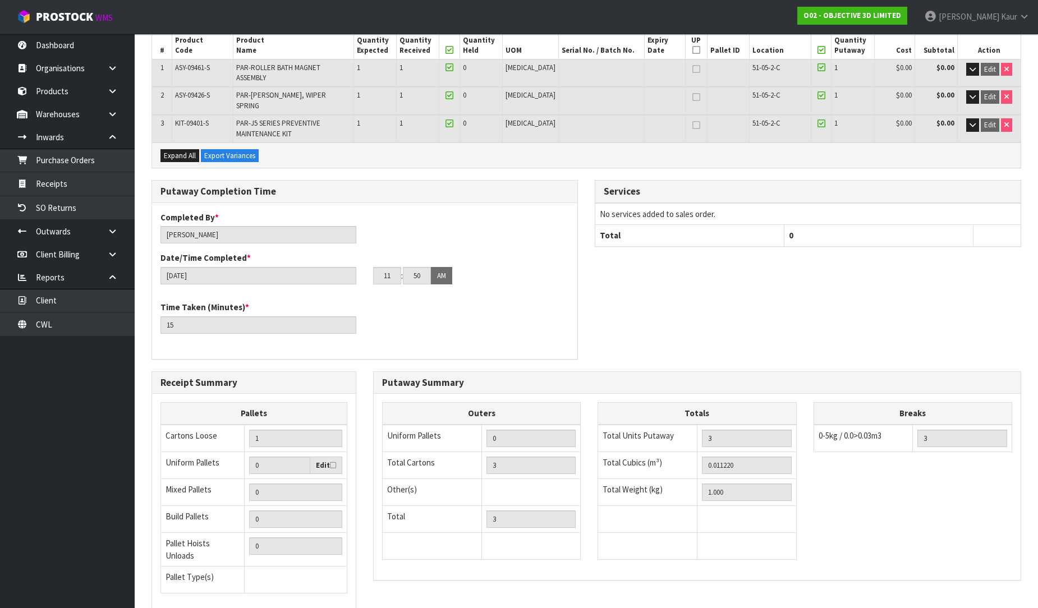
scroll to position [277, 0]
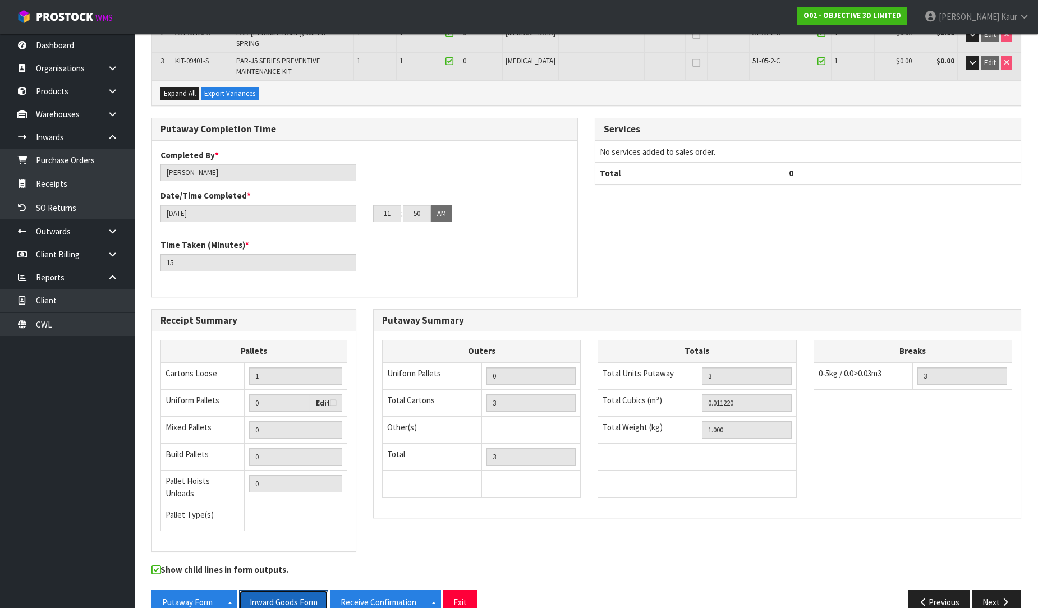
click at [292, 590] on button "Inward Goods Form" at bounding box center [283, 602] width 89 height 24
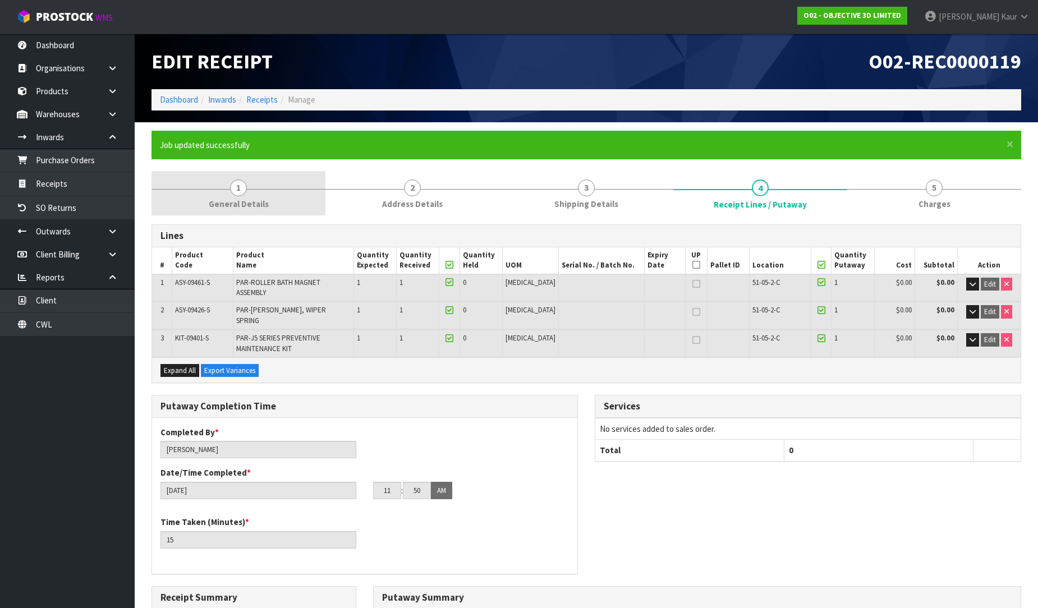
drag, startPoint x: 247, startPoint y: 192, endPoint x: 245, endPoint y: 203, distance: 11.0
click at [248, 192] on link "1 General Details" at bounding box center [238, 193] width 174 height 44
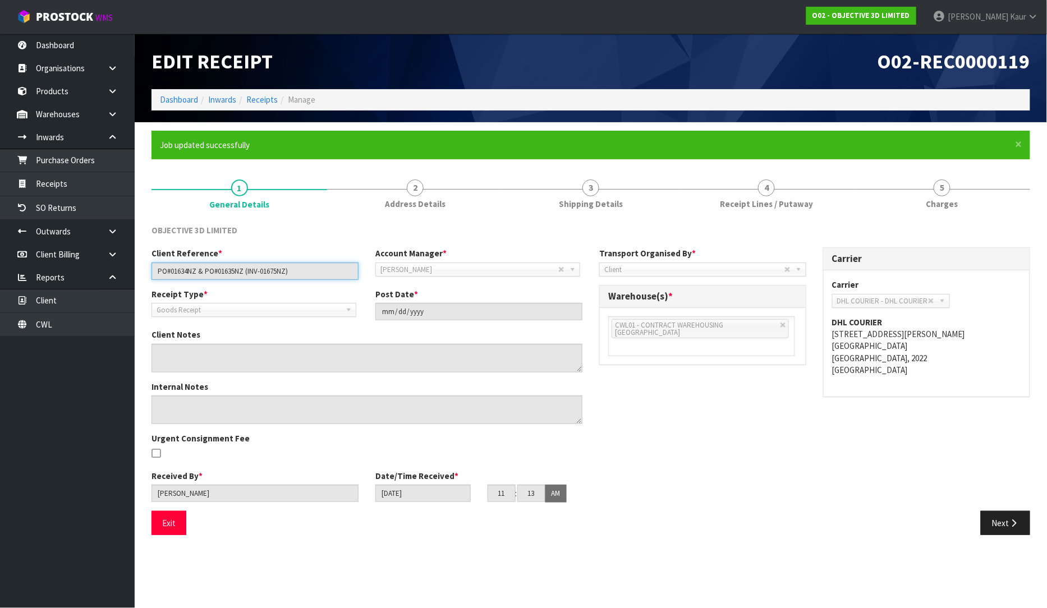
drag, startPoint x: 295, startPoint y: 271, endPoint x: 152, endPoint y: 282, distance: 142.9
click at [149, 282] on div "Client Reference * PO#01634NZ & PO#01635NZ (INV-01675NZ) Account Manager * [PER…" at bounding box center [367, 267] width 448 height 40
click at [82, 164] on link "Purchase Orders" at bounding box center [67, 160] width 135 height 23
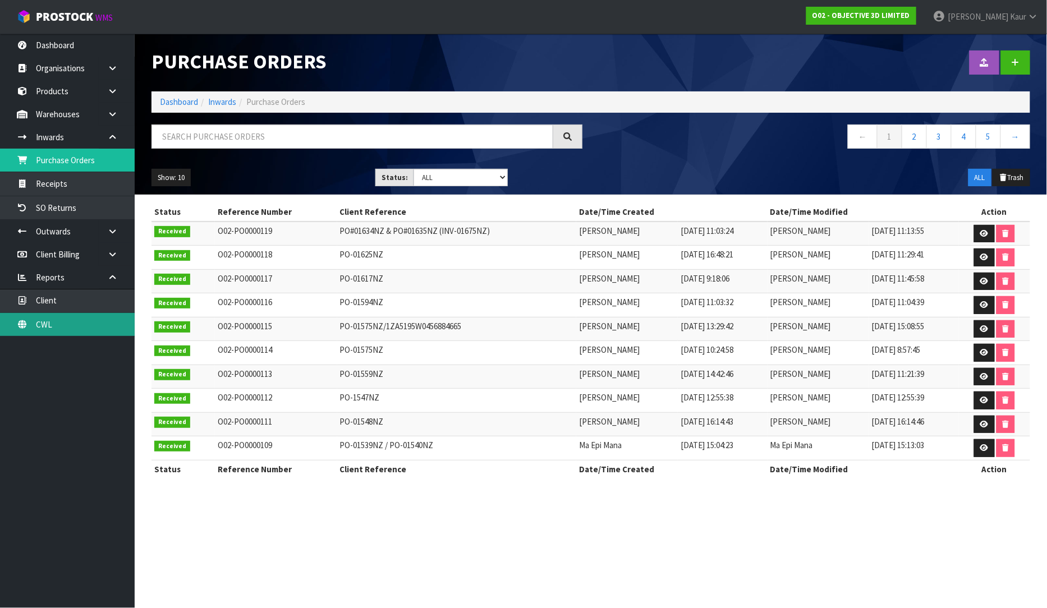
click at [42, 329] on link "CWL" at bounding box center [67, 324] width 135 height 23
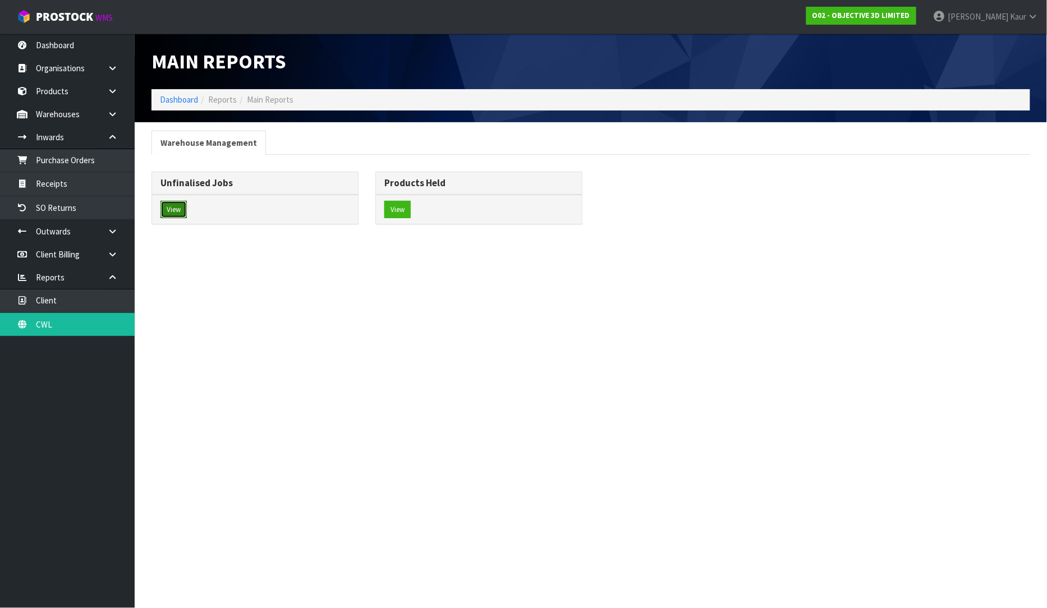
click at [178, 210] on button "View" at bounding box center [173, 210] width 26 height 18
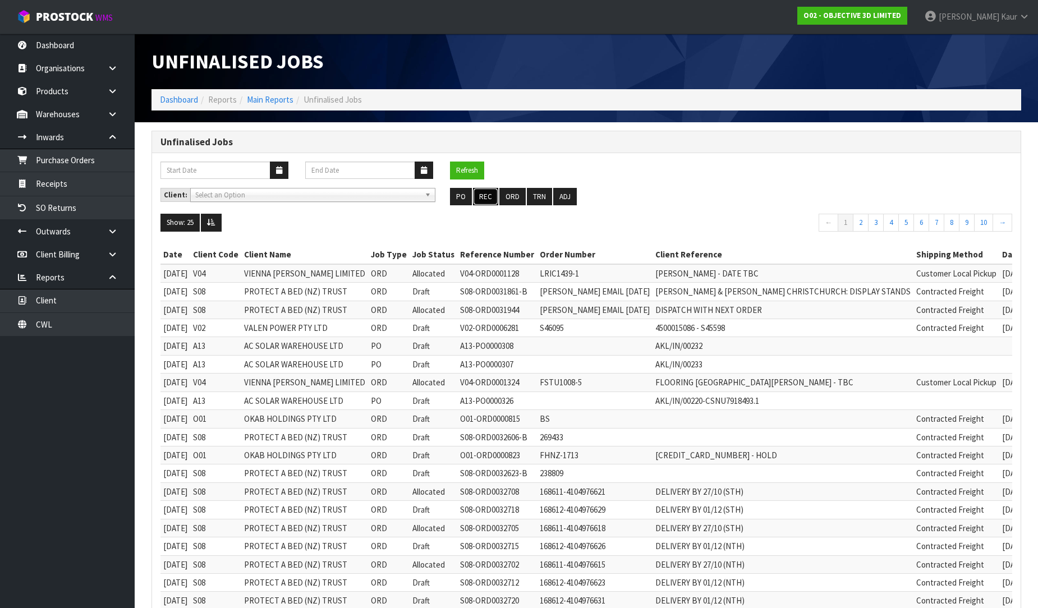
click at [491, 195] on button "REC" at bounding box center [485, 197] width 25 height 18
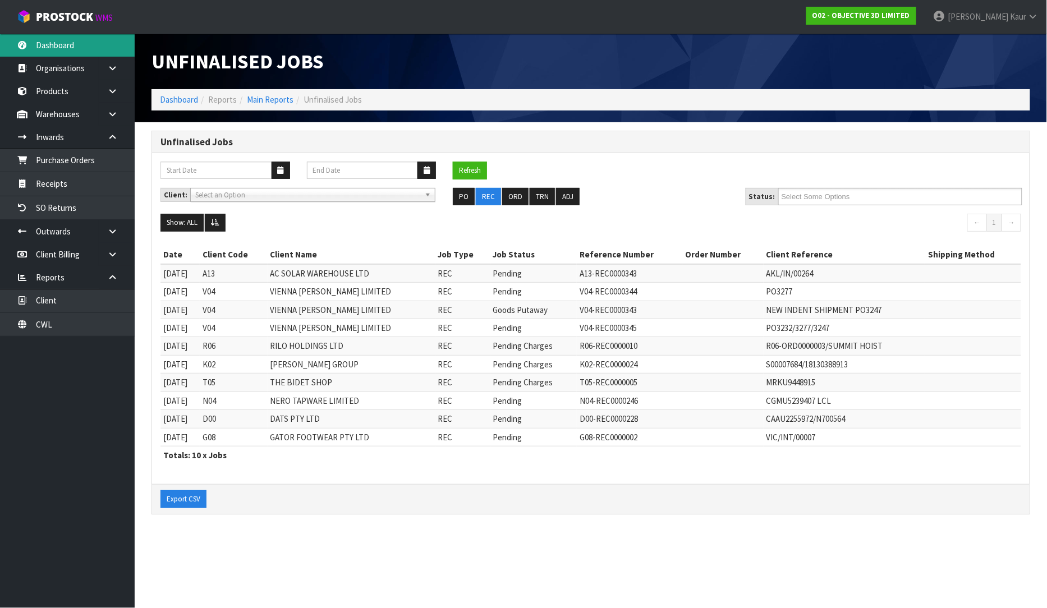
click at [55, 36] on link "Dashboard" at bounding box center [67, 45] width 135 height 23
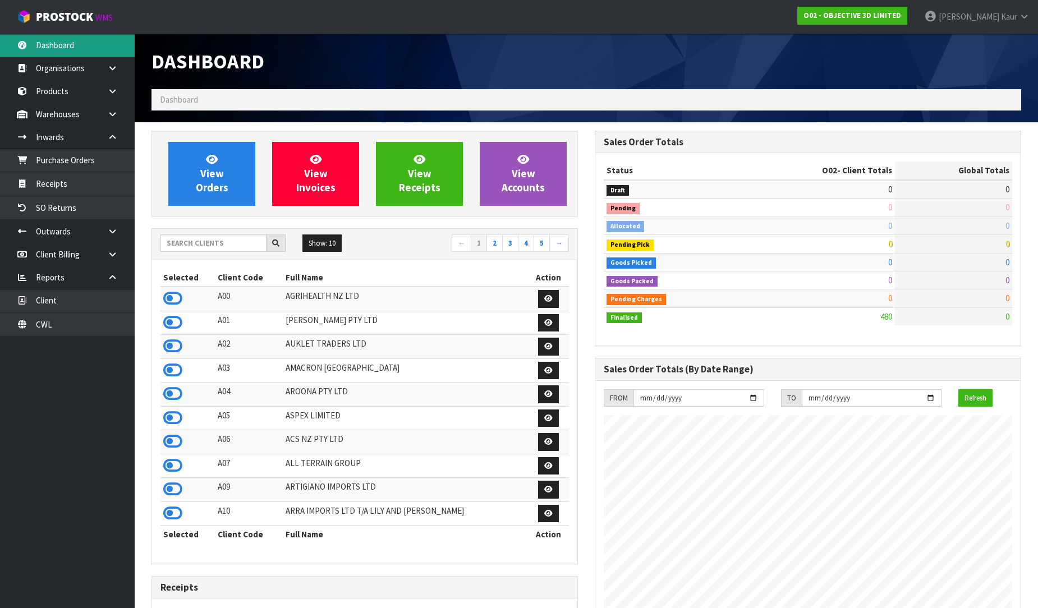
scroll to position [686, 443]
click at [199, 234] on input "text" at bounding box center [213, 242] width 106 height 17
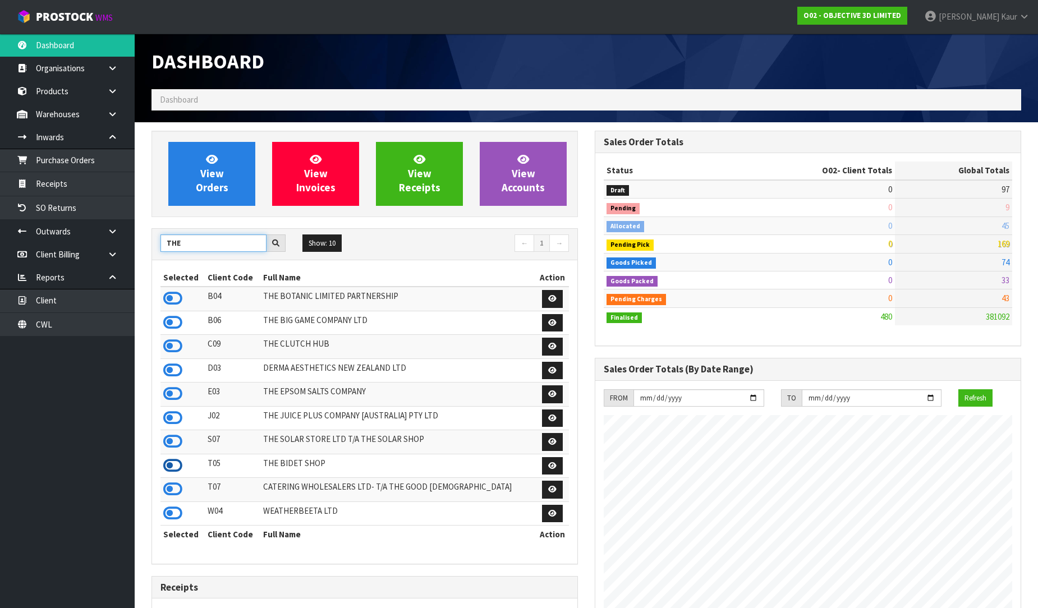
type input "THE"
click at [178, 463] on icon at bounding box center [172, 465] width 19 height 17
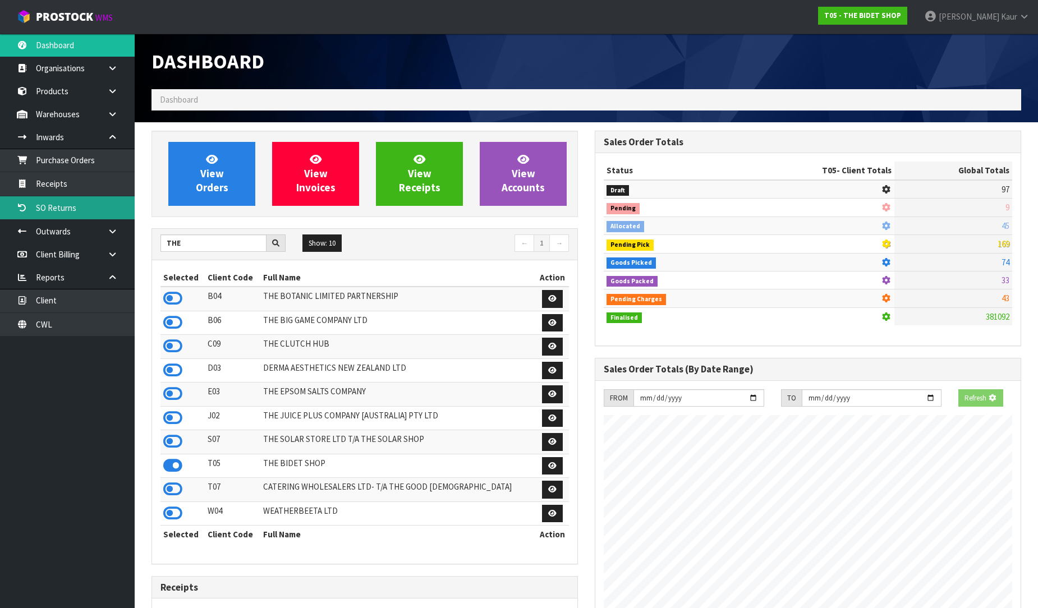
scroll to position [850, 443]
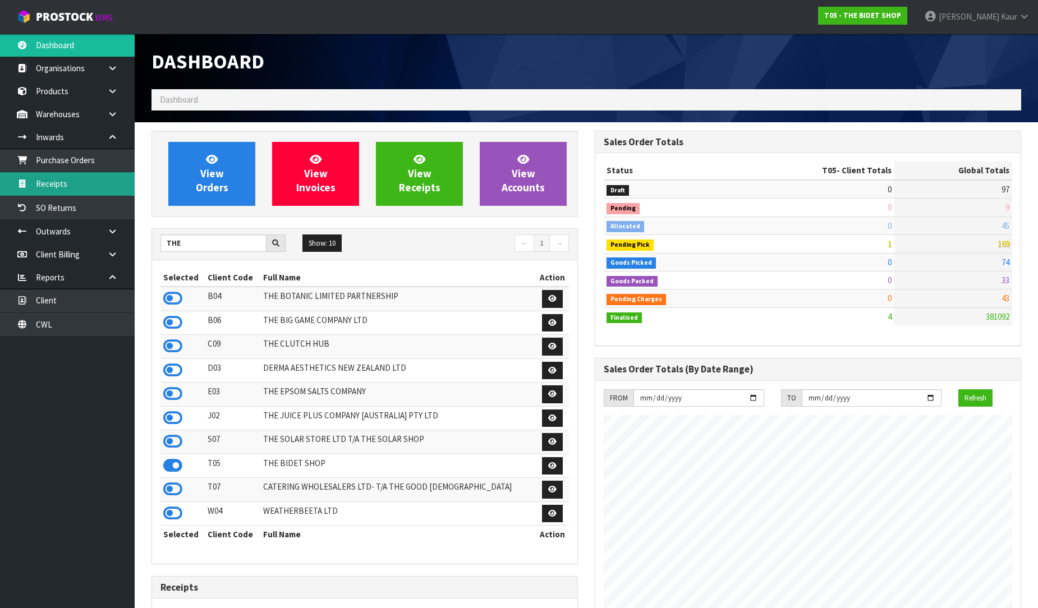
click at [83, 187] on link "Receipts" at bounding box center [67, 183] width 135 height 23
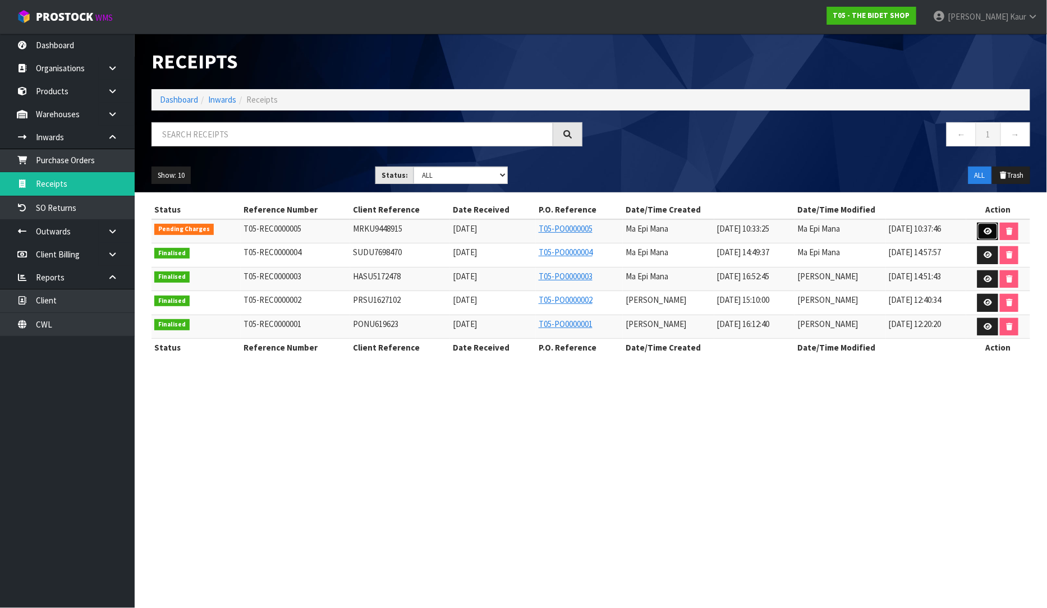
click at [983, 236] on link at bounding box center [987, 232] width 21 height 18
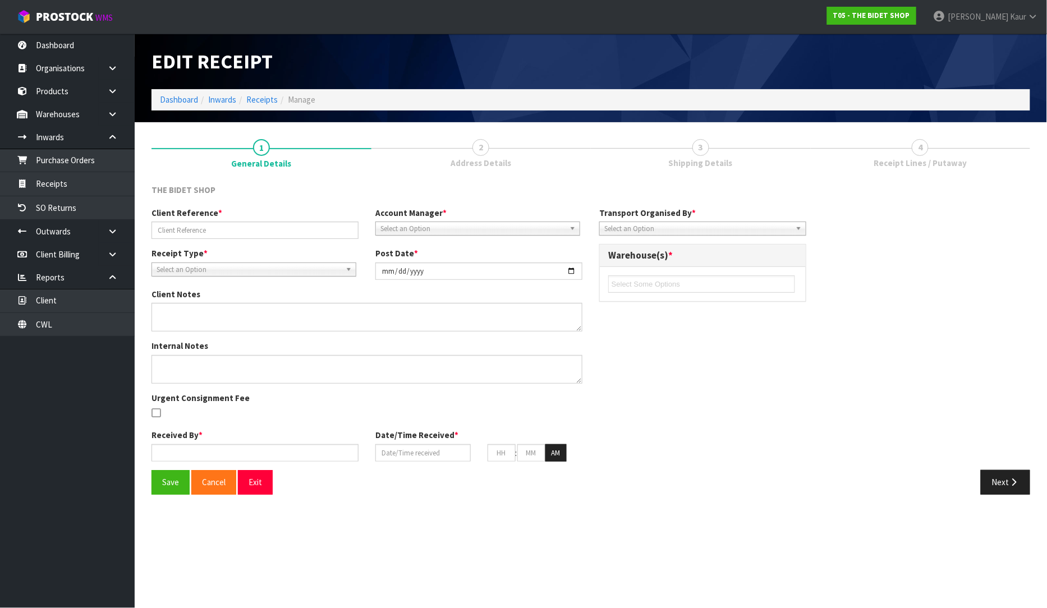
type input "MRKU9448915"
type input "[DATE]"
type input "Ma Epi Mana"
type input "[DATE]"
type input "10"
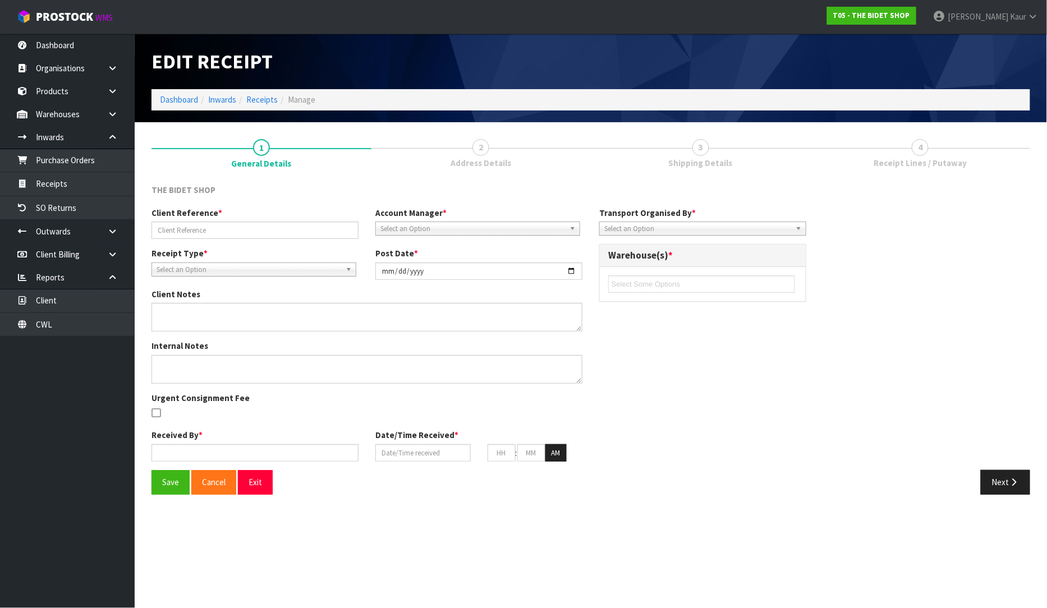
type input "33"
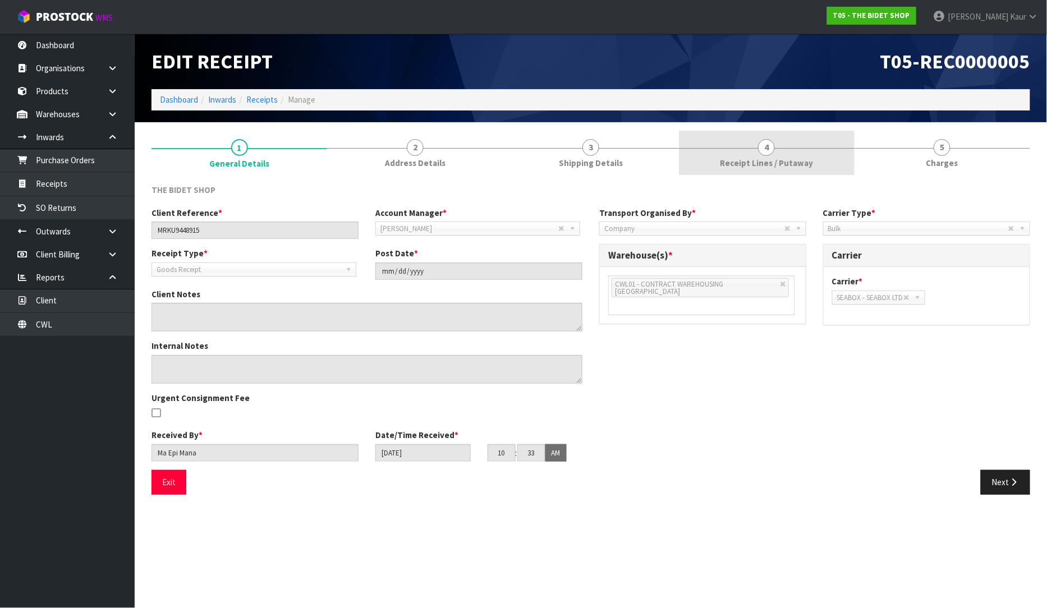
click at [755, 158] on span "Receipt Lines / Putaway" at bounding box center [766, 163] width 93 height 12
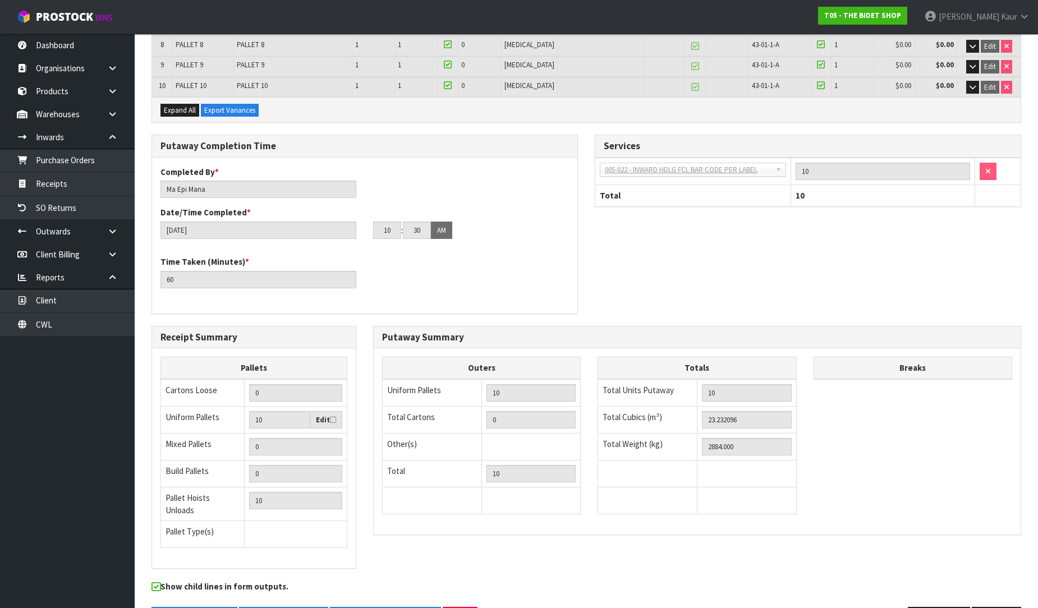
scroll to position [370, 0]
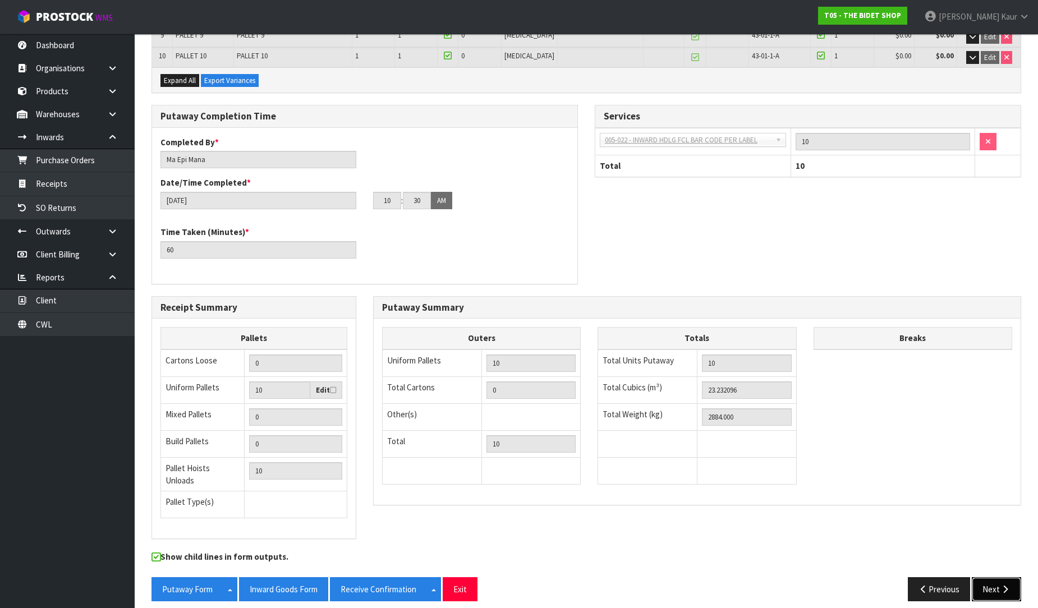
click at [1000, 585] on icon "button" at bounding box center [1005, 589] width 11 height 8
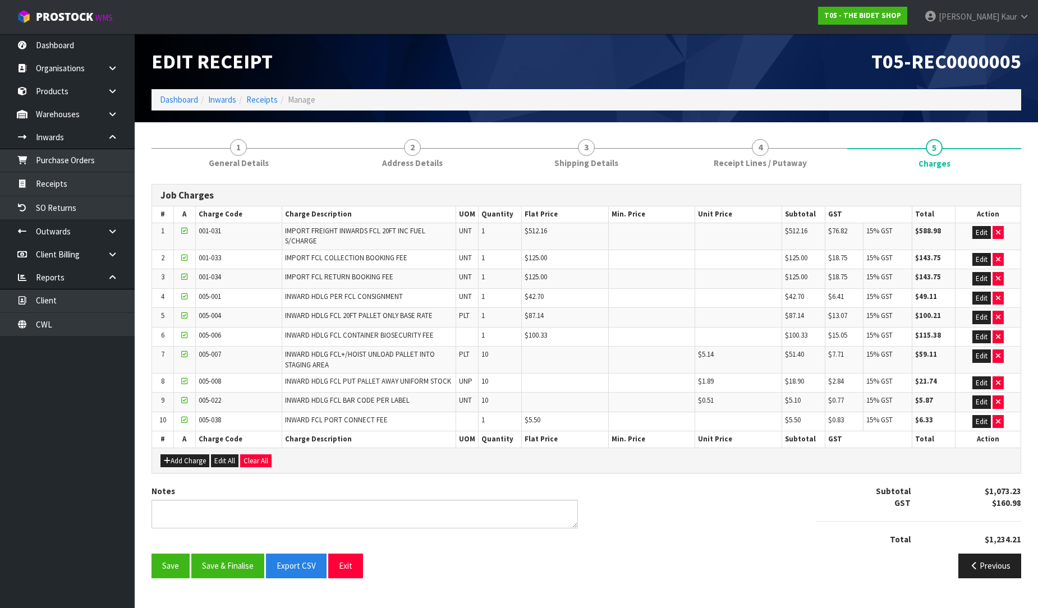
scroll to position [0, 0]
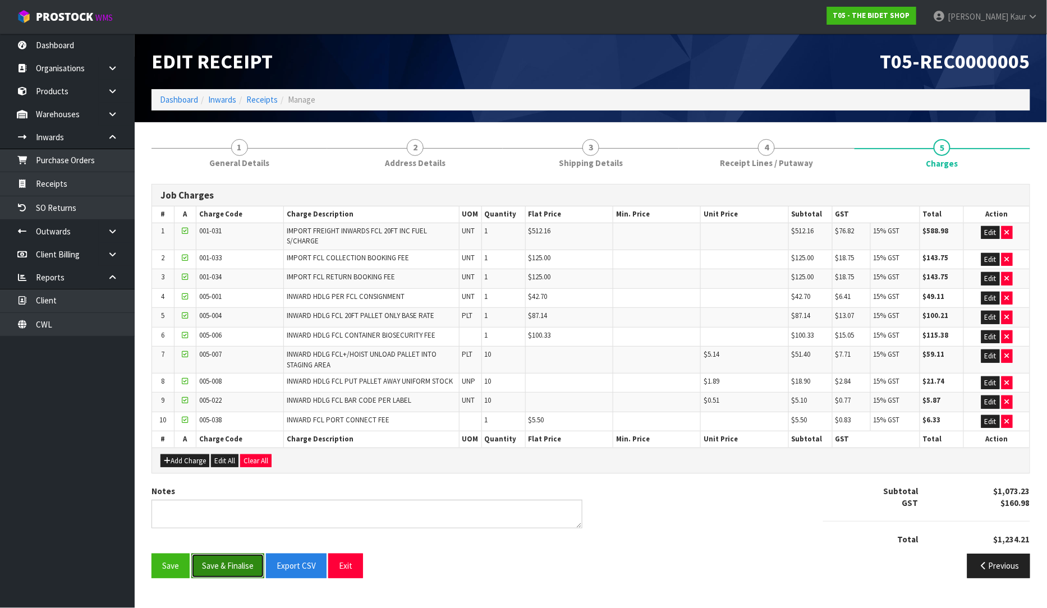
click at [221, 562] on button "Save & Finalise" at bounding box center [227, 566] width 73 height 24
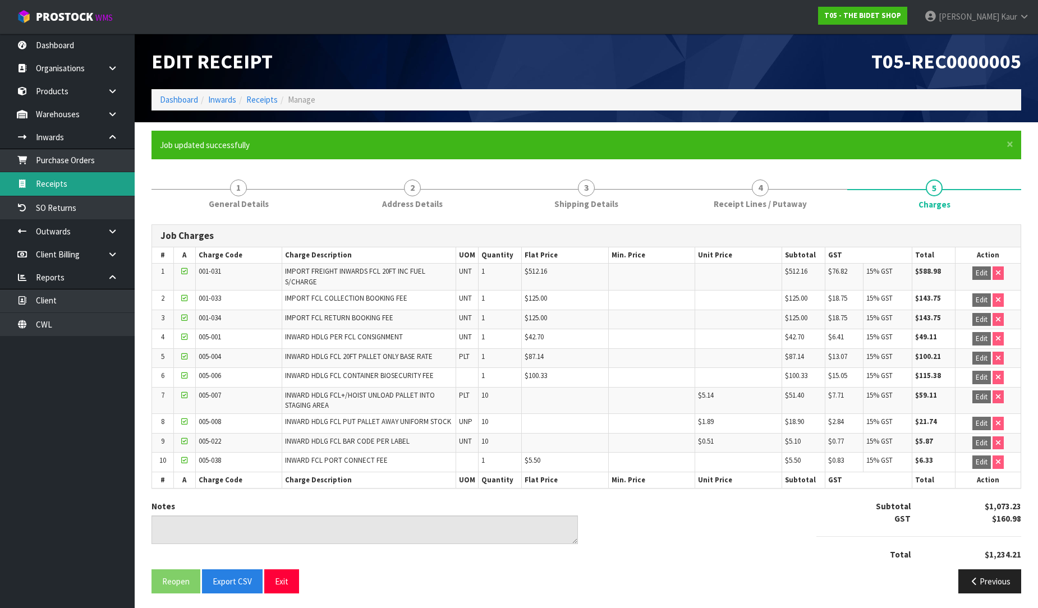
click at [67, 188] on link "Receipts" at bounding box center [67, 183] width 135 height 23
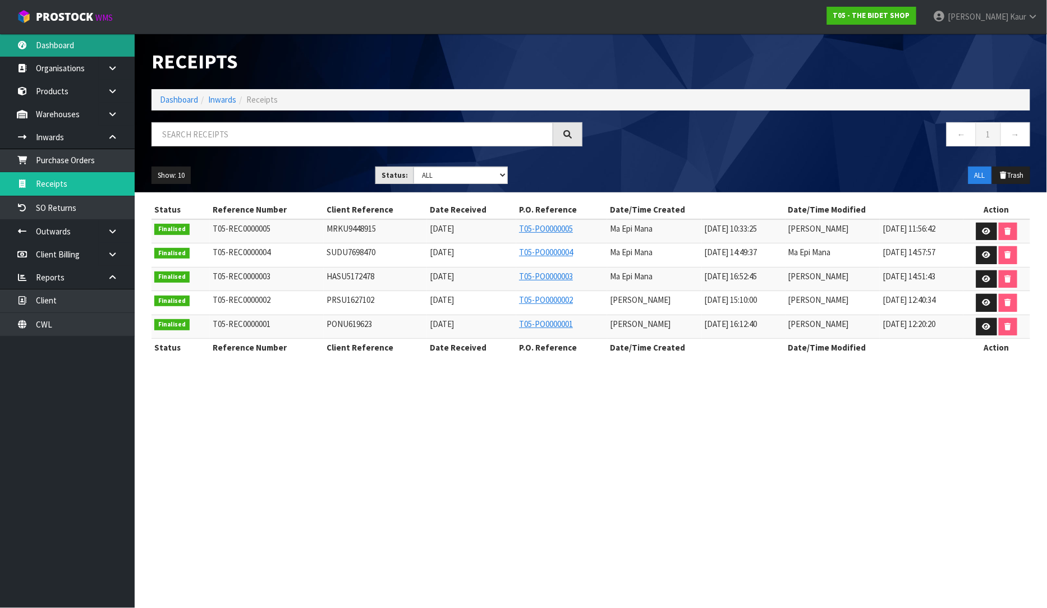
click at [91, 44] on link "Dashboard" at bounding box center [67, 45] width 135 height 23
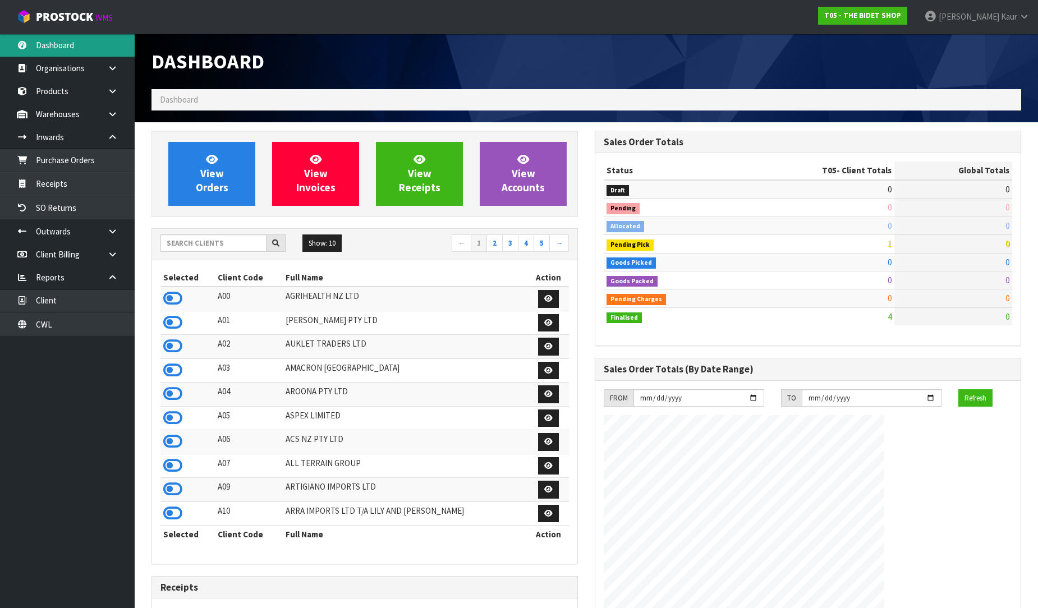
scroll to position [850, 443]
click at [200, 240] on input "text" at bounding box center [213, 242] width 106 height 17
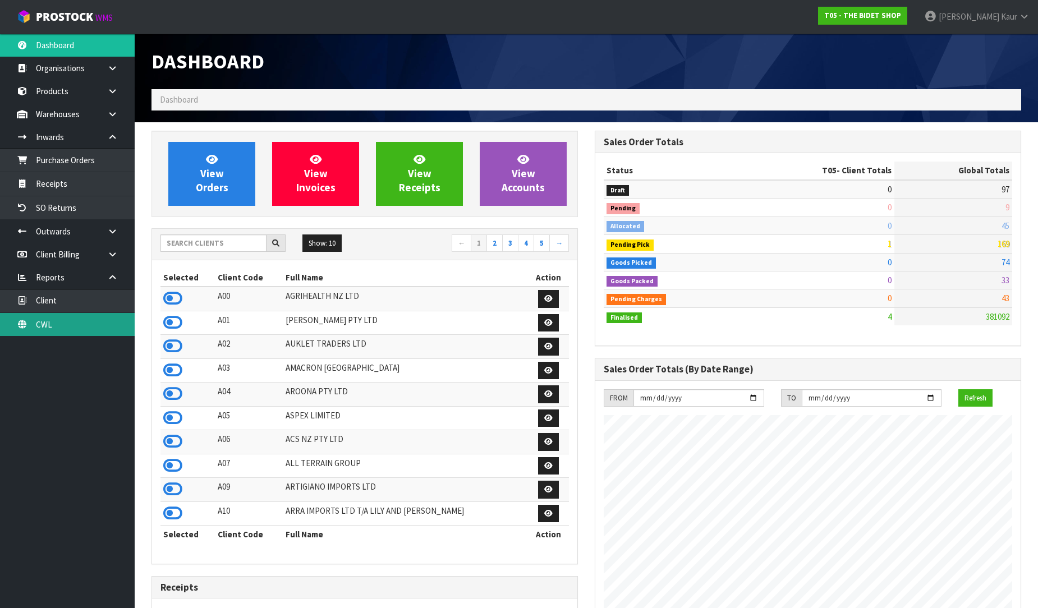
click at [38, 315] on link "CWL" at bounding box center [67, 324] width 135 height 23
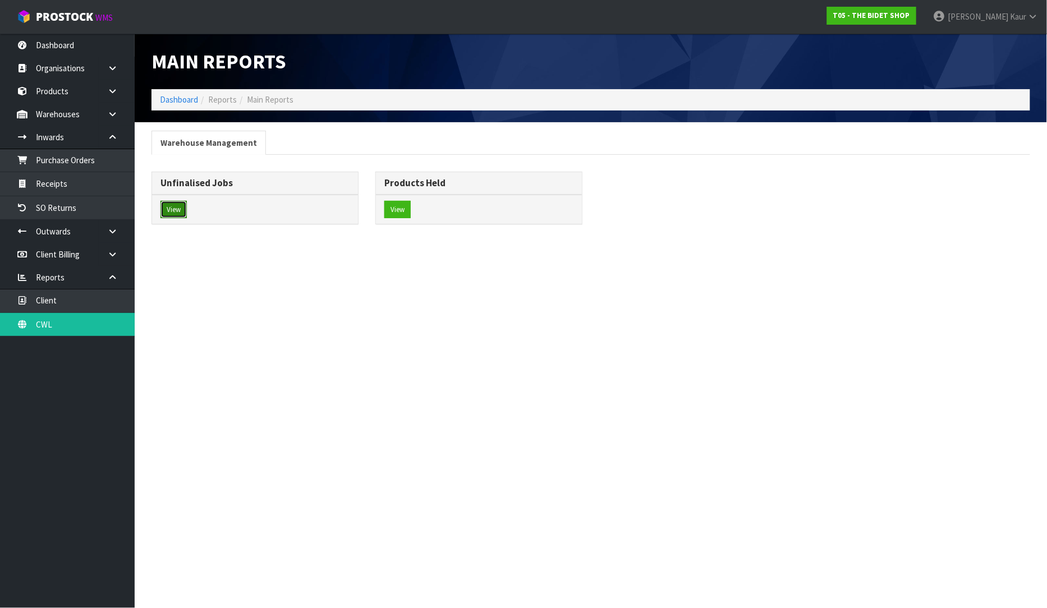
click at [177, 209] on button "View" at bounding box center [173, 210] width 26 height 18
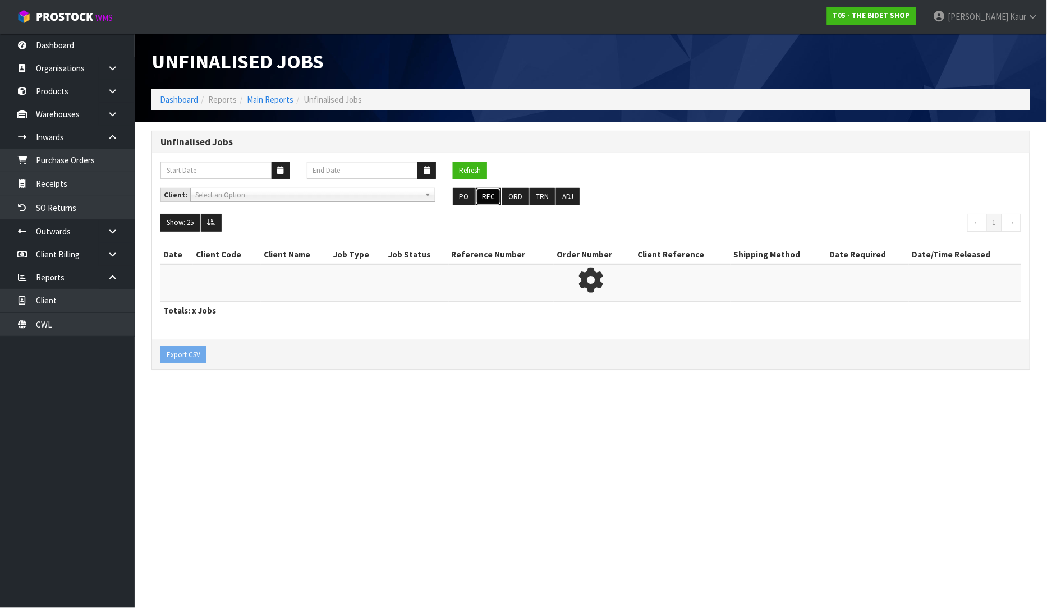
click at [480, 192] on button "REC" at bounding box center [488, 197] width 25 height 18
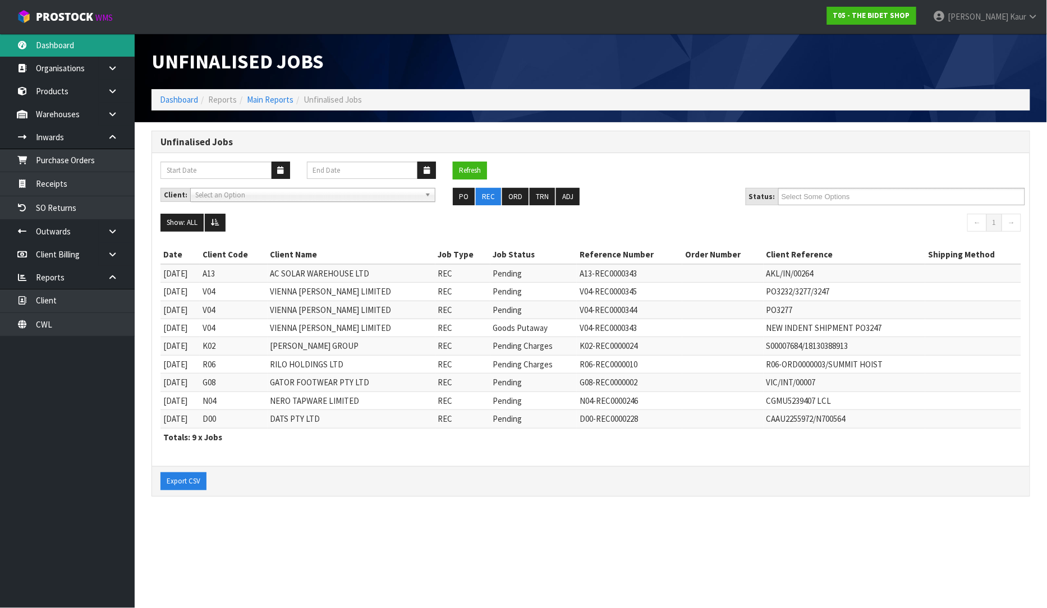
click at [81, 42] on link "Dashboard" at bounding box center [67, 45] width 135 height 23
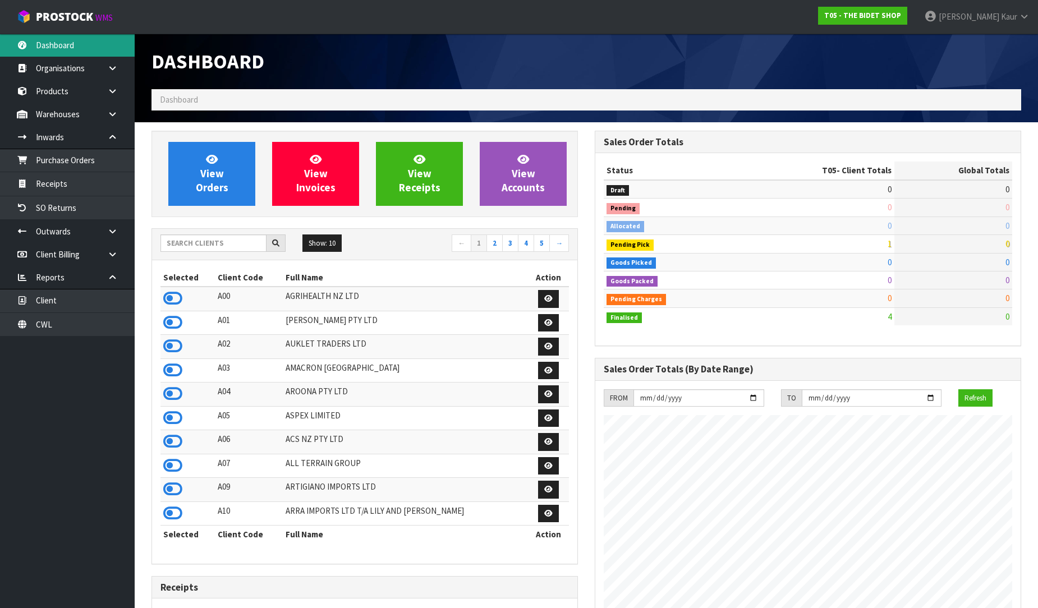
scroll to position [850, 443]
